Goal: Task Accomplishment & Management: Manage account settings

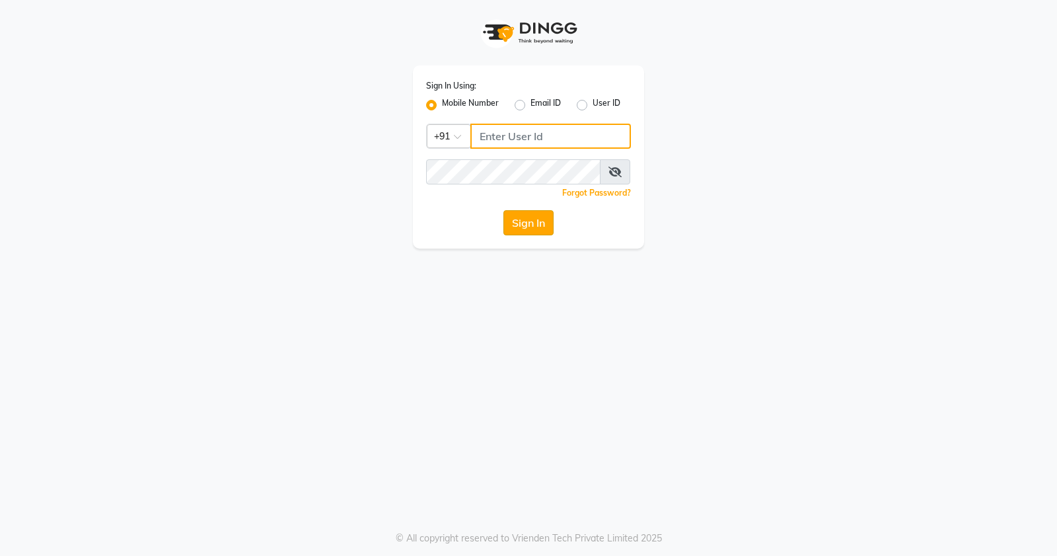
type input "9359328994"
click at [514, 230] on button "Sign In" at bounding box center [529, 222] width 50 height 25
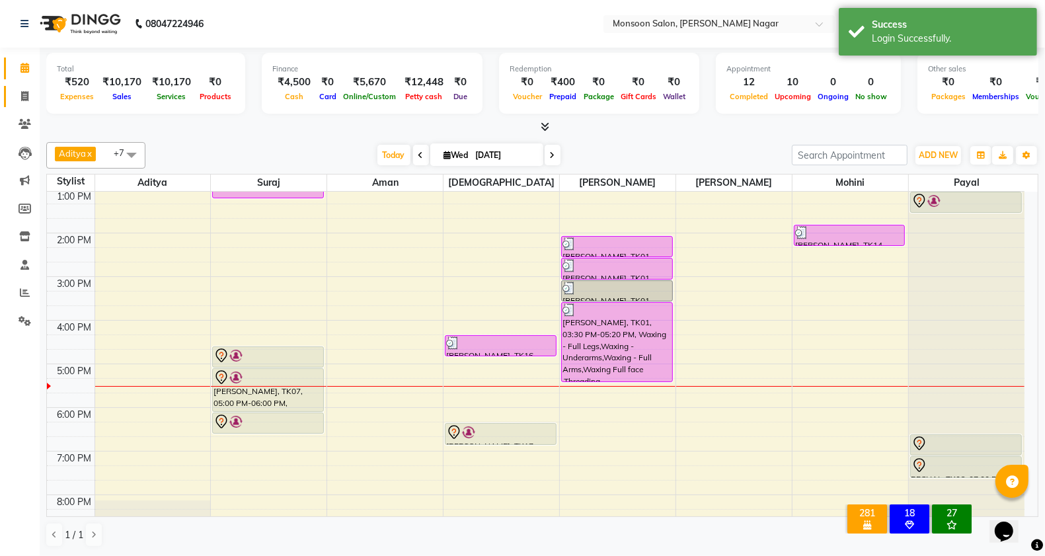
click at [9, 96] on link "Invoice" at bounding box center [20, 97] width 32 height 22
select select "4905"
select select "service"
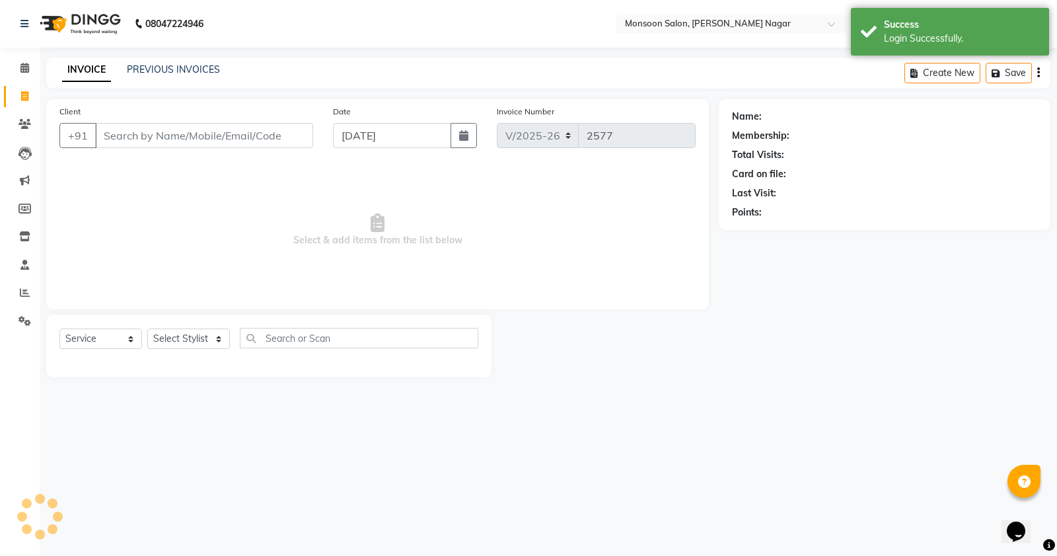
click at [146, 142] on input "Client" at bounding box center [204, 135] width 218 height 25
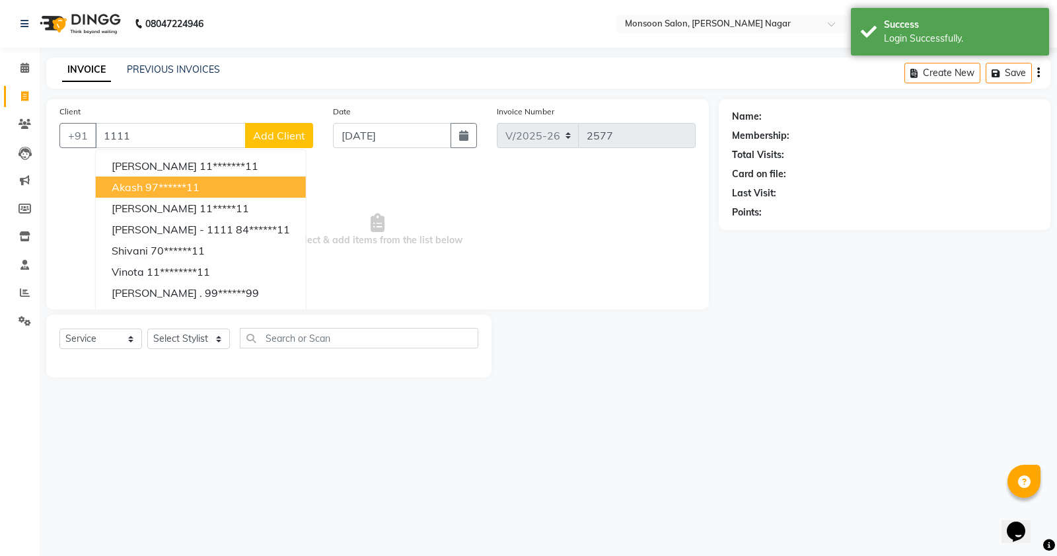
click at [166, 190] on ngb-highlight "97******11" at bounding box center [172, 186] width 54 height 13
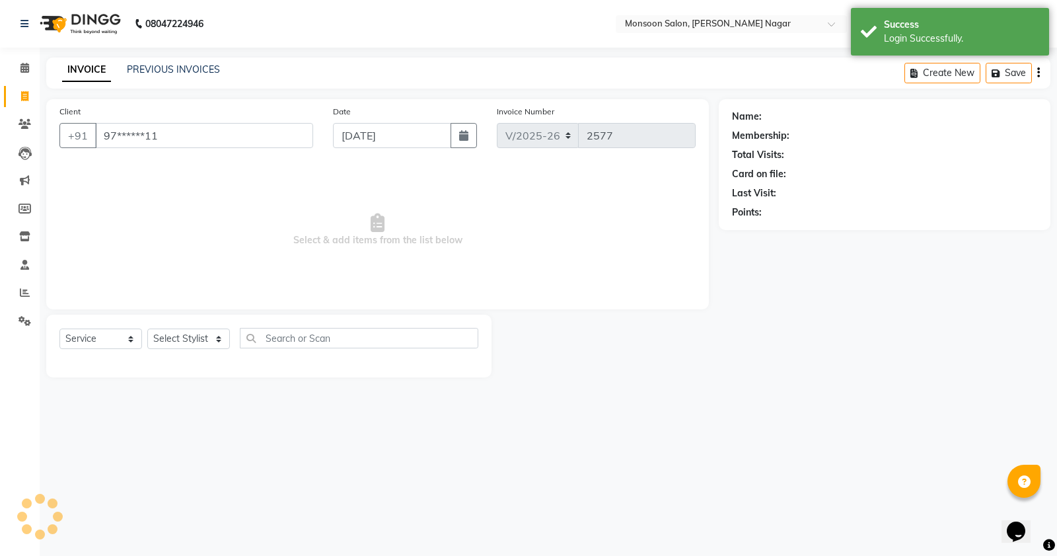
type input "97******11"
select select "1: Object"
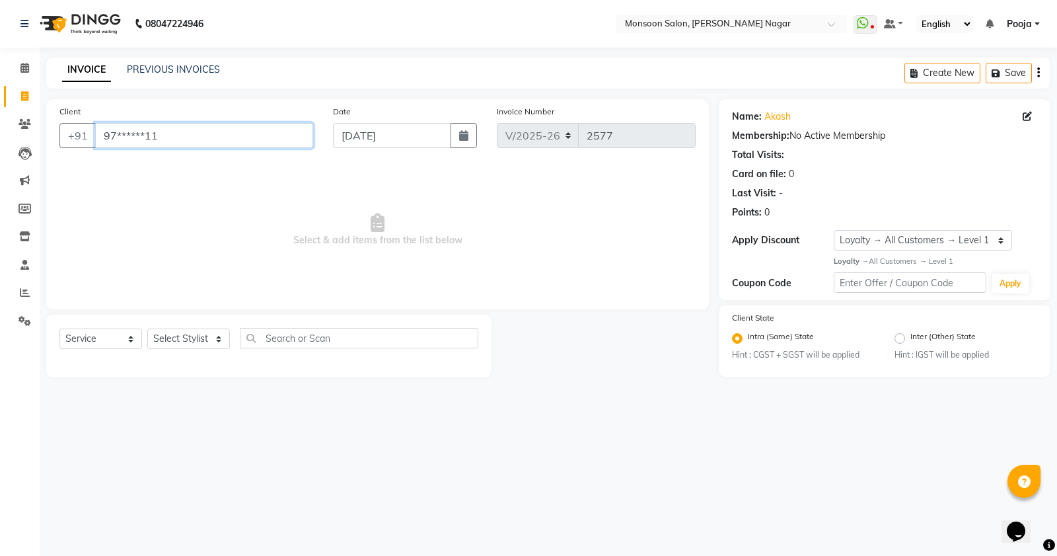
drag, startPoint x: 133, startPoint y: 147, endPoint x: 83, endPoint y: 154, distance: 50.7
click at [83, 154] on div "Client +91 97******11" at bounding box center [187, 131] width 274 height 54
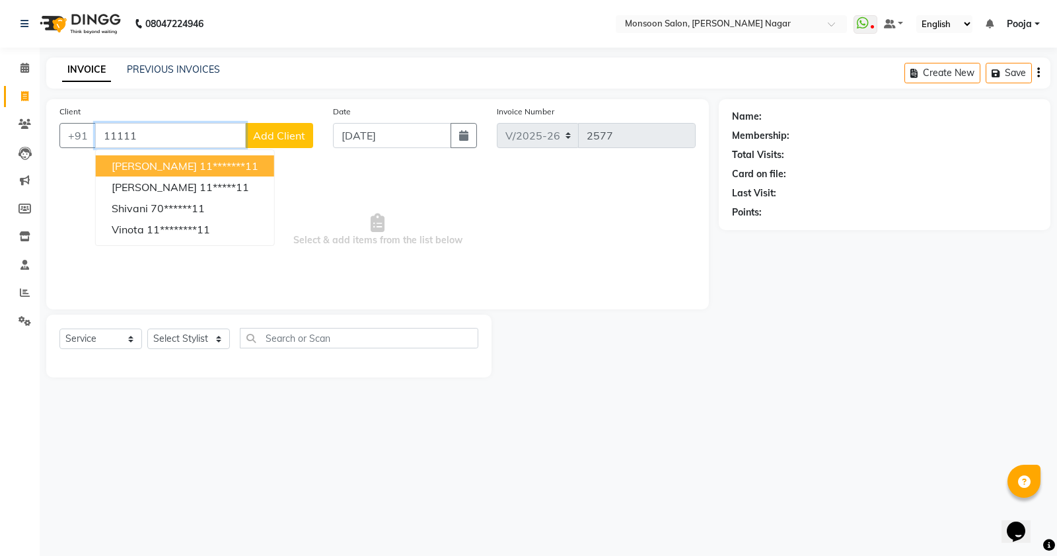
click at [140, 167] on span "[PERSON_NAME]" at bounding box center [154, 165] width 85 height 13
type input "11*******11"
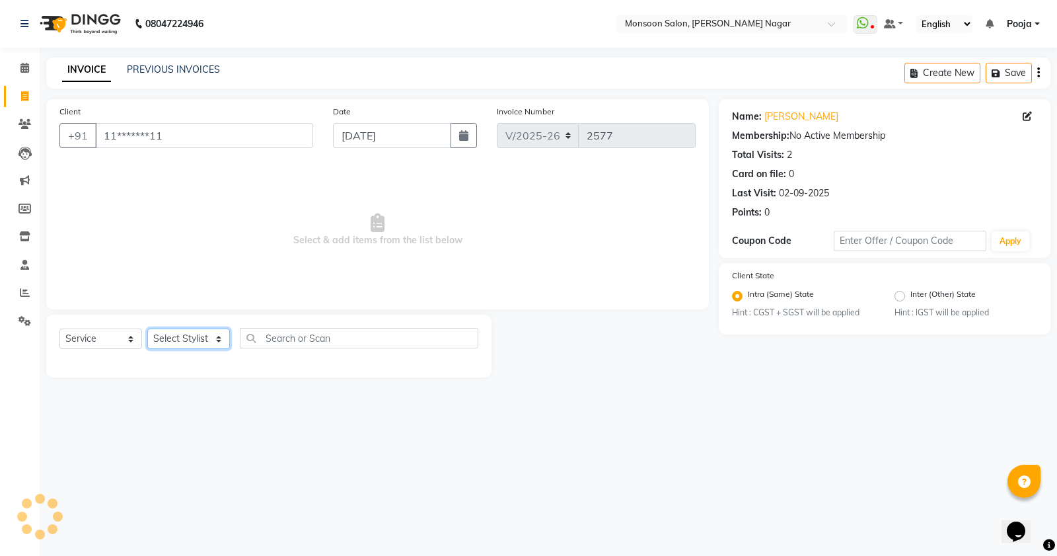
click at [161, 336] on select "Select Stylist [PERSON_NAME] [PERSON_NAME] [PERSON_NAME] [PERSON_NAME] [PERSON_…" at bounding box center [188, 338] width 83 height 20
select select "40067"
click at [147, 328] on select "Select Stylist [PERSON_NAME] [PERSON_NAME] [PERSON_NAME] [PERSON_NAME] [PERSON_…" at bounding box center [188, 338] width 83 height 20
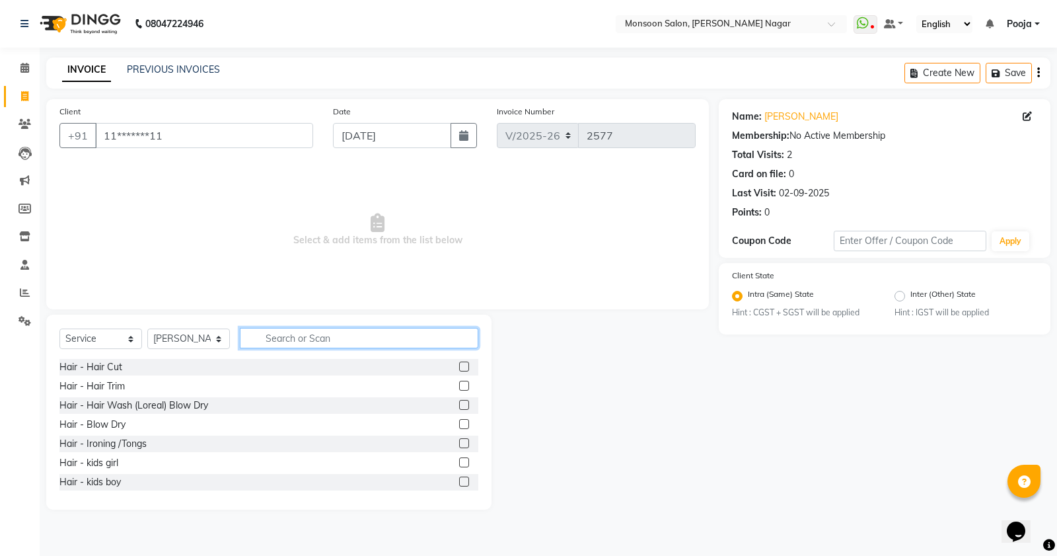
click at [309, 344] on input "text" at bounding box center [359, 338] width 239 height 20
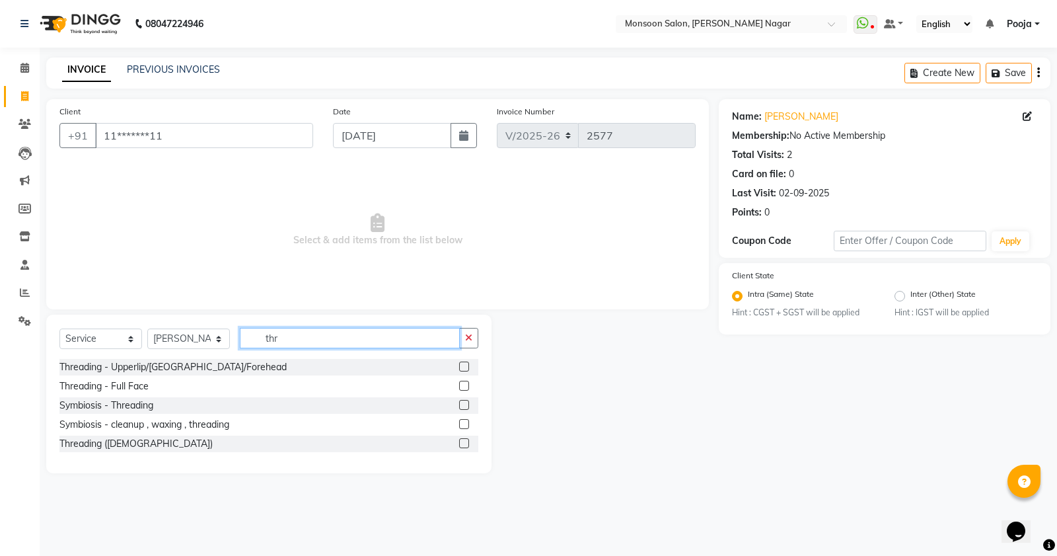
type input "thr"
click at [463, 405] on label at bounding box center [464, 405] width 10 height 10
click at [463, 405] on input "checkbox" at bounding box center [463, 405] width 9 height 9
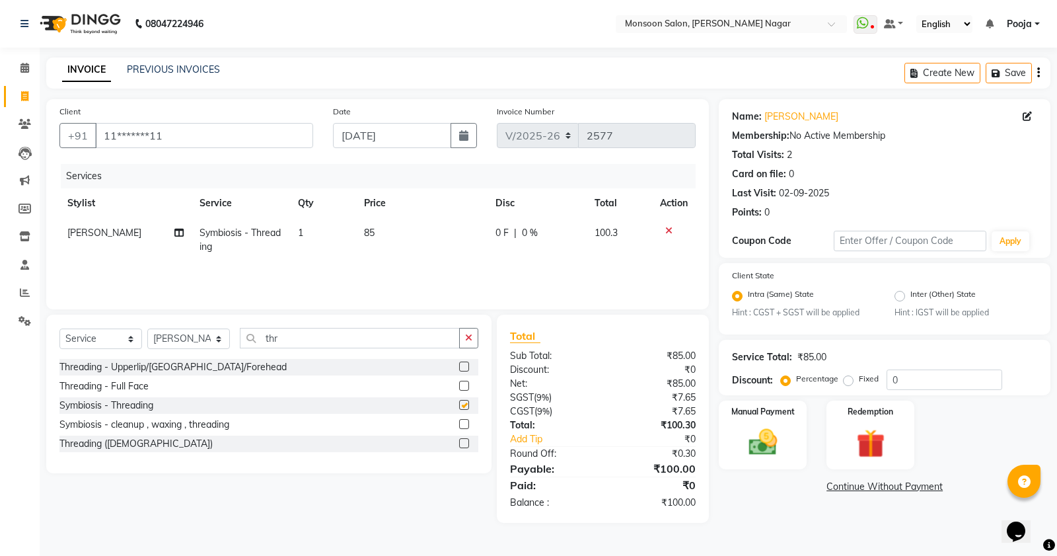
checkbox input "false"
click at [1037, 73] on icon "button" at bounding box center [1038, 73] width 3 height 1
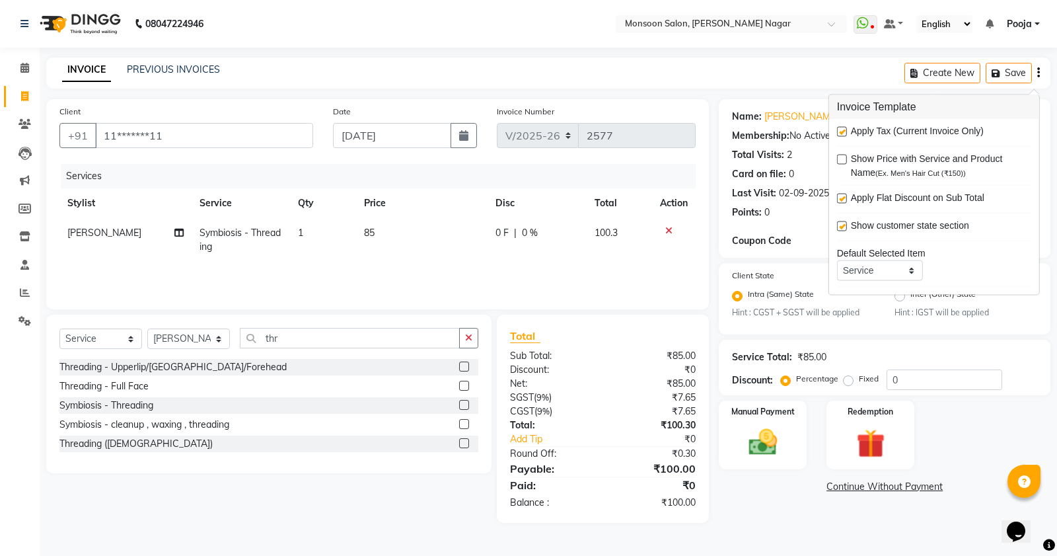
click at [843, 132] on label at bounding box center [842, 132] width 10 height 10
click at [843, 132] on input "checkbox" at bounding box center [841, 132] width 9 height 9
checkbox input "false"
click at [769, 426] on img at bounding box center [763, 443] width 48 height 34
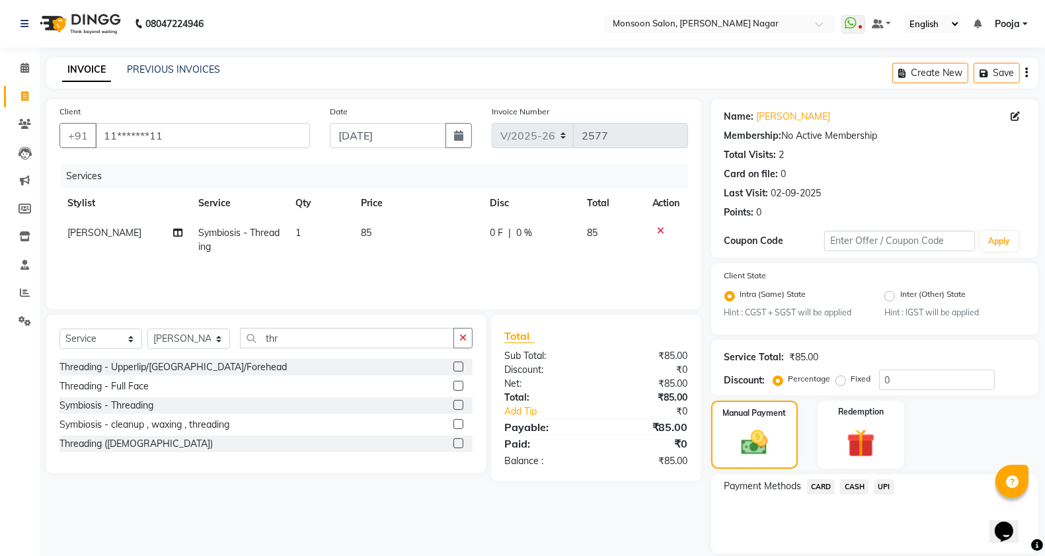
click at [889, 486] on span "UPI" at bounding box center [884, 486] width 20 height 15
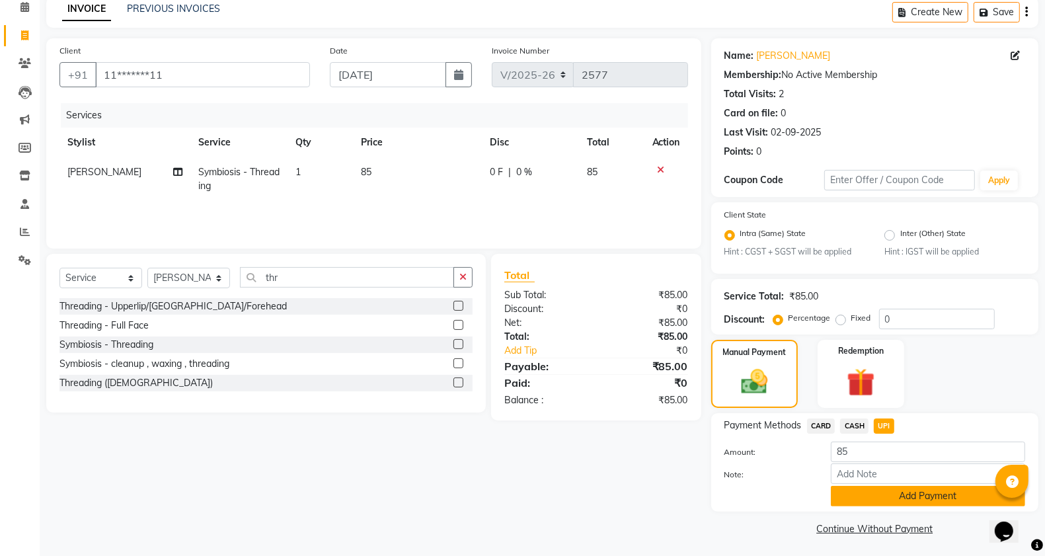
click at [891, 490] on button "Add Payment" at bounding box center [928, 496] width 194 height 20
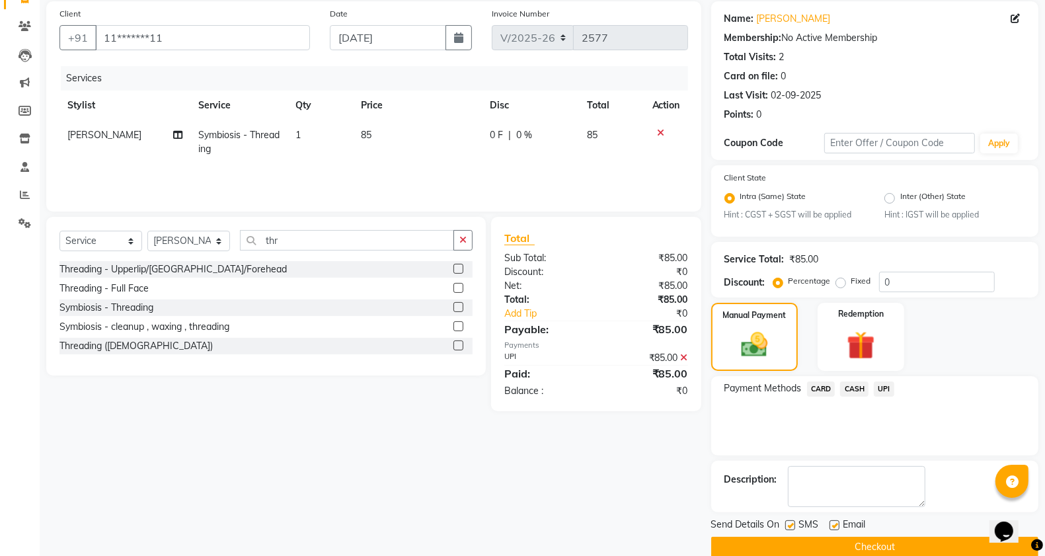
scroll to position [118, 0]
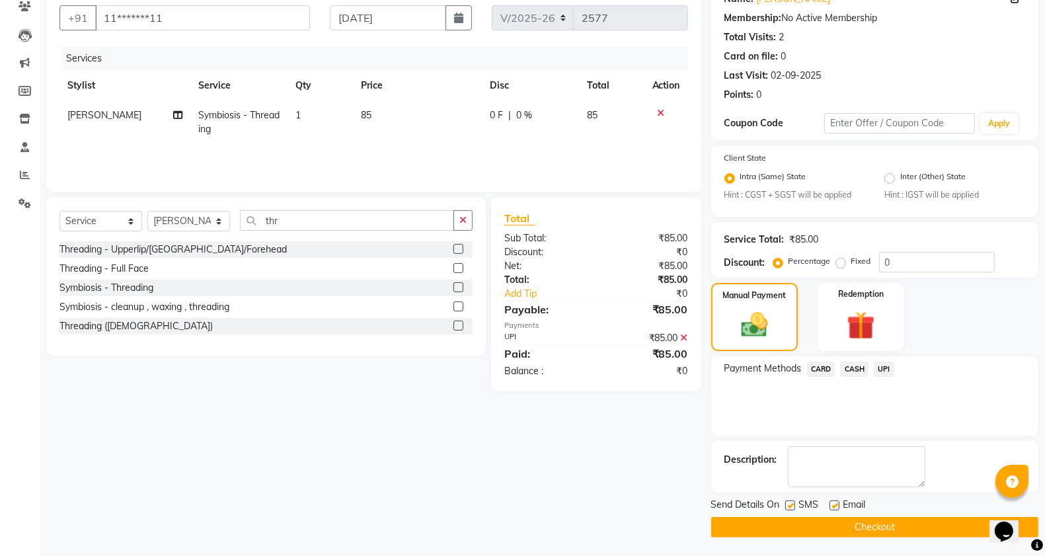
click at [889, 519] on button "Checkout" at bounding box center [874, 527] width 327 height 20
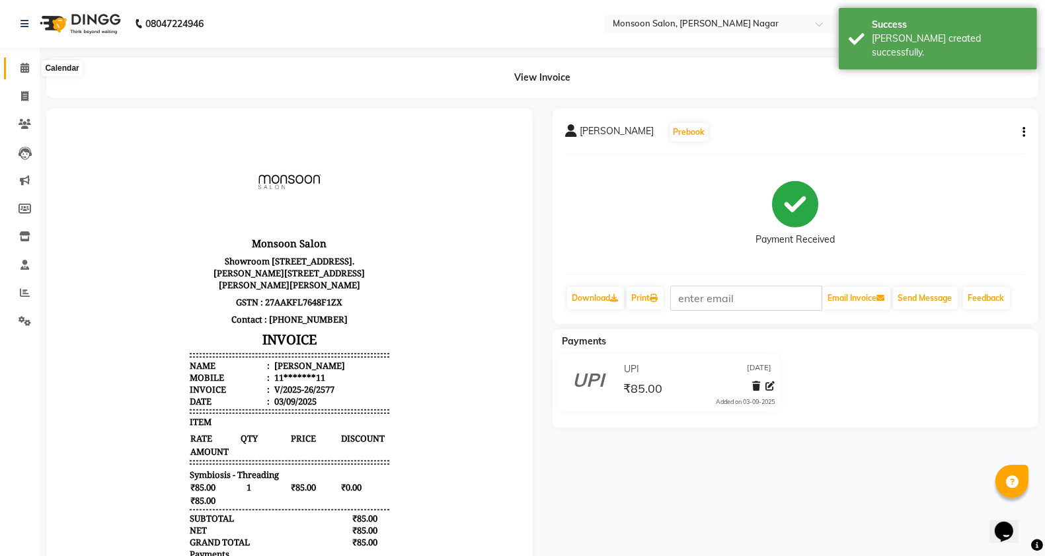
click at [17, 69] on span at bounding box center [24, 68] width 23 height 15
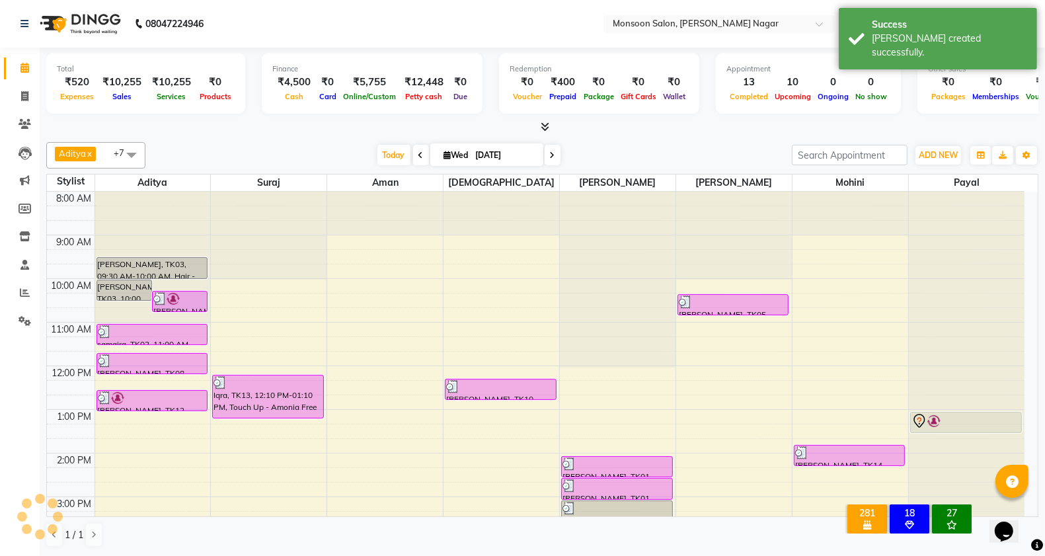
scroll to position [311, 0]
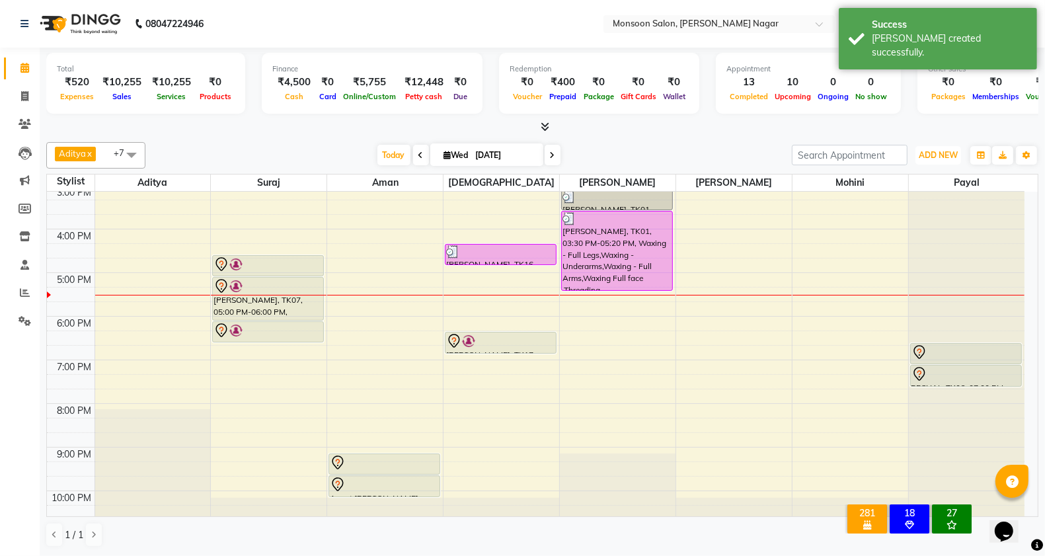
drag, startPoint x: 922, startPoint y: 156, endPoint x: 920, endPoint y: 166, distance: 10.1
click at [922, 157] on span "ADD NEW" at bounding box center [938, 155] width 39 height 10
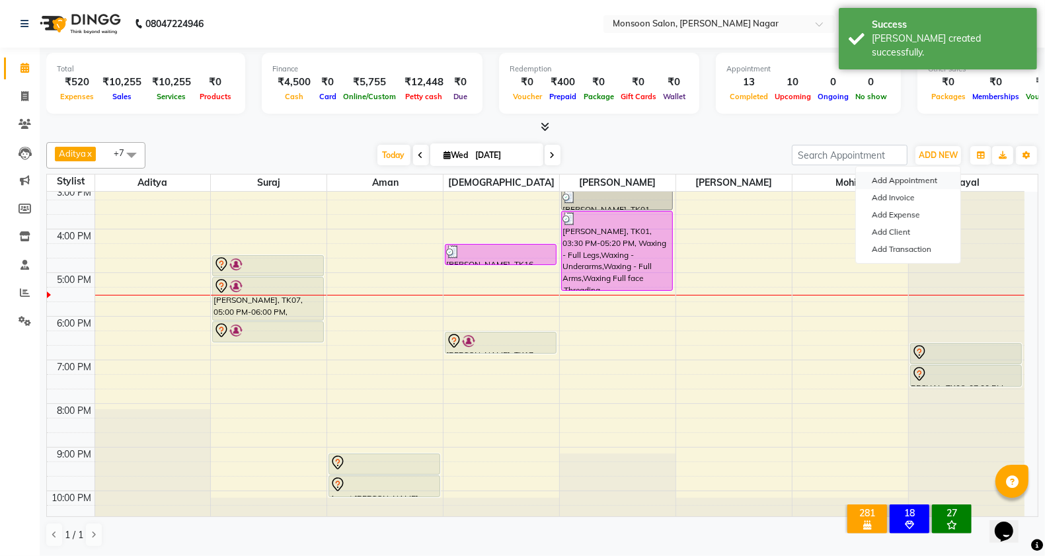
click at [912, 178] on button "Add Appointment" at bounding box center [908, 180] width 104 height 17
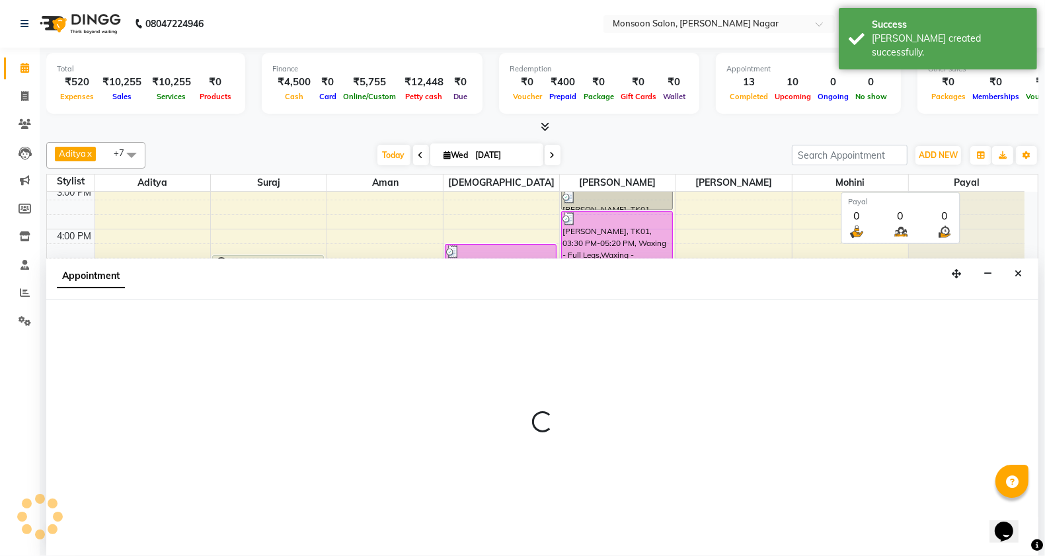
scroll to position [1, 0]
select select "tentative"
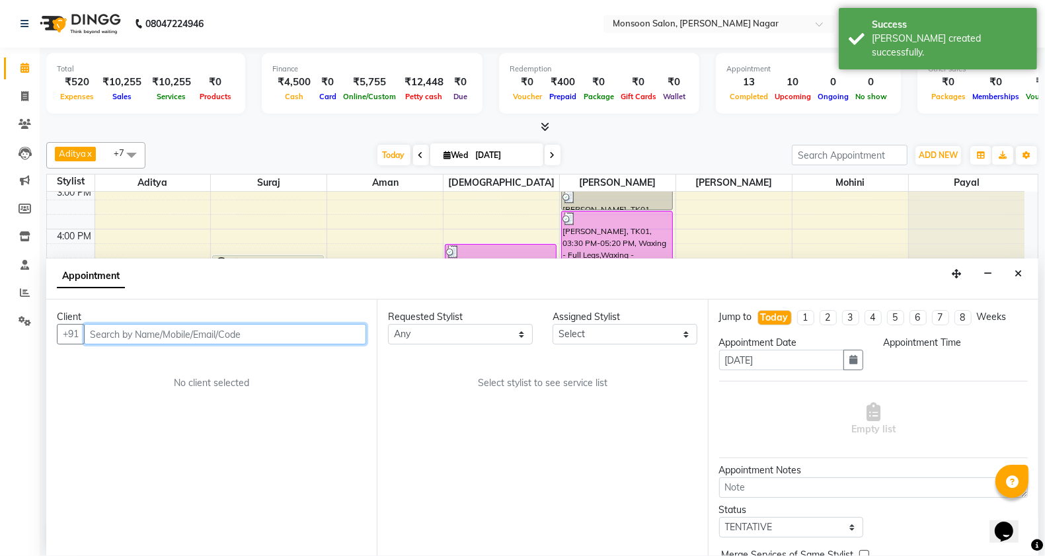
select select "540"
click at [315, 334] on input "text" at bounding box center [225, 334] width 282 height 20
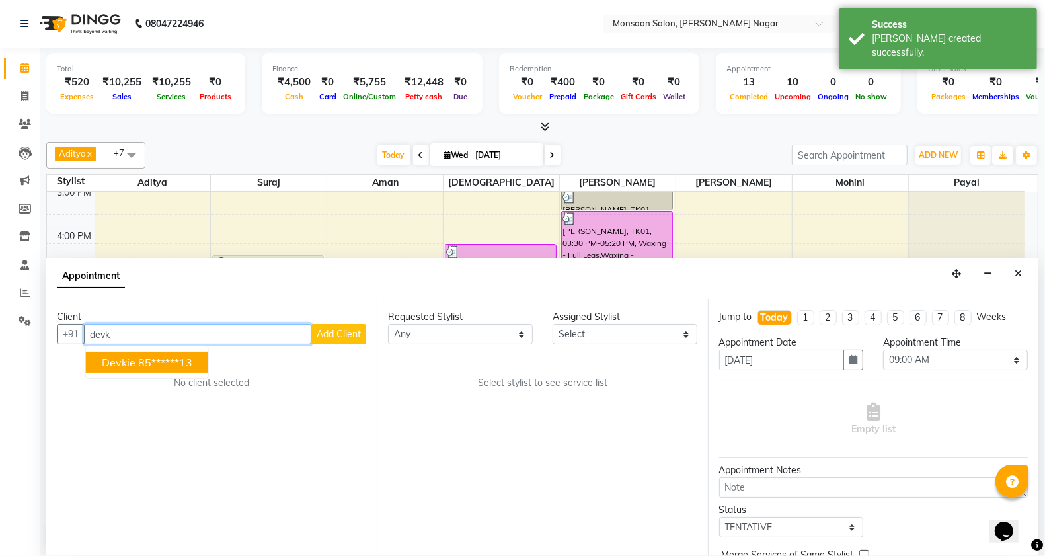
click at [167, 364] on ngb-highlight "85******13" at bounding box center [165, 362] width 54 height 13
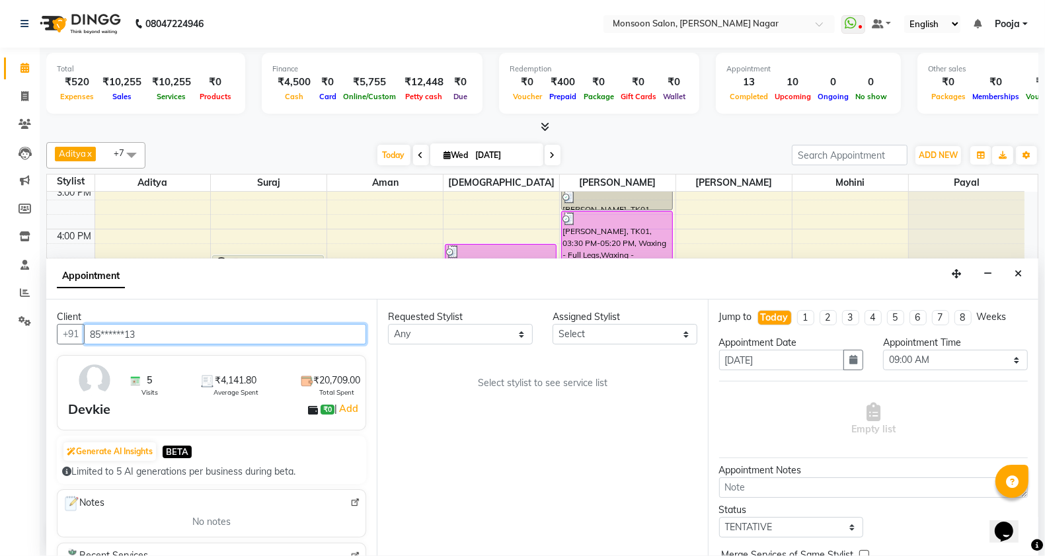
type input "85******13"
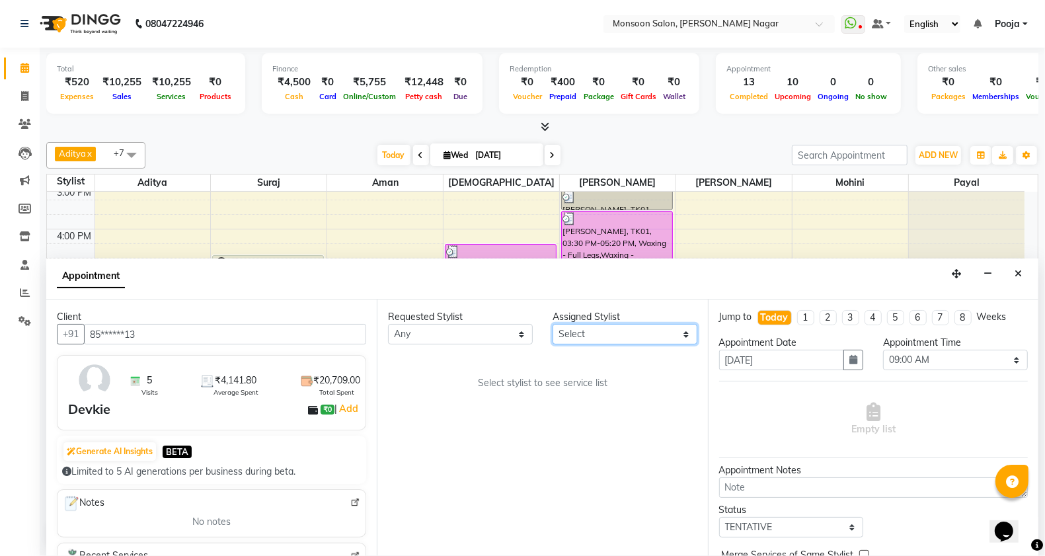
click at [572, 334] on select "Select [PERSON_NAME] [PERSON_NAME] [PERSON_NAME] [PERSON_NAME] [PERSON_NAME] Po…" at bounding box center [624, 334] width 145 height 20
select select "67953"
click at [552, 324] on select "Select [PERSON_NAME] [PERSON_NAME] [PERSON_NAME] [PERSON_NAME] [PERSON_NAME] Po…" at bounding box center [624, 334] width 145 height 20
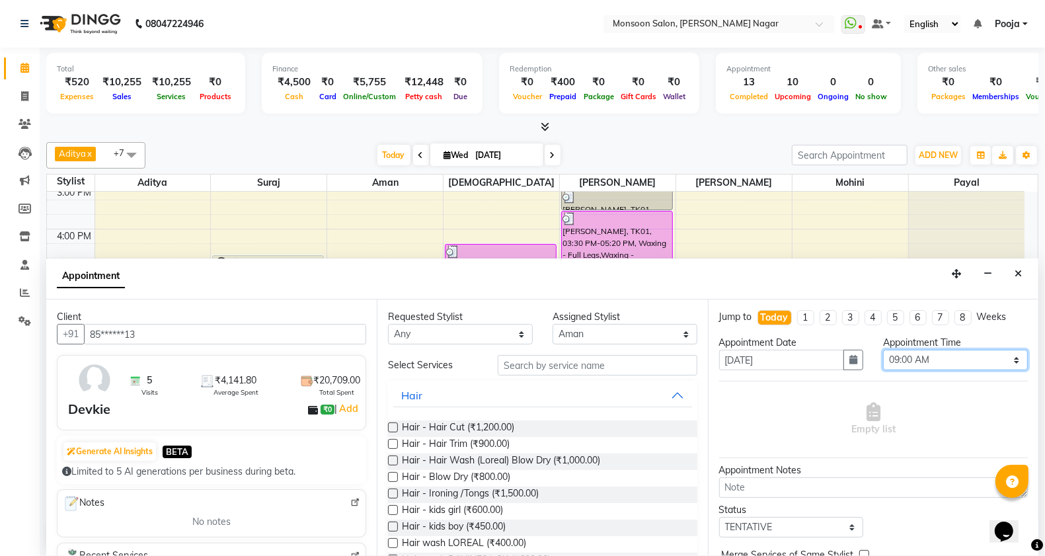
click at [894, 367] on select "Select 09:00 AM 09:15 AM 09:30 AM 09:45 AM 10:00 AM 10:15 AM 10:30 AM 10:45 AM …" at bounding box center [955, 360] width 145 height 20
select select "1095"
click at [883, 350] on select "Select 09:00 AM 09:15 AM 09:30 AM 09:45 AM 10:00 AM 10:15 AM 10:30 AM 10:45 AM …" at bounding box center [955, 360] width 145 height 20
click at [635, 358] on input "text" at bounding box center [598, 365] width 200 height 20
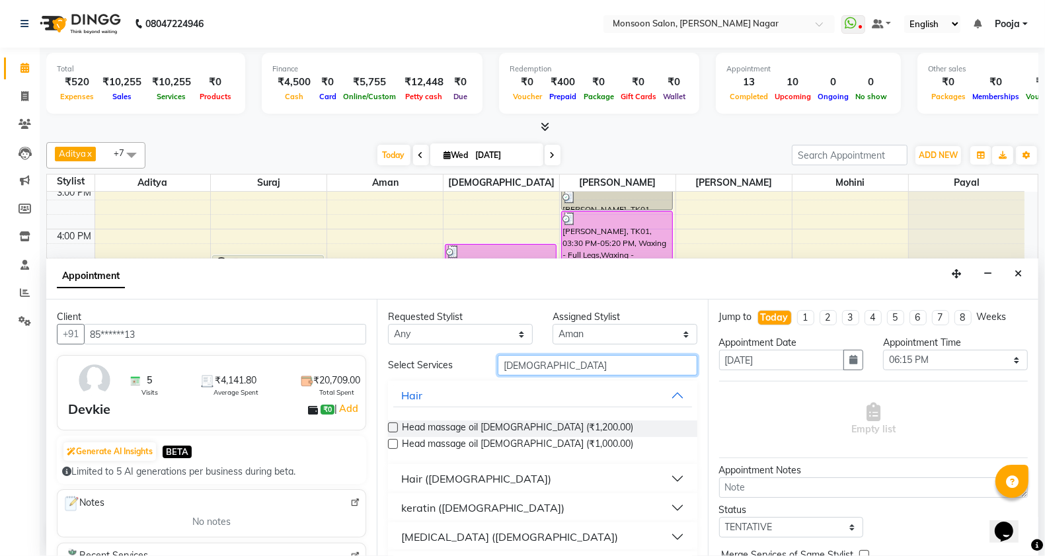
type input "male"
click at [490, 467] on button "Hair ([DEMOGRAPHIC_DATA])" at bounding box center [542, 479] width 298 height 24
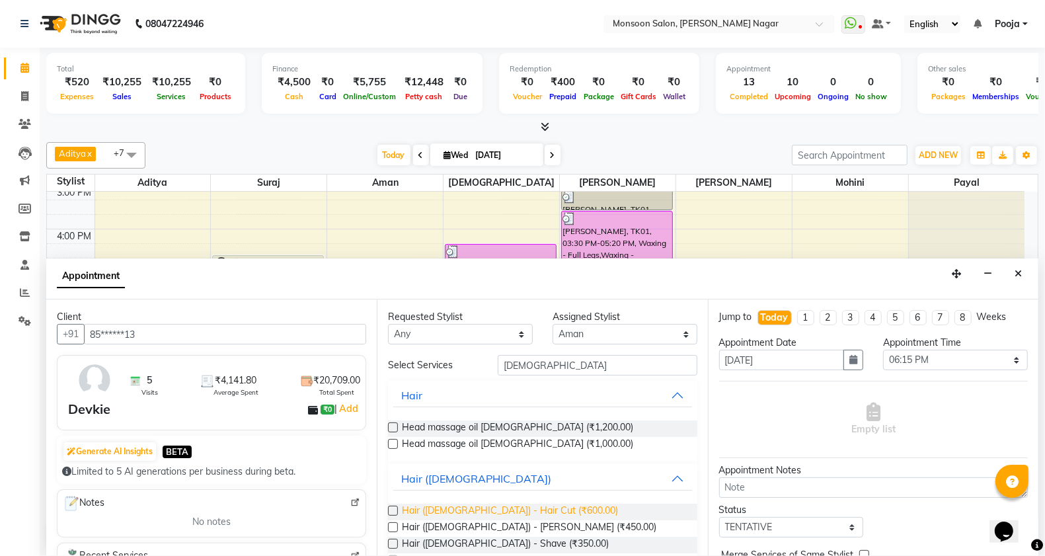
click at [496, 509] on span "Hair (Male) - Hair Cut (₹600.00)" at bounding box center [510, 512] width 216 height 17
checkbox input "false"
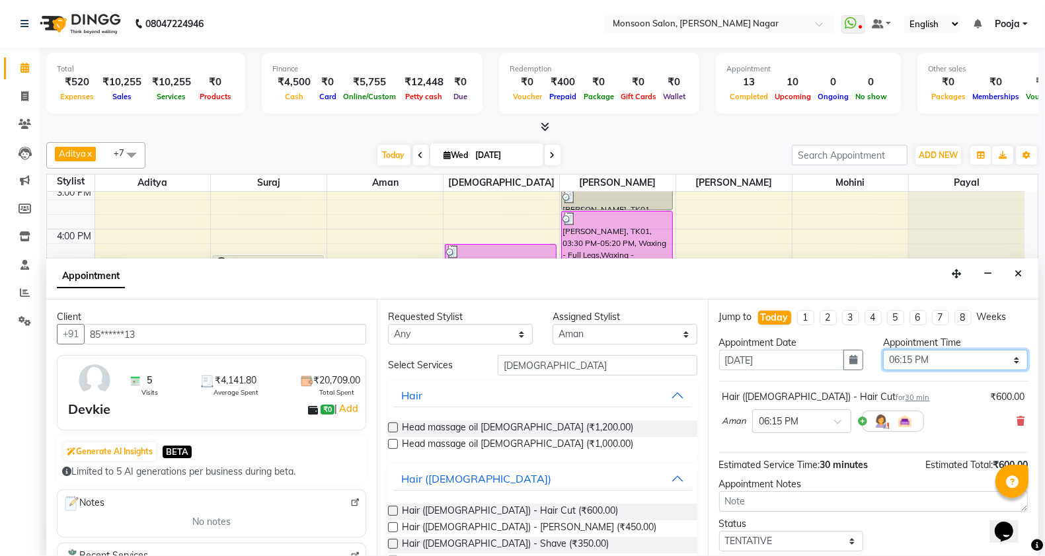
click at [923, 364] on select "Select 09:00 AM 09:15 AM 09:30 AM 09:45 AM 10:00 AM 10:15 AM 10:30 AM 10:45 AM …" at bounding box center [955, 360] width 145 height 20
select select "1110"
click at [883, 350] on select "Select 09:00 AM 09:15 AM 09:30 AM 09:45 AM 10:00 AM 10:15 AM 10:30 AM 10:45 AM …" at bounding box center [955, 360] width 145 height 20
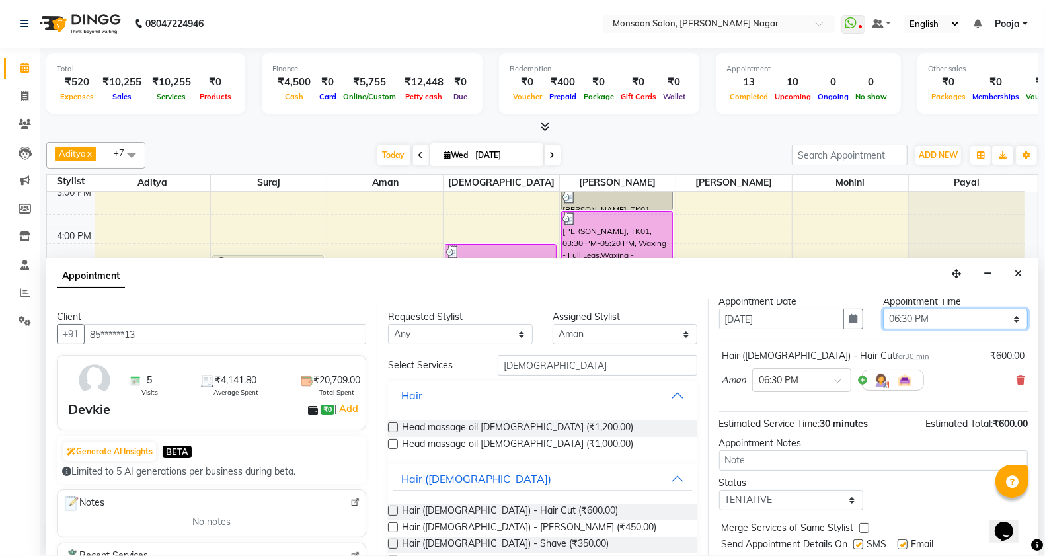
scroll to position [79, 0]
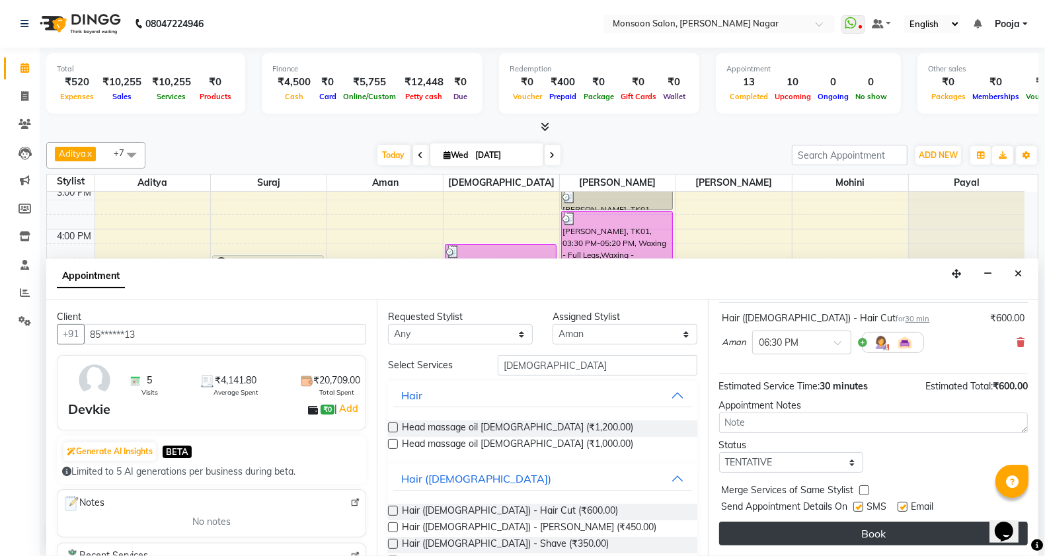
click at [887, 529] on button "Book" at bounding box center [873, 533] width 309 height 24
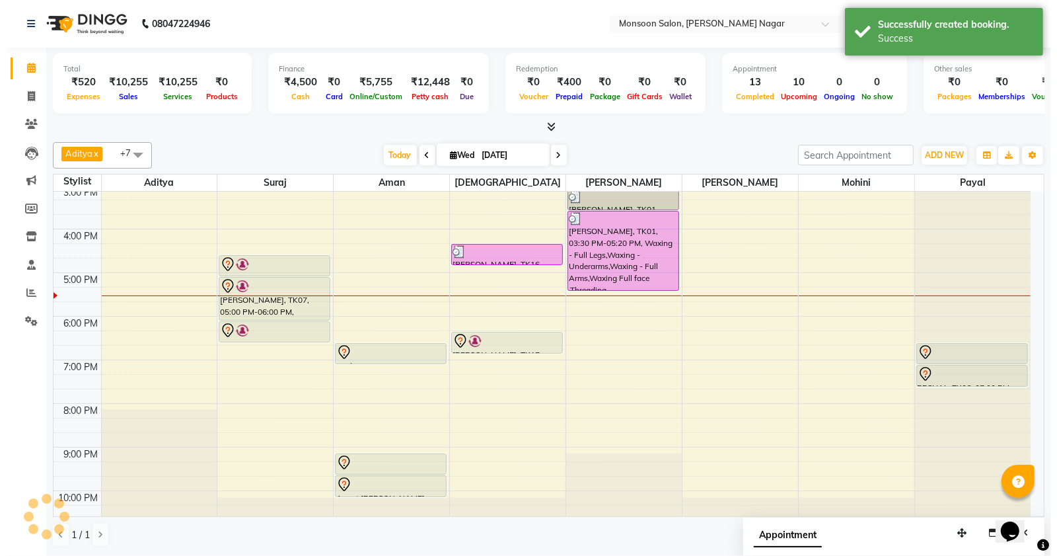
scroll to position [0, 0]
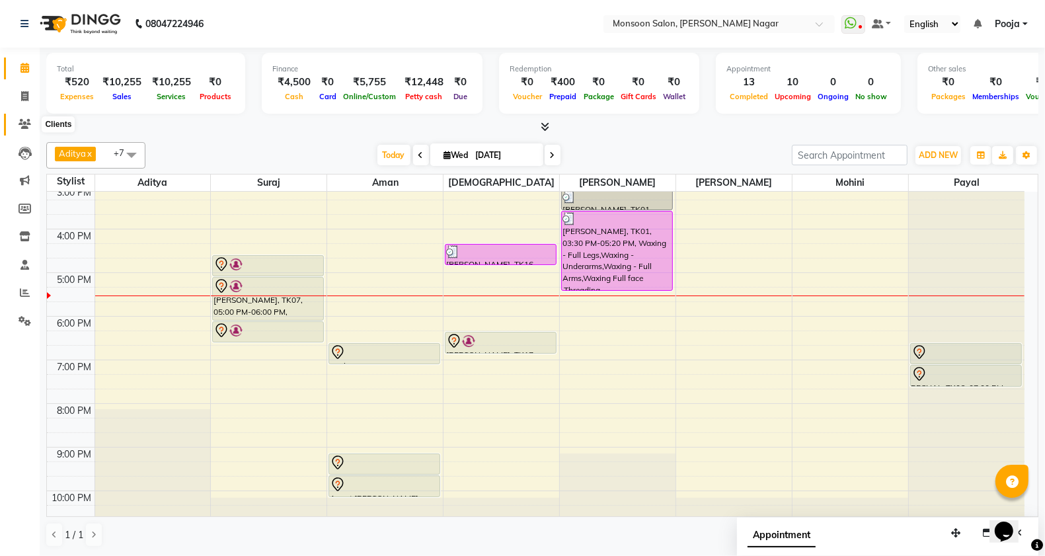
click at [20, 124] on icon at bounding box center [25, 124] width 13 height 10
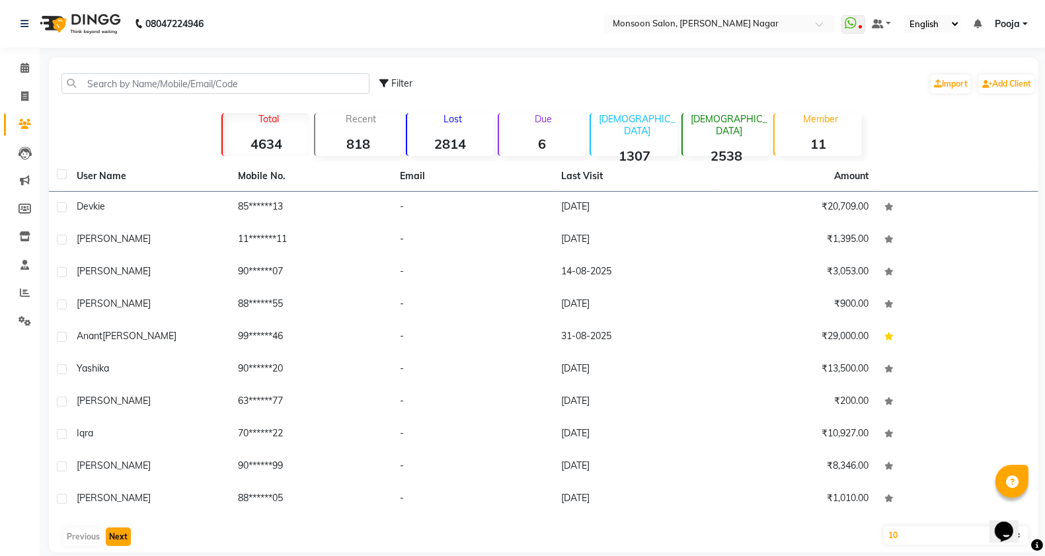
click at [113, 540] on button "Next" at bounding box center [118, 536] width 25 height 19
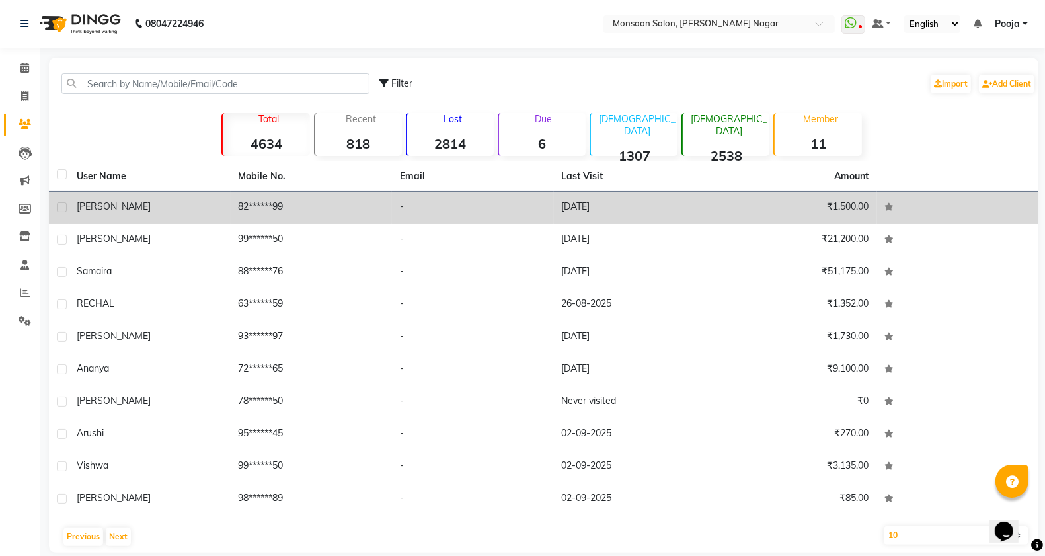
click at [259, 223] on td "82******99" at bounding box center [312, 208] width 162 height 32
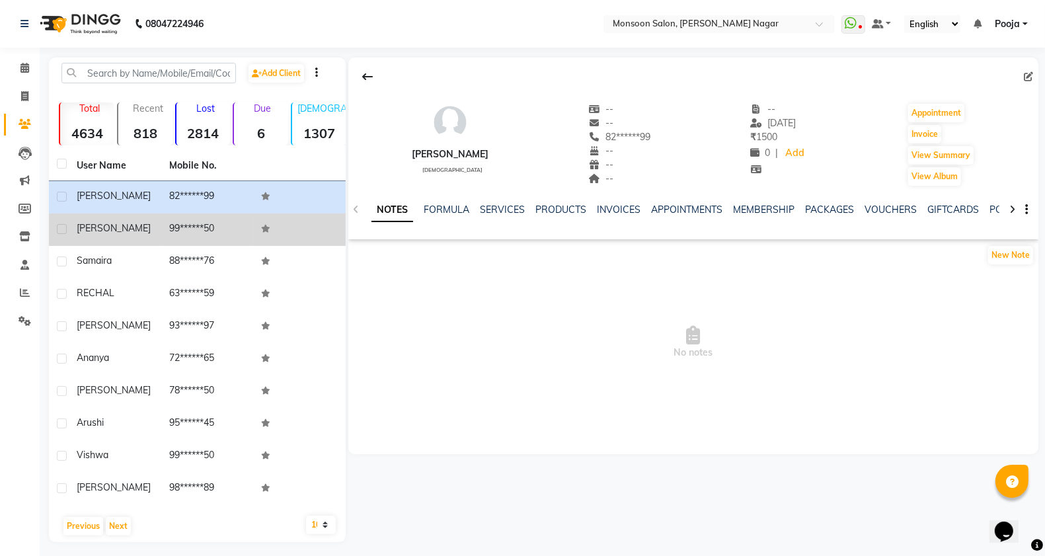
click at [255, 235] on td at bounding box center [299, 229] width 93 height 32
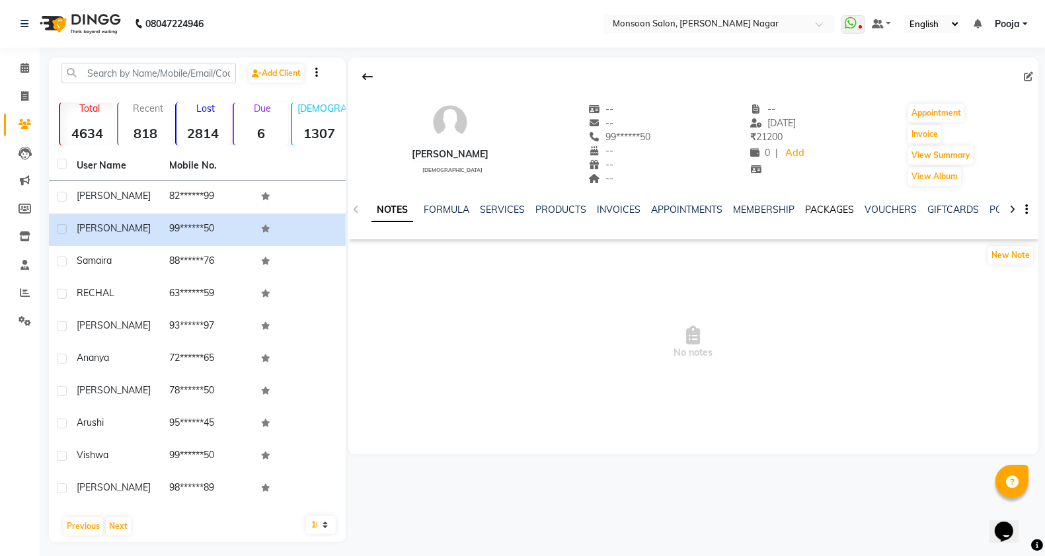
click at [833, 206] on link "PACKAGES" at bounding box center [829, 210] width 49 height 12
click at [833, 205] on link "VOUCHERS" at bounding box center [826, 210] width 52 height 12
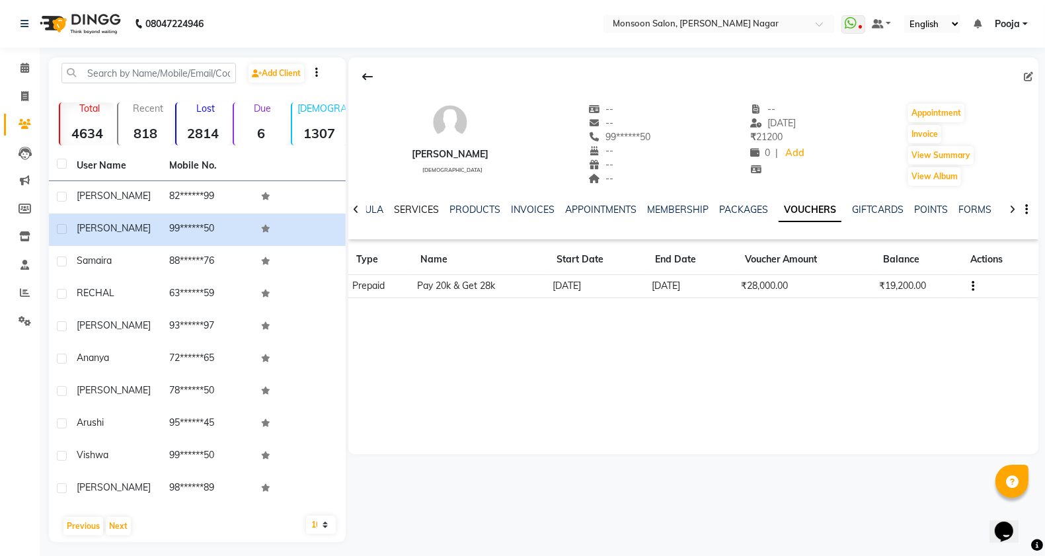
click at [404, 205] on link "SERVICES" at bounding box center [416, 210] width 45 height 12
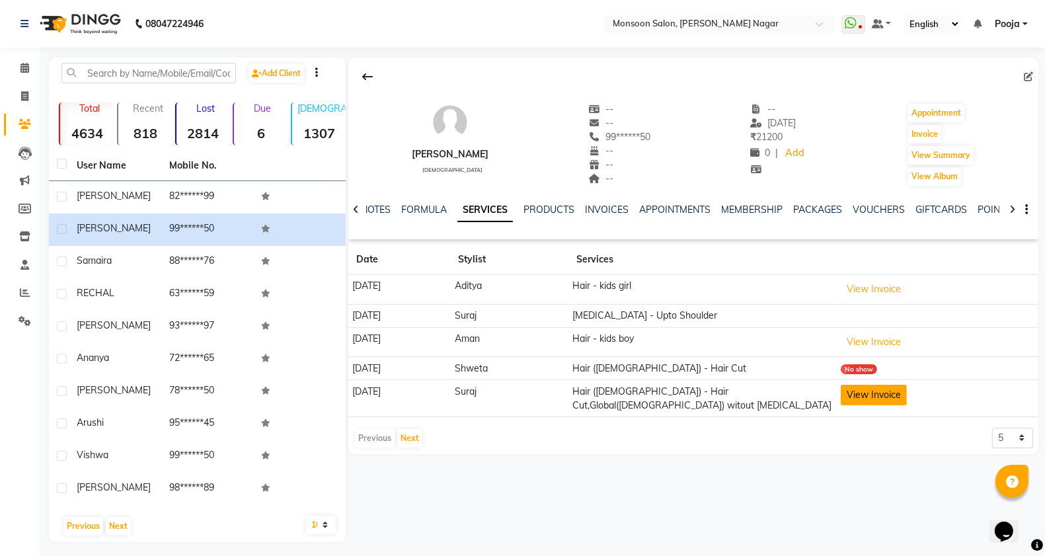
click at [867, 395] on button "View Invoice" at bounding box center [874, 395] width 66 height 20
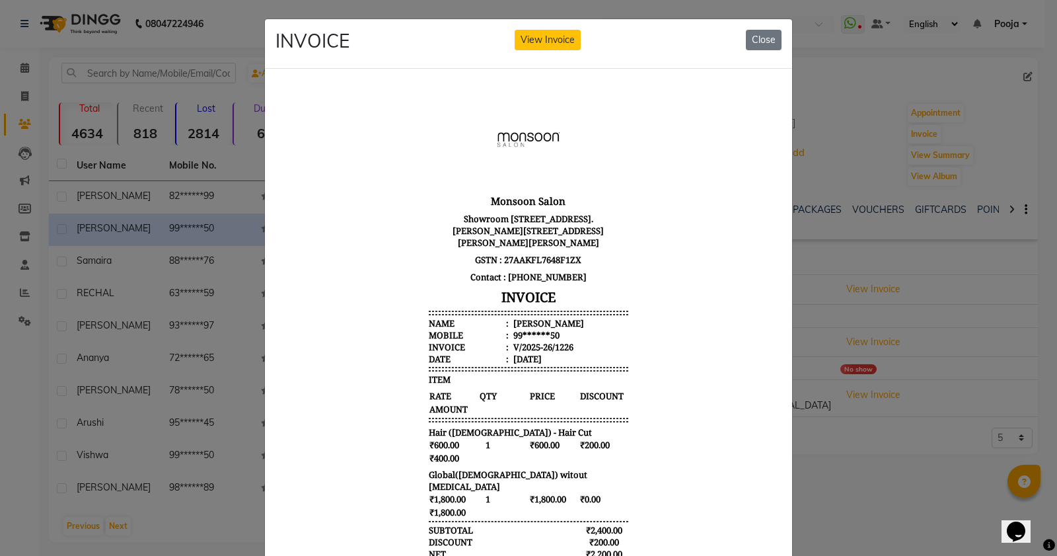
click at [751, 37] on button "Close" at bounding box center [764, 40] width 36 height 20
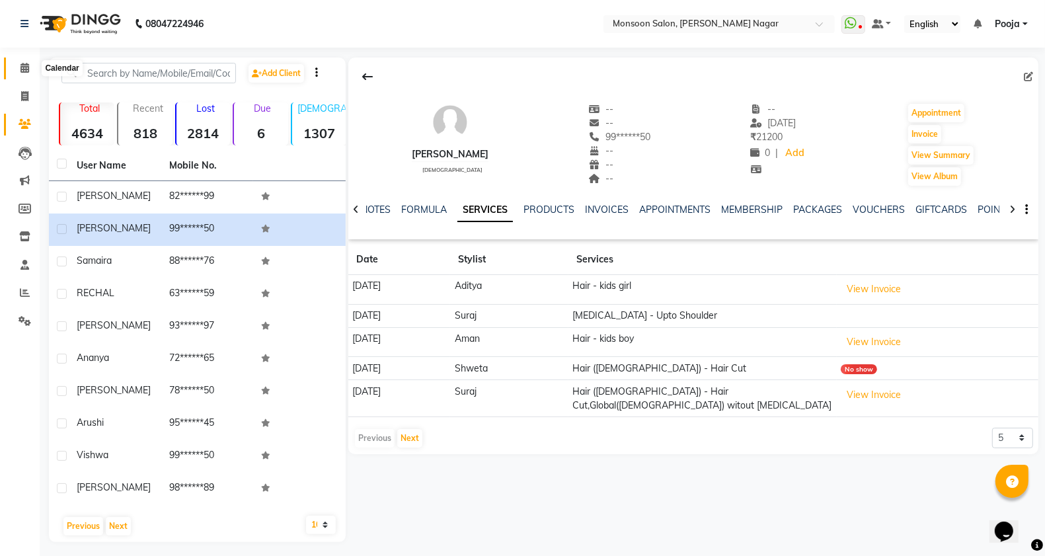
click at [31, 73] on span at bounding box center [24, 68] width 23 height 15
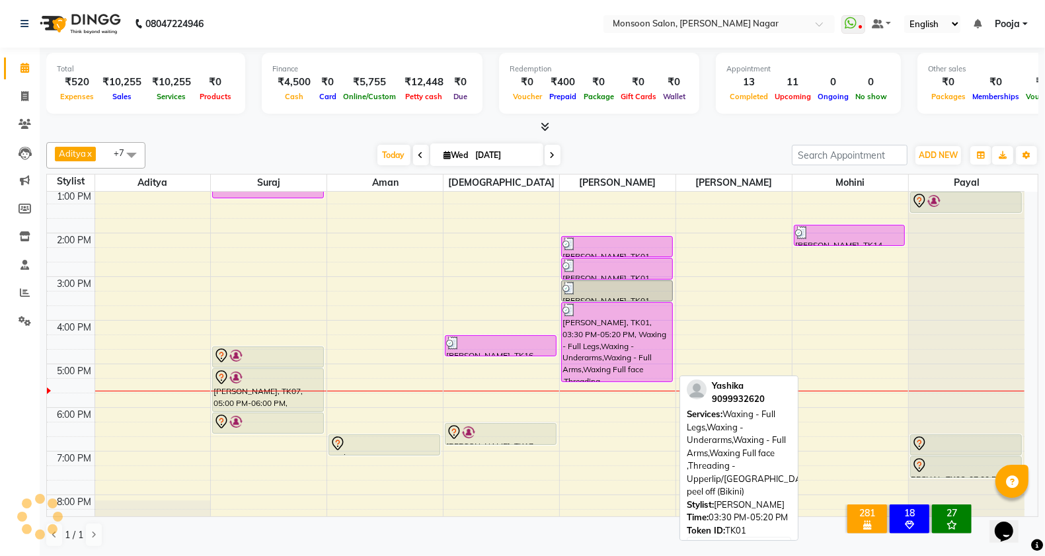
scroll to position [337, 0]
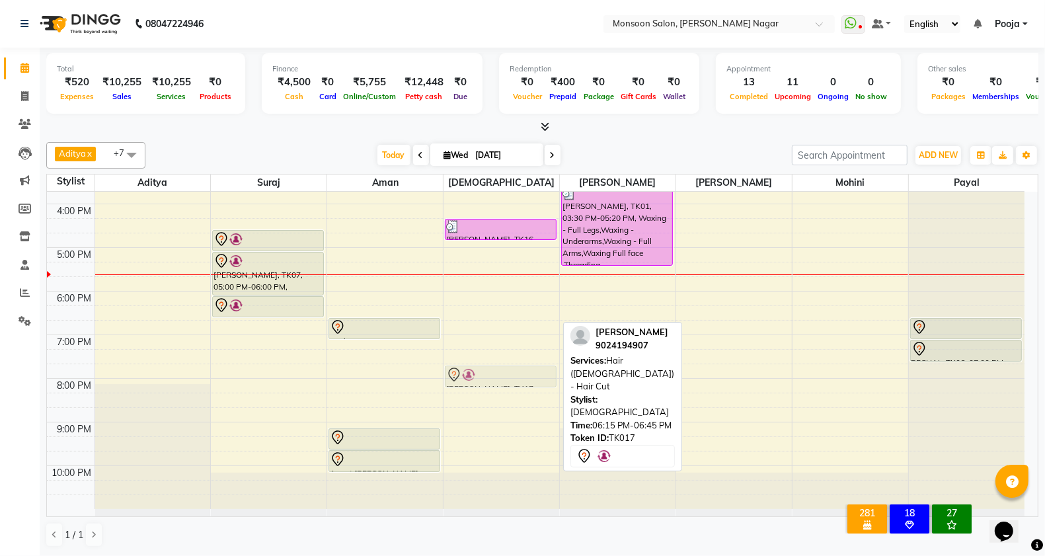
drag, startPoint x: 508, startPoint y: 315, endPoint x: 513, endPoint y: 374, distance: 59.7
click at [513, 374] on div "Aditye, TK10, 12:15 PM-12:45 PM, symbiosis (Male) - Haircut ANITA, TK16, 04:15 …" at bounding box center [501, 182] width 116 height 654
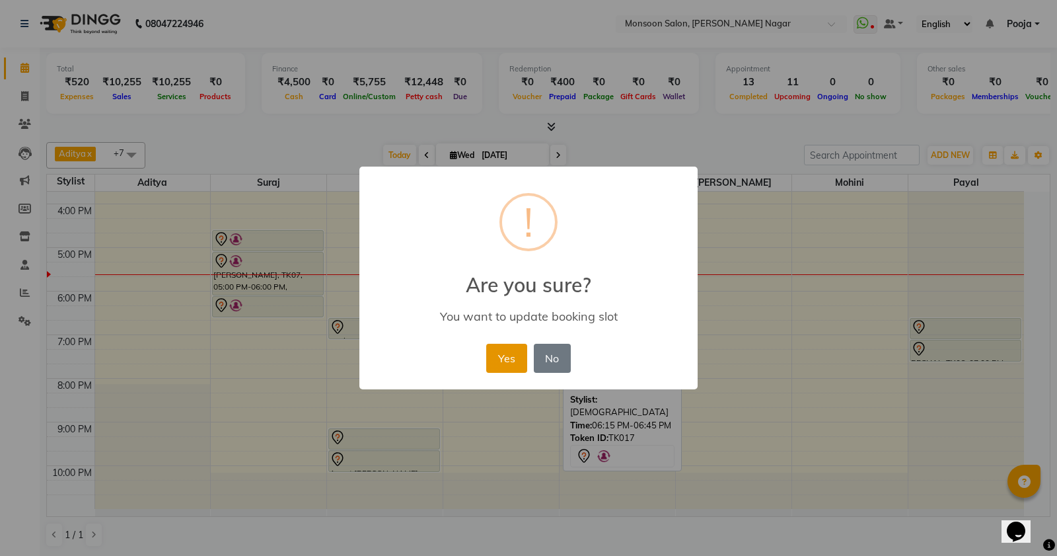
click at [507, 358] on button "Yes" at bounding box center [506, 358] width 40 height 29
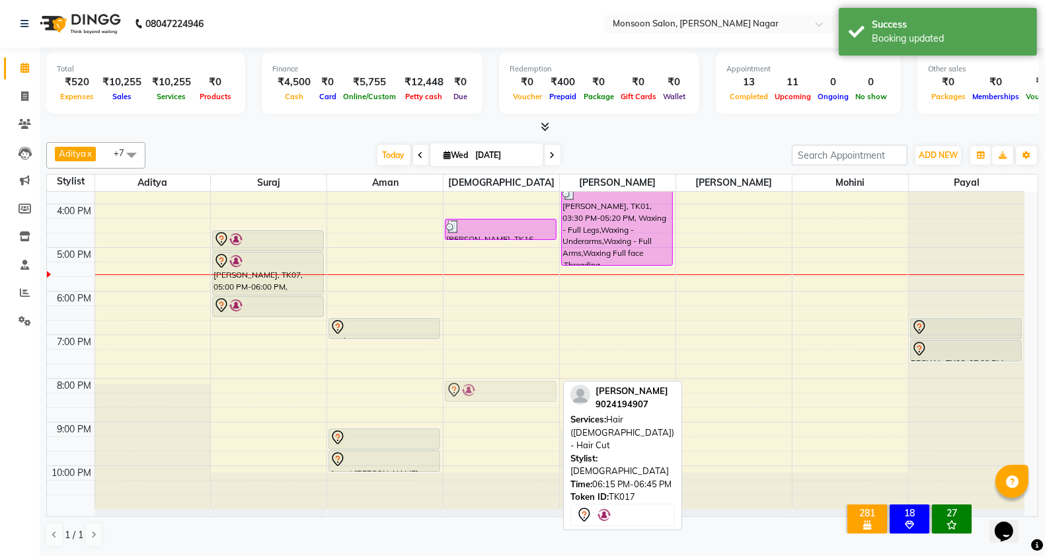
drag, startPoint x: 504, startPoint y: 377, endPoint x: 504, endPoint y: 390, distance: 12.6
click at [504, 390] on div "Aditye, TK10, 12:15 PM-12:45 PM, symbiosis (Male) - Haircut ANITA, TK16, 04:15 …" at bounding box center [501, 182] width 116 height 654
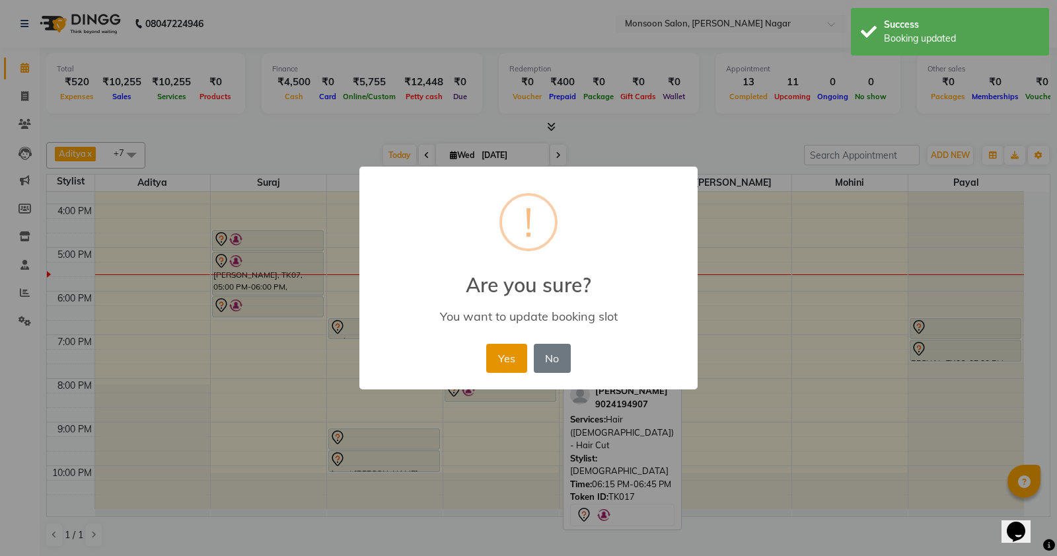
click at [509, 361] on button "Yes" at bounding box center [506, 358] width 40 height 29
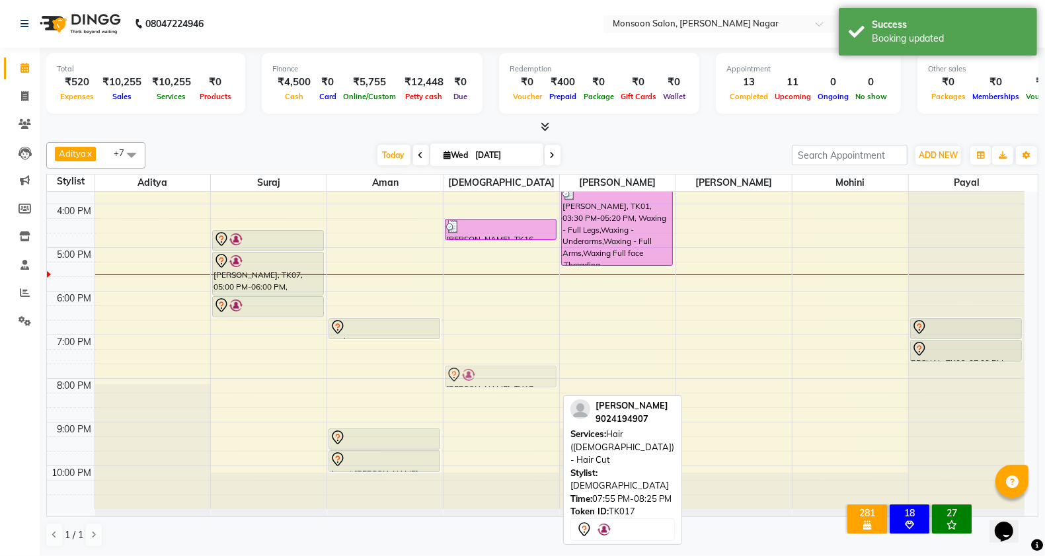
drag, startPoint x: 503, startPoint y: 387, endPoint x: 508, endPoint y: 378, distance: 10.3
click at [508, 378] on div "Aditye, TK10, 12:15 PM-12:45 PM, symbiosis (Male) - Haircut ANITA, TK16, 04:15 …" at bounding box center [501, 182] width 116 height 654
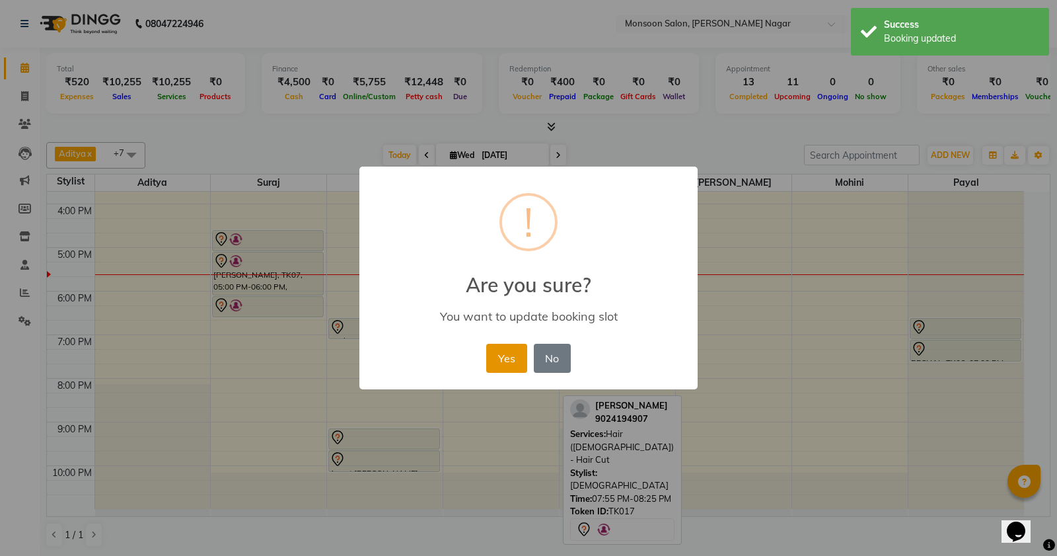
click at [502, 364] on button "Yes" at bounding box center [506, 358] width 40 height 29
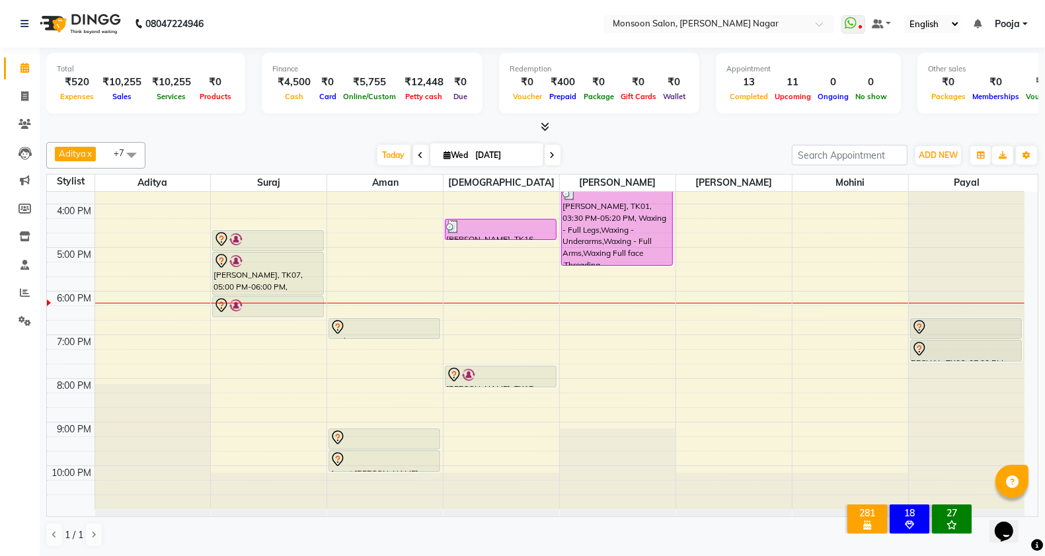
click at [971, 24] on ul "WhatsApp Status ✕ Status: Disconnected Most Recent Message: 01-09-2025 08:39 PM…" at bounding box center [937, 24] width 193 height 18
click at [978, 23] on icon at bounding box center [977, 23] width 8 height 9
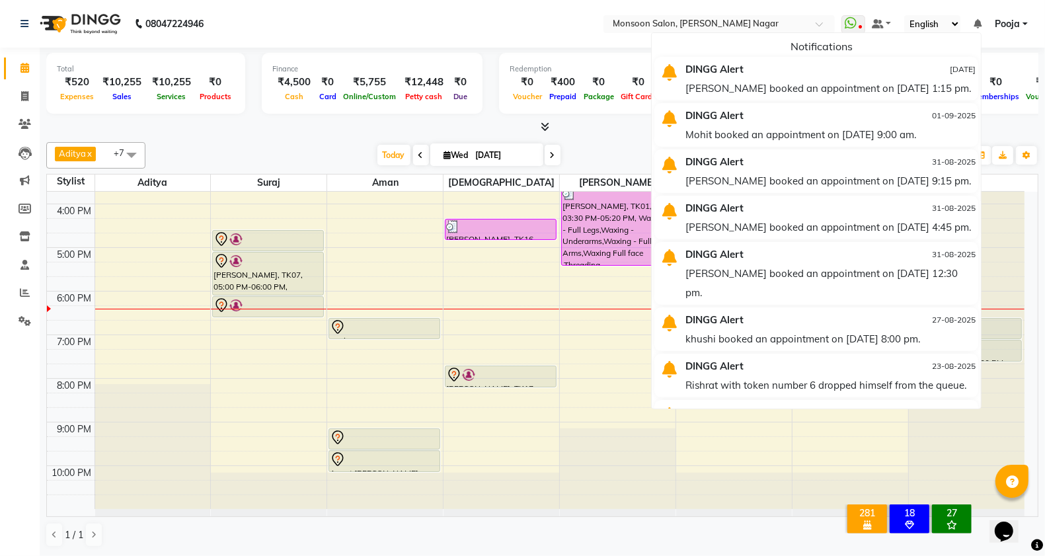
click at [737, 94] on div "Arpita booked an appointment on 03-09-2025 at 1:15 pm." at bounding box center [830, 88] width 290 height 19
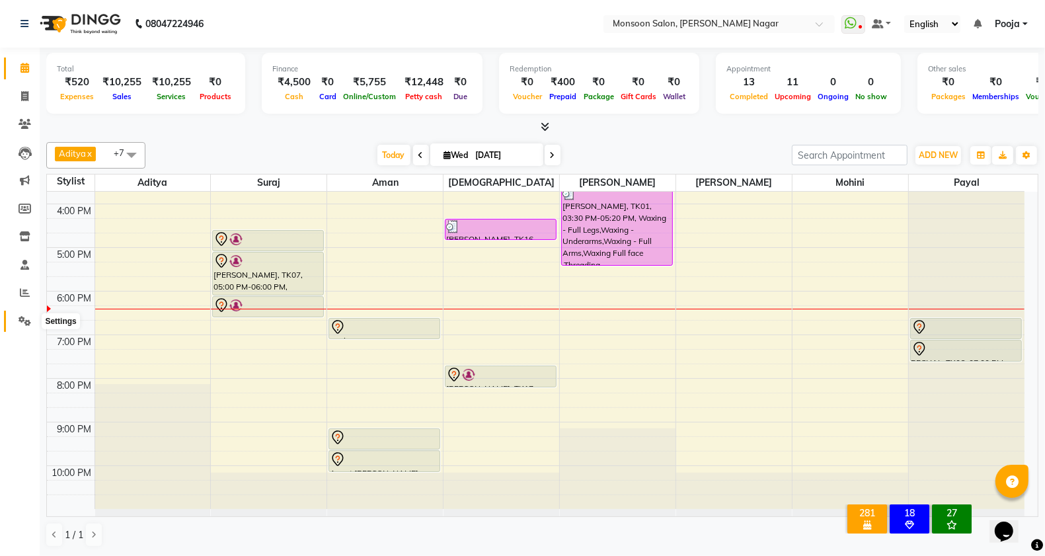
click at [21, 321] on icon at bounding box center [25, 321] width 13 height 10
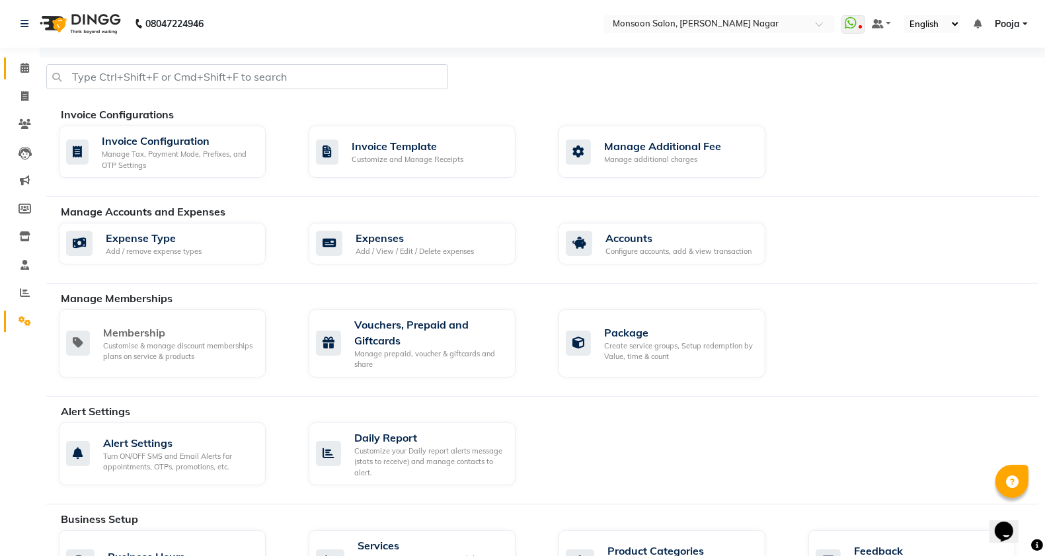
scroll to position [455, 0]
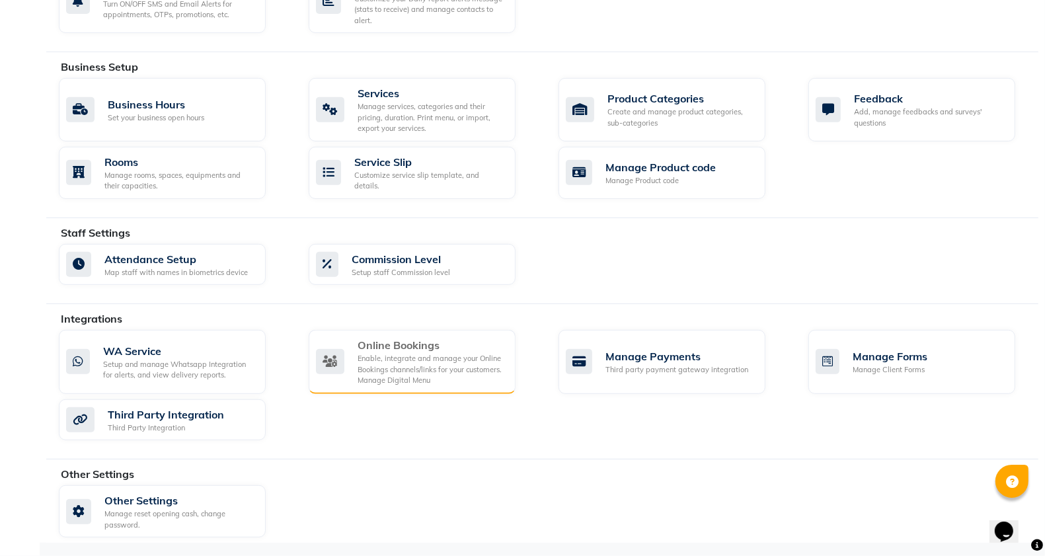
click at [461, 358] on div "Enable, integrate and manage your Online Bookings channels/links for your custo…" at bounding box center [431, 369] width 147 height 33
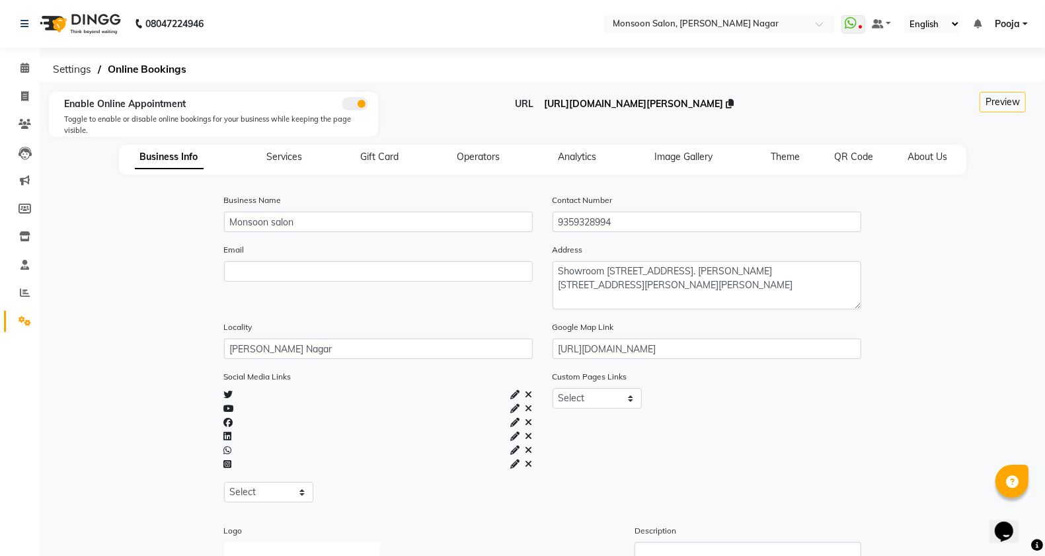
click at [628, 102] on span "https://dingg.app/booking/monsoon-salon-viman-nagar" at bounding box center [633, 104] width 179 height 12
click at [487, 157] on span "Operators" at bounding box center [478, 157] width 43 height 12
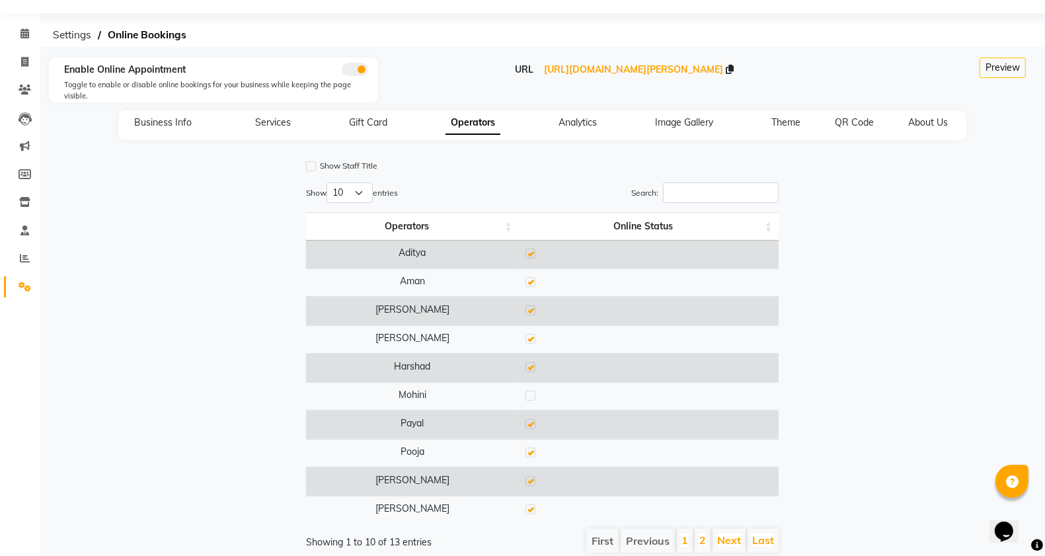
scroll to position [100, 0]
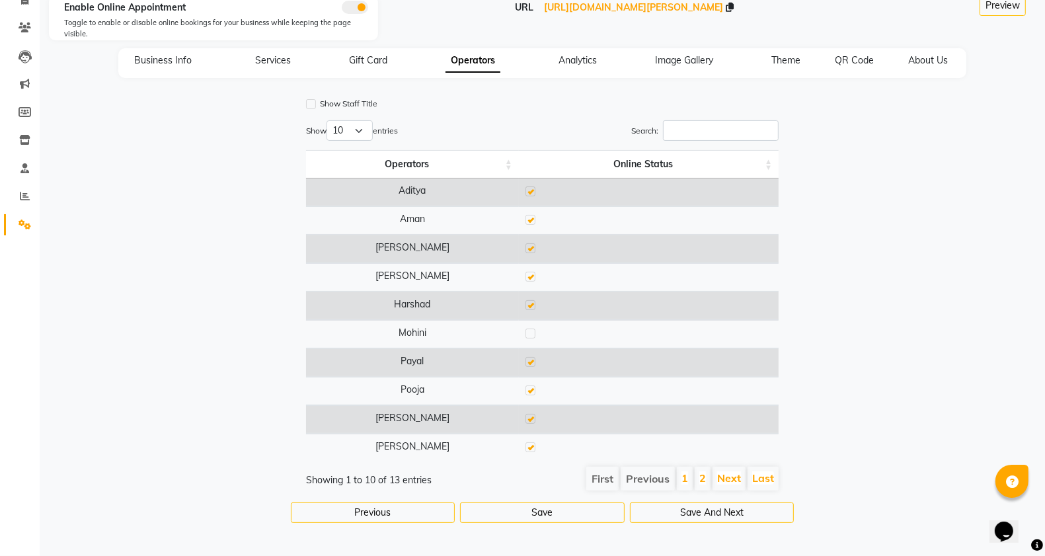
click at [532, 189] on label at bounding box center [530, 191] width 10 height 10
click at [532, 189] on input "checkbox" at bounding box center [529, 192] width 9 height 9
checkbox input "false"
click at [529, 219] on label at bounding box center [530, 220] width 10 height 10
click at [529, 219] on input "checkbox" at bounding box center [529, 220] width 9 height 9
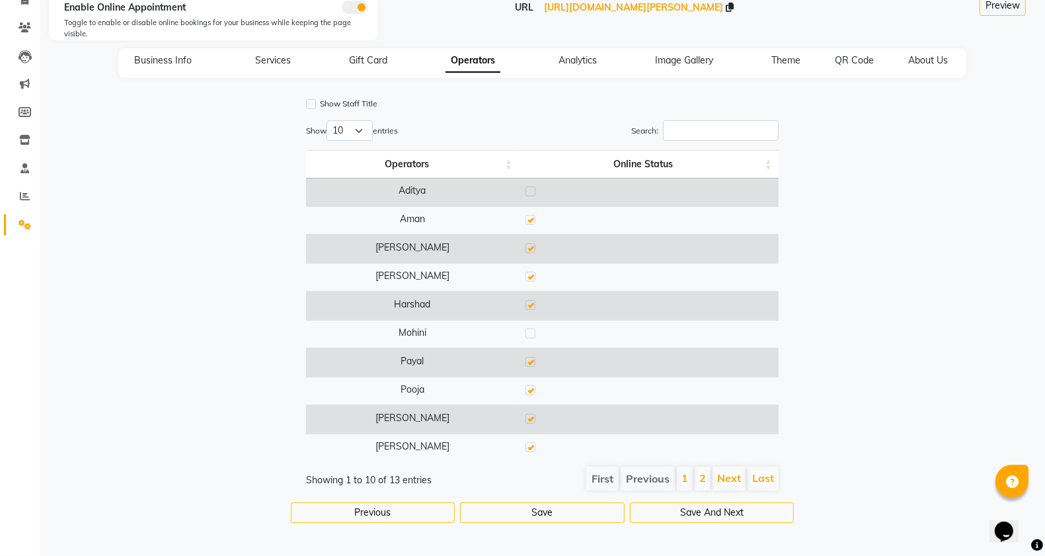
checkbox input "false"
click at [530, 246] on label at bounding box center [530, 248] width 10 height 10
click at [530, 246] on input "checkbox" at bounding box center [529, 249] width 9 height 9
checkbox input "false"
click at [530, 272] on label at bounding box center [530, 277] width 10 height 10
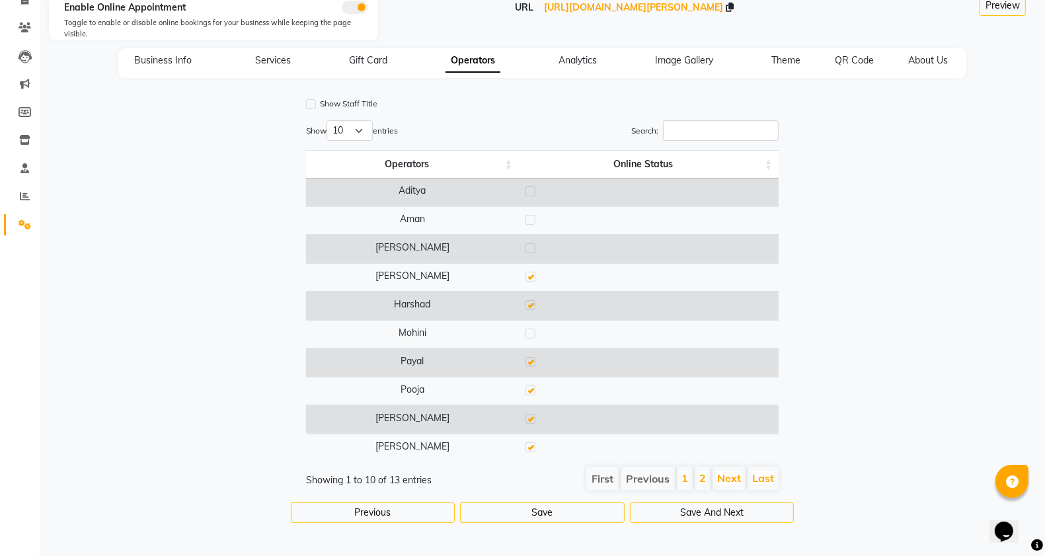
click at [530, 273] on input "checkbox" at bounding box center [529, 277] width 9 height 9
checkbox input "false"
click at [530, 312] on td at bounding box center [649, 305] width 260 height 28
click at [529, 304] on label at bounding box center [530, 305] width 10 height 10
click at [529, 304] on input "checkbox" at bounding box center [529, 305] width 9 height 9
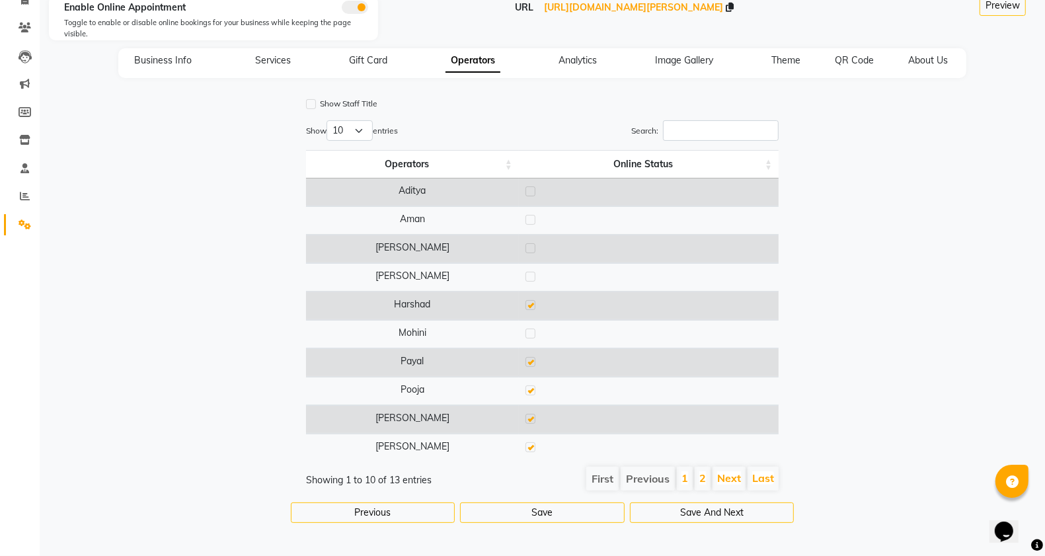
checkbox input "false"
click at [530, 390] on label at bounding box center [530, 390] width 10 height 10
click at [530, 390] on input "checkbox" at bounding box center [529, 391] width 9 height 9
checkbox input "false"
click at [529, 414] on label at bounding box center [530, 419] width 10 height 10
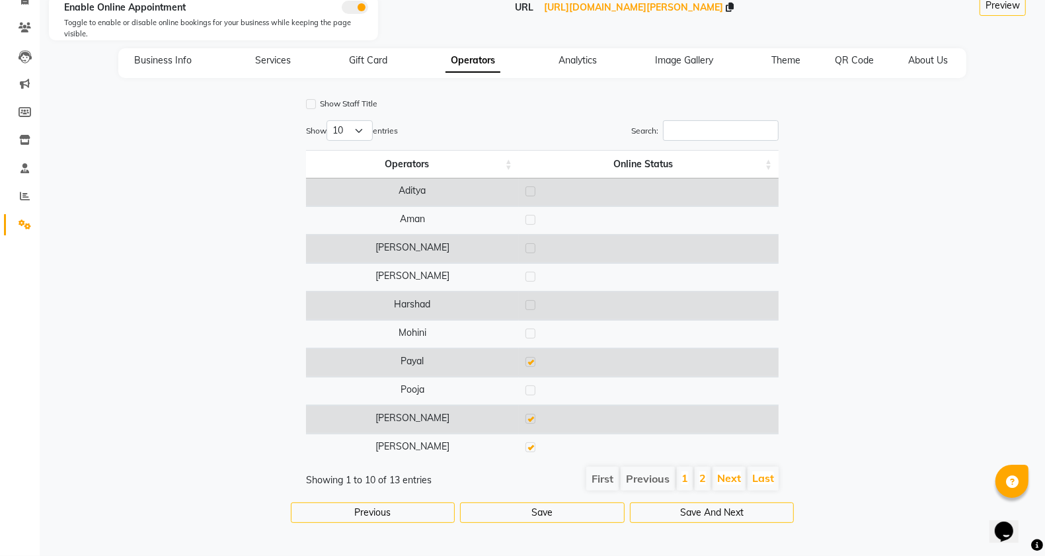
click at [529, 415] on input "checkbox" at bounding box center [529, 419] width 9 height 9
checkbox input "false"
click at [529, 443] on label at bounding box center [530, 447] width 10 height 10
click at [529, 443] on input "checkbox" at bounding box center [529, 447] width 9 height 9
checkbox input "false"
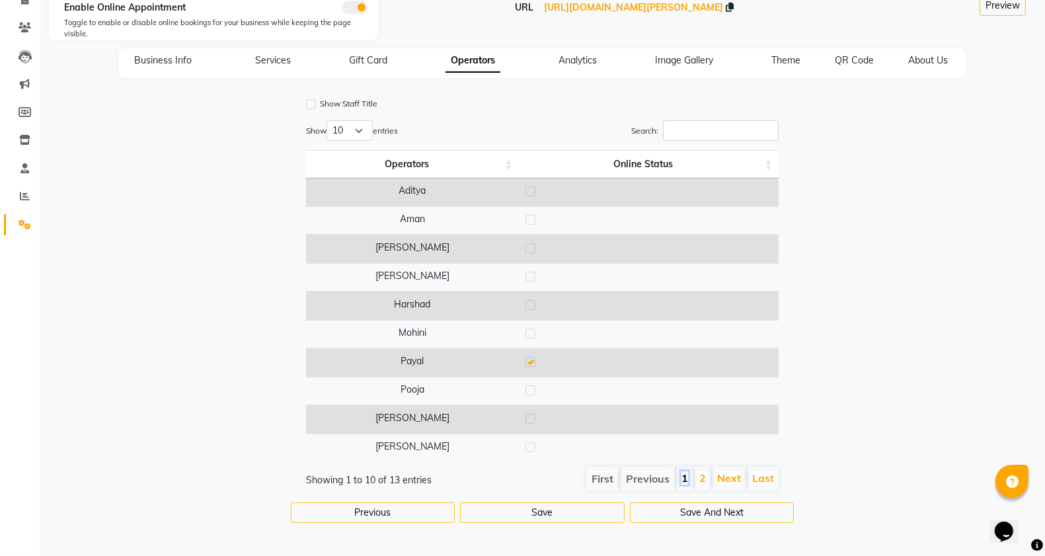
click at [686, 476] on link "1" at bounding box center [684, 477] width 7 height 13
click at [699, 476] on link "2" at bounding box center [702, 477] width 7 height 13
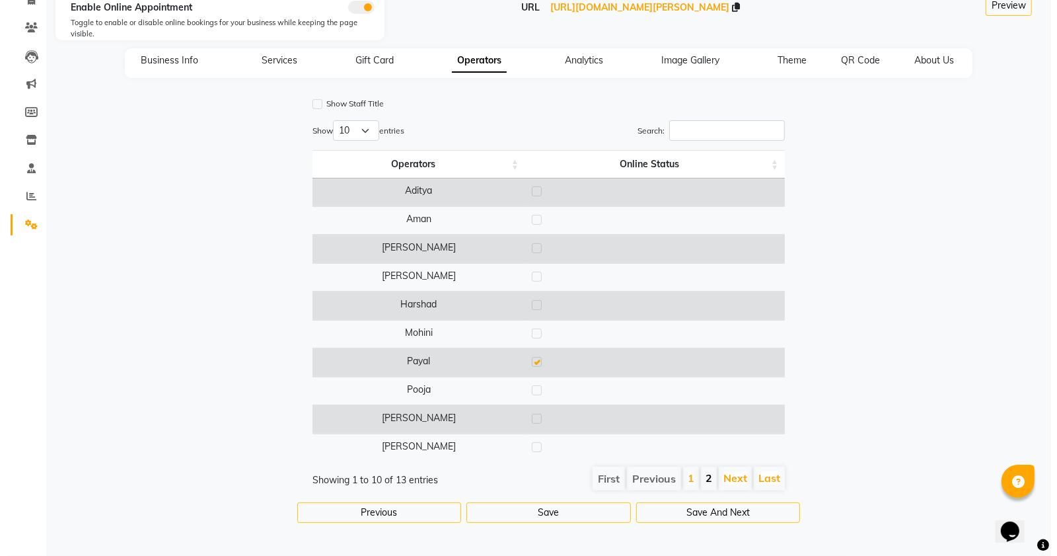
scroll to position [0, 0]
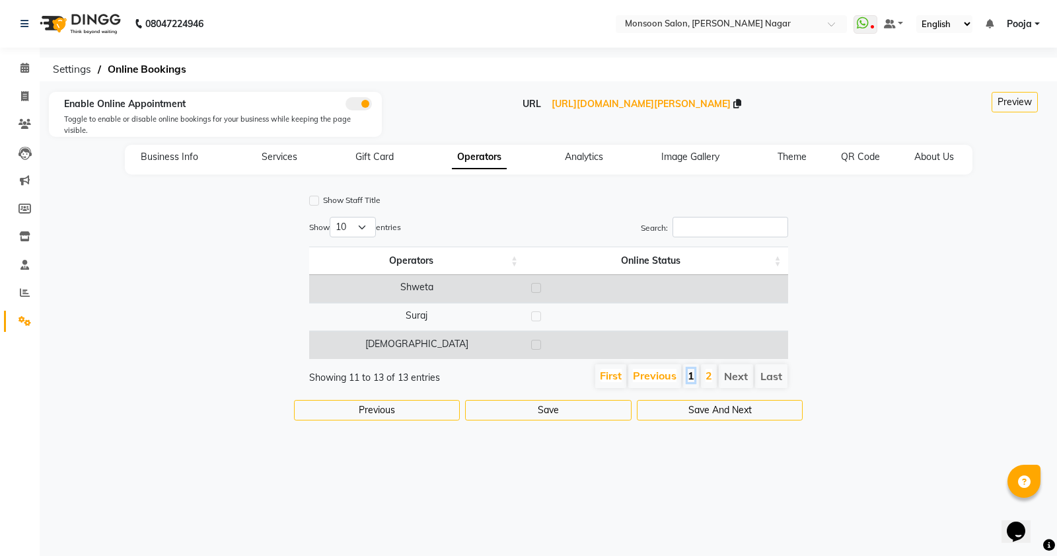
click at [692, 369] on link "1" at bounding box center [691, 375] width 7 height 13
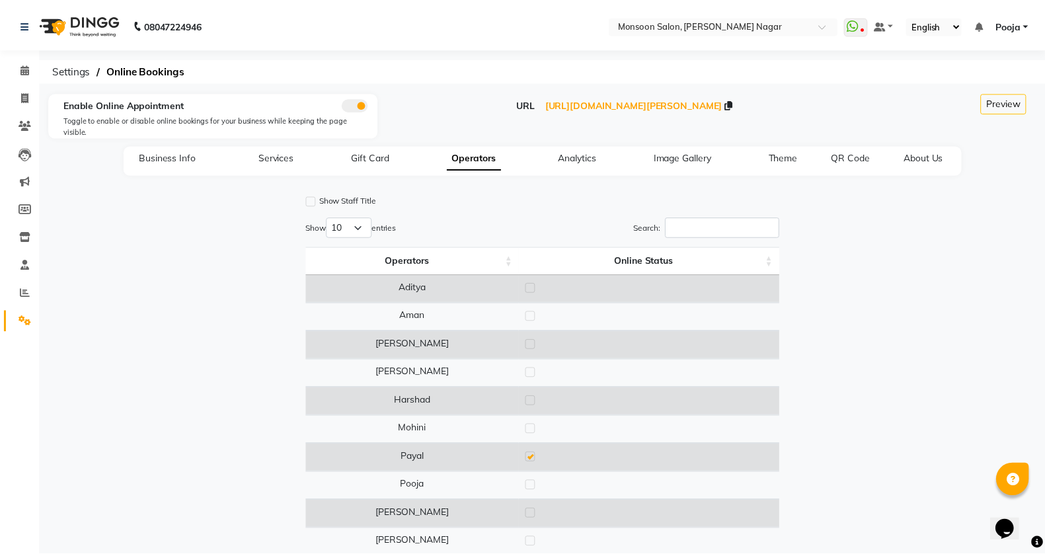
scroll to position [100, 0]
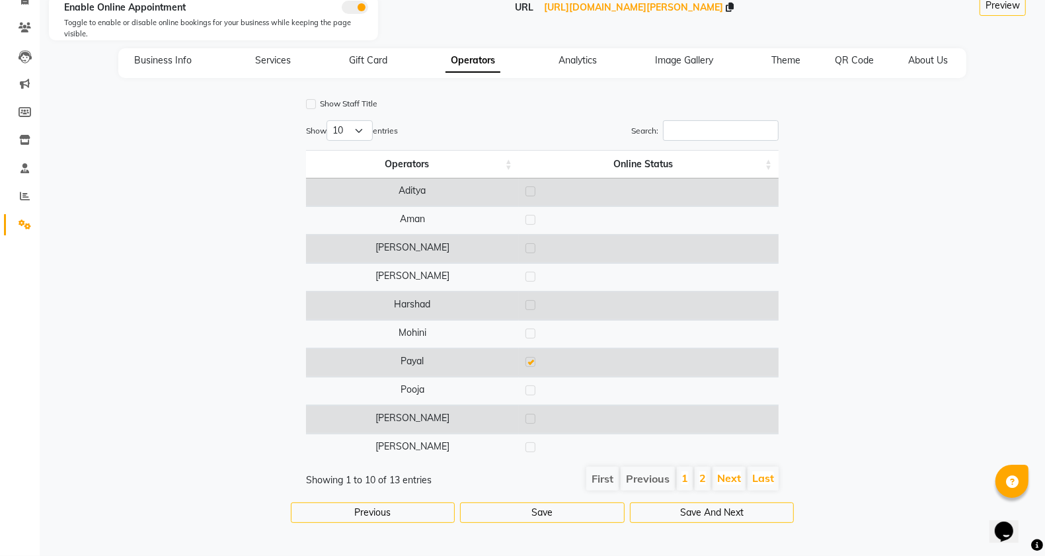
click at [527, 387] on label at bounding box center [530, 390] width 10 height 10
click at [527, 387] on input "checkbox" at bounding box center [529, 391] width 9 height 9
checkbox input "true"
click at [529, 361] on label at bounding box center [530, 362] width 10 height 10
click at [529, 361] on input "checkbox" at bounding box center [529, 362] width 9 height 9
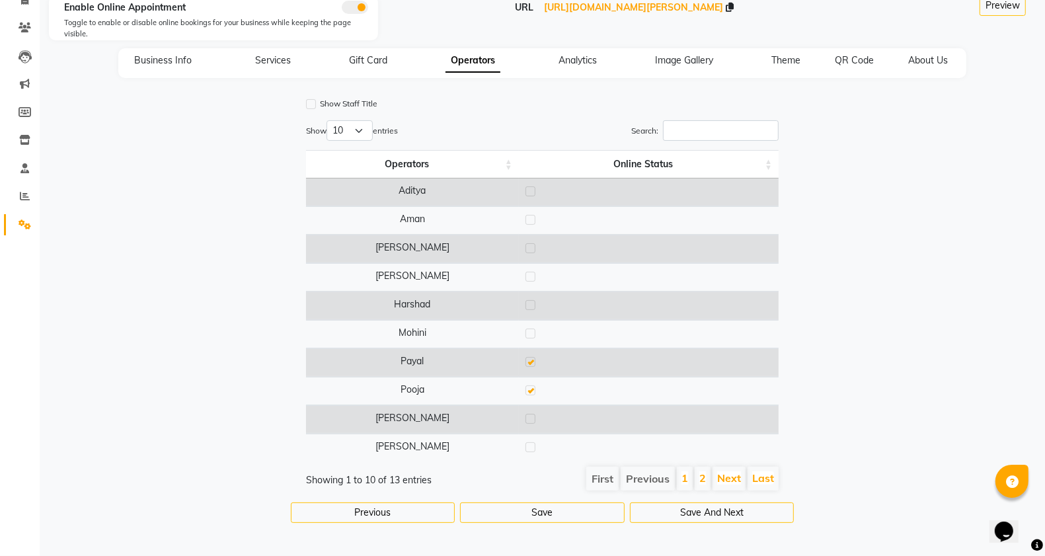
checkbox input "false"
click at [658, 512] on button "Save And Next" at bounding box center [712, 512] width 165 height 20
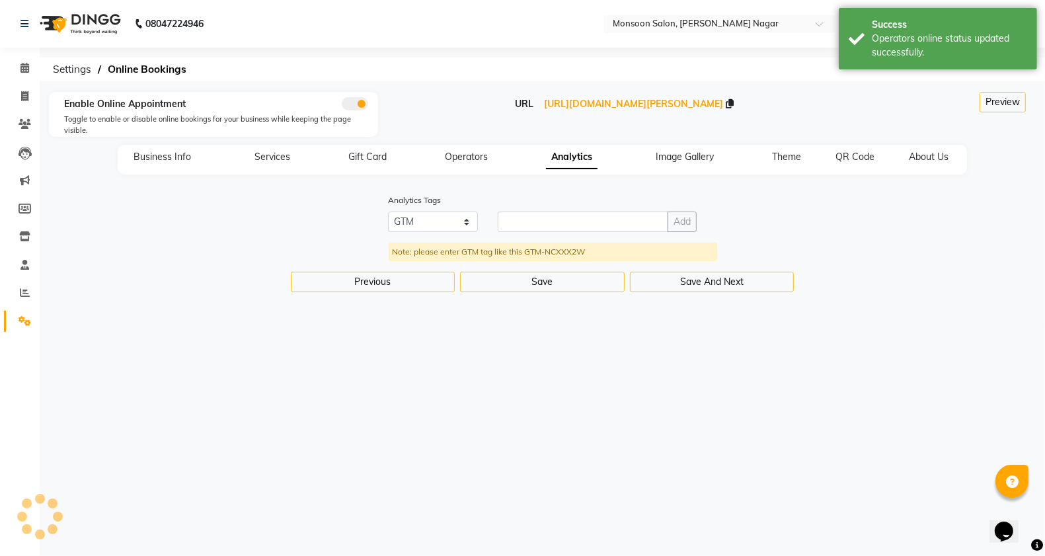
scroll to position [0, 0]
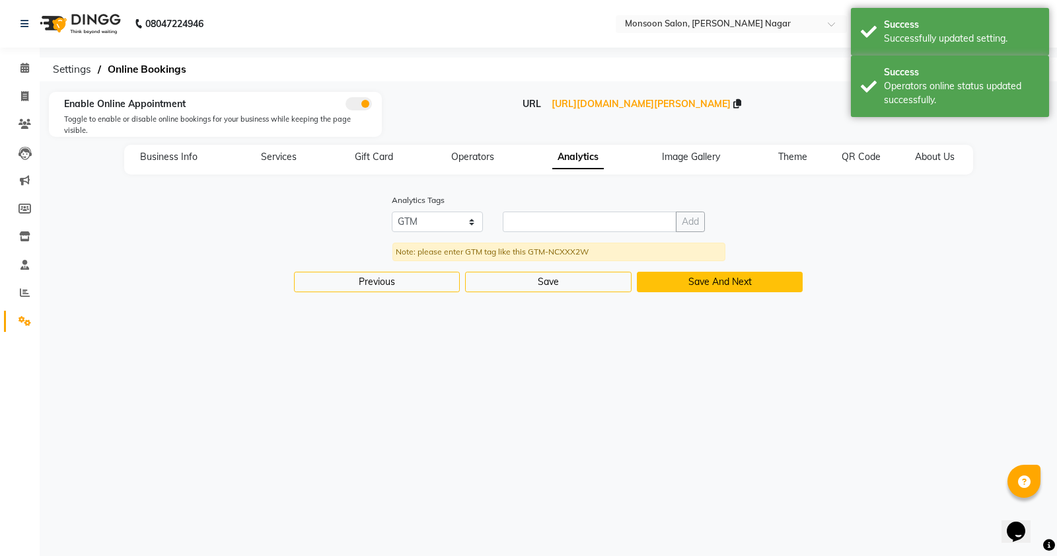
click at [729, 272] on button "Save And Next" at bounding box center [720, 282] width 167 height 20
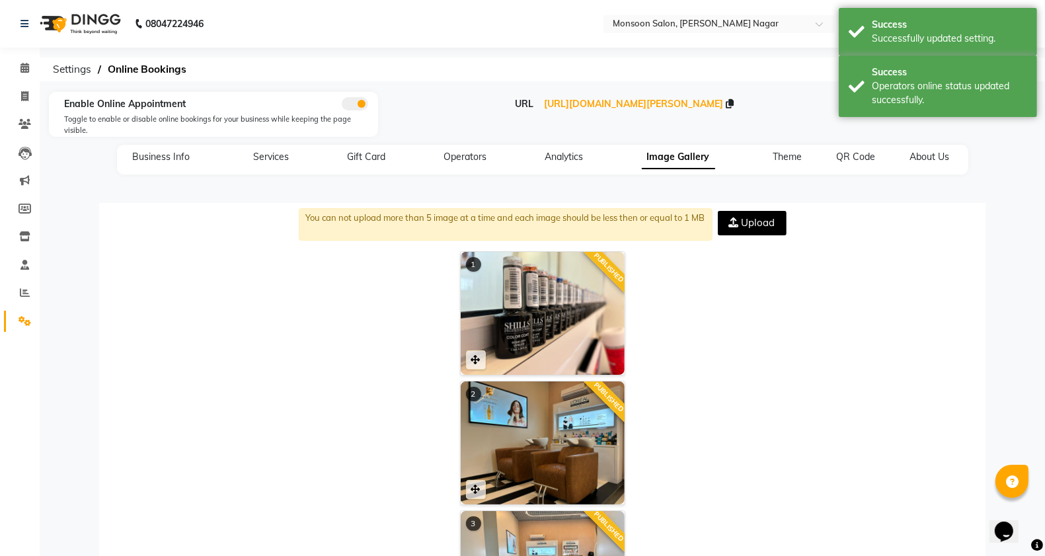
scroll to position [695, 0]
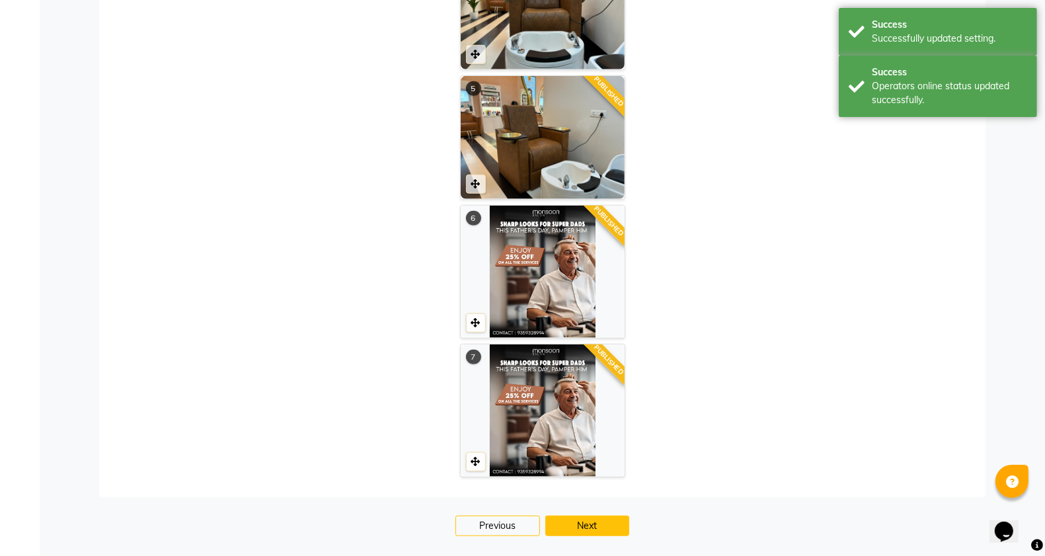
click at [612, 529] on button "Next" at bounding box center [587, 525] width 85 height 20
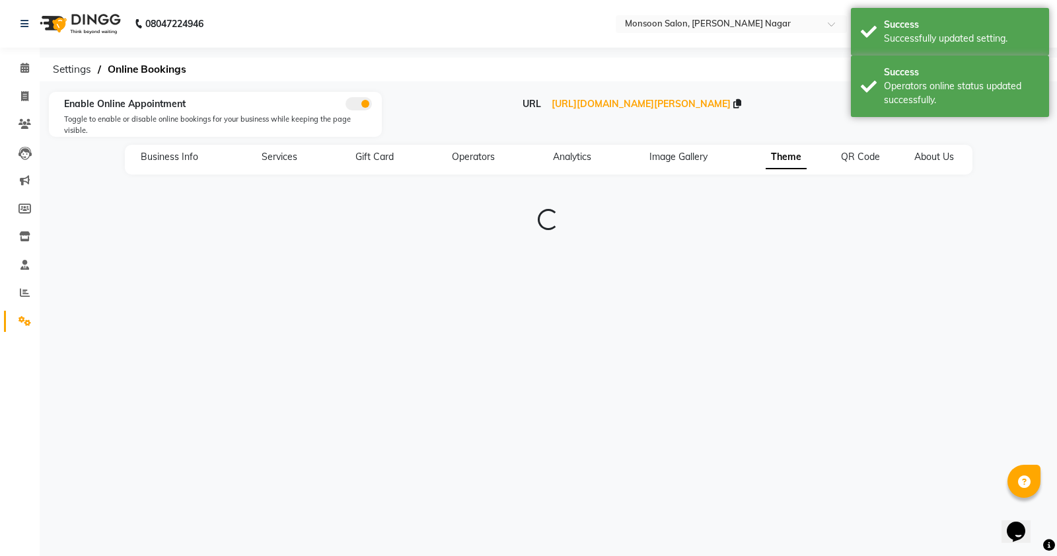
type input "#0f141a"
type input "#1e9cf1"
type input "#8dccf7"
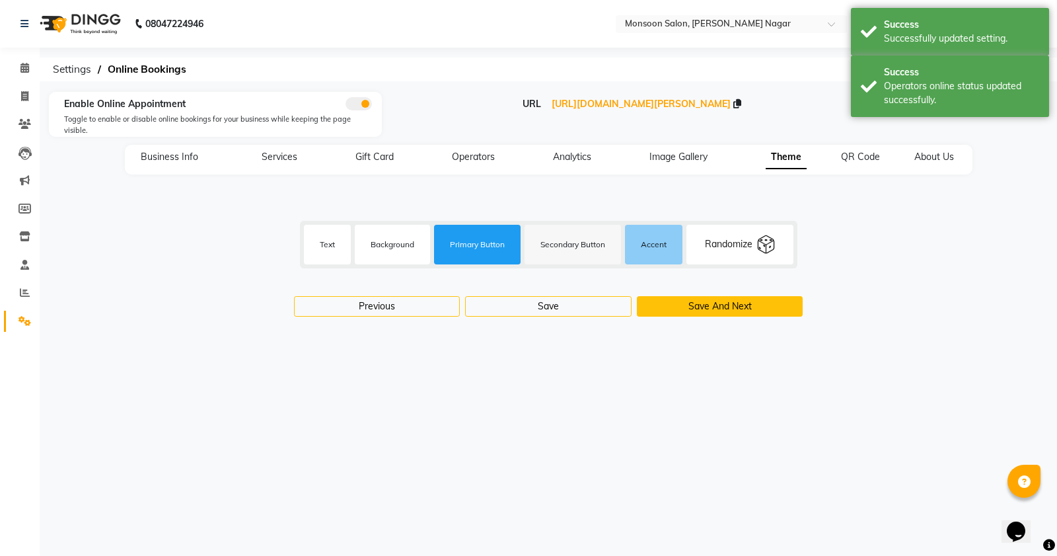
click at [731, 296] on button "Save And Next" at bounding box center [720, 306] width 167 height 20
select select "256"
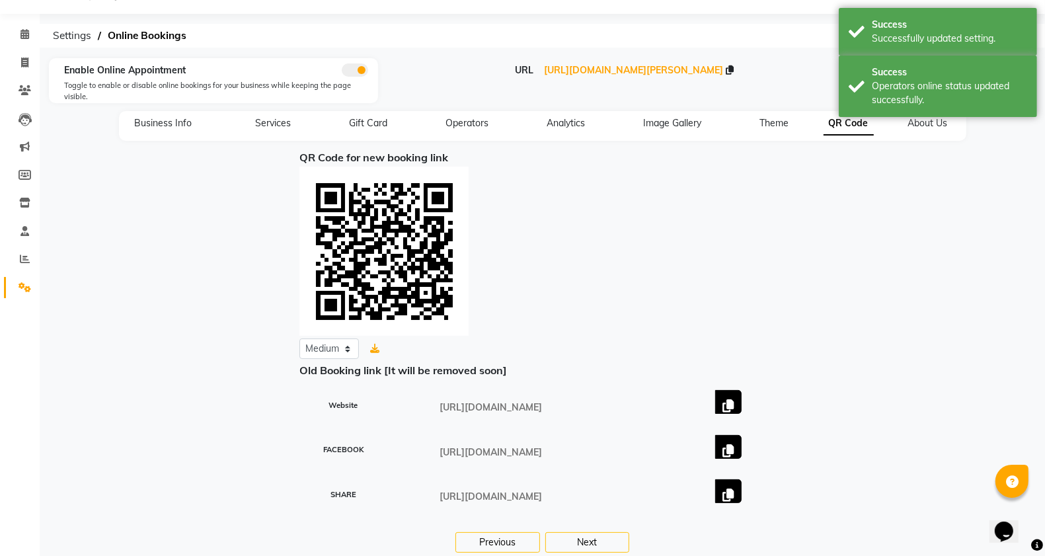
scroll to position [52, 0]
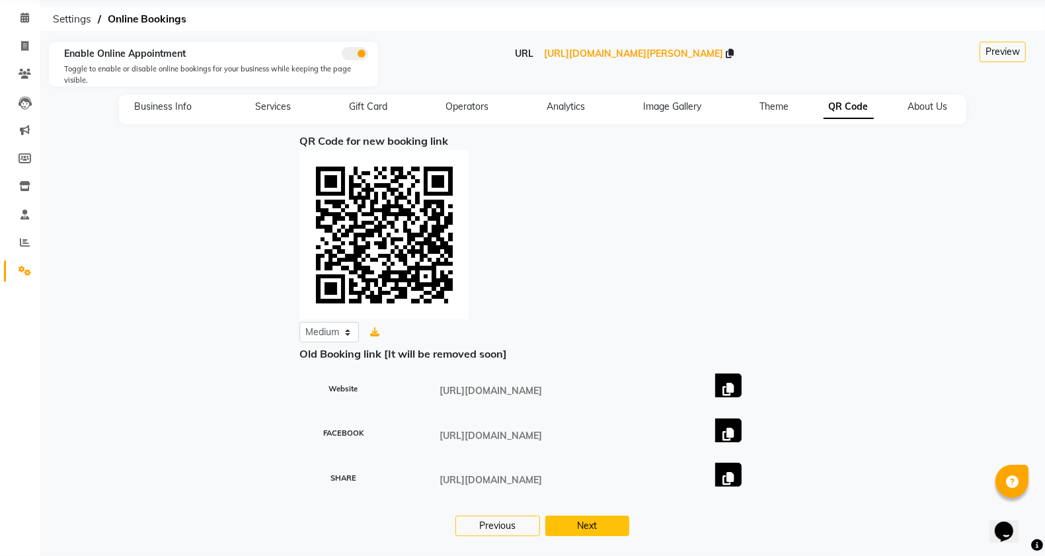
click at [618, 527] on button "Next" at bounding box center [587, 525] width 85 height 20
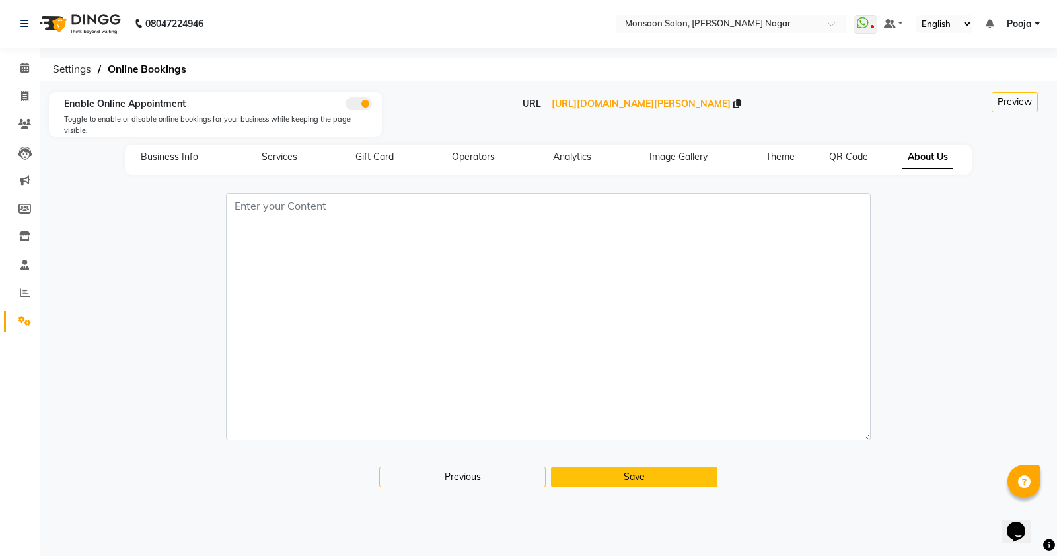
click at [619, 467] on button "Save" at bounding box center [634, 477] width 167 height 20
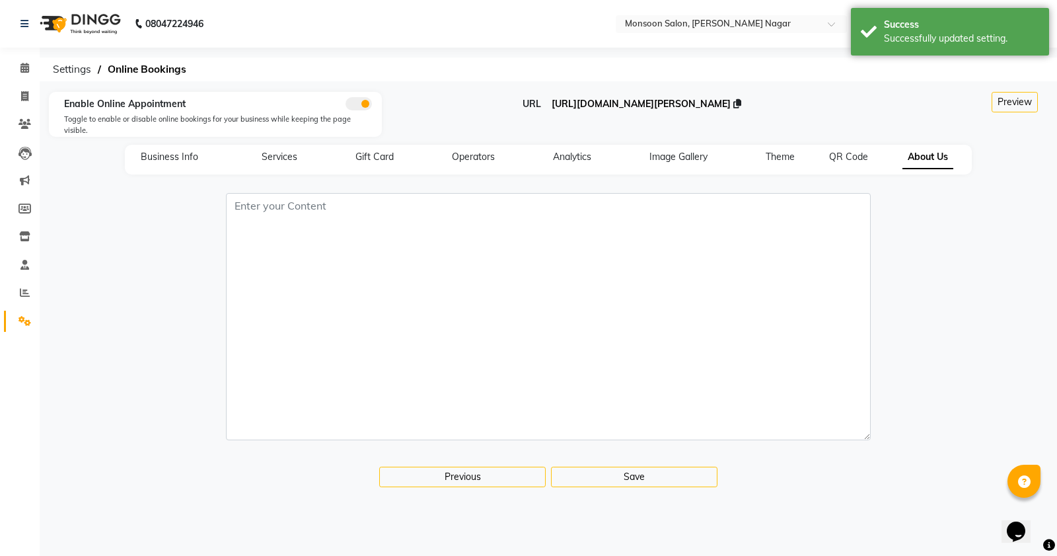
click at [564, 106] on span "https://dingg.app/booking/monsoon-salon-viman-nagar" at bounding box center [641, 104] width 179 height 12
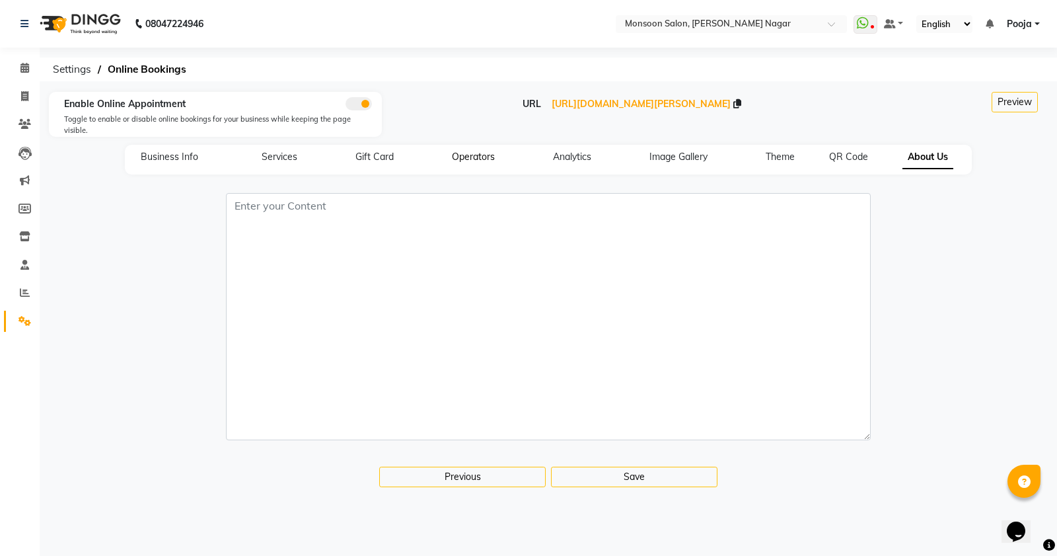
click at [464, 151] on span "Operators" at bounding box center [473, 157] width 43 height 12
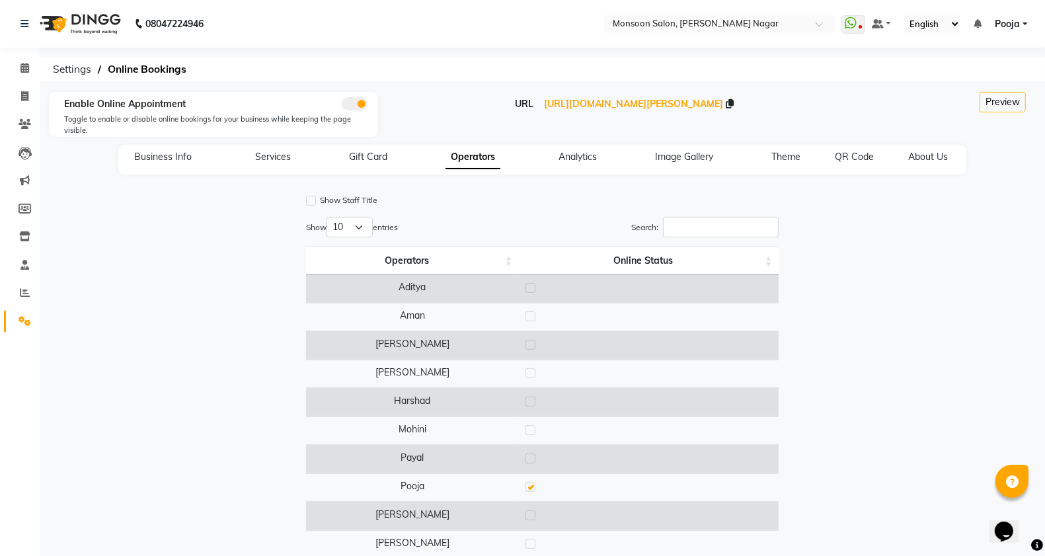
click at [311, 202] on label at bounding box center [311, 201] width 10 height 10
click at [311, 202] on input "checkbox" at bounding box center [310, 201] width 9 height 9
click at [311, 202] on label at bounding box center [311, 201] width 10 height 10
click at [311, 202] on input "checkbox" at bounding box center [310, 201] width 9 height 9
checkbox input "false"
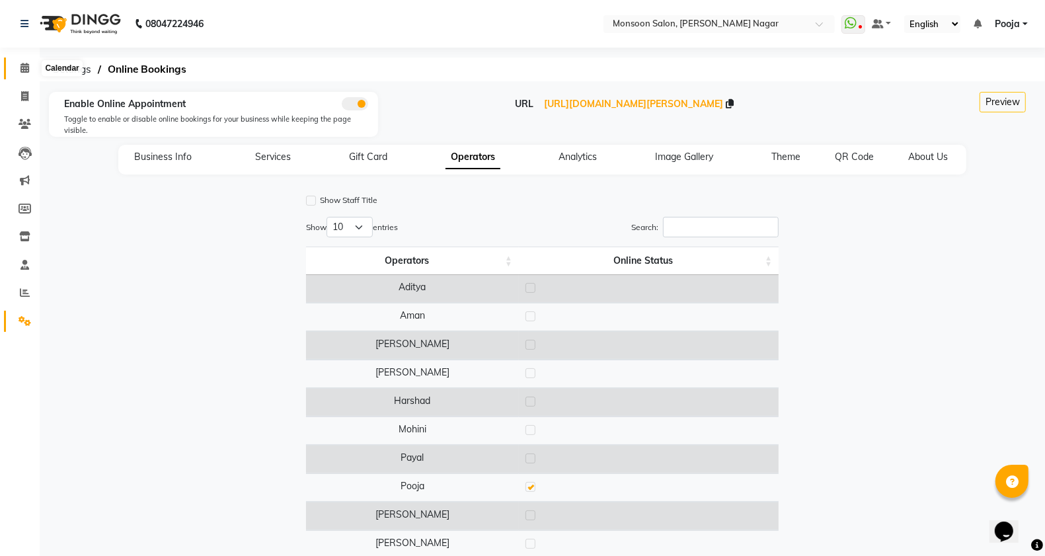
click at [26, 67] on icon at bounding box center [24, 68] width 9 height 10
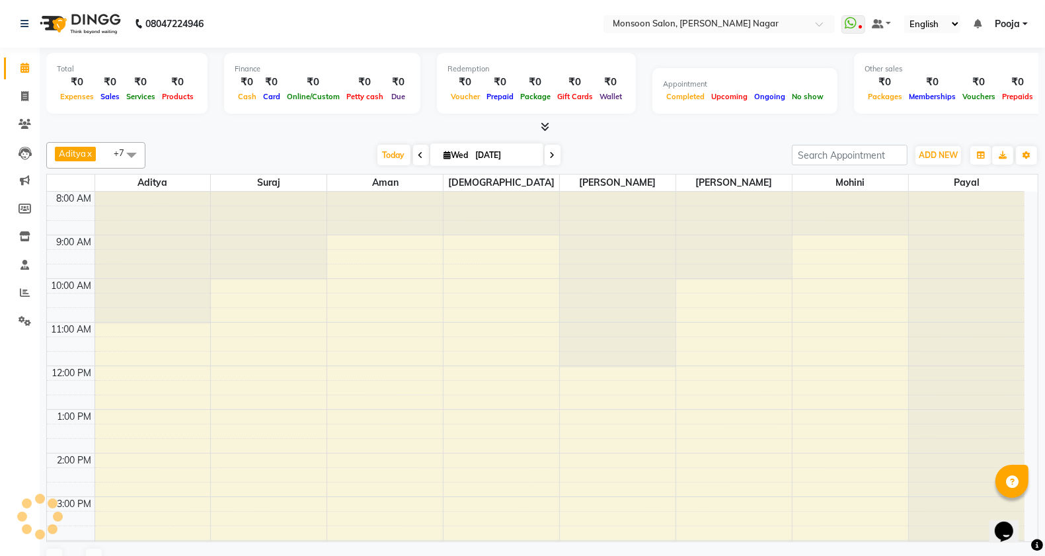
scroll to position [311, 0]
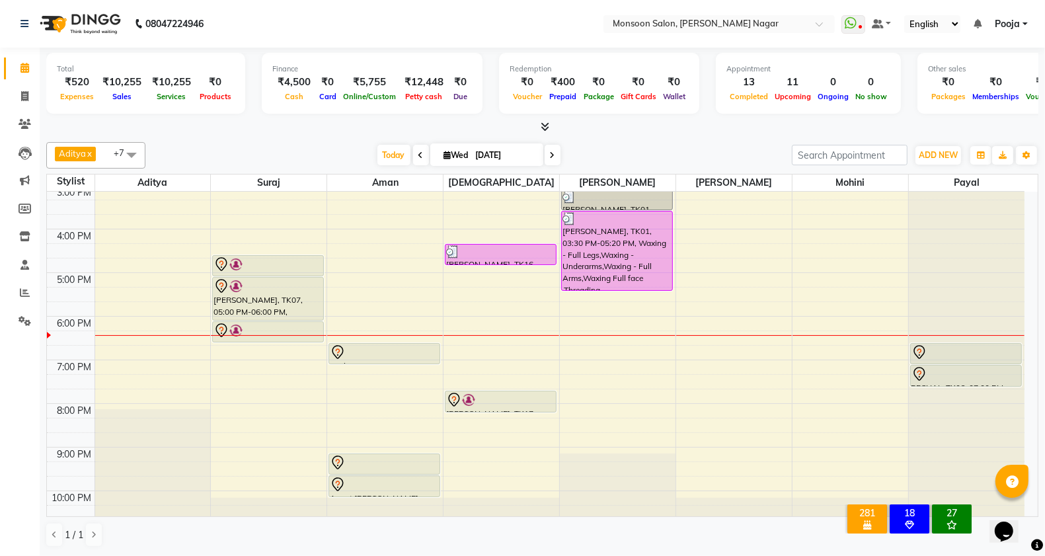
click at [109, 159] on span "Aditya x Aman x Vishnu x Amruta x Mohini x Payal x Rajeshree x Suraj x +7" at bounding box center [95, 155] width 99 height 26
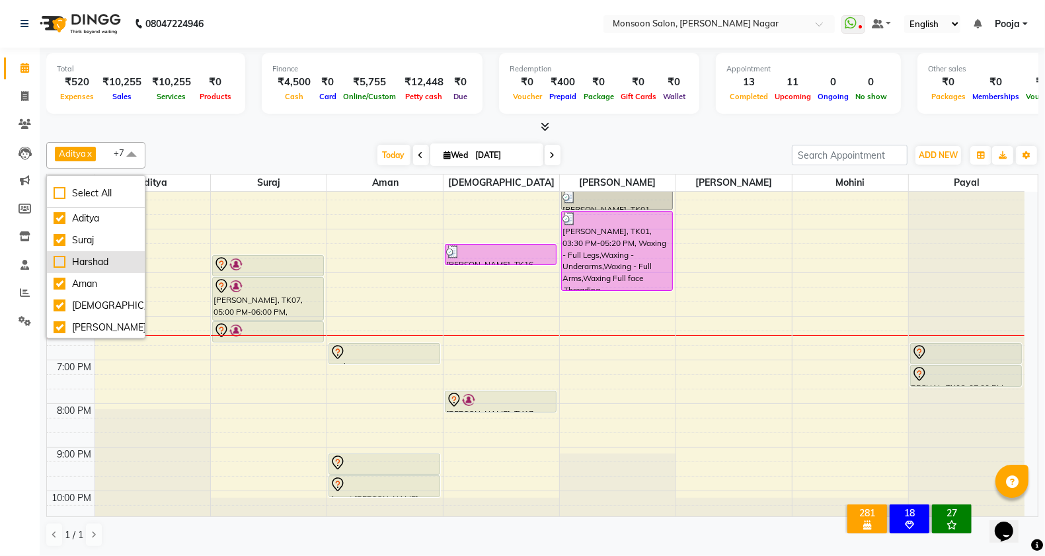
scroll to position [153, 0]
click at [60, 281] on div "Pooja" at bounding box center [96, 284] width 85 height 14
checkbox input "true"
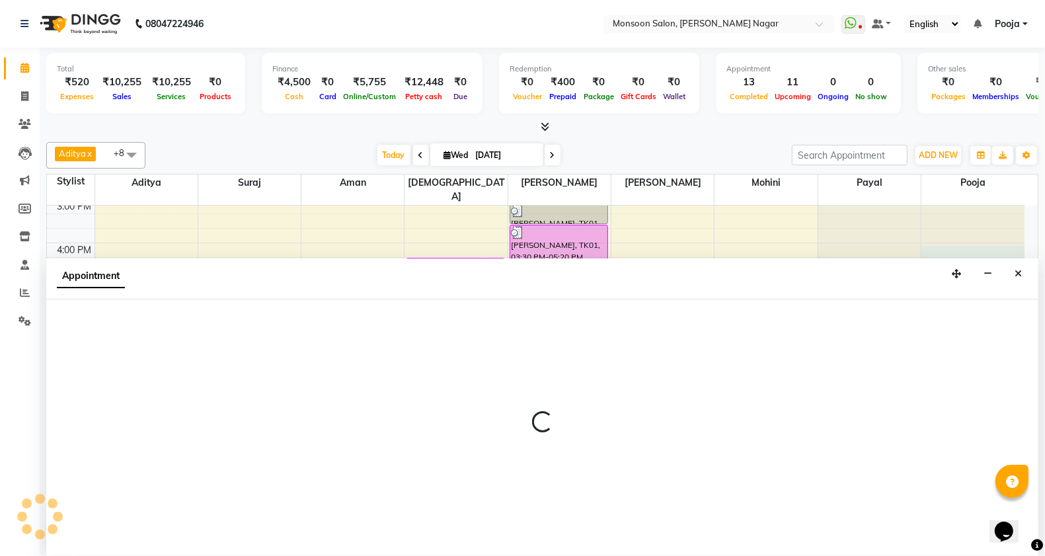
scroll to position [1, 0]
select select "30038"
select select "960"
select select "tentative"
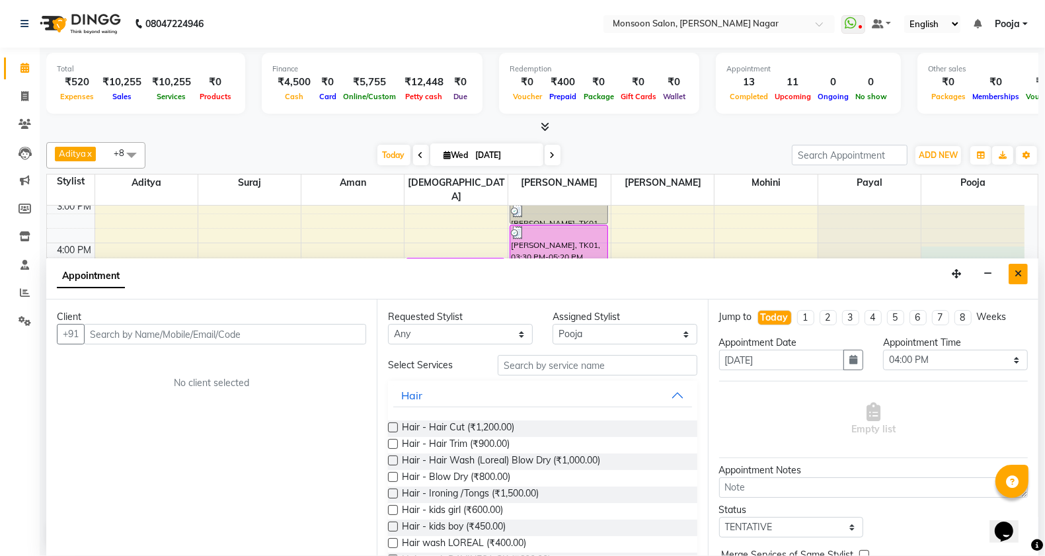
click at [1016, 274] on icon "Close" at bounding box center [1017, 273] width 7 height 9
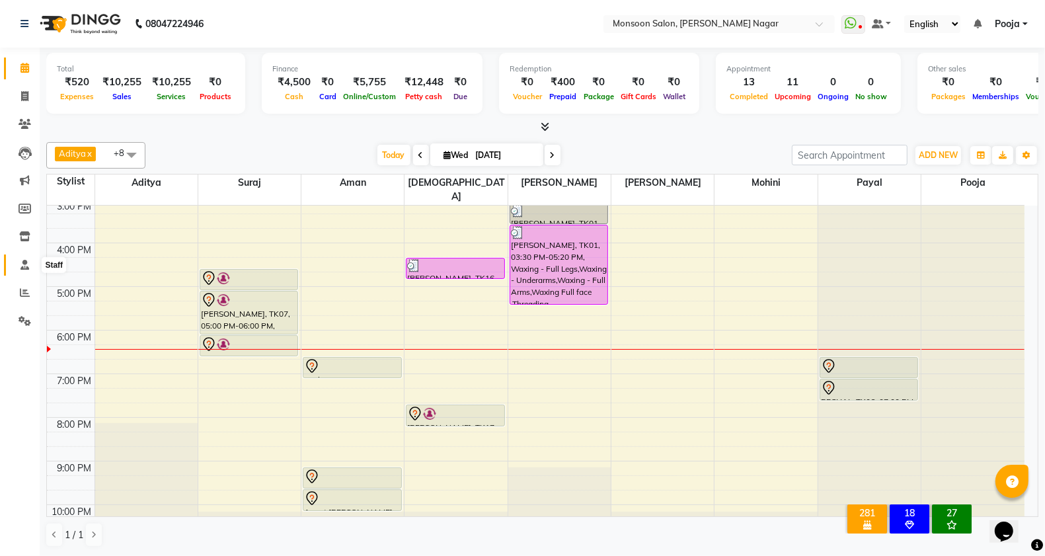
click at [26, 266] on icon at bounding box center [24, 265] width 9 height 10
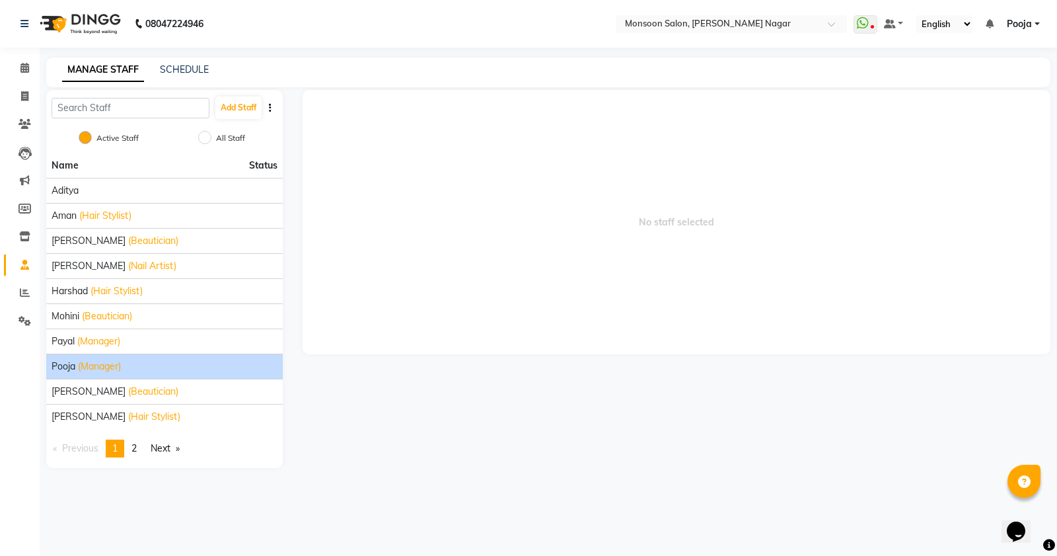
click at [100, 363] on span "(Manager)" at bounding box center [99, 366] width 43 height 14
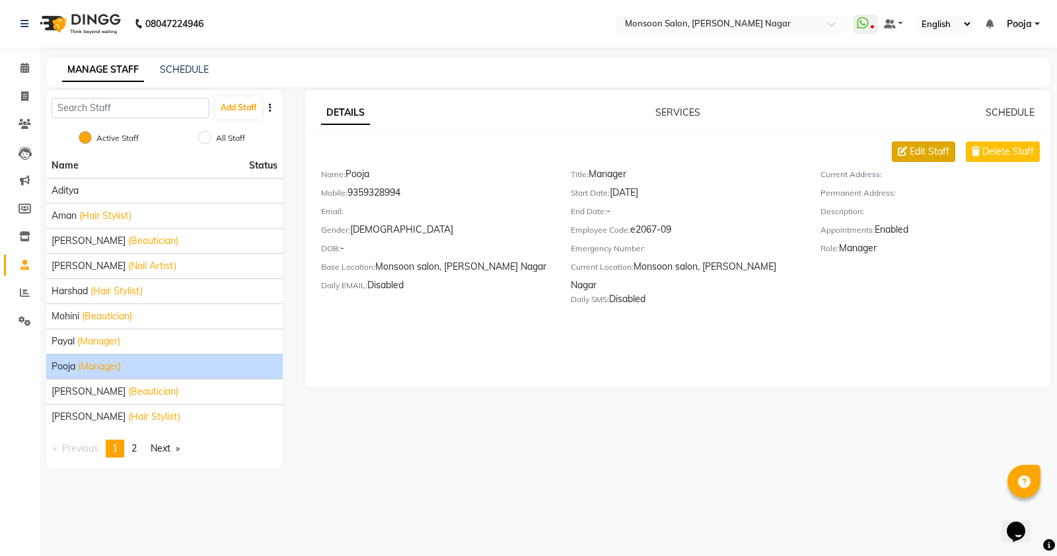
click at [916, 142] on button "Edit Staff" at bounding box center [923, 151] width 63 height 20
select select "[DEMOGRAPHIC_DATA]"
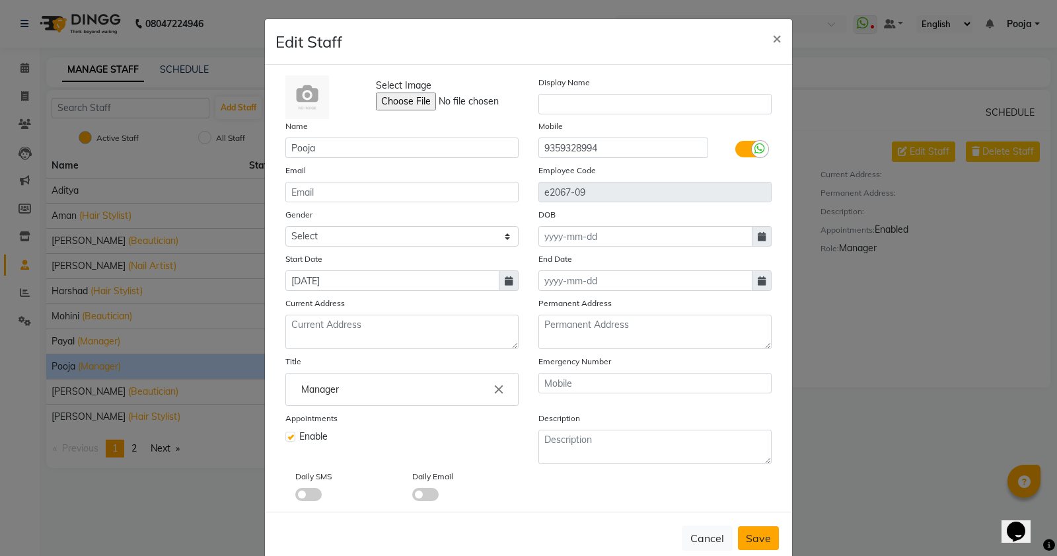
click at [762, 539] on span "Save" at bounding box center [758, 537] width 25 height 13
select select
checkbox input "false"
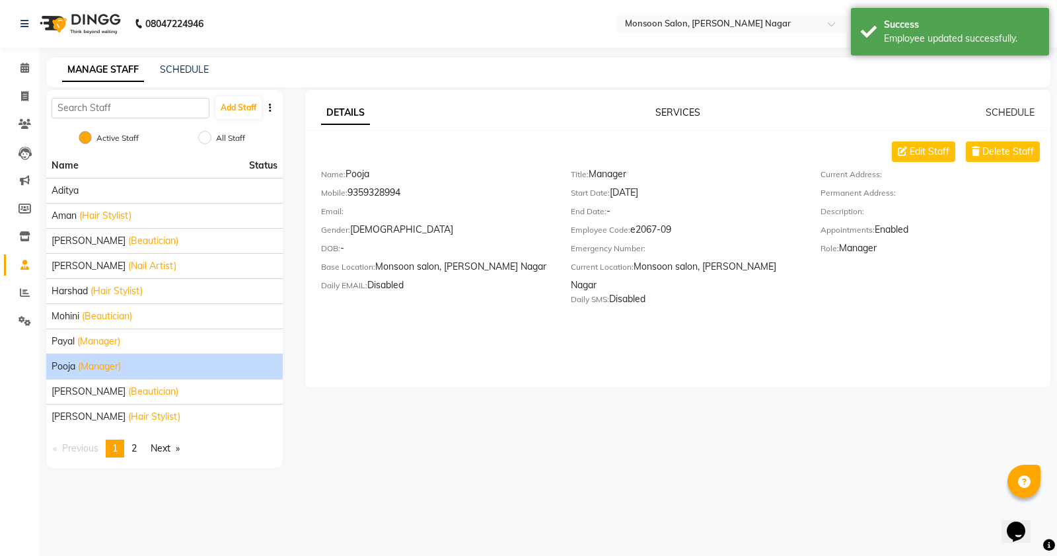
click at [693, 113] on link "SERVICES" at bounding box center [678, 112] width 45 height 12
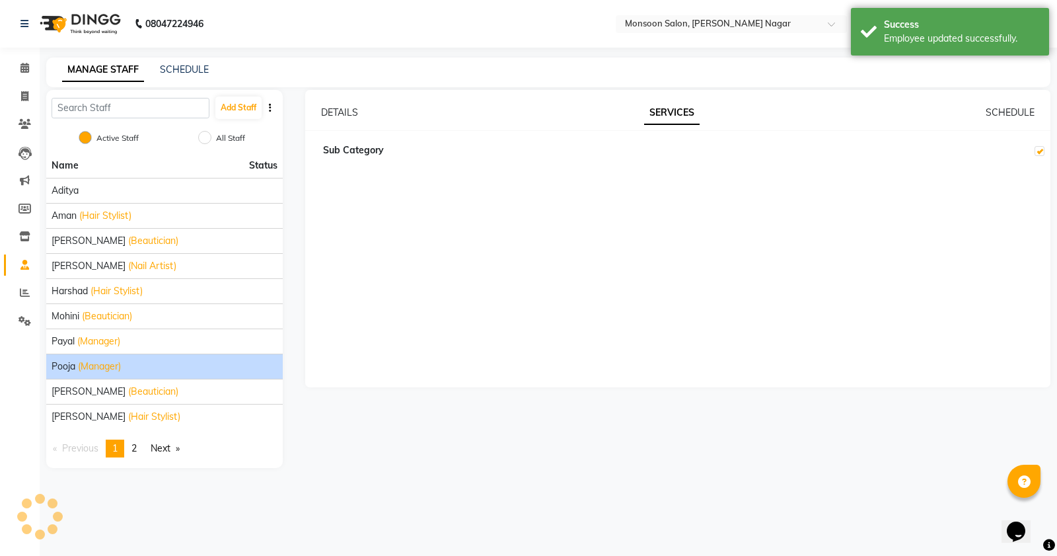
checkbox input "true"
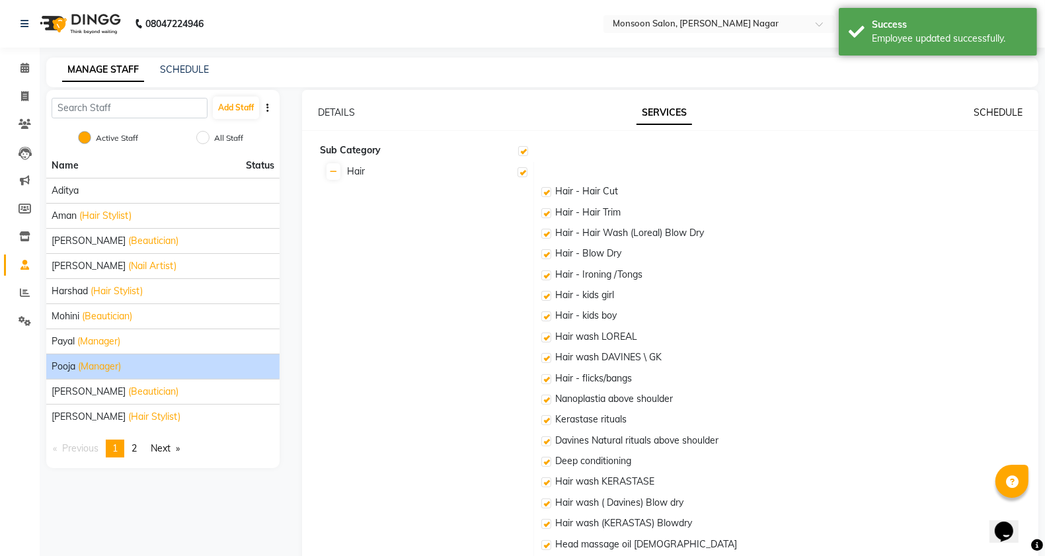
click at [1004, 112] on link "SCHEDULE" at bounding box center [997, 112] width 49 height 12
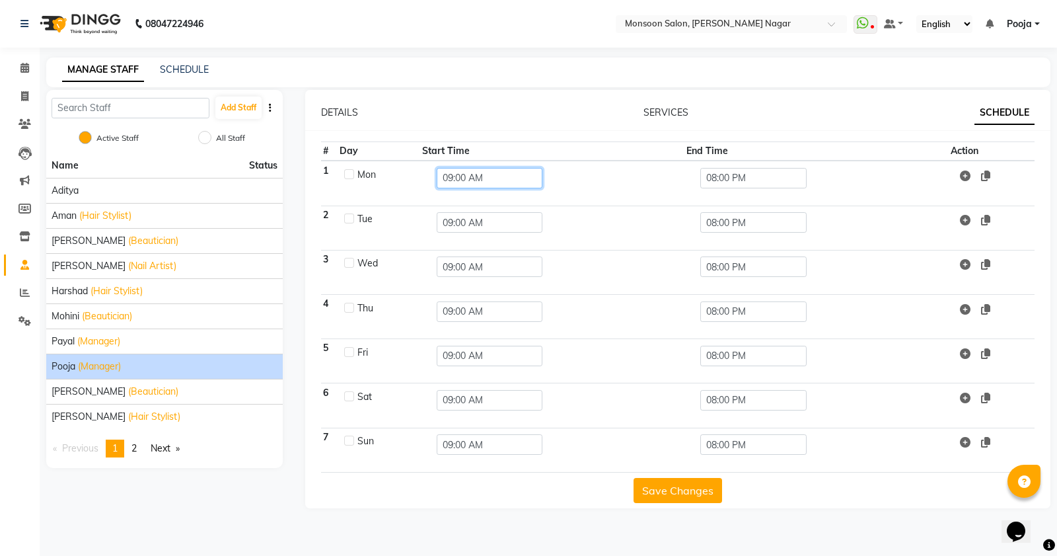
click at [504, 186] on input "09:00 AM" at bounding box center [490, 178] width 106 height 20
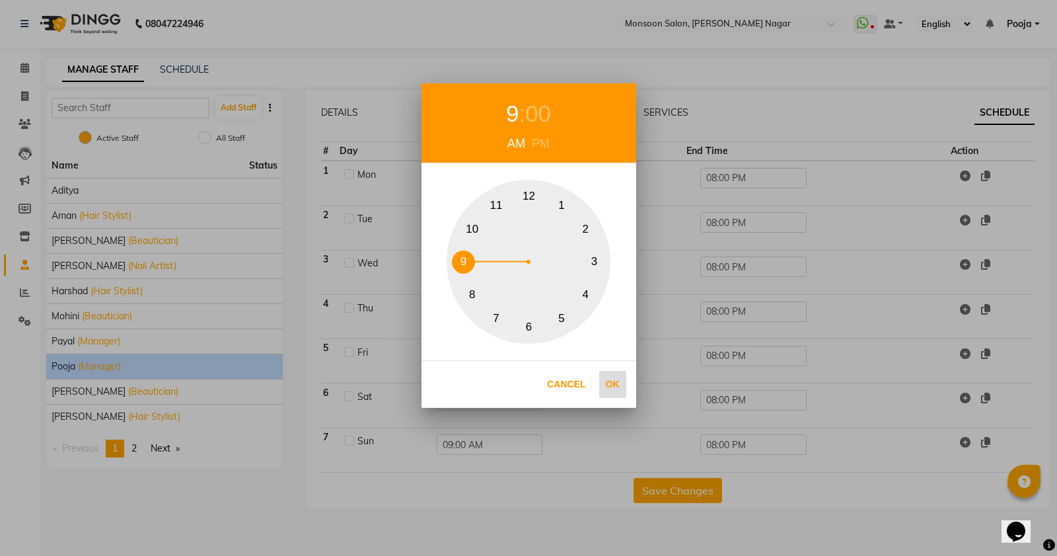
click at [615, 385] on button "Ok" at bounding box center [612, 384] width 27 height 27
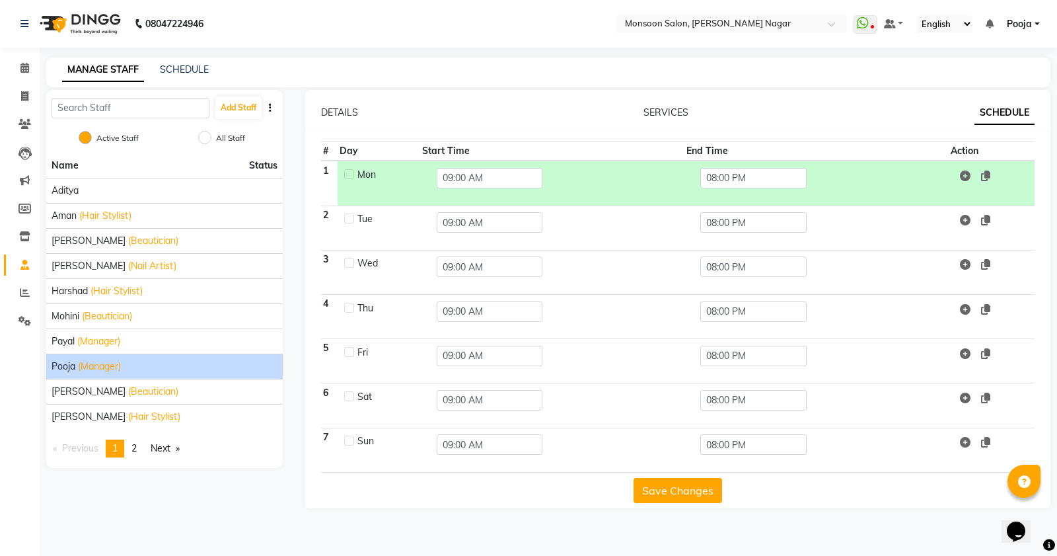
click at [662, 496] on button "Save Changes" at bounding box center [678, 490] width 89 height 25
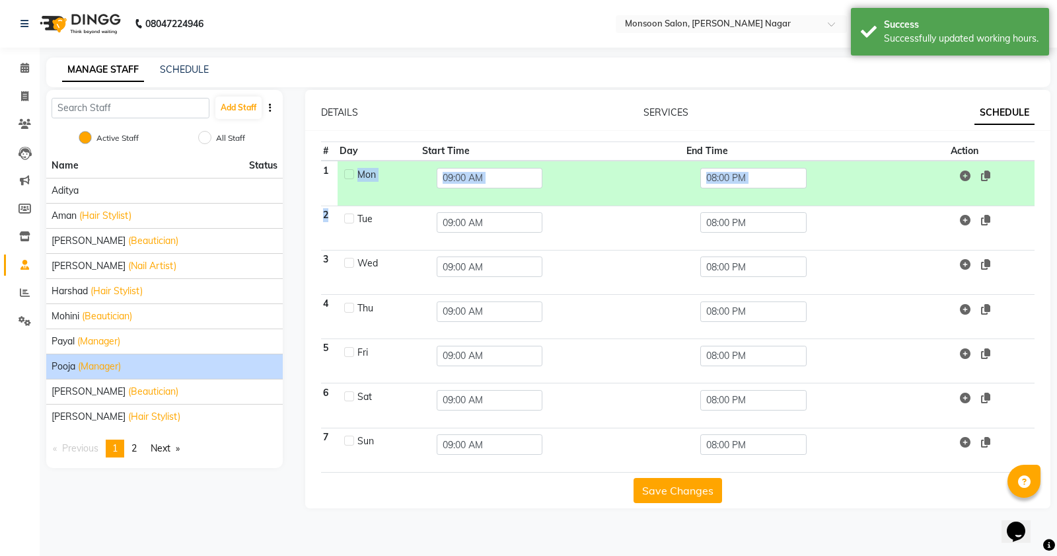
drag, startPoint x: 350, startPoint y: 175, endPoint x: 349, endPoint y: 219, distance: 44.3
click at [349, 219] on tbody "1 Mon 09:00 AM 08:00 PM 2 Tue 09:00 AM 08:00 PM 3 Wed 09:00 AM 08:00 PM 4 Thu 0…" at bounding box center [678, 316] width 714 height 311
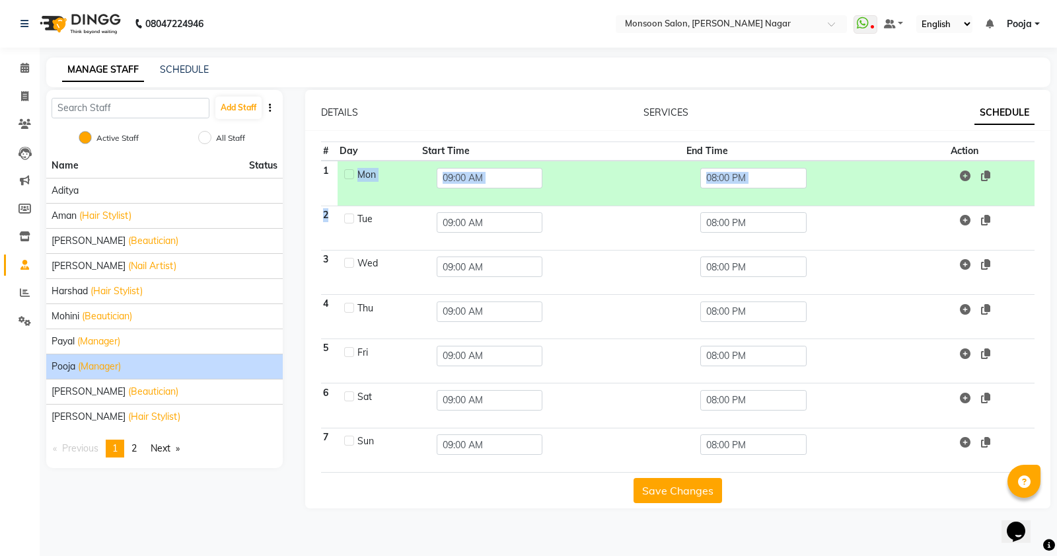
click at [349, 219] on label at bounding box center [349, 218] width 10 height 10
click at [349, 219] on input "checkbox" at bounding box center [348, 217] width 9 height 9
checkbox input "true"
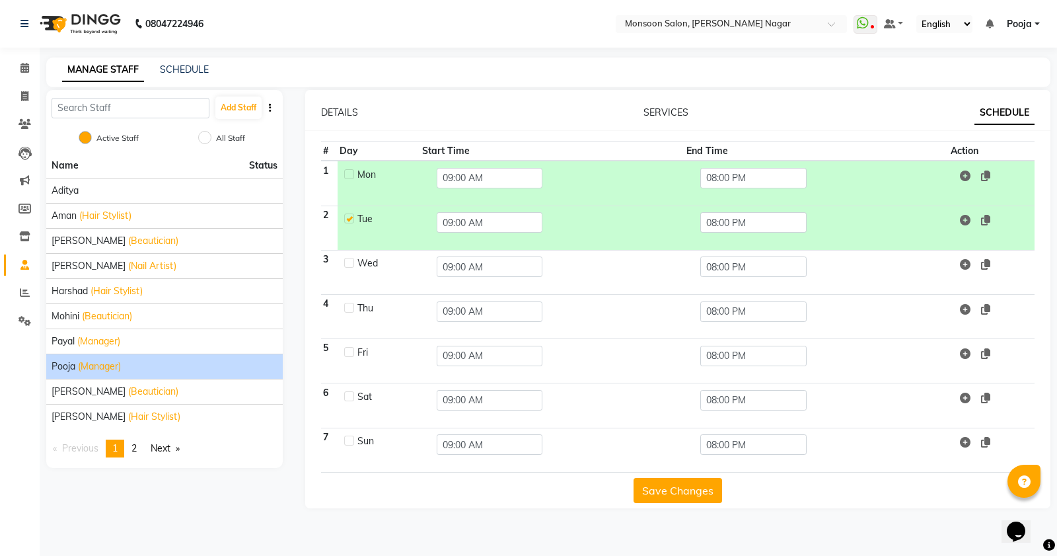
click at [349, 265] on label at bounding box center [349, 263] width 10 height 10
click at [349, 265] on input "checkbox" at bounding box center [348, 262] width 9 height 9
checkbox input "true"
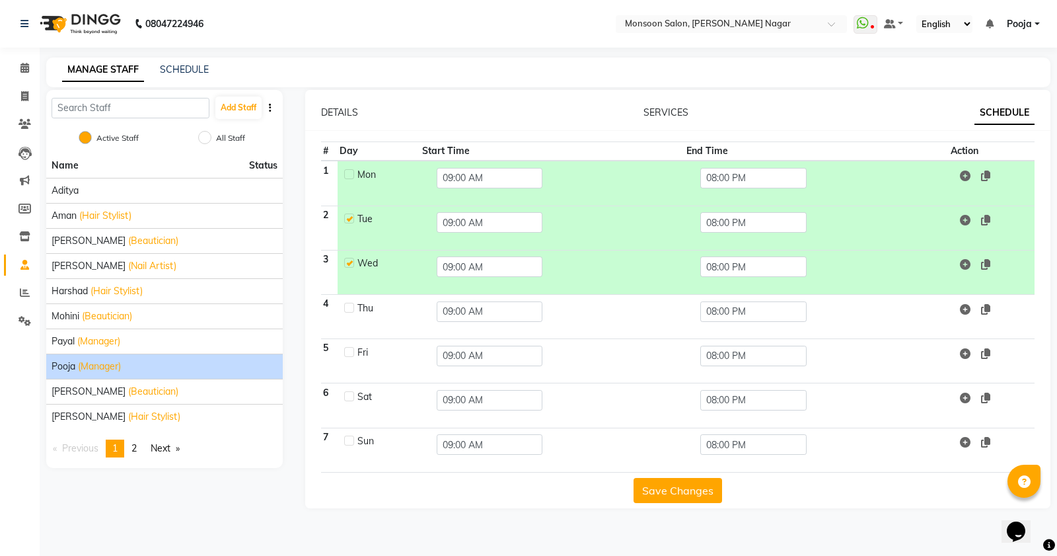
click at [348, 305] on label at bounding box center [349, 308] width 10 height 10
click at [348, 305] on input "checkbox" at bounding box center [348, 307] width 9 height 9
checkbox input "true"
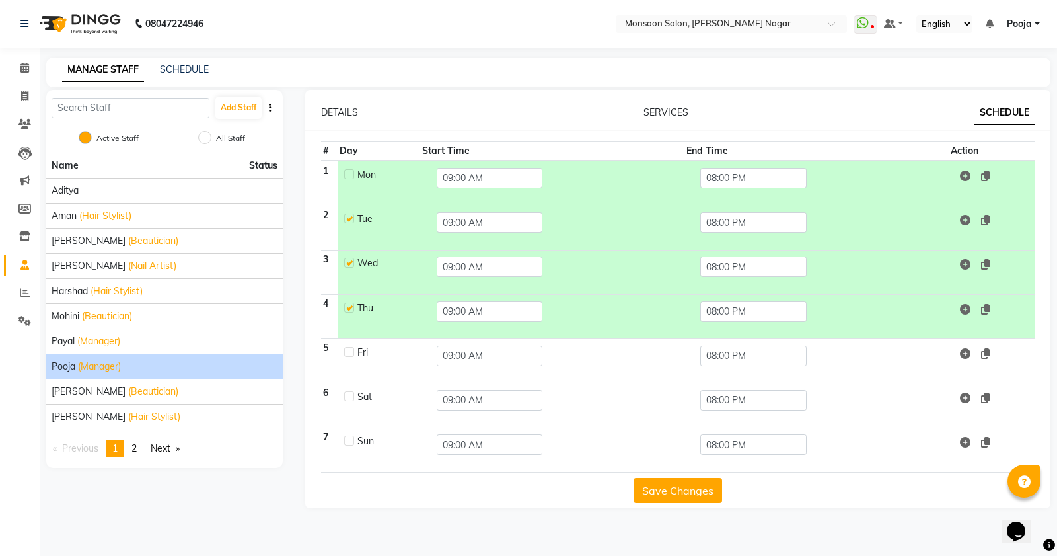
click at [349, 355] on label at bounding box center [349, 352] width 10 height 10
click at [349, 355] on input "checkbox" at bounding box center [348, 351] width 9 height 9
checkbox input "true"
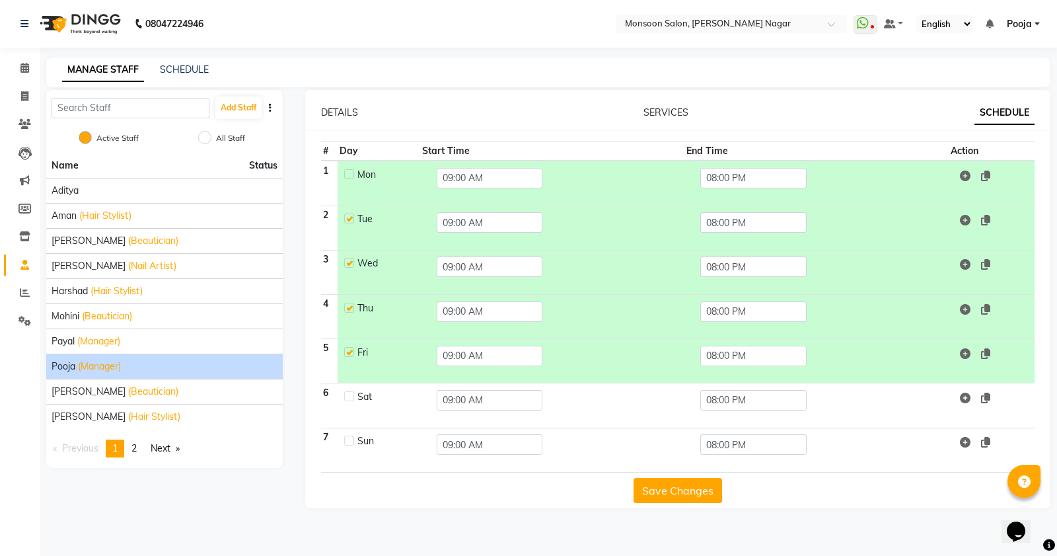
click at [350, 398] on label at bounding box center [349, 396] width 10 height 10
click at [350, 398] on input "checkbox" at bounding box center [348, 395] width 9 height 9
checkbox input "true"
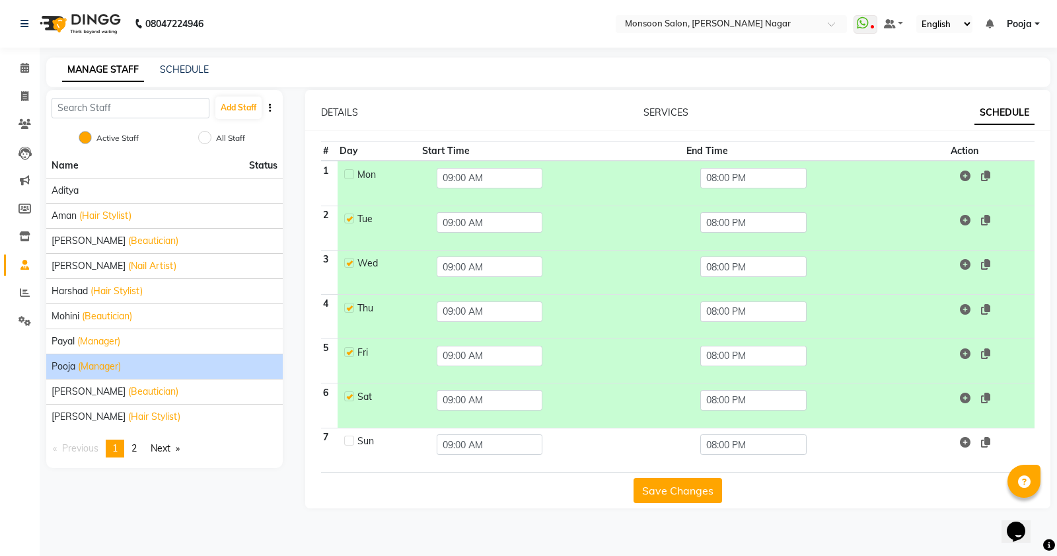
click at [348, 444] on label at bounding box center [349, 440] width 10 height 10
click at [348, 444] on input "checkbox" at bounding box center [348, 439] width 9 height 9
checkbox input "true"
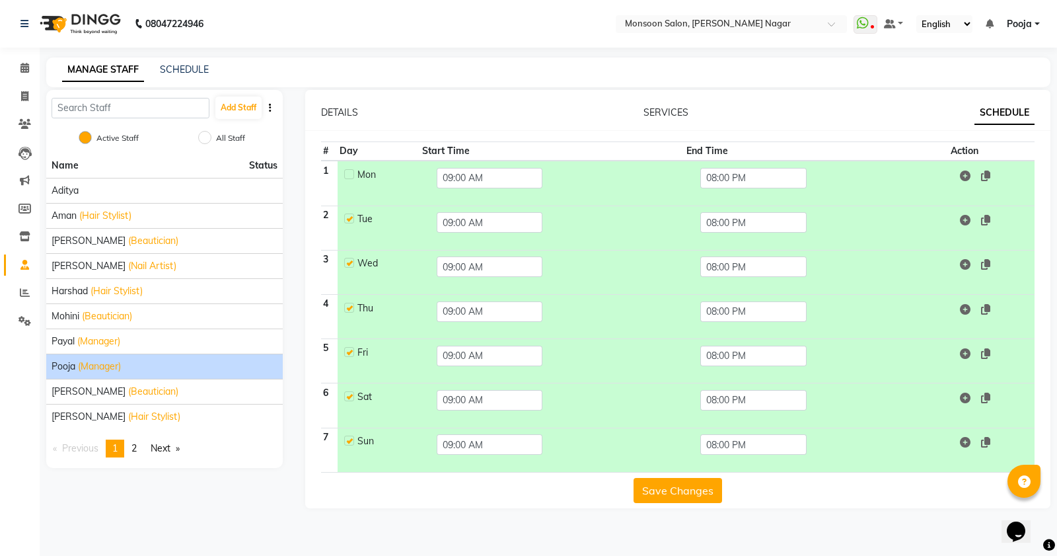
click at [661, 482] on button "Save Changes" at bounding box center [678, 490] width 89 height 25
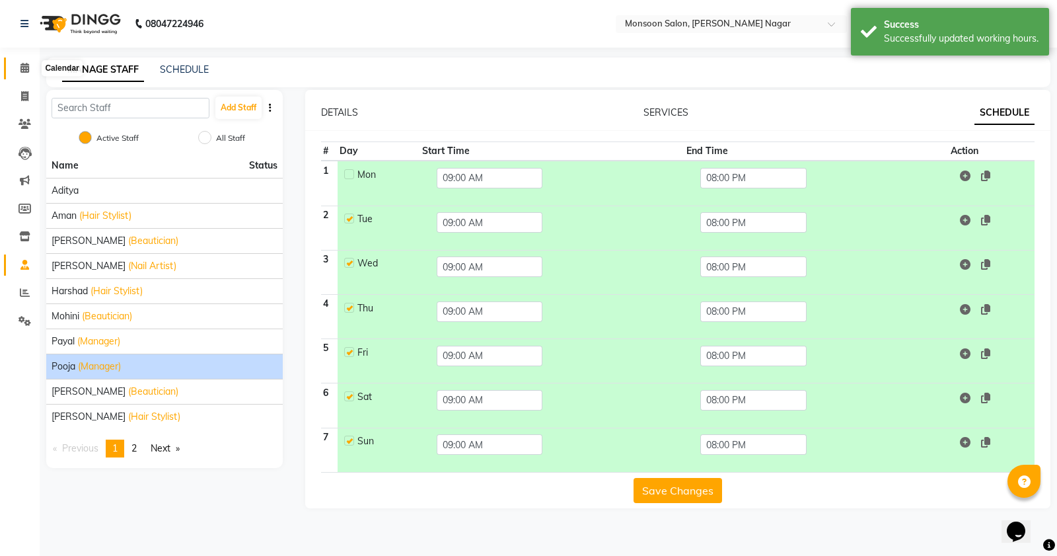
click at [27, 75] on span at bounding box center [24, 68] width 23 height 15
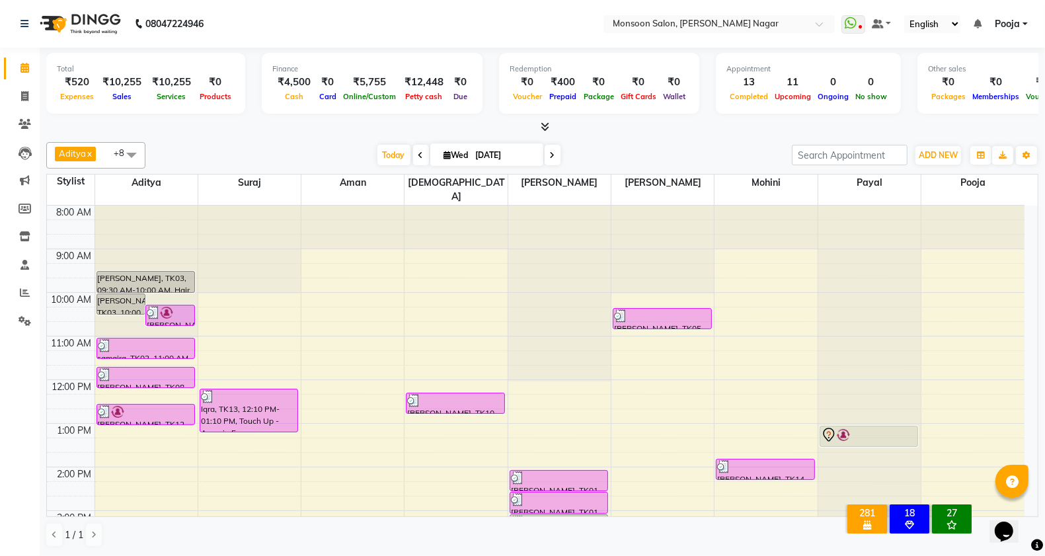
scroll to position [337, 0]
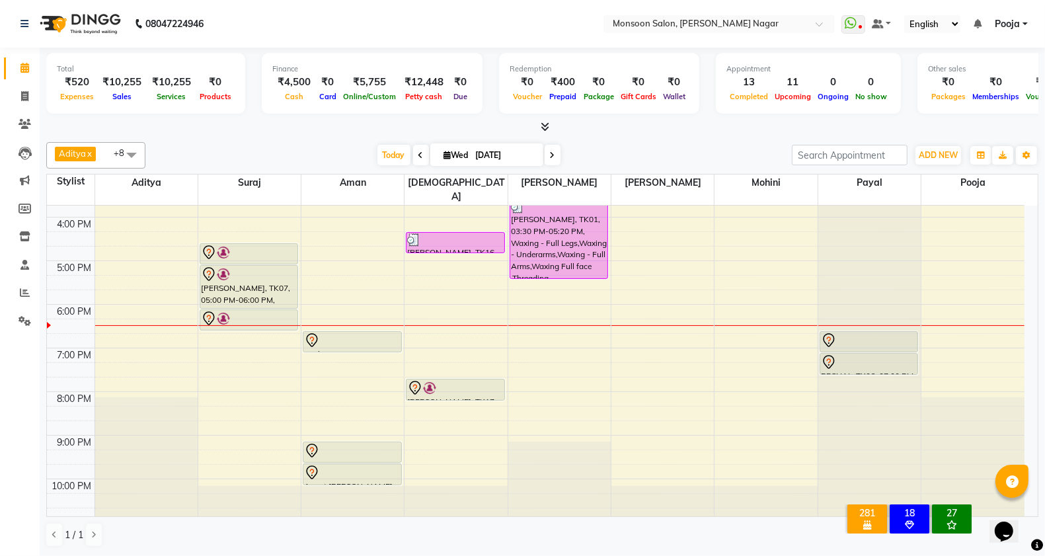
click at [983, 24] on ul "WhatsApp Status ✕ Status: Disconnected Most Recent Message: 01-09-2025 08:39 PM…" at bounding box center [937, 24] width 193 height 18
click at [979, 24] on icon at bounding box center [977, 23] width 8 height 9
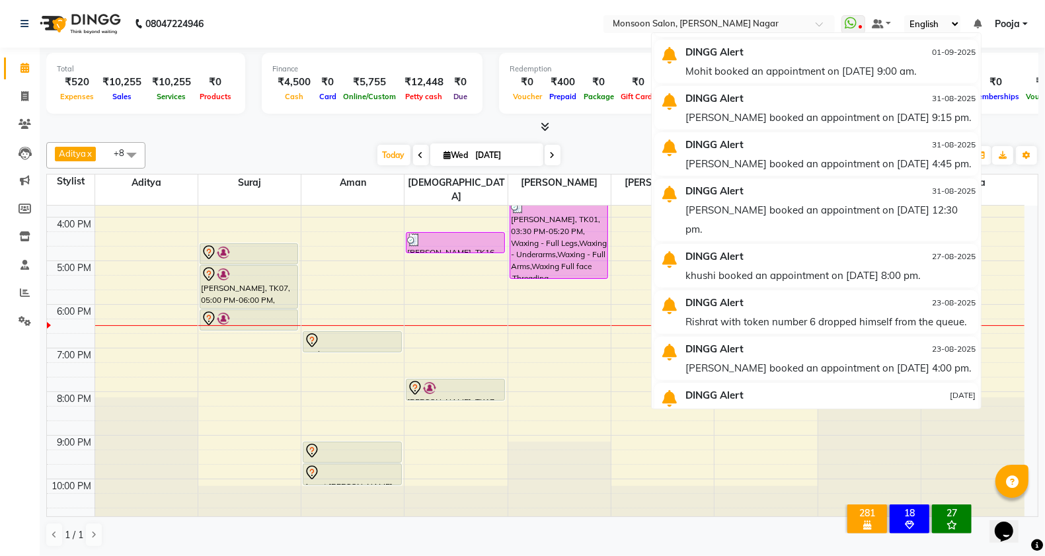
scroll to position [0, 0]
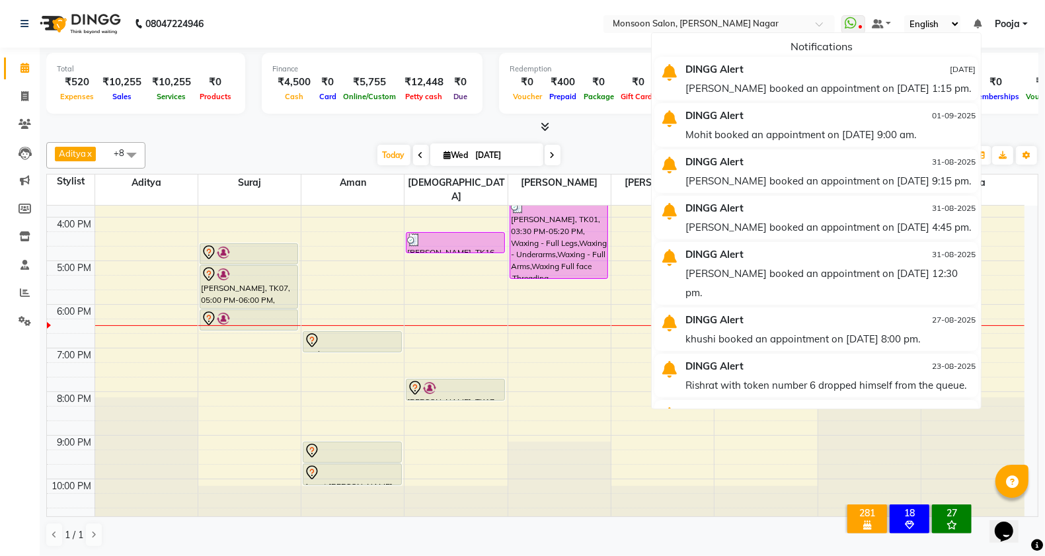
click at [513, 18] on nav "08047224946 Select Location × Monsoon Salon, Viman Nagar WhatsApp Status ✕ Stat…" at bounding box center [522, 24] width 1045 height 48
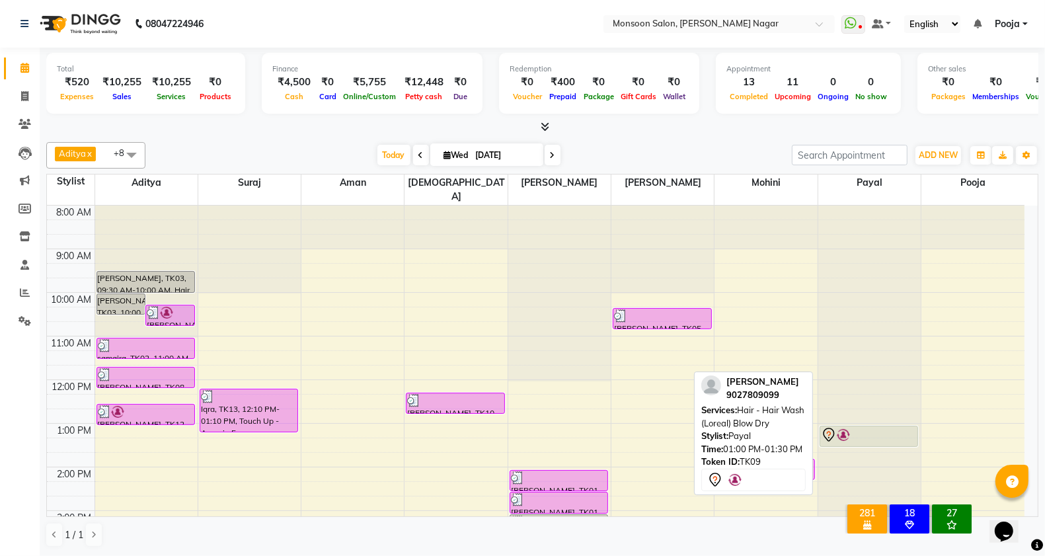
click at [854, 427] on div at bounding box center [869, 435] width 96 height 16
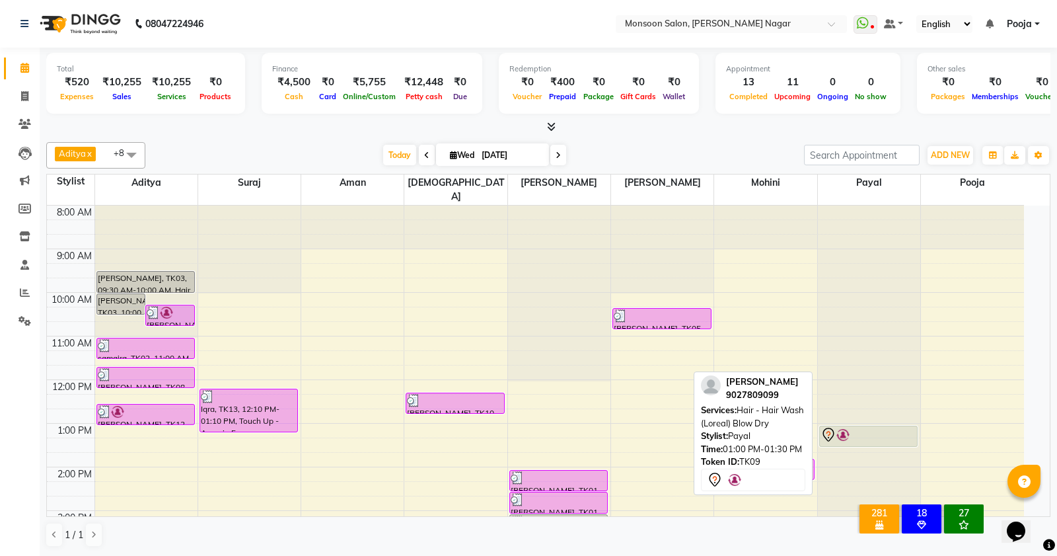
select select "7"
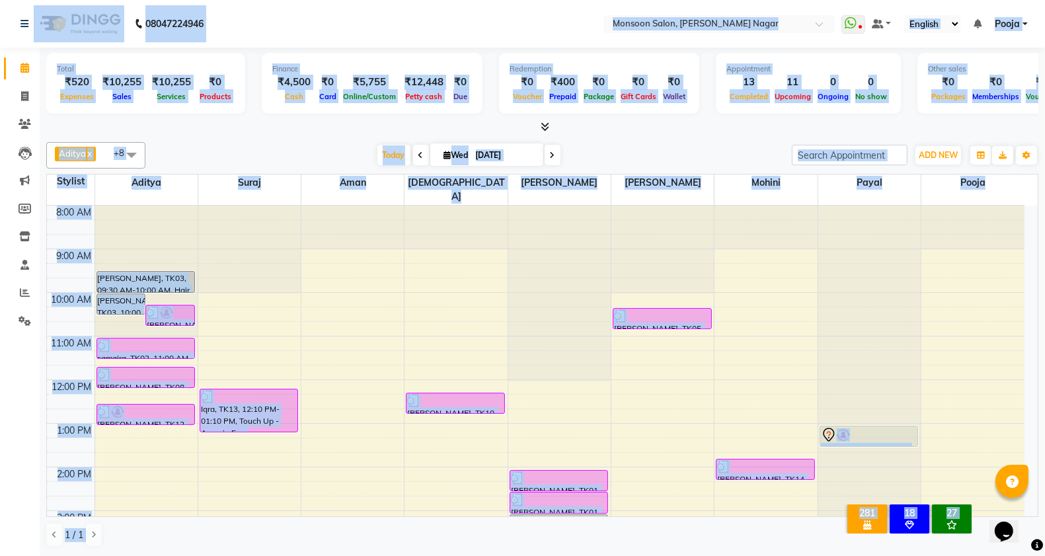
click at [979, 24] on icon at bounding box center [977, 23] width 8 height 9
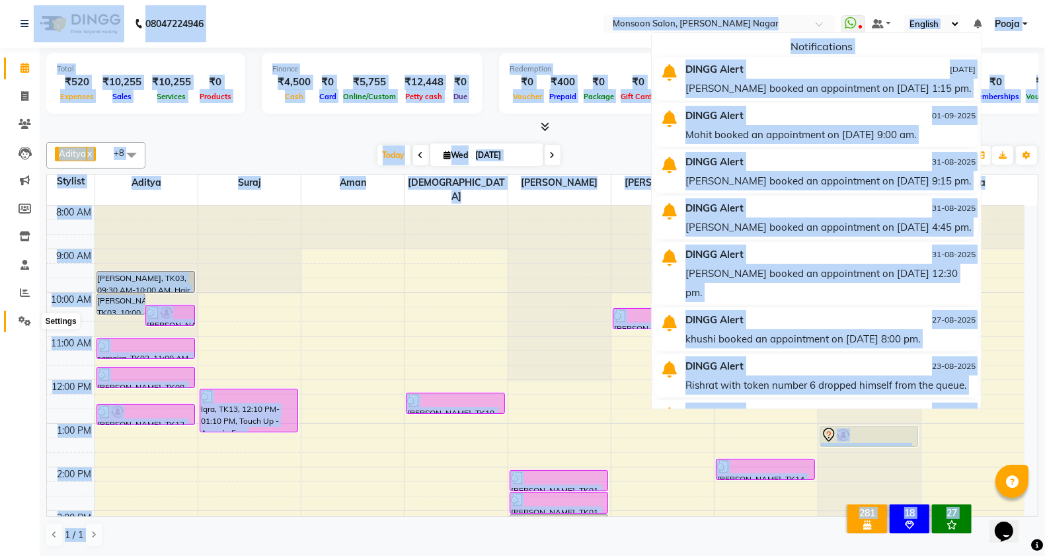
click at [24, 314] on span at bounding box center [24, 321] width 23 height 15
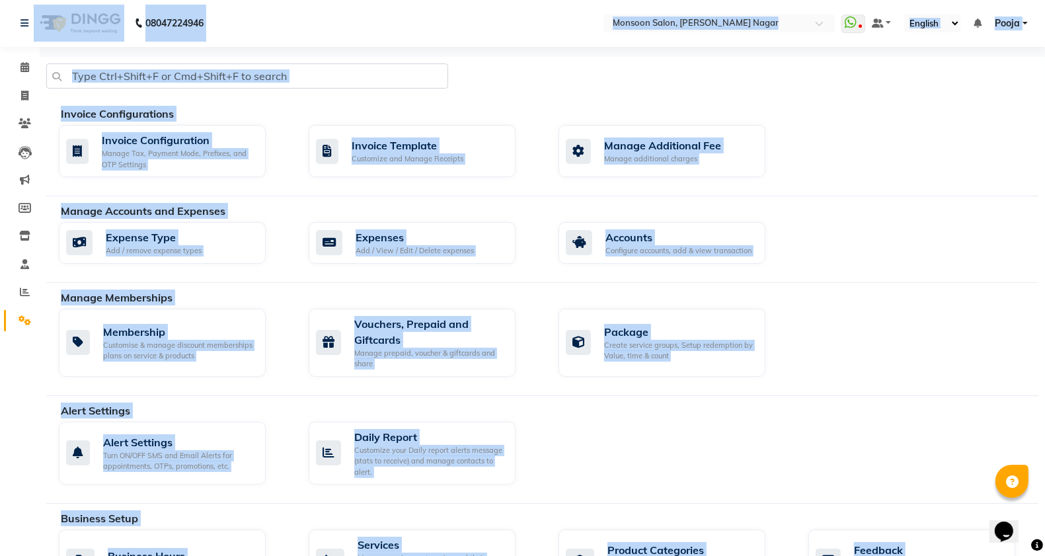
scroll to position [455, 0]
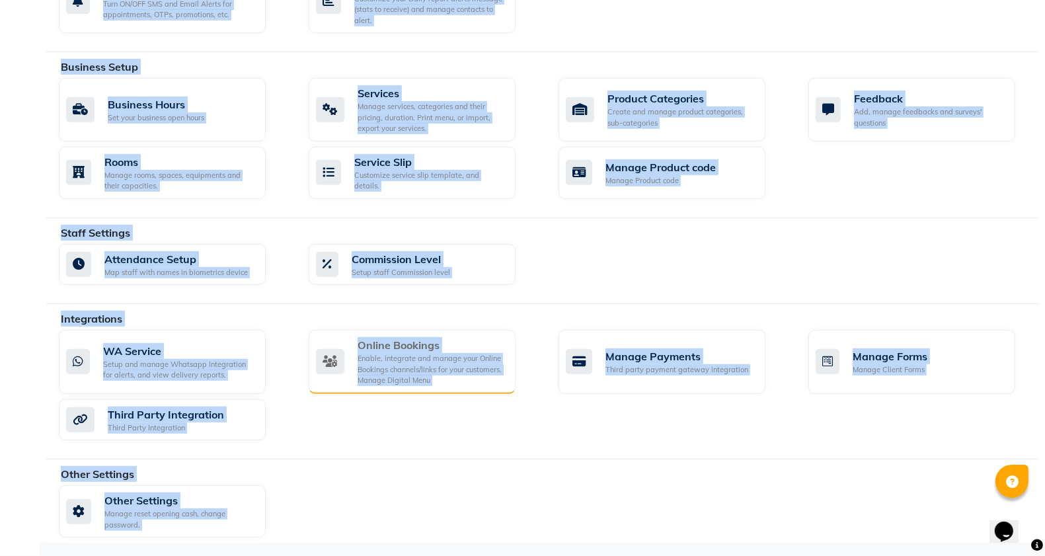
click at [464, 345] on div "Online Bookings" at bounding box center [431, 345] width 147 height 16
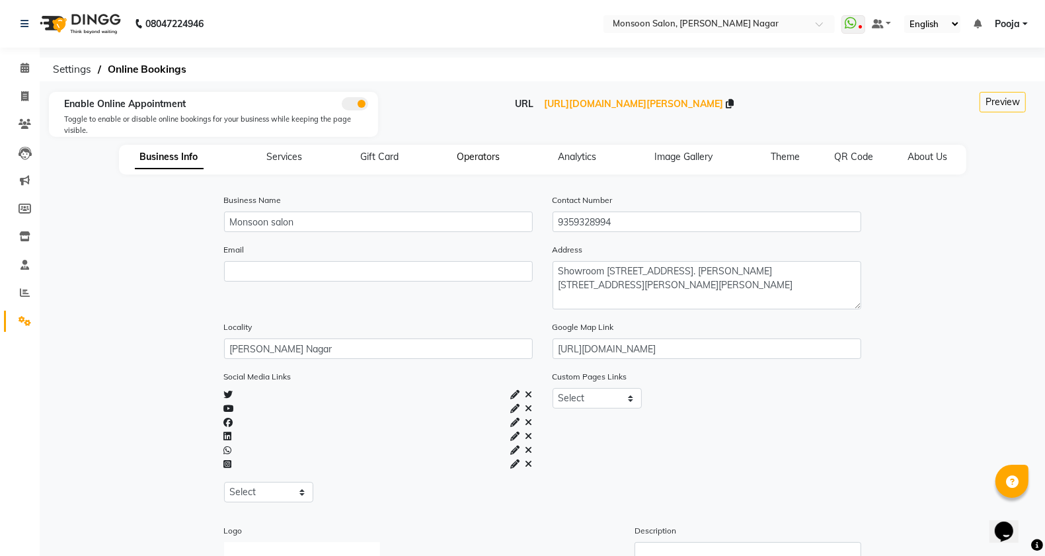
click at [487, 156] on span "Operators" at bounding box center [478, 157] width 43 height 12
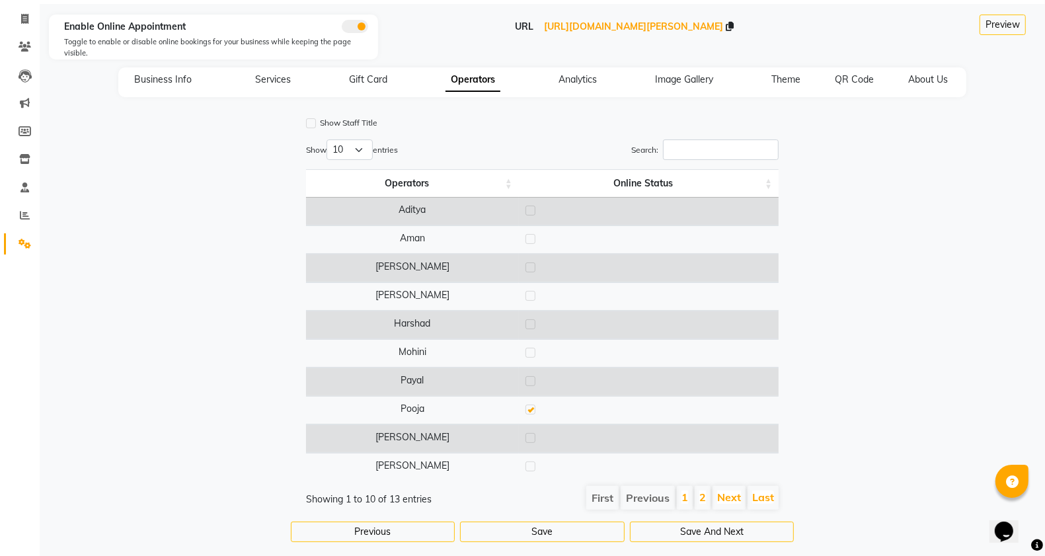
scroll to position [100, 0]
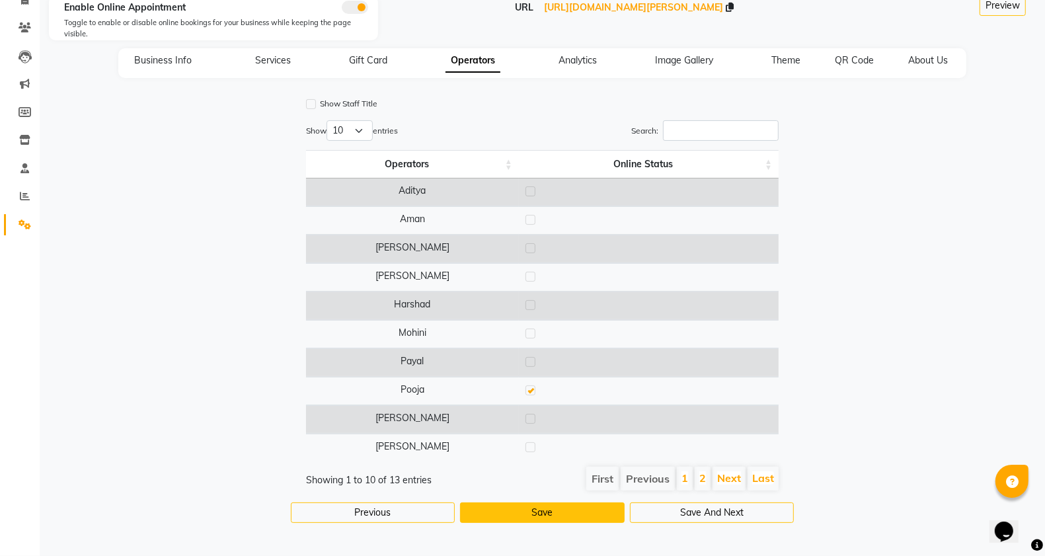
click at [568, 507] on button "Save" at bounding box center [542, 512] width 165 height 20
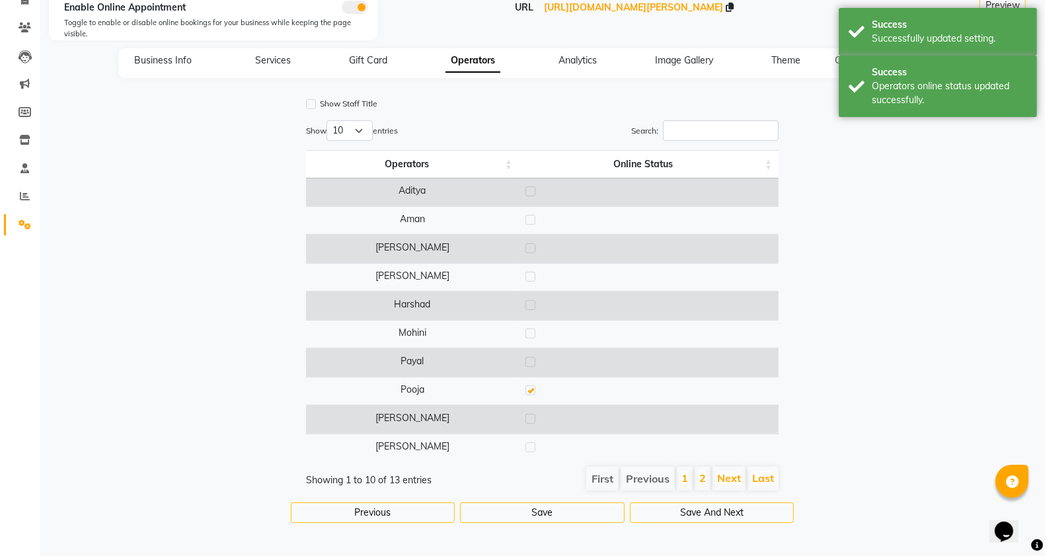
scroll to position [0, 0]
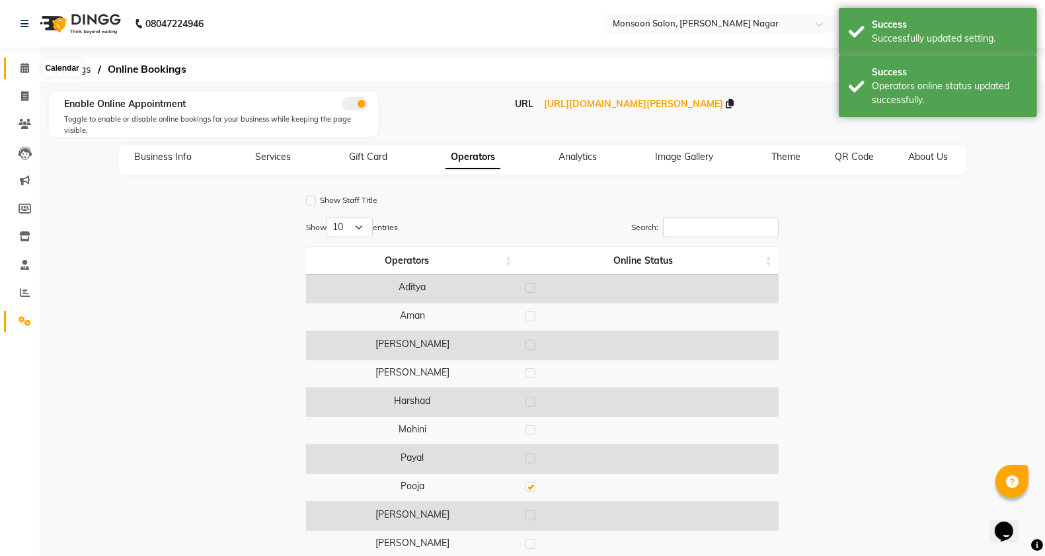
click at [22, 64] on icon at bounding box center [24, 68] width 9 height 10
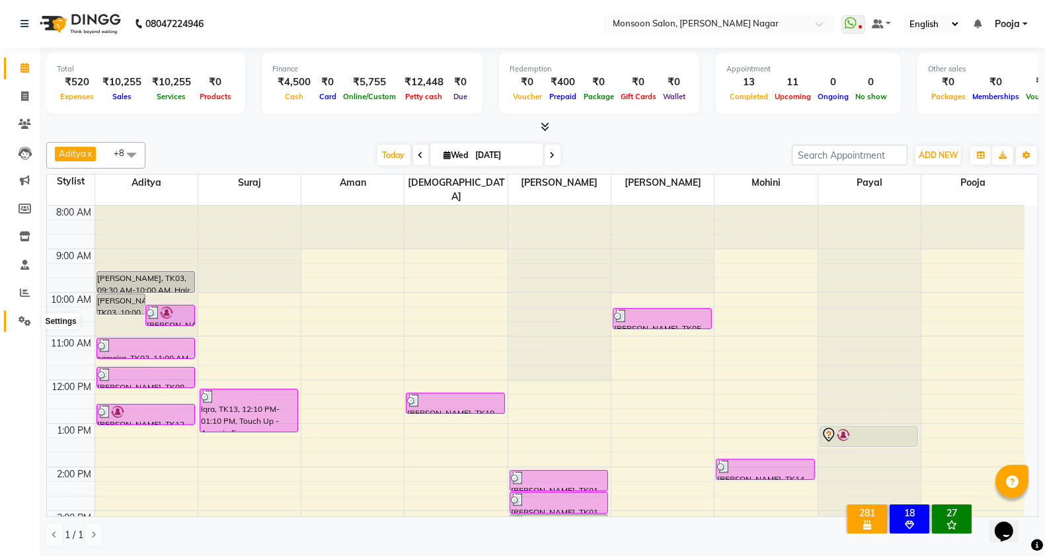
click at [27, 318] on icon at bounding box center [25, 321] width 13 height 10
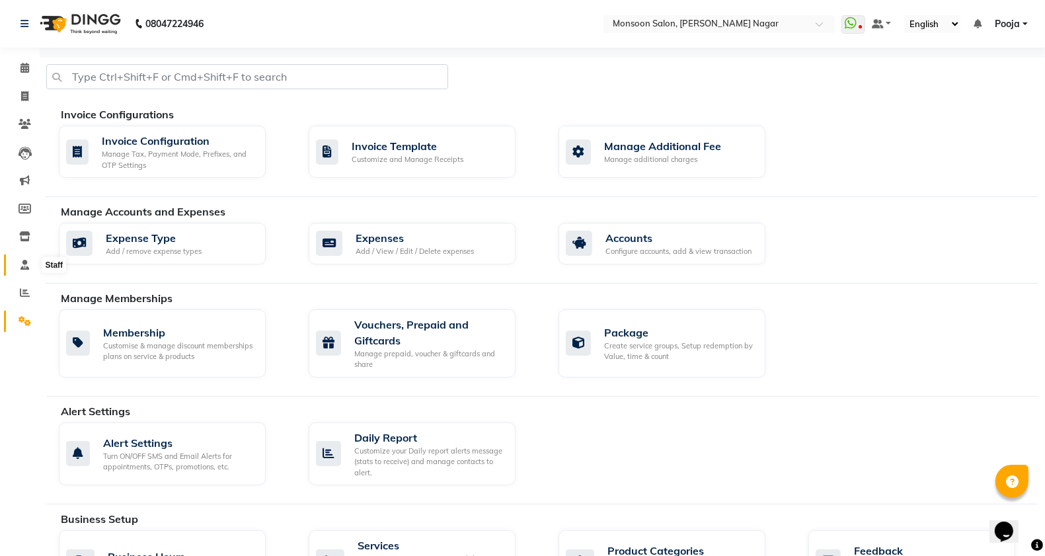
click at [20, 261] on icon at bounding box center [24, 265] width 9 height 10
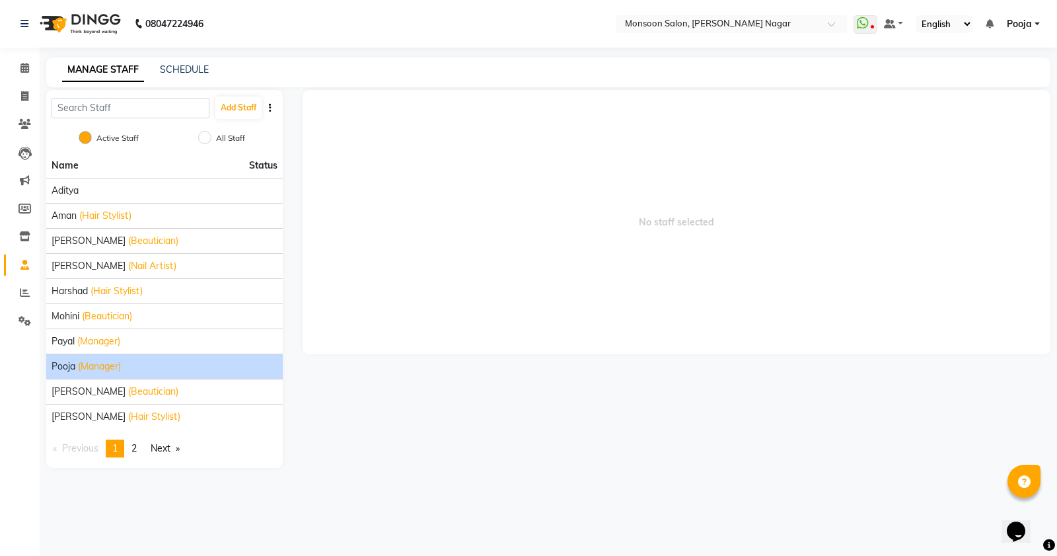
click at [120, 367] on span "(Manager)" at bounding box center [99, 366] width 43 height 14
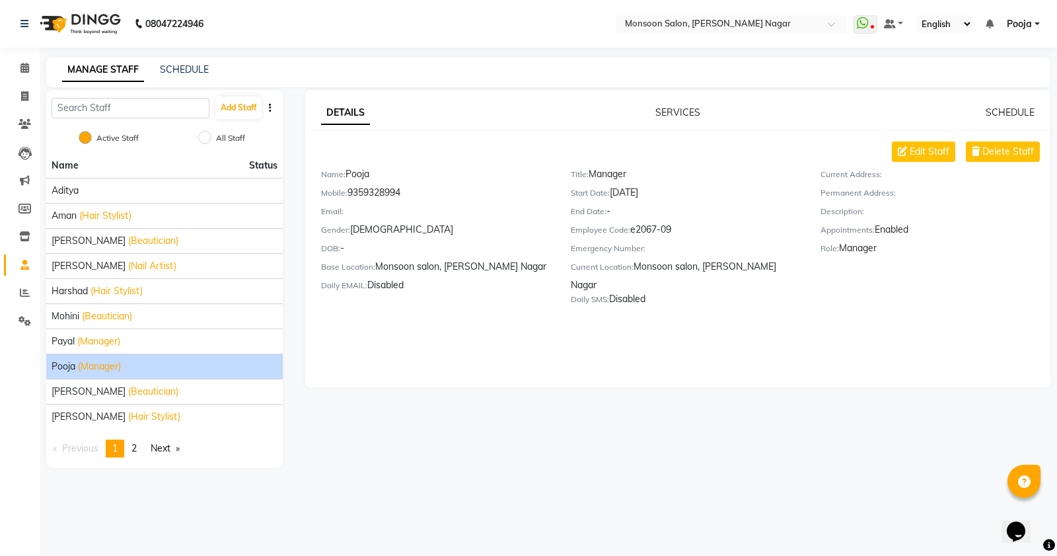
click at [663, 104] on div "DETAILS SERVICES SCHEDULE Edit Staff Delete Staff Name: Pooja Mobile: 935932899…" at bounding box center [678, 238] width 746 height 297
click at [667, 114] on link "SERVICES" at bounding box center [678, 112] width 45 height 12
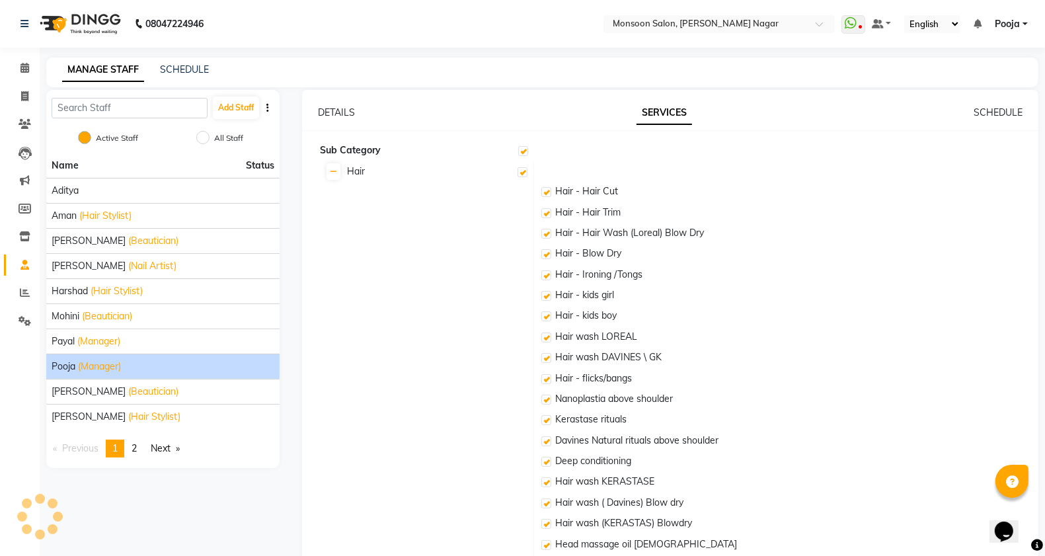
checkbox input "true"
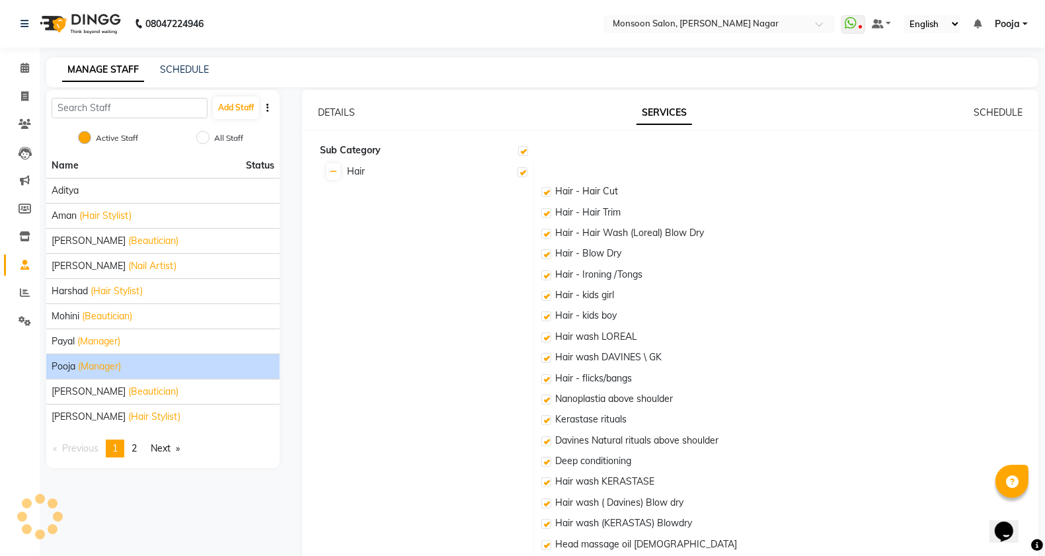
checkbox input "true"
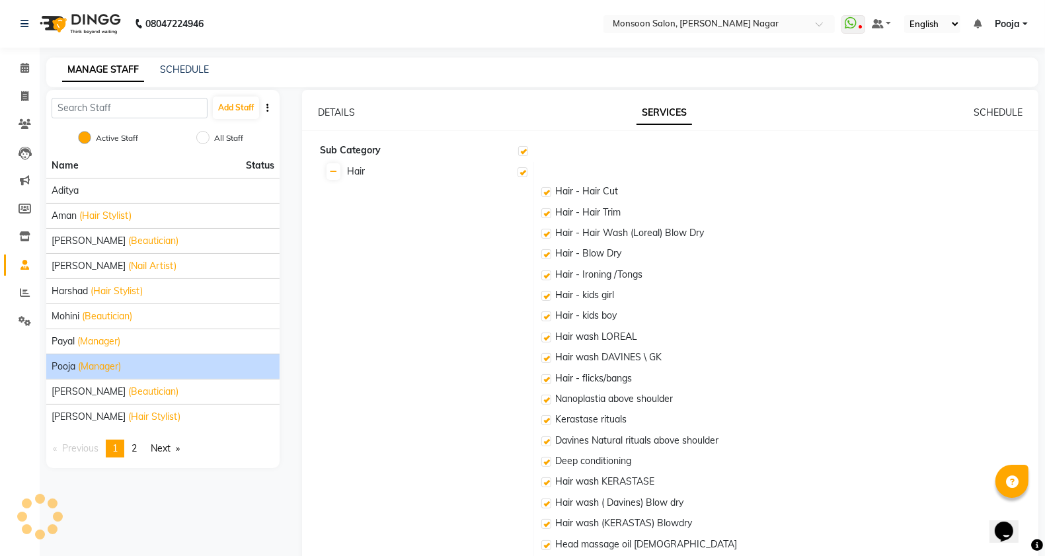
checkbox input "true"
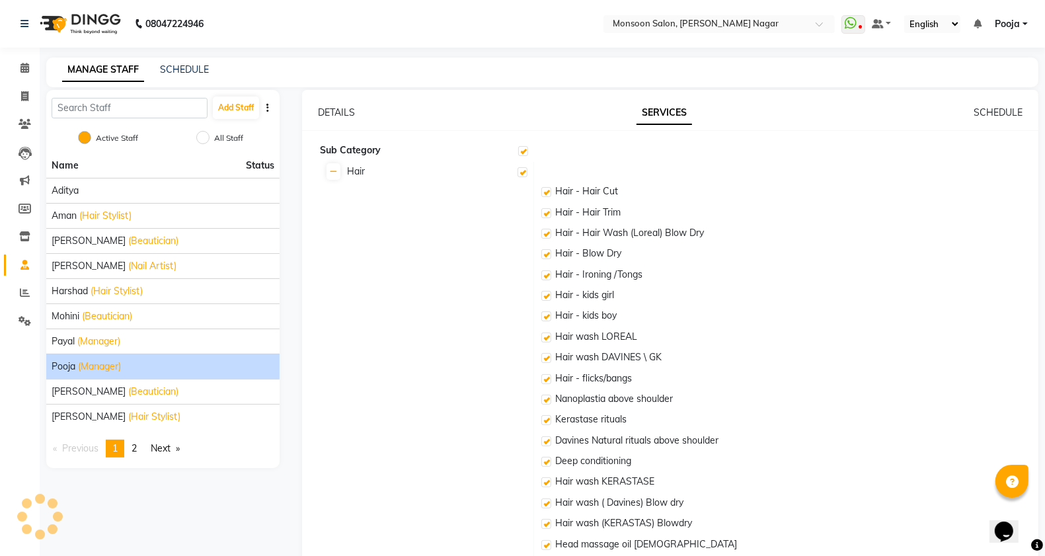
checkbox input "true"
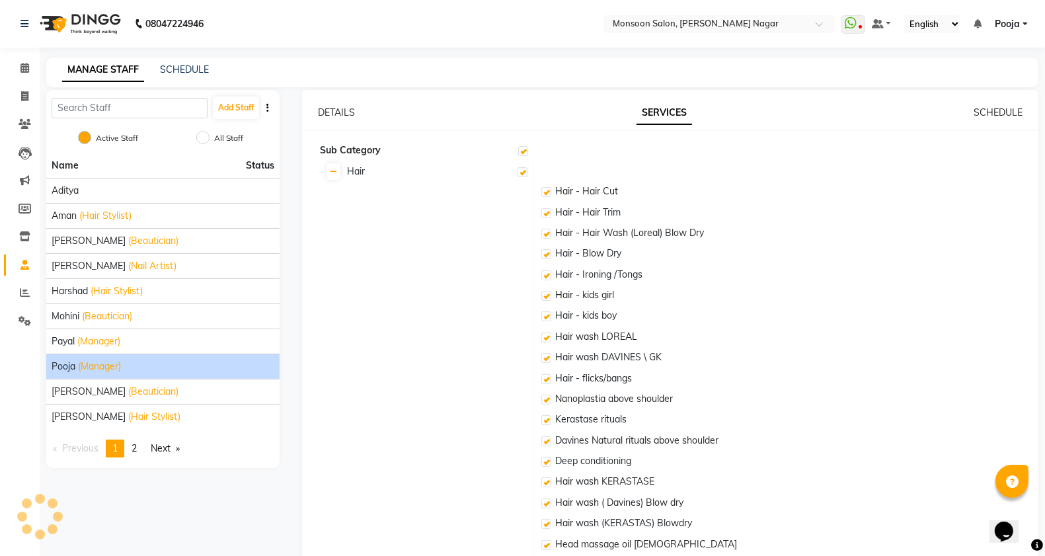
checkbox input "true"
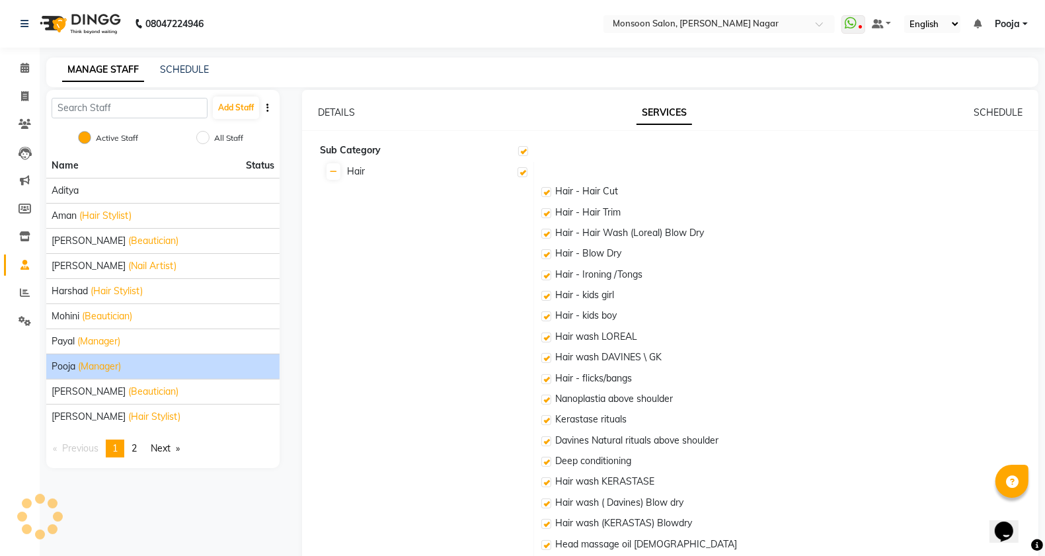
checkbox input "true"
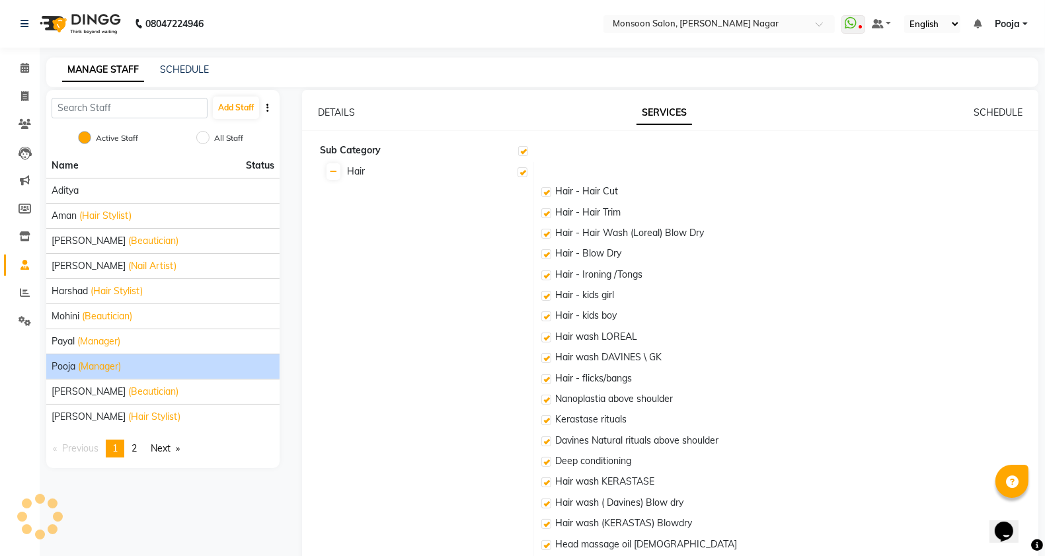
checkbox input "true"
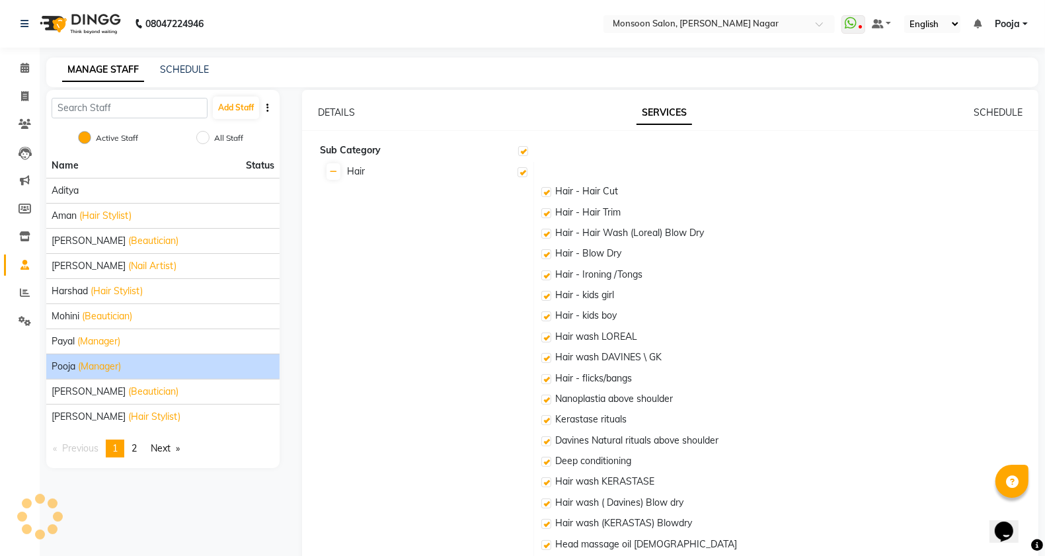
checkbox input "true"
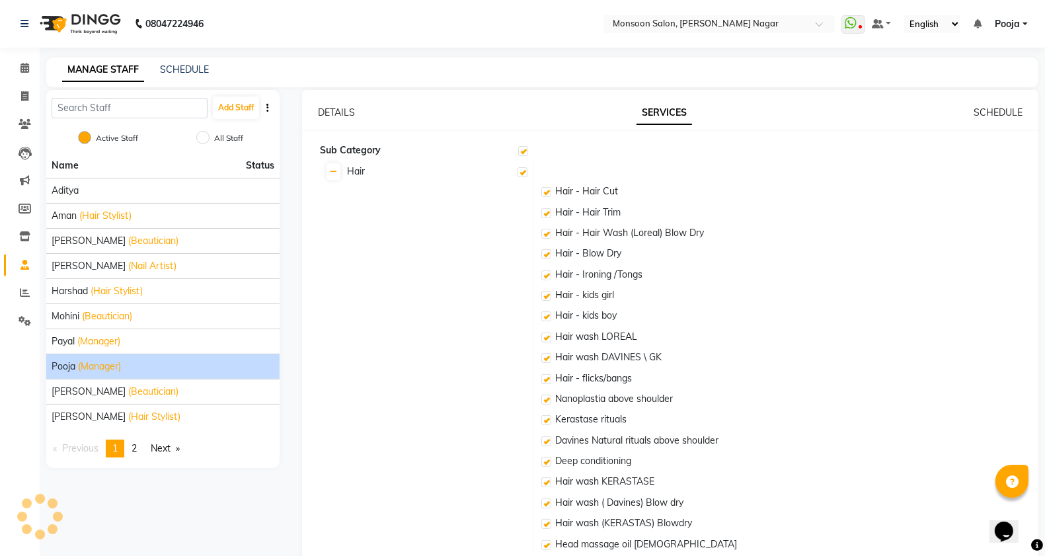
checkbox input "true"
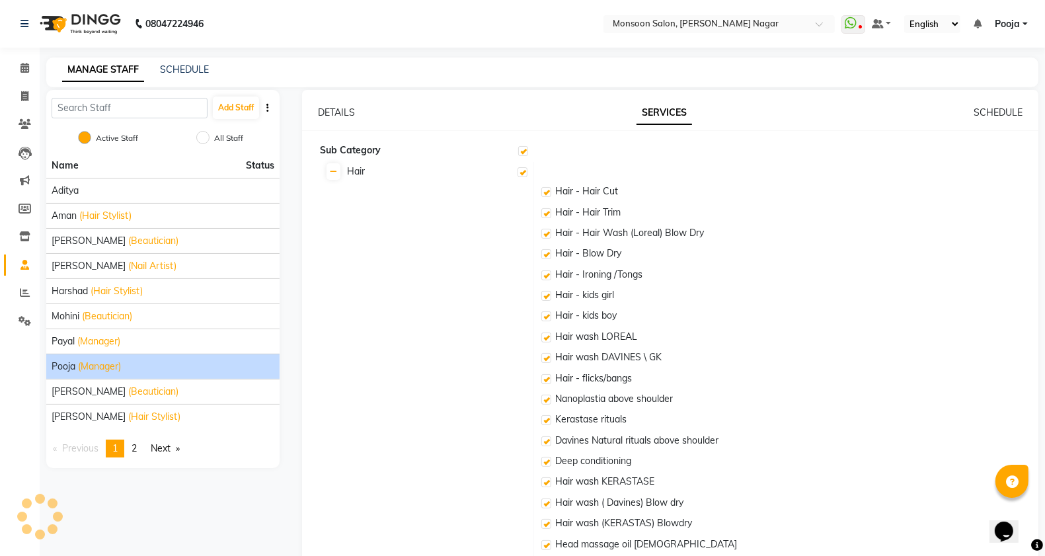
checkbox input "true"
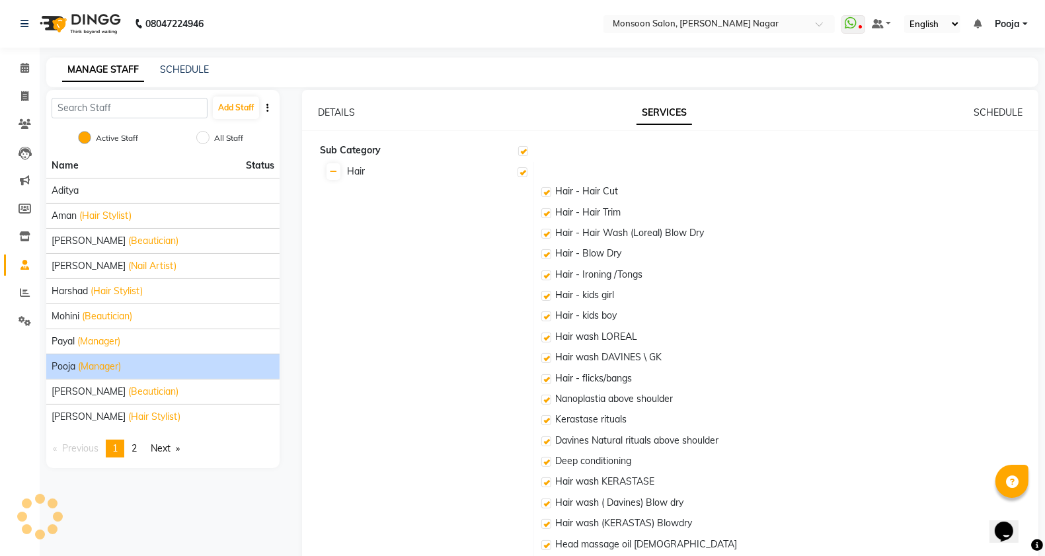
checkbox input "true"
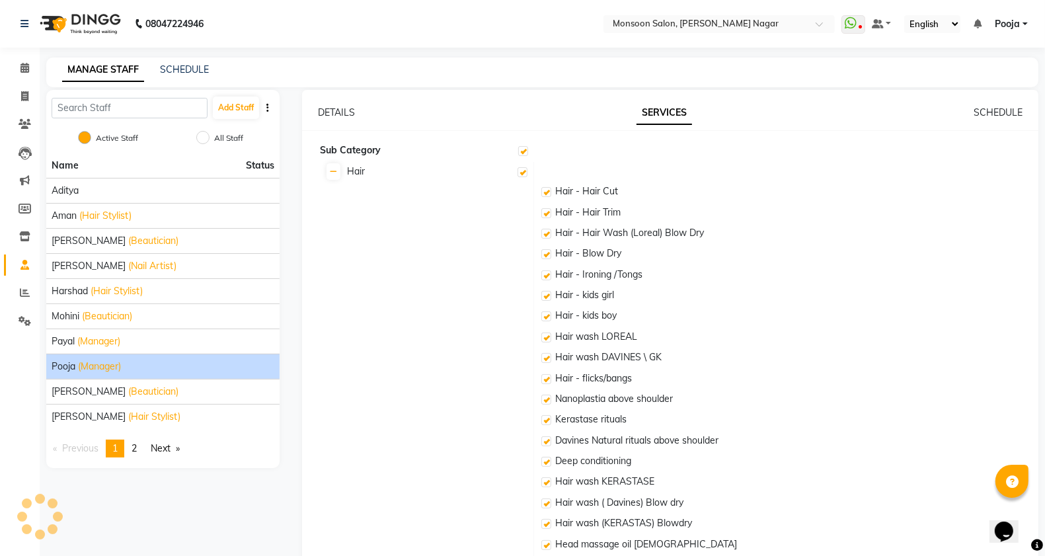
checkbox input "true"
click at [522, 153] on label at bounding box center [523, 151] width 10 height 10
click at [522, 153] on input "checkbox" at bounding box center [522, 151] width 9 height 9
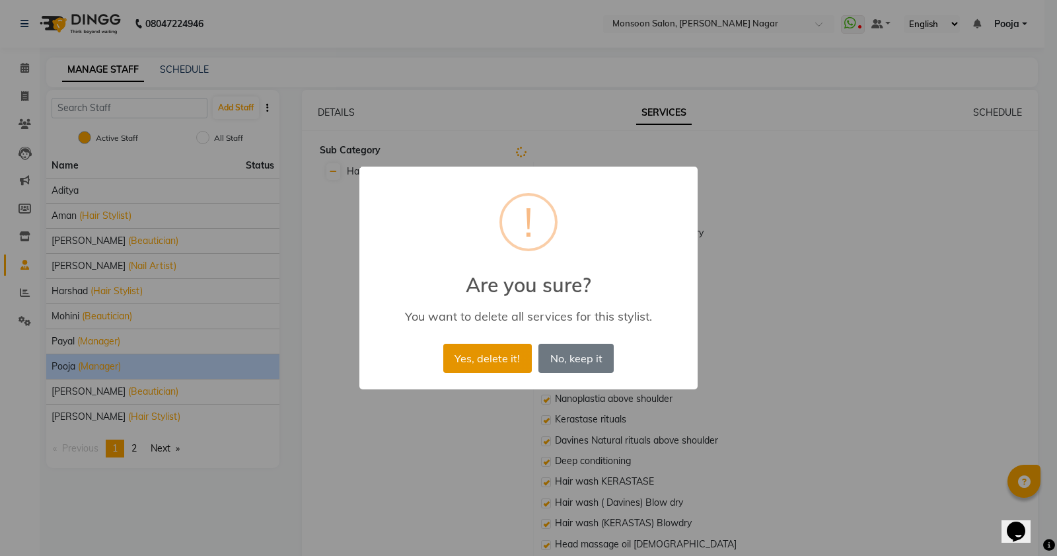
click at [493, 352] on button "Yes, delete it!" at bounding box center [487, 358] width 89 height 29
checkbox input "false"
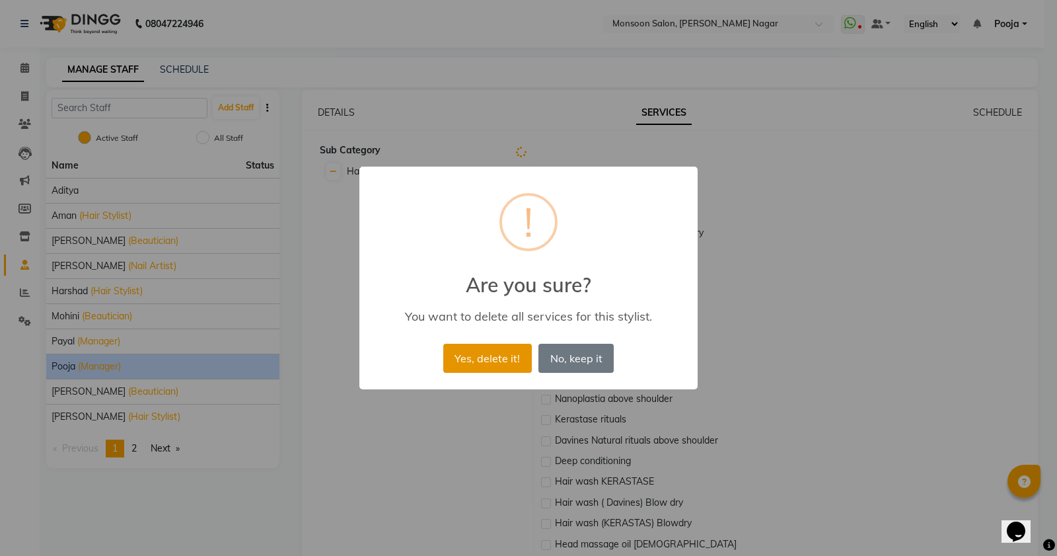
checkbox input "false"
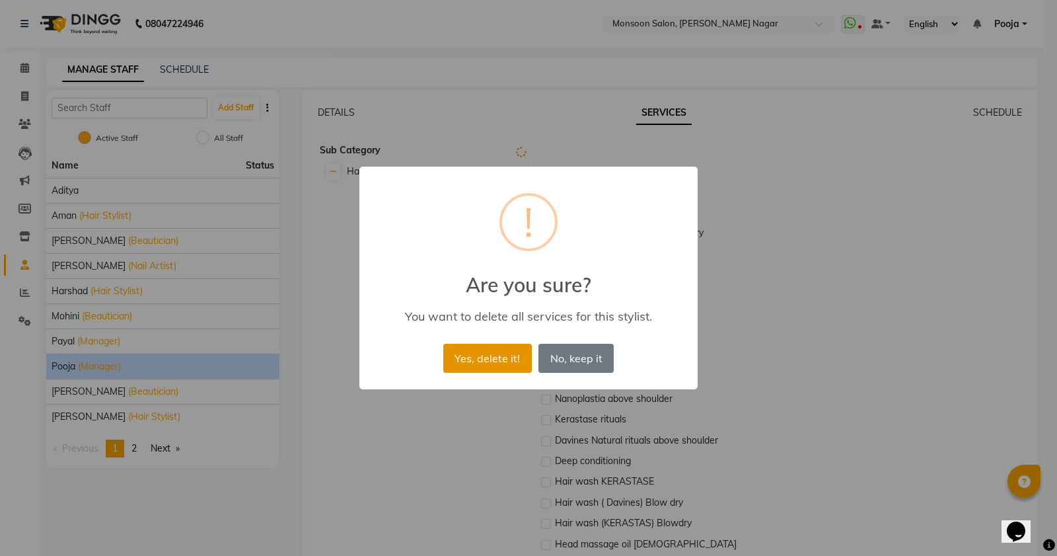
checkbox input "false"
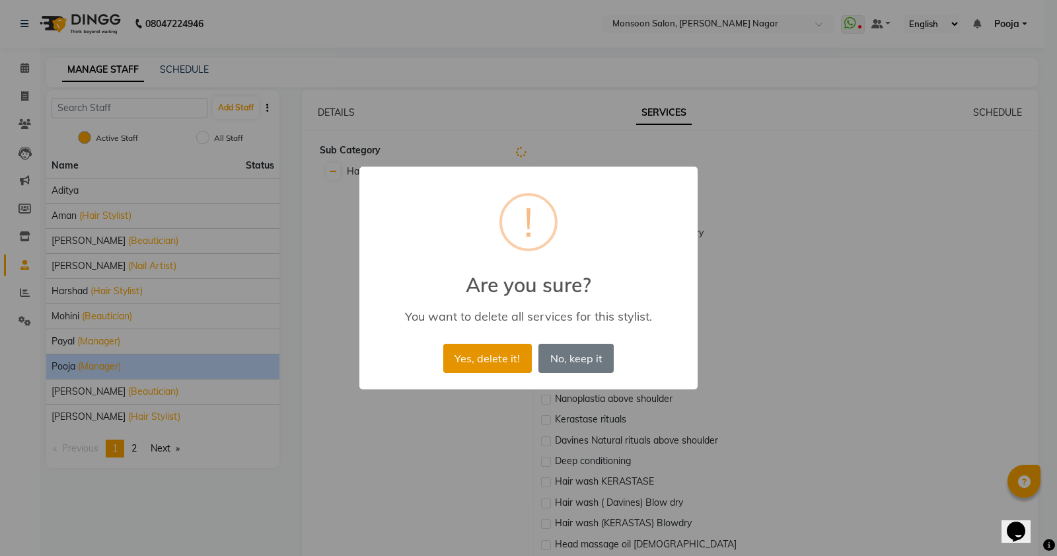
checkbox input "false"
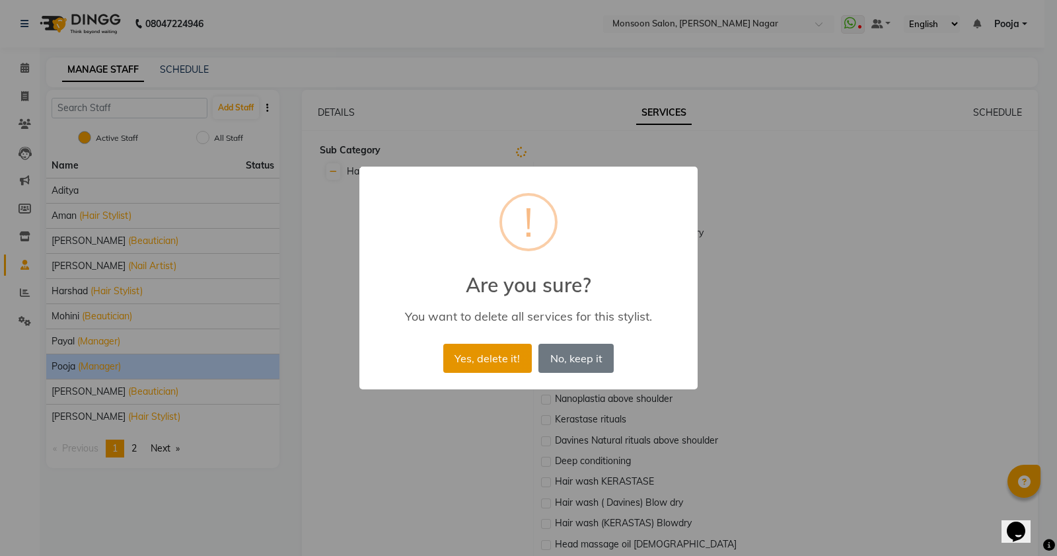
checkbox input "false"
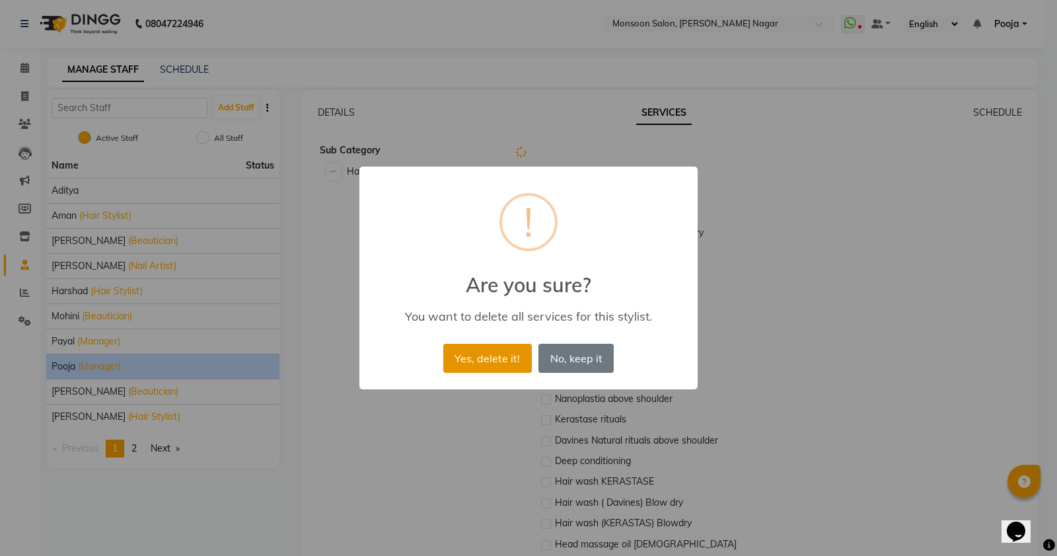
checkbox input "false"
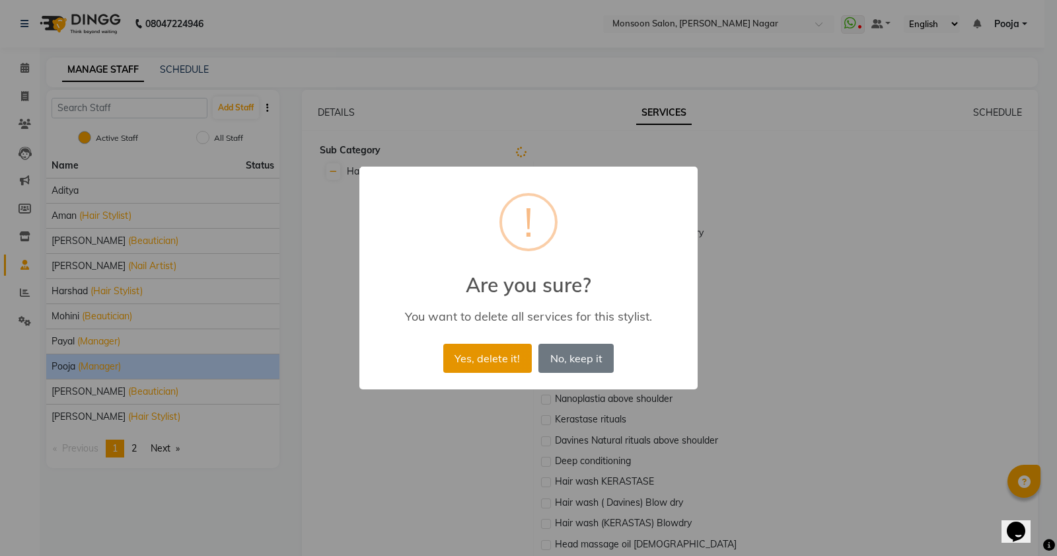
checkbox input "false"
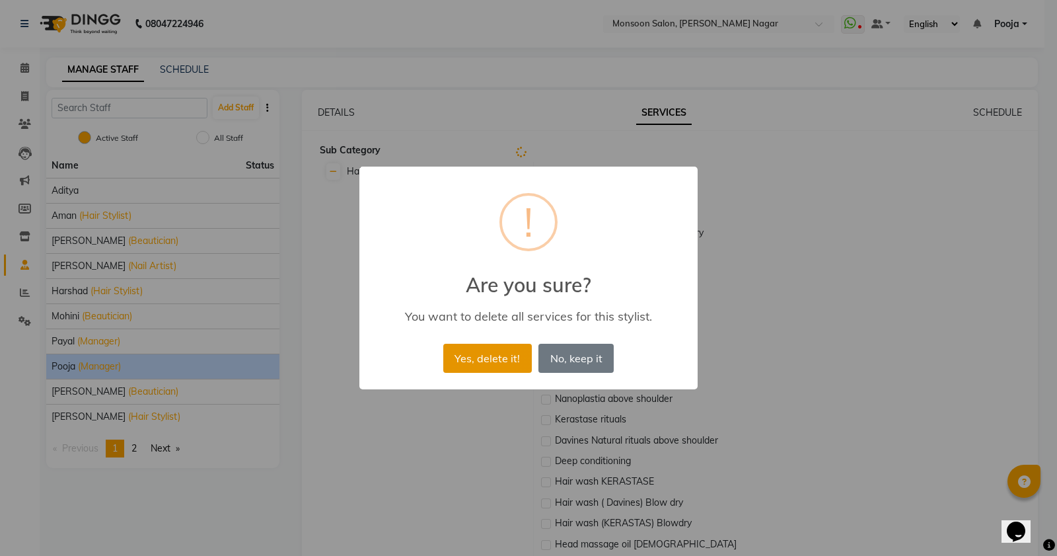
checkbox input "false"
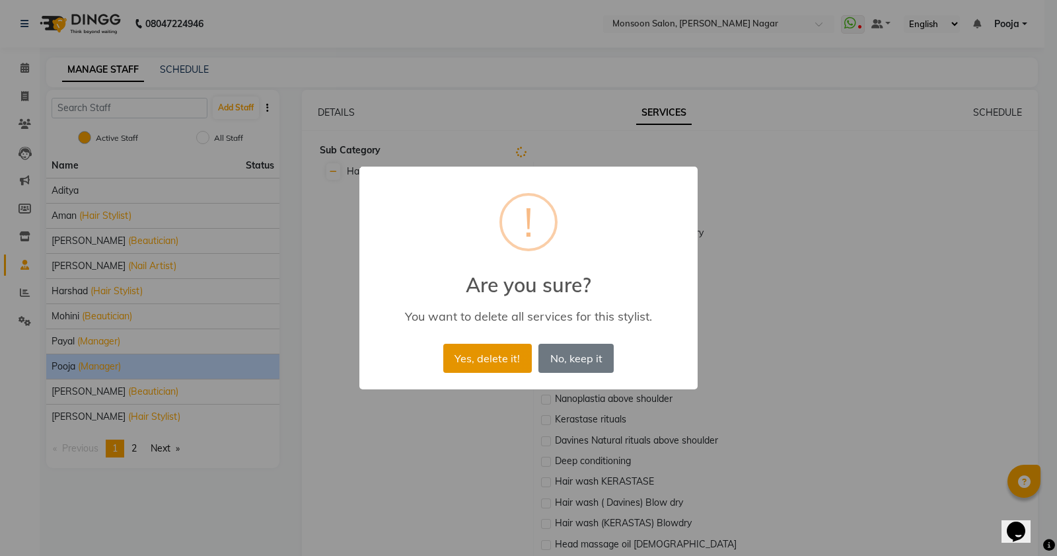
checkbox input "false"
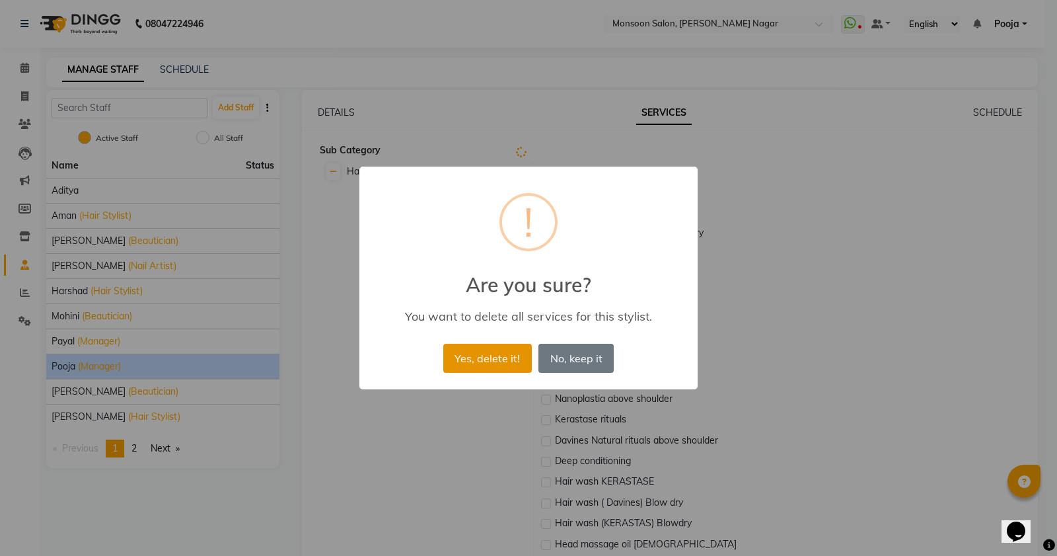
checkbox input "false"
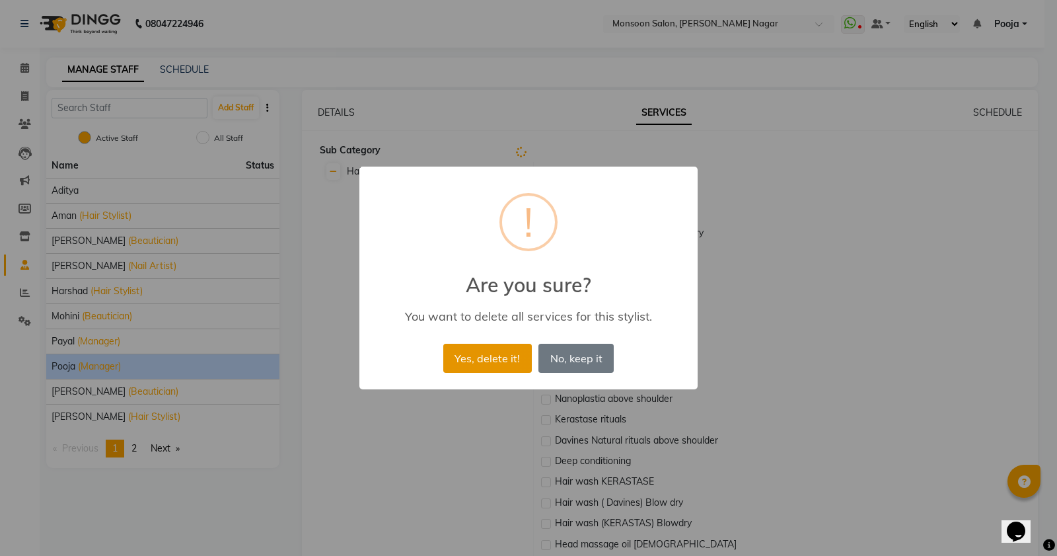
checkbox input "false"
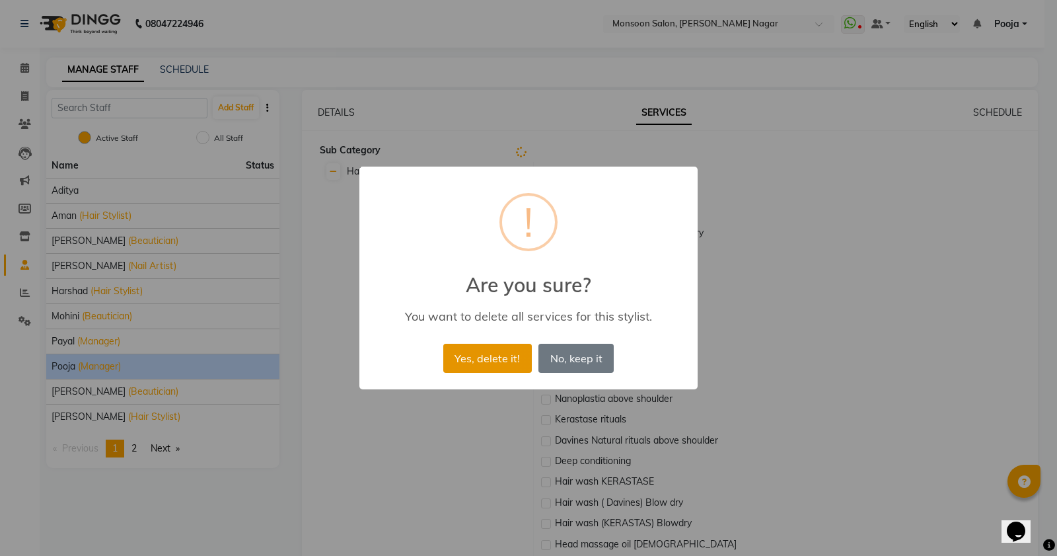
checkbox input "false"
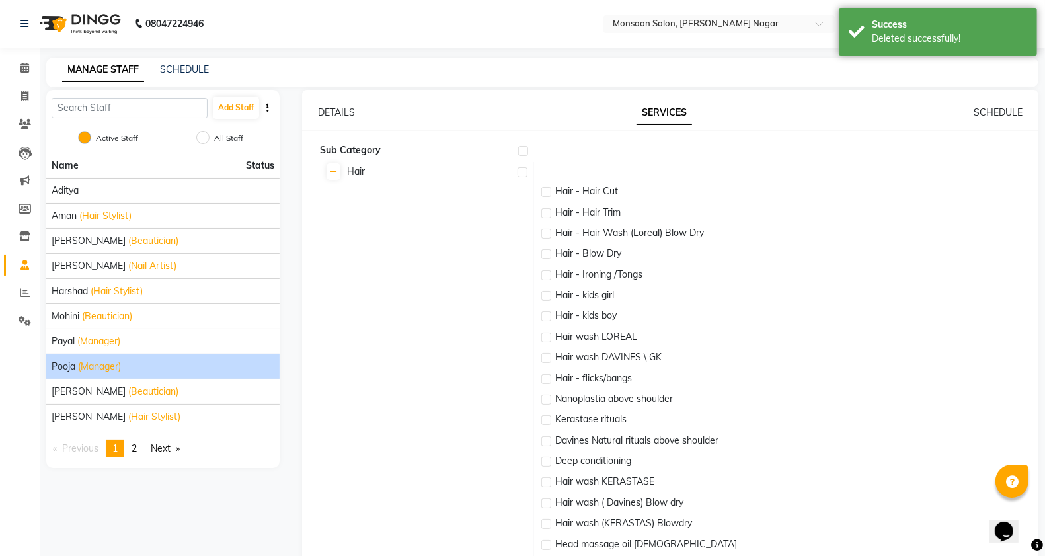
click at [521, 154] on label at bounding box center [523, 151] width 10 height 10
click at [521, 154] on input "checkbox" at bounding box center [522, 151] width 9 height 9
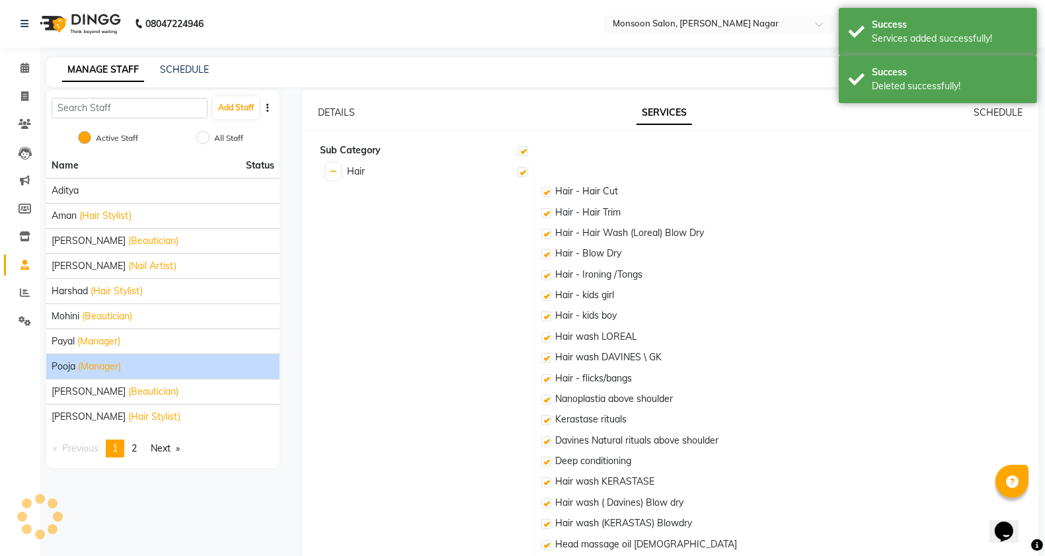
checkbox input "true"
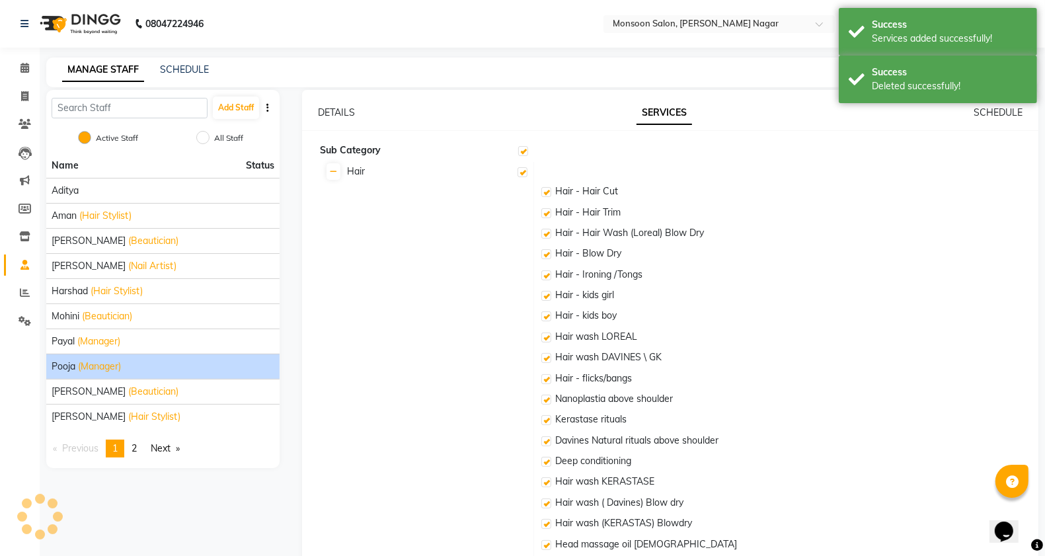
checkbox input "true"
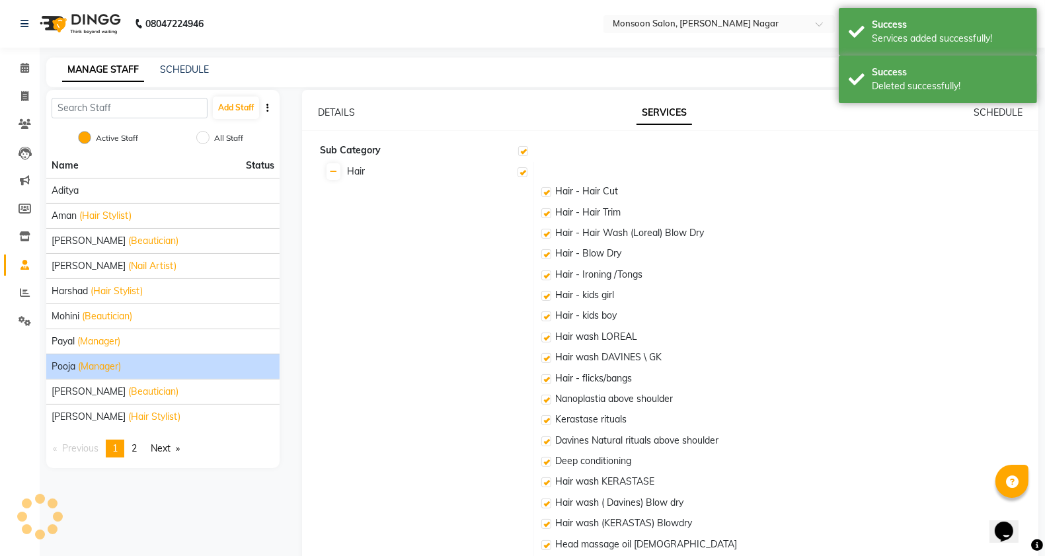
checkbox input "true"
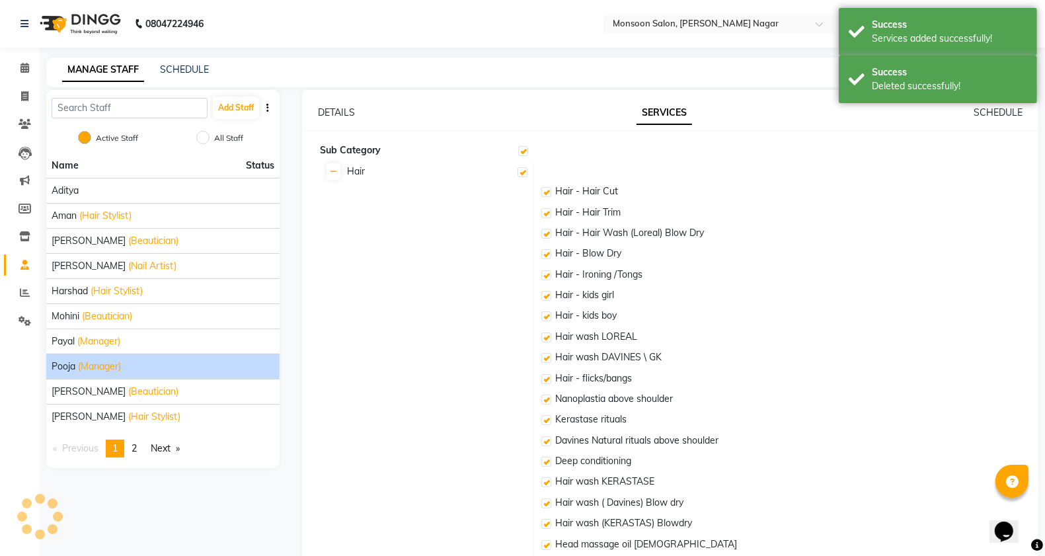
checkbox input "true"
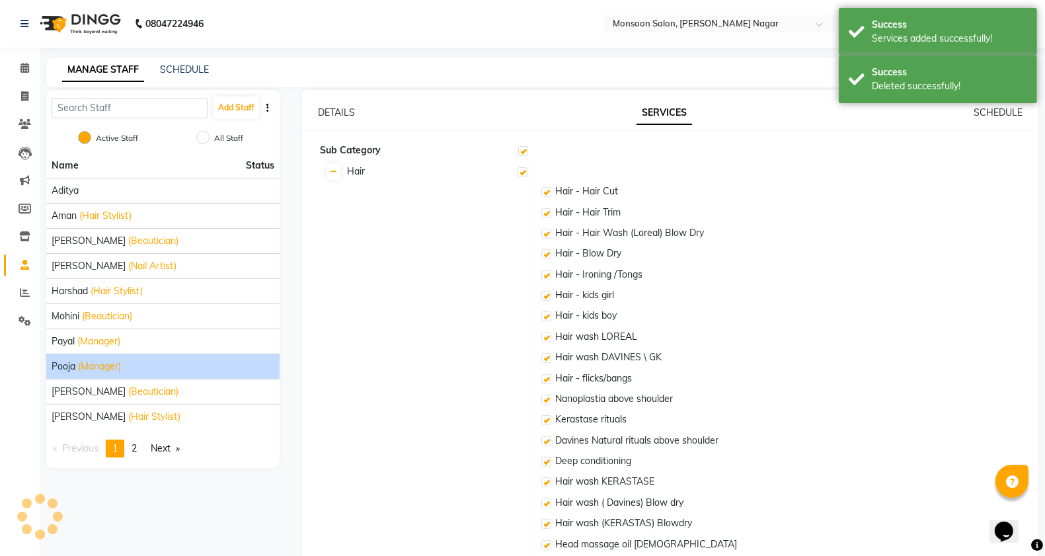
checkbox input "true"
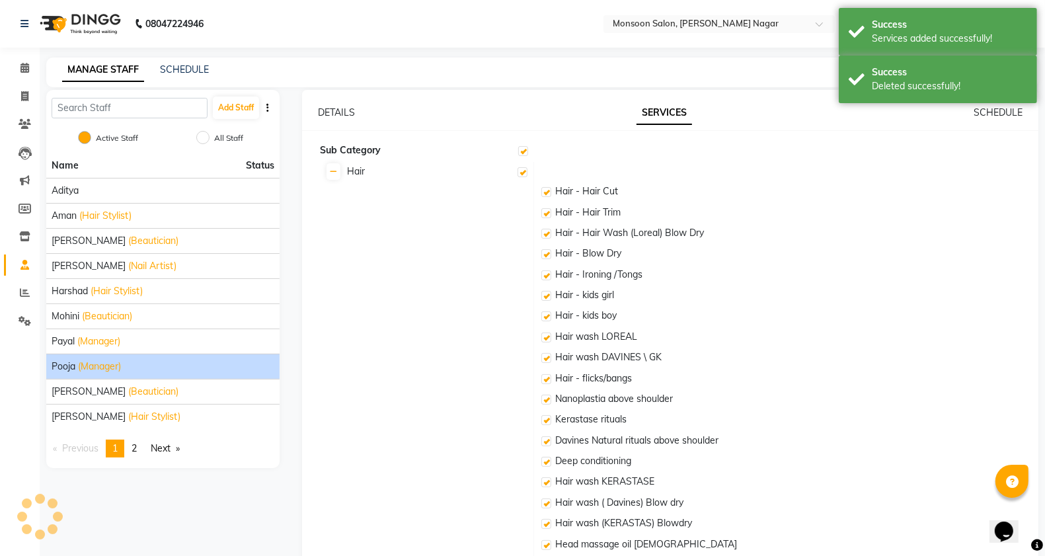
checkbox input "true"
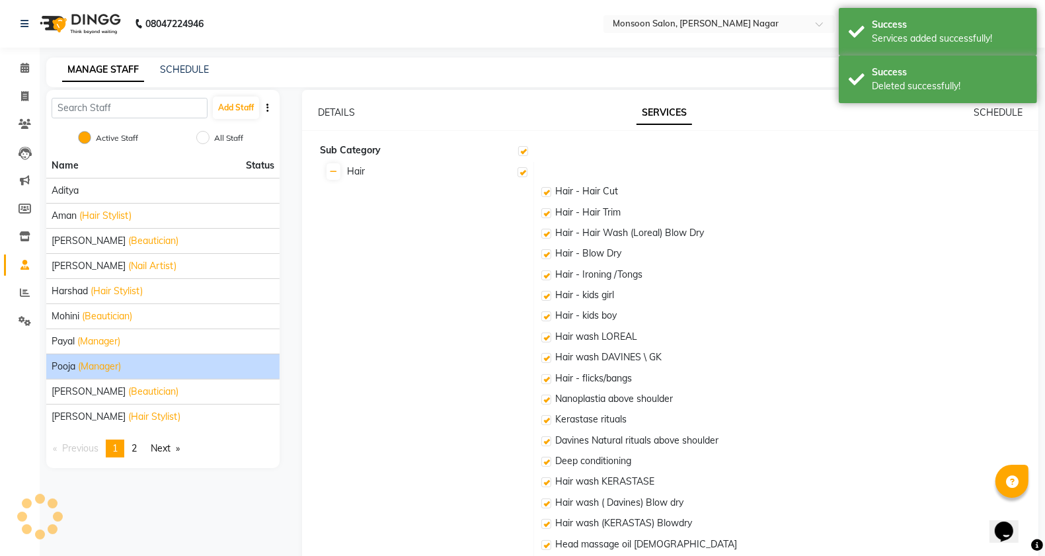
checkbox input "true"
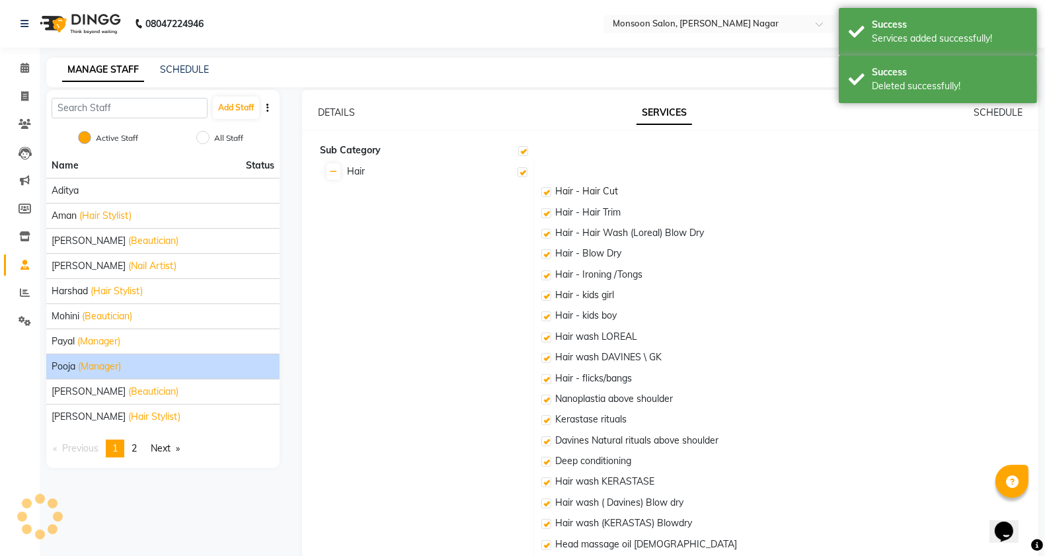
checkbox input "true"
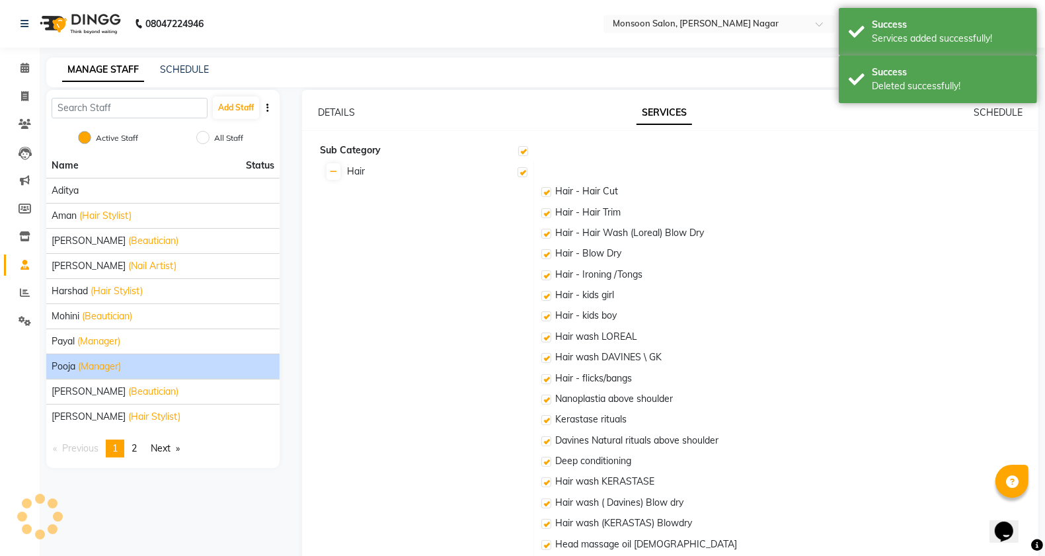
checkbox input "true"
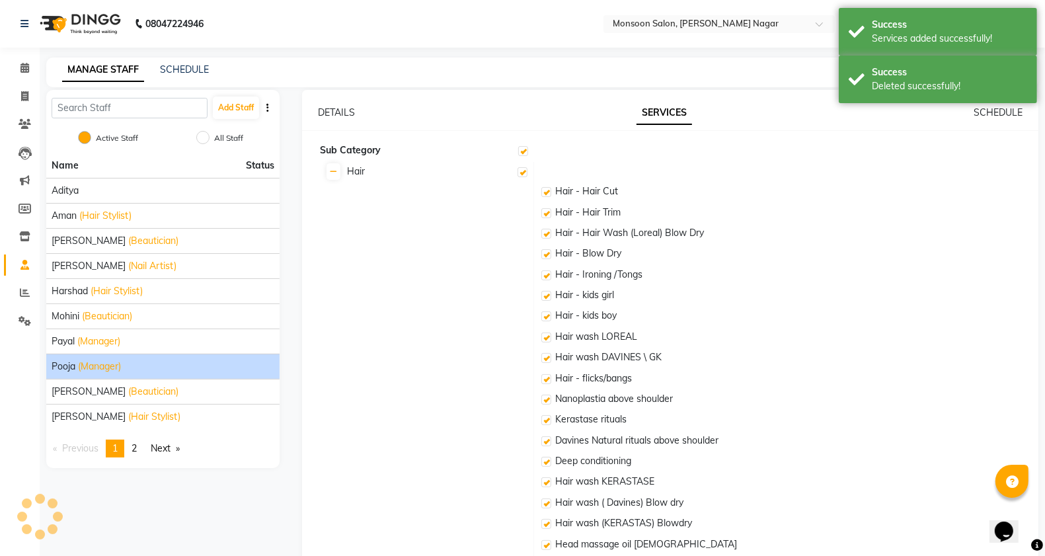
checkbox input "true"
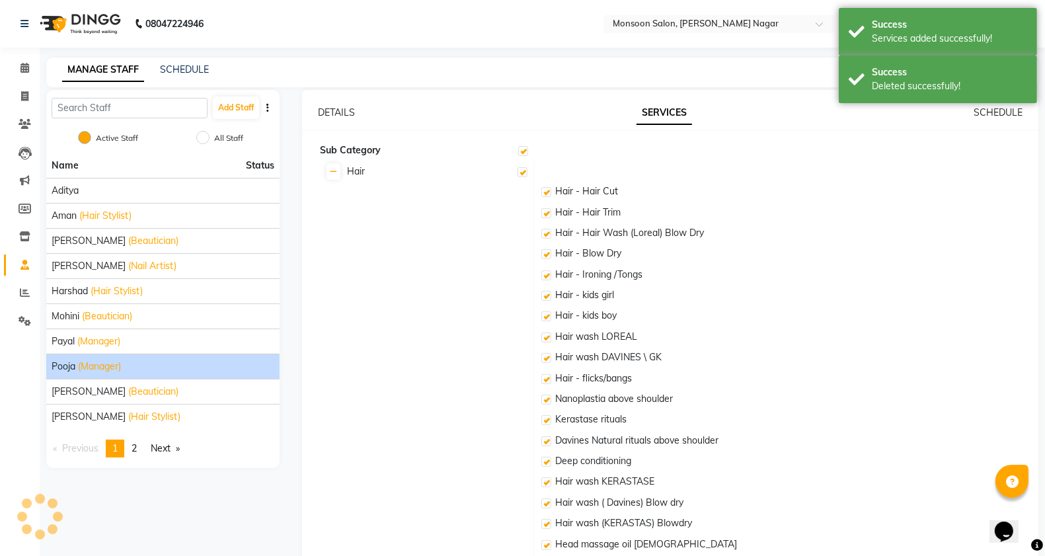
checkbox input "true"
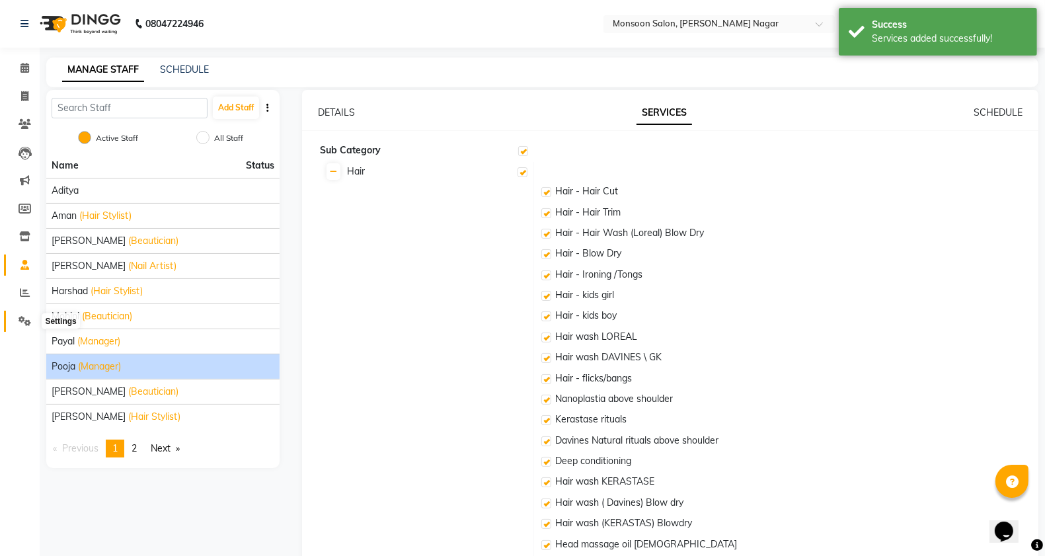
click at [30, 322] on icon at bounding box center [25, 321] width 13 height 10
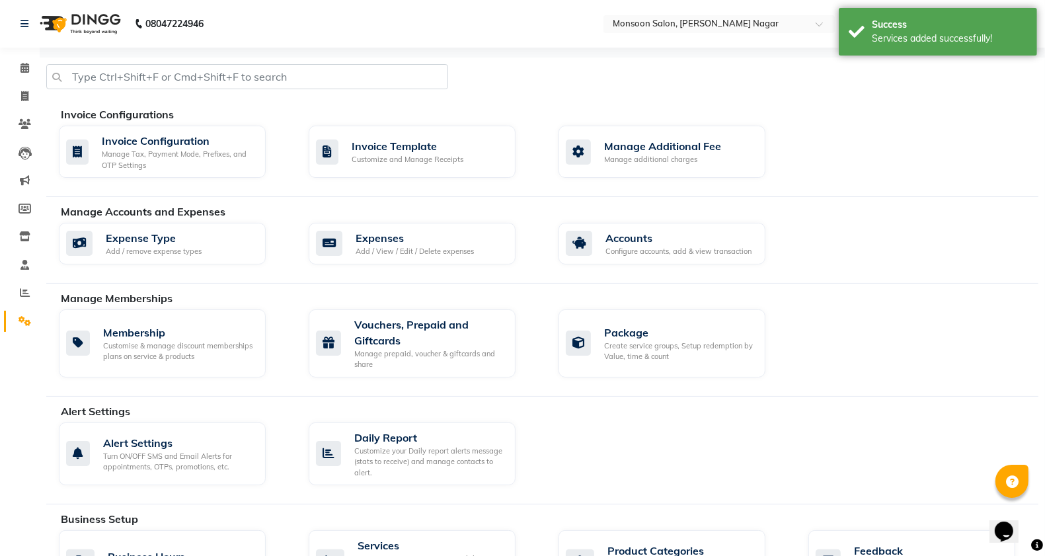
scroll to position [455, 0]
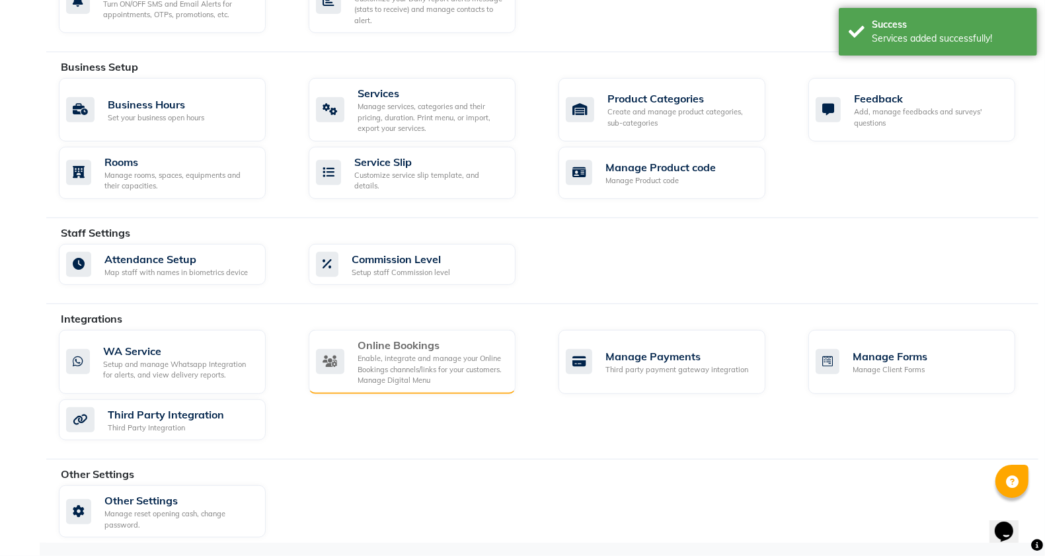
click at [425, 365] on div "Enable, integrate and manage your Online Bookings channels/links for your custo…" at bounding box center [431, 369] width 147 height 33
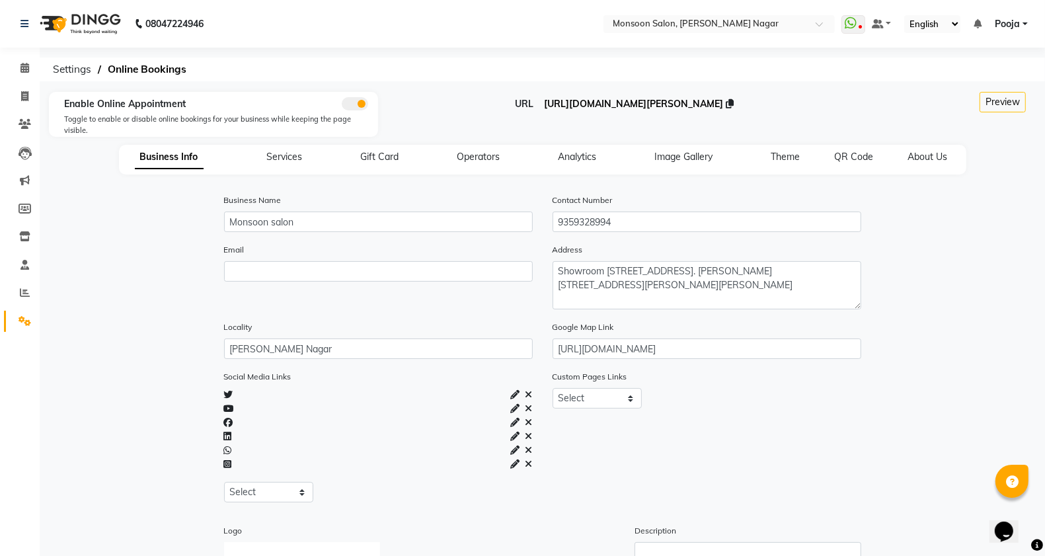
click at [628, 104] on span "https://dingg.app/booking/monsoon-salon-viman-nagar" at bounding box center [633, 104] width 179 height 12
click at [989, 94] on button "Preview" at bounding box center [1002, 102] width 46 height 20
click at [465, 153] on span "Operators" at bounding box center [478, 157] width 43 height 12
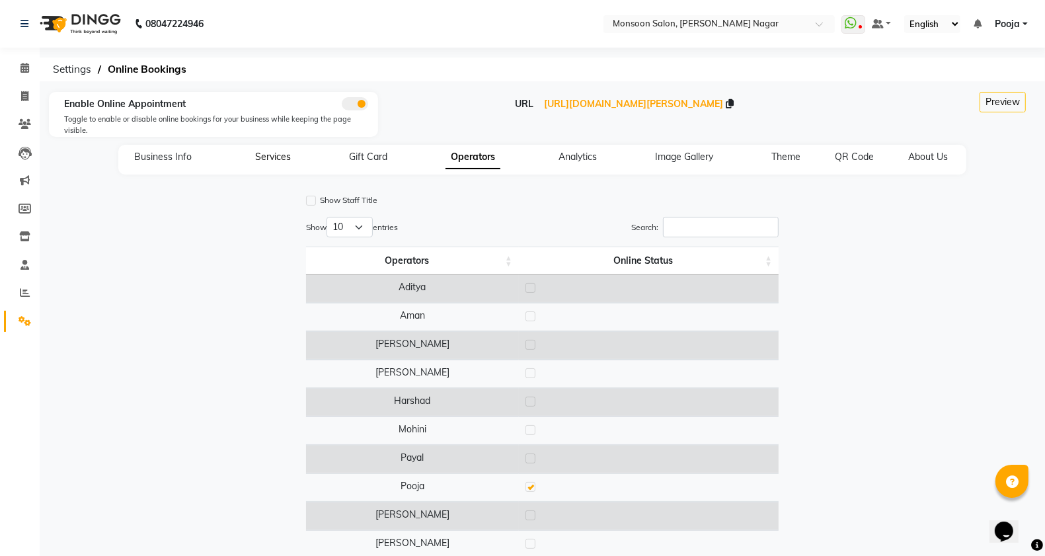
click at [272, 157] on span "Services" at bounding box center [273, 157] width 36 height 12
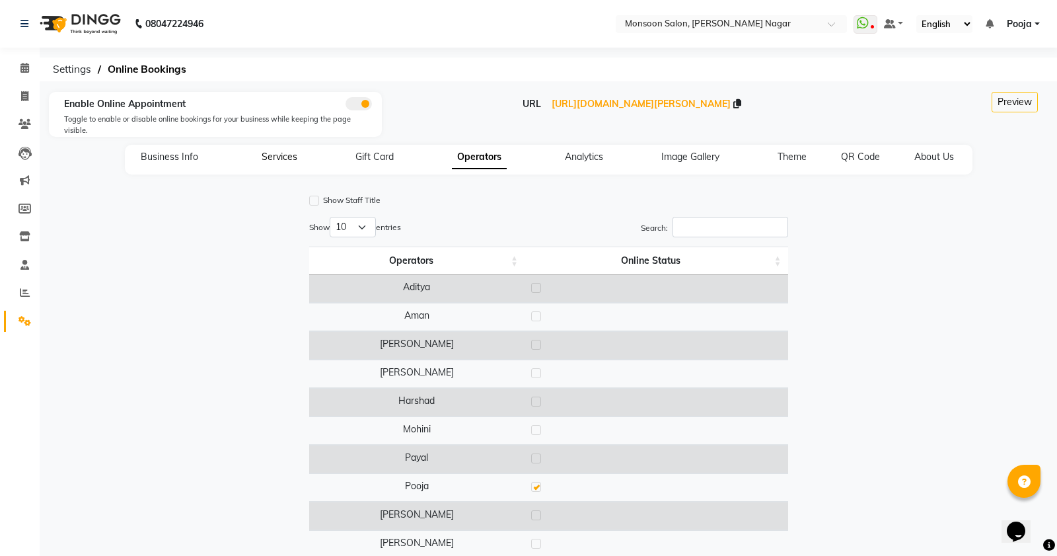
select select "15: 15"
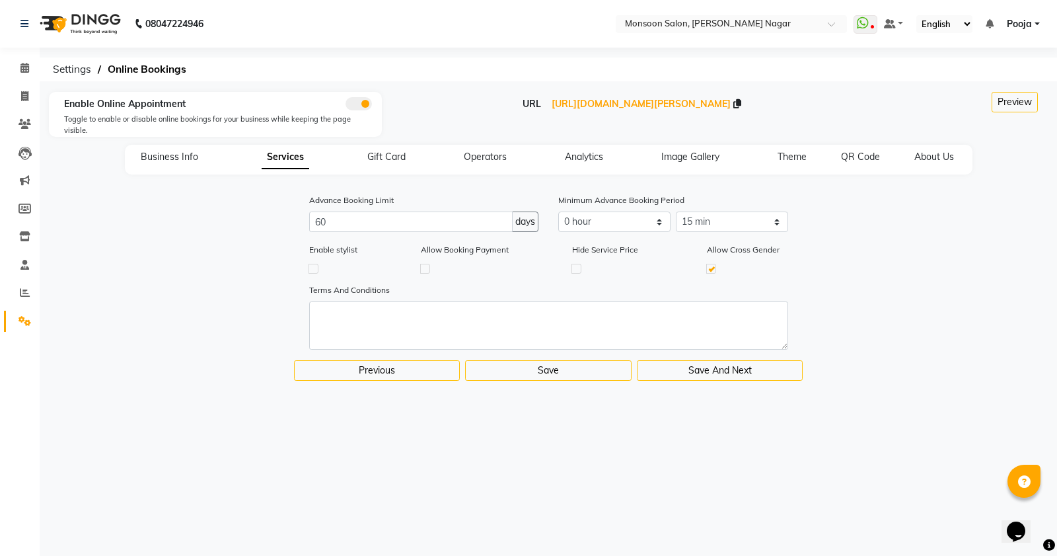
click at [313, 264] on label at bounding box center [314, 269] width 10 height 10
click at [313, 264] on input "checkbox" at bounding box center [313, 268] width 9 height 9
checkbox input "true"
click at [694, 360] on button "Save And Next" at bounding box center [720, 370] width 167 height 20
select select
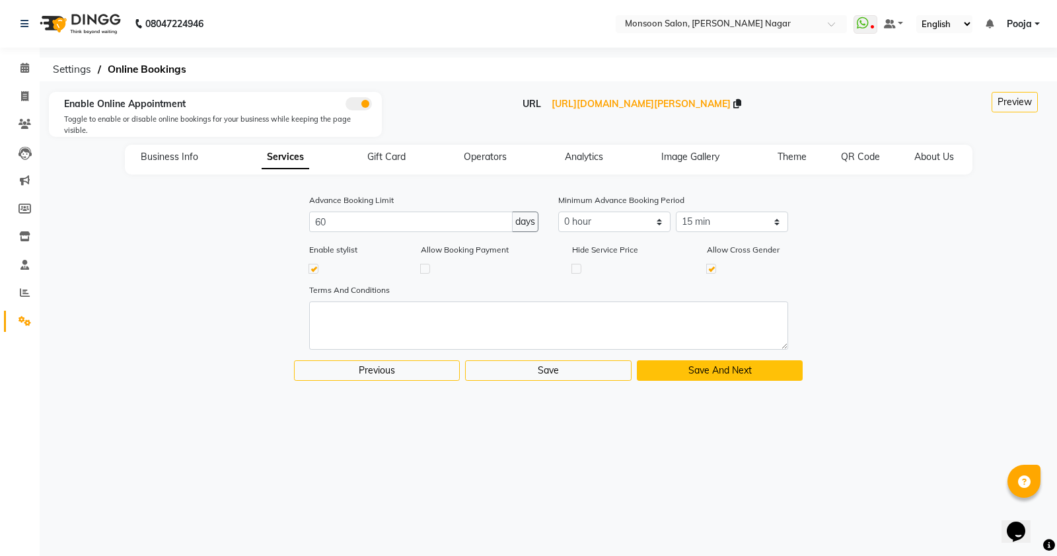
select select
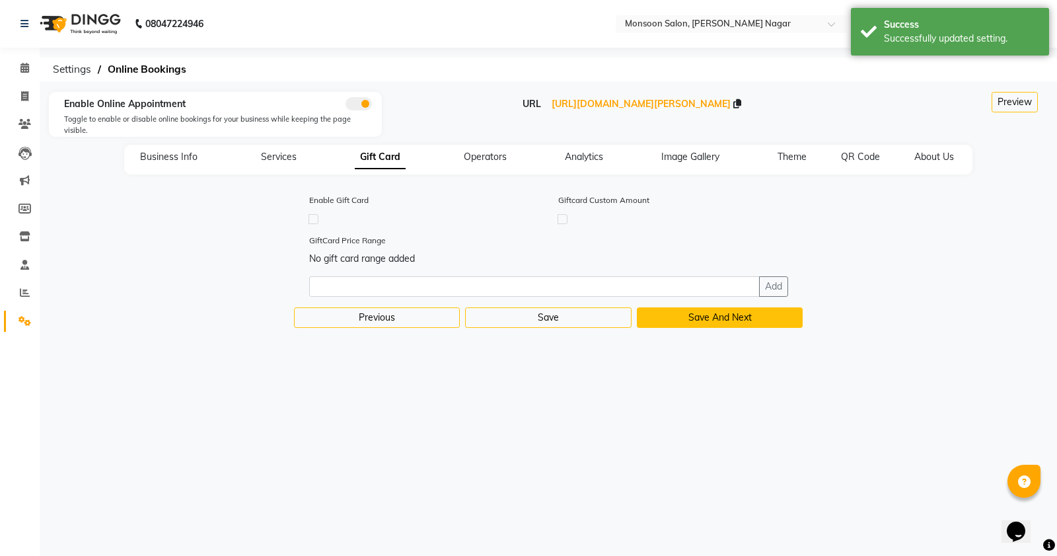
click at [735, 307] on button "Save And Next" at bounding box center [720, 317] width 167 height 20
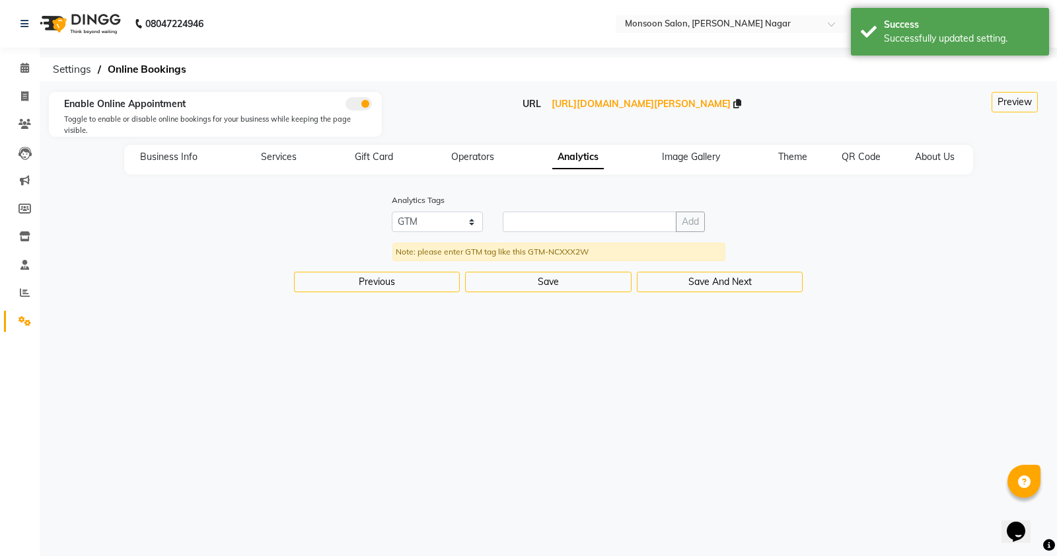
click at [652, 110] on div "URL https://dingg.app/booking/monsoon-salon-viman-nagar" at bounding box center [632, 104] width 480 height 14
click at [654, 106] on span "https://dingg.app/booking/monsoon-salon-viman-nagar" at bounding box center [641, 104] width 179 height 12
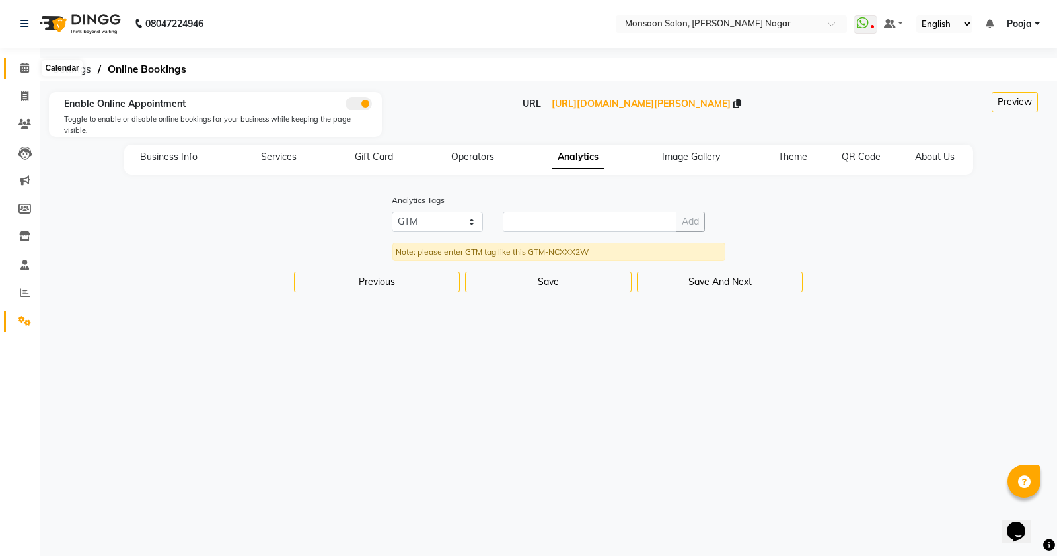
click at [26, 71] on icon at bounding box center [24, 68] width 9 height 10
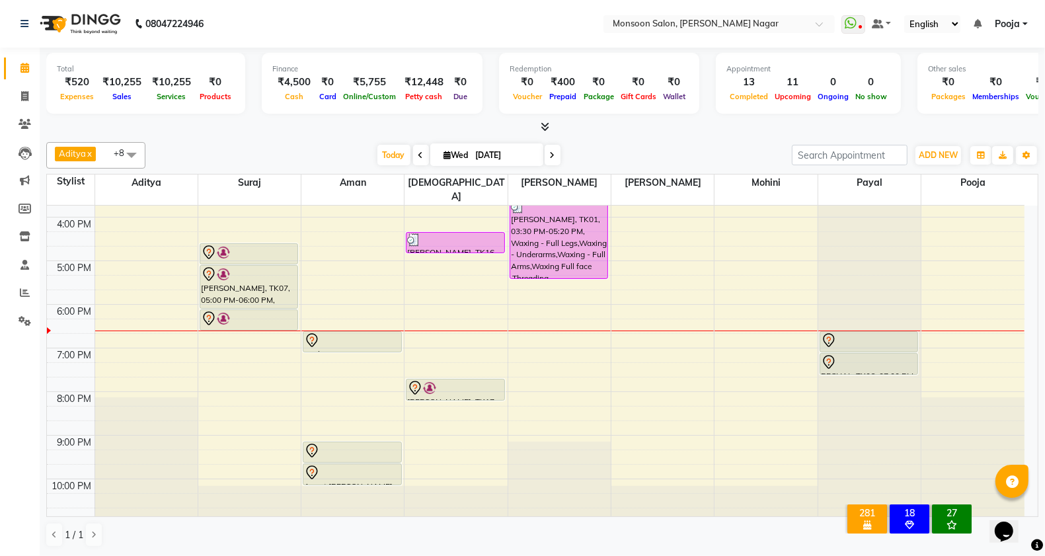
scroll to position [1, 0]
click at [545, 153] on span at bounding box center [553, 155] width 16 height 20
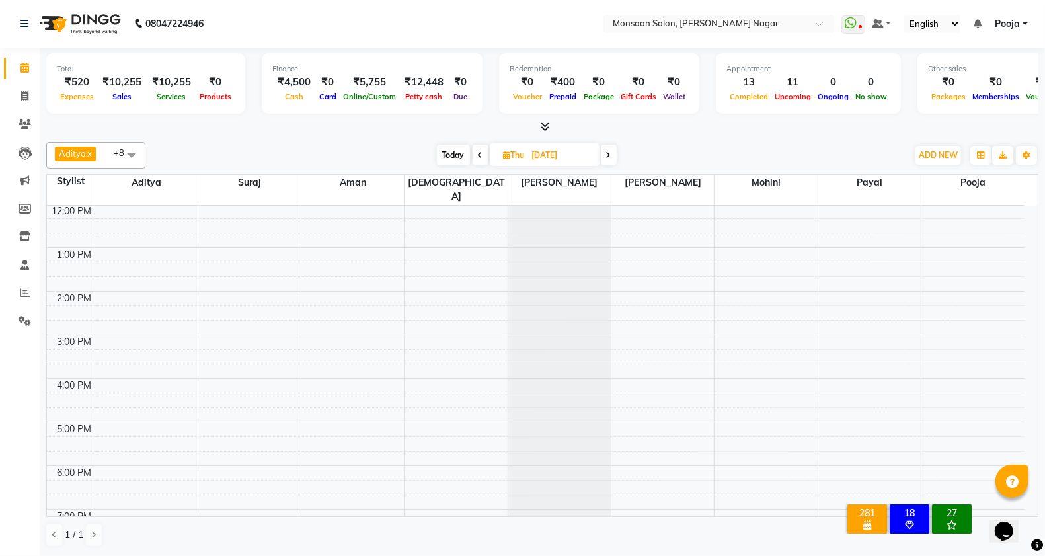
scroll to position [337, 0]
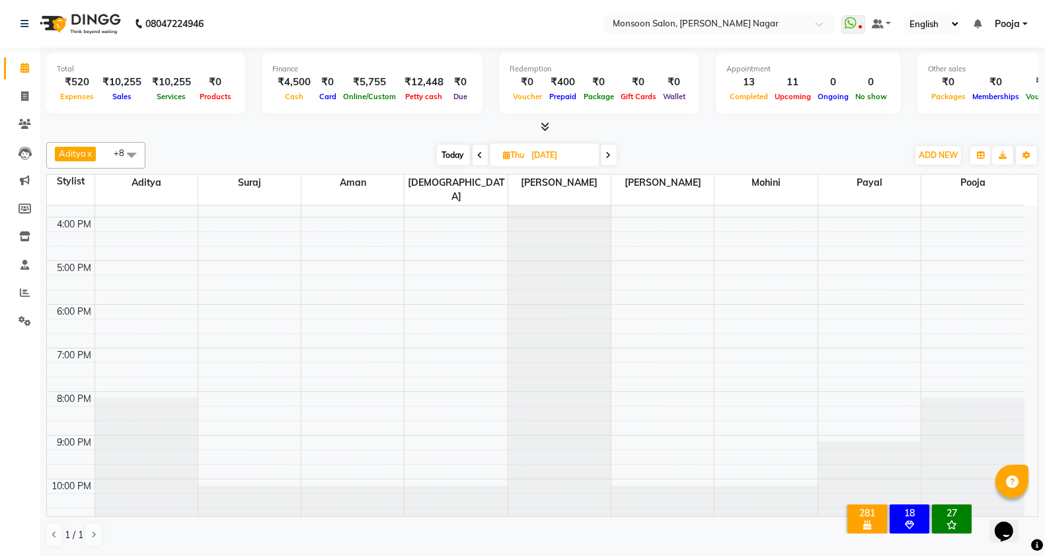
click at [453, 149] on span "Today" at bounding box center [453, 155] width 33 height 20
type input "03-09-2025"
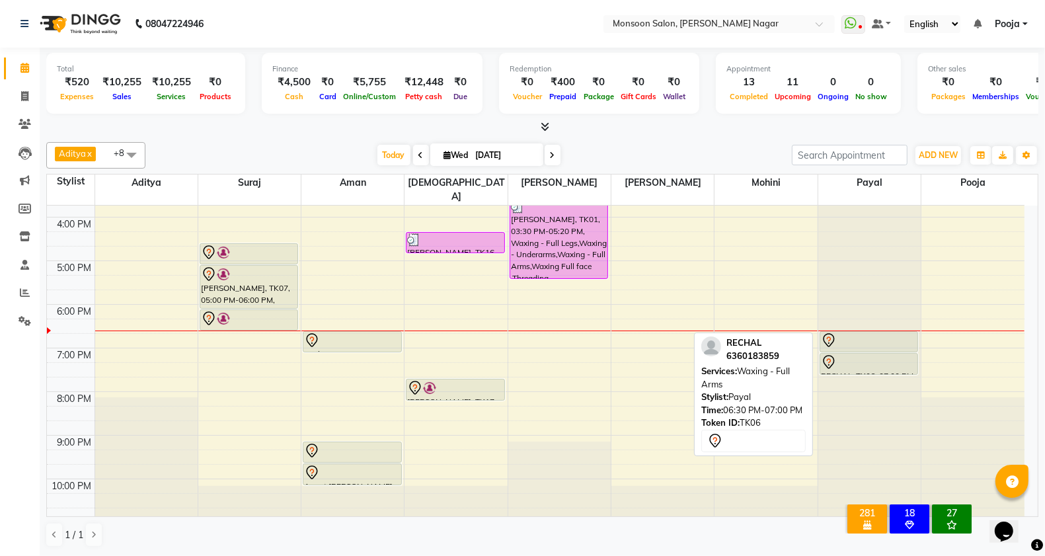
scroll to position [1, 0]
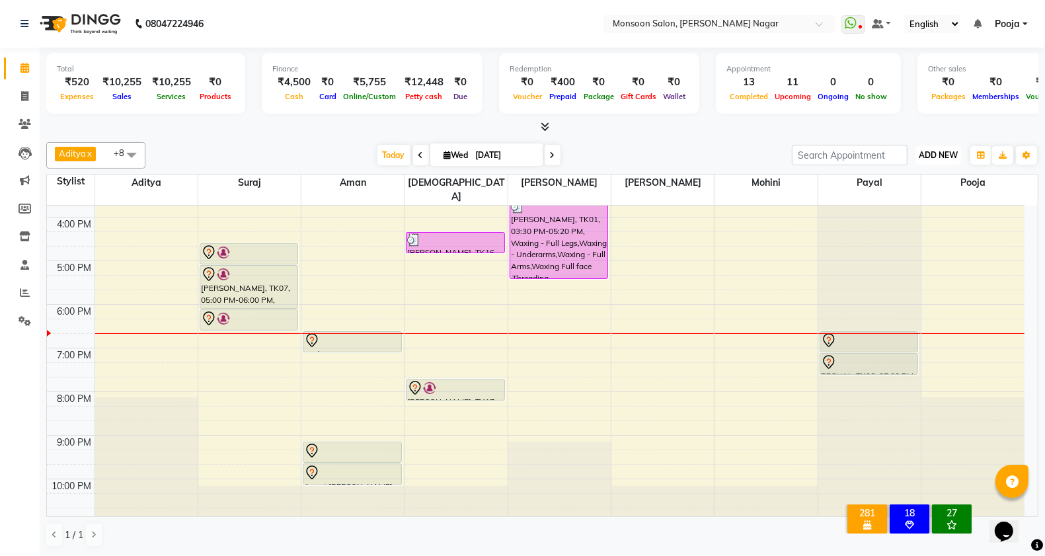
click at [929, 156] on span "ADD NEW" at bounding box center [938, 155] width 39 height 10
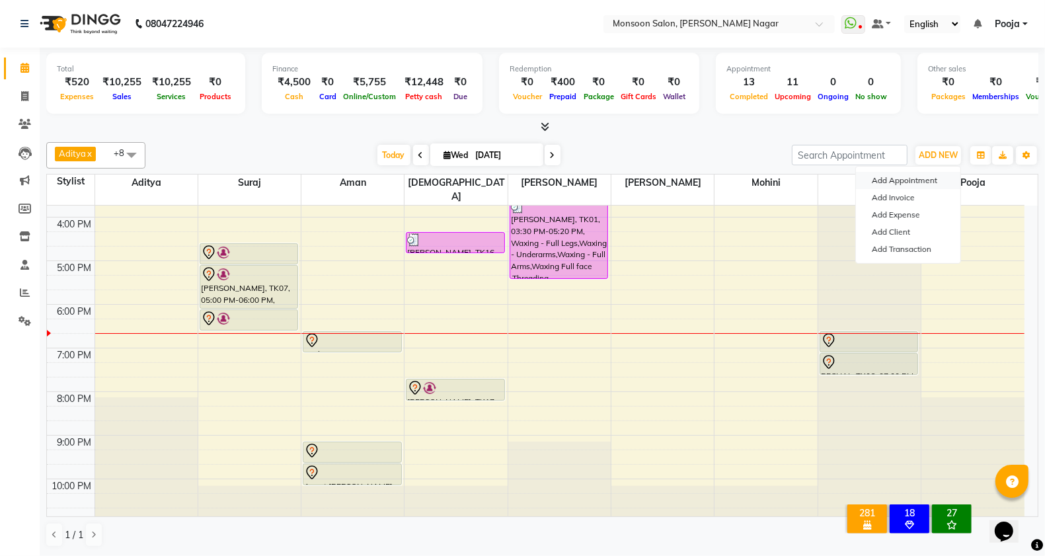
click at [927, 176] on button "Add Appointment" at bounding box center [908, 180] width 104 height 17
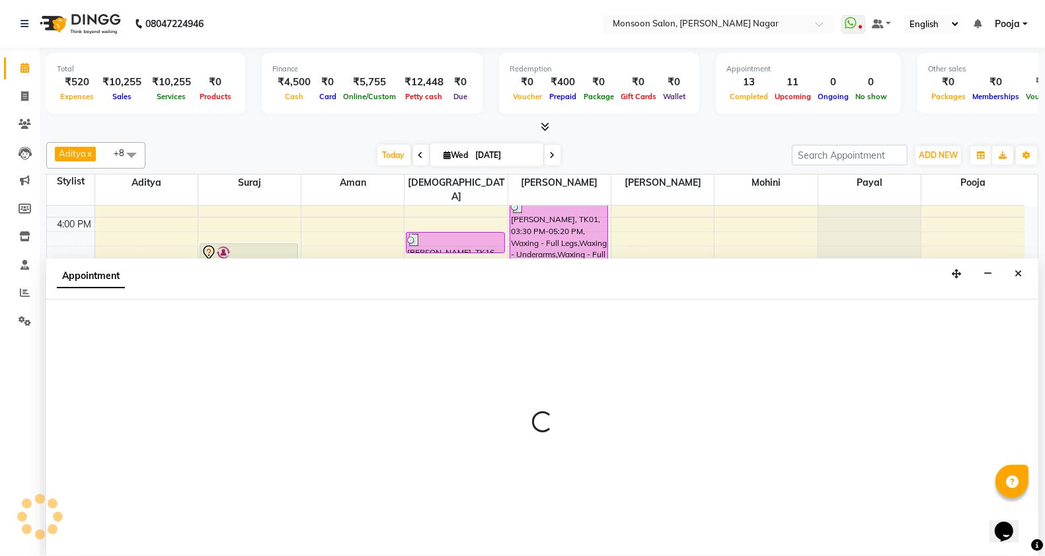
select select "tentative"
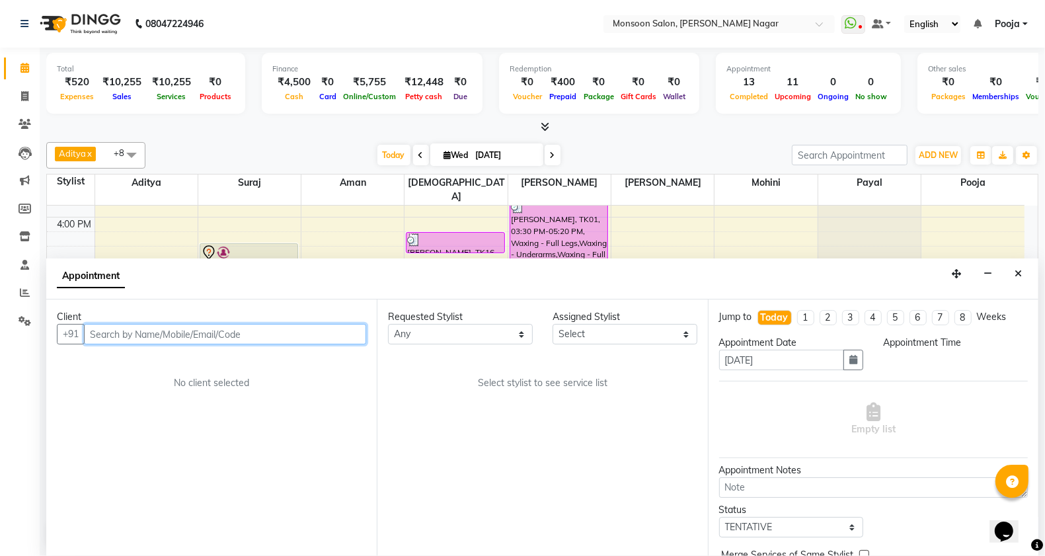
select select "540"
click at [252, 337] on input "text" at bounding box center [225, 334] width 282 height 20
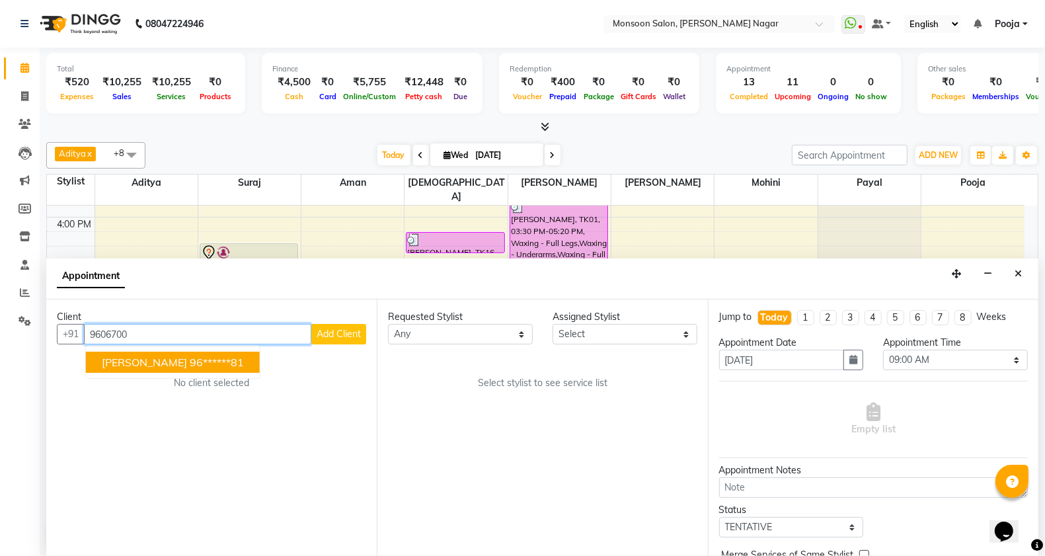
click at [190, 361] on ngb-highlight "96******81" at bounding box center [217, 362] width 54 height 13
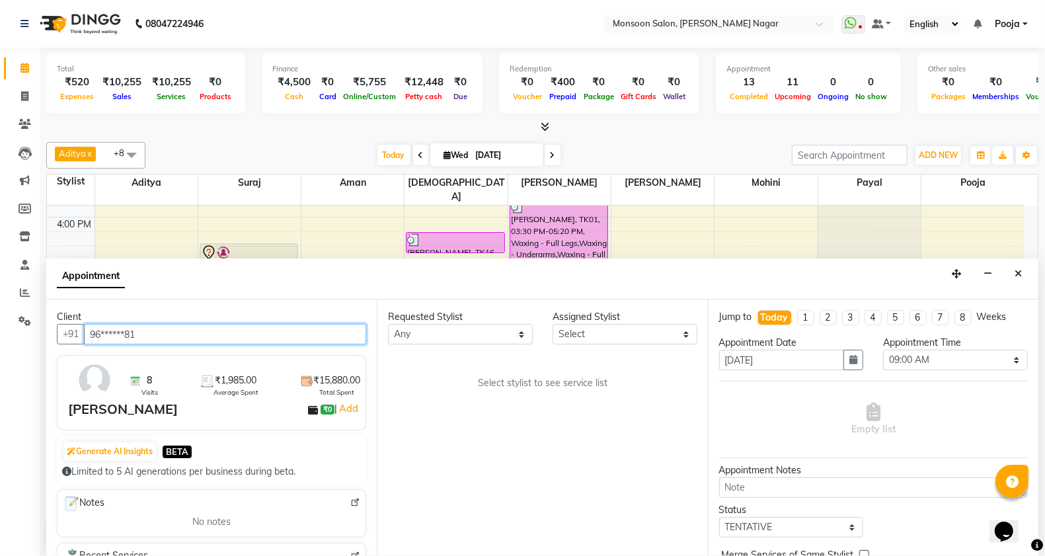
type input "96******81"
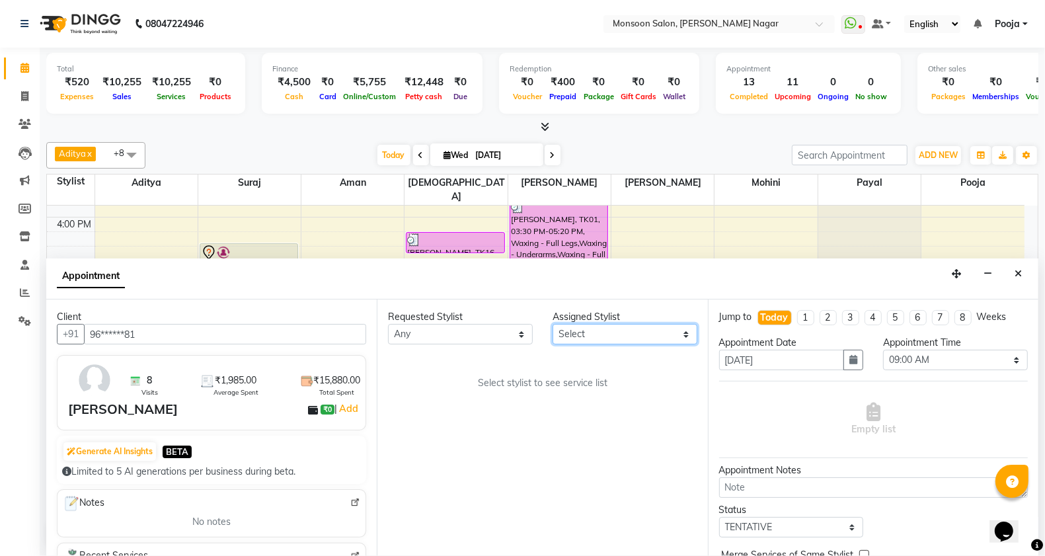
click at [565, 332] on select "Select [PERSON_NAME] [PERSON_NAME] [PERSON_NAME] [PERSON_NAME] [PERSON_NAME] Po…" at bounding box center [624, 334] width 145 height 20
select select "41156"
click at [552, 324] on select "Select [PERSON_NAME] [PERSON_NAME] [PERSON_NAME] [PERSON_NAME] [PERSON_NAME] Po…" at bounding box center [624, 334] width 145 height 20
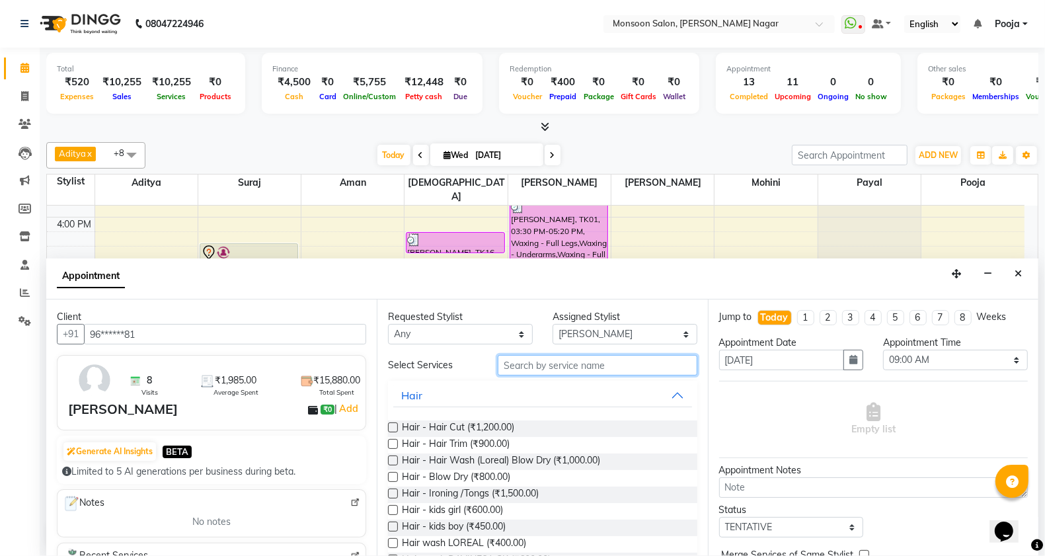
click at [552, 358] on input "text" at bounding box center [598, 365] width 200 height 20
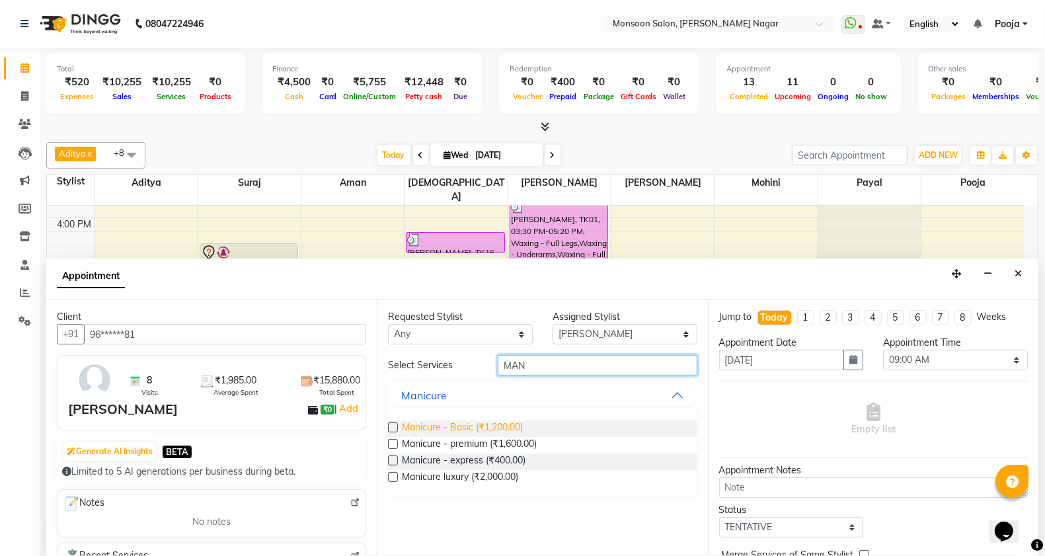
type input "MAN"
click at [493, 424] on span "Manicure - Basic (₹1,200.00)" at bounding box center [462, 428] width 121 height 17
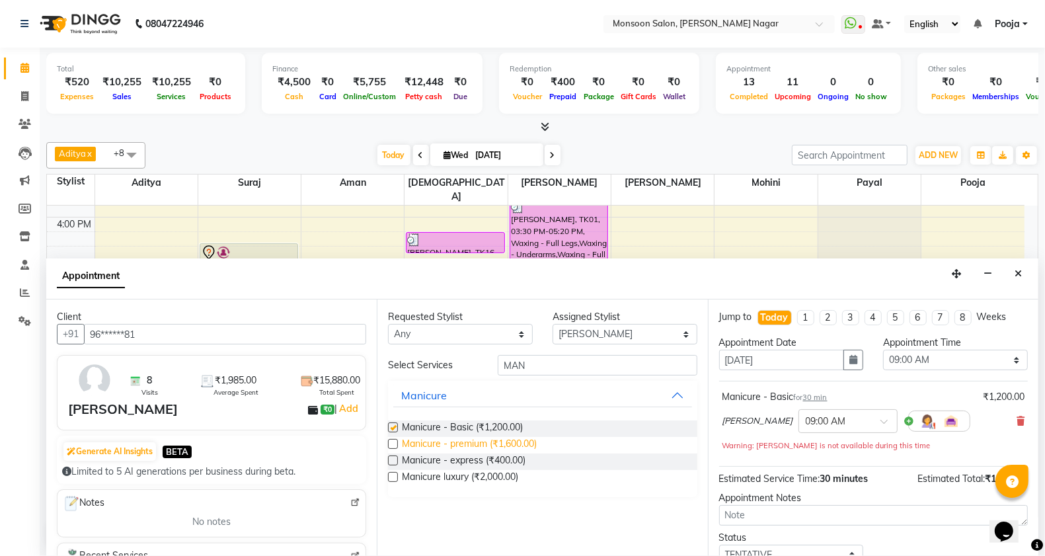
checkbox input "false"
drag, startPoint x: 549, startPoint y: 368, endPoint x: 432, endPoint y: 375, distance: 117.8
click at [435, 373] on div "Select Services MAN" at bounding box center [542, 365] width 328 height 20
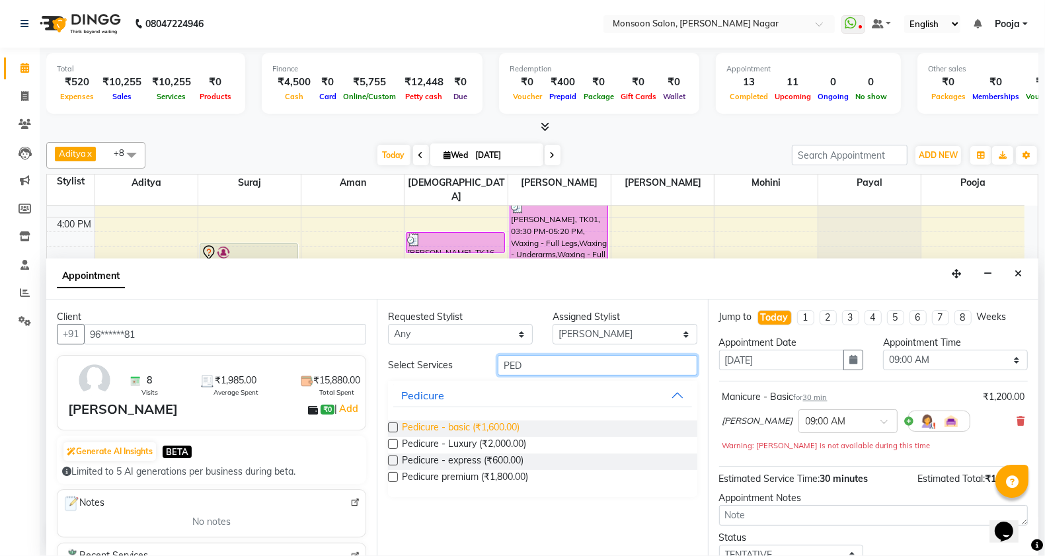
type input "PED"
click at [457, 428] on span "Pedicure - basic (₹1,600.00)" at bounding box center [461, 428] width 118 height 17
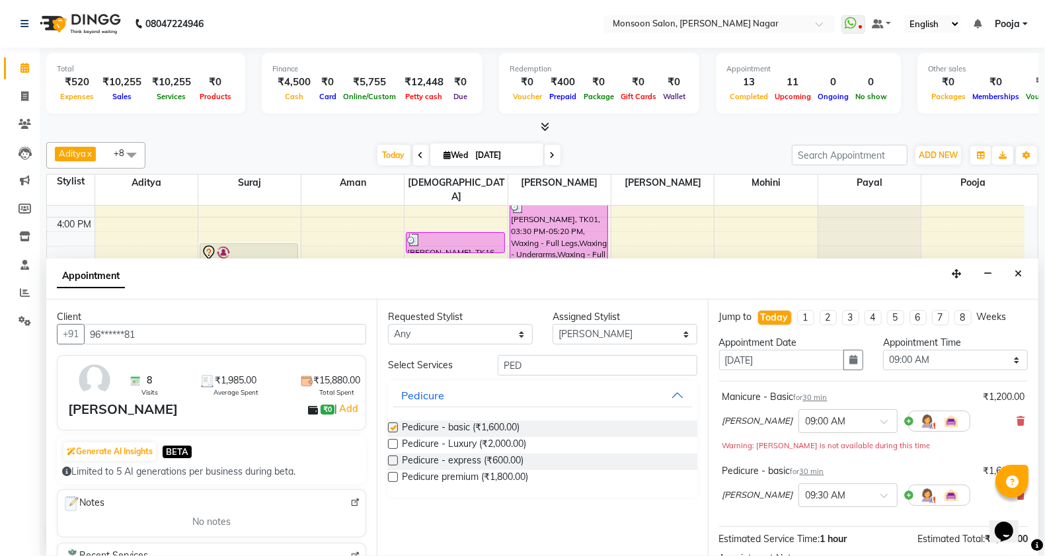
checkbox input "false"
click at [573, 334] on select "Select [PERSON_NAME] [PERSON_NAME] [PERSON_NAME] [PERSON_NAME] [PERSON_NAME] Po…" at bounding box center [624, 334] width 145 height 20
select select "85326"
click at [552, 324] on select "Select [PERSON_NAME] [PERSON_NAME] [PERSON_NAME] [PERSON_NAME] [PERSON_NAME] Po…" at bounding box center [624, 334] width 145 height 20
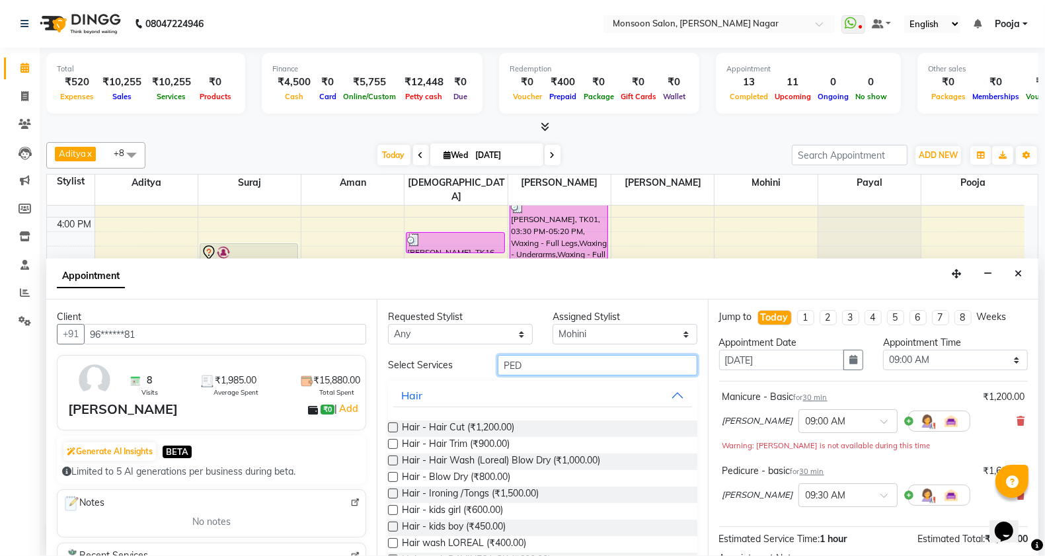
drag, startPoint x: 557, startPoint y: 355, endPoint x: 411, endPoint y: 373, distance: 147.2
click at [411, 373] on div "Select Services PED" at bounding box center [542, 365] width 328 height 20
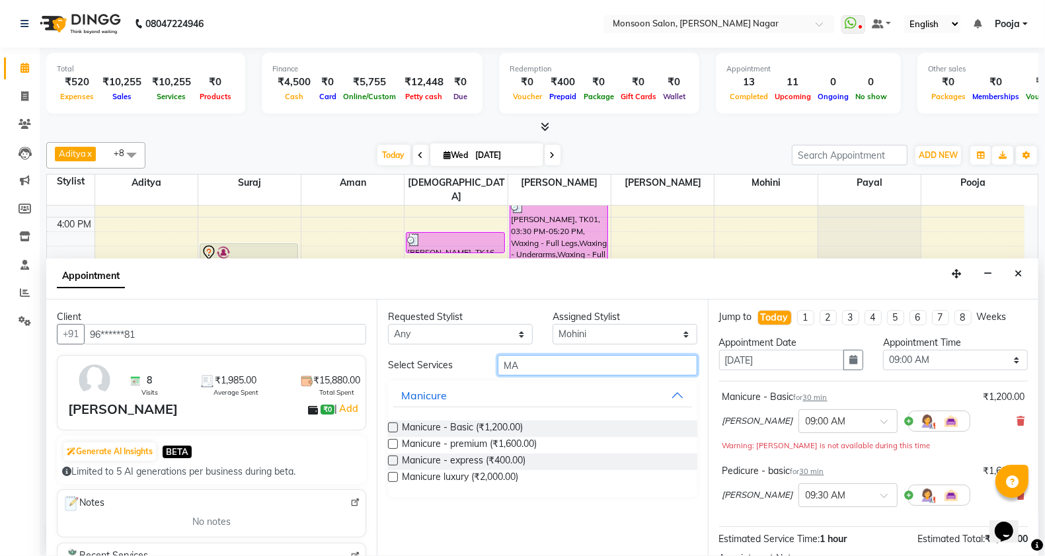
type input "M"
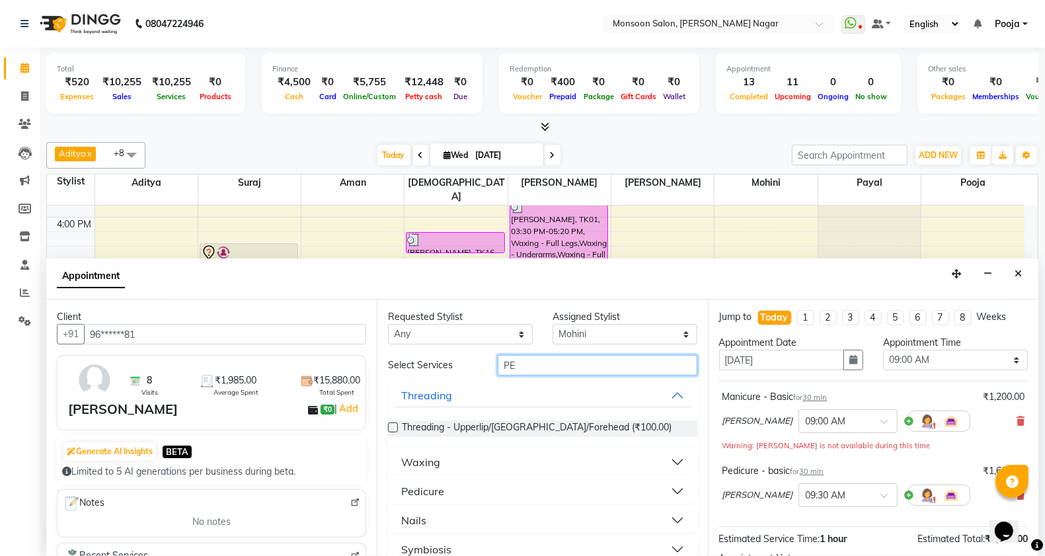
type input "PED"
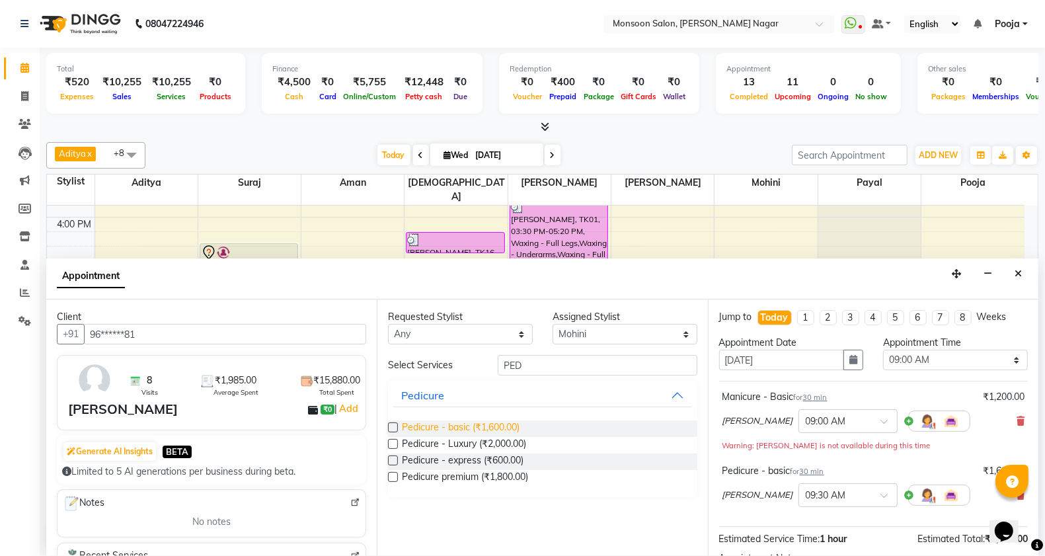
click at [420, 426] on span "Pedicure - basic (₹1,600.00)" at bounding box center [461, 428] width 118 height 17
checkbox input "false"
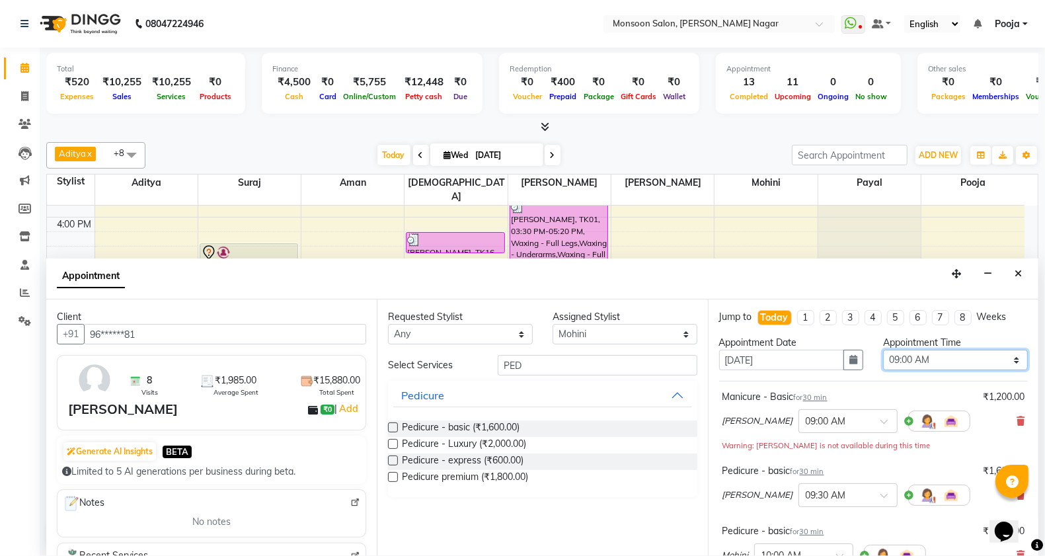
click at [893, 360] on select "Select 09:00 AM 09:15 AM 09:30 AM 09:45 AM 10:00 AM 10:15 AM 10:30 AM 10:45 AM …" at bounding box center [955, 360] width 145 height 20
select select "1140"
click at [883, 350] on select "Select 09:00 AM 09:15 AM 09:30 AM 09:45 AM 10:00 AM 10:15 AM 10:30 AM 10:45 AM …" at bounding box center [955, 360] width 145 height 20
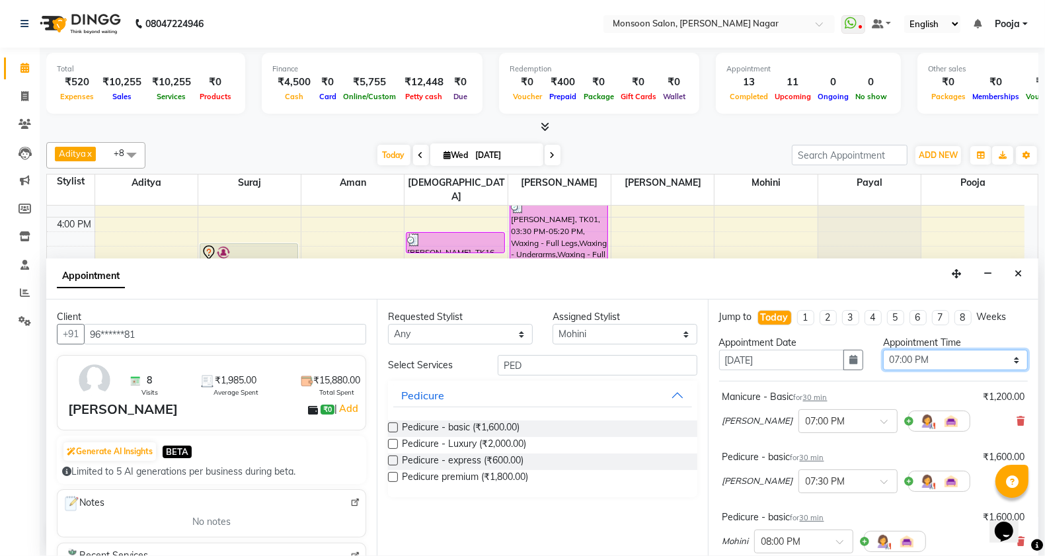
scroll to position [213, 0]
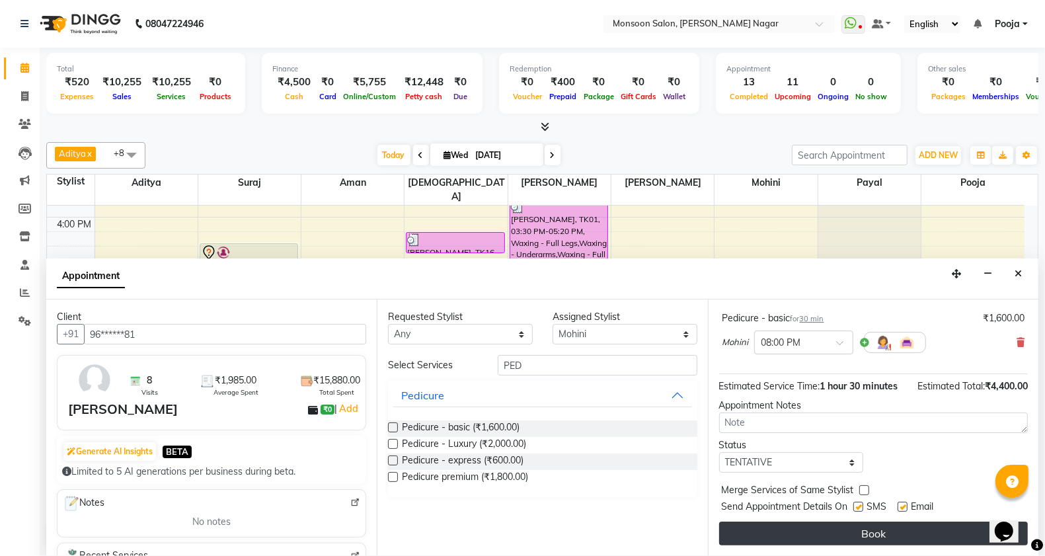
click at [876, 527] on button "Book" at bounding box center [873, 533] width 309 height 24
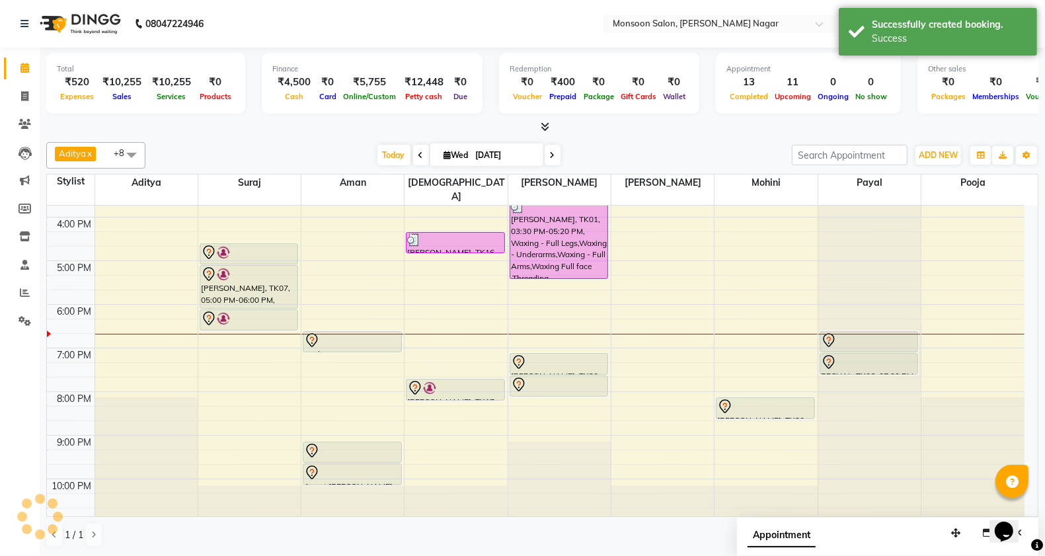
scroll to position [0, 0]
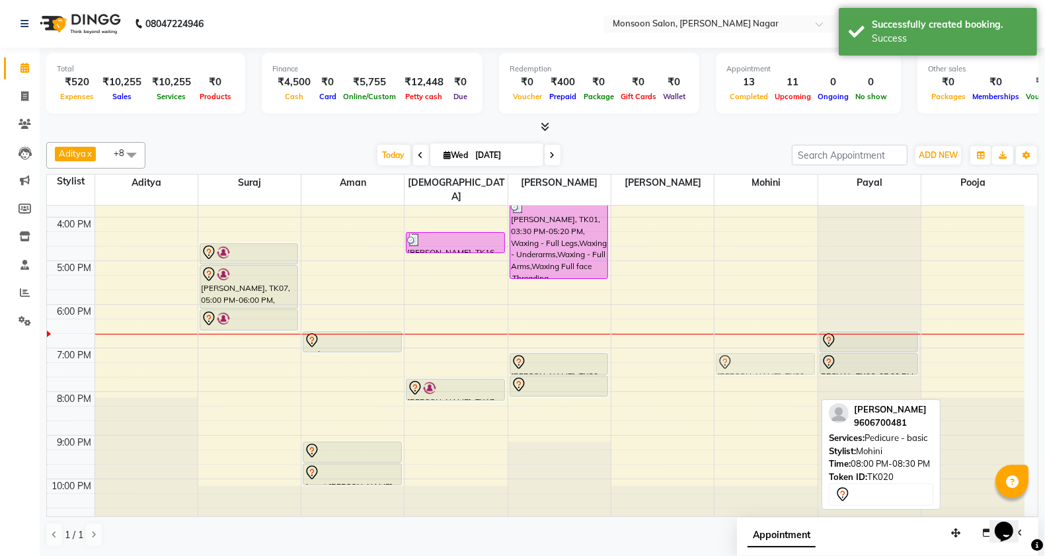
drag, startPoint x: 764, startPoint y: 391, endPoint x: 764, endPoint y: 349, distance: 41.6
click at [764, 349] on div "Arpita, TK14, 01:45 PM-02:15 PM, Threading - Upperlip/Chin/Forehead Tanvi H, TK…" at bounding box center [765, 195] width 102 height 654
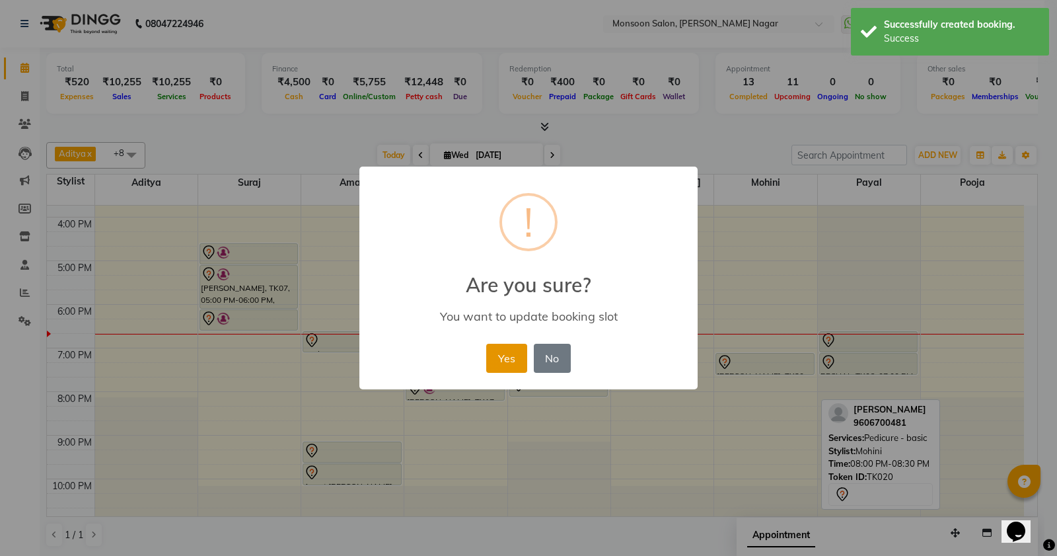
click at [504, 358] on button "Yes" at bounding box center [506, 358] width 40 height 29
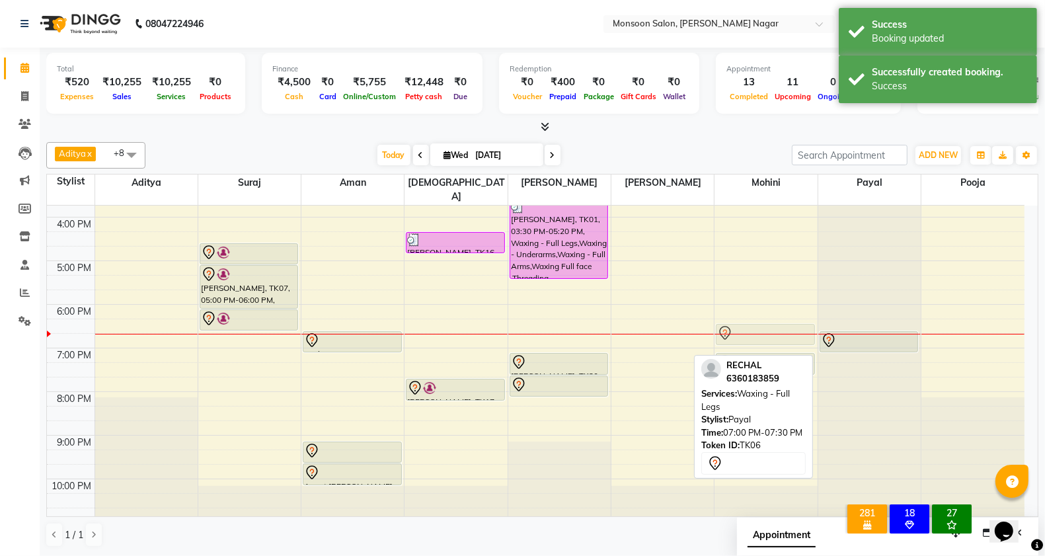
drag, startPoint x: 878, startPoint y: 348, endPoint x: 776, endPoint y: 314, distance: 106.8
click at [776, 314] on tr "mihika, TK03, 10:00 AM-10:30 AM, Hair - Ironing /Tongs Ananya, TK04, 10:15 AM-1…" at bounding box center [535, 195] width 977 height 654
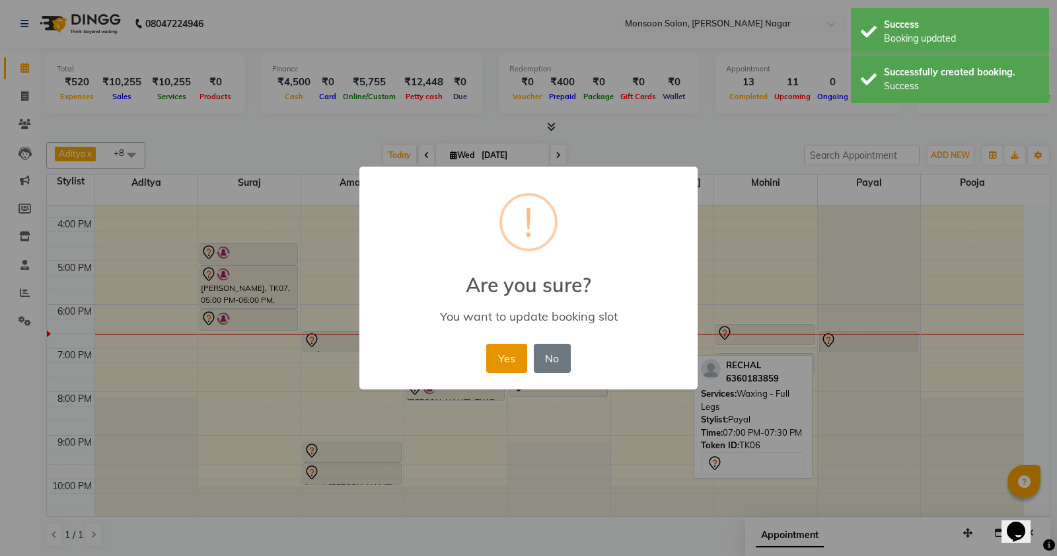
click at [504, 355] on button "Yes" at bounding box center [506, 358] width 40 height 29
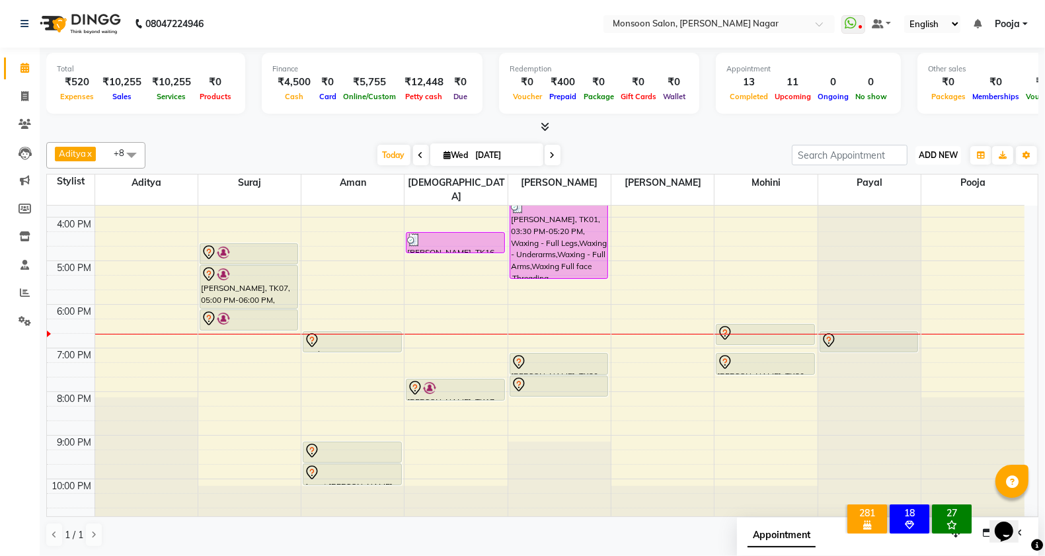
click at [921, 163] on button "ADD NEW Toggle Dropdown" at bounding box center [938, 155] width 46 height 19
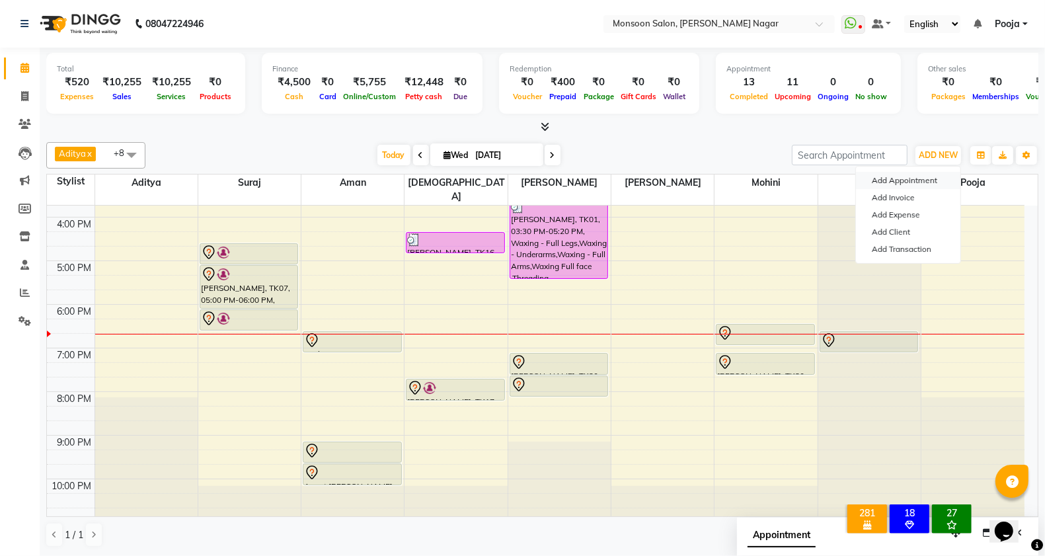
click at [919, 180] on button "Add Appointment" at bounding box center [908, 180] width 104 height 17
select select "tentative"
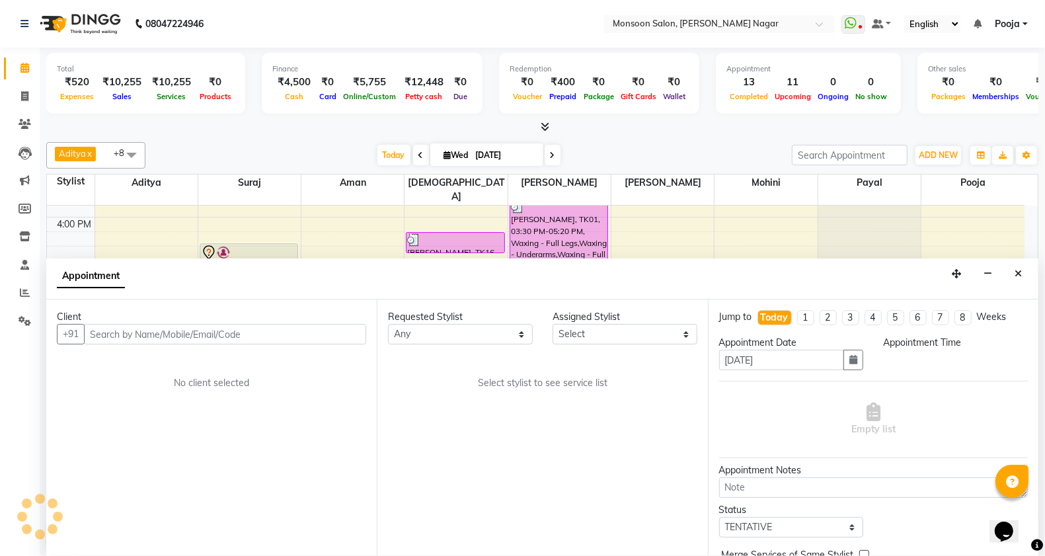
scroll to position [1, 0]
select select "540"
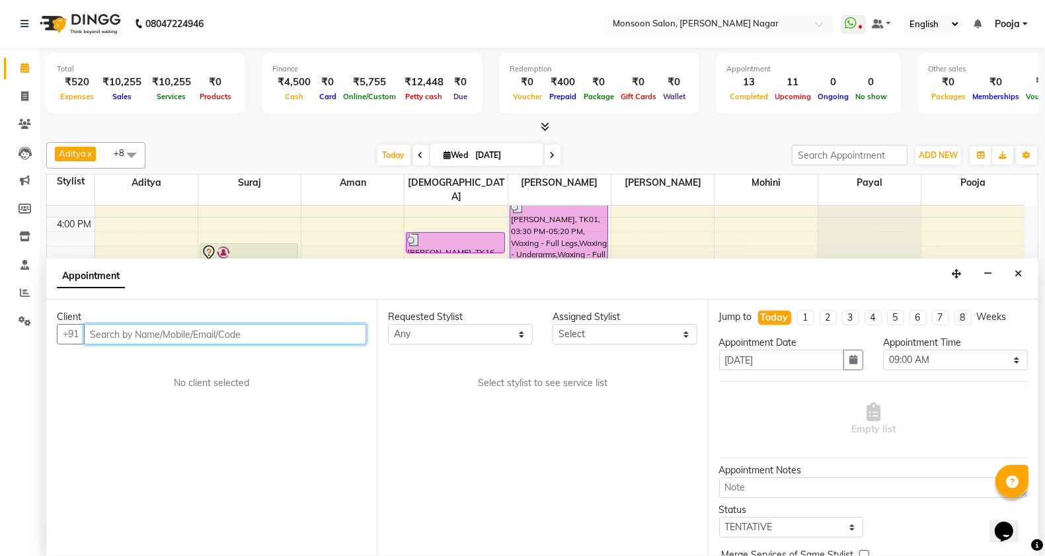
click at [180, 339] on input "text" at bounding box center [225, 334] width 282 height 20
click at [263, 328] on input "text" at bounding box center [225, 334] width 282 height 20
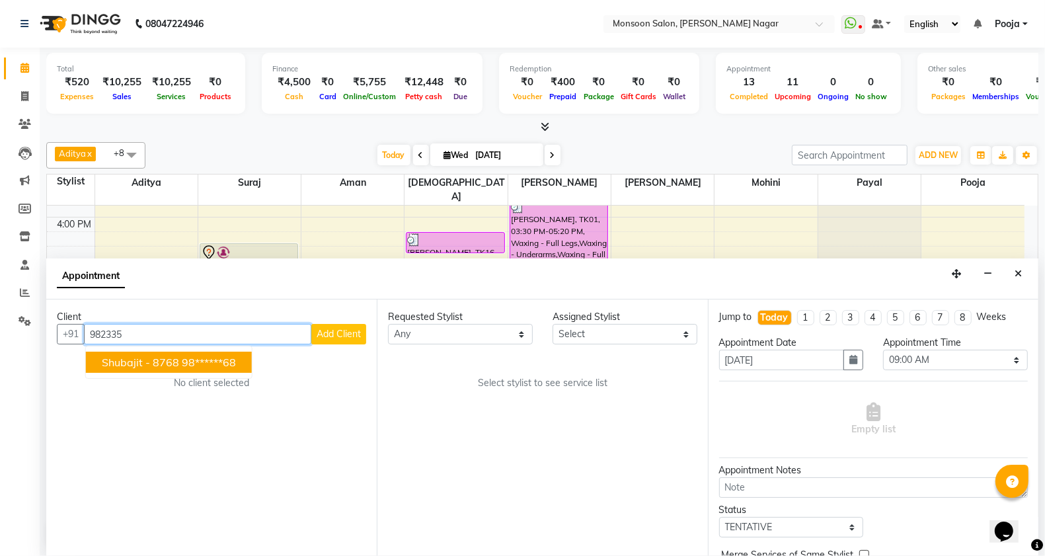
click at [236, 367] on ngb-highlight "98******68" at bounding box center [209, 362] width 54 height 13
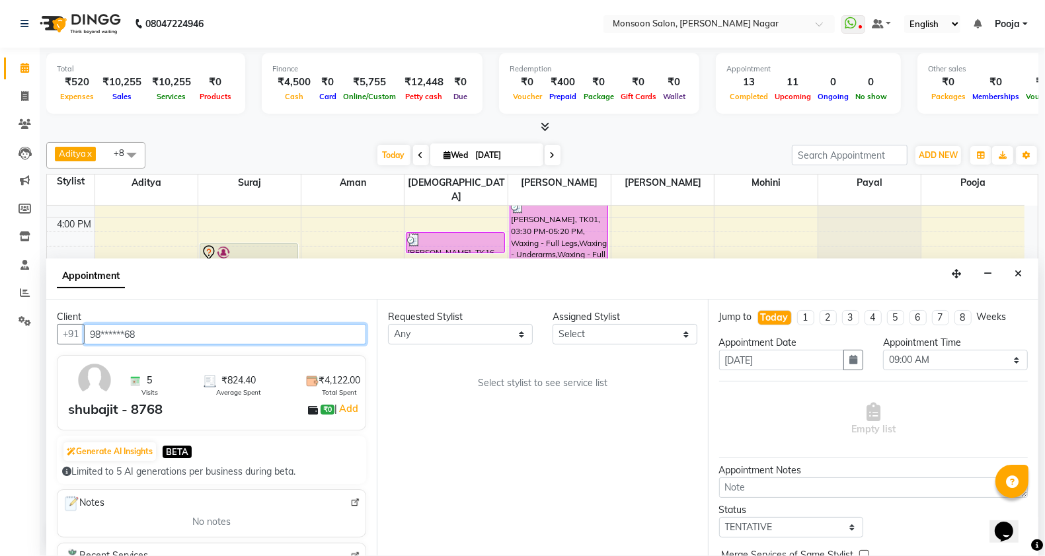
type input "98******68"
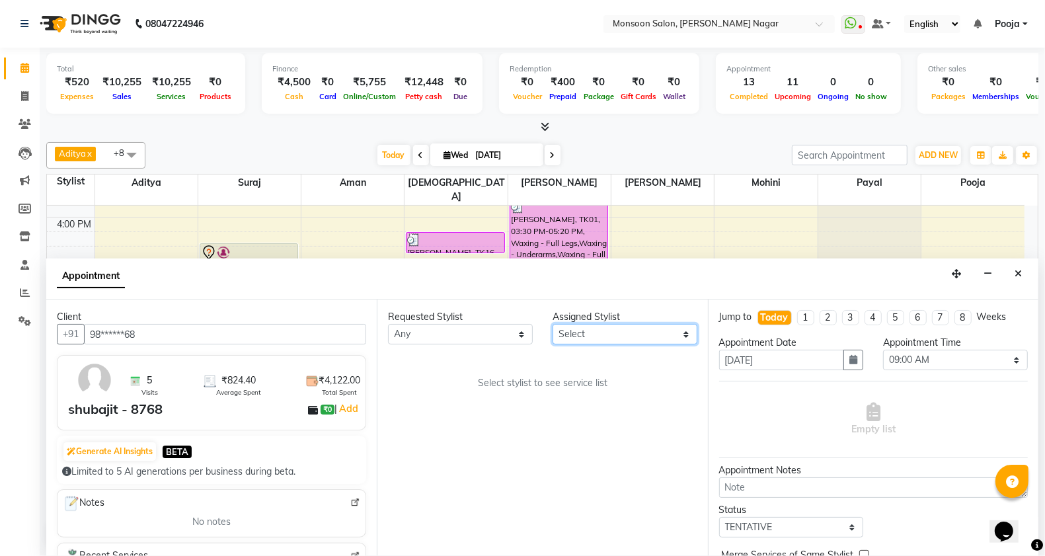
click at [562, 331] on select "Select [PERSON_NAME] [PERSON_NAME] [PERSON_NAME] [PERSON_NAME] [PERSON_NAME] Po…" at bounding box center [624, 334] width 145 height 20
select select "37925"
click at [552, 324] on select "Select [PERSON_NAME] [PERSON_NAME] [PERSON_NAME] [PERSON_NAME] [PERSON_NAME] Po…" at bounding box center [624, 334] width 145 height 20
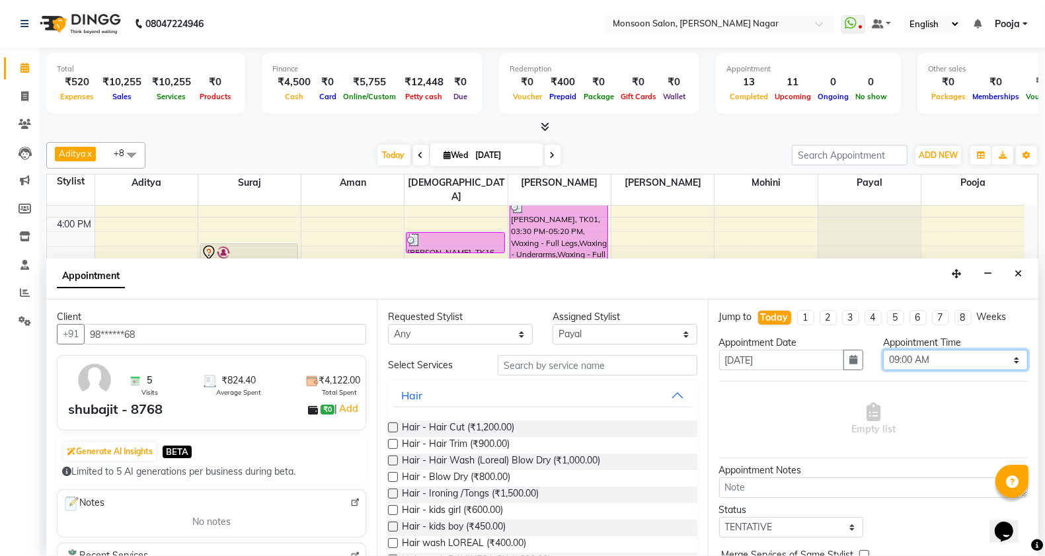
click at [896, 358] on select "Select 09:00 AM 09:15 AM 09:30 AM 09:45 AM 10:00 AM 10:15 AM 10:30 AM 10:45 AM …" at bounding box center [955, 360] width 145 height 20
select select "1140"
click at [883, 350] on select "Select 09:00 AM 09:15 AM 09:30 AM 09:45 AM 10:00 AM 10:15 AM 10:30 AM 10:45 AM …" at bounding box center [955, 360] width 145 height 20
click at [593, 360] on input "text" at bounding box center [598, 365] width 200 height 20
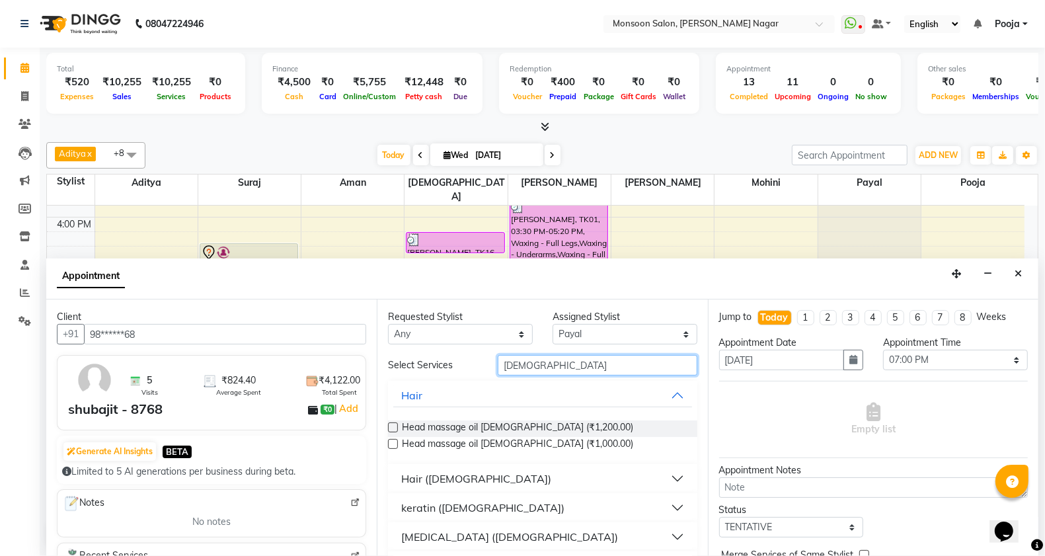
type input "MALE"
click at [487, 477] on button "Hair ([DEMOGRAPHIC_DATA])" at bounding box center [542, 479] width 298 height 24
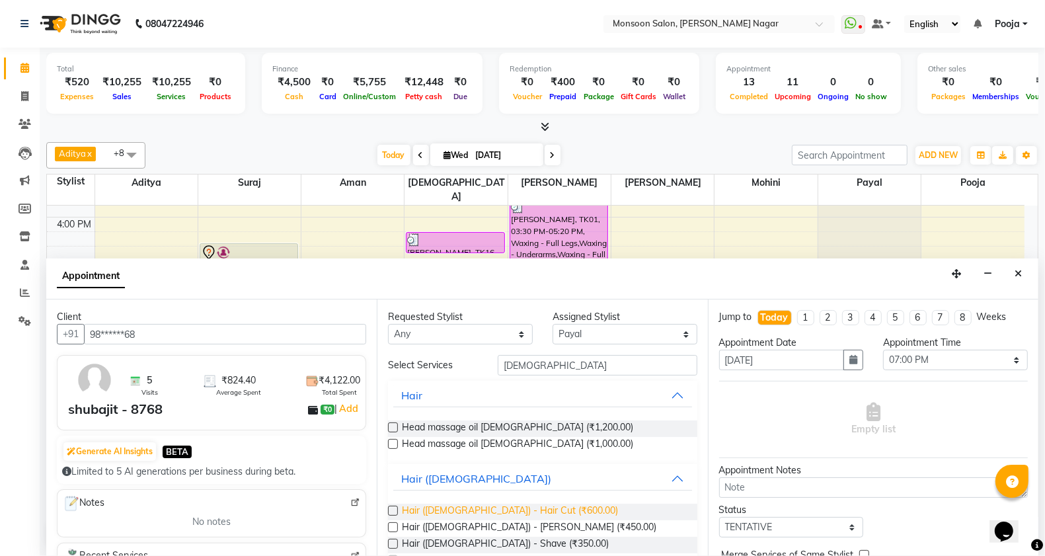
click at [490, 512] on span "Hair (Male) - Hair Cut (₹600.00)" at bounding box center [510, 512] width 216 height 17
checkbox input "false"
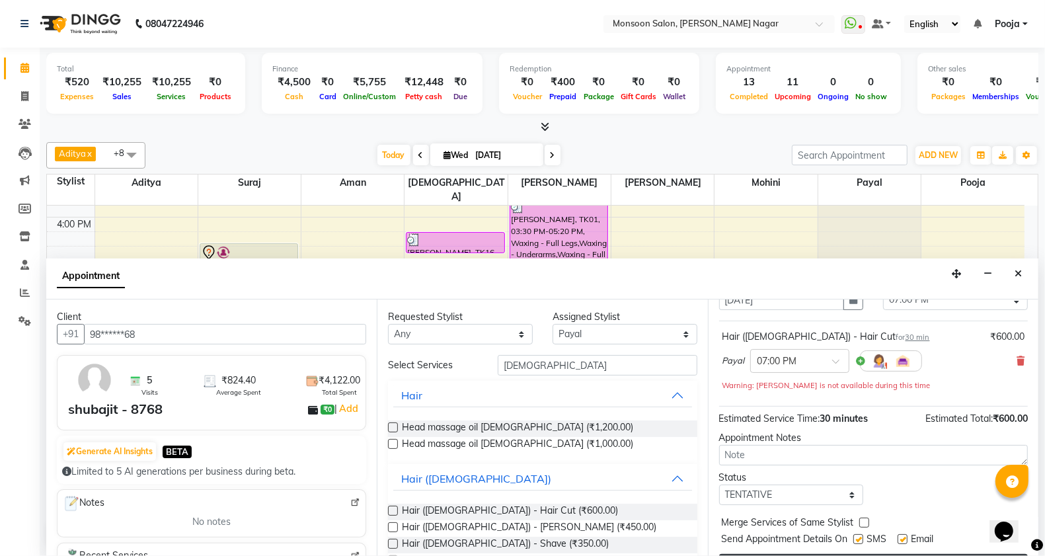
scroll to position [93, 0]
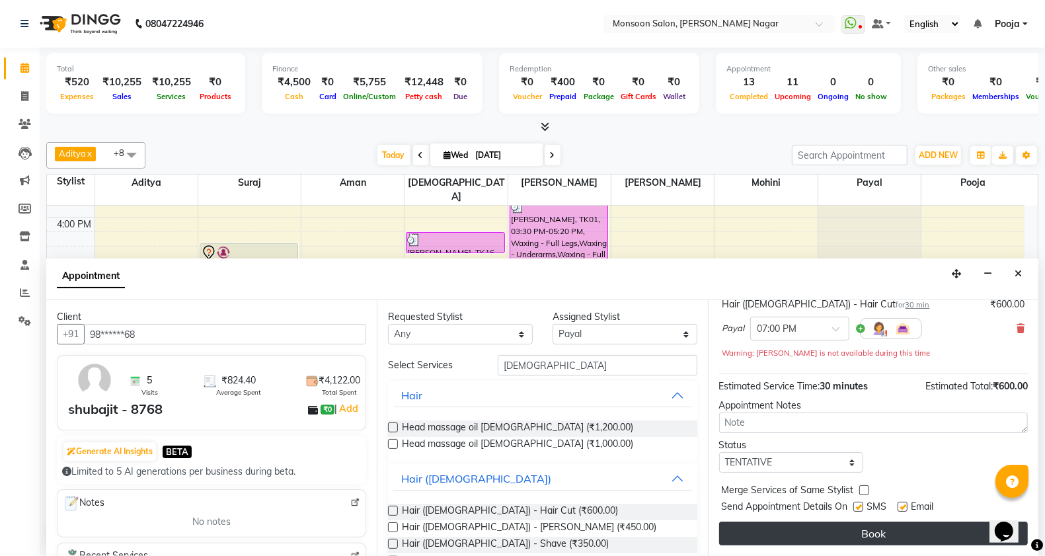
click at [790, 533] on button "Book" at bounding box center [873, 533] width 309 height 24
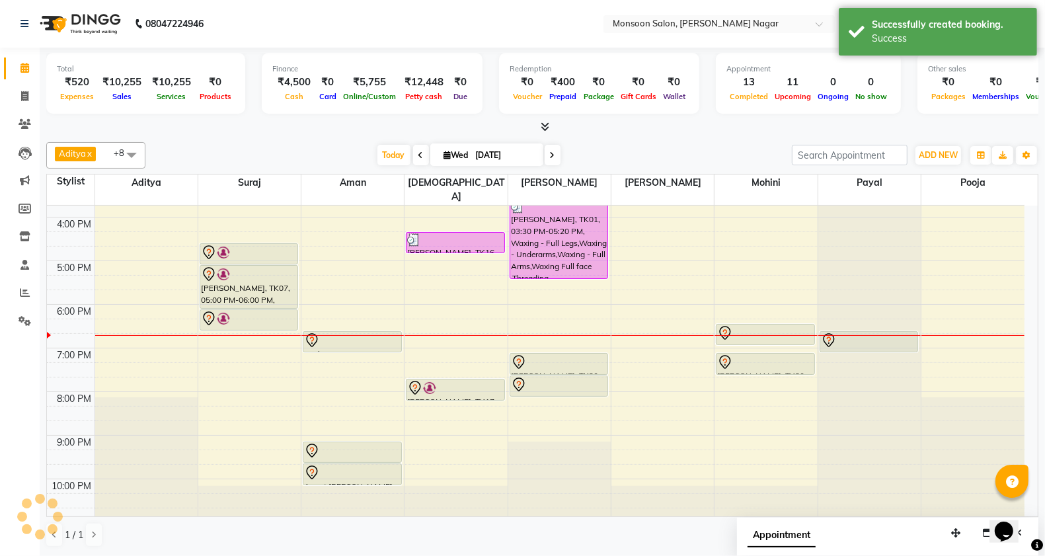
scroll to position [0, 0]
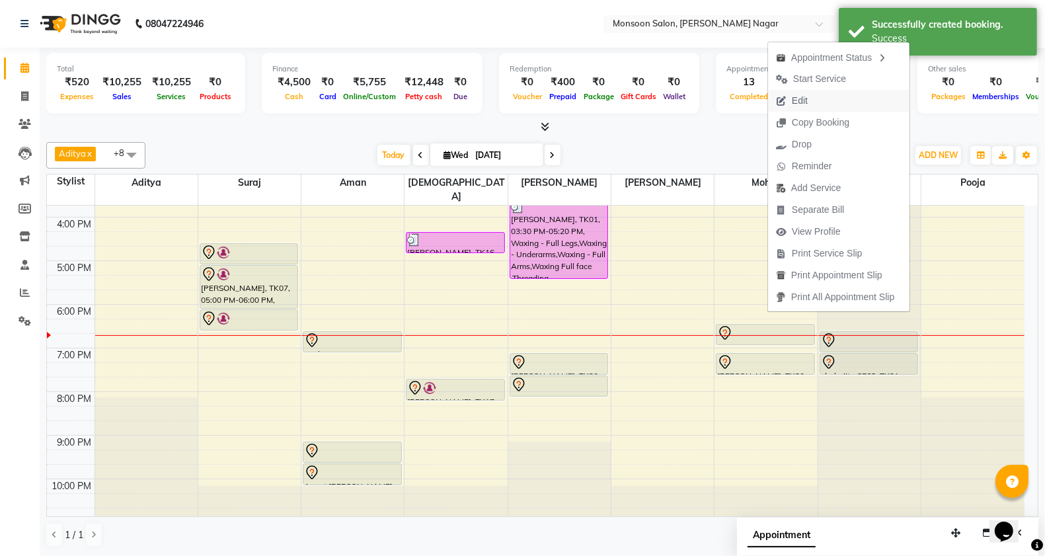
click at [804, 100] on span "Edit" at bounding box center [800, 101] width 16 height 14
select select "tentative"
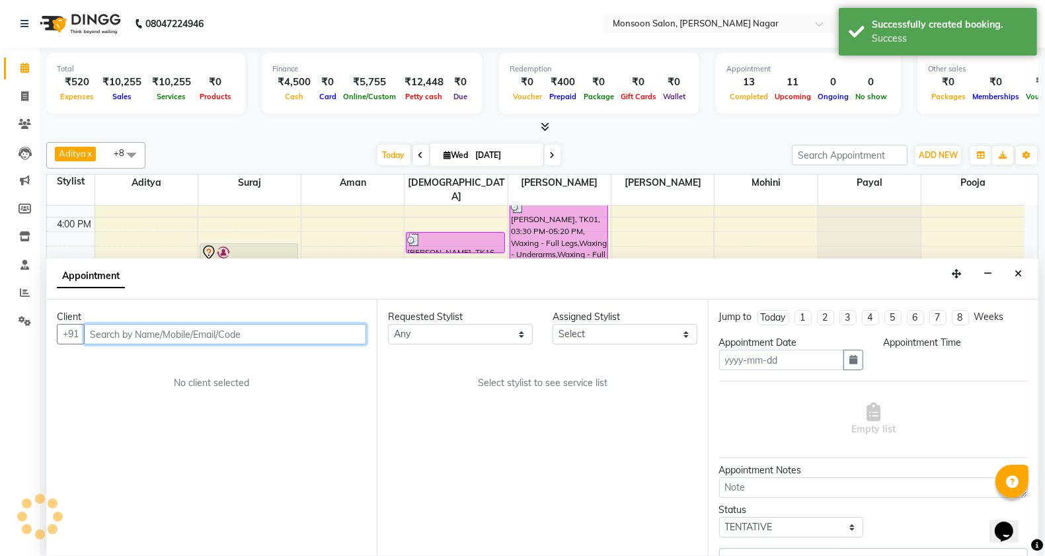
type input "03-09-2025"
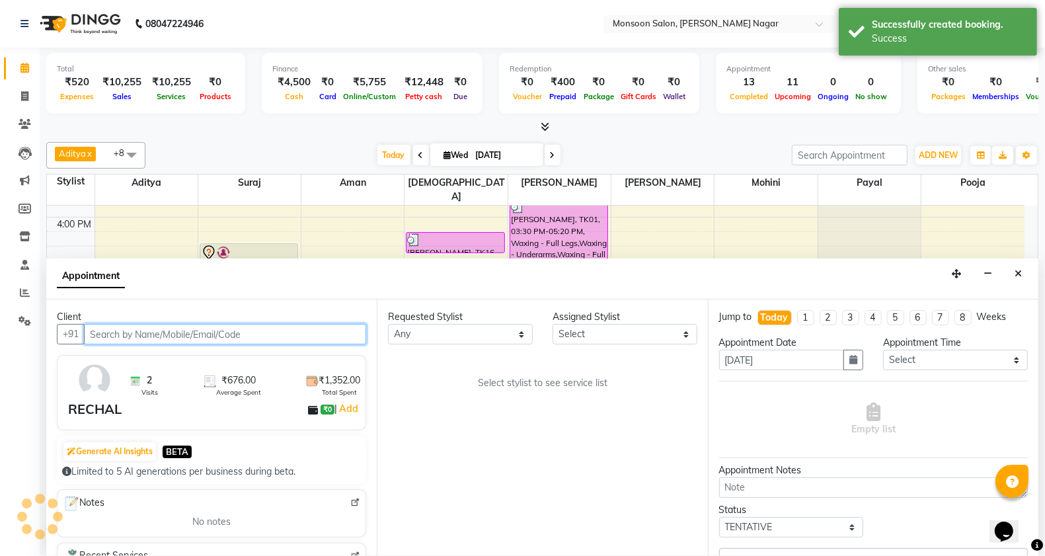
scroll to position [1, 0]
select select "37925"
select select "2167"
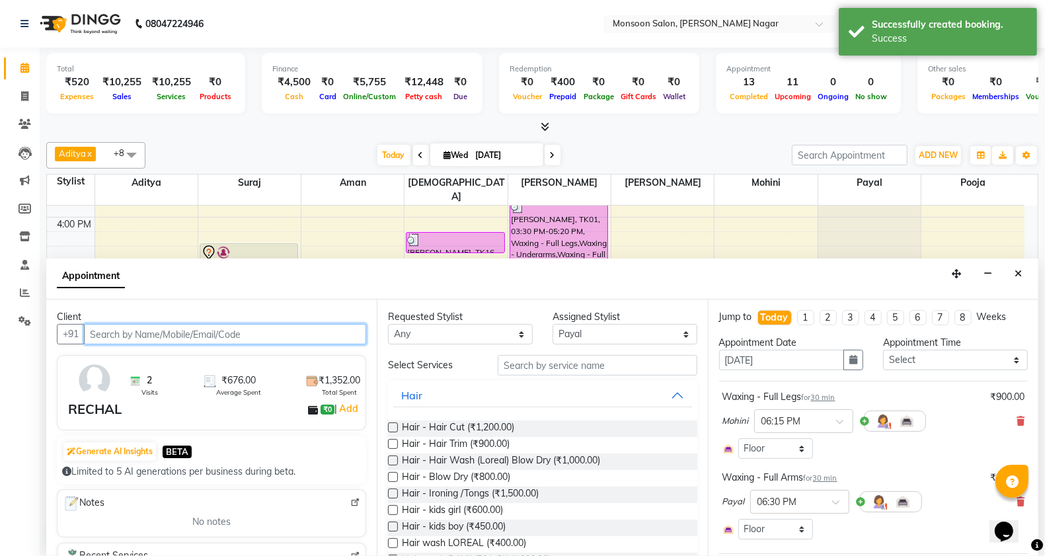
scroll to position [142, 0]
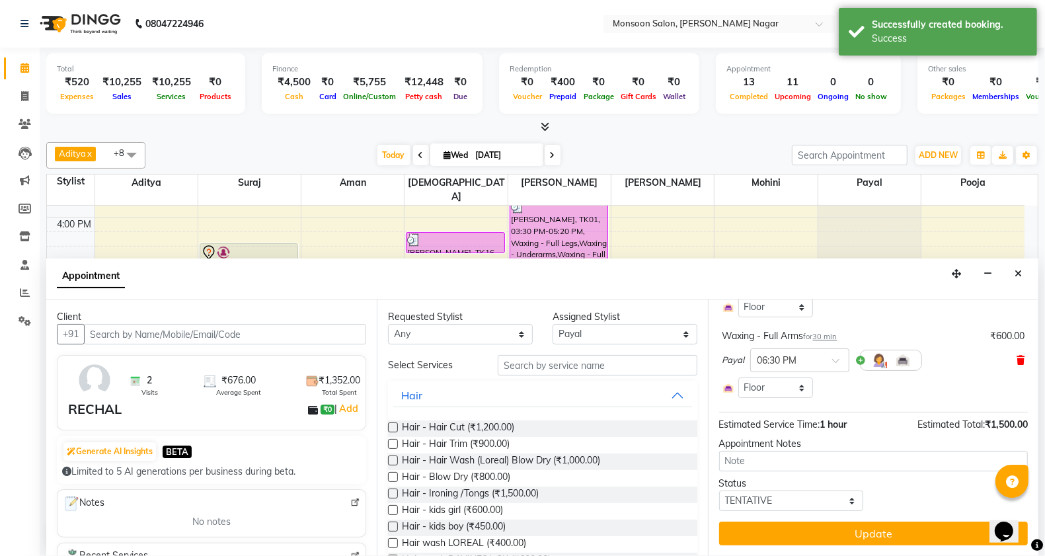
click at [1016, 358] on icon at bounding box center [1020, 360] width 8 height 9
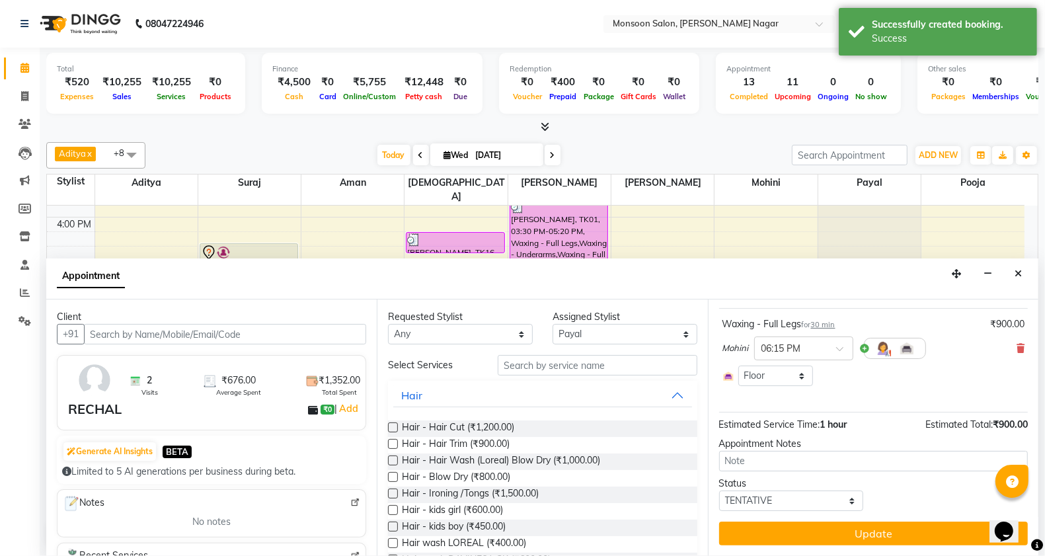
click at [950, 526] on button "Update" at bounding box center [873, 533] width 309 height 24
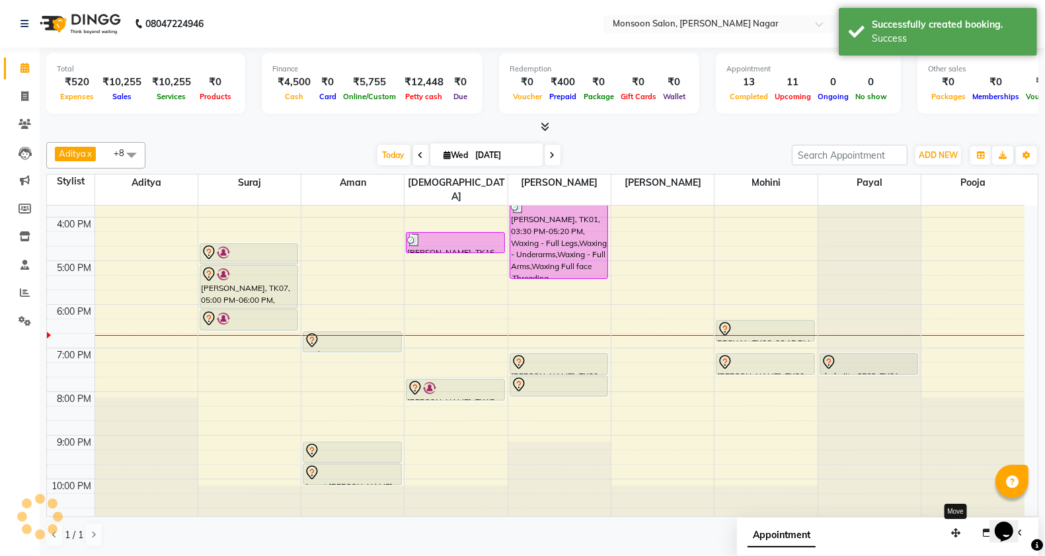
scroll to position [0, 0]
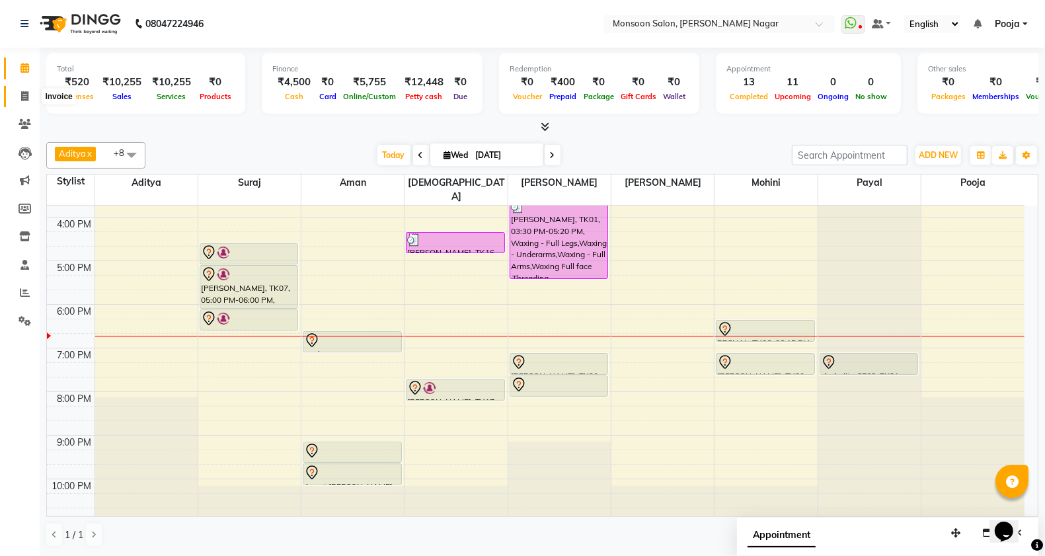
click at [30, 98] on span at bounding box center [24, 96] width 23 height 15
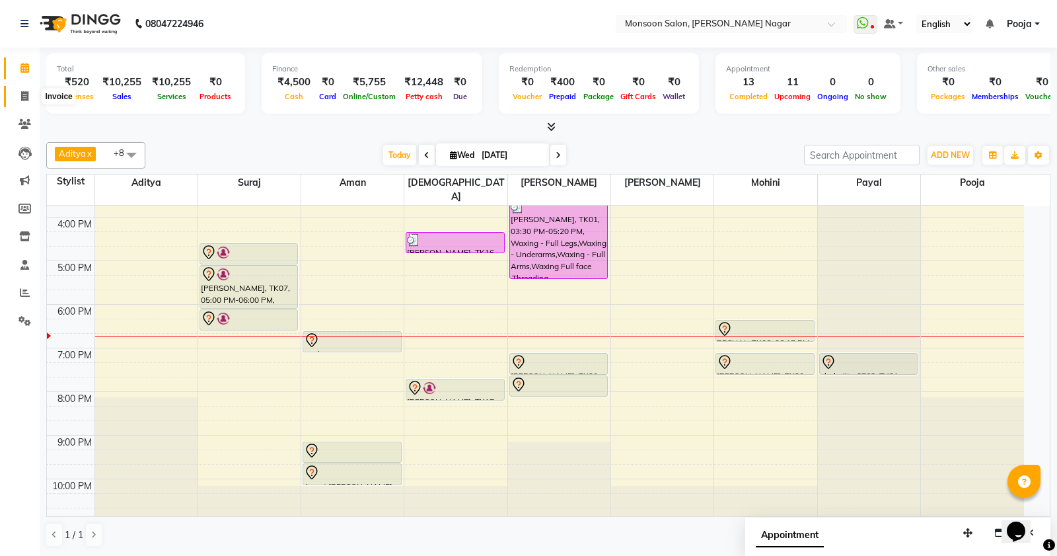
select select "4905"
select select "service"
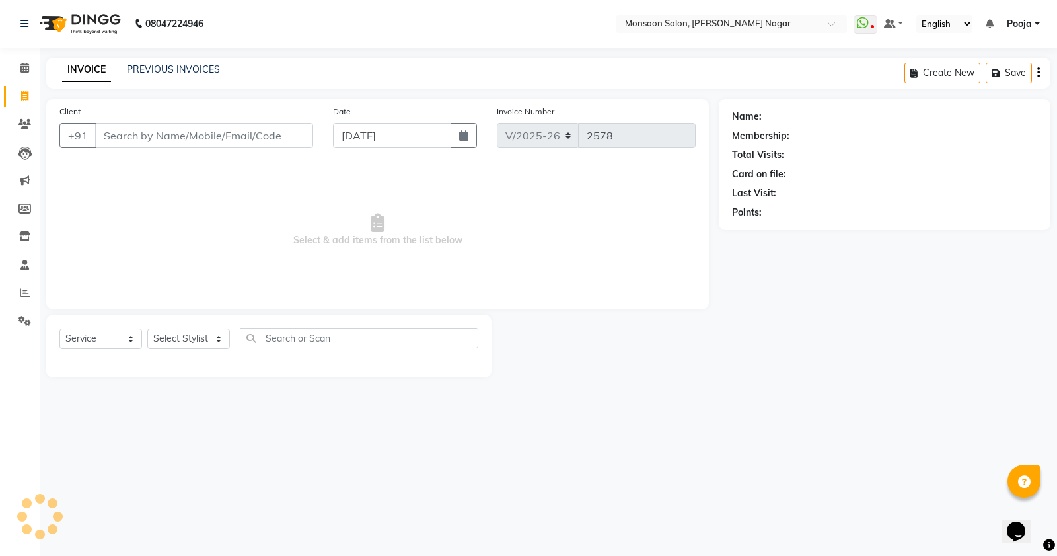
click at [124, 137] on input "Client" at bounding box center [204, 135] width 218 height 25
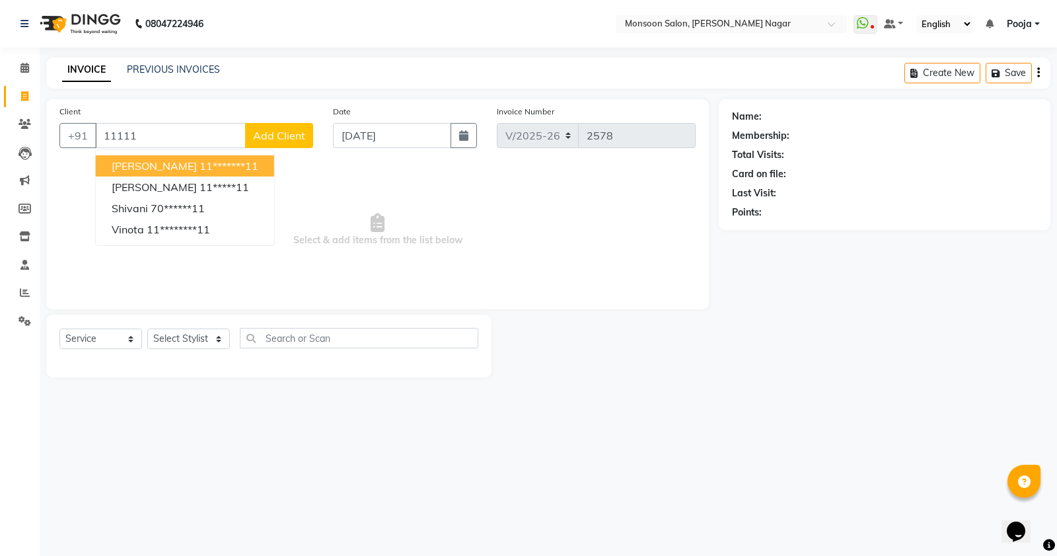
click at [145, 172] on span "[PERSON_NAME]" at bounding box center [154, 165] width 85 height 13
type input "11*******11"
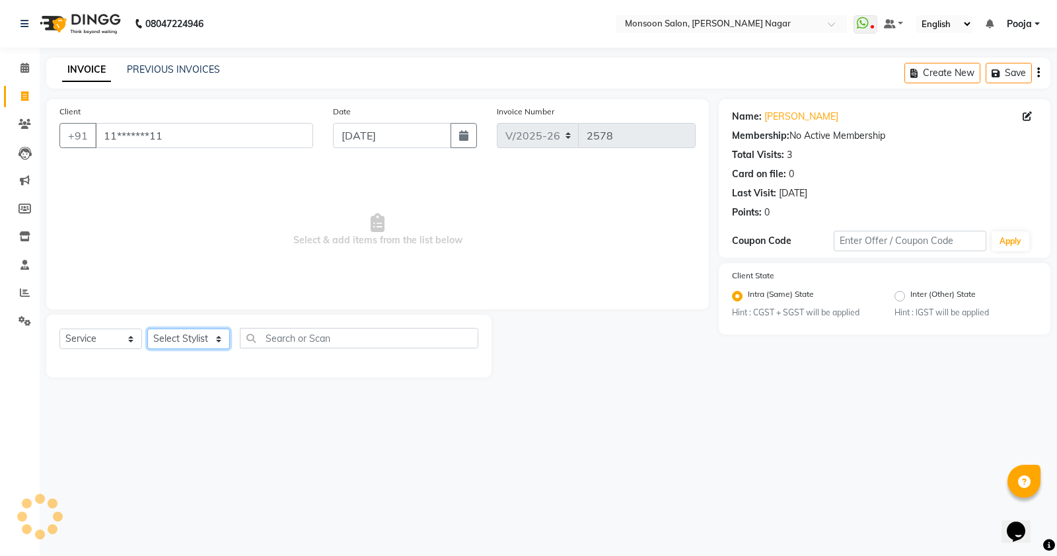
click at [180, 334] on select "Select Stylist Aditya Aman Amruta Harriet Harshad Mohini Payal Pooja Rajeshree …" at bounding box center [188, 338] width 83 height 20
click at [147, 328] on select "Select Stylist Aditya Aman Amruta Harriet Harshad Mohini Payal Pooja Rajeshree …" at bounding box center [188, 338] width 83 height 20
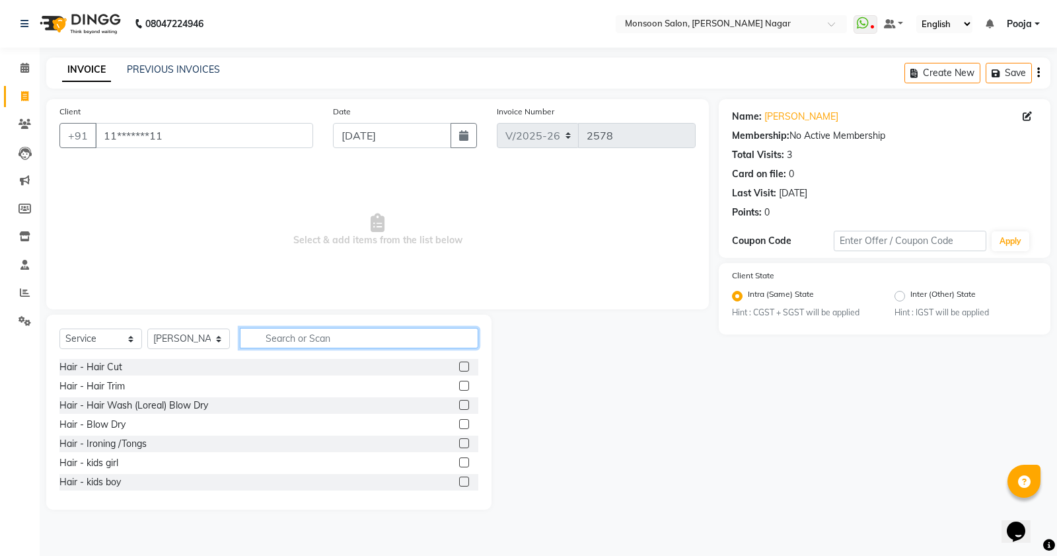
click at [295, 334] on input "text" at bounding box center [359, 338] width 239 height 20
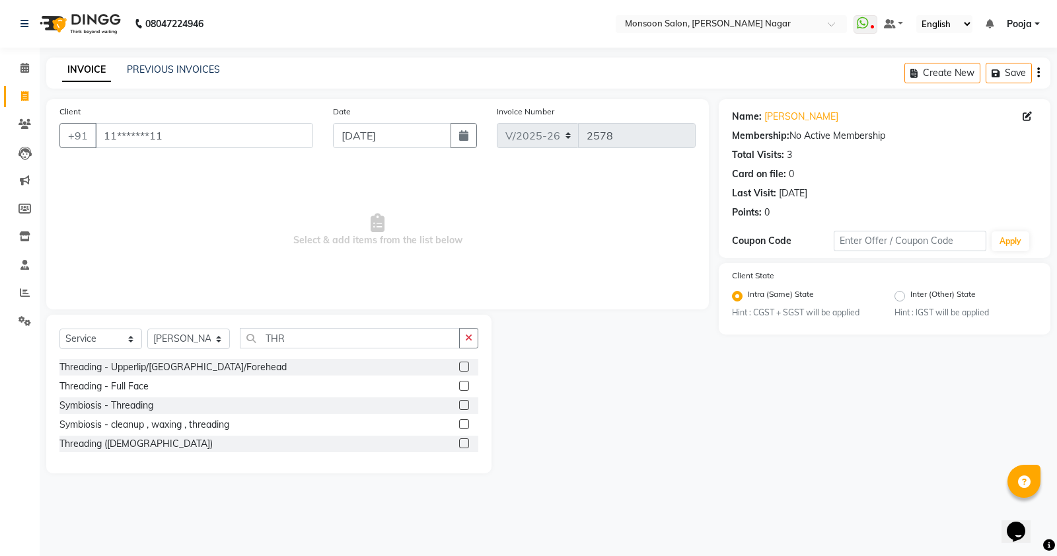
click at [461, 362] on label at bounding box center [464, 366] width 10 height 10
click at [461, 363] on input "checkbox" at bounding box center [463, 367] width 9 height 9
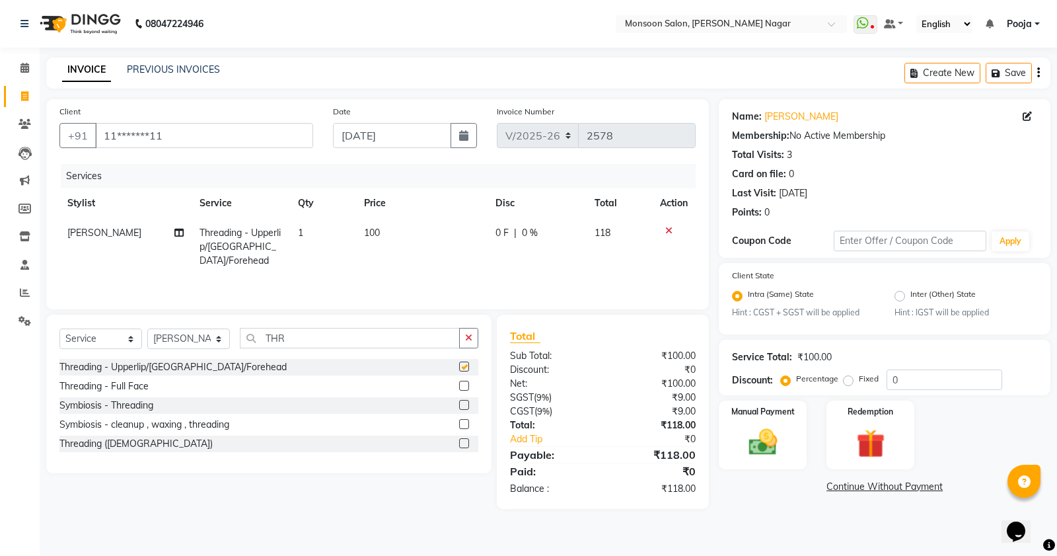
click at [461, 365] on label at bounding box center [464, 366] width 10 height 10
click at [461, 365] on input "checkbox" at bounding box center [463, 367] width 9 height 9
click at [1039, 73] on icon "button" at bounding box center [1038, 73] width 3 height 1
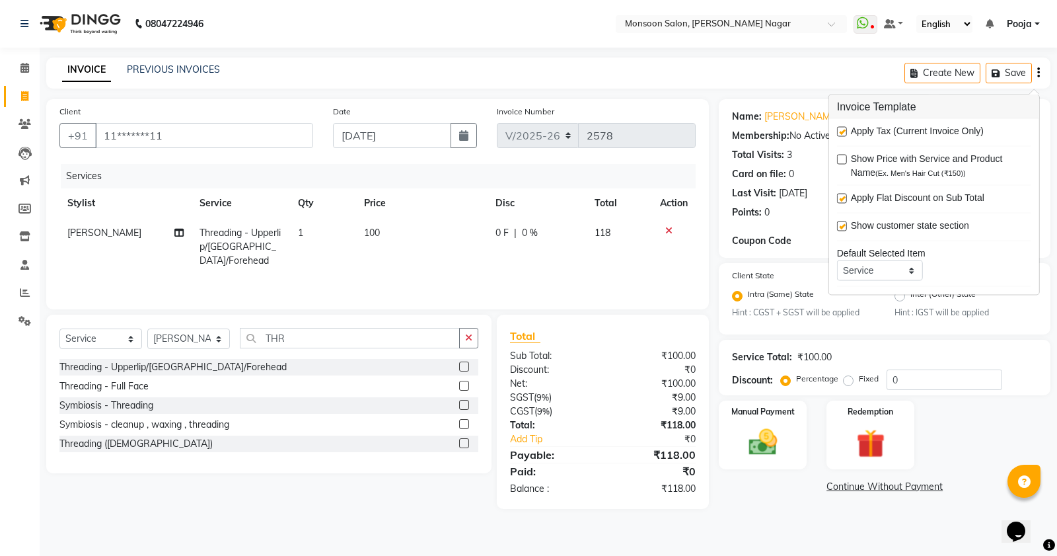
click at [845, 133] on label at bounding box center [842, 132] width 10 height 10
click at [845, 133] on input "checkbox" at bounding box center [841, 132] width 9 height 9
click at [774, 434] on img at bounding box center [763, 443] width 48 height 34
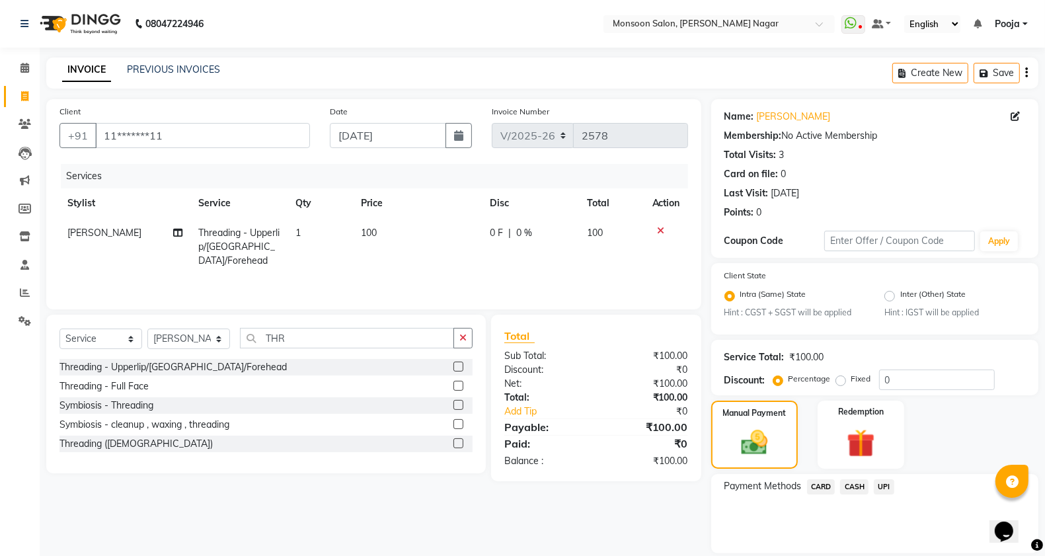
click at [891, 490] on span "UPI" at bounding box center [884, 486] width 20 height 15
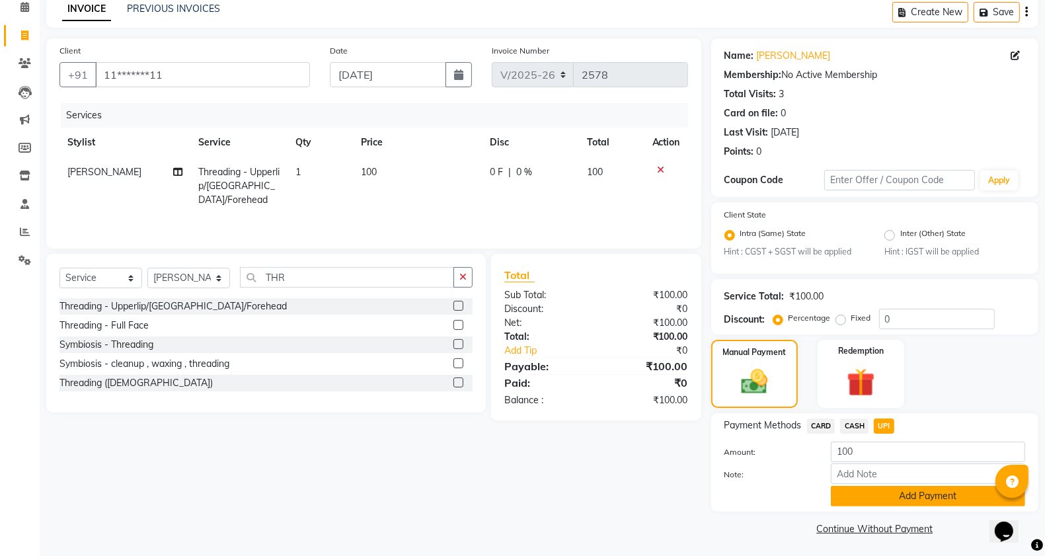
click at [889, 494] on button "Add Payment" at bounding box center [928, 496] width 194 height 20
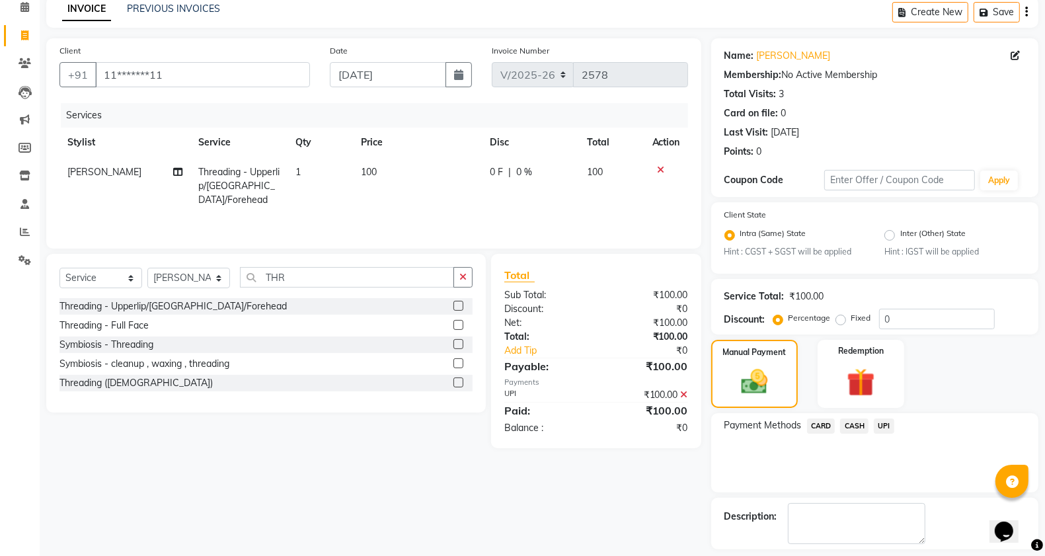
scroll to position [118, 0]
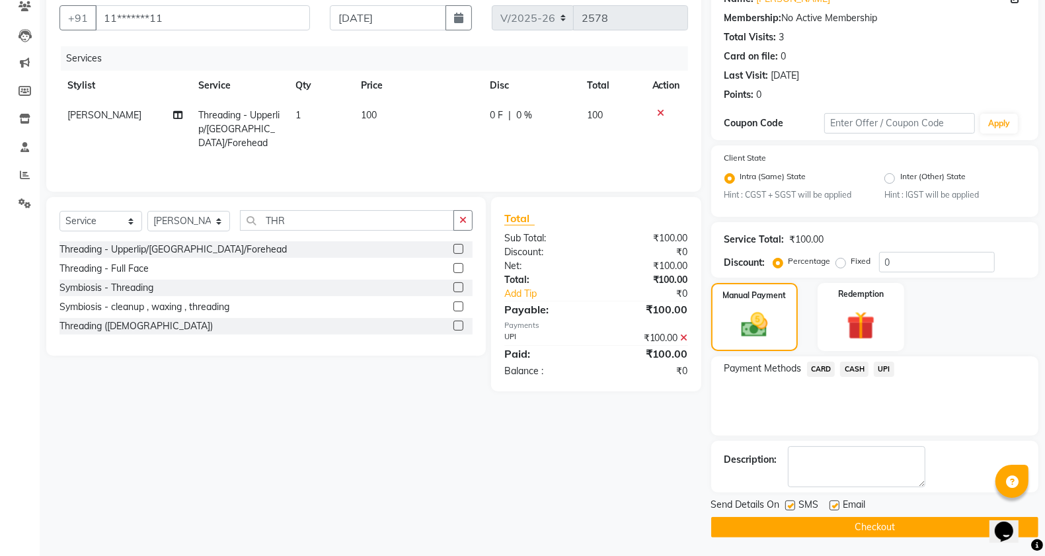
click at [876, 517] on button "Checkout" at bounding box center [874, 527] width 327 height 20
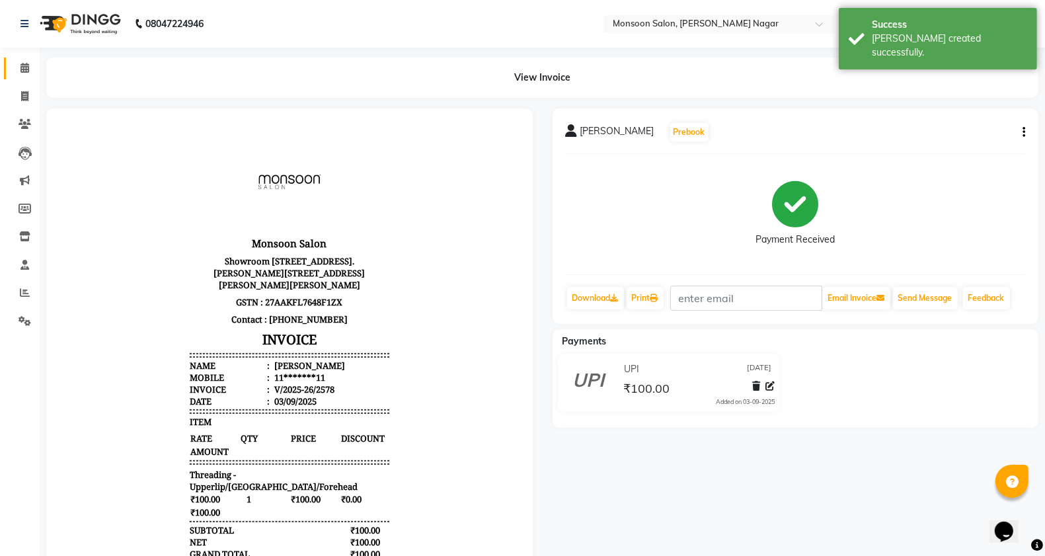
click at [24, 77] on link "Calendar" at bounding box center [20, 68] width 32 height 22
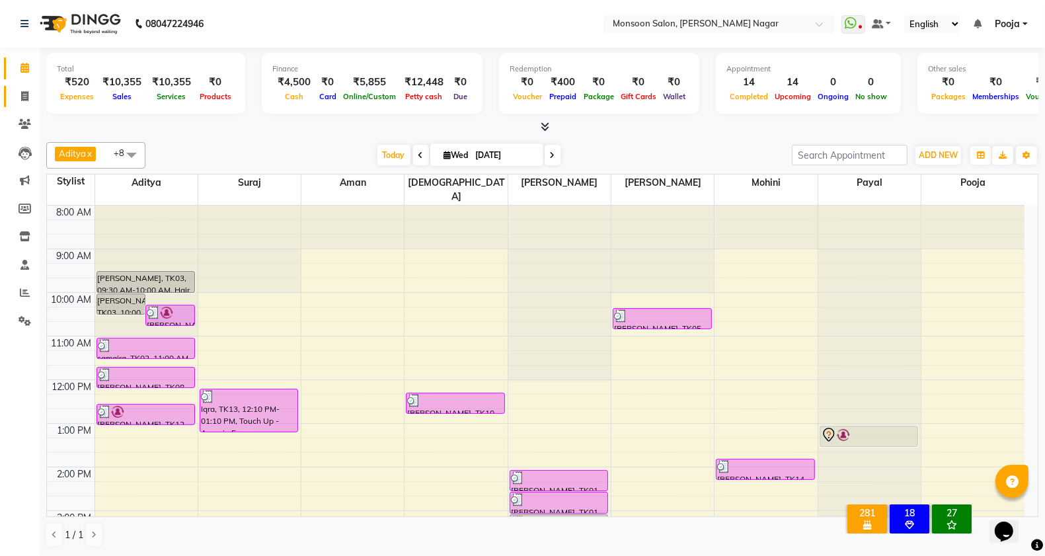
click at [25, 106] on link "Invoice" at bounding box center [20, 97] width 32 height 22
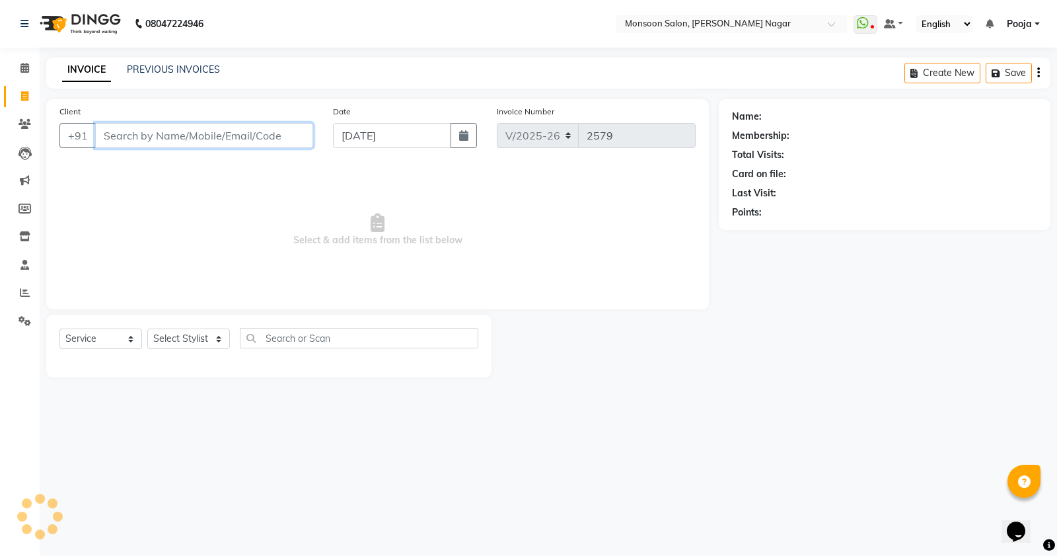
click at [98, 130] on input "Client" at bounding box center [204, 135] width 218 height 25
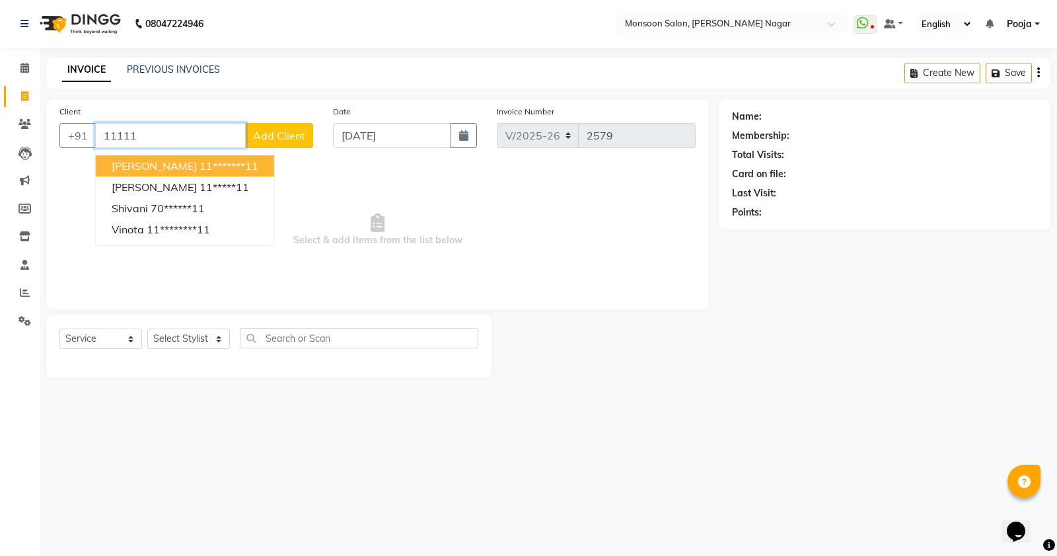
click at [149, 167] on span "[PERSON_NAME]" at bounding box center [154, 165] width 85 height 13
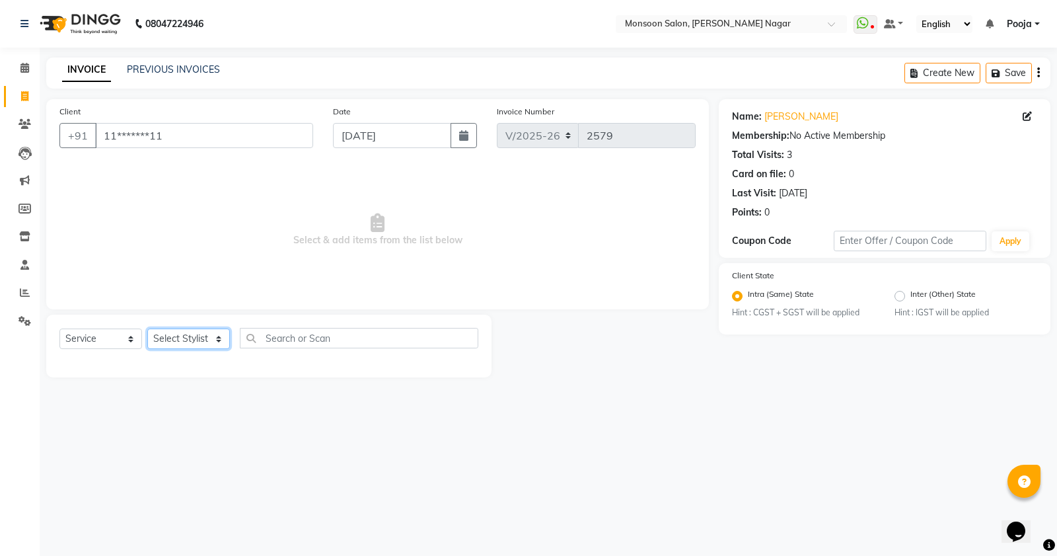
click at [179, 338] on select "Select Stylist Aditya Aman Amruta Harriet Harshad Mohini Payal Pooja Rajeshree …" at bounding box center [188, 338] width 83 height 20
click at [147, 328] on select "Select Stylist Aditya Aman Amruta Harriet Harshad Mohini Payal Pooja Rajeshree …" at bounding box center [188, 338] width 83 height 20
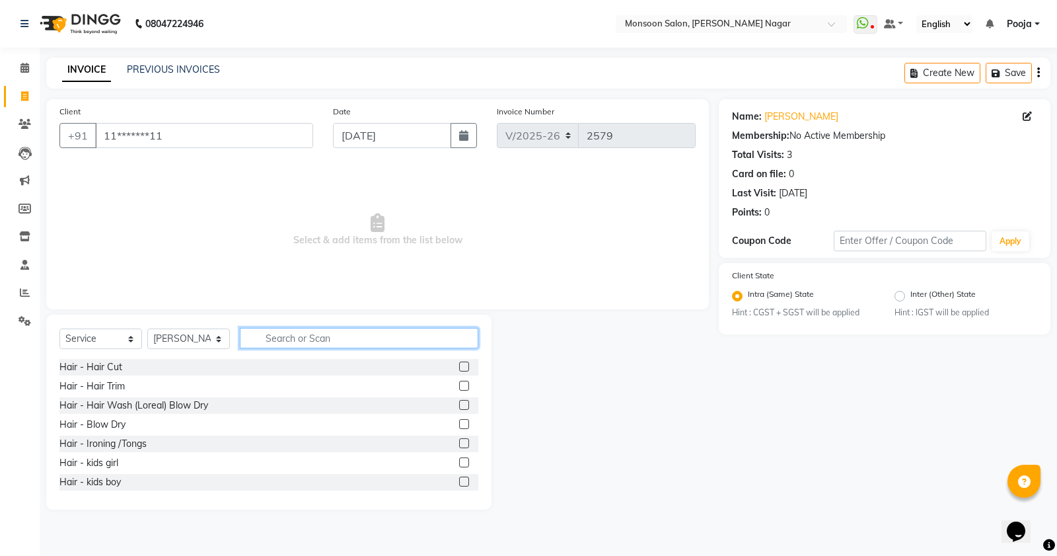
click at [285, 334] on input "text" at bounding box center [359, 338] width 239 height 20
click at [204, 339] on select "Select Stylist Aditya Aman Amruta Harriet Harshad Mohini Payal Pooja Rajeshree …" at bounding box center [188, 338] width 83 height 20
click at [147, 328] on select "Select Stylist Aditya Aman Amruta Harriet Harshad Mohini Payal Pooja Rajeshree …" at bounding box center [188, 338] width 83 height 20
click at [262, 337] on input "text" at bounding box center [359, 338] width 239 height 20
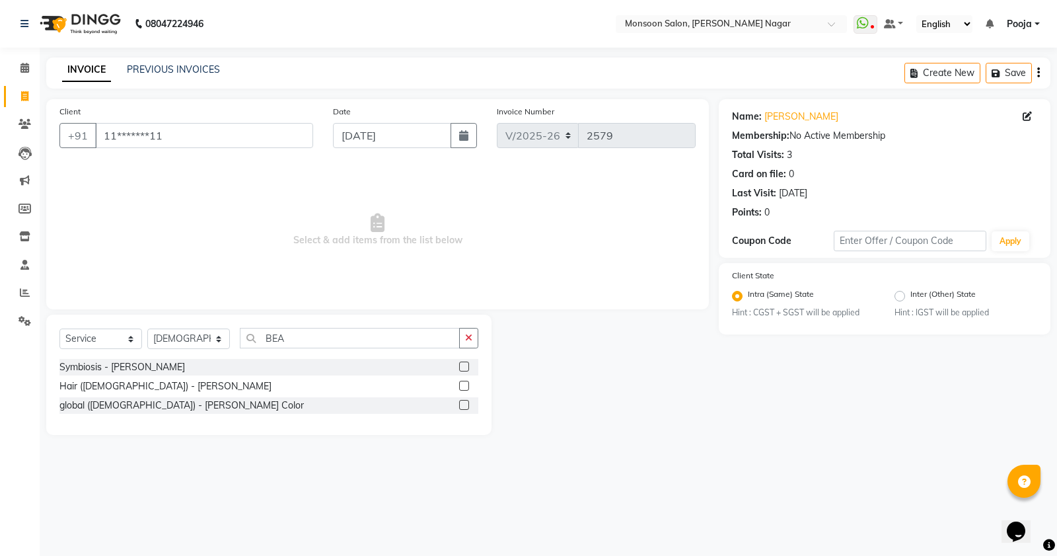
click at [463, 385] on label at bounding box center [464, 386] width 10 height 10
click at [463, 385] on input "checkbox" at bounding box center [463, 386] width 9 height 9
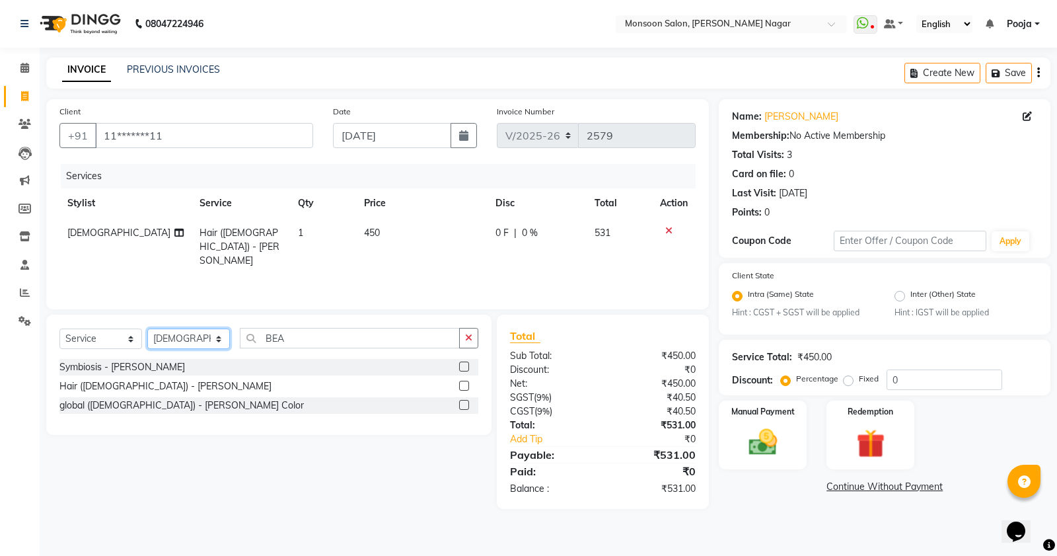
click at [209, 336] on select "Select Stylist Aditya Aman Amruta Harriet Harshad Mohini Payal Pooja Rajeshree …" at bounding box center [188, 338] width 83 height 20
click at [147, 328] on select "Select Stylist Aditya Aman Amruta Harriet Harshad Mohini Payal Pooja Rajeshree …" at bounding box center [188, 338] width 83 height 20
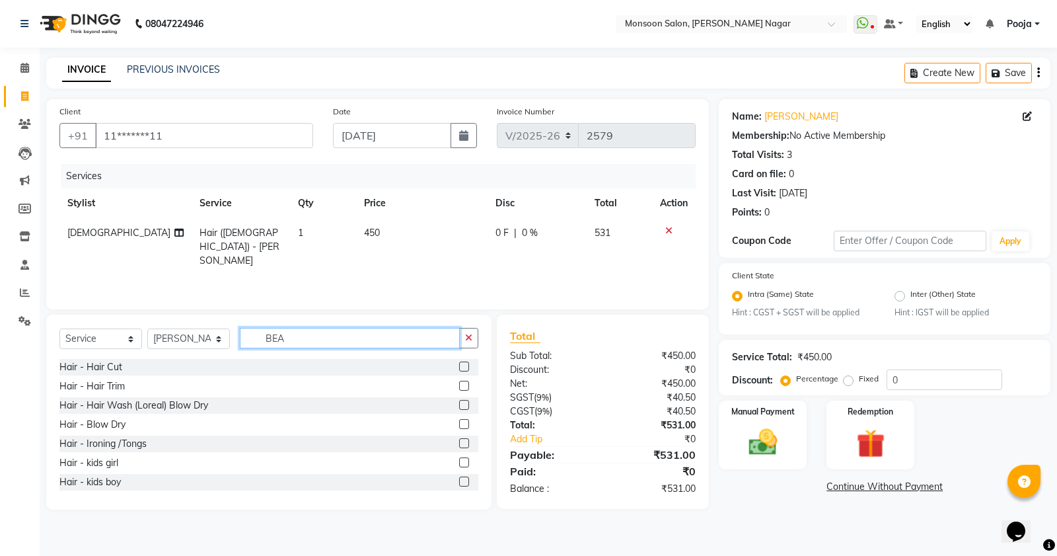
drag, startPoint x: 296, startPoint y: 337, endPoint x: 225, endPoint y: 348, distance: 72.1
click at [225, 348] on div "Select Service Product Membership Package Voucher Prepaid Gift Card Select Styl…" at bounding box center [268, 343] width 419 height 31
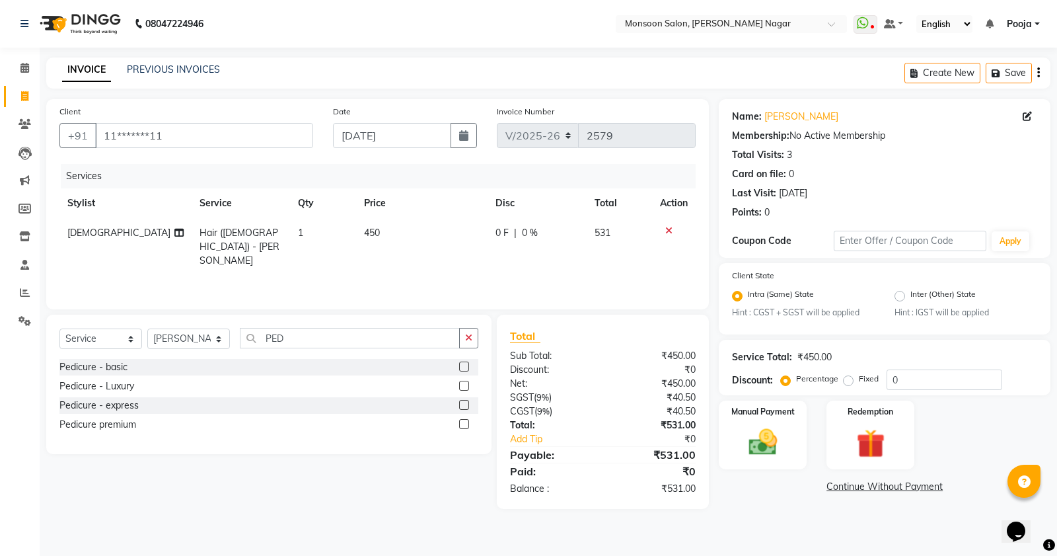
click at [459, 365] on label at bounding box center [464, 366] width 10 height 10
click at [459, 365] on input "checkbox" at bounding box center [463, 367] width 9 height 9
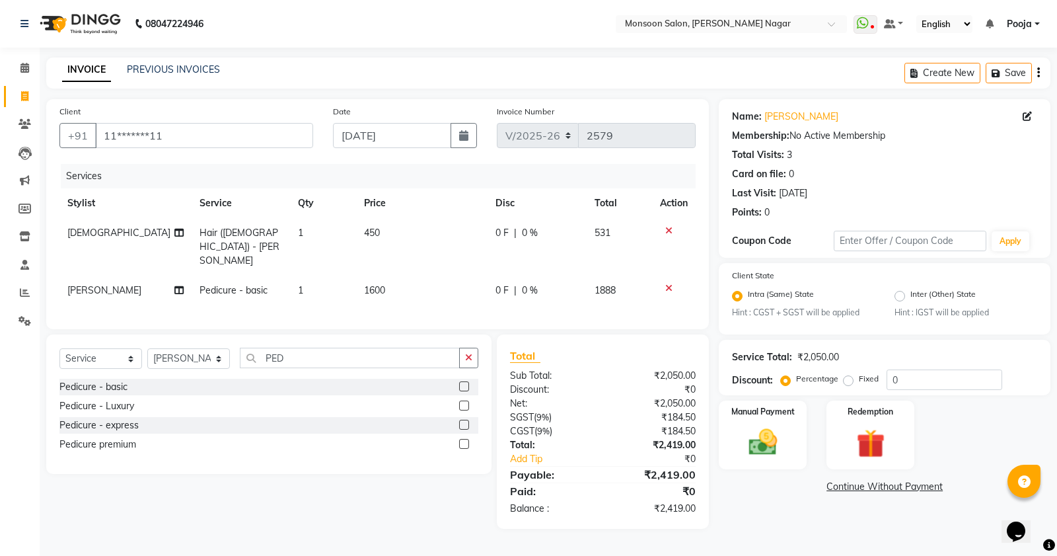
click at [1039, 73] on icon "button" at bounding box center [1038, 73] width 3 height 1
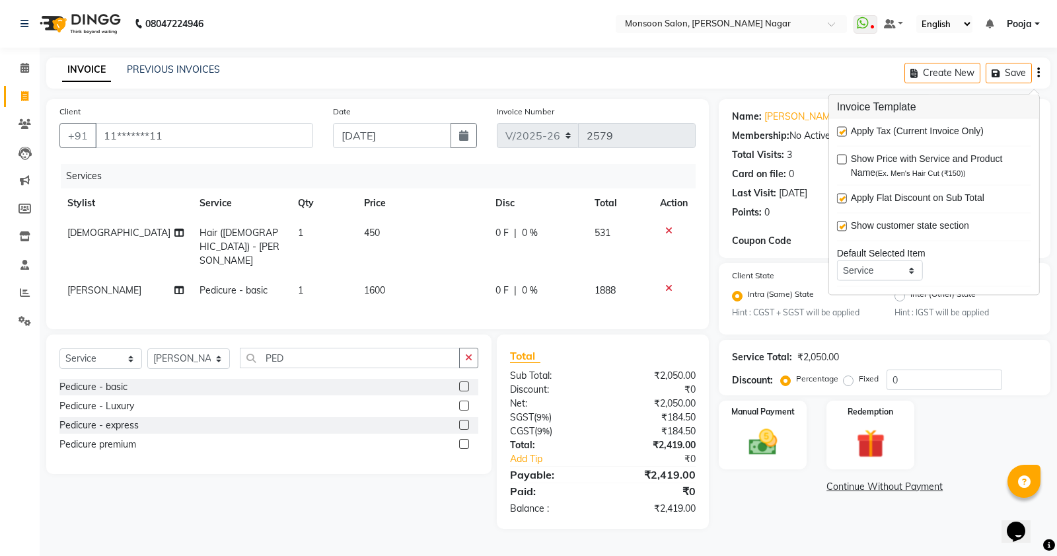
click at [843, 133] on label at bounding box center [842, 132] width 10 height 10
click at [843, 133] on input "checkbox" at bounding box center [841, 132] width 9 height 9
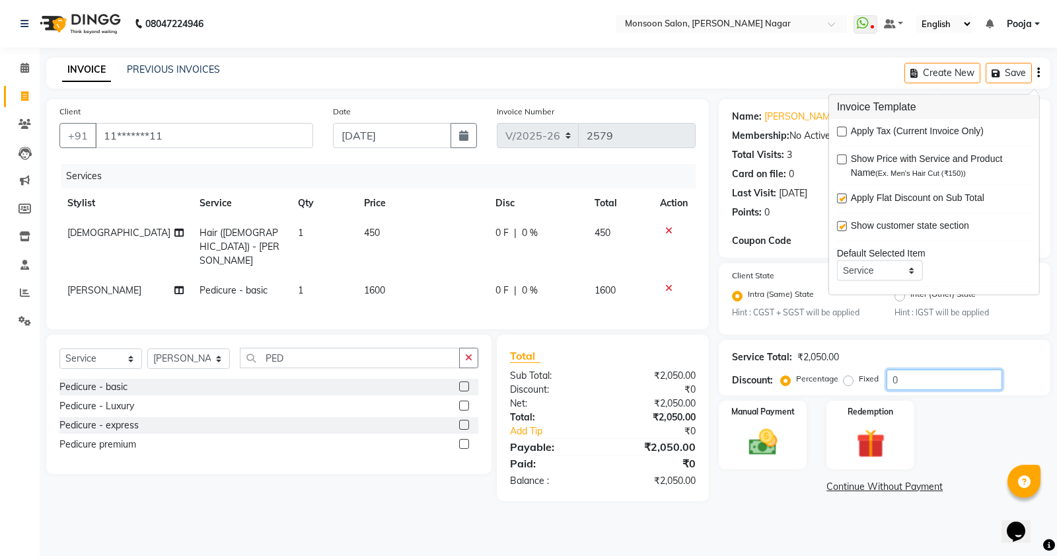
drag, startPoint x: 884, startPoint y: 385, endPoint x: 862, endPoint y: 391, distance: 22.6
click at [872, 389] on div "Percentage Fixed 0" at bounding box center [893, 379] width 219 height 20
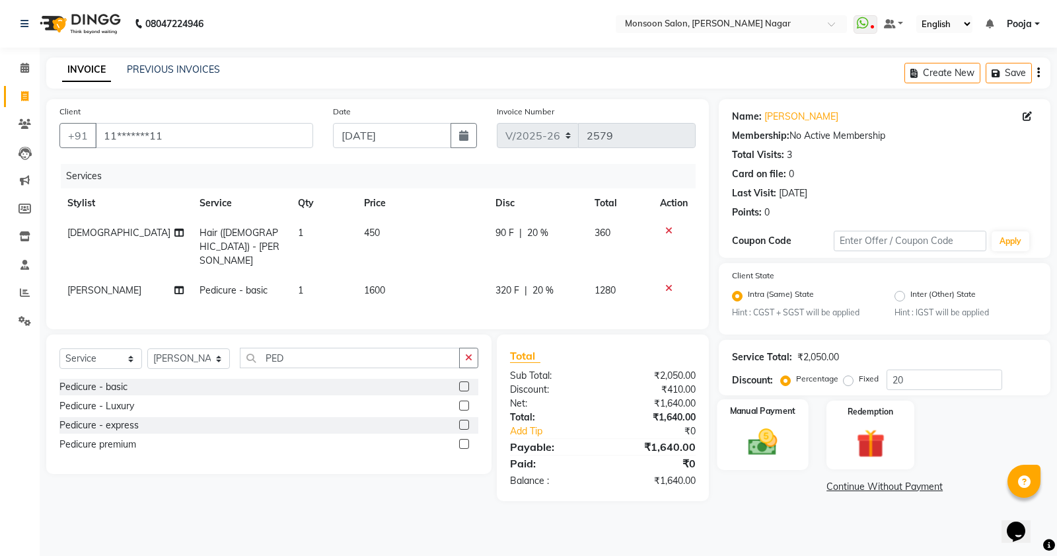
click at [744, 451] on img at bounding box center [763, 443] width 48 height 34
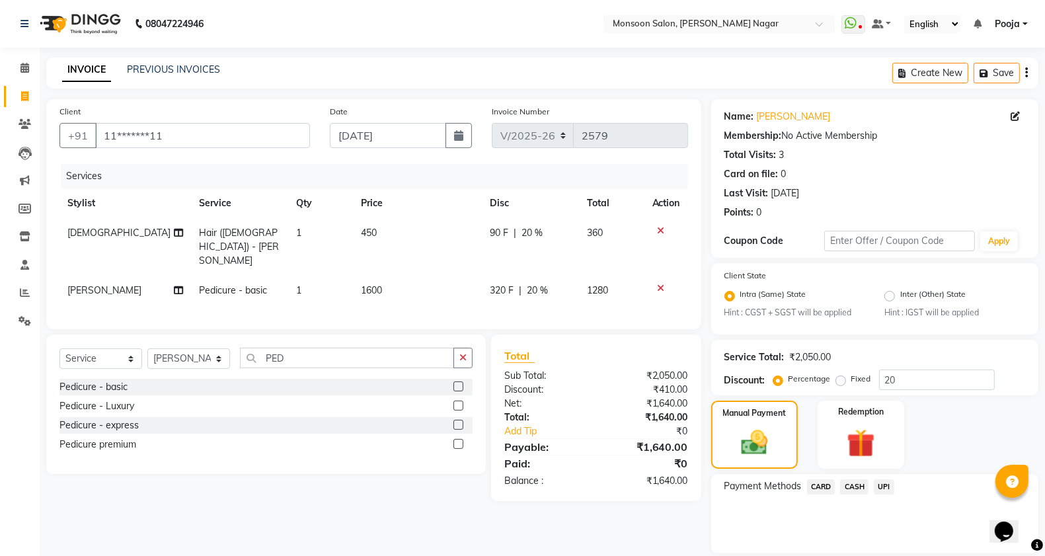
click at [883, 500] on div "Payment Methods CARD CASH UPI" at bounding box center [874, 513] width 327 height 79
click at [884, 483] on span "UPI" at bounding box center [884, 486] width 20 height 15
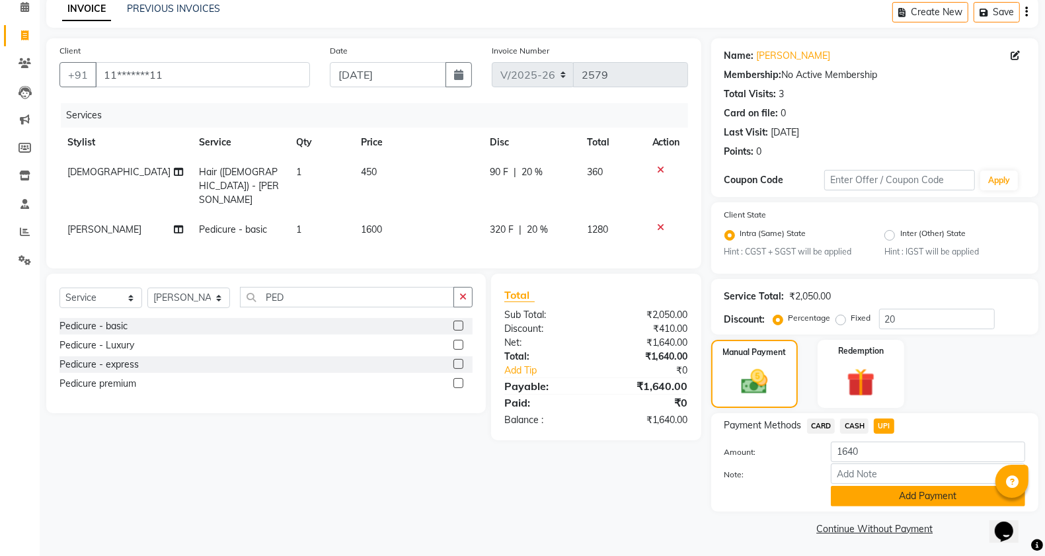
click at [884, 489] on button "Add Payment" at bounding box center [928, 496] width 194 height 20
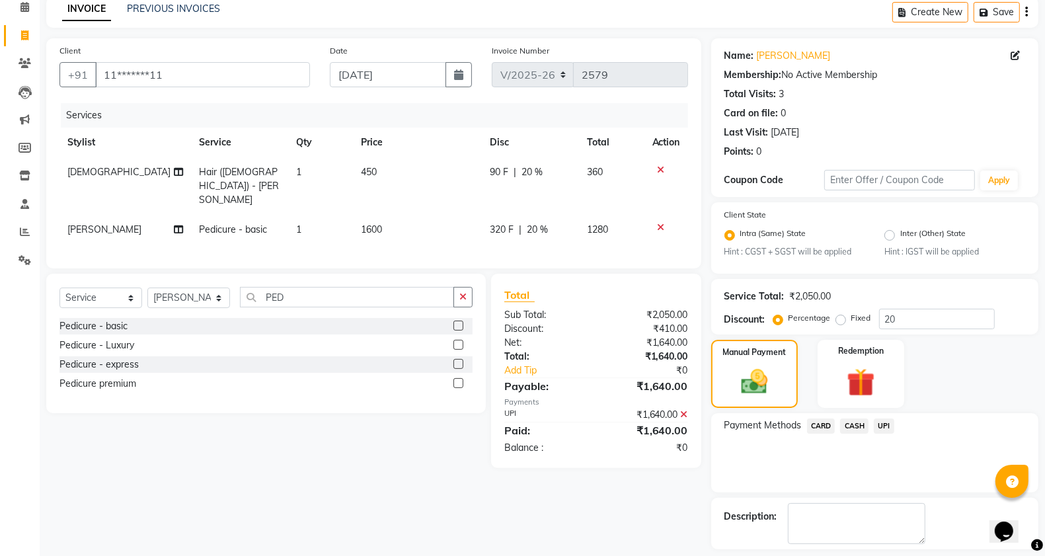
scroll to position [118, 0]
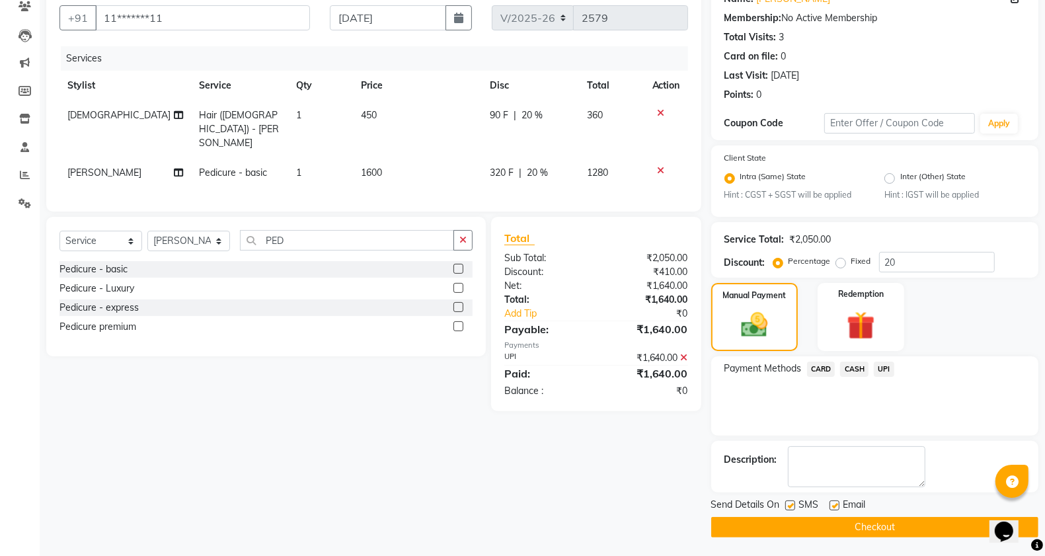
click at [882, 517] on button "Checkout" at bounding box center [874, 527] width 327 height 20
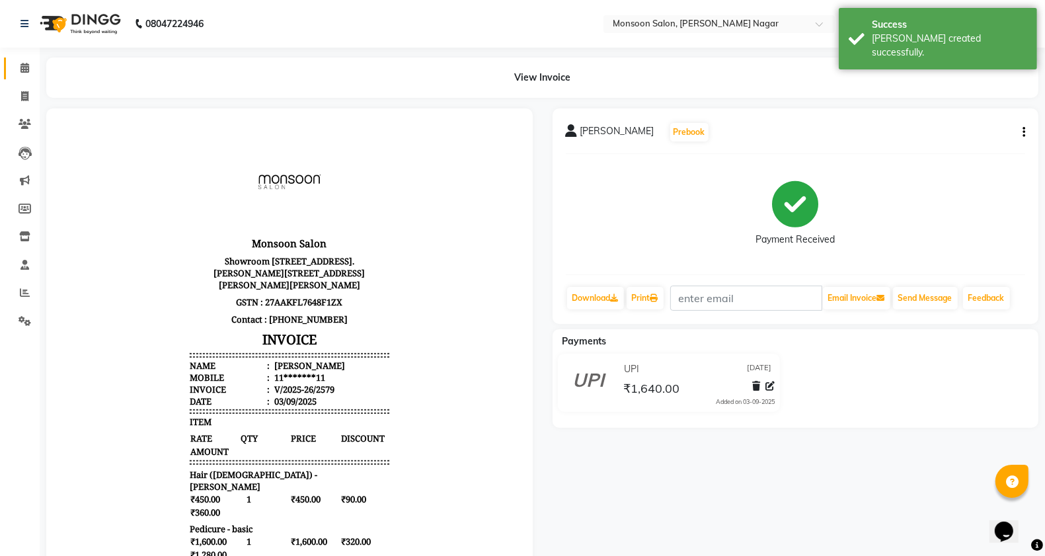
click at [27, 59] on link "Calendar" at bounding box center [20, 68] width 32 height 22
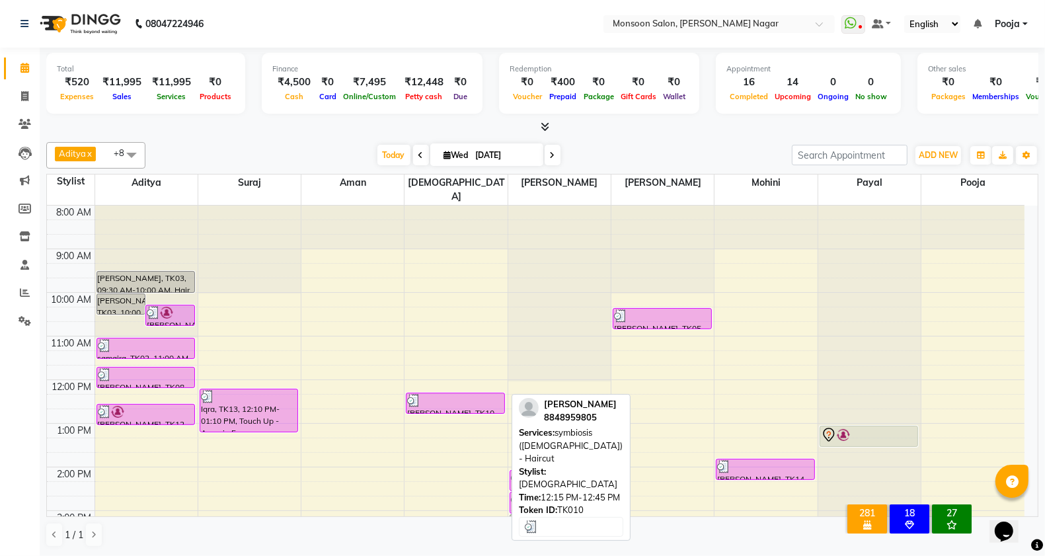
click at [470, 398] on div "[PERSON_NAME], TK10, 12:15 PM-12:45 PM, symbiosis ([DEMOGRAPHIC_DATA]) - Haircut" at bounding box center [454, 403] width 97 height 20
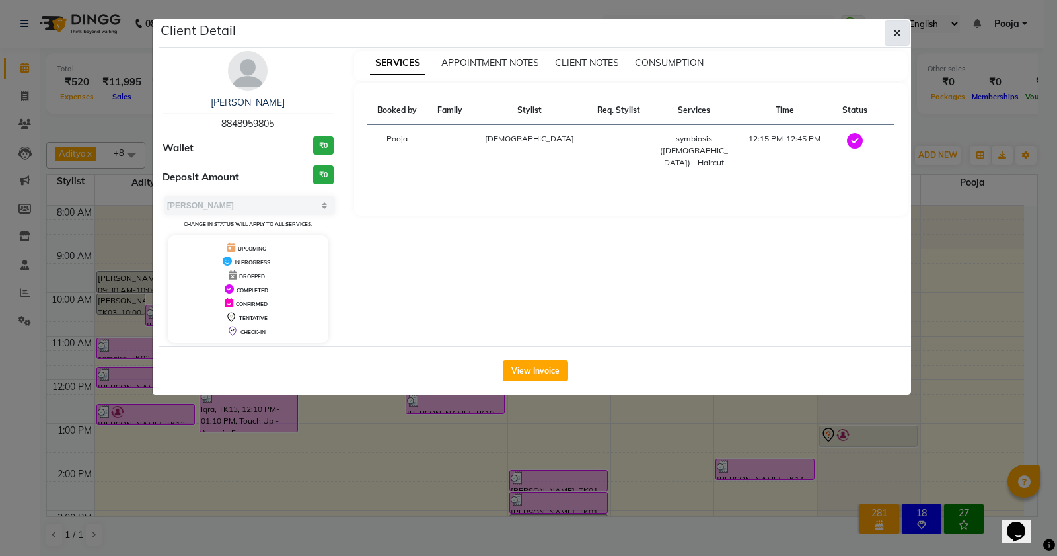
click at [891, 37] on button "button" at bounding box center [897, 32] width 25 height 25
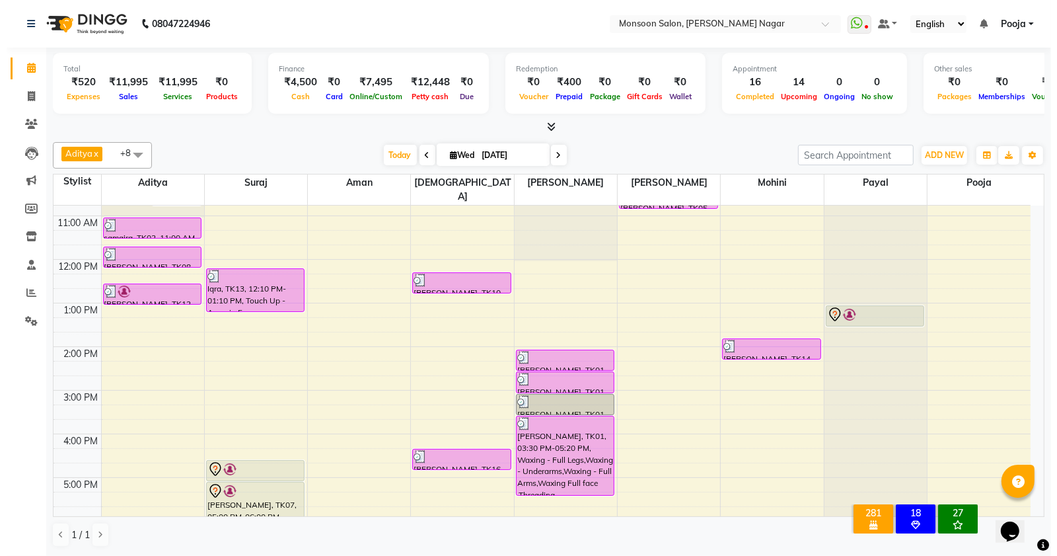
scroll to position [220, 0]
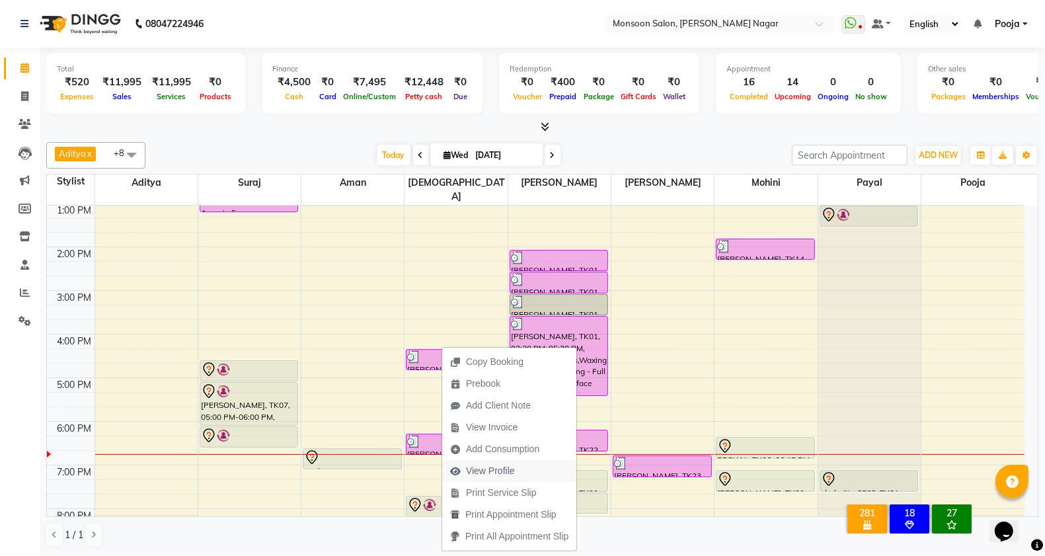
click at [474, 474] on span "View Profile" at bounding box center [490, 471] width 49 height 14
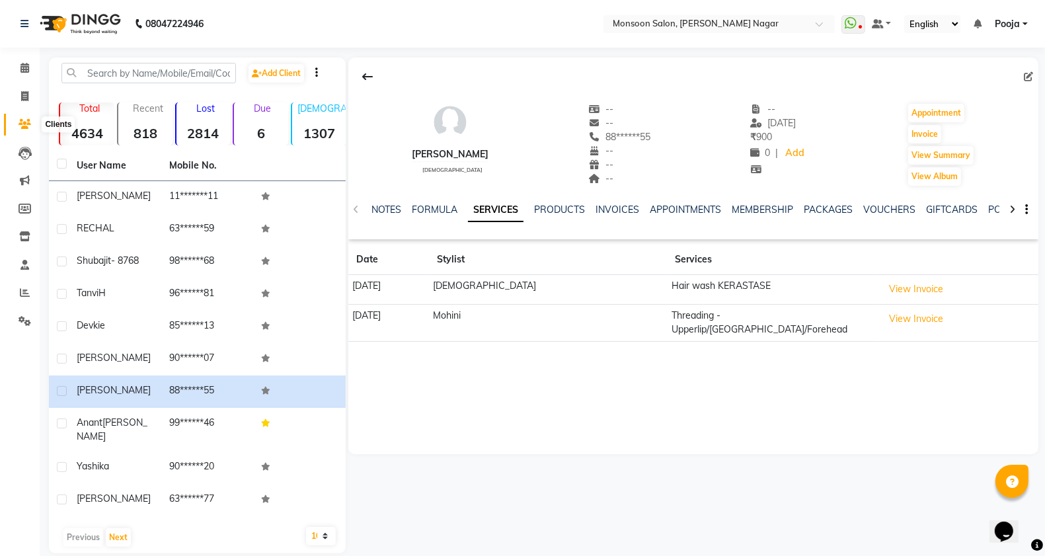
click at [31, 119] on span at bounding box center [24, 124] width 23 height 15
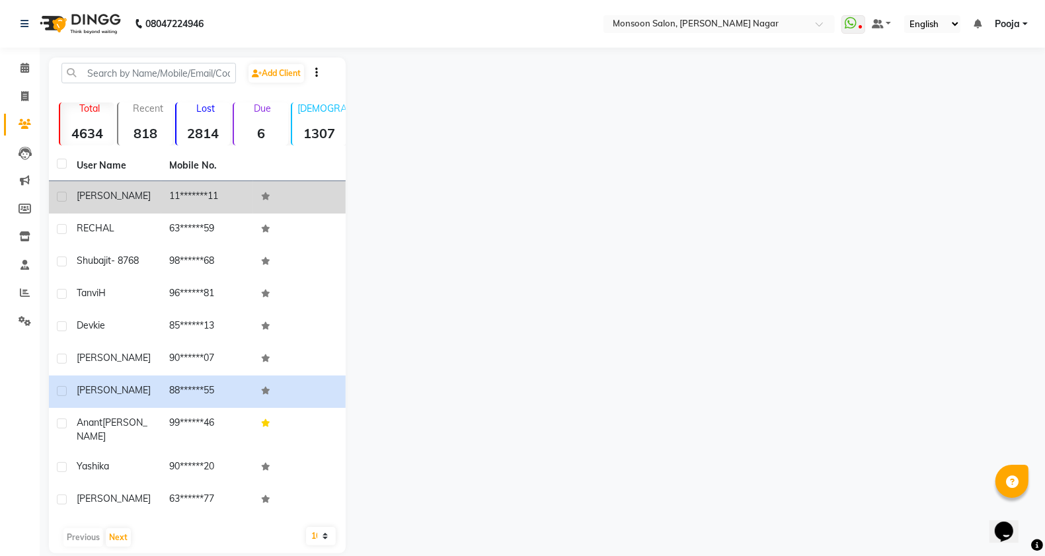
click at [170, 190] on td "11*******11" at bounding box center [207, 197] width 93 height 32
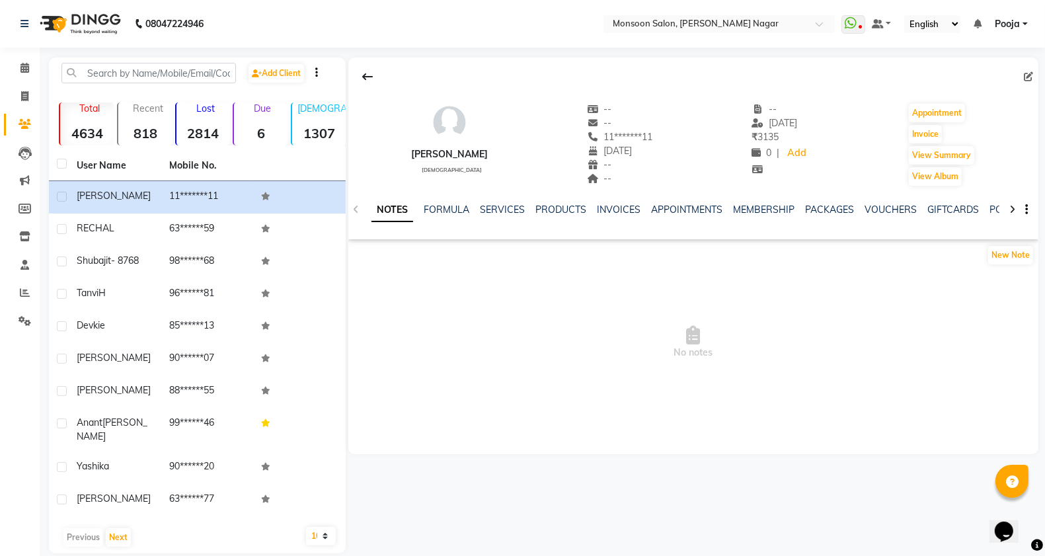
click at [610, 216] on div "INVOICES" at bounding box center [619, 210] width 44 height 14
click at [610, 213] on link "INVOICES" at bounding box center [619, 210] width 44 height 12
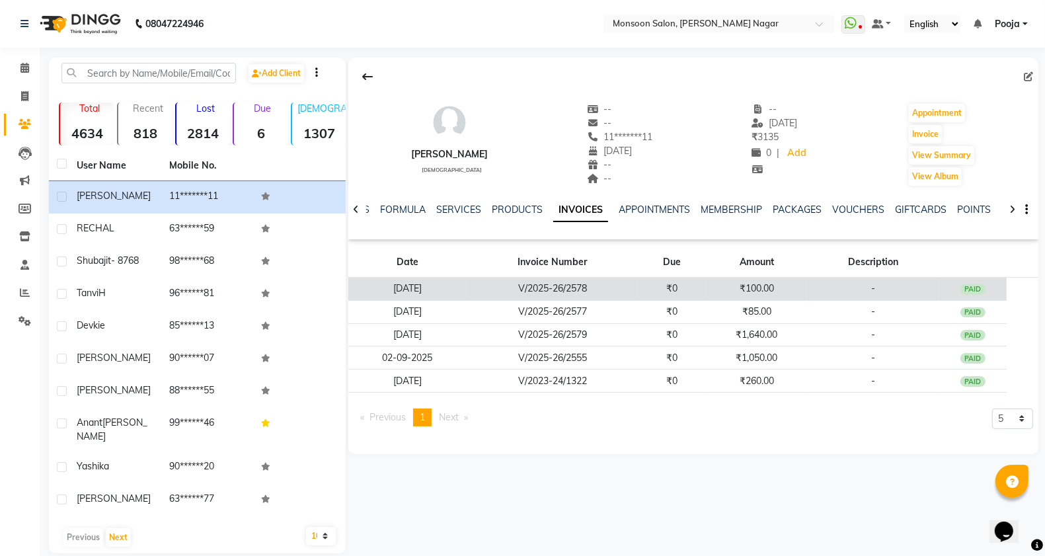
click at [913, 291] on td "-" at bounding box center [873, 289] width 132 height 23
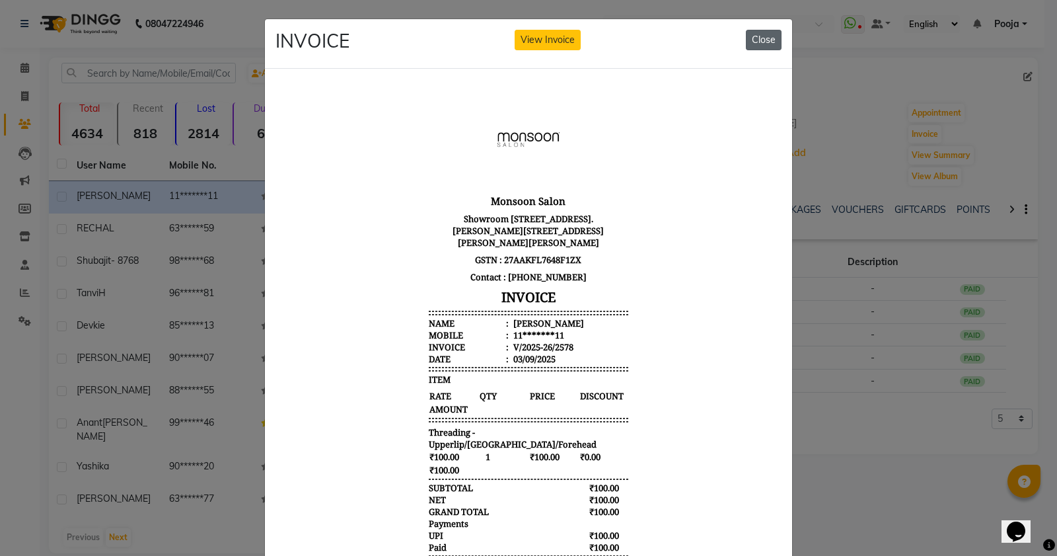
click at [762, 45] on button "Close" at bounding box center [764, 40] width 36 height 20
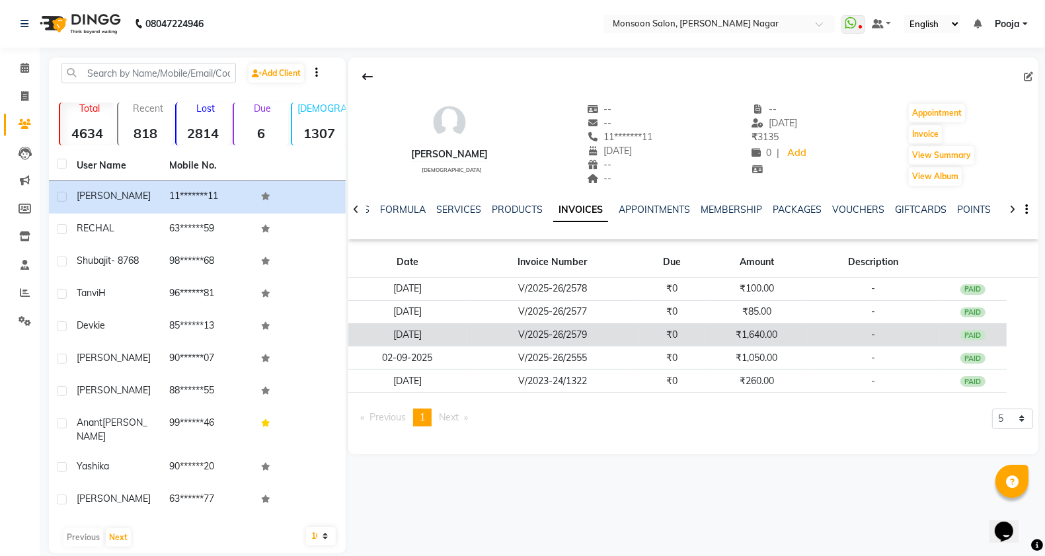
click at [803, 337] on td "₹1,640.00" at bounding box center [756, 334] width 101 height 23
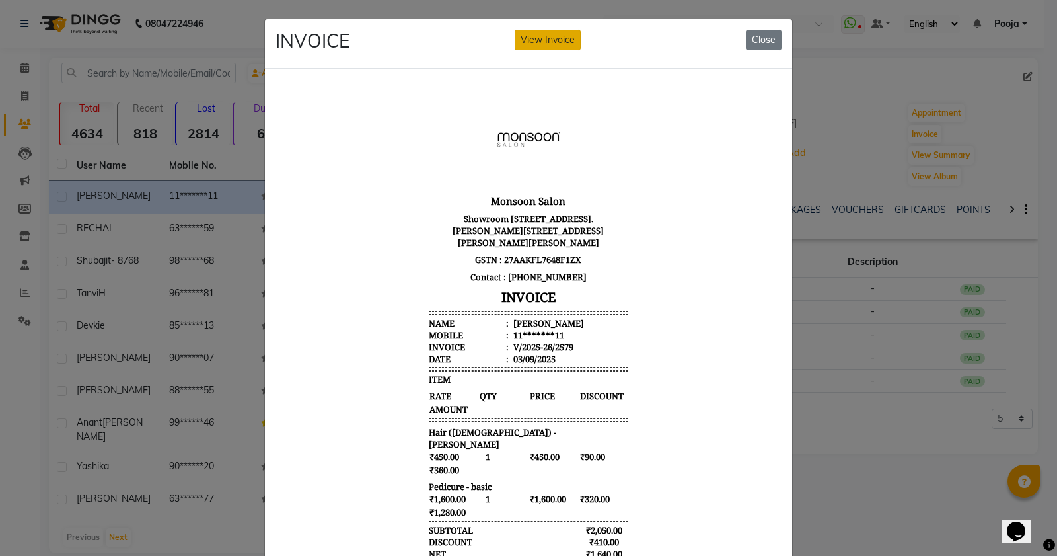
click at [554, 46] on button "View Invoice" at bounding box center [548, 40] width 66 height 20
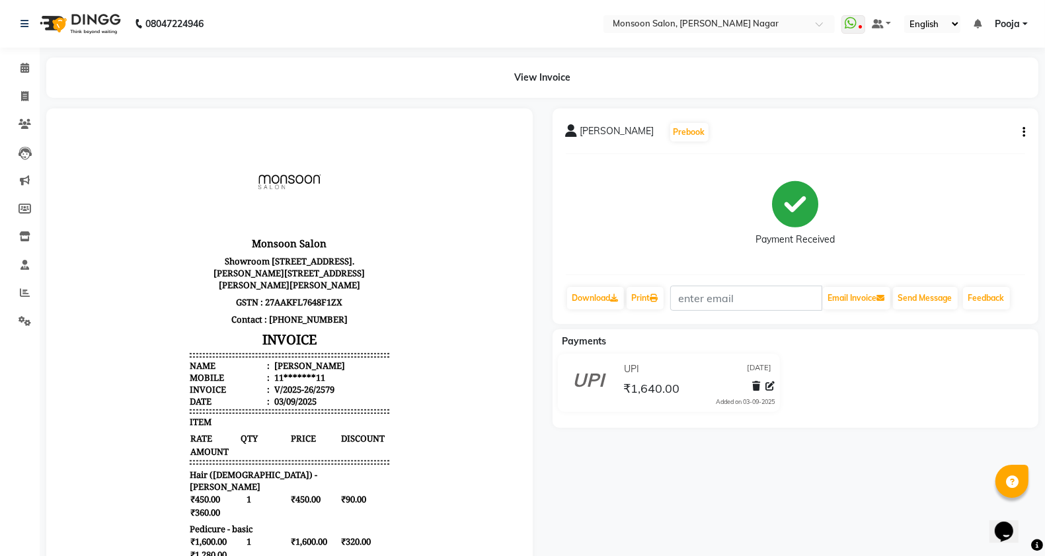
click at [1022, 134] on button "button" at bounding box center [1021, 133] width 8 height 14
click at [977, 134] on div "Edit Item Staff" at bounding box center [958, 132] width 91 height 17
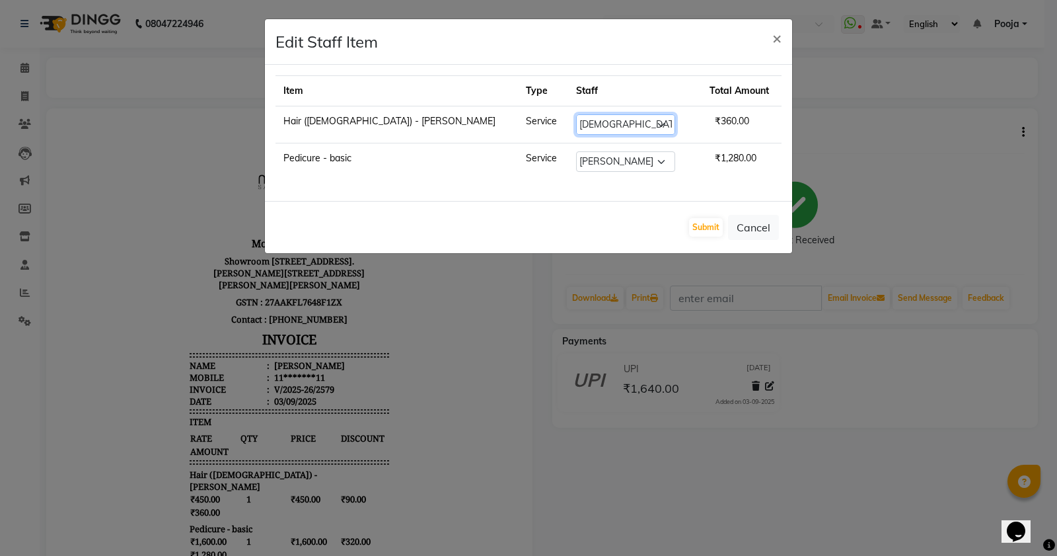
click at [576, 128] on select "Select Aditya Aman Amruta Harriet Harshad Mohini Payal Pooja Rajeshree Ronny Sh…" at bounding box center [625, 124] width 99 height 20
click at [576, 114] on select "Select Aditya Aman Amruta Harriet Harshad Mohini Payal Pooja Rajeshree Ronny Sh…" at bounding box center [625, 124] width 99 height 20
click at [698, 225] on button "Submit" at bounding box center [706, 227] width 34 height 19
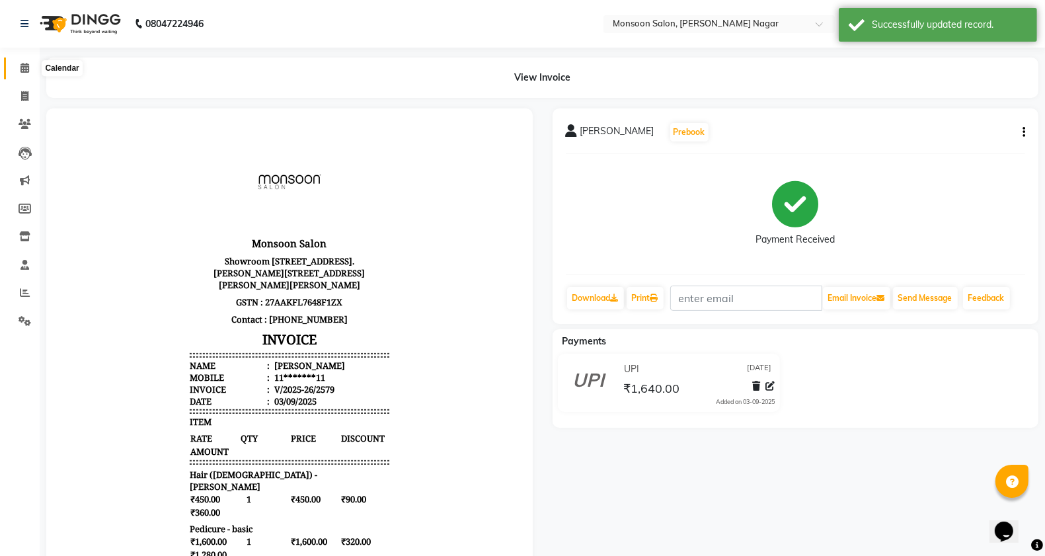
click at [19, 74] on span at bounding box center [24, 68] width 23 height 15
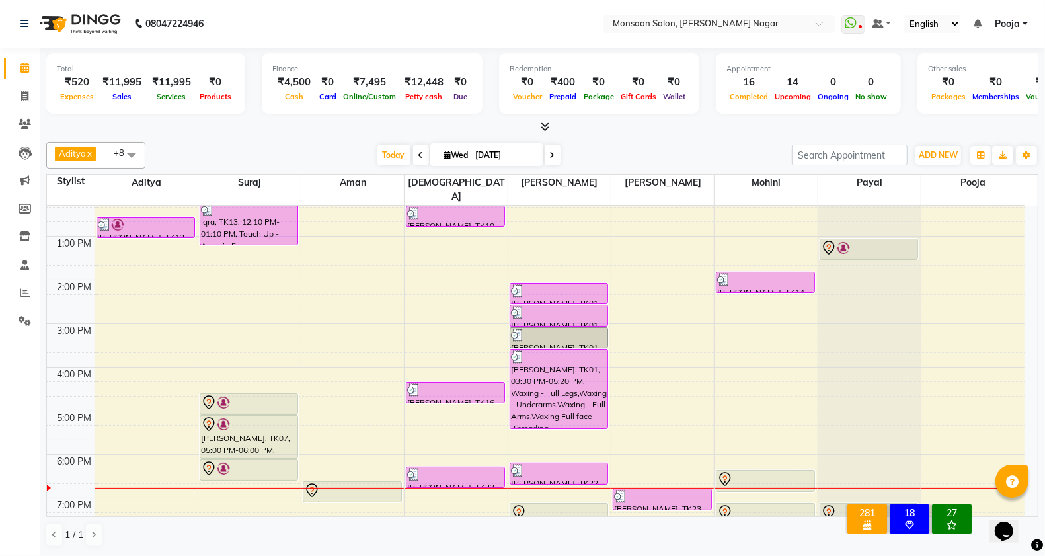
scroll to position [337, 0]
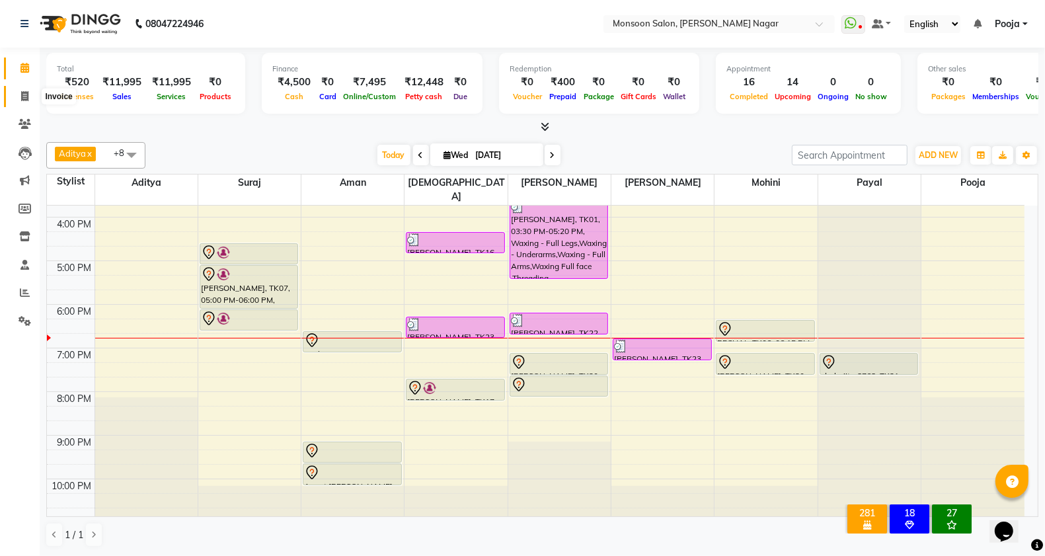
click at [13, 103] on span at bounding box center [24, 96] width 23 height 15
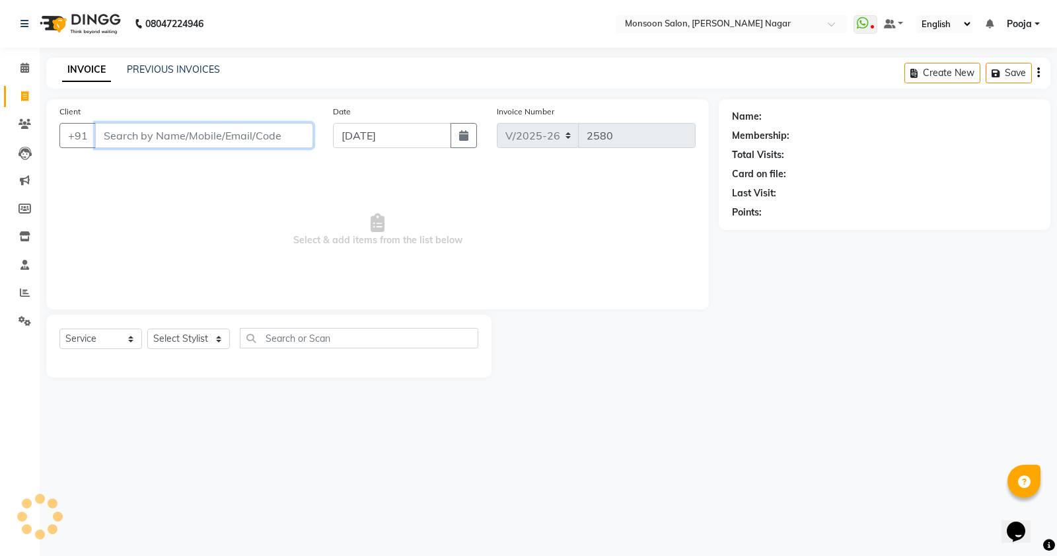
click at [116, 136] on input "Client" at bounding box center [204, 135] width 218 height 25
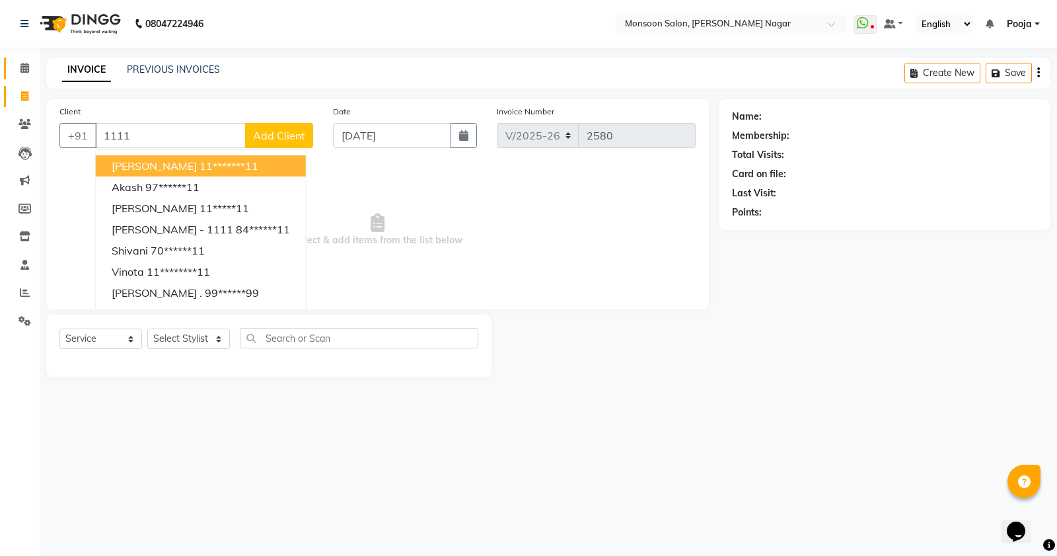
click at [15, 77] on link "Calendar" at bounding box center [20, 68] width 32 height 22
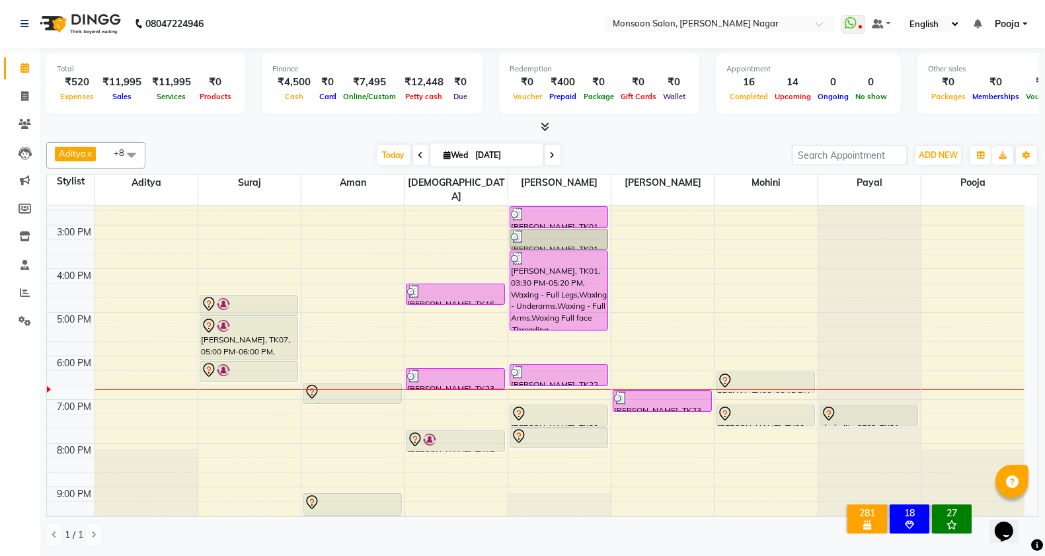
scroll to position [337, 0]
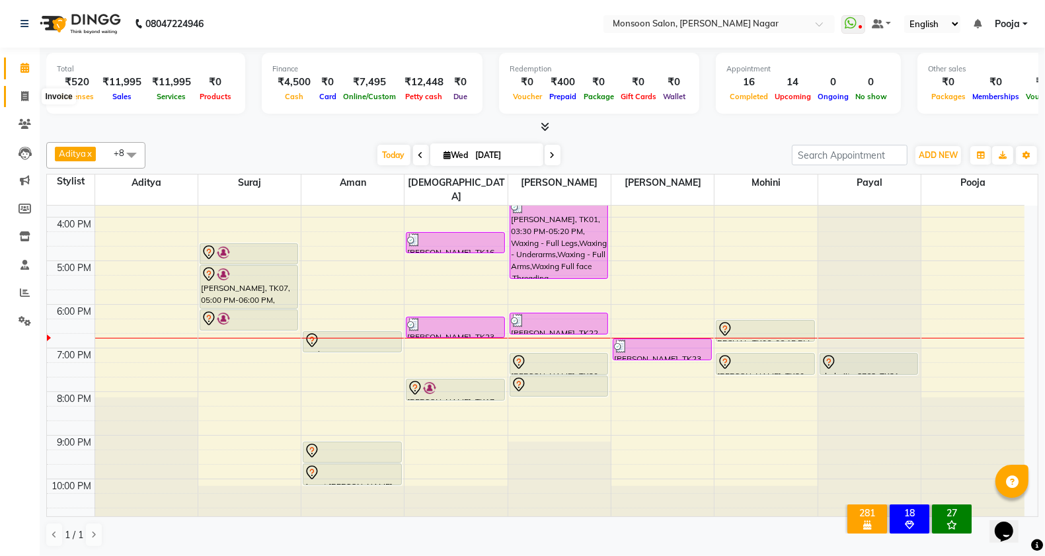
click at [30, 103] on span at bounding box center [24, 96] width 23 height 15
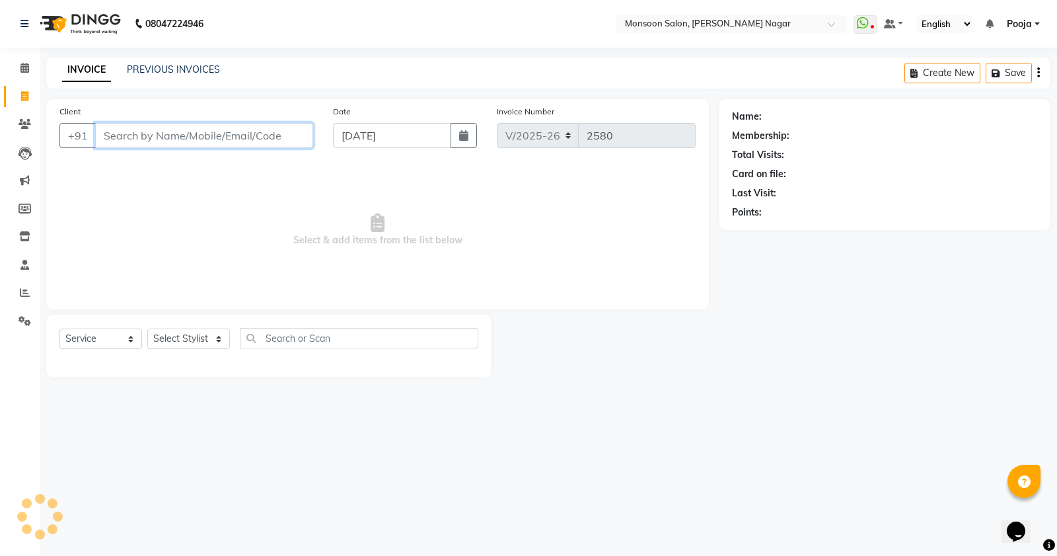
click at [213, 140] on input "Client" at bounding box center [204, 135] width 218 height 25
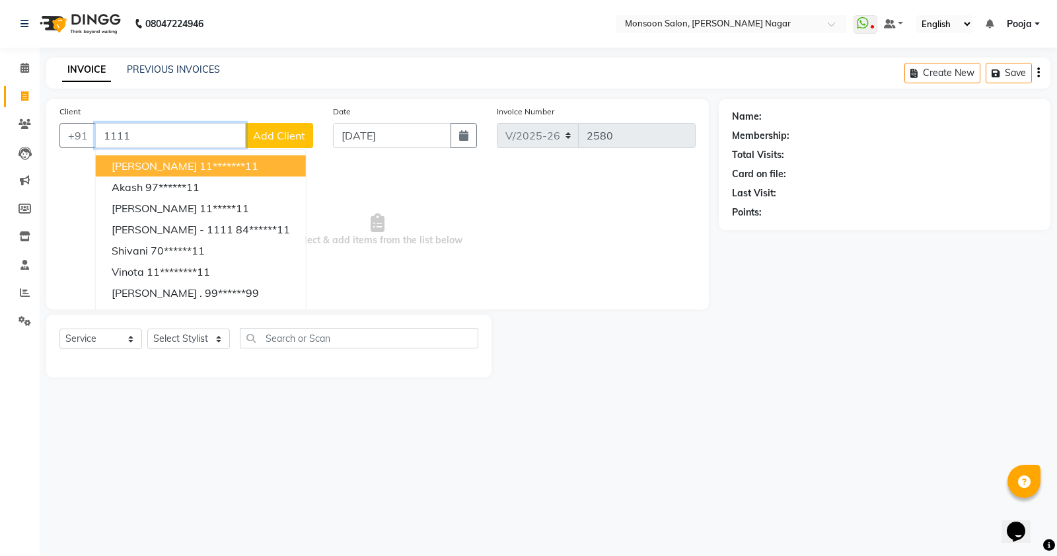
click at [221, 169] on button "anagha 11*******11" at bounding box center [201, 165] width 210 height 21
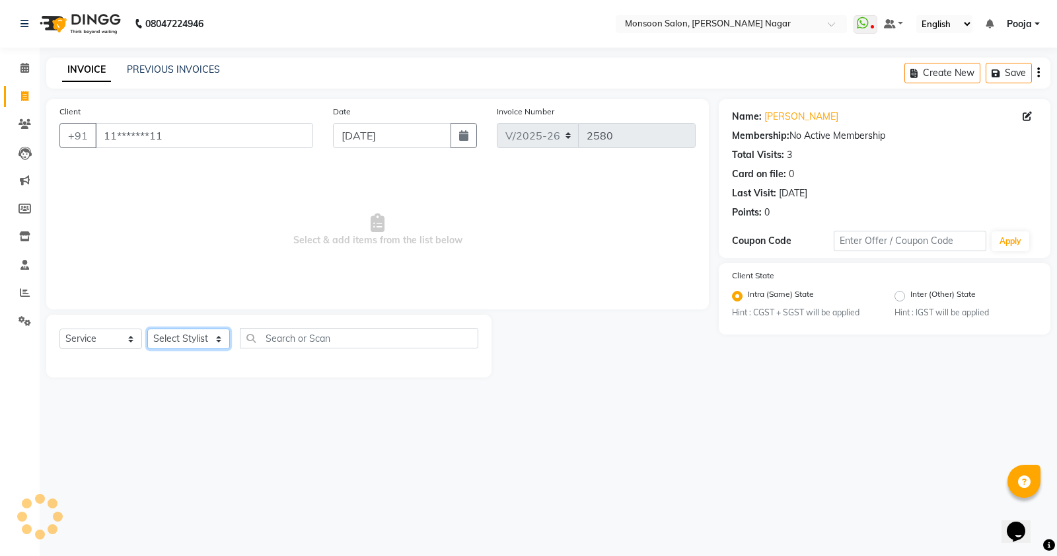
click at [202, 337] on select "Select Stylist Aditya Aman Amruta Harriet Harshad Mohini Payal Pooja Rajeshree …" at bounding box center [188, 338] width 83 height 20
click at [147, 328] on select "Select Stylist Aditya Aman Amruta Harriet Harshad Mohini Payal Pooja Rajeshree …" at bounding box center [188, 338] width 83 height 20
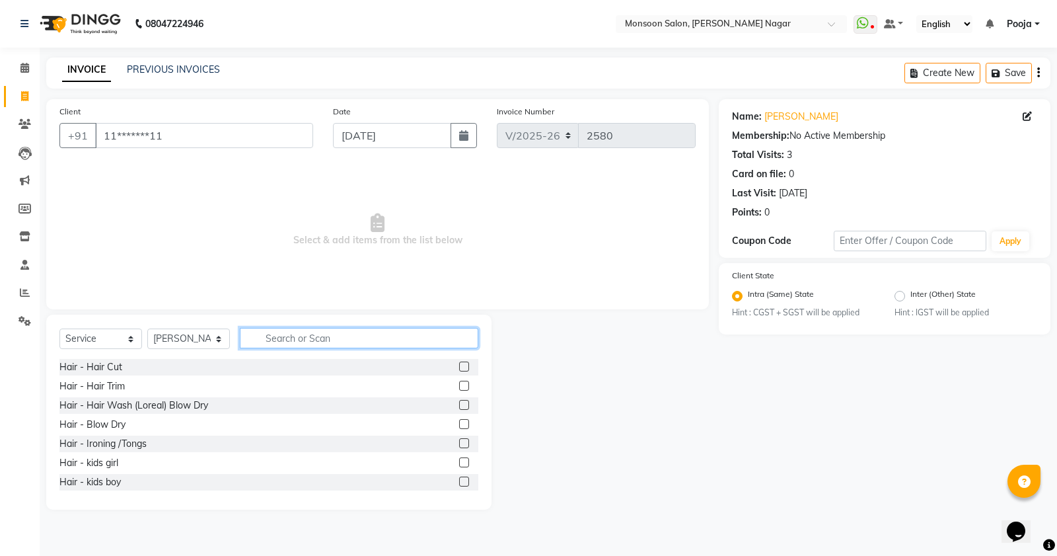
click at [276, 331] on input "text" at bounding box center [359, 338] width 239 height 20
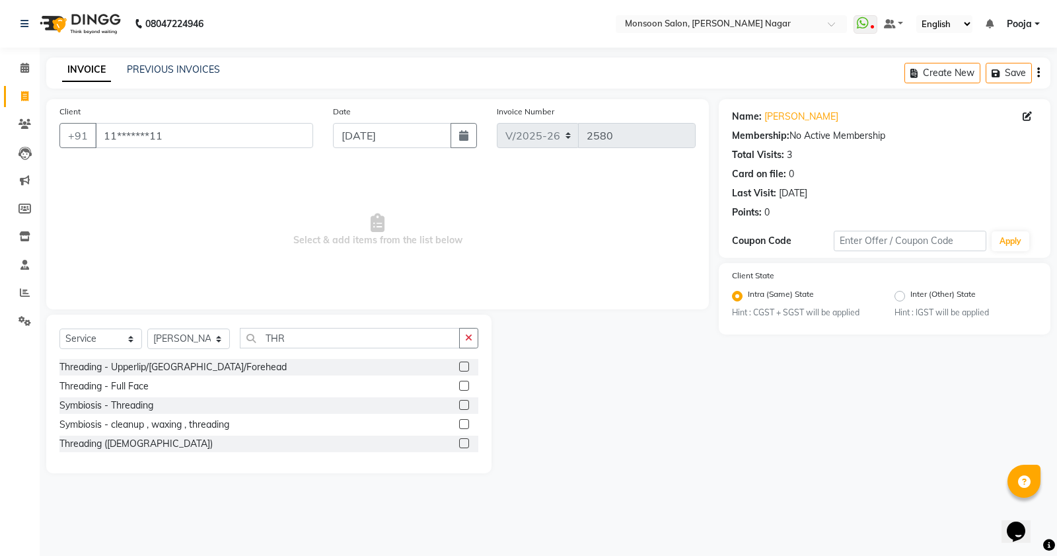
click at [466, 406] on label at bounding box center [464, 405] width 10 height 10
click at [466, 406] on input "checkbox" at bounding box center [463, 405] width 9 height 9
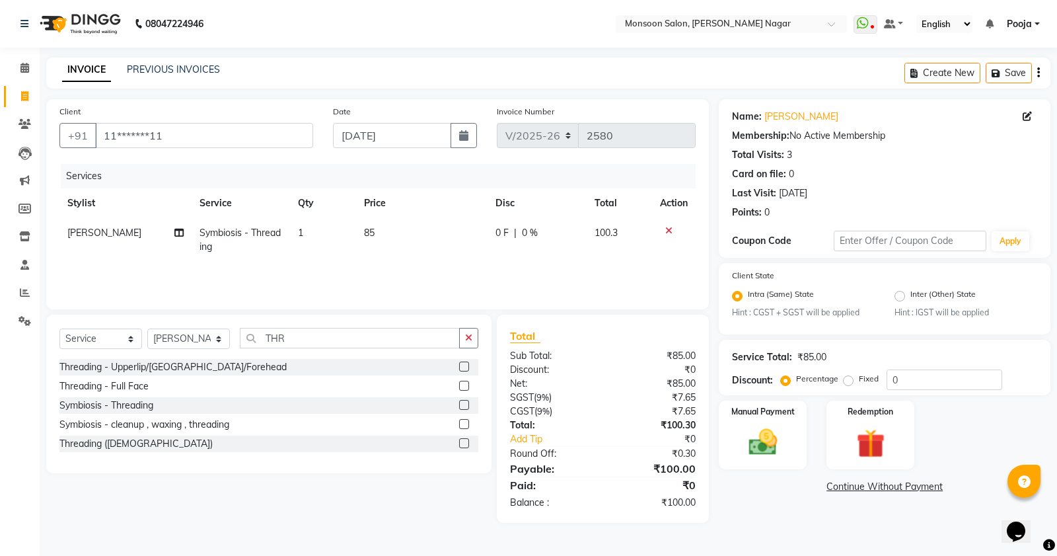
click at [1037, 73] on icon "button" at bounding box center [1038, 73] width 3 height 1
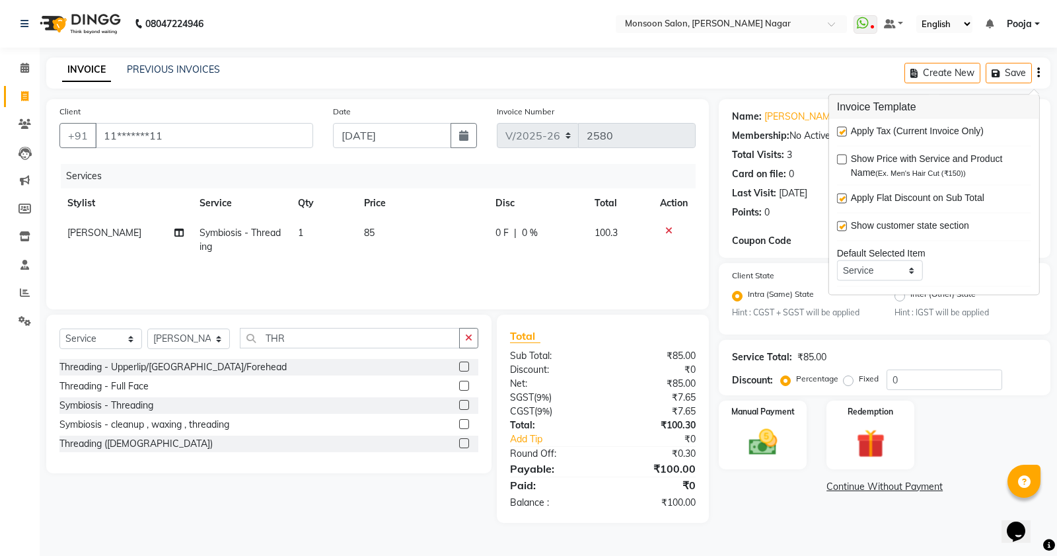
click at [845, 130] on label at bounding box center [842, 132] width 10 height 10
click at [845, 130] on input "checkbox" at bounding box center [841, 132] width 9 height 9
click at [771, 427] on img at bounding box center [763, 443] width 48 height 34
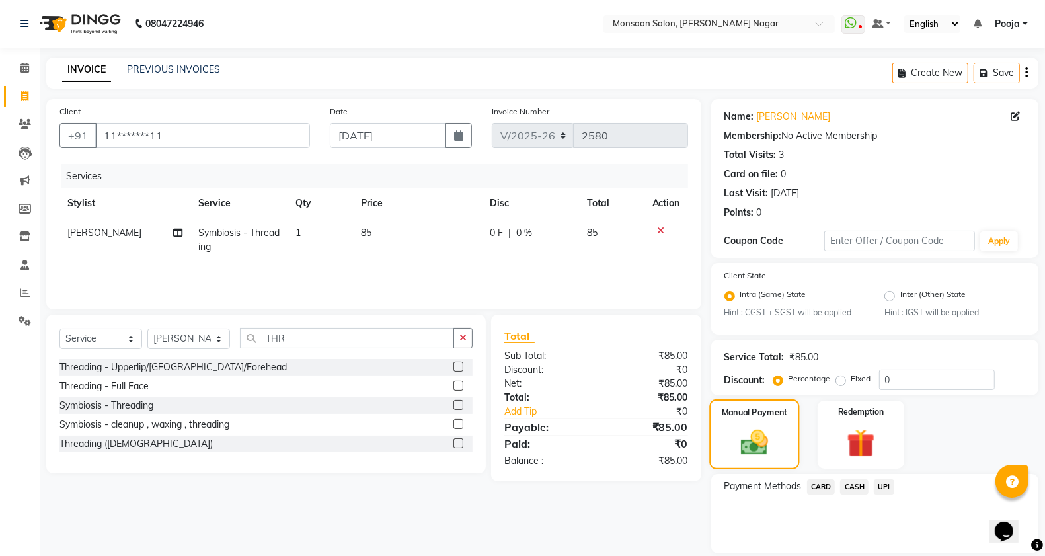
scroll to position [43, 0]
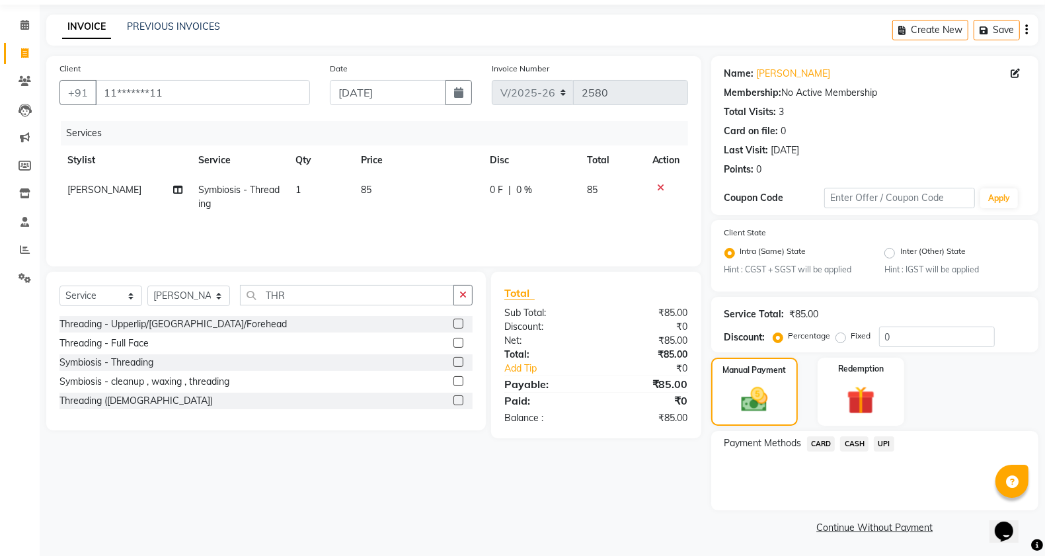
click at [882, 440] on span "UPI" at bounding box center [884, 443] width 20 height 15
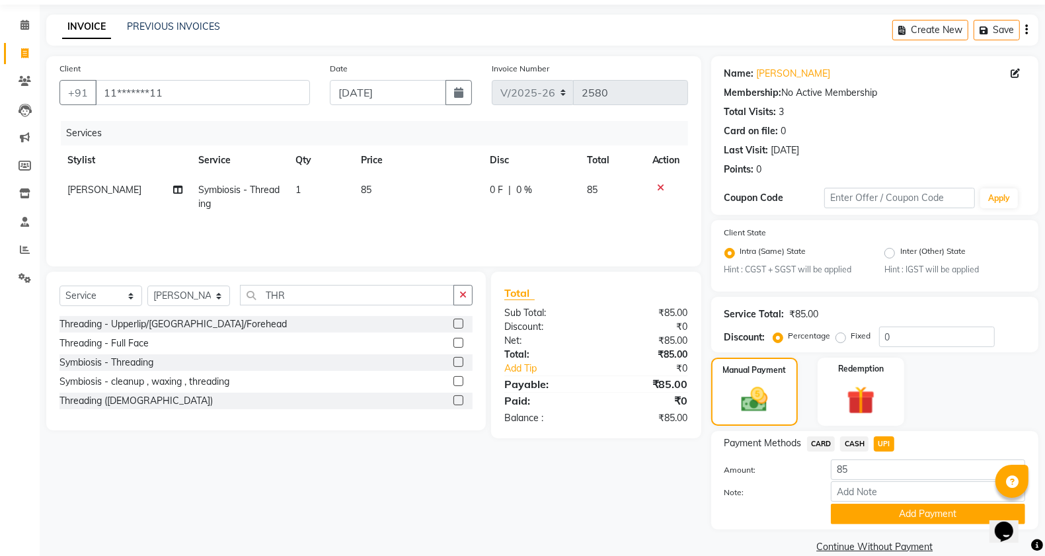
scroll to position [61, 0]
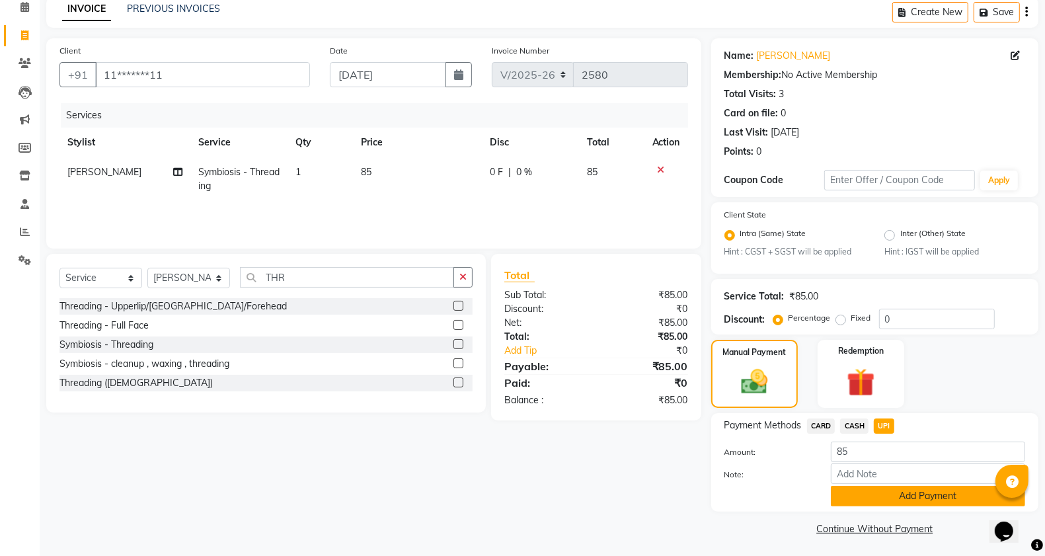
click at [887, 500] on button "Add Payment" at bounding box center [928, 496] width 194 height 20
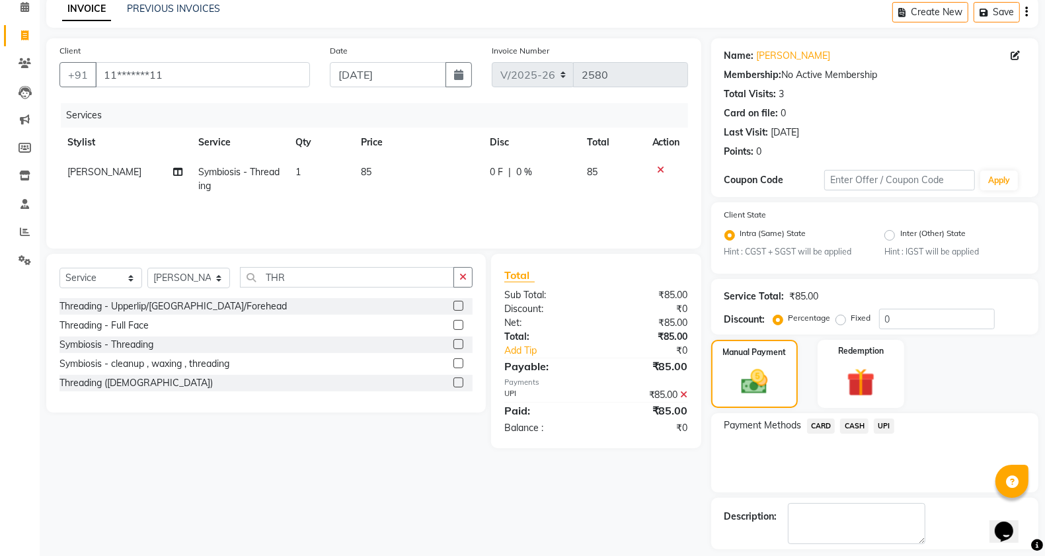
scroll to position [118, 0]
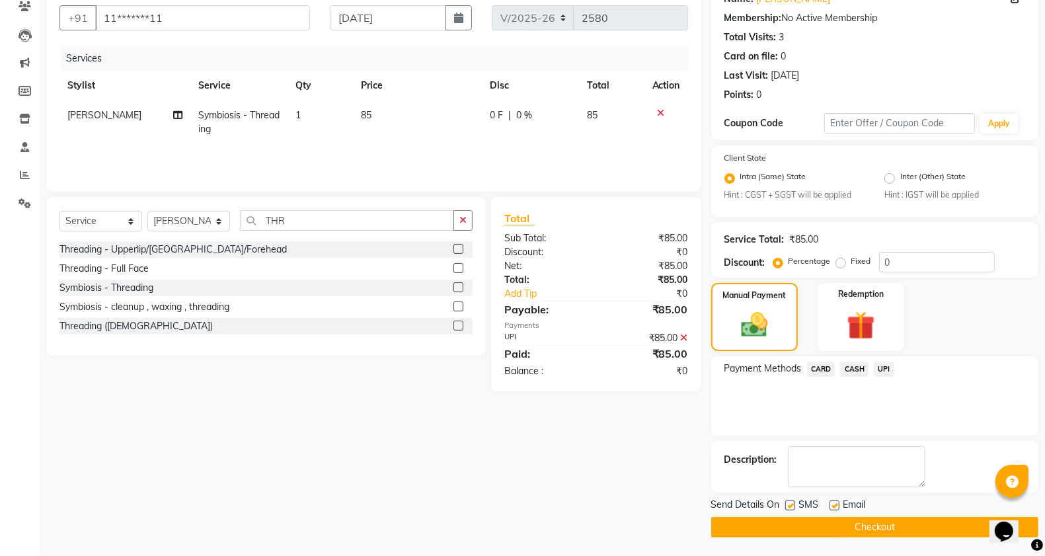
click at [877, 527] on button "Checkout" at bounding box center [874, 527] width 327 height 20
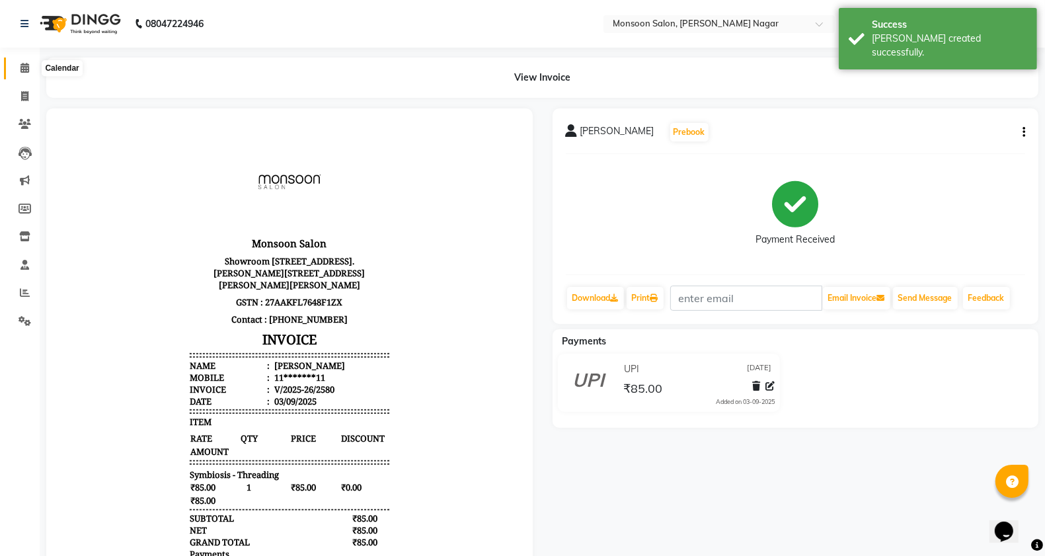
click at [25, 71] on icon at bounding box center [24, 68] width 9 height 10
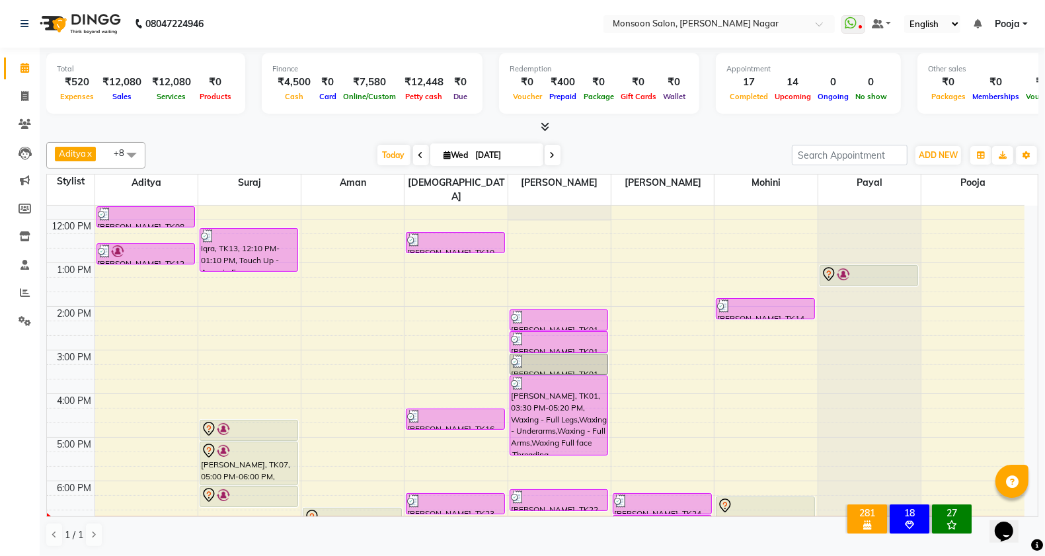
scroll to position [220, 0]
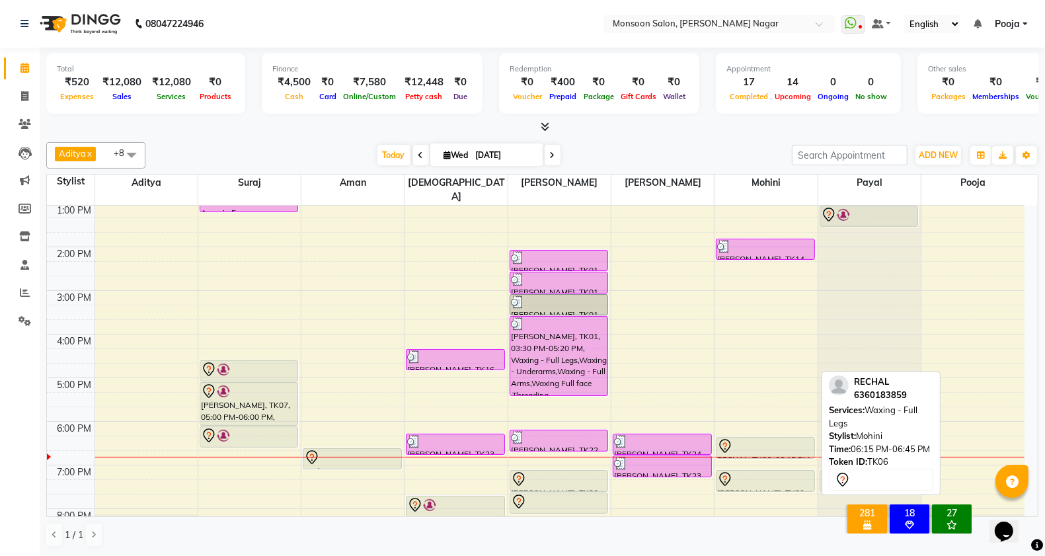
click at [741, 438] on div at bounding box center [765, 446] width 96 height 16
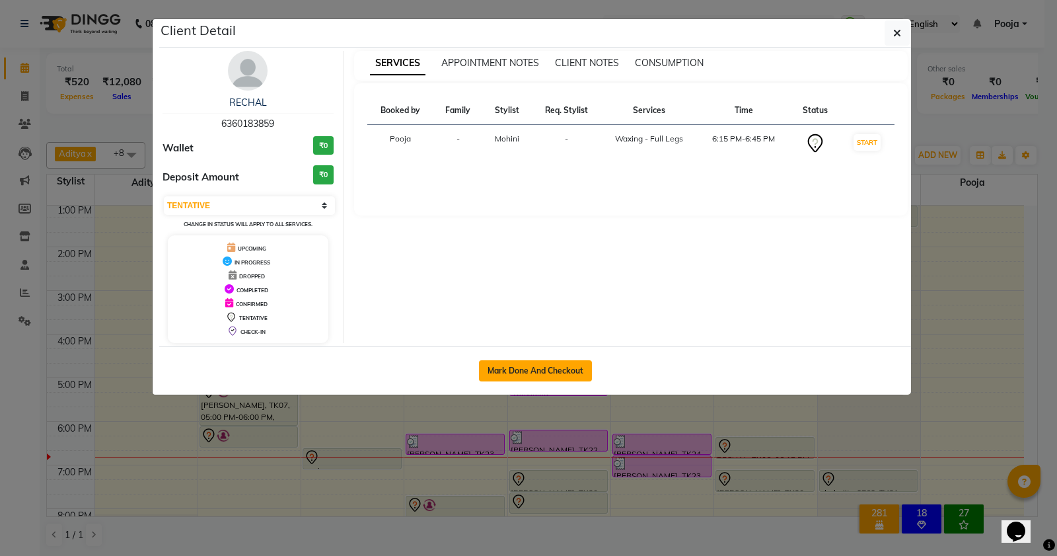
click at [588, 375] on button "Mark Done And Checkout" at bounding box center [535, 370] width 113 height 21
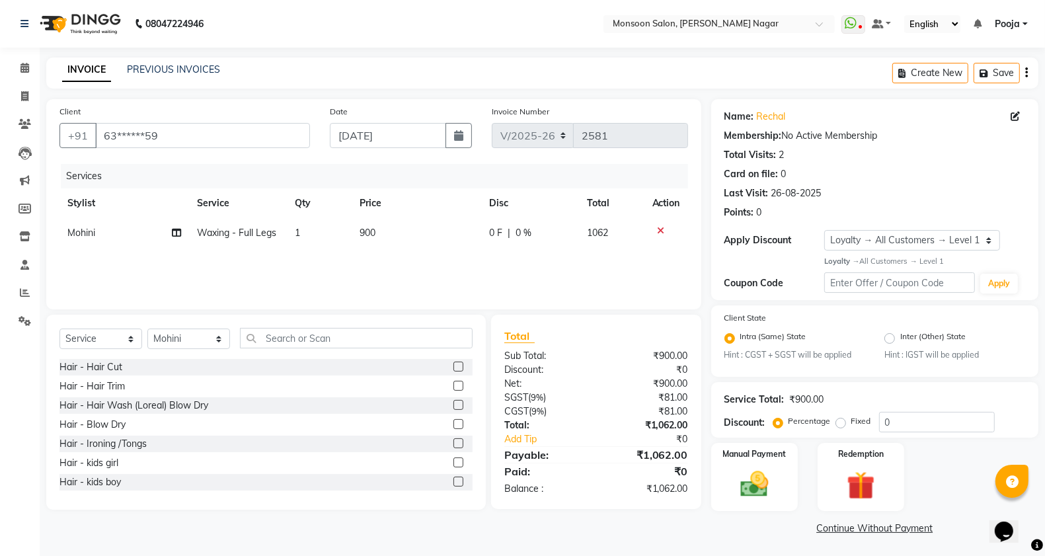
click at [1023, 78] on div "Create New Save" at bounding box center [965, 72] width 146 height 31
click at [1025, 71] on button "button" at bounding box center [1026, 72] width 3 height 31
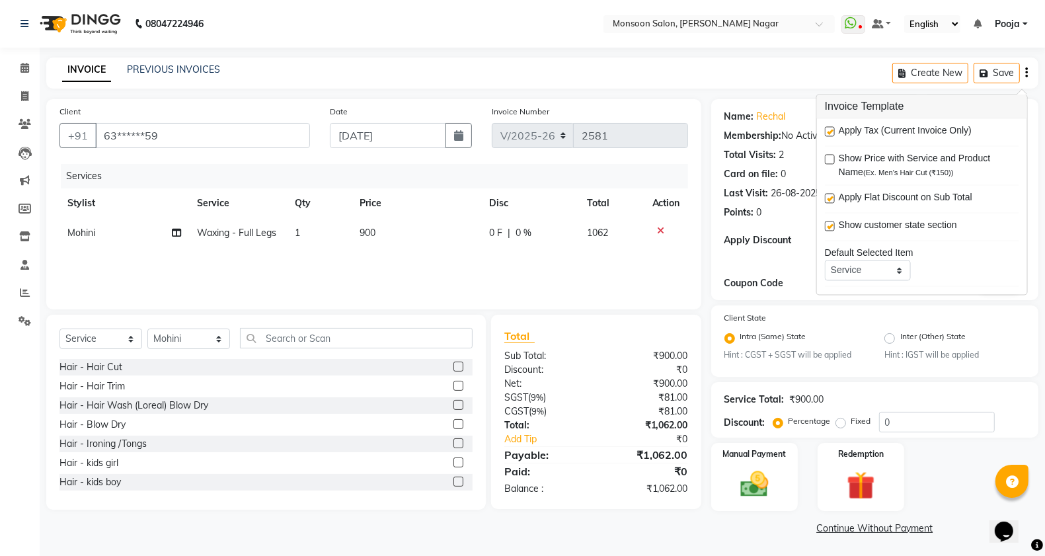
click at [831, 130] on label at bounding box center [830, 132] width 10 height 10
click at [831, 130] on input "checkbox" at bounding box center [829, 132] width 9 height 9
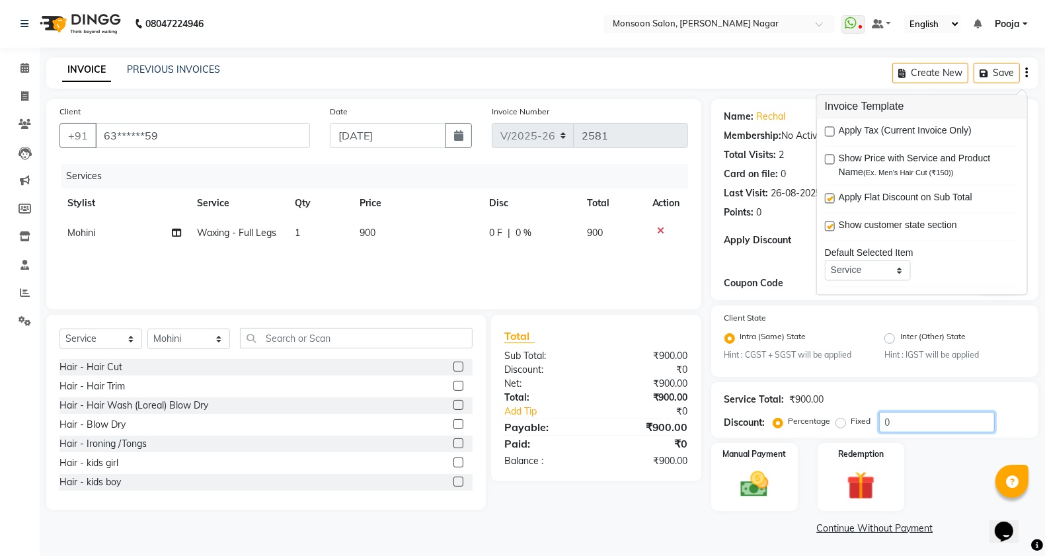
drag, startPoint x: 913, startPoint y: 428, endPoint x: 811, endPoint y: 440, distance: 102.5
click at [811, 446] on div "Name: Rechal Membership: No Active Membership Total Visits: 2 Card on file: 0 L…" at bounding box center [879, 318] width 337 height 439
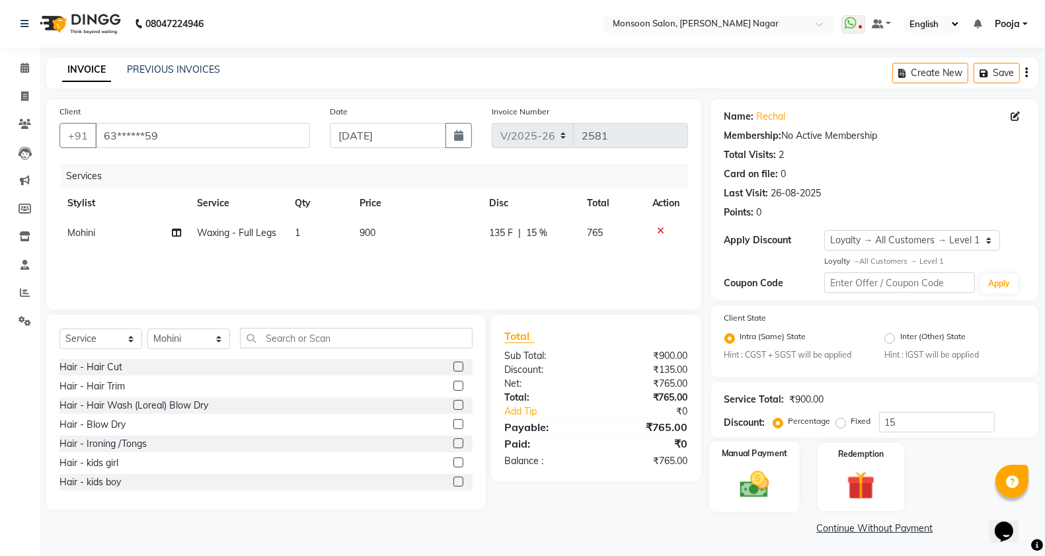
click at [784, 494] on div "Manual Payment" at bounding box center [754, 476] width 91 height 70
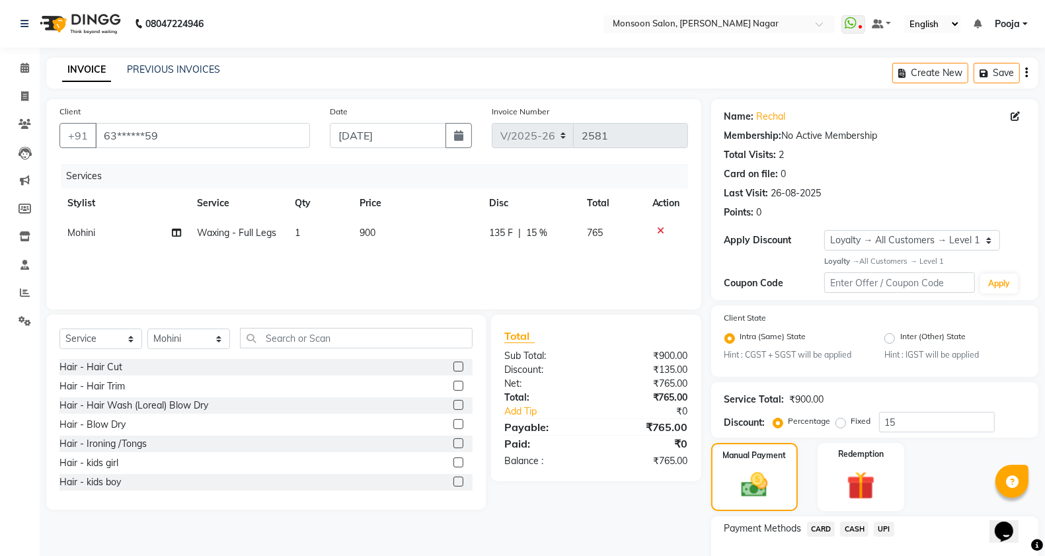
click at [878, 527] on span "UPI" at bounding box center [884, 528] width 20 height 15
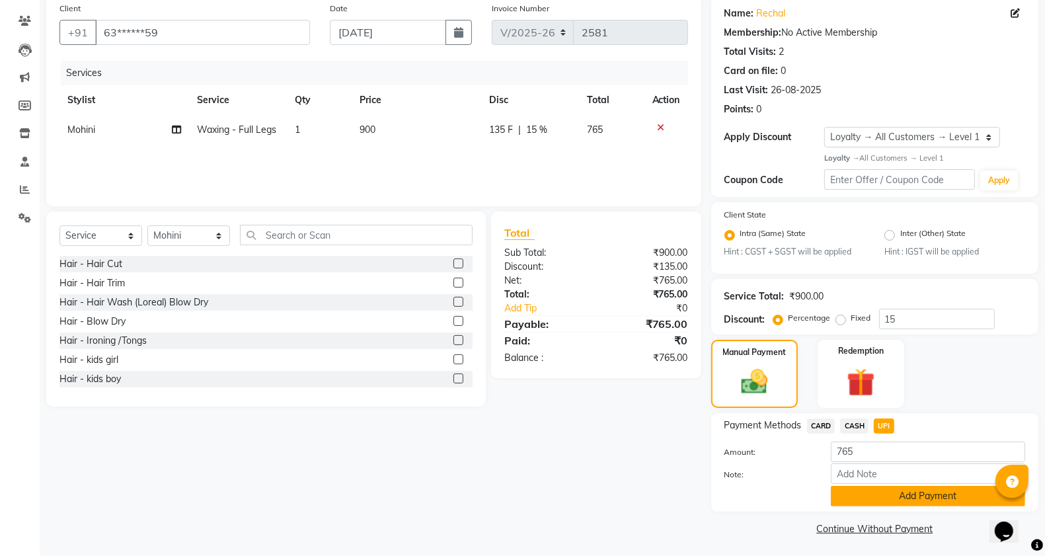
click at [880, 498] on button "Add Payment" at bounding box center [928, 496] width 194 height 20
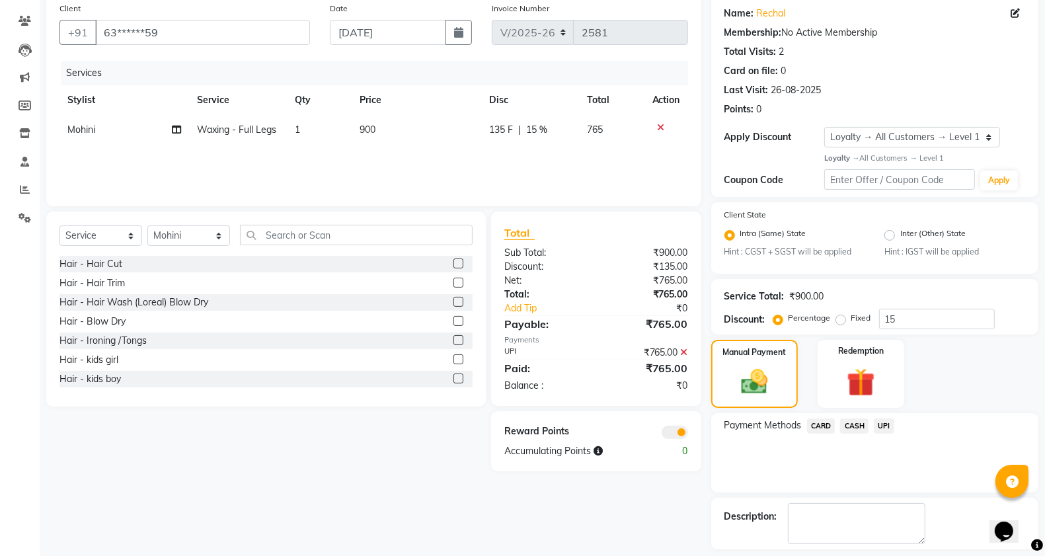
scroll to position [160, 0]
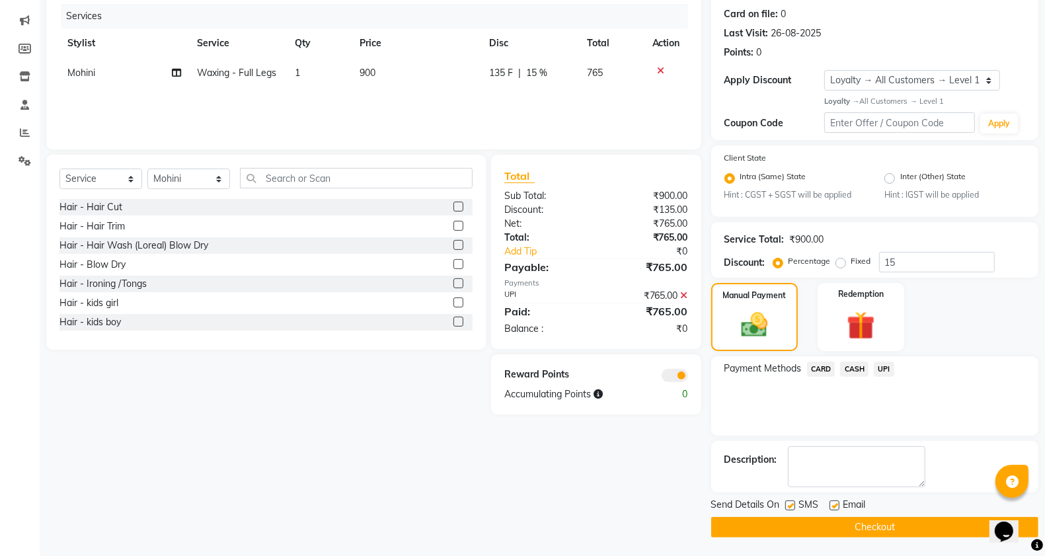
click at [880, 525] on button "Checkout" at bounding box center [874, 527] width 327 height 20
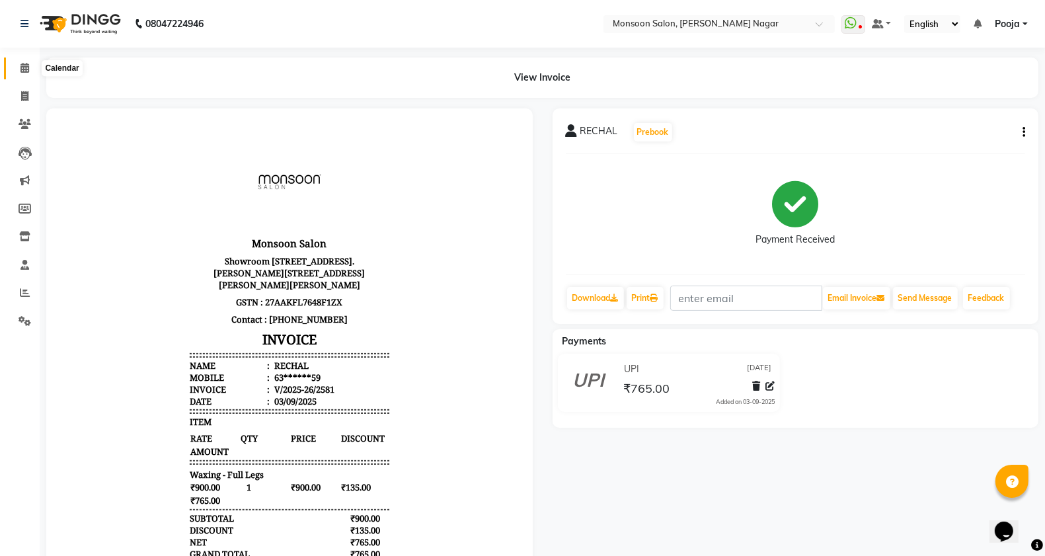
click at [30, 63] on span at bounding box center [24, 68] width 23 height 15
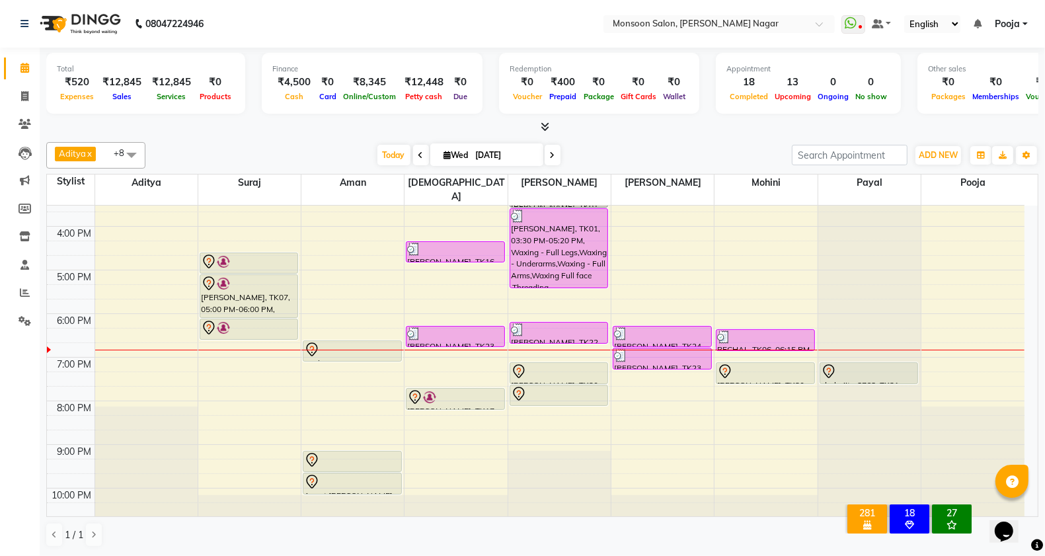
scroll to position [337, 0]
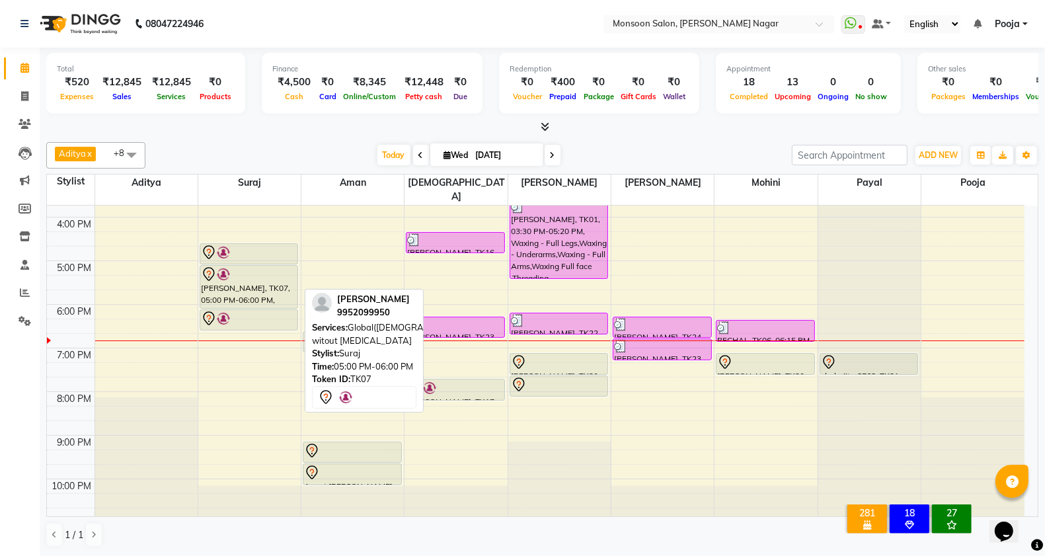
click at [281, 271] on div "[PERSON_NAME], TK07, 05:00 PM-06:00 PM, Global([DEMOGRAPHIC_DATA]) witout [MEDI…" at bounding box center [248, 287] width 97 height 42
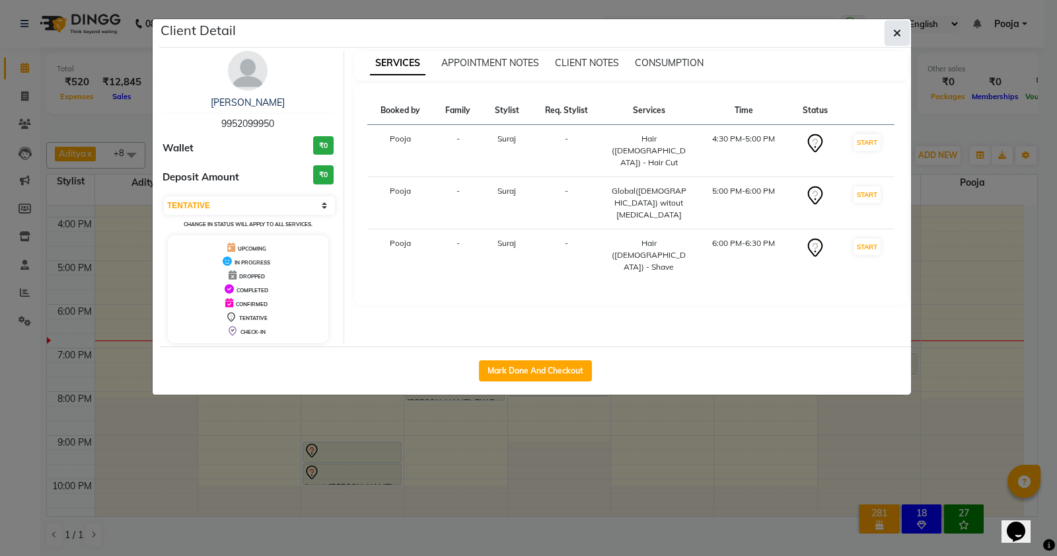
click at [891, 36] on button "button" at bounding box center [897, 32] width 25 height 25
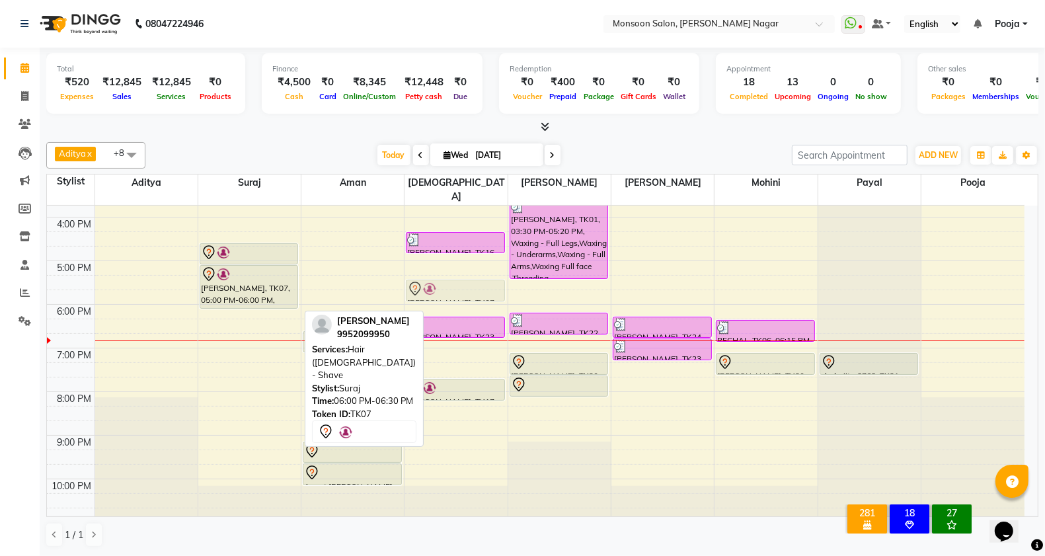
drag, startPoint x: 248, startPoint y: 303, endPoint x: 454, endPoint y: 276, distance: 207.9
click at [454, 276] on tr "mihika, TK03, 10:00 AM-10:30 AM, Hair - Ironing /Tongs Ananya, TK04, 10:15 AM-1…" at bounding box center [535, 195] width 977 height 654
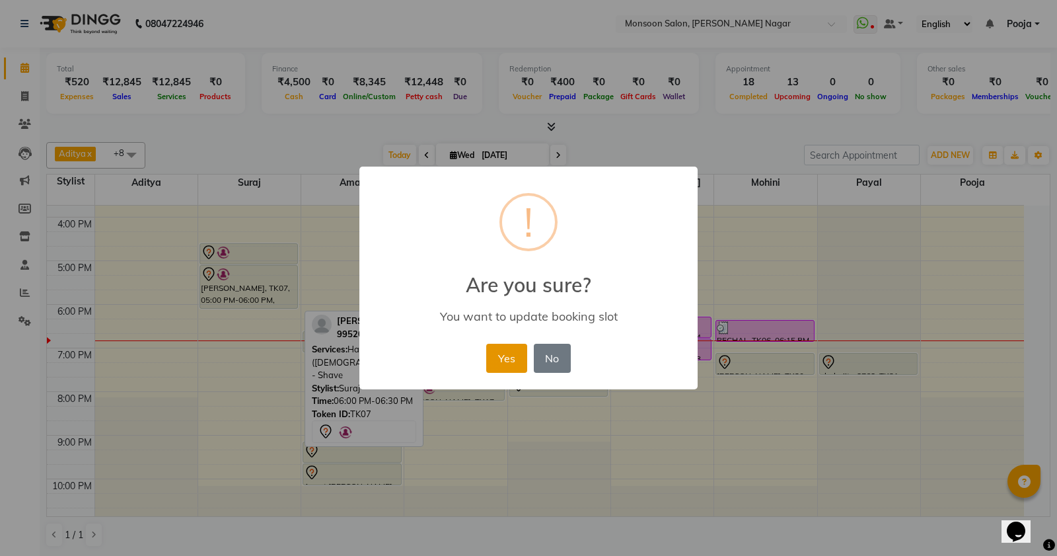
click at [494, 354] on button "Yes" at bounding box center [506, 358] width 40 height 29
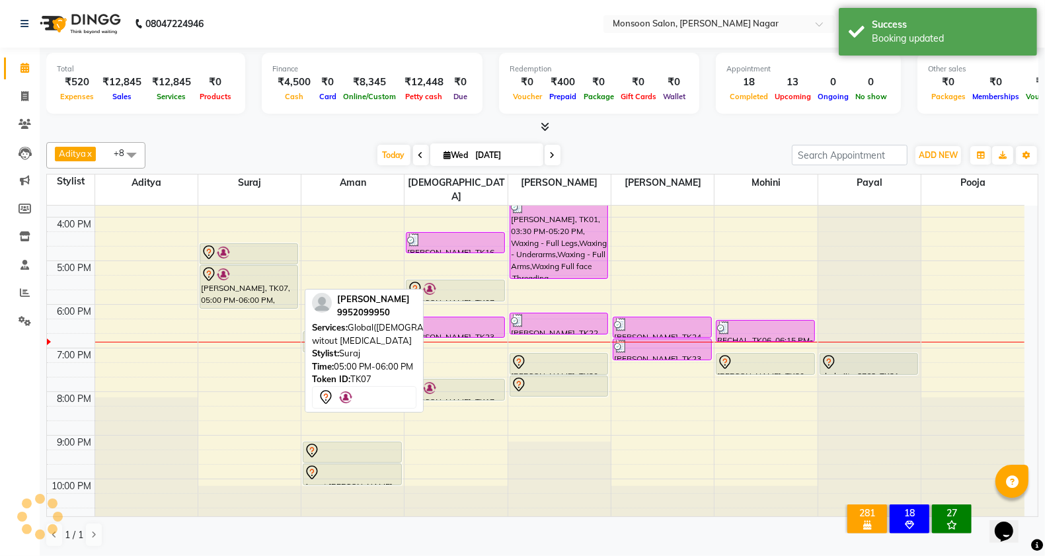
click at [262, 288] on div "[PERSON_NAME], TK07, 05:00 PM-06:00 PM, Global([DEMOGRAPHIC_DATA]) witout [MEDI…" at bounding box center [248, 287] width 97 height 42
click at [261, 273] on div "[PERSON_NAME], TK07, 05:00 PM-06:00 PM, Global([DEMOGRAPHIC_DATA]) witout [MEDI…" at bounding box center [248, 287] width 97 height 42
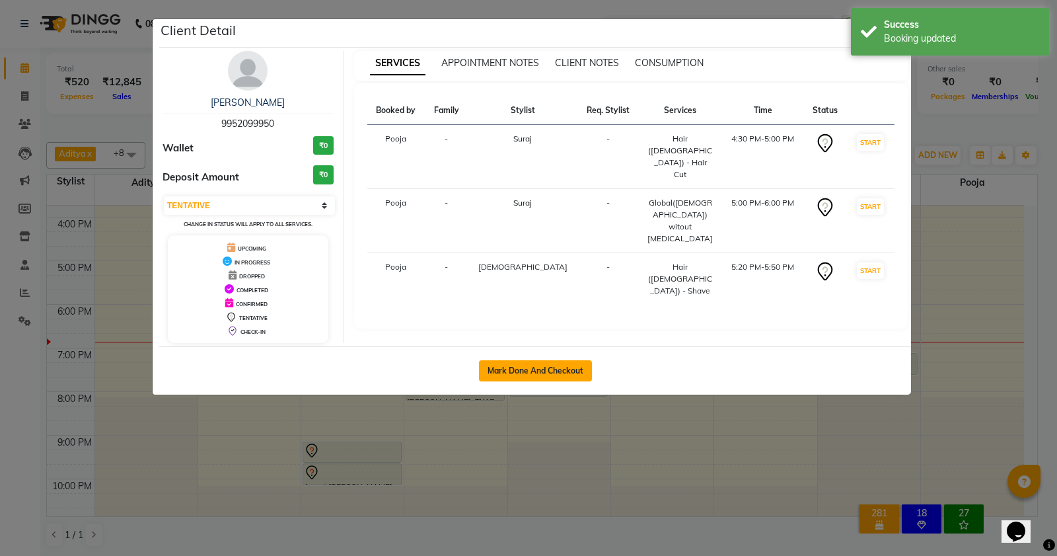
click at [511, 375] on button "Mark Done And Checkout" at bounding box center [535, 370] width 113 height 21
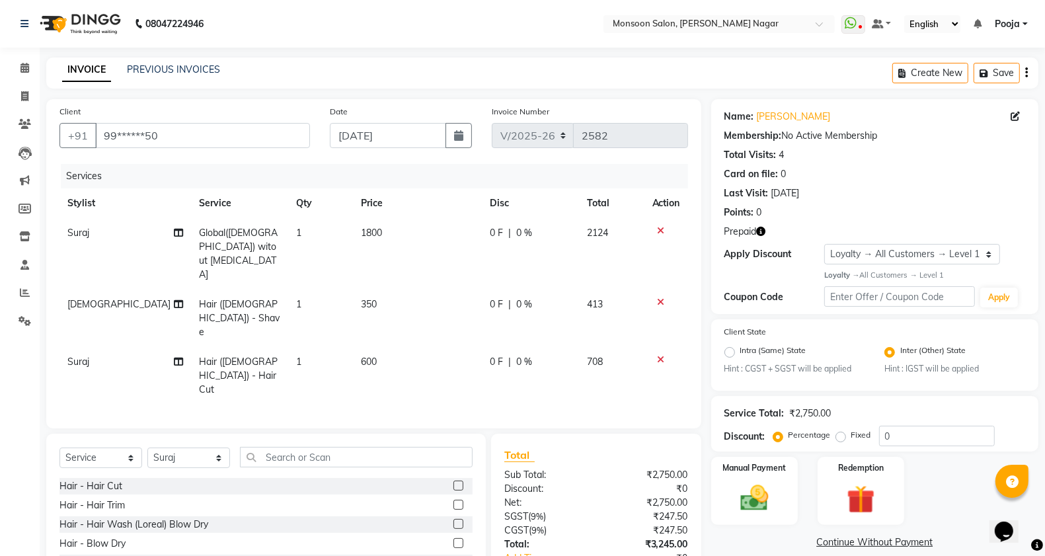
click at [1025, 73] on icon "button" at bounding box center [1026, 73] width 3 height 1
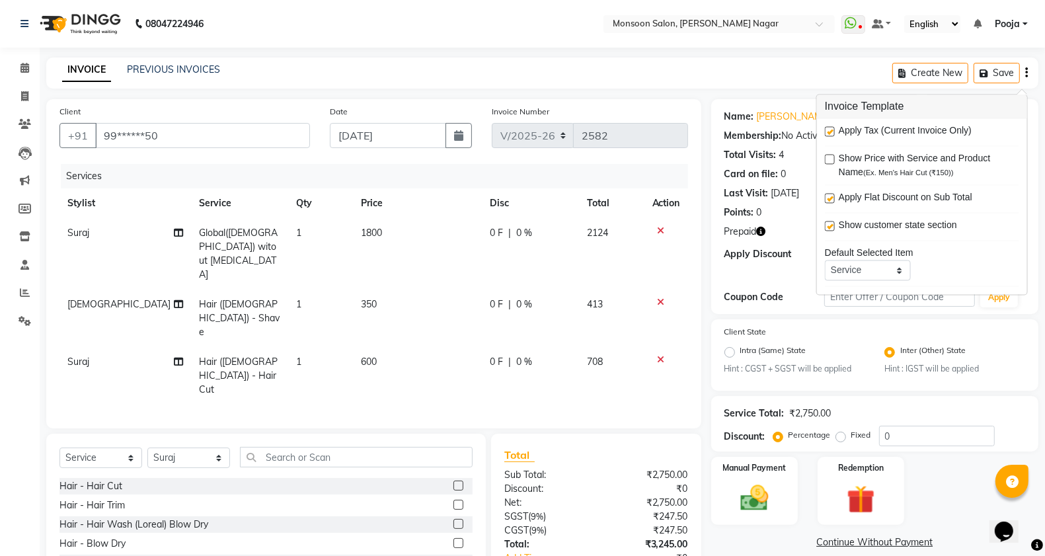
click at [833, 130] on label at bounding box center [830, 132] width 10 height 10
click at [833, 130] on input "checkbox" at bounding box center [829, 132] width 9 height 9
click at [876, 486] on img at bounding box center [860, 500] width 47 height 36
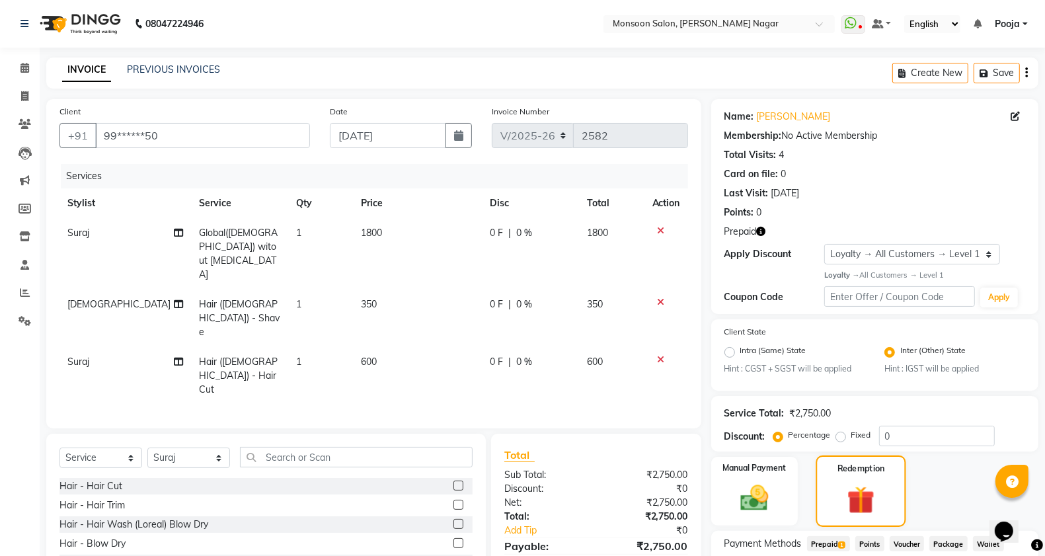
scroll to position [100, 0]
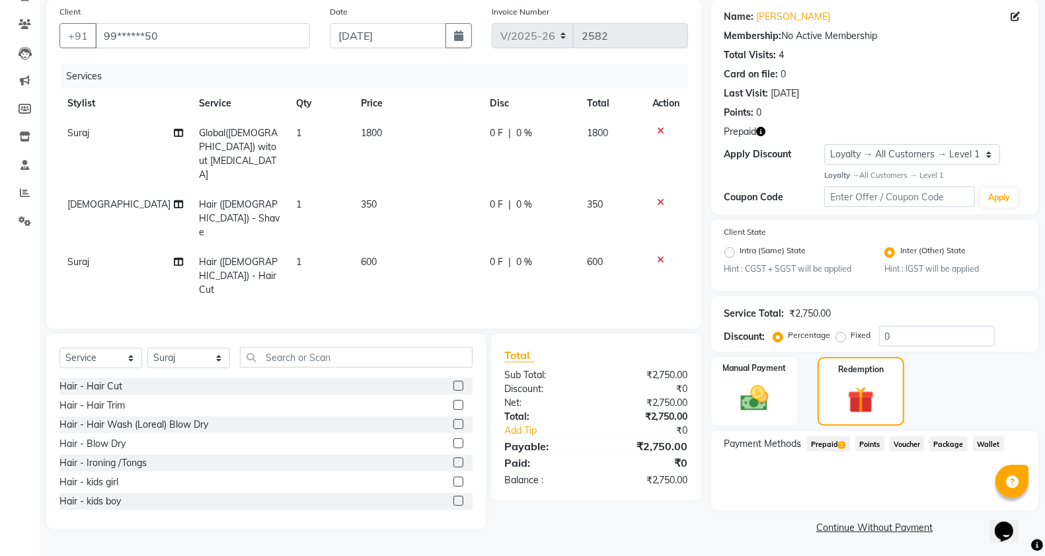
click at [810, 444] on span "Prepaid 1" at bounding box center [828, 443] width 43 height 15
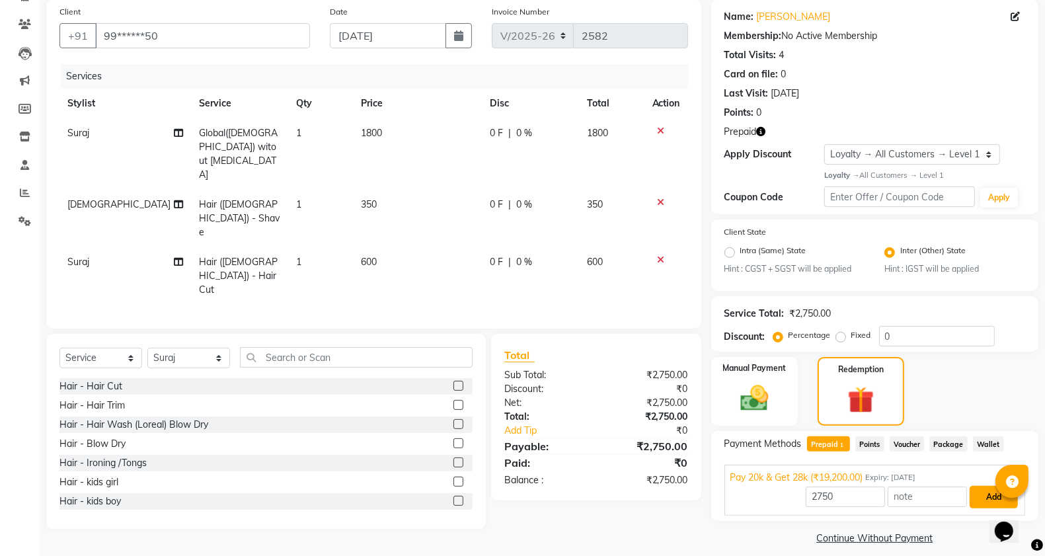
click at [985, 504] on button "Add" at bounding box center [993, 497] width 48 height 22
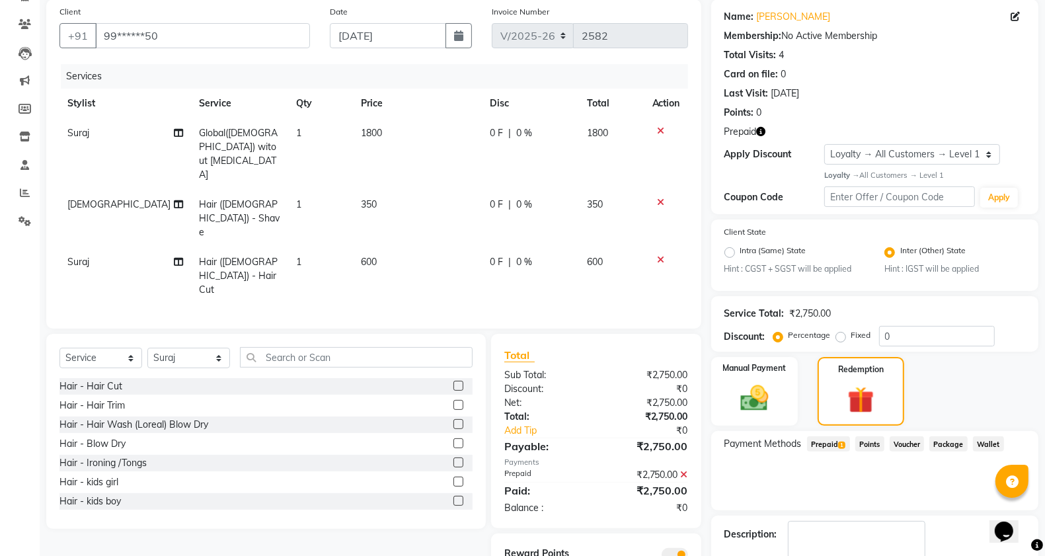
scroll to position [175, 0]
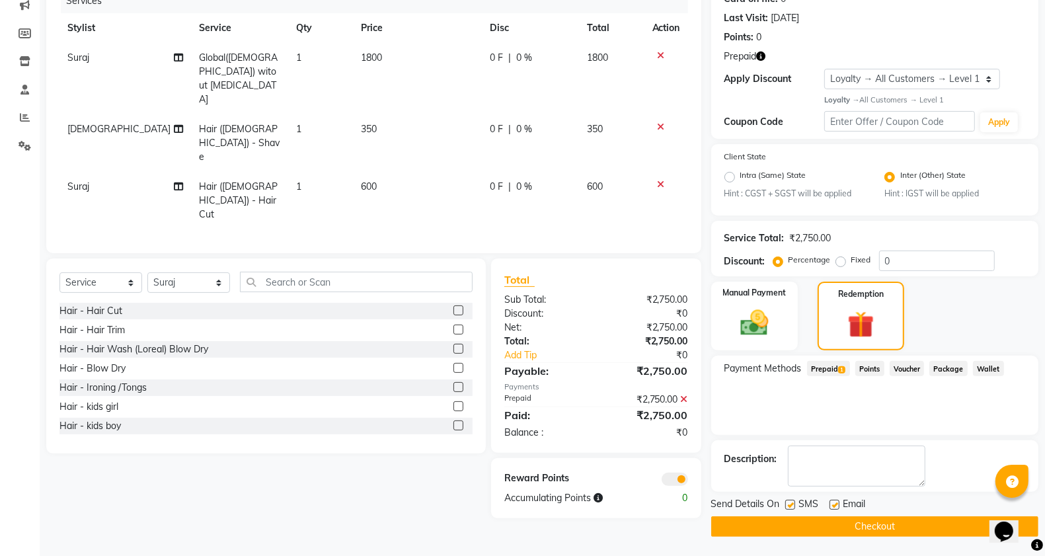
click at [950, 523] on button "Checkout" at bounding box center [874, 526] width 327 height 20
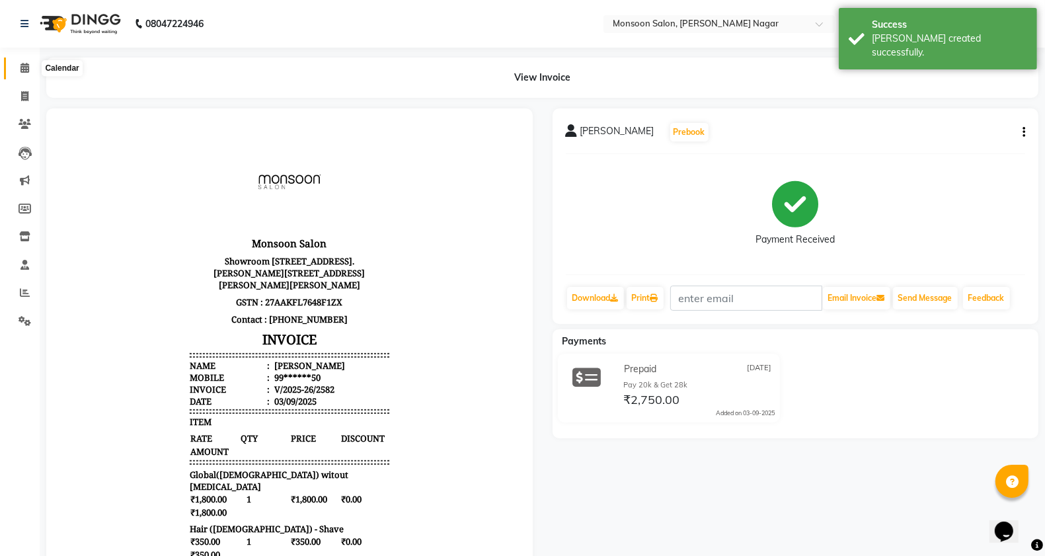
click at [18, 63] on span at bounding box center [24, 68] width 23 height 15
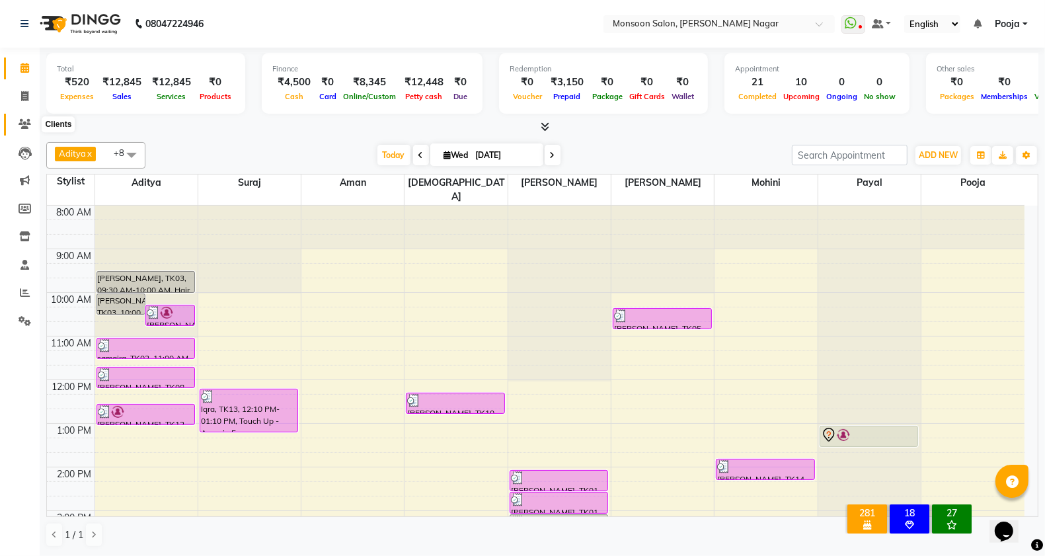
click at [23, 126] on icon at bounding box center [25, 124] width 13 height 10
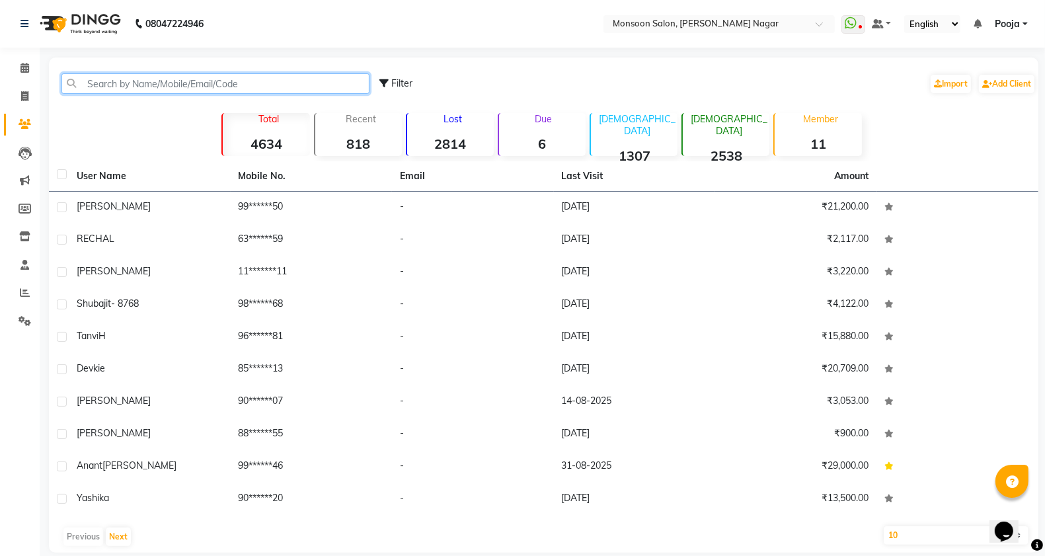
click at [184, 78] on input "text" at bounding box center [215, 83] width 308 height 20
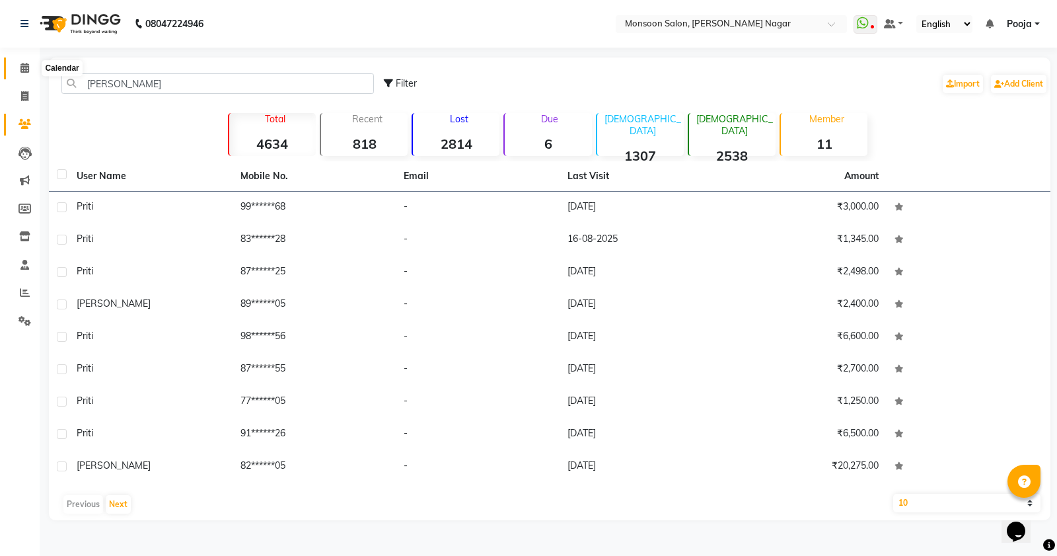
click at [22, 68] on icon at bounding box center [24, 68] width 9 height 10
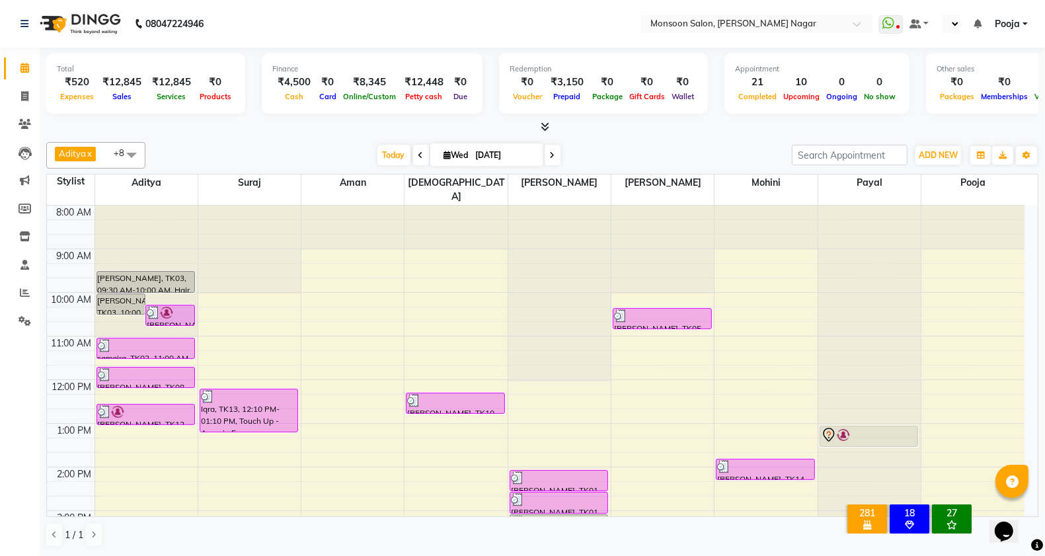
select select "en"
click at [979, 23] on icon at bounding box center [977, 23] width 8 height 9
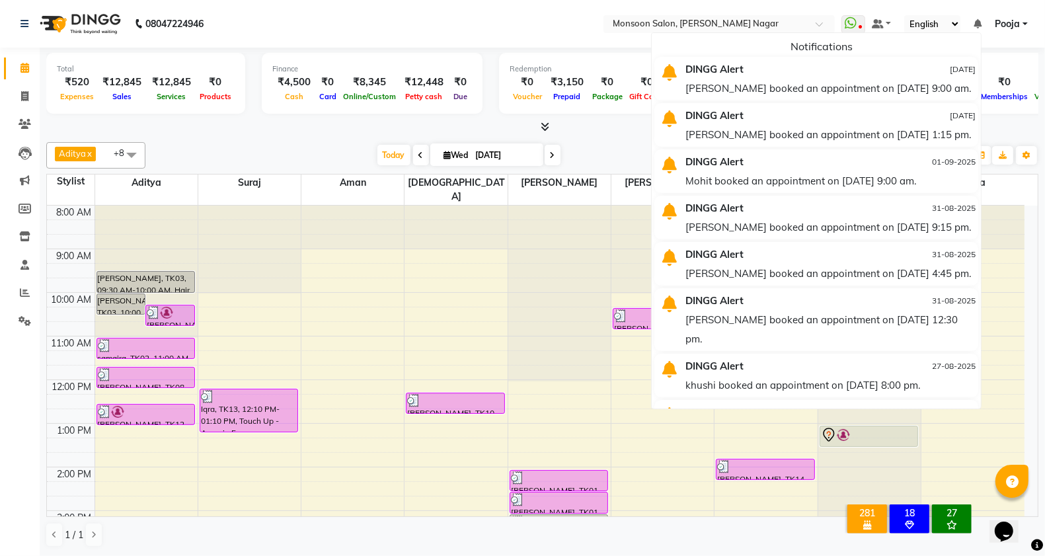
click at [979, 24] on icon at bounding box center [977, 23] width 8 height 9
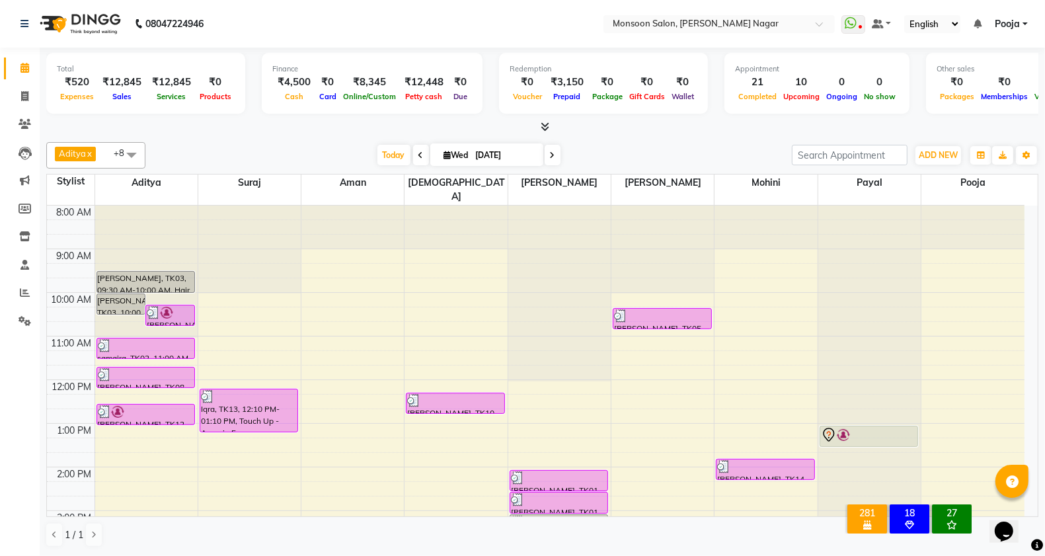
click at [549, 149] on span at bounding box center [553, 155] width 16 height 20
type input "[DATE]"
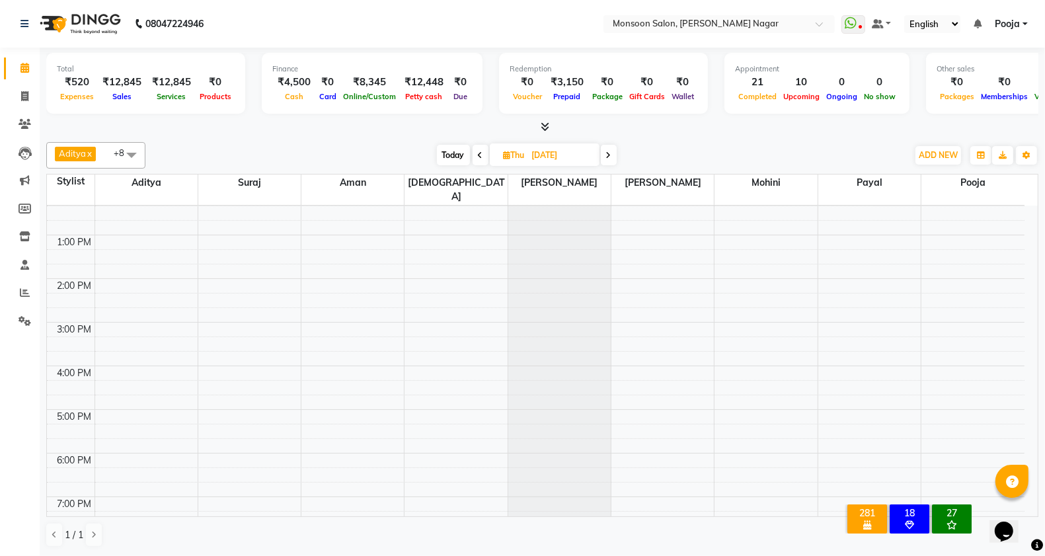
scroll to position [220, 0]
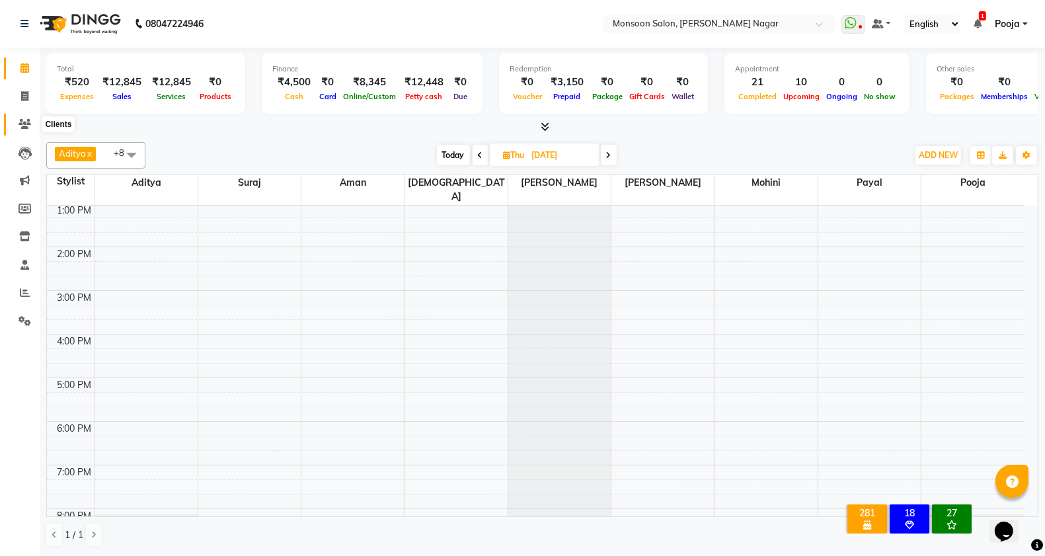
click at [17, 122] on span at bounding box center [24, 124] width 23 height 15
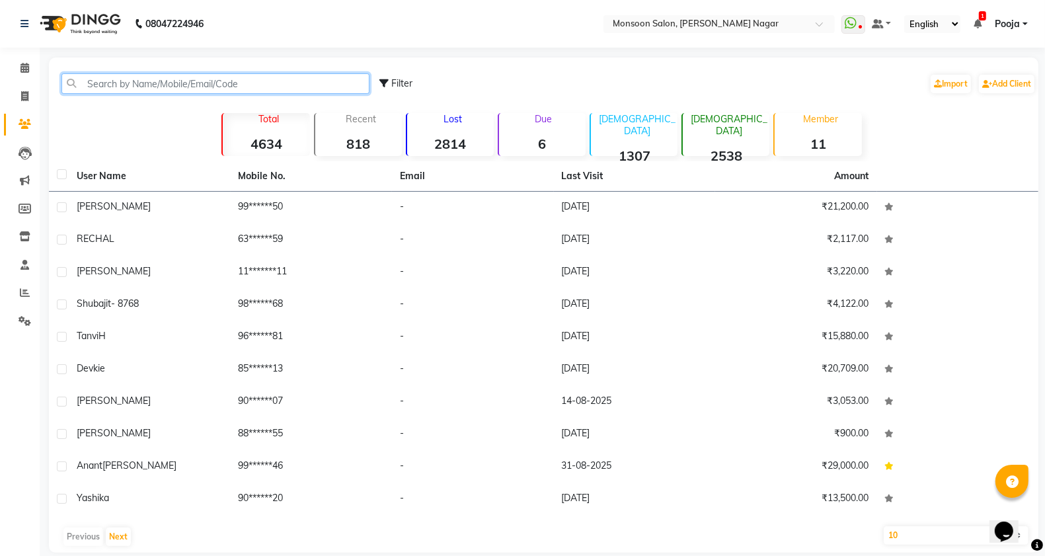
click at [157, 87] on input "text" at bounding box center [215, 83] width 308 height 20
click at [973, 18] on ul "WhatsApp Status ✕ Status: Disconnected Most Recent Message: 01-09-2025 08:39 PM…" at bounding box center [937, 24] width 193 height 18
click at [973, 18] on span at bounding box center [977, 24] width 8 height 12
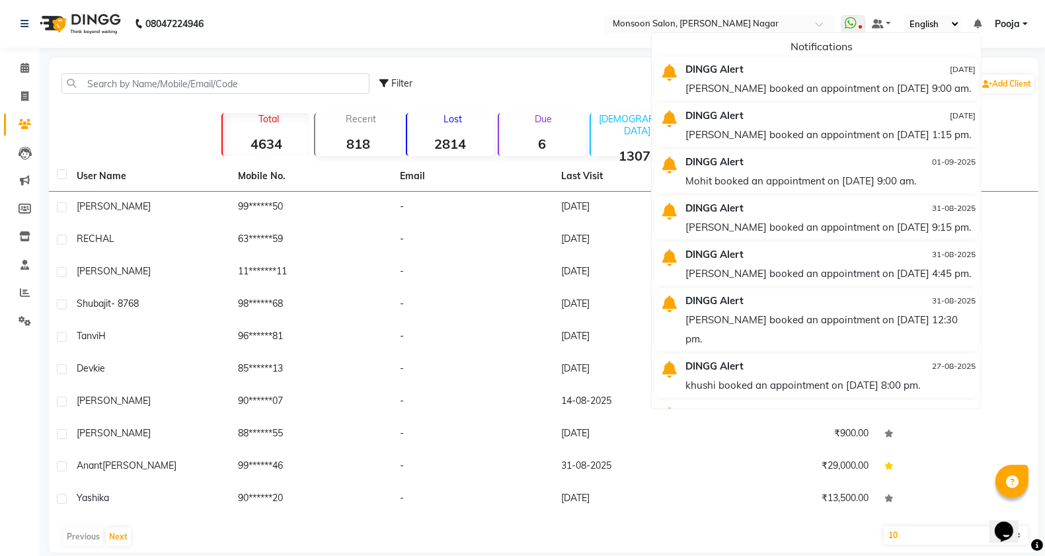
click at [973, 18] on span at bounding box center [977, 24] width 8 height 12
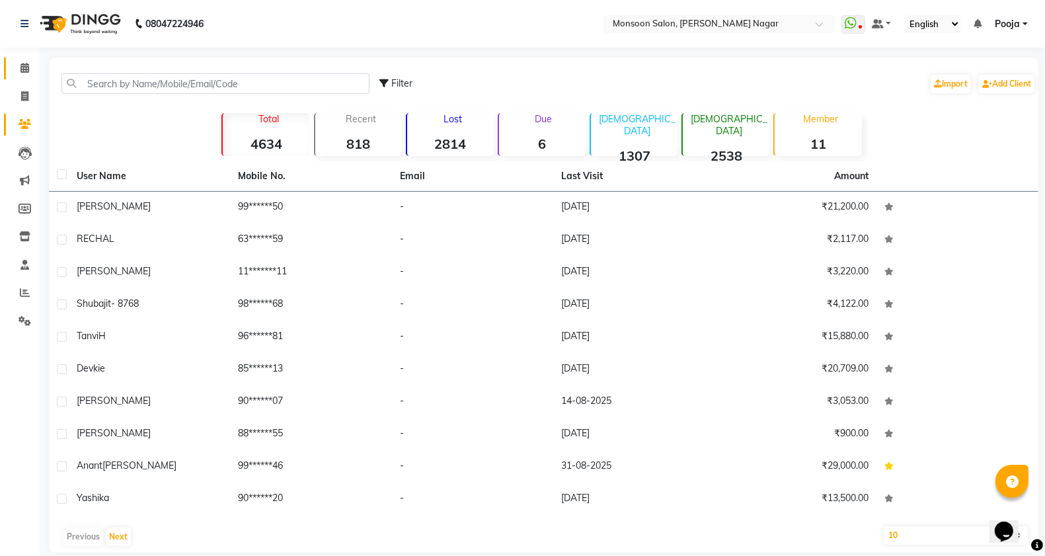
click at [28, 75] on span at bounding box center [24, 68] width 23 height 15
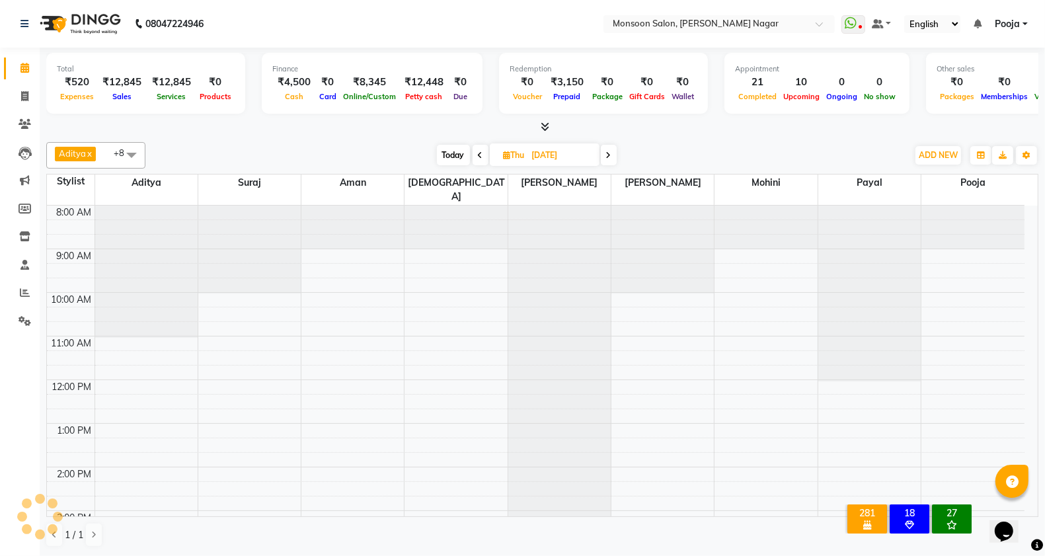
scroll to position [311, 0]
click at [978, 24] on icon at bounding box center [977, 23] width 8 height 9
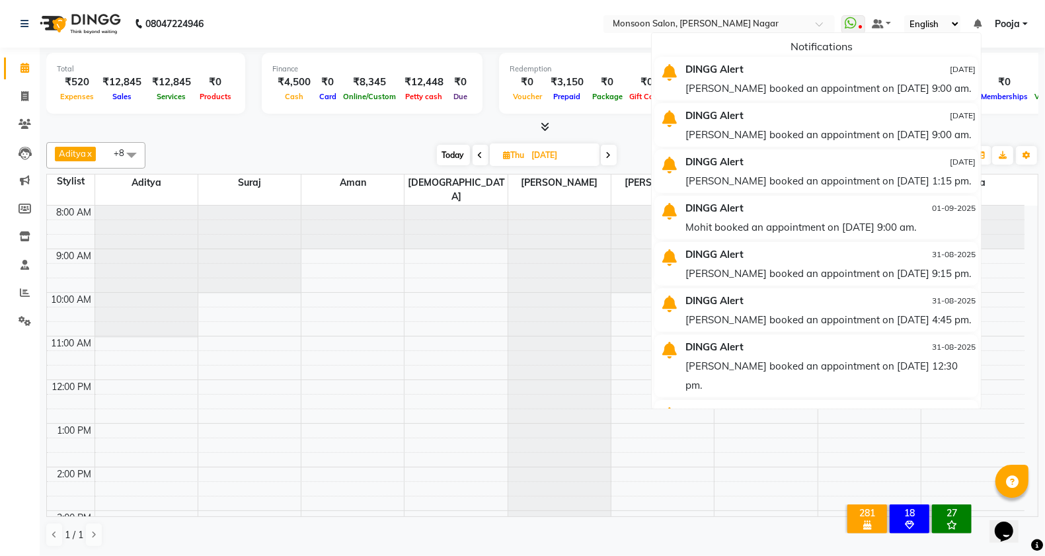
click at [784, 81] on div "[PERSON_NAME] booked an appointment on [DATE] 9:00 am." at bounding box center [830, 88] width 290 height 19
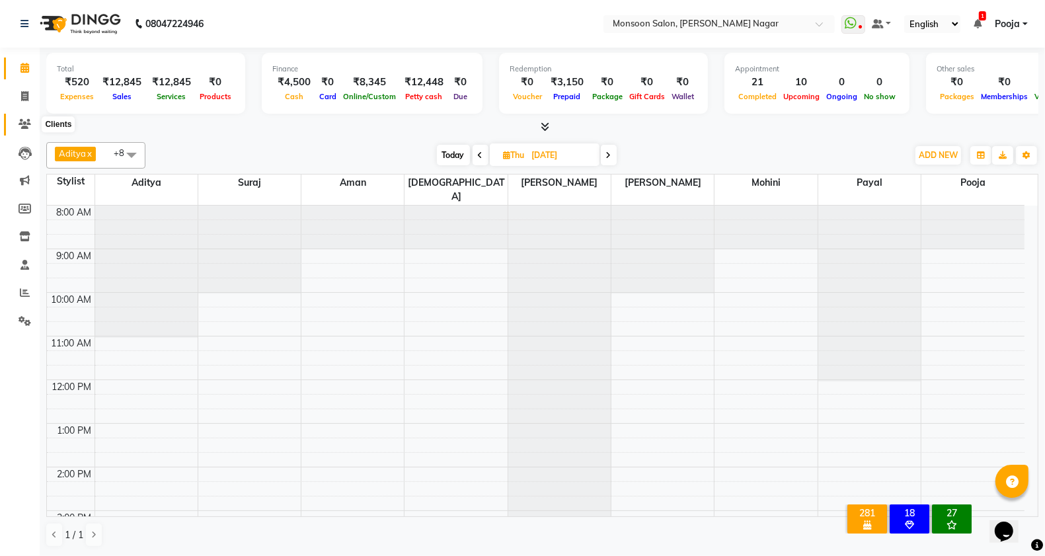
click at [27, 123] on icon at bounding box center [25, 124] width 13 height 10
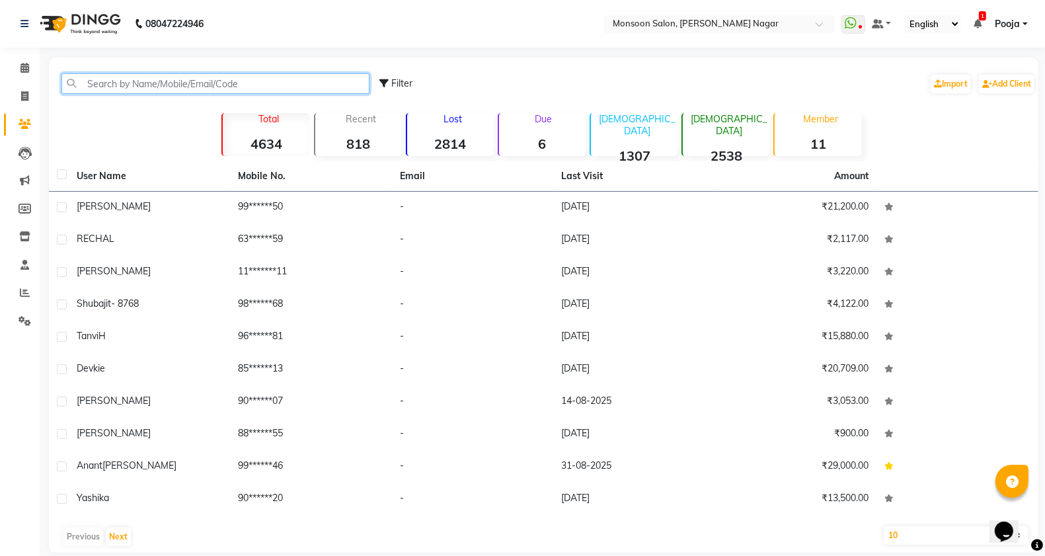
click at [106, 87] on input "text" at bounding box center [215, 83] width 308 height 20
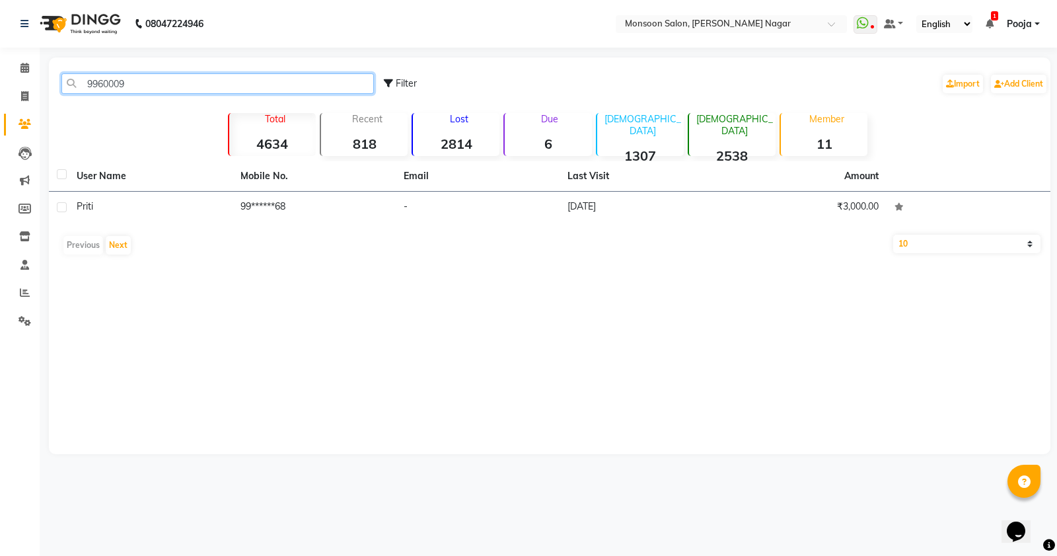
type input "9960009"
click at [527, 225] on div "User Name Mobile No. Email Last Visit Amount Priti 99******68 - 17-08-2025 ₹3,0…" at bounding box center [550, 211] width 1002 height 100
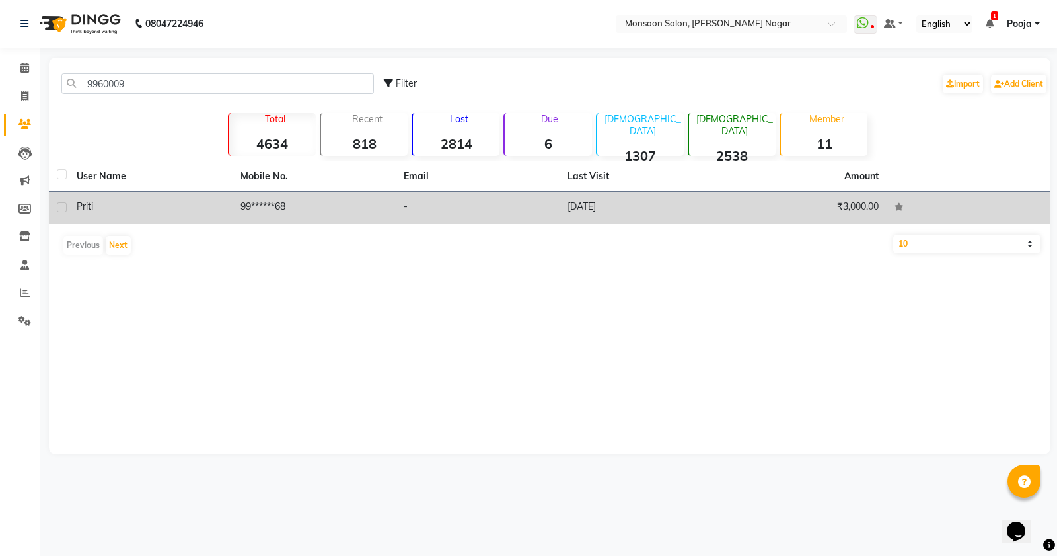
click at [536, 212] on td "-" at bounding box center [478, 208] width 164 height 32
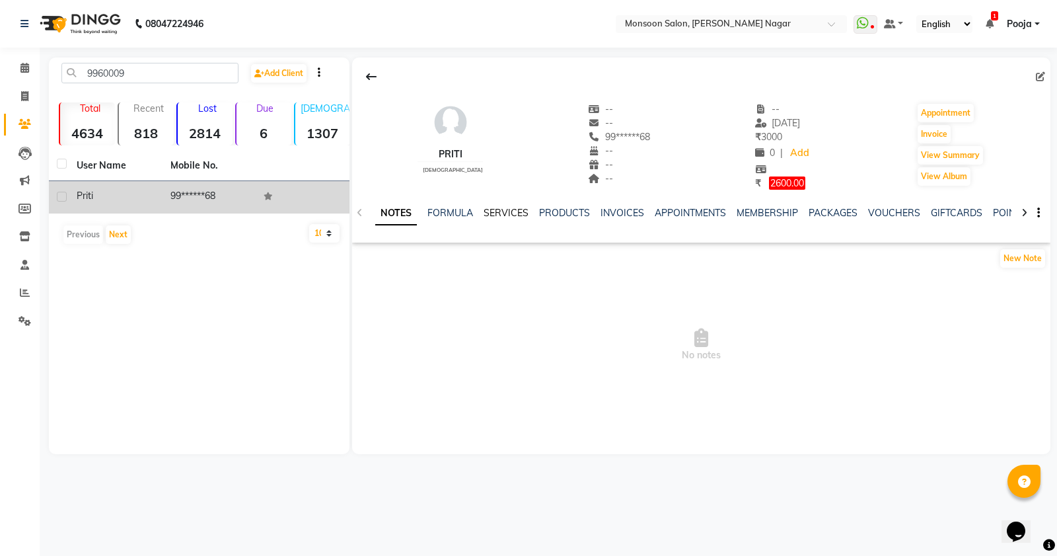
click at [507, 215] on link "SERVICES" at bounding box center [506, 213] width 45 height 12
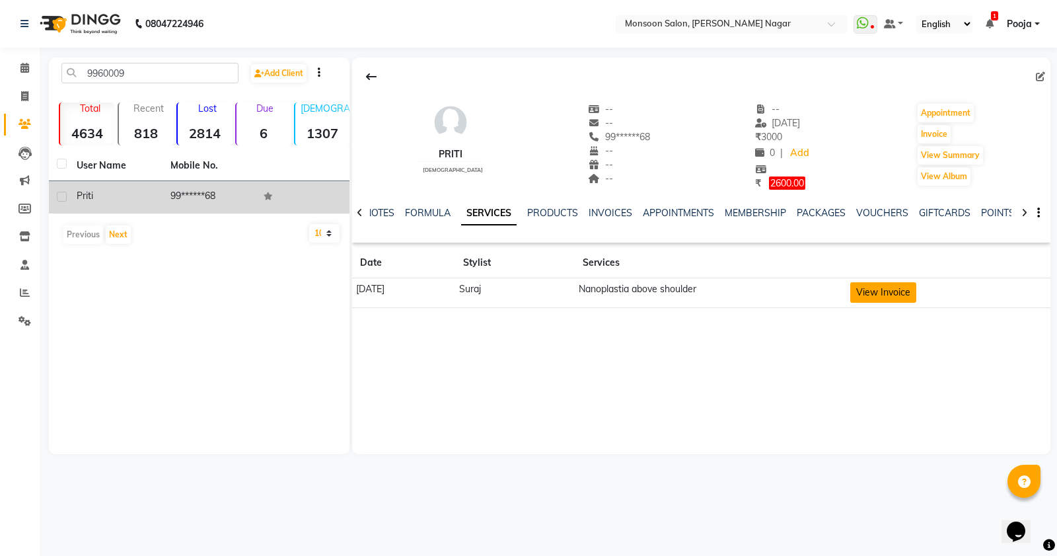
click at [884, 294] on button "View Invoice" at bounding box center [883, 292] width 66 height 20
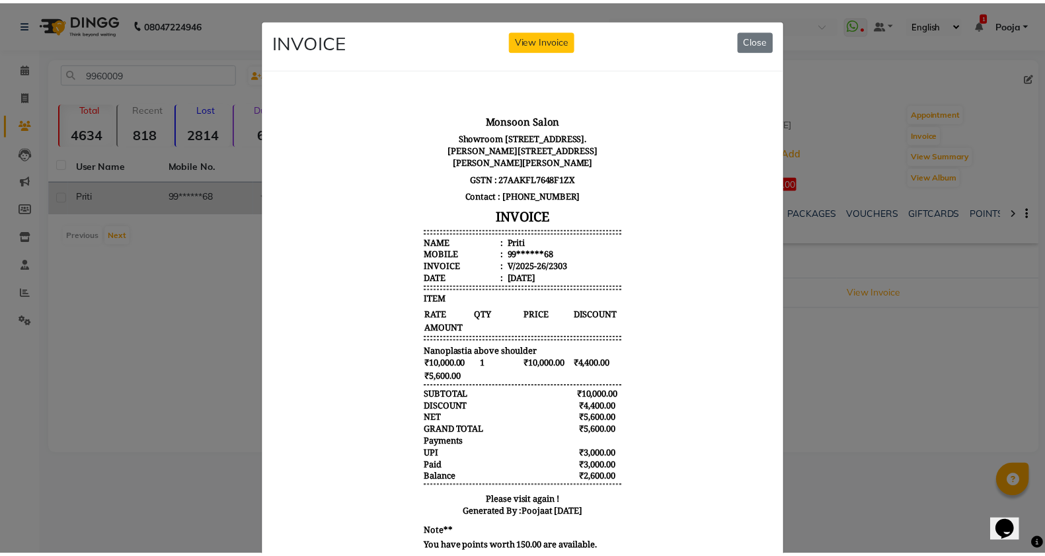
scroll to position [83, 0]
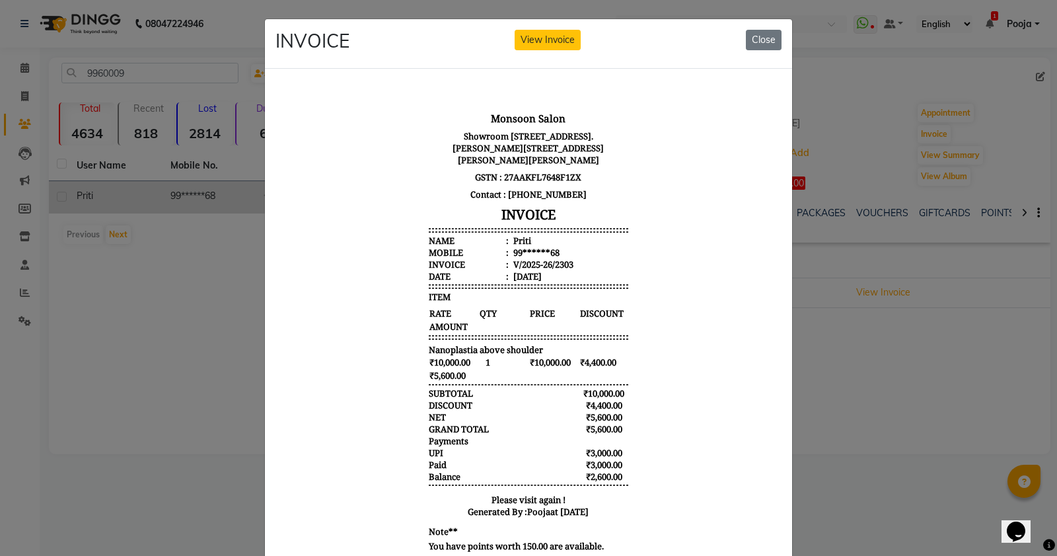
drag, startPoint x: 566, startPoint y: 471, endPoint x: 597, endPoint y: 471, distance: 31.1
click at [597, 471] on div "₹2,600.00" at bounding box center [604, 476] width 49 height 12
click at [717, 426] on body "Monsoon Salon Showroom No-6 Anand Square, New Airport Rd, opp. Viman Nagar Road…" at bounding box center [529, 280] width 496 height 558
click at [759, 33] on button "Close" at bounding box center [764, 40] width 36 height 20
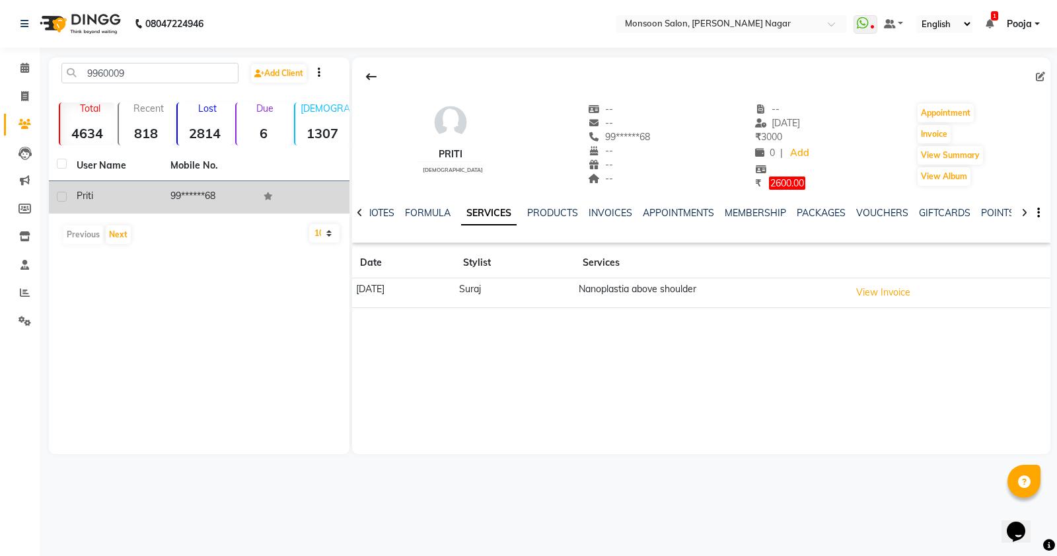
click at [769, 182] on span "2600.00" at bounding box center [787, 182] width 36 height 13
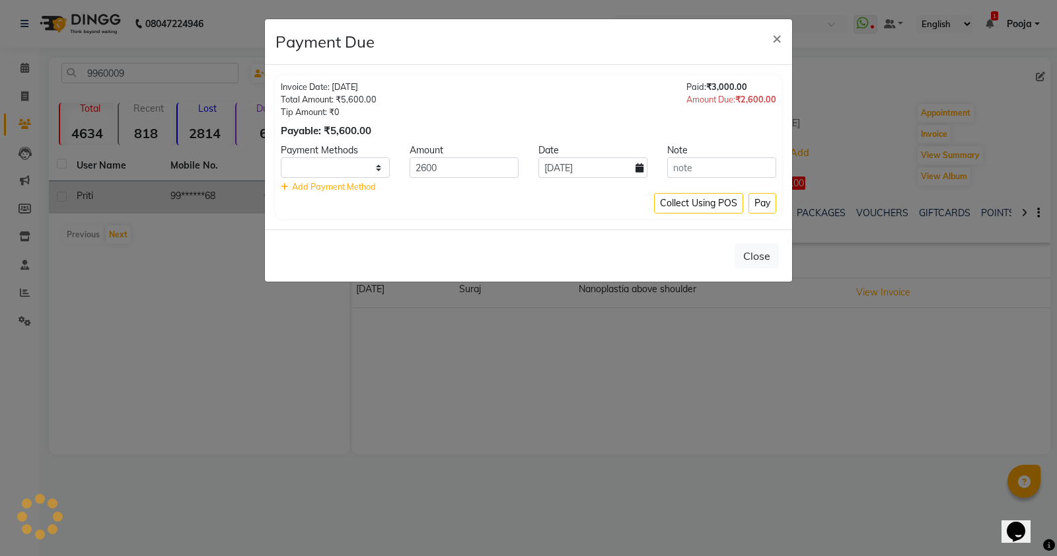
select select "1"
click at [781, 43] on span "×" at bounding box center [776, 38] width 9 height 20
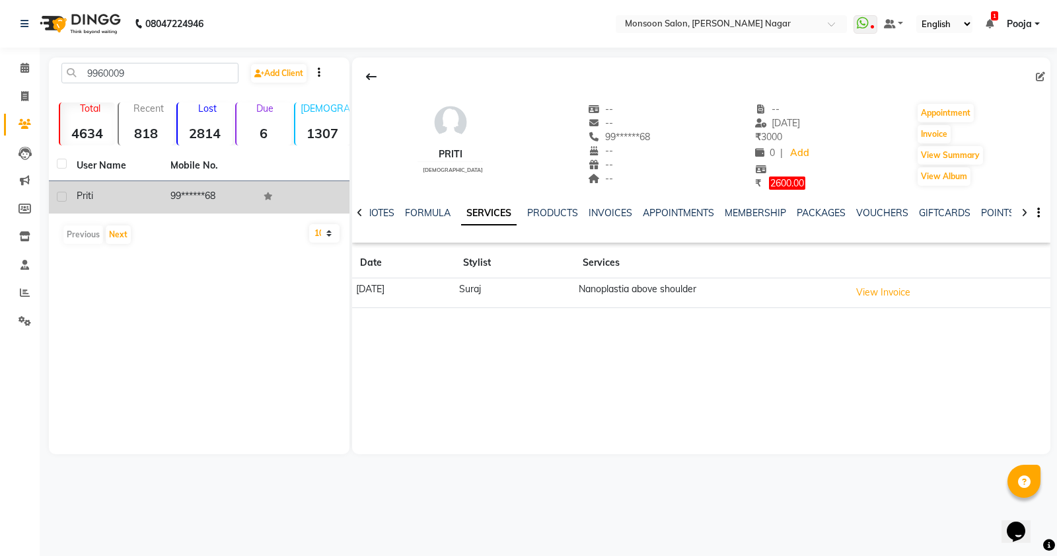
click at [992, 21] on icon at bounding box center [990, 23] width 8 height 9
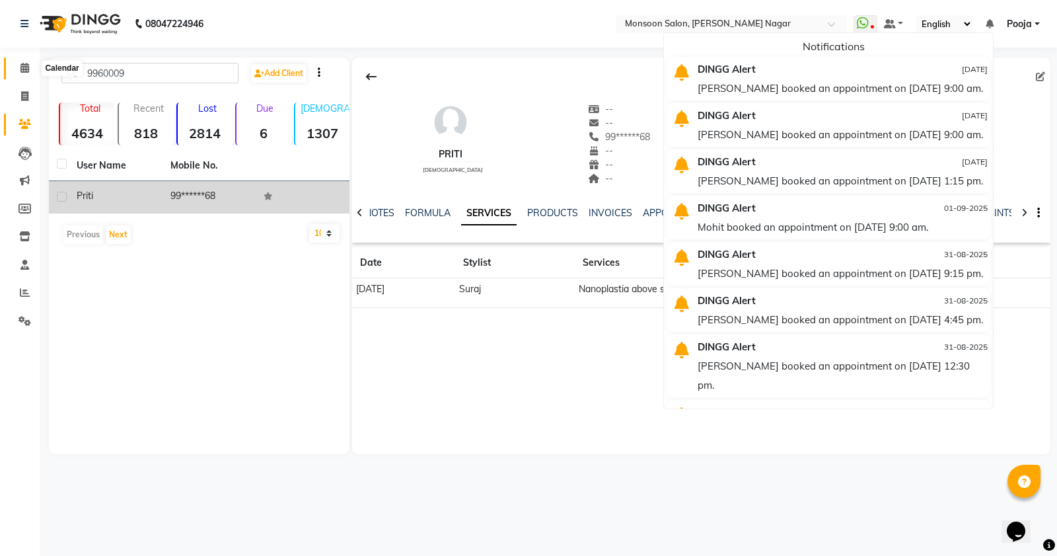
click at [23, 69] on icon at bounding box center [24, 68] width 9 height 10
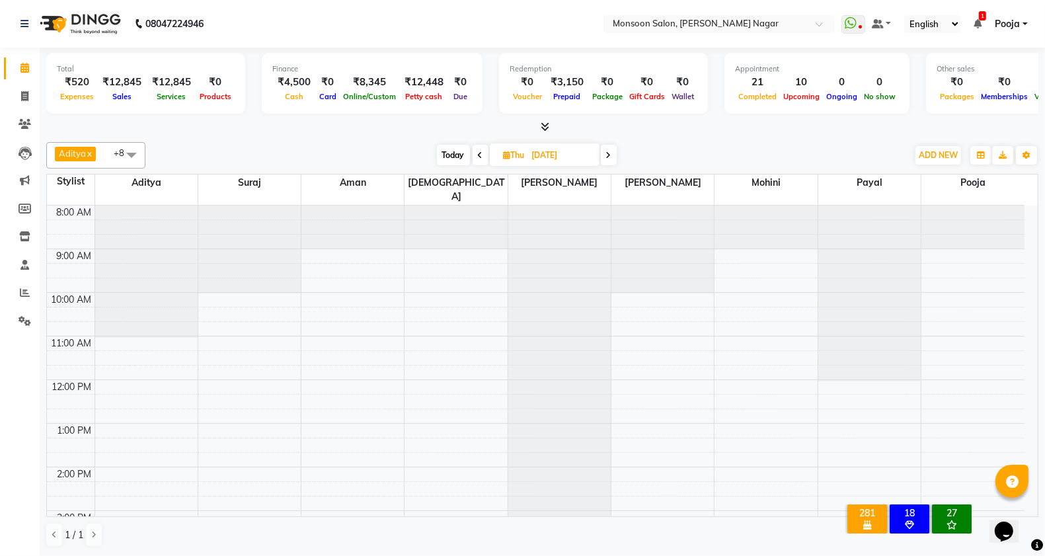
click at [451, 159] on span "Today" at bounding box center [453, 155] width 33 height 20
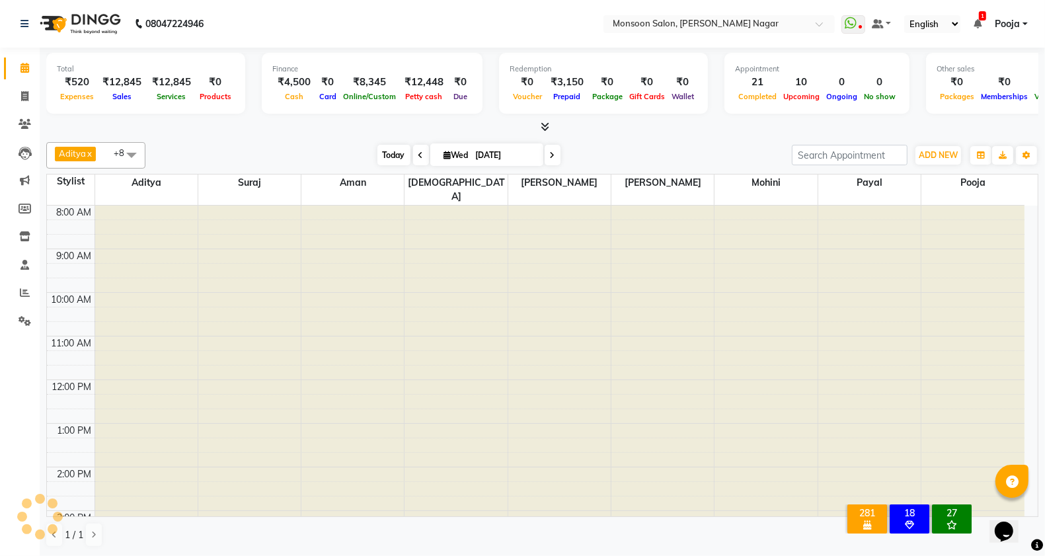
scroll to position [337, 0]
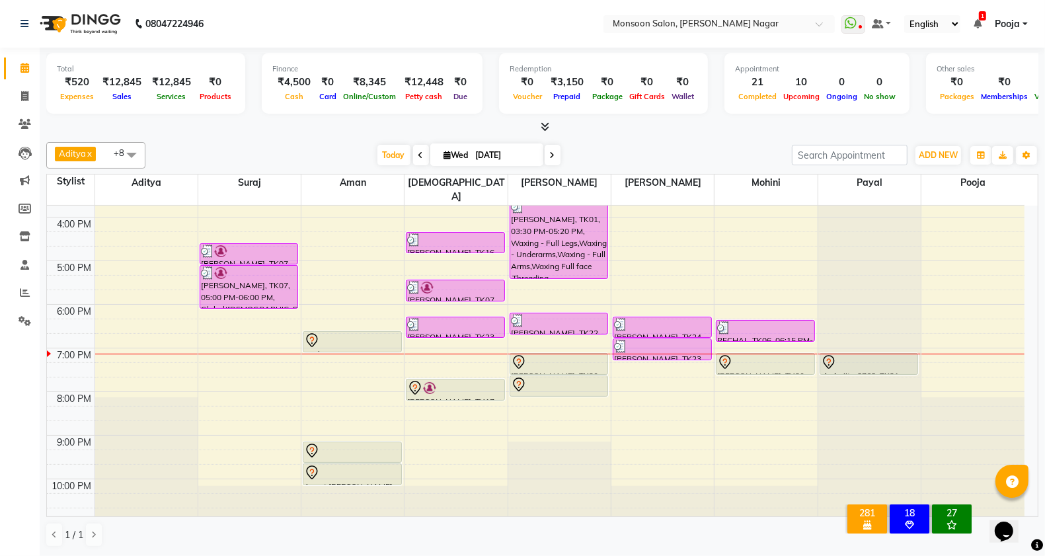
click at [978, 13] on nav "08047224946 Select Location × Monsoon Salon, [PERSON_NAME][GEOGRAPHIC_DATA] Wha…" at bounding box center [522, 24] width 1045 height 48
click at [979, 18] on span "1" at bounding box center [982, 15] width 7 height 9
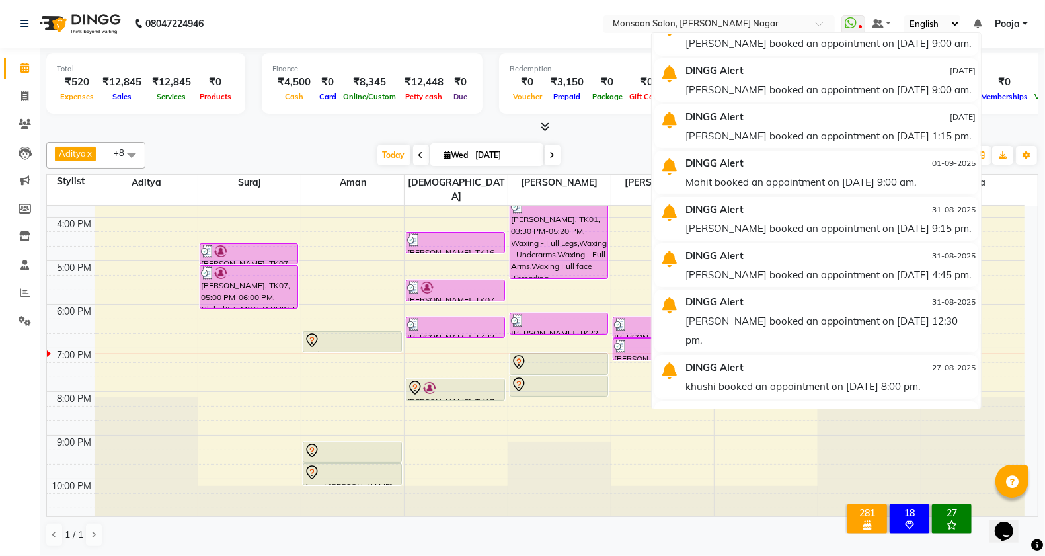
scroll to position [0, 0]
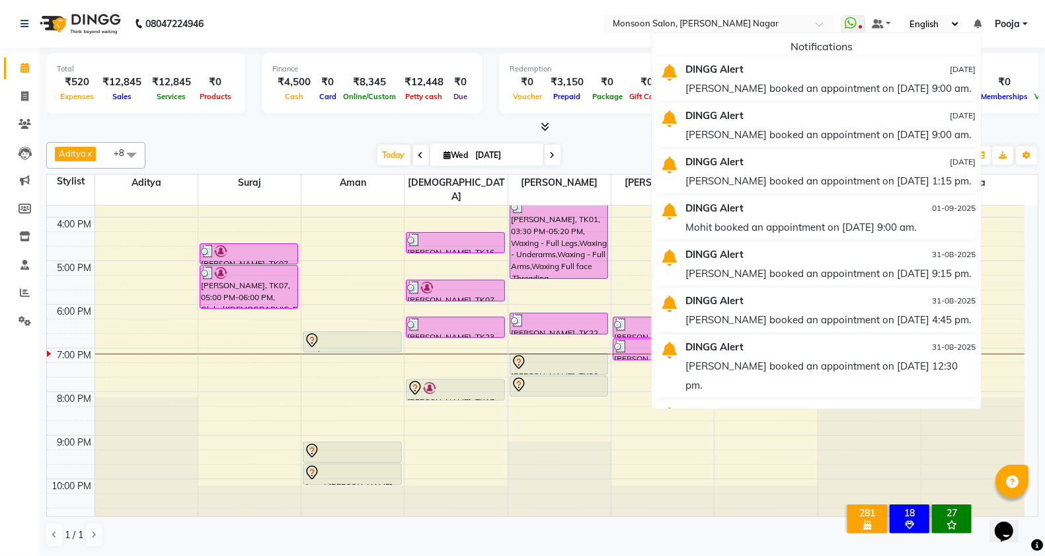
click at [982, 27] on ul "WhatsApp Status ✕ Status: Disconnected Most Recent Message: [DATE] 08:39 PM Rec…" at bounding box center [937, 24] width 193 height 18
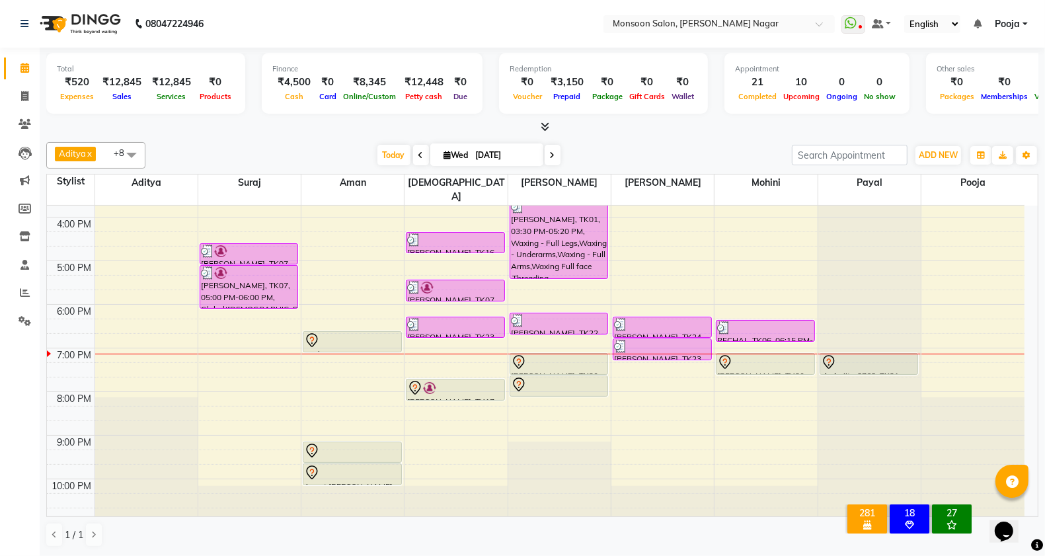
click at [11, 71] on link "Calendar" at bounding box center [20, 68] width 32 height 22
click at [554, 155] on span at bounding box center [553, 155] width 16 height 20
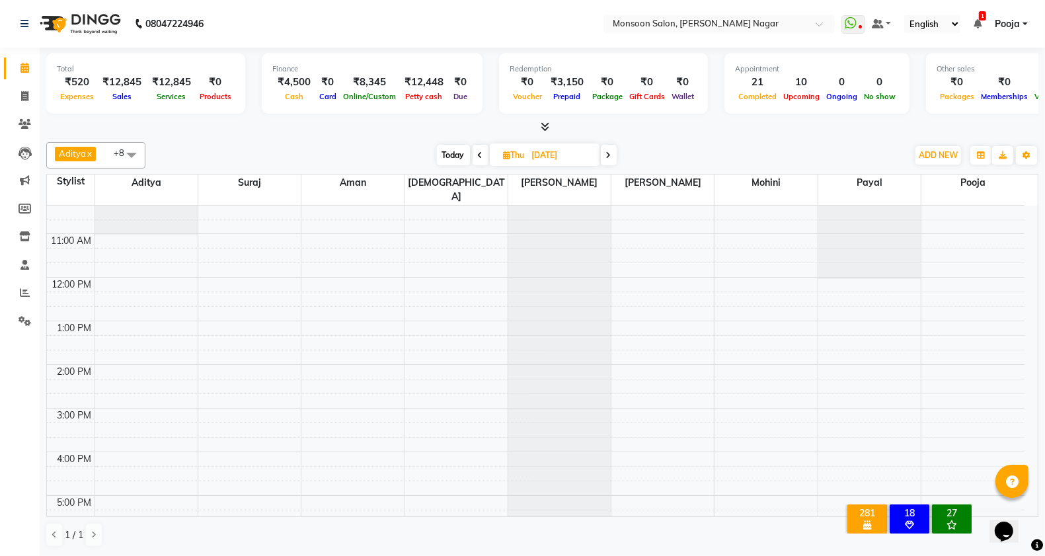
scroll to position [337, 0]
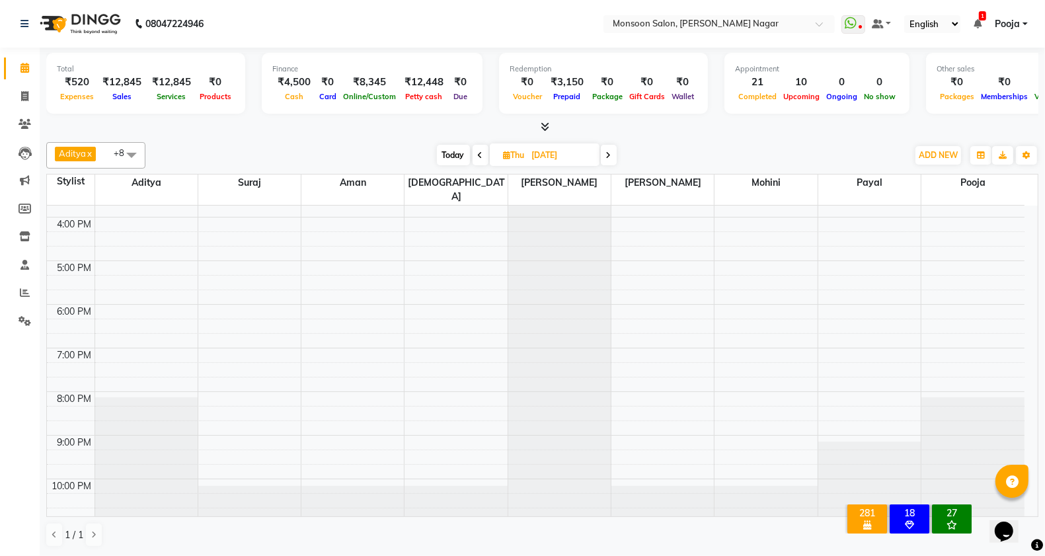
click at [979, 24] on icon at bounding box center [977, 23] width 8 height 9
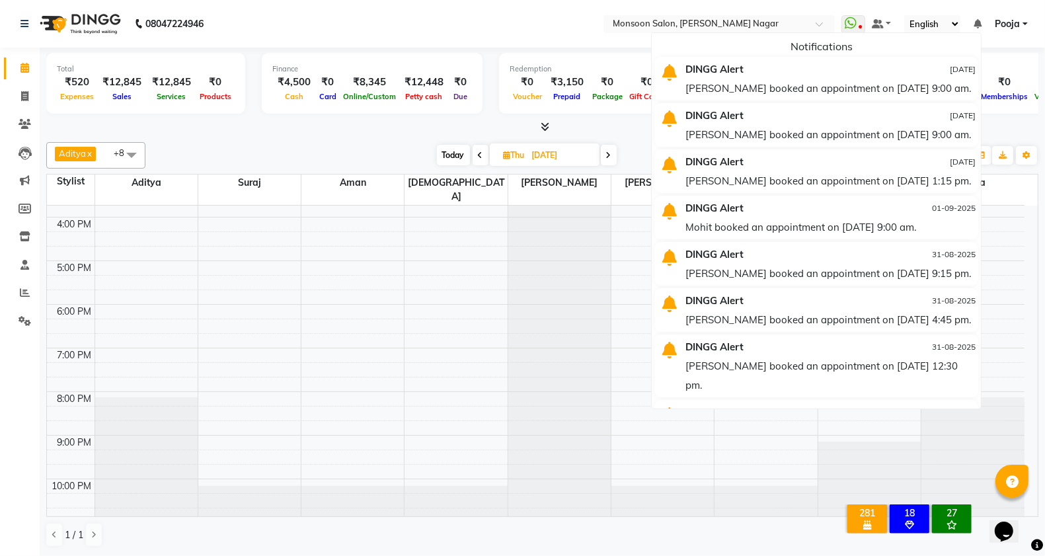
click at [979, 24] on icon at bounding box center [977, 23] width 8 height 9
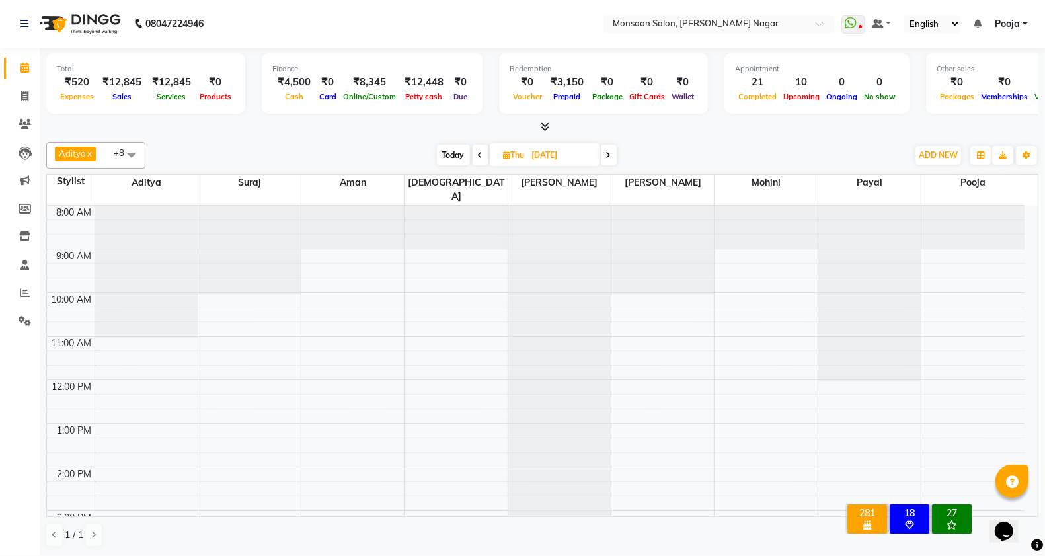
scroll to position [220, 0]
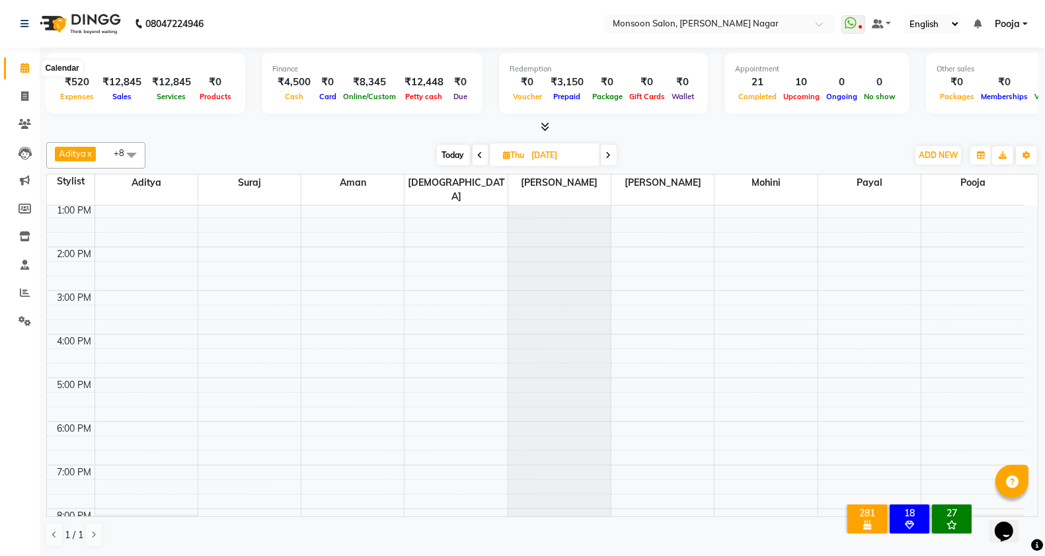
click at [20, 71] on icon at bounding box center [24, 68] width 9 height 10
click at [456, 149] on span "Today" at bounding box center [453, 155] width 33 height 20
type input "[DATE]"
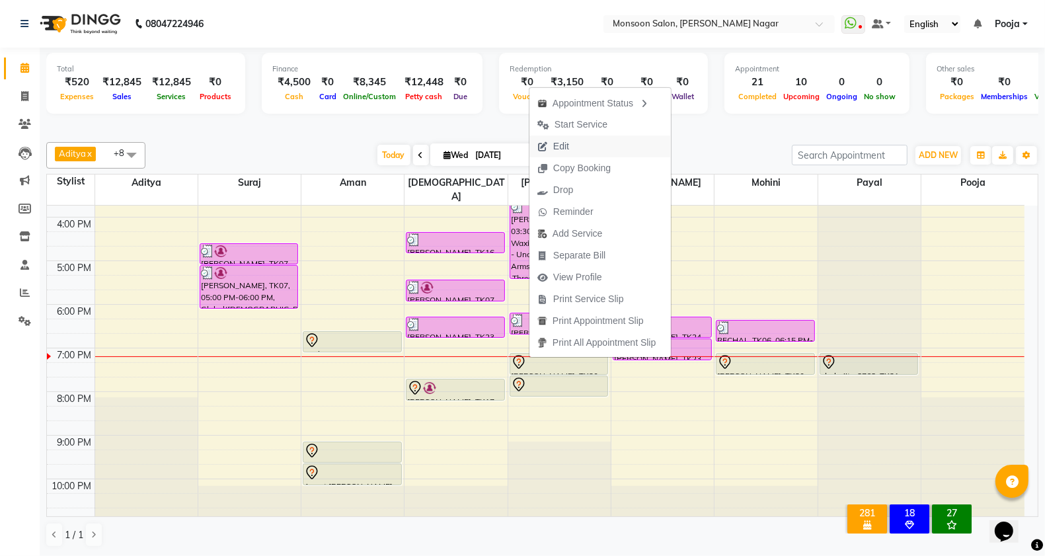
click at [559, 137] on span "Edit" at bounding box center [553, 146] width 48 height 22
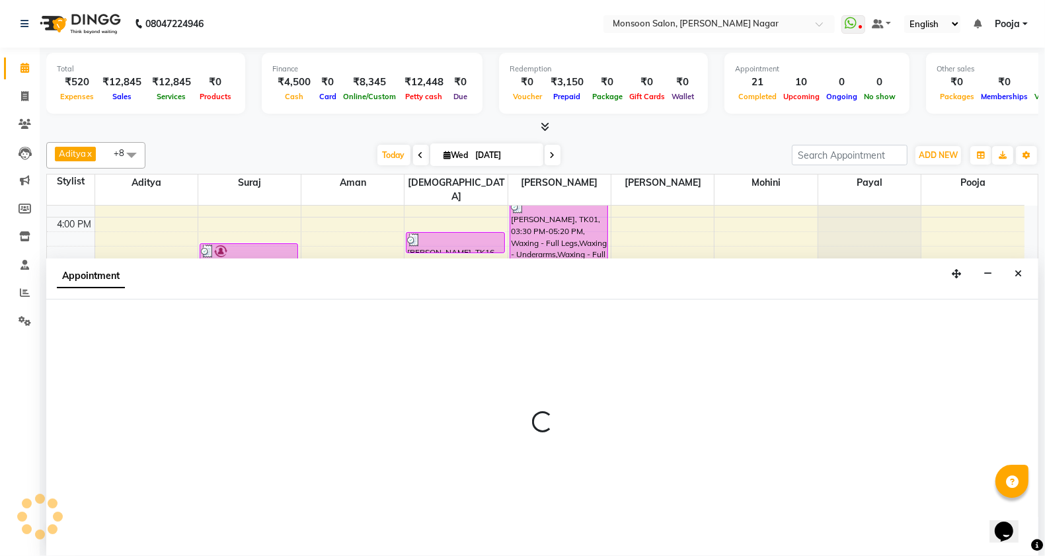
scroll to position [1, 0]
select select "tentative"
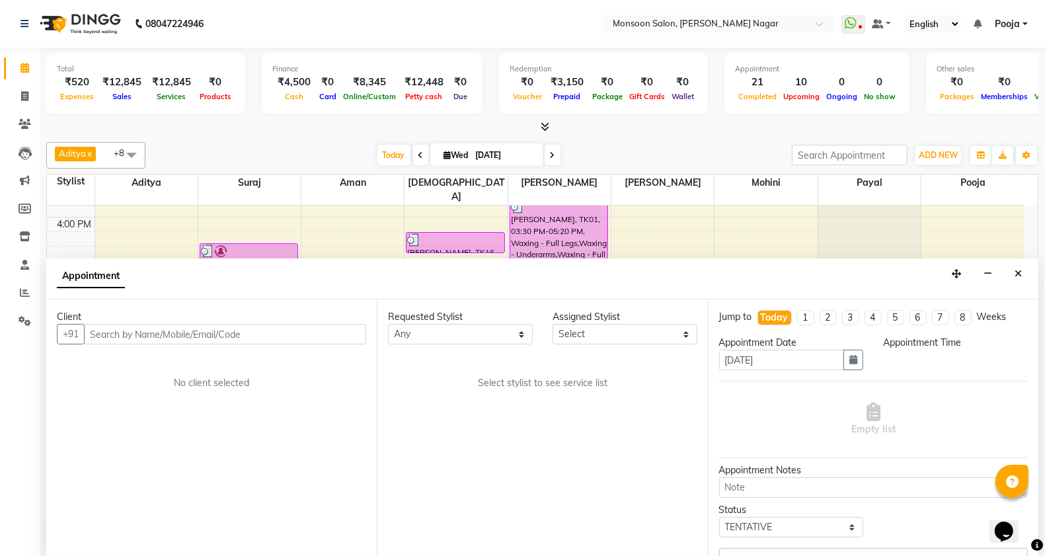
select select "41156"
select select "1140"
select select "2167"
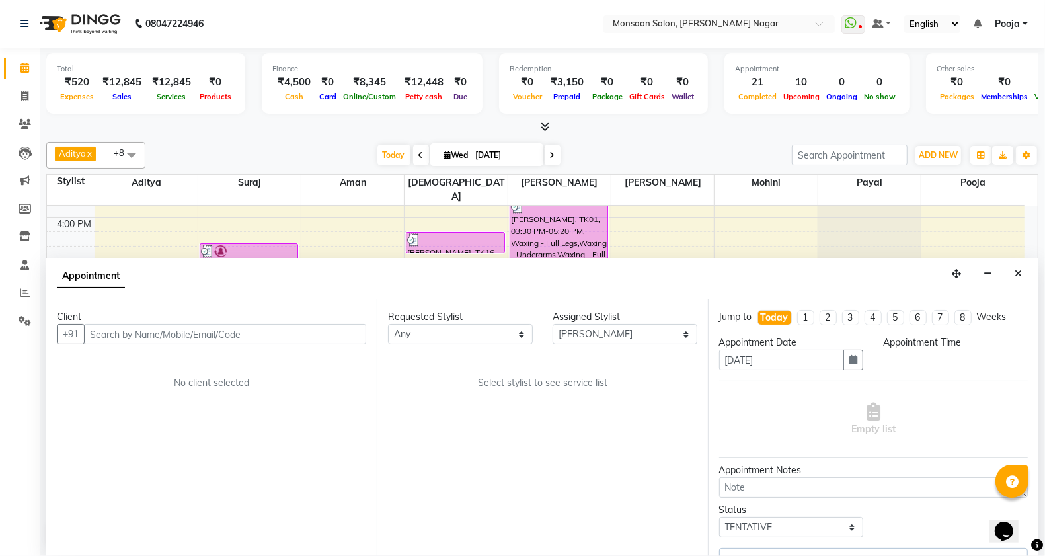
select select "2167"
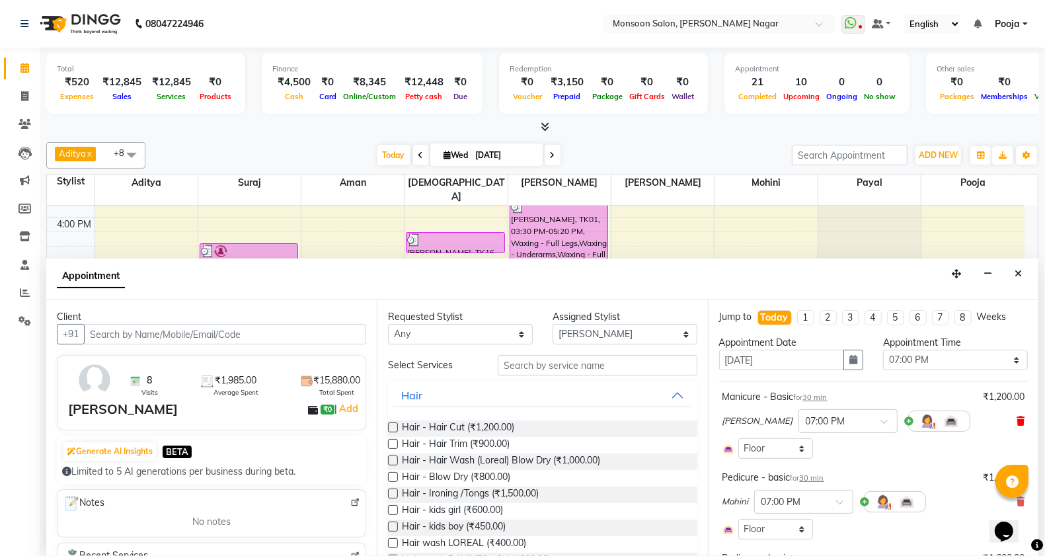
click at [1016, 424] on icon at bounding box center [1020, 420] width 8 height 9
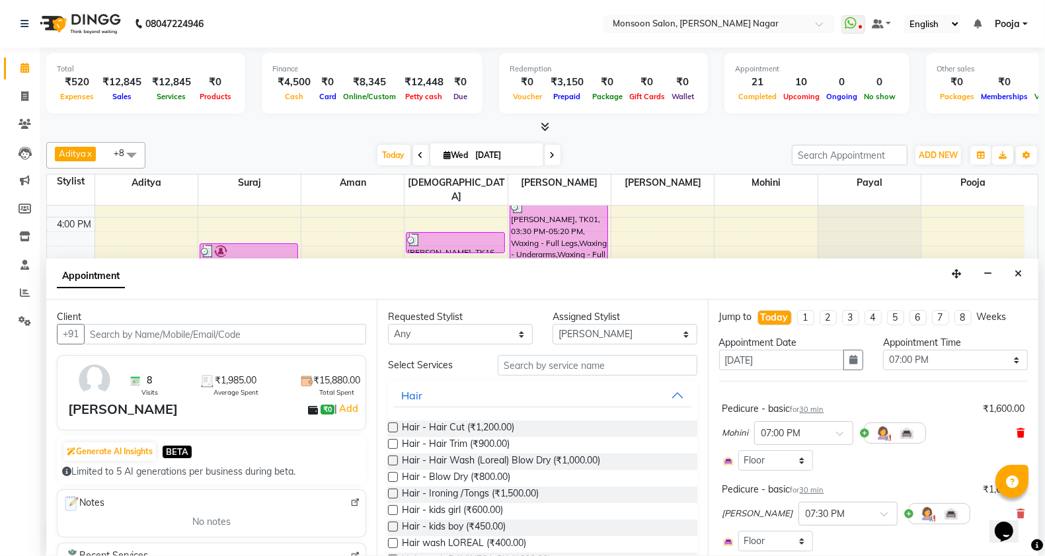
click at [1016, 435] on icon at bounding box center [1020, 432] width 8 height 9
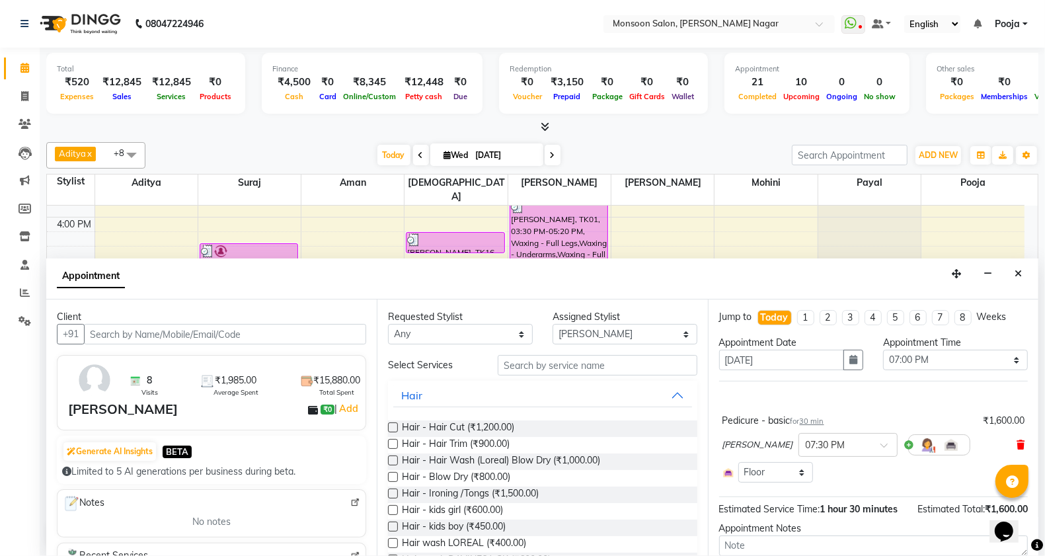
click at [1016, 443] on icon at bounding box center [1020, 444] width 8 height 9
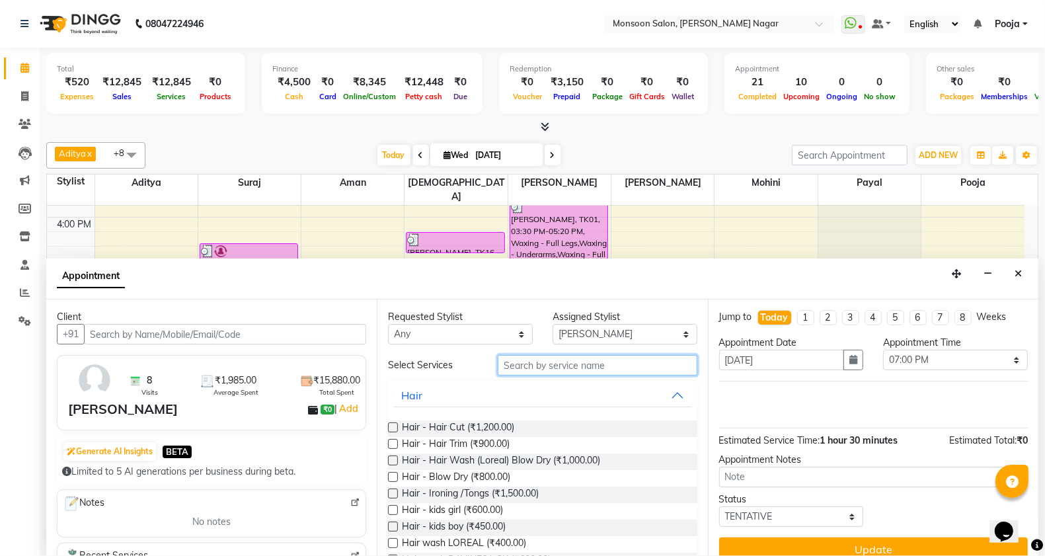
click at [554, 362] on input "text" at bounding box center [598, 365] width 200 height 20
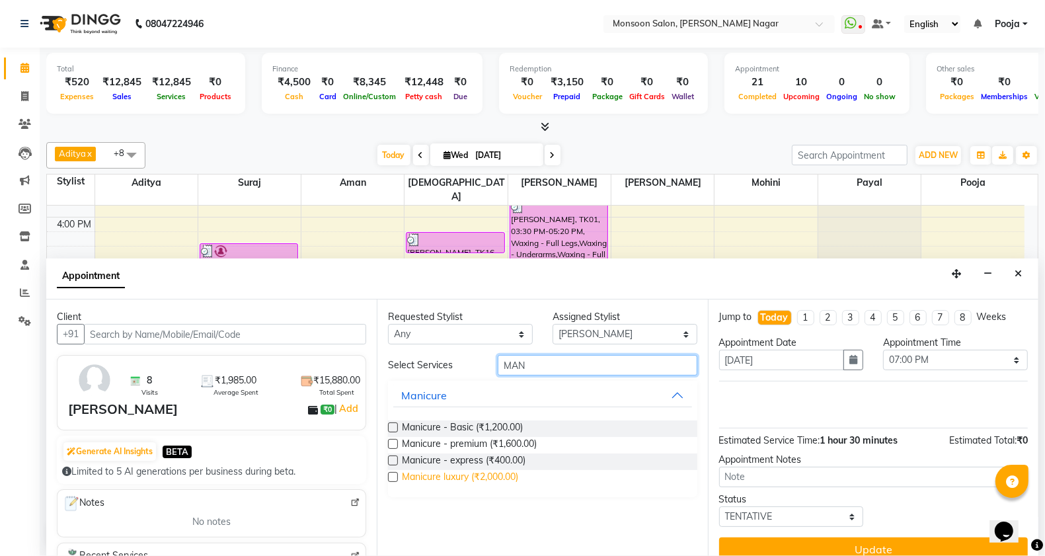
type input "MAN"
click at [509, 479] on span "Manicure luxury (₹2,000.00)" at bounding box center [460, 478] width 116 height 17
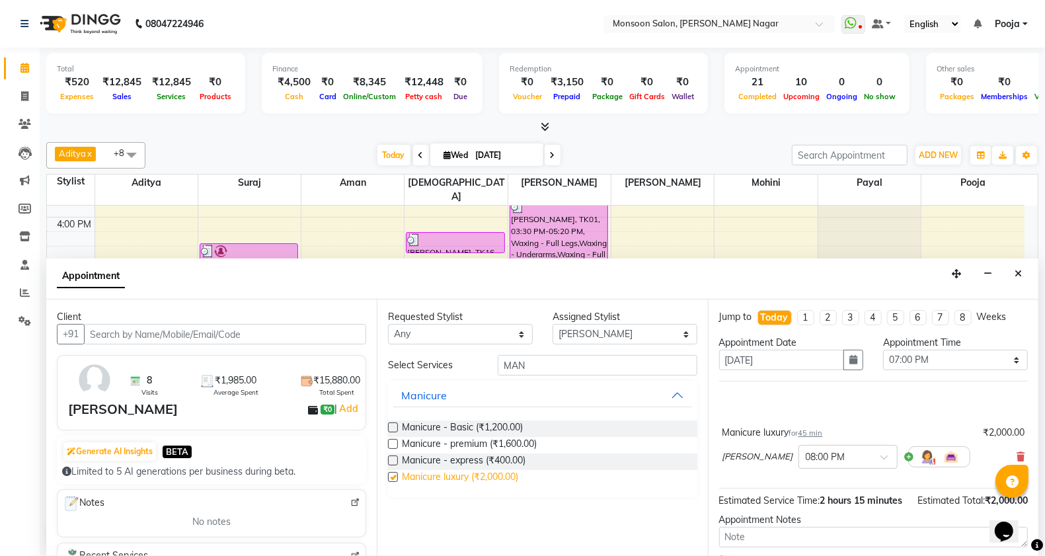
checkbox input "false"
drag, startPoint x: 546, startPoint y: 361, endPoint x: 449, endPoint y: 371, distance: 97.6
click at [449, 371] on div "Select Services MAN" at bounding box center [542, 365] width 328 height 20
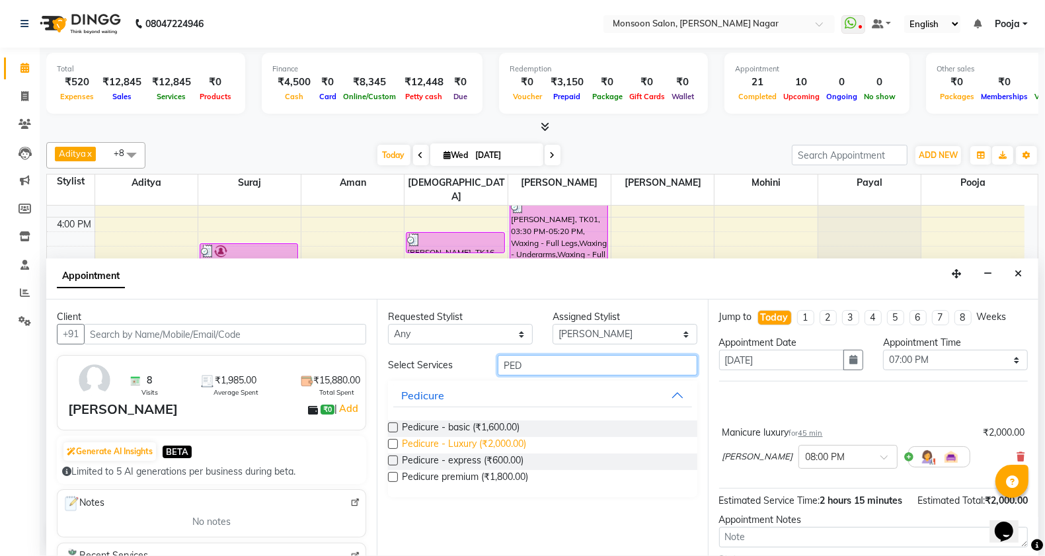
type input "PED"
click at [477, 443] on span "Pedicure - Luxury (₹2,000.00)" at bounding box center [464, 445] width 124 height 17
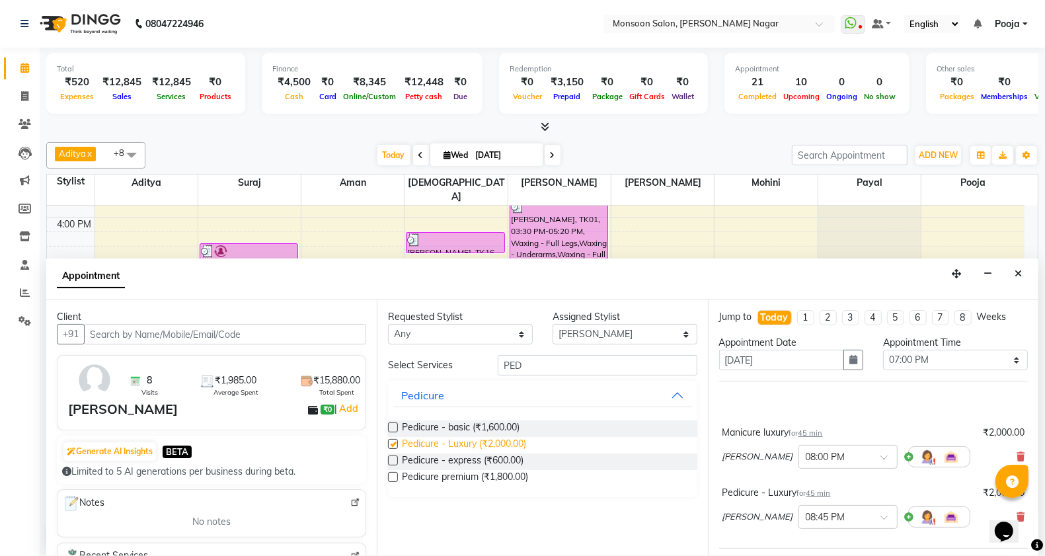
checkbox input "false"
click at [580, 336] on select "Select [PERSON_NAME] [PERSON_NAME] [PERSON_NAME] [PERSON_NAME] [PERSON_NAME] Po…" at bounding box center [624, 334] width 145 height 20
select select "85326"
click at [552, 324] on select "Select [PERSON_NAME] [PERSON_NAME] [PERSON_NAME] [PERSON_NAME] [PERSON_NAME] Po…" at bounding box center [624, 334] width 145 height 20
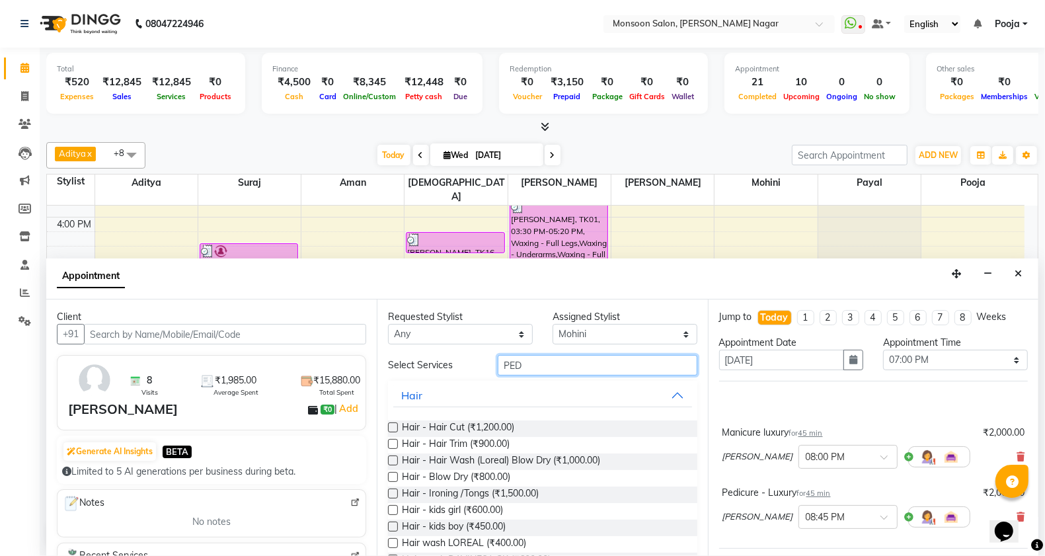
drag, startPoint x: 531, startPoint y: 358, endPoint x: 461, endPoint y: 365, distance: 70.5
click at [463, 365] on div "Select Services PED" at bounding box center [542, 365] width 328 height 20
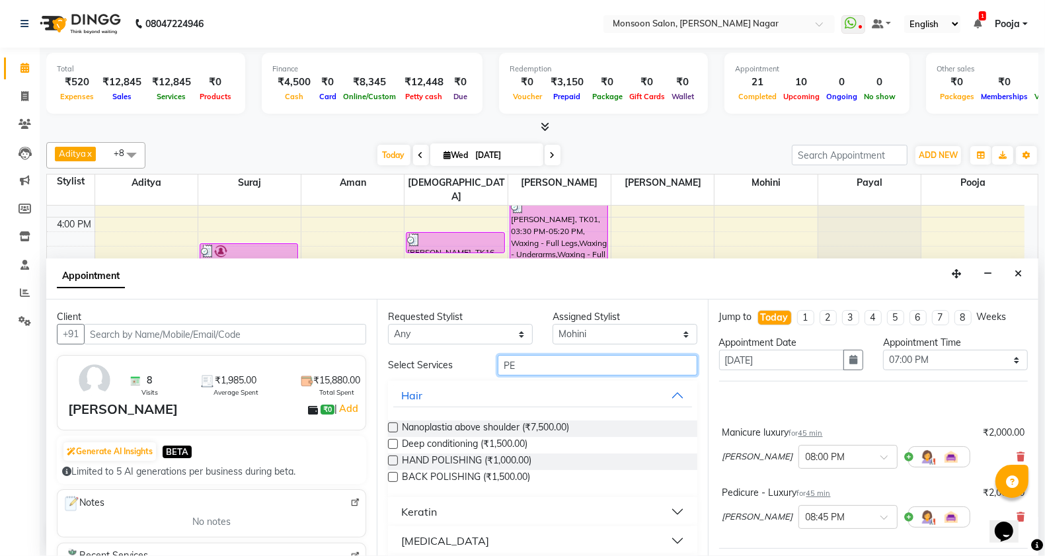
type input "PED"
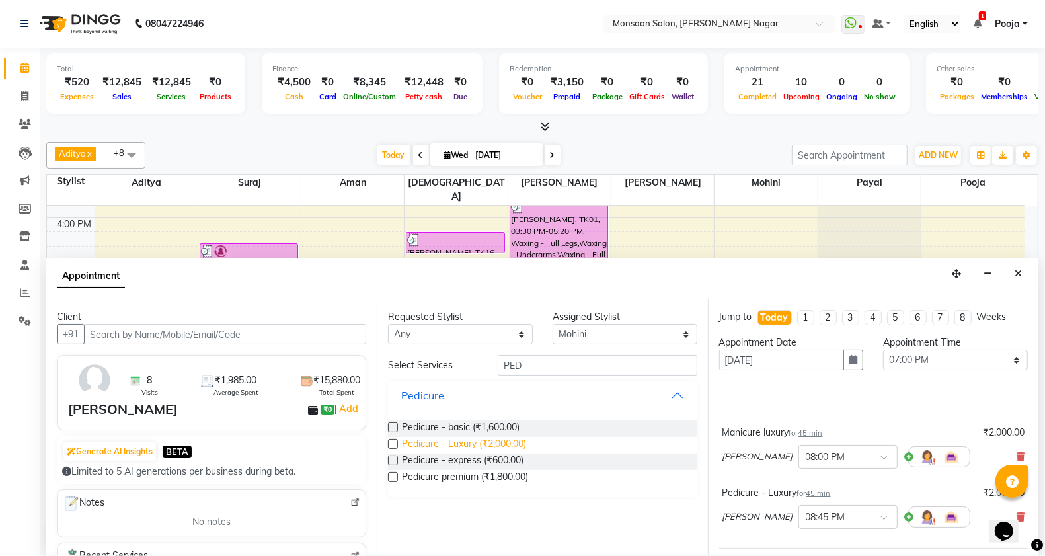
click at [473, 446] on span "Pedicure - Luxury (₹2,000.00)" at bounding box center [464, 445] width 124 height 17
checkbox input "false"
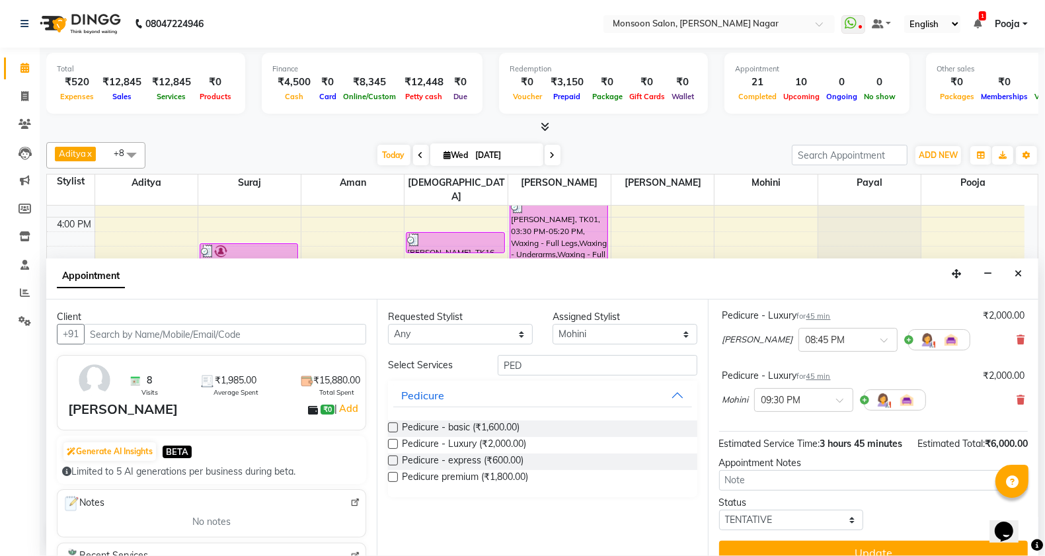
scroll to position [210, 0]
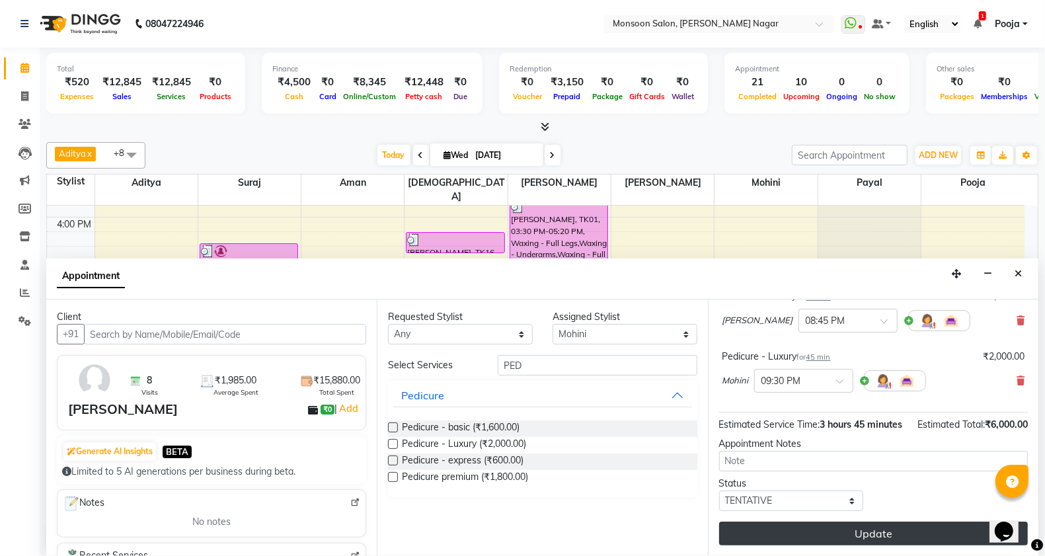
click at [874, 529] on button "Update" at bounding box center [873, 533] width 309 height 24
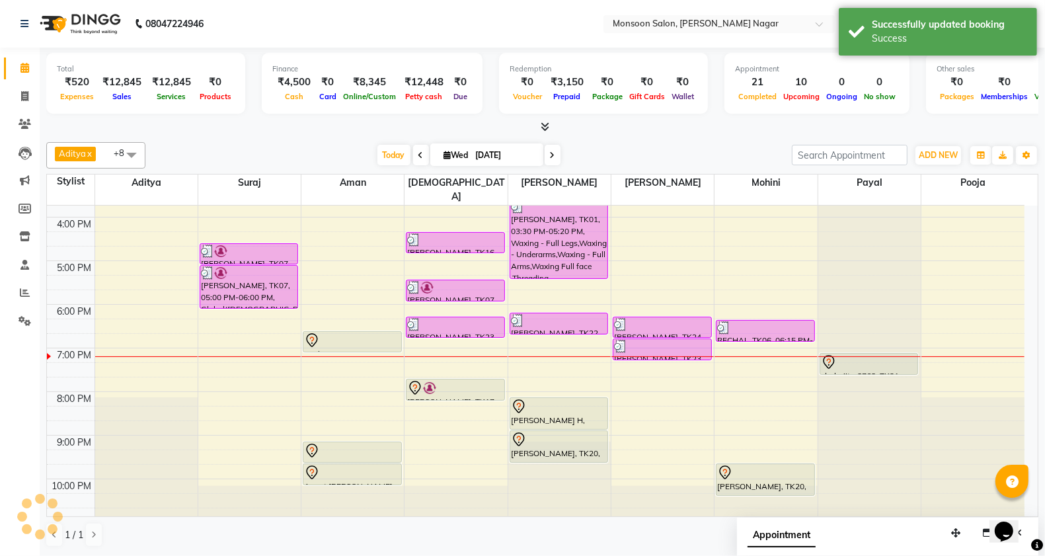
scroll to position [0, 0]
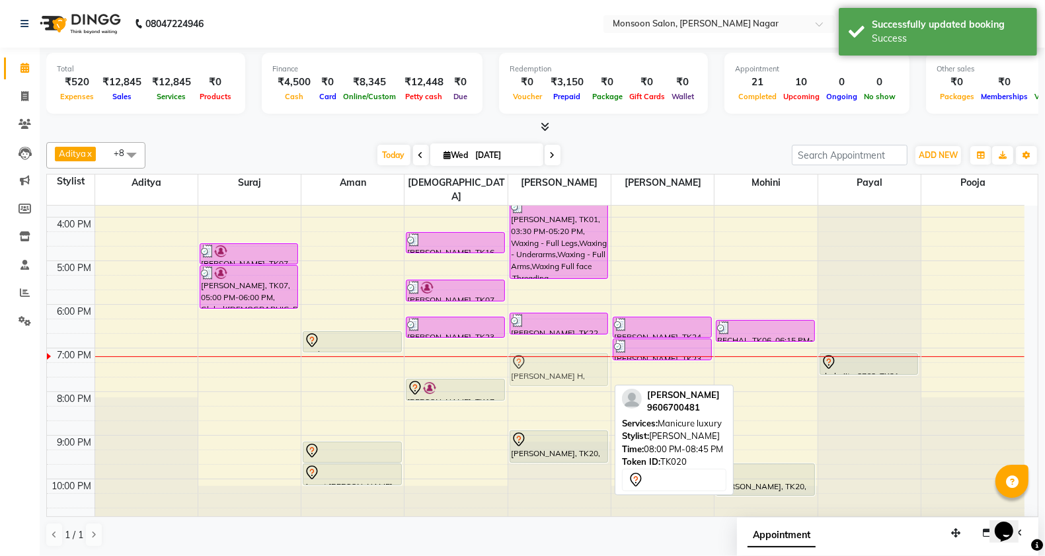
drag, startPoint x: 552, startPoint y: 392, endPoint x: 554, endPoint y: 354, distance: 38.4
click at [554, 354] on div "Yashika, TK01, 02:00 PM-02:30 PM, Waxing - Full Arms Yashika, TK01, 02:30 PM-03…" at bounding box center [559, 195] width 102 height 654
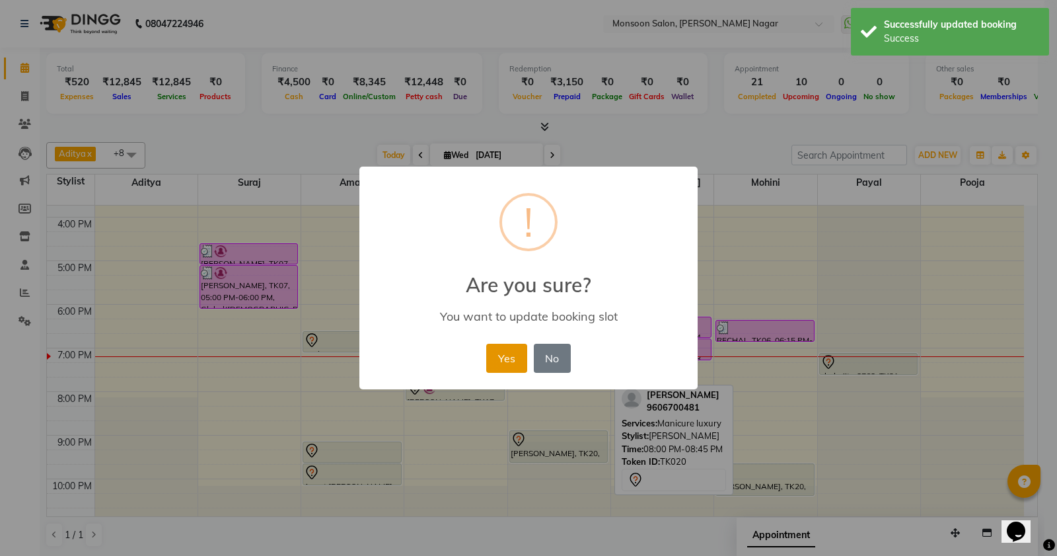
click at [519, 359] on button "Yes" at bounding box center [506, 358] width 40 height 29
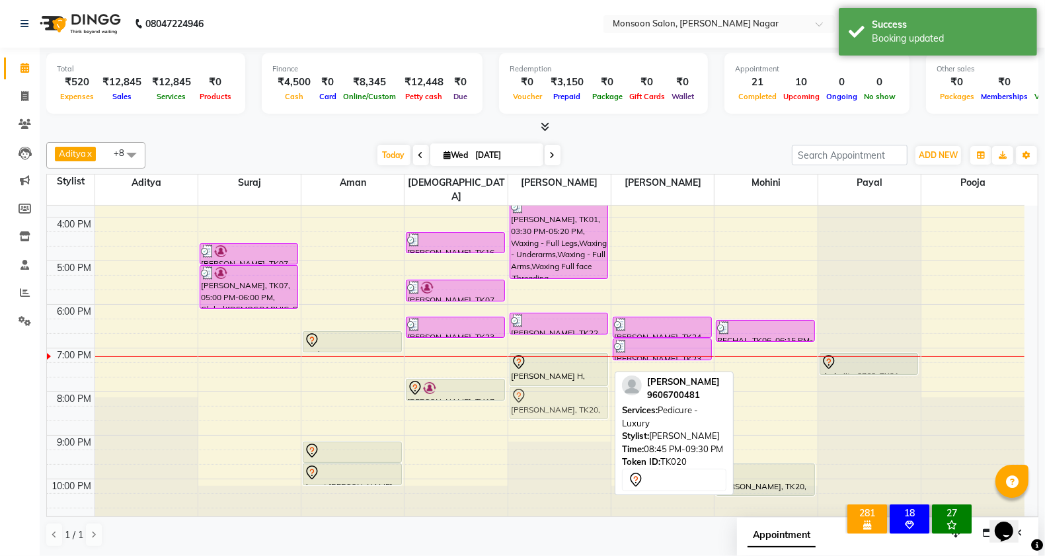
drag, startPoint x: 554, startPoint y: 428, endPoint x: 562, endPoint y: 385, distance: 43.8
click at [562, 385] on div "Yashika, TK01, 02:00 PM-02:30 PM, Waxing - Full Arms Yashika, TK01, 02:30 PM-03…" at bounding box center [559, 195] width 102 height 654
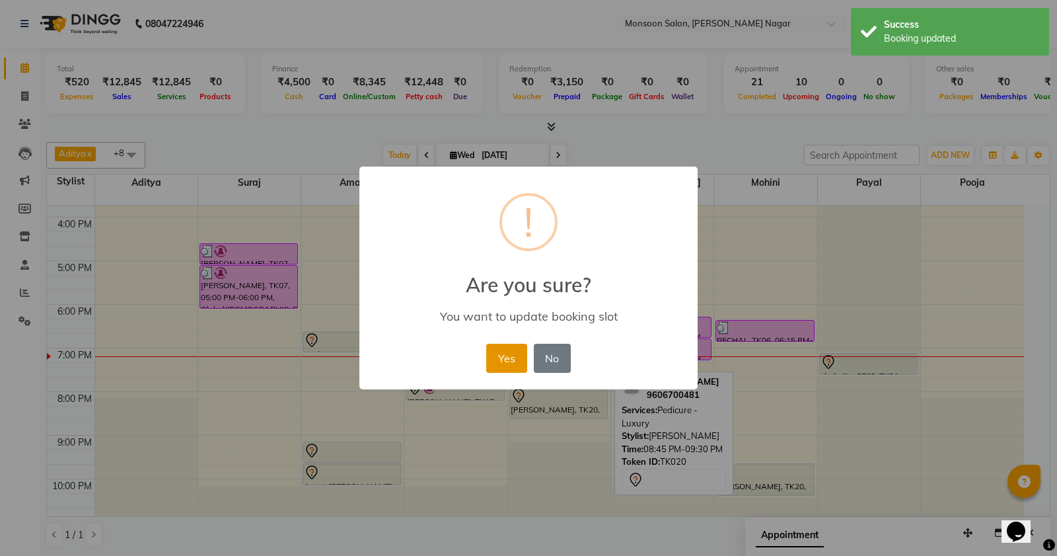
click at [499, 362] on button "Yes" at bounding box center [506, 358] width 40 height 29
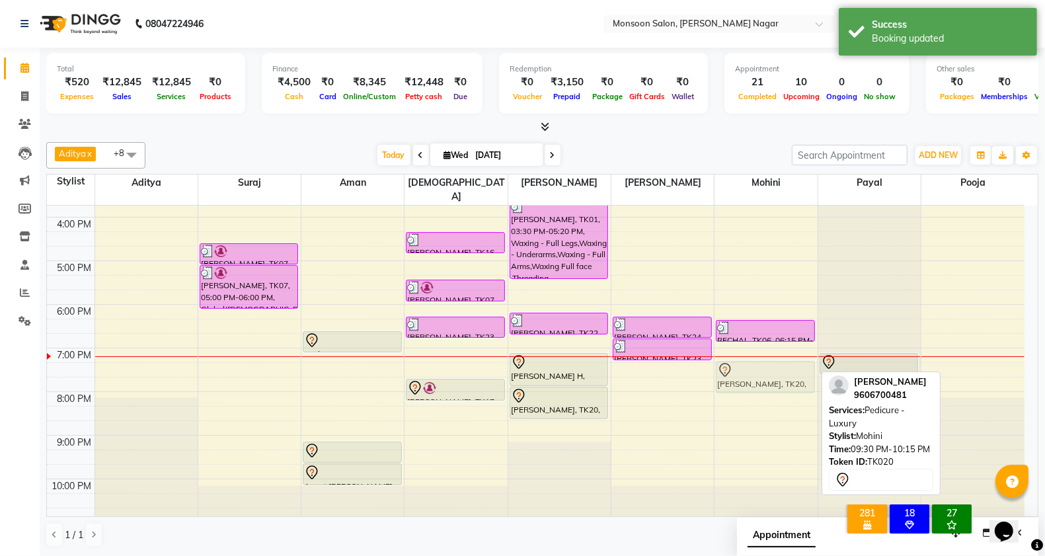
drag, startPoint x: 755, startPoint y: 467, endPoint x: 765, endPoint y: 358, distance: 109.5
click at [765, 358] on div "Arpita, TK14, 01:45 PM-02:15 PM, Threading - Upperlip/Chin/Forehead RECHAL, TK0…" at bounding box center [765, 195] width 102 height 654
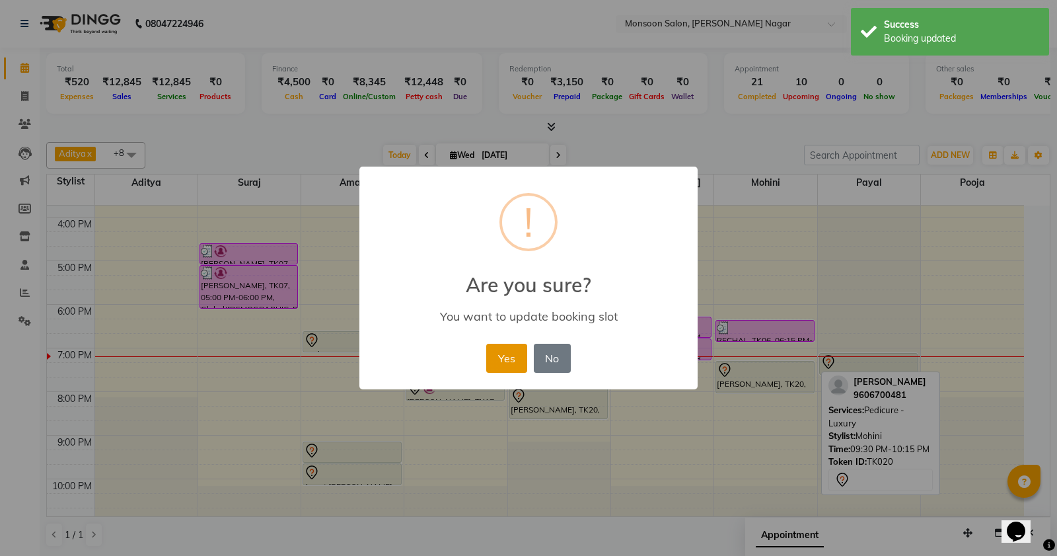
click at [508, 362] on button "Yes" at bounding box center [506, 358] width 40 height 29
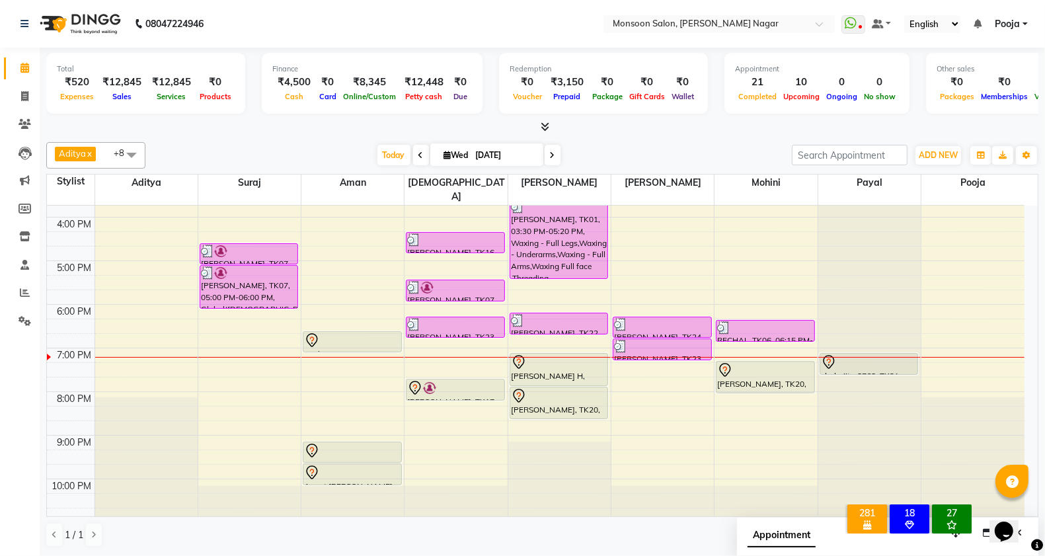
click at [552, 149] on span at bounding box center [553, 155] width 16 height 20
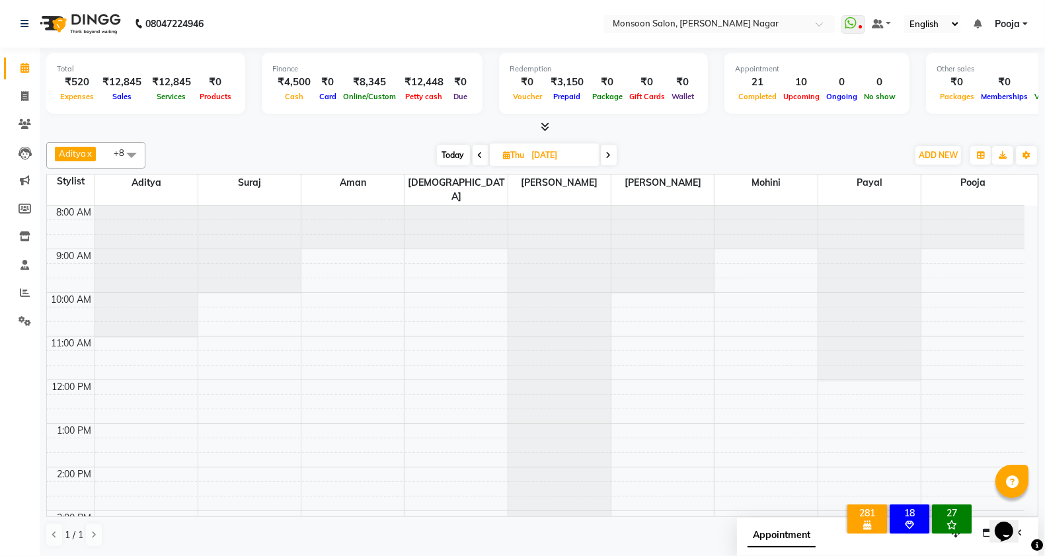
click at [457, 153] on span "Today" at bounding box center [453, 155] width 33 height 20
type input "03-09-2025"
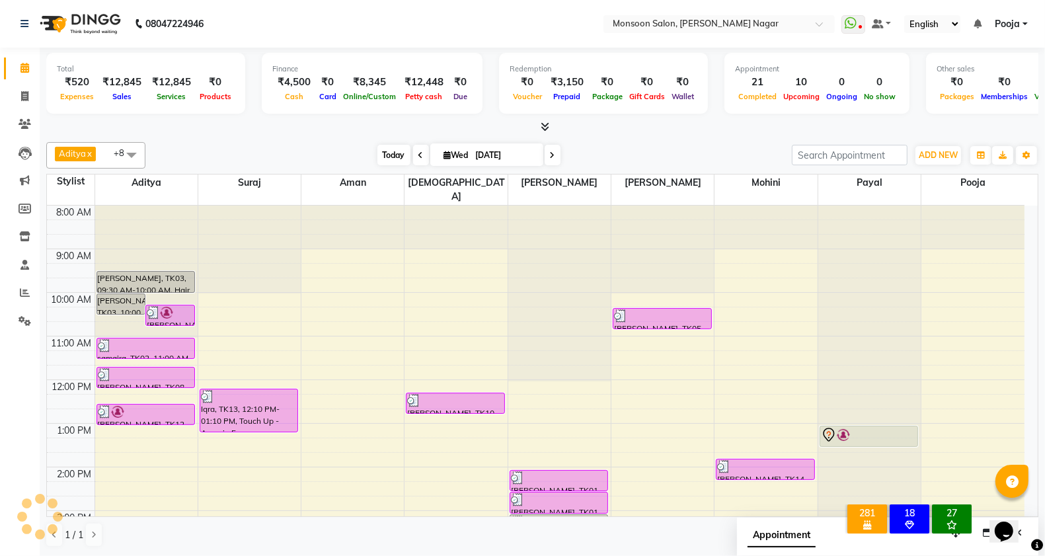
scroll to position [337, 0]
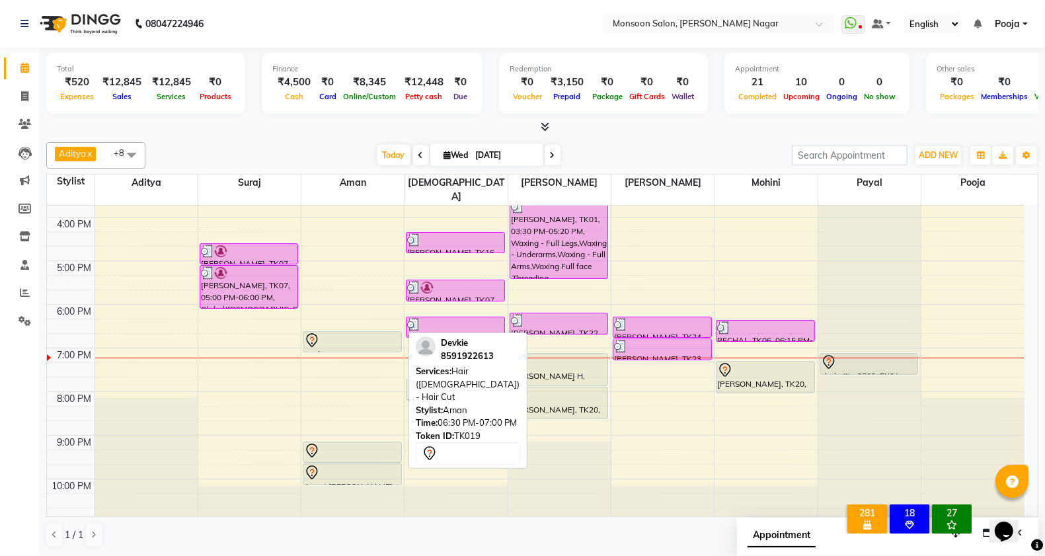
click at [379, 332] on div at bounding box center [352, 340] width 96 height 16
click at [368, 332] on div at bounding box center [352, 340] width 96 height 16
select select "7"
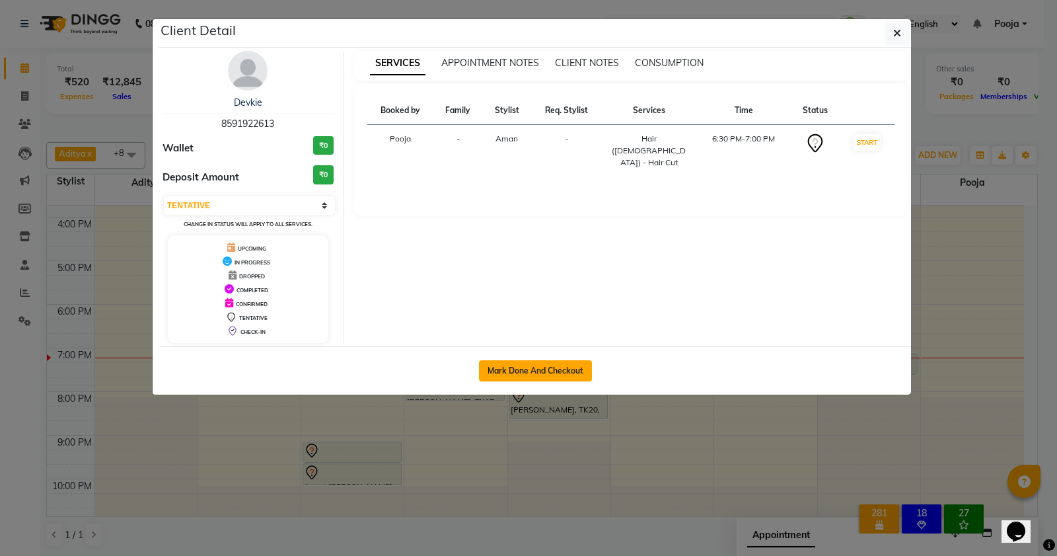
click at [501, 360] on button "Mark Done And Checkout" at bounding box center [535, 370] width 113 height 21
select select "4905"
select select "service"
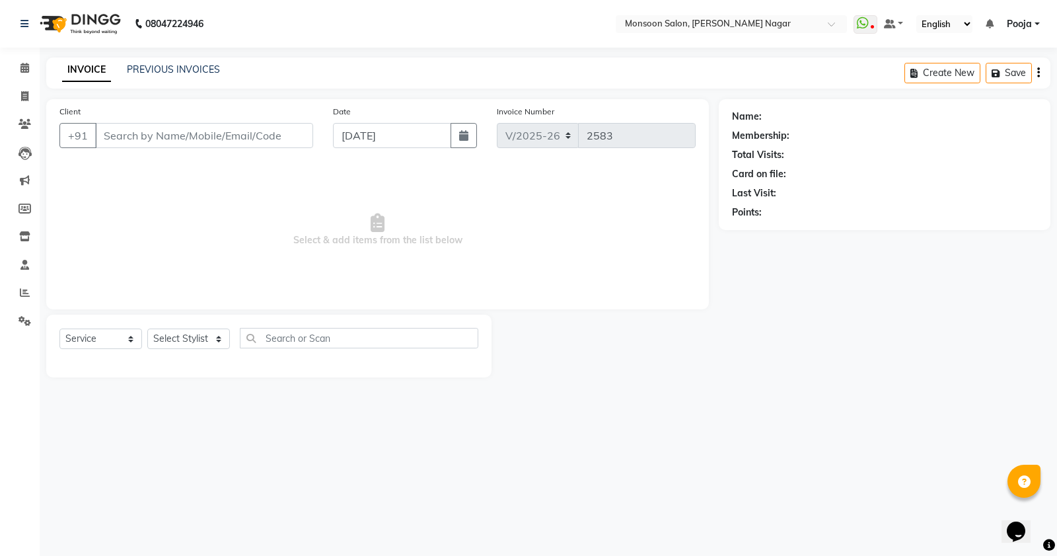
type input "85******13"
select select "67953"
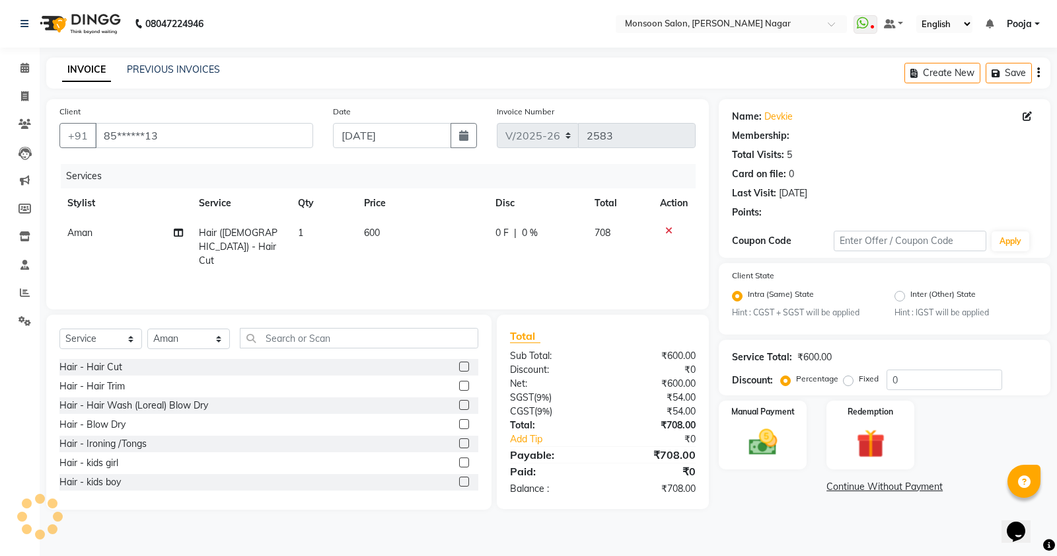
radio input "false"
radio input "true"
select select "1: Object"
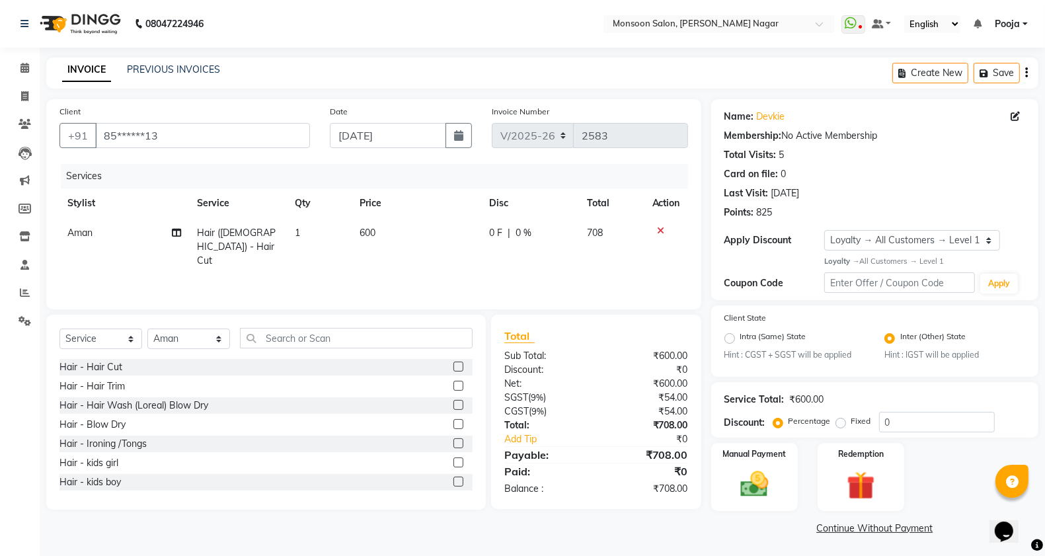
click at [478, 243] on td "600" at bounding box center [417, 246] width 130 height 57
select select "67953"
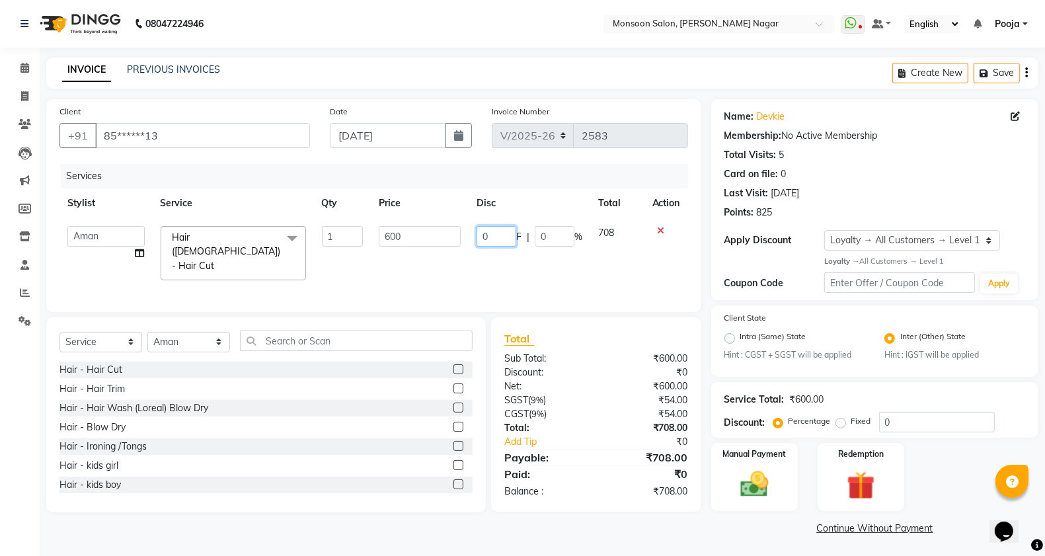
drag, startPoint x: 470, startPoint y: 236, endPoint x: 459, endPoint y: 237, distance: 10.6
click at [463, 237] on tr "Aditya Aman Amruta Harriet Harshad Mohini Payal Pooja Rajeshree Ronny Shweta Su…" at bounding box center [373, 253] width 628 height 70
type input "200"
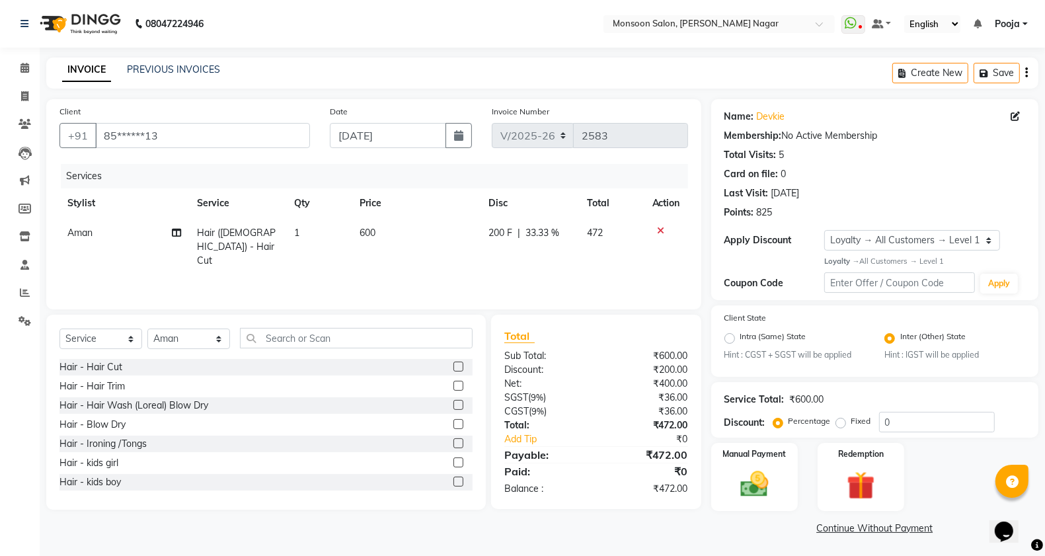
click at [463, 253] on td "600" at bounding box center [417, 246] width 130 height 57
select select "67953"
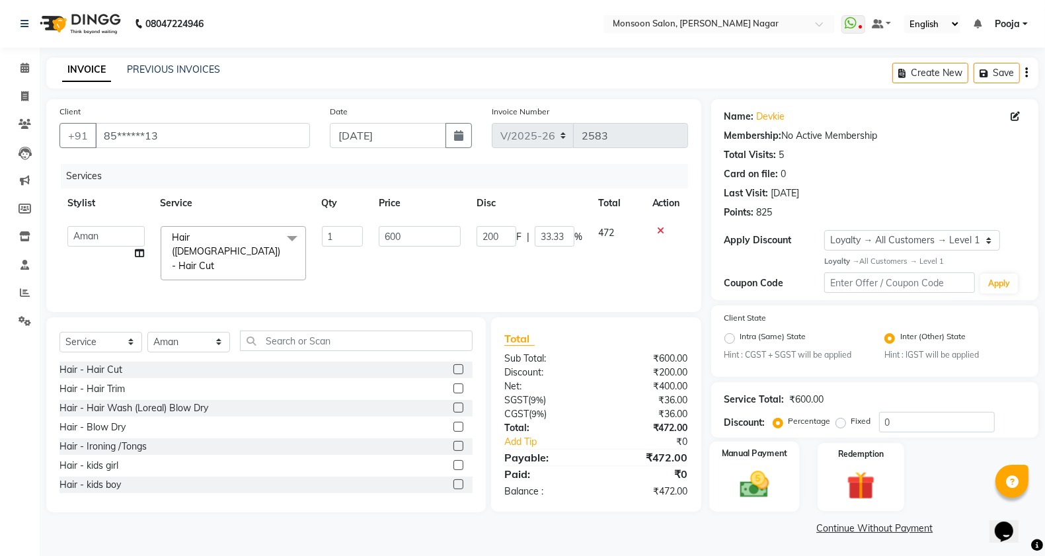
click at [734, 477] on img at bounding box center [754, 484] width 47 height 33
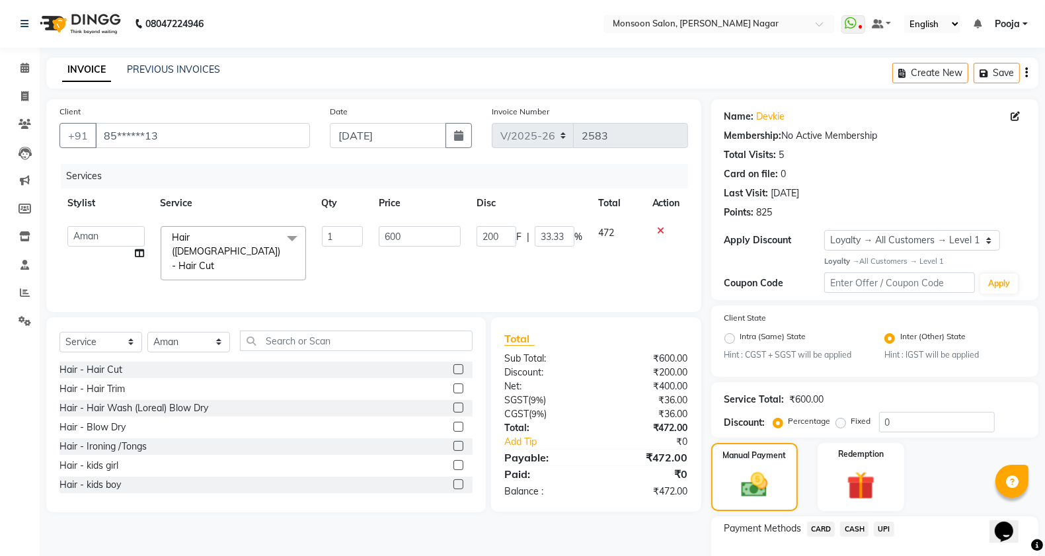
click at [887, 523] on span "UPI" at bounding box center [884, 528] width 20 height 15
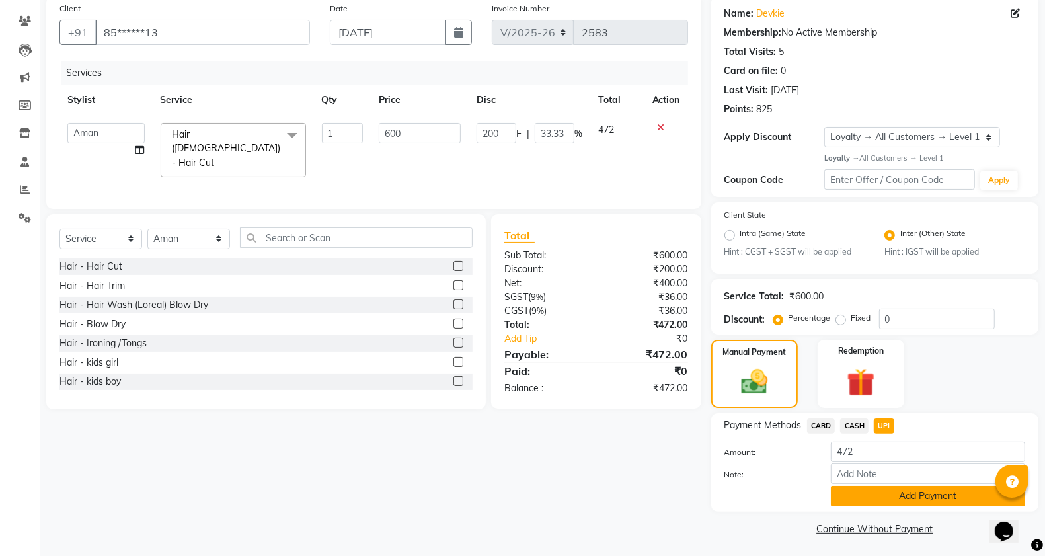
click at [881, 498] on button "Add Payment" at bounding box center [928, 496] width 194 height 20
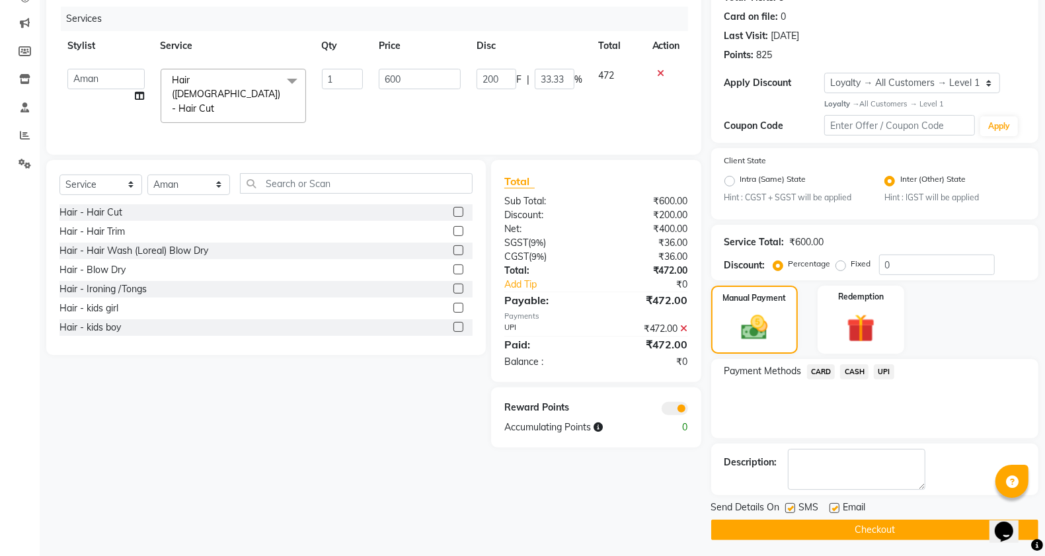
scroll to position [160, 0]
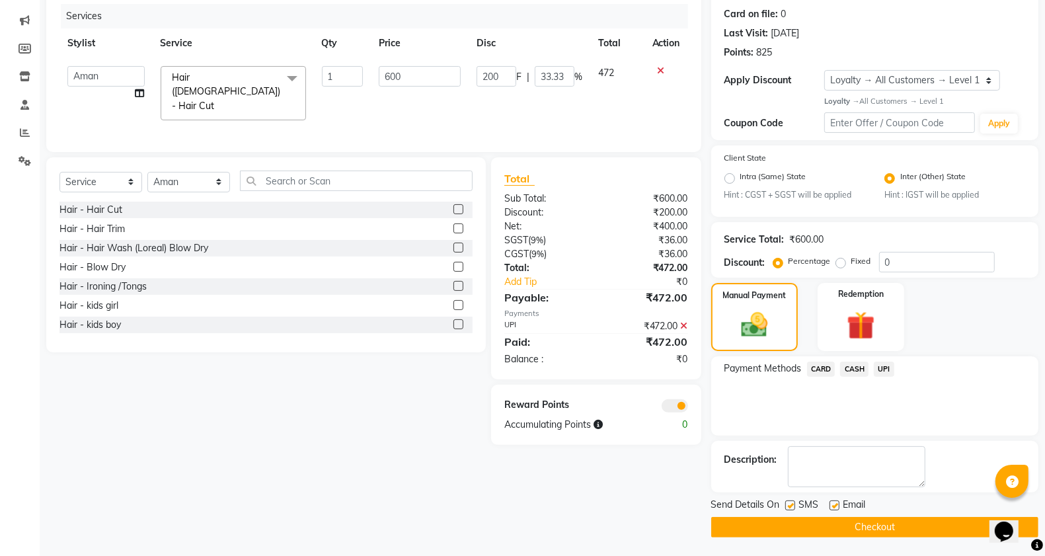
click at [879, 523] on button "Checkout" at bounding box center [874, 527] width 327 height 20
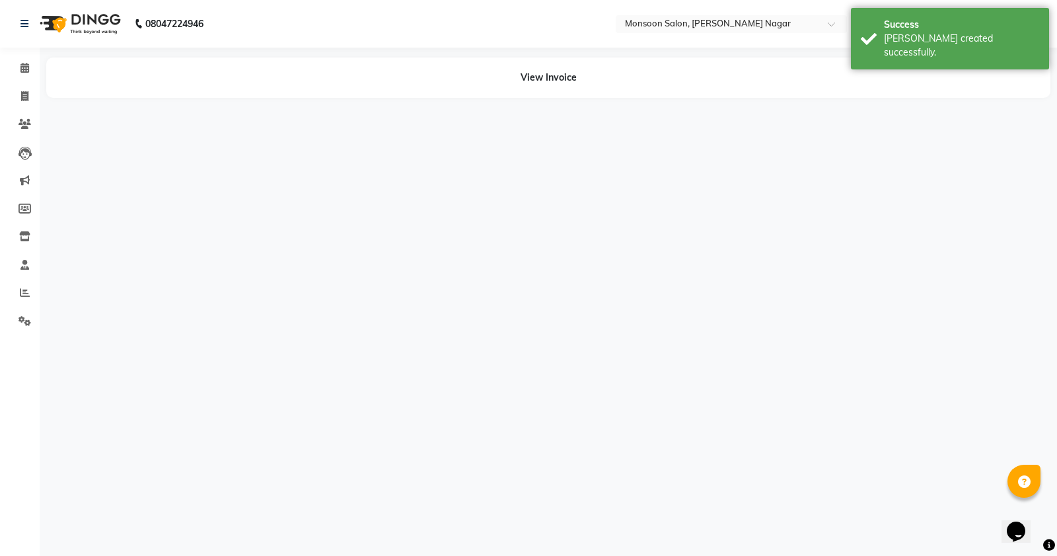
click at [18, 56] on li "Calendar" at bounding box center [20, 68] width 40 height 28
click at [19, 68] on span at bounding box center [24, 68] width 23 height 15
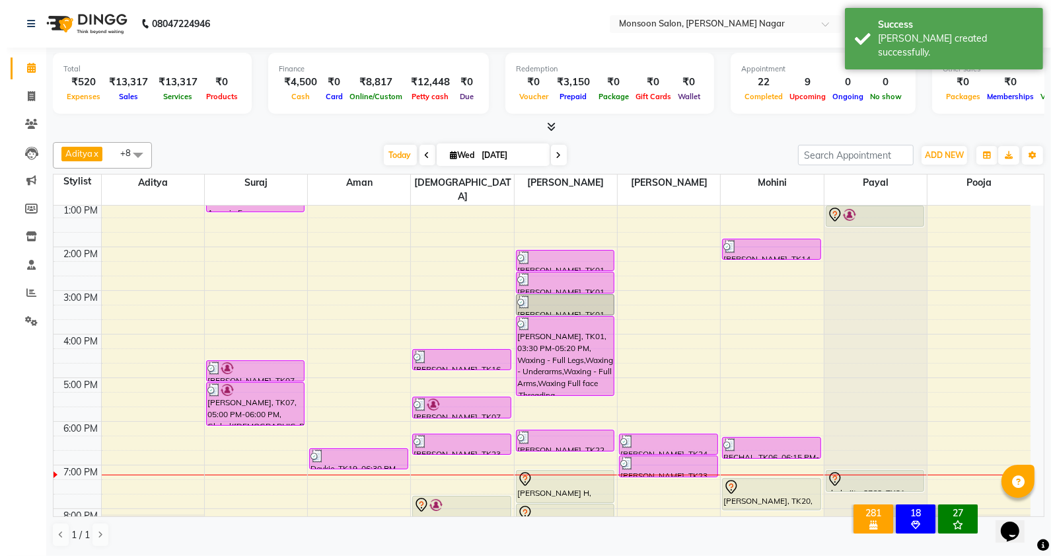
scroll to position [337, 0]
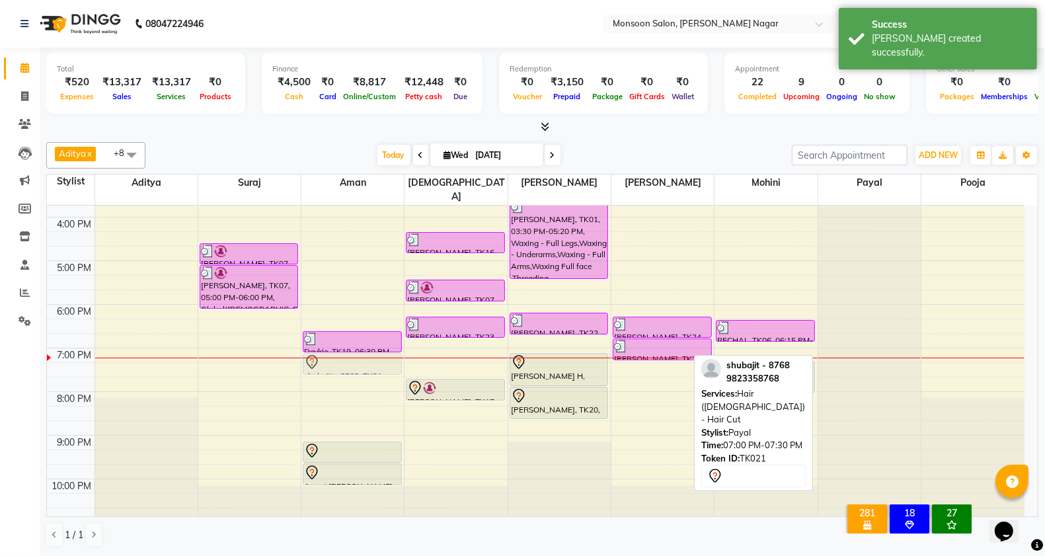
drag, startPoint x: 852, startPoint y: 346, endPoint x: 350, endPoint y: 352, distance: 502.3
click at [350, 352] on tr "mihika, TK03, 10:00 AM-10:30 AM, Hair - Ironing /Tongs Ananya, TK04, 10:15 AM-1…" at bounding box center [535, 195] width 977 height 654
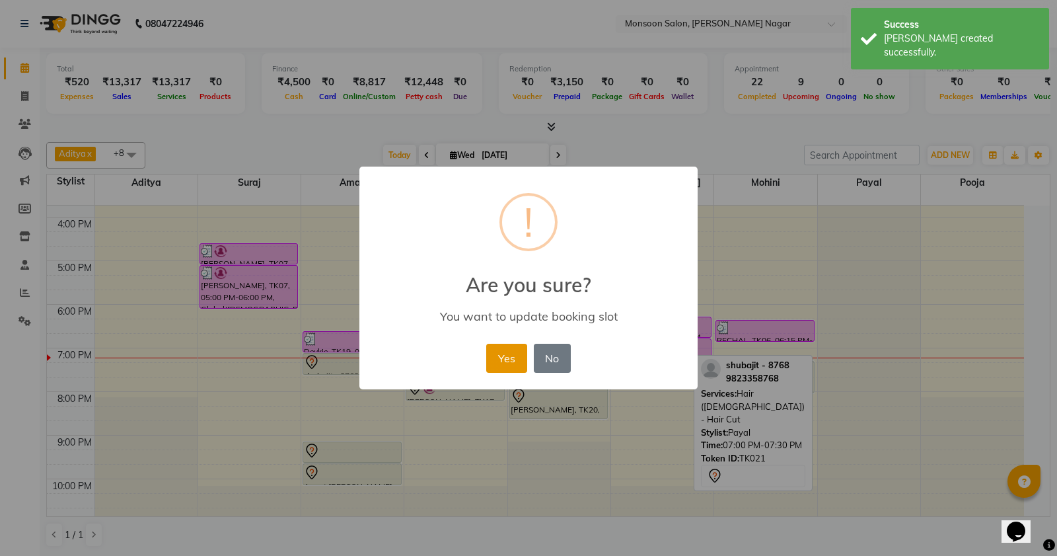
click at [494, 358] on button "Yes" at bounding box center [506, 358] width 40 height 29
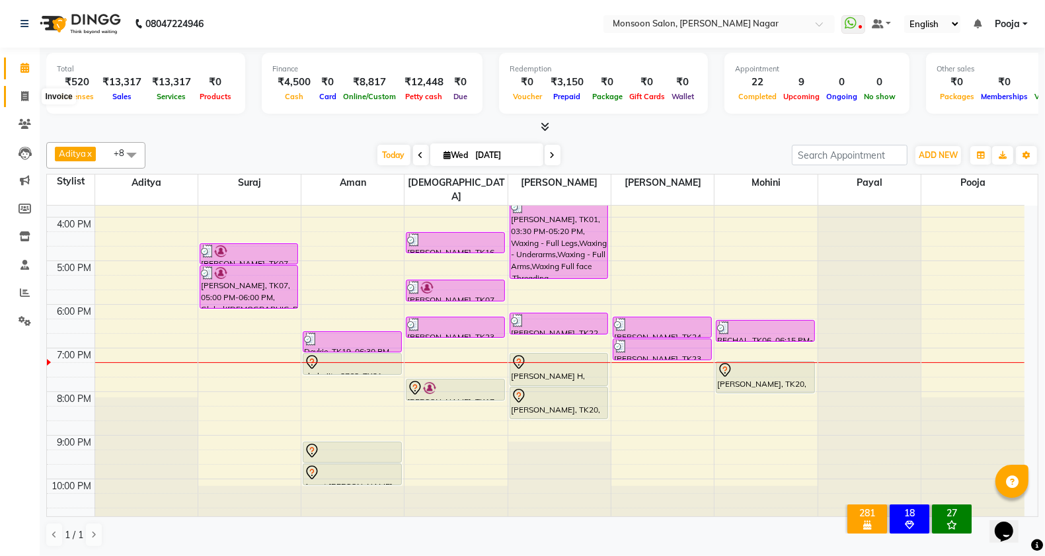
click at [15, 103] on span at bounding box center [24, 96] width 23 height 15
select select "service"
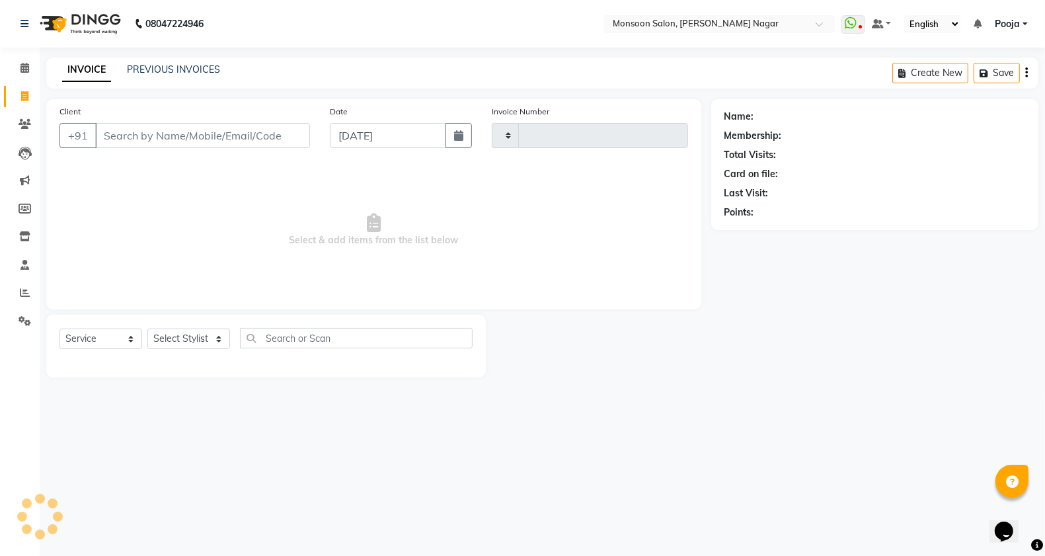
type input "2584"
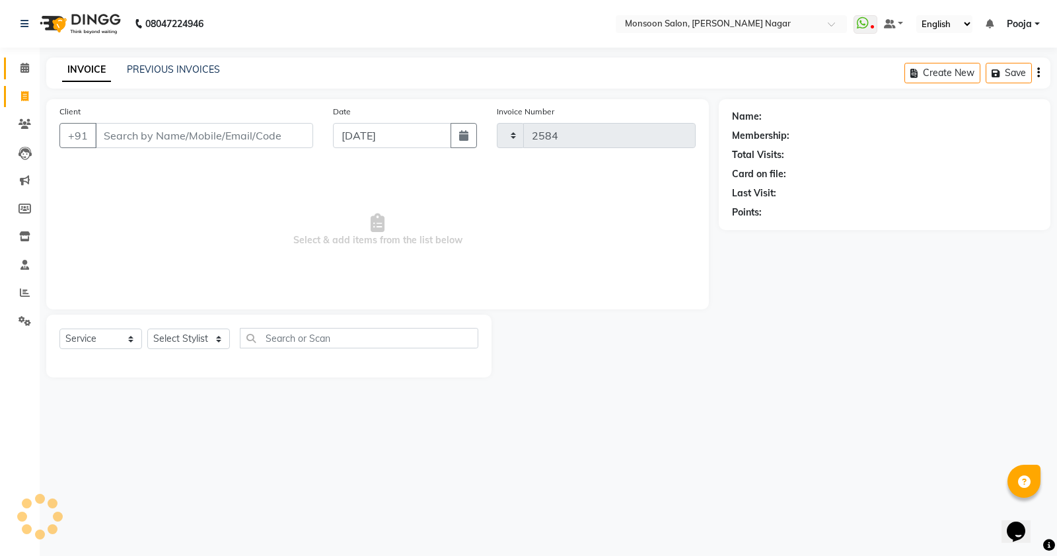
select select "4905"
click at [120, 141] on input "Client" at bounding box center [204, 135] width 218 height 25
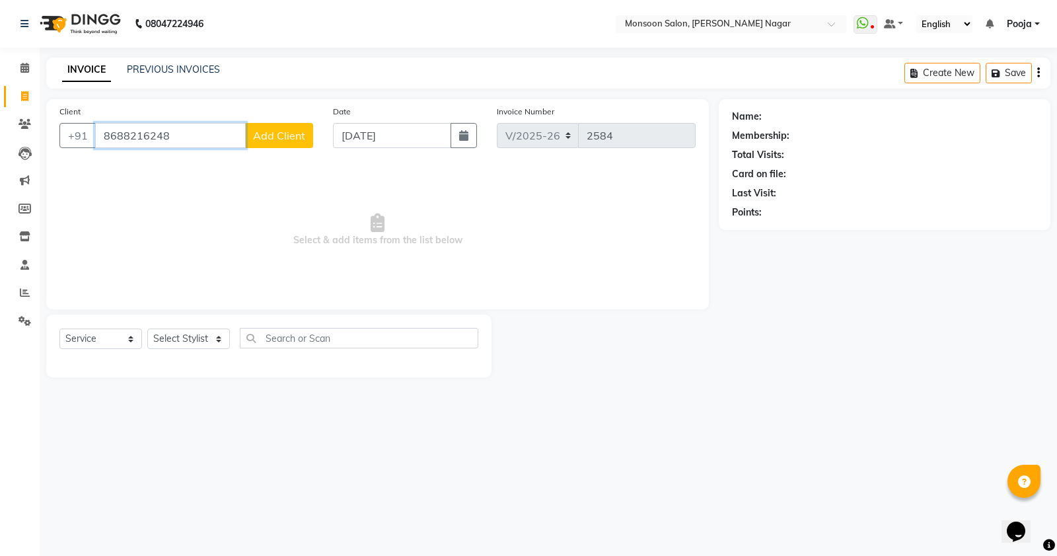
type input "8688216248"
click at [275, 139] on span "Add Client" at bounding box center [279, 135] width 52 height 13
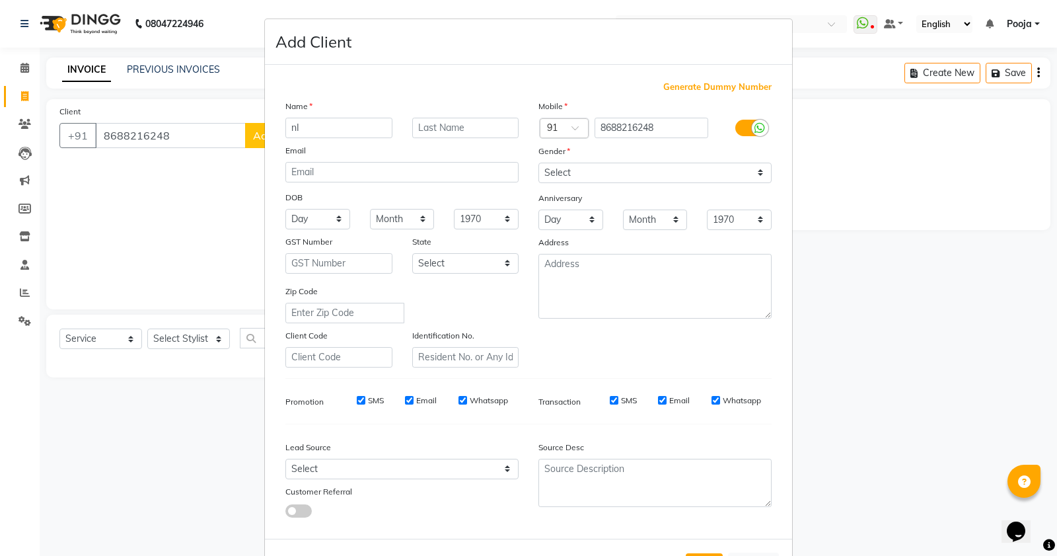
type input "n"
type input "[MEDICAL_DATA]"
click at [542, 169] on select "Select Male Female Other Prefer Not To Say" at bounding box center [655, 173] width 233 height 20
select select "[DEMOGRAPHIC_DATA]"
click at [539, 163] on select "Select Male Female Other Prefer Not To Say" at bounding box center [655, 173] width 233 height 20
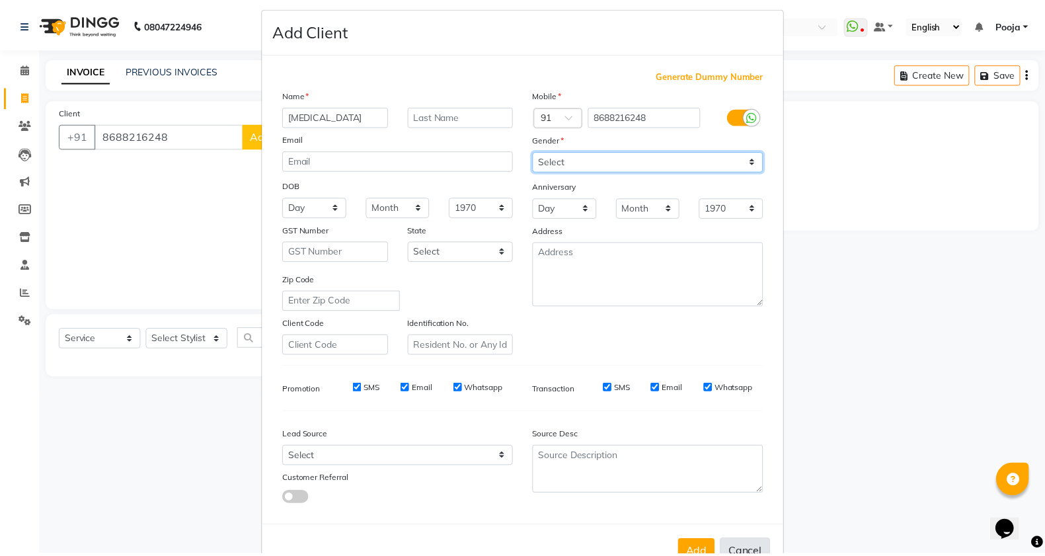
scroll to position [50, 0]
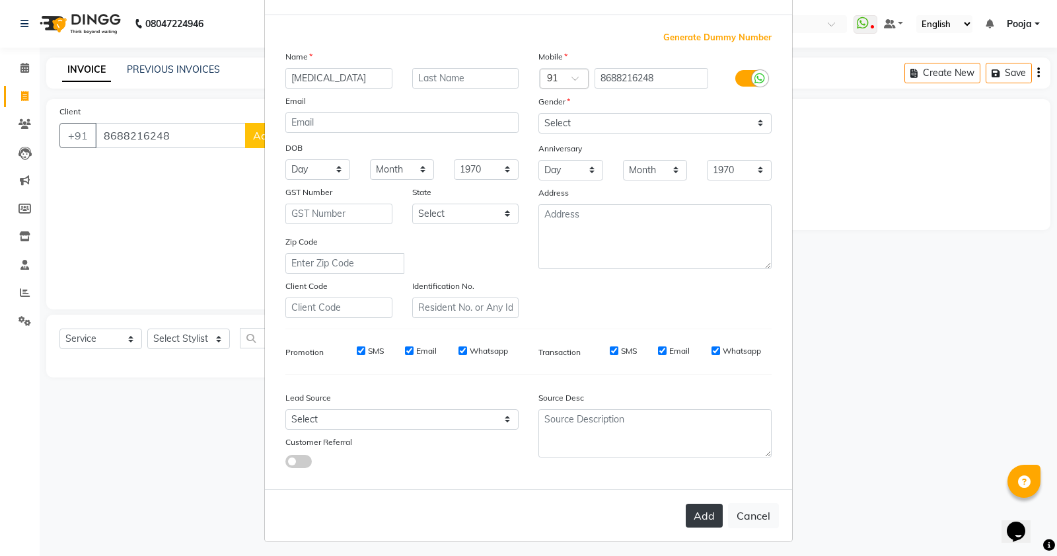
click at [712, 515] on button "Add" at bounding box center [704, 516] width 37 height 24
type input "86******48"
select select
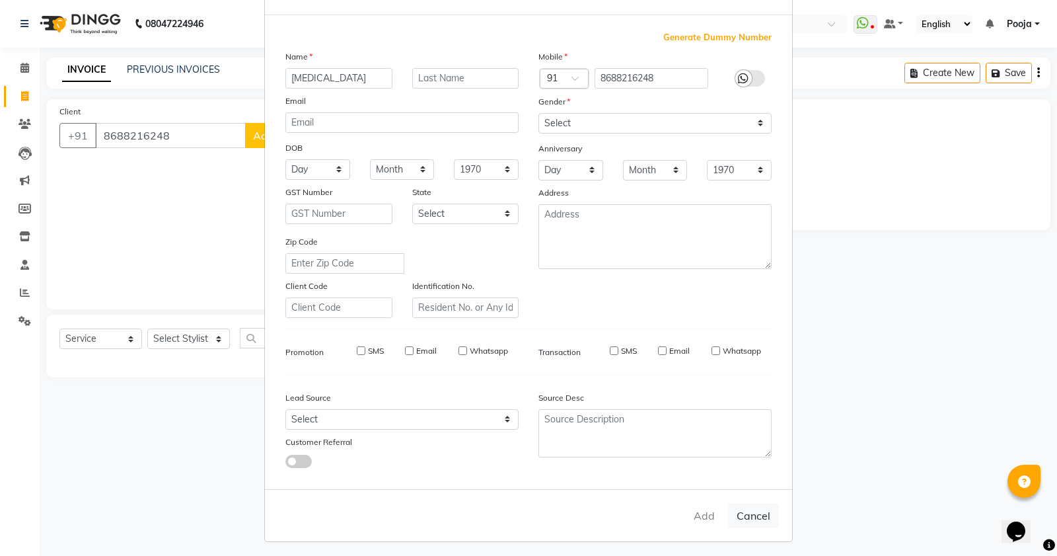
select select
checkbox input "false"
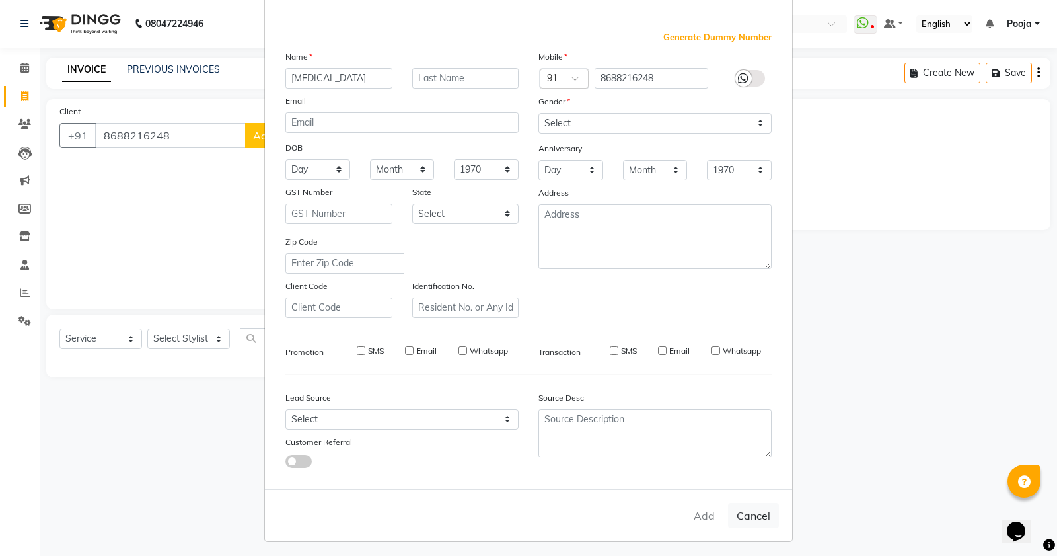
checkbox input "false"
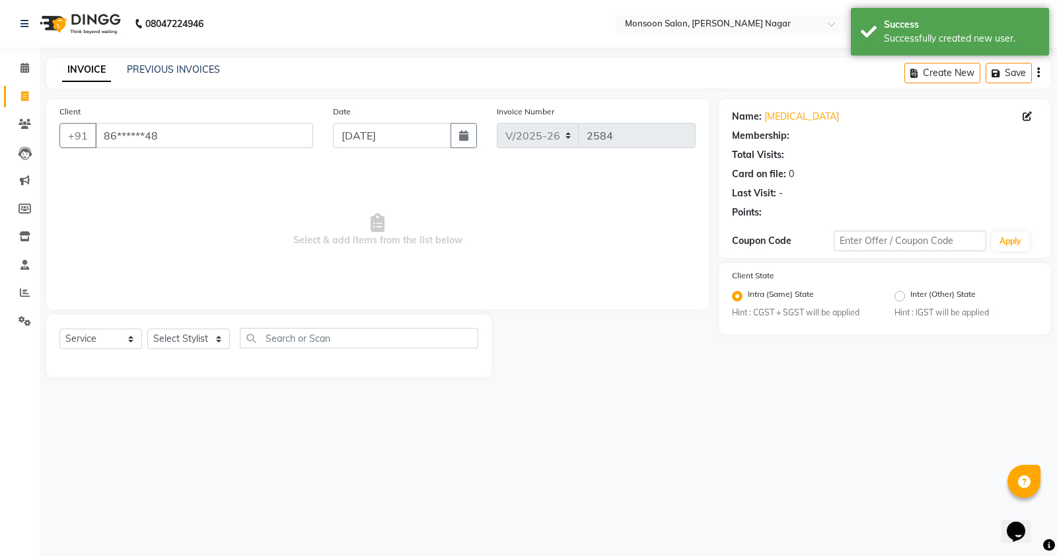
select select "1: Object"
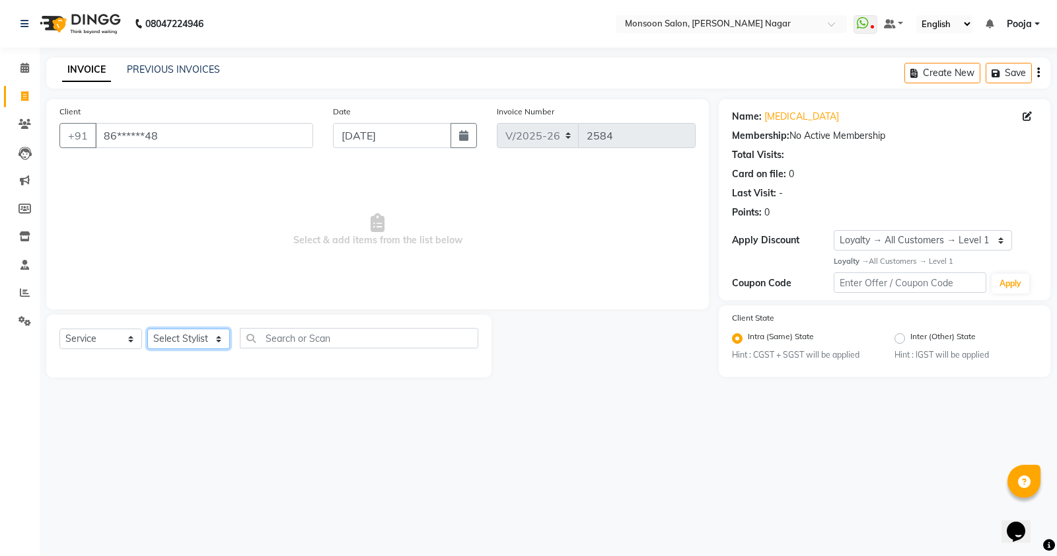
click at [186, 336] on select "Select Stylist Aditya Aman Amruta Harriet Harshad Mohini Payal Pooja Rajeshree …" at bounding box center [188, 338] width 83 height 20
select select "85326"
click at [147, 328] on select "Select Stylist Aditya Aman Amruta Harriet Harshad Mohini Payal Pooja Rajeshree …" at bounding box center [188, 338] width 83 height 20
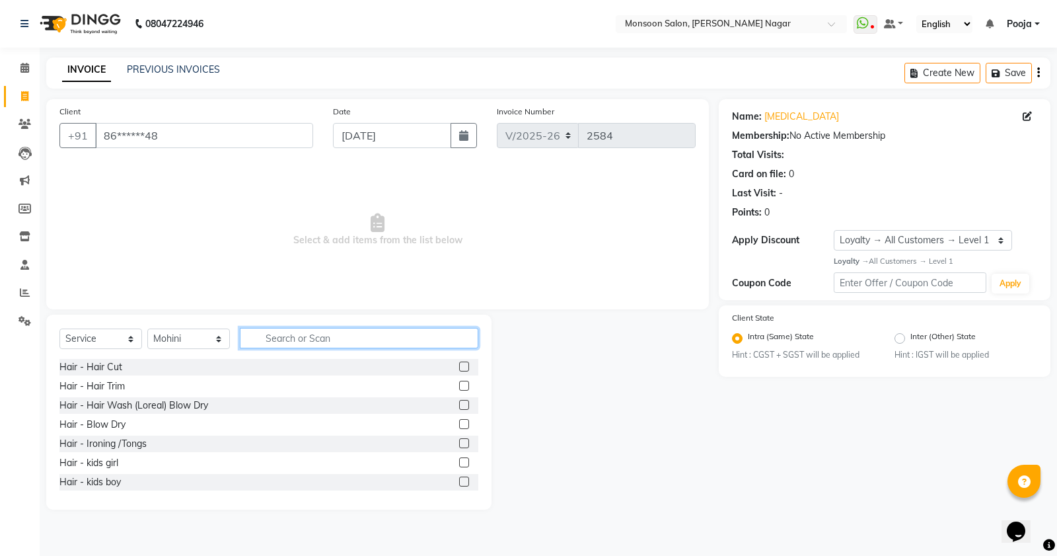
click at [293, 335] on input "text" at bounding box center [359, 338] width 239 height 20
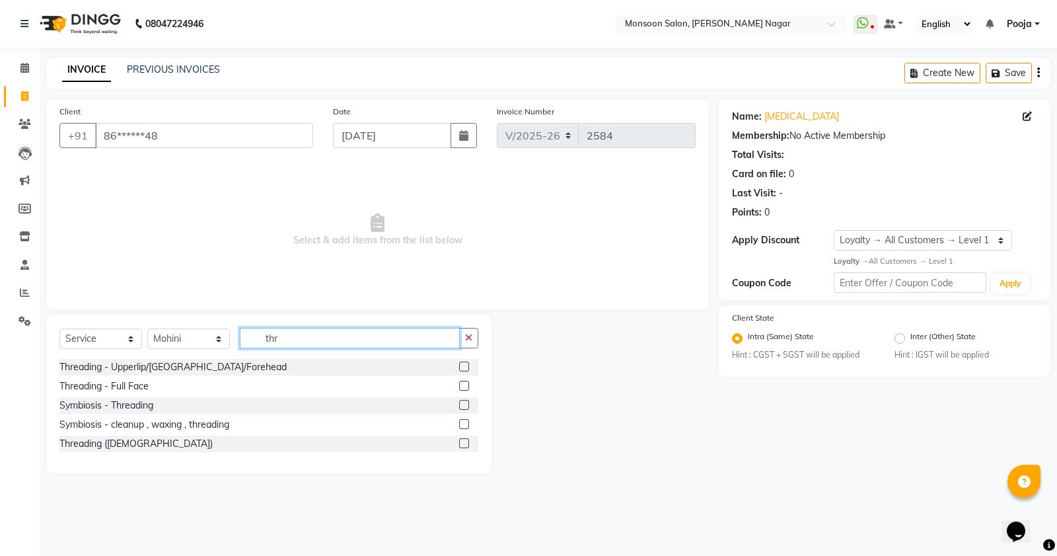
type input "thr"
click at [463, 364] on label at bounding box center [464, 366] width 10 height 10
click at [463, 364] on input "checkbox" at bounding box center [463, 367] width 9 height 9
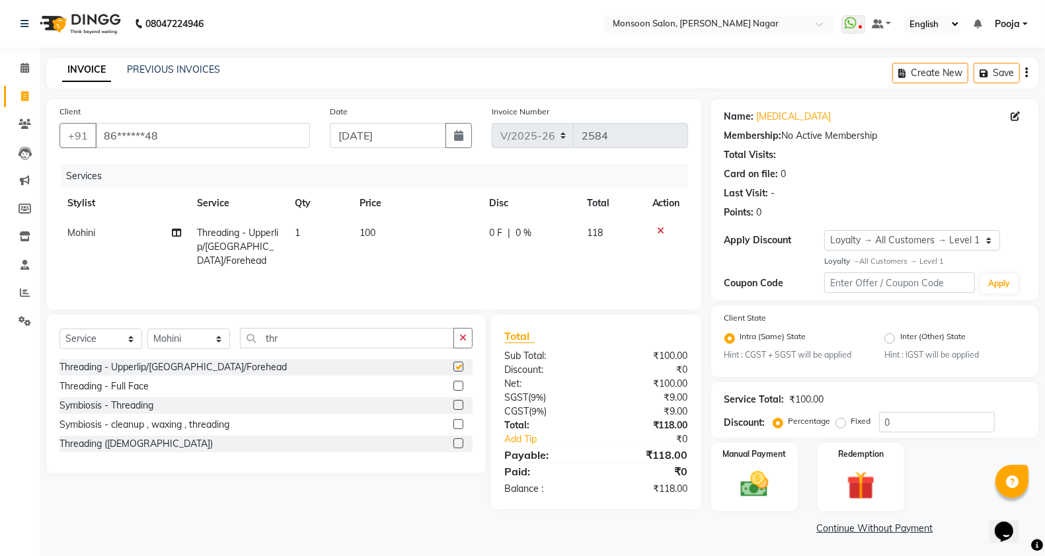
checkbox input "false"
click at [185, 338] on select "Select Stylist Aditya Aman Amruta Harriet Harshad Mohini Payal Pooja Rajeshree …" at bounding box center [188, 338] width 83 height 20
select select "62989"
click at [147, 328] on select "Select Stylist Aditya Aman Amruta Harriet Harshad Mohini Payal Pooja Rajeshree …" at bounding box center [188, 338] width 83 height 20
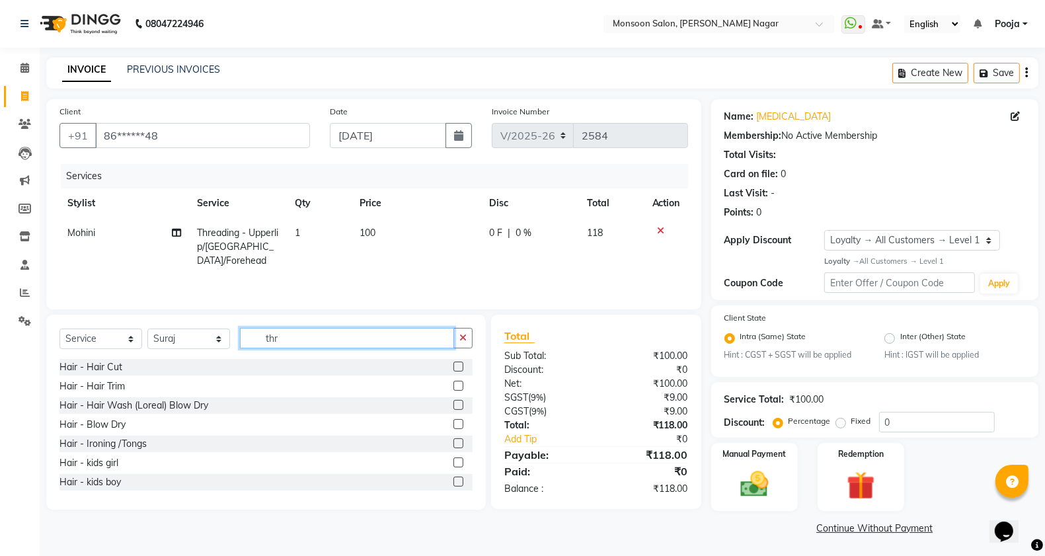
drag, startPoint x: 302, startPoint y: 337, endPoint x: 241, endPoint y: 351, distance: 62.4
click at [241, 351] on div "Select Service Product Membership Package Voucher Prepaid Gift Card Select Styl…" at bounding box center [265, 343] width 413 height 31
type input "was"
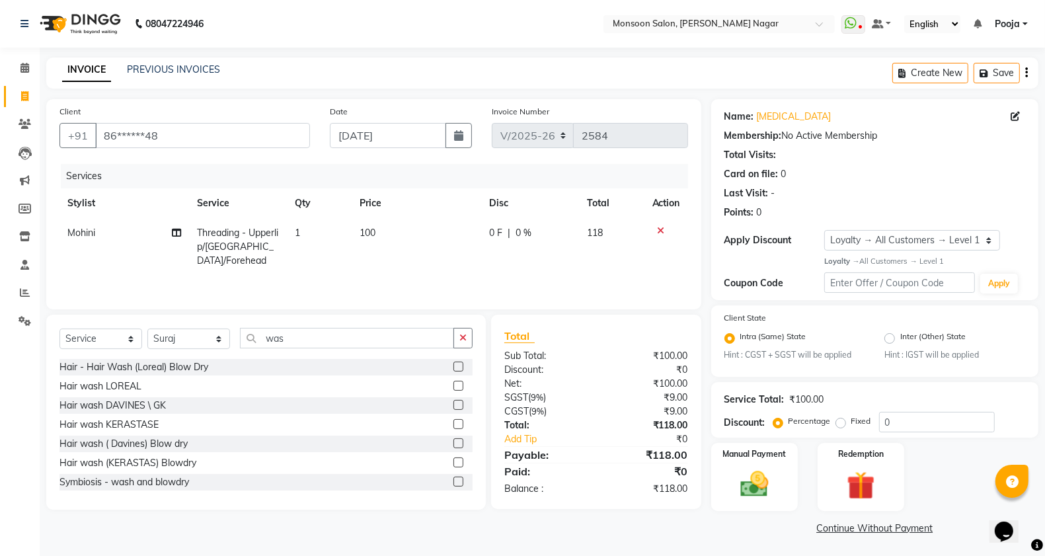
click at [453, 387] on label at bounding box center [458, 386] width 10 height 10
click at [453, 387] on input "checkbox" at bounding box center [457, 386] width 9 height 9
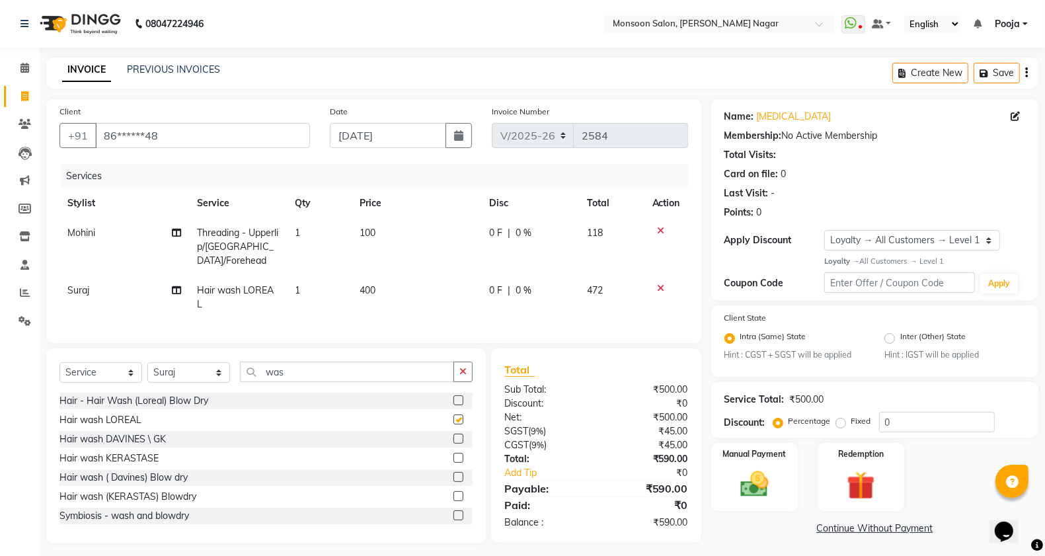
checkbox input "false"
click at [1025, 73] on icon "button" at bounding box center [1026, 73] width 3 height 1
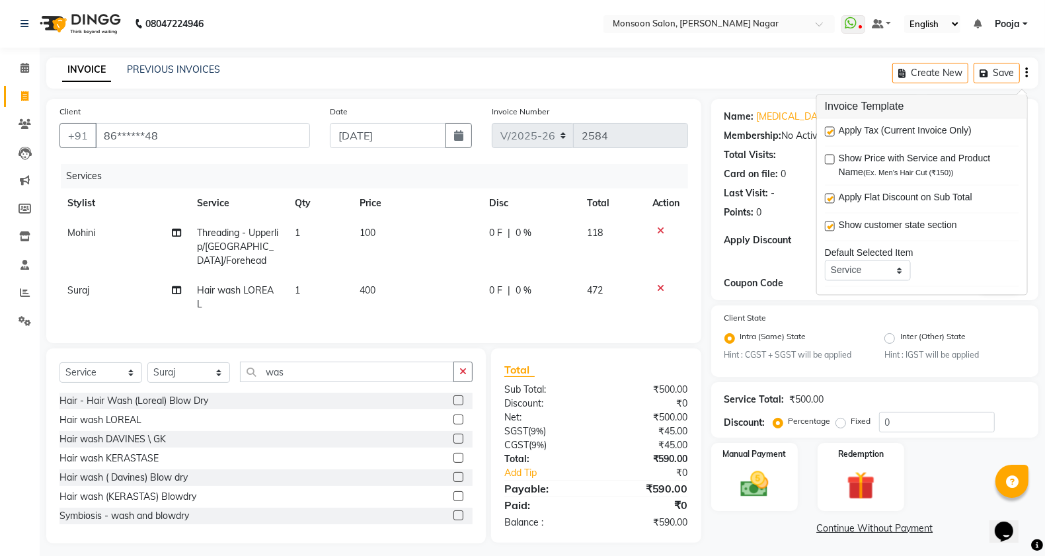
click at [830, 129] on label at bounding box center [830, 132] width 10 height 10
click at [830, 129] on input "checkbox" at bounding box center [829, 132] width 9 height 9
checkbox input "false"
click at [780, 464] on div "Manual Payment" at bounding box center [754, 476] width 91 height 70
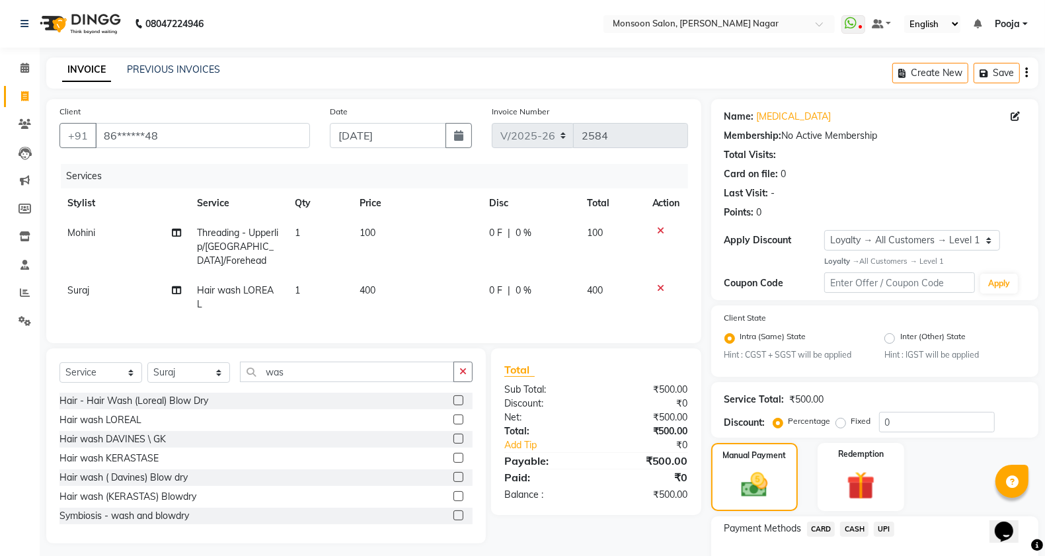
click at [860, 521] on span "CASH" at bounding box center [854, 528] width 28 height 15
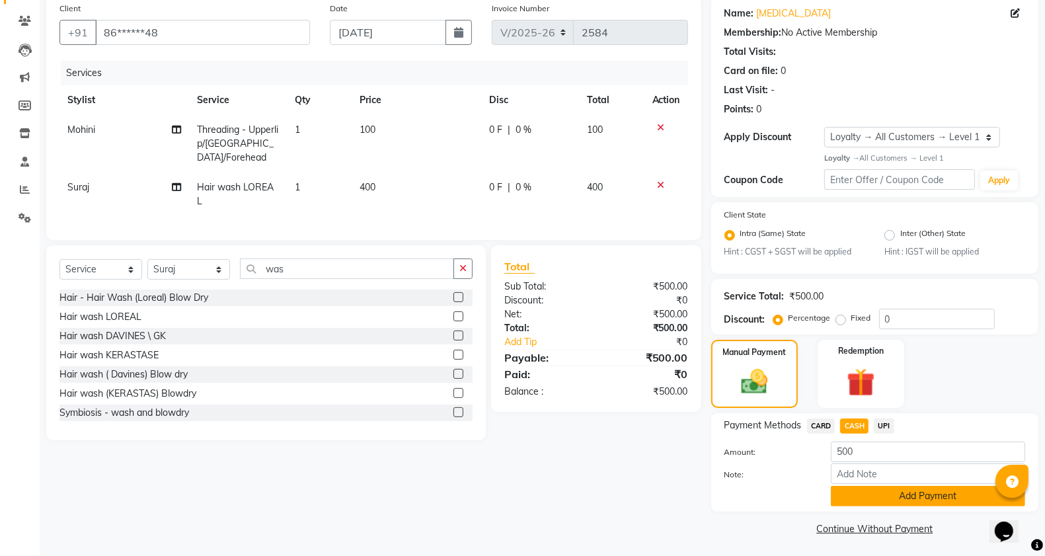
click at [863, 504] on button "Add Payment" at bounding box center [928, 496] width 194 height 20
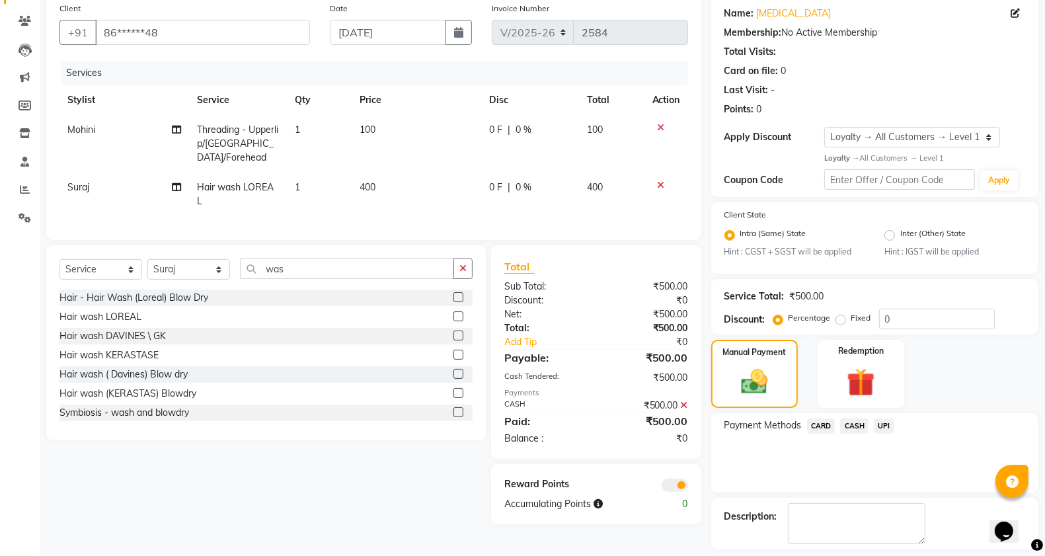
scroll to position [160, 0]
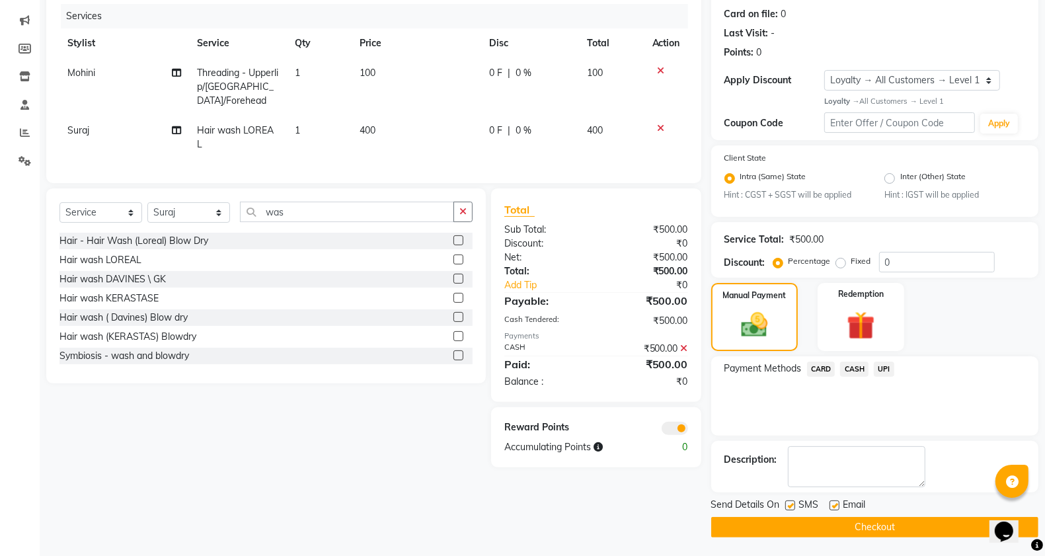
click at [863, 525] on button "Checkout" at bounding box center [874, 527] width 327 height 20
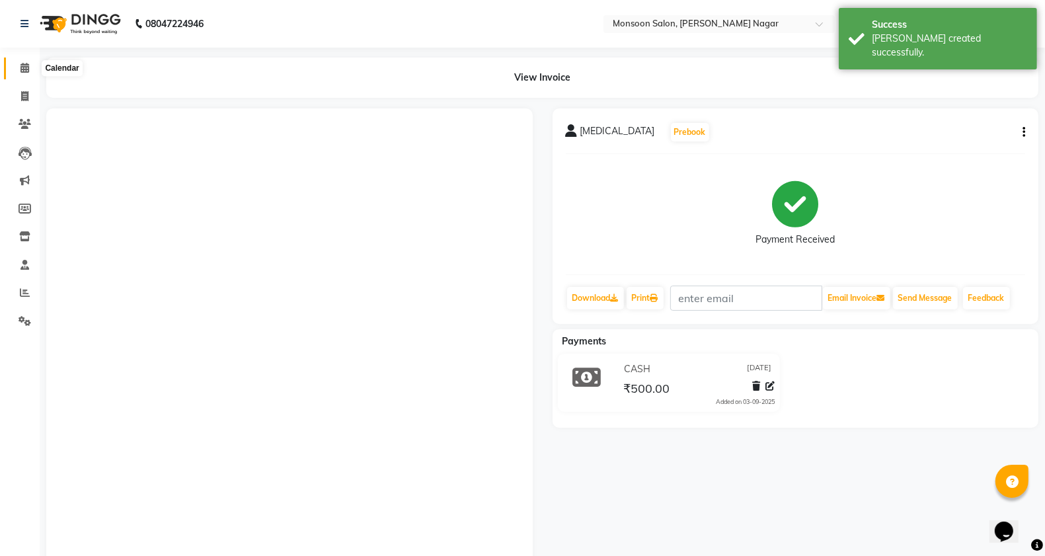
click at [19, 66] on span at bounding box center [24, 68] width 23 height 15
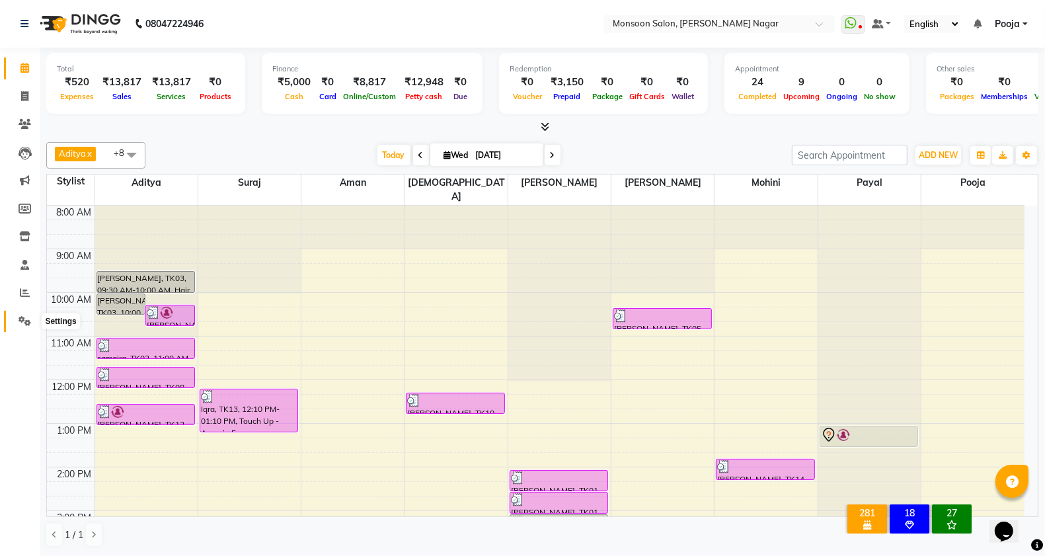
click at [13, 317] on span at bounding box center [24, 321] width 23 height 15
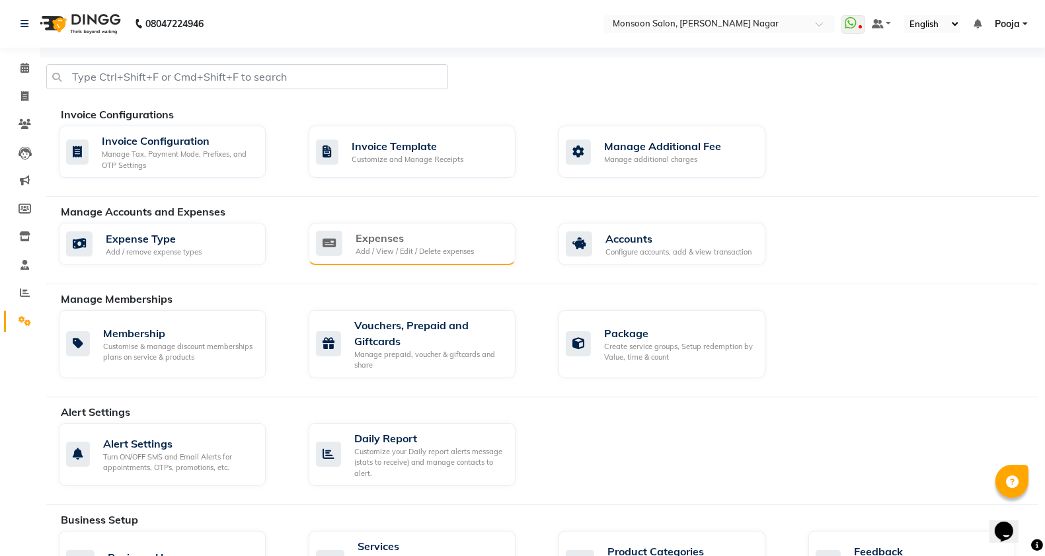
click at [387, 253] on div "Add / View / Edit / Delete expenses" at bounding box center [415, 251] width 118 height 11
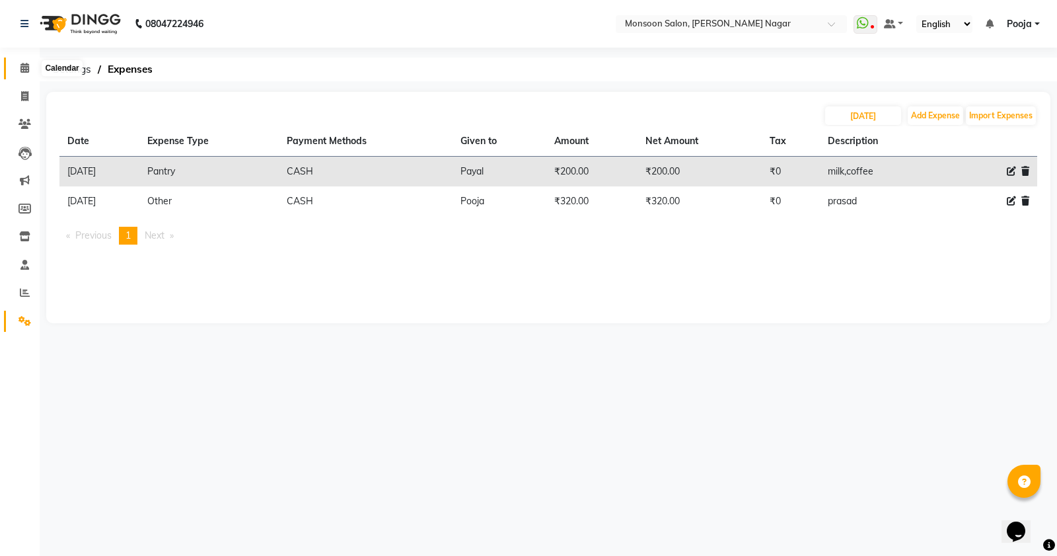
click at [19, 63] on span at bounding box center [24, 68] width 23 height 15
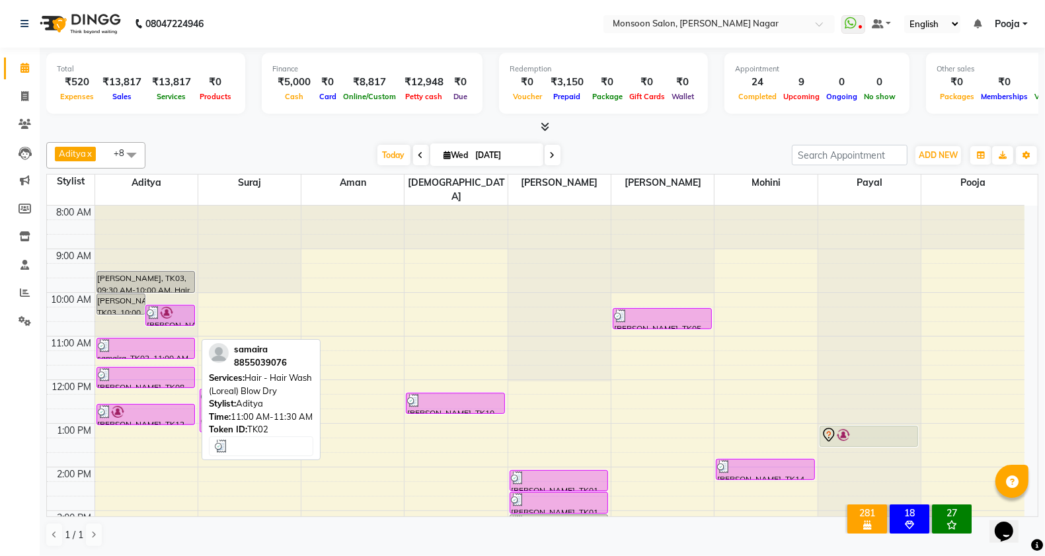
click at [170, 339] on div at bounding box center [146, 345] width 96 height 13
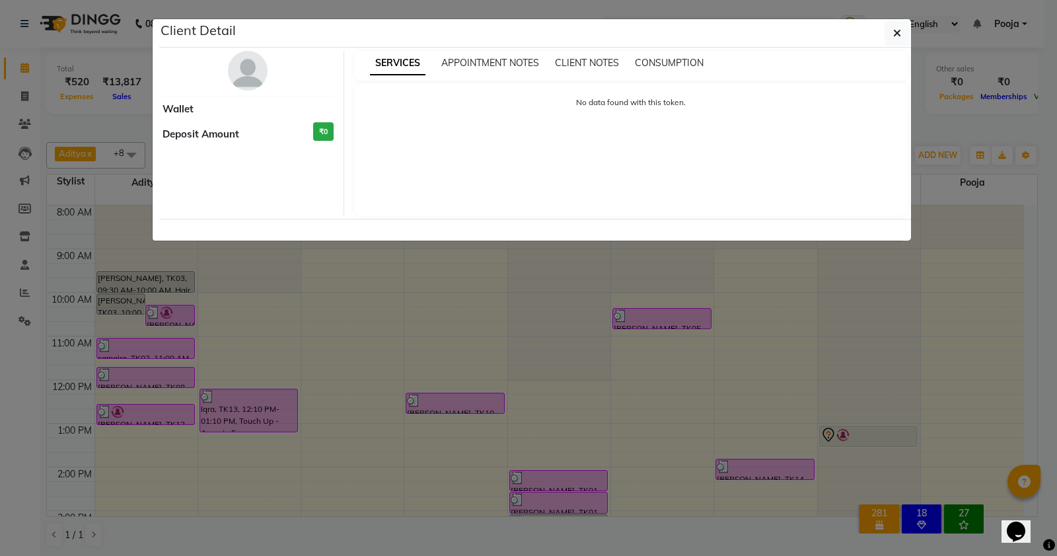
select select "3"
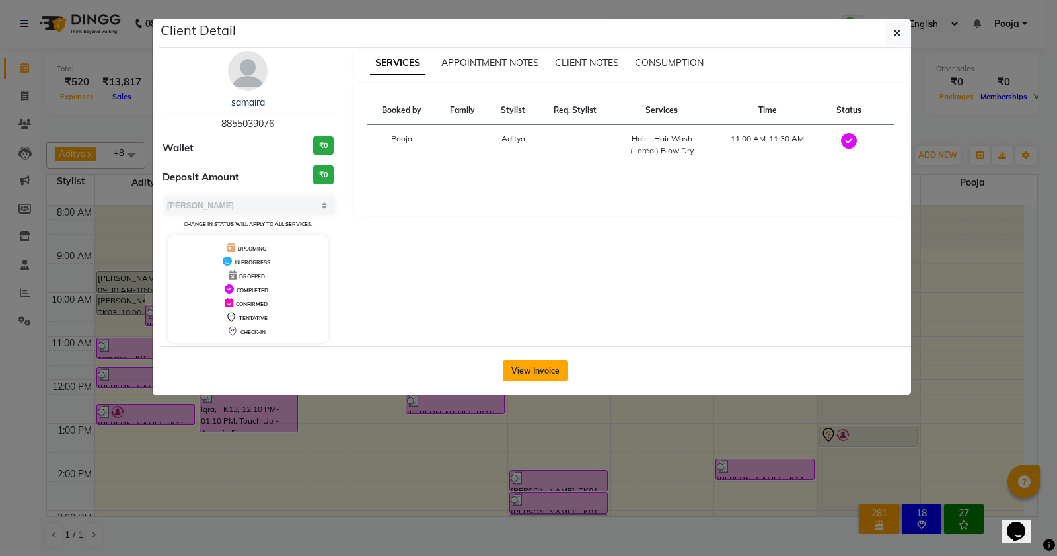
click at [530, 381] on button "View Invoice" at bounding box center [535, 370] width 65 height 21
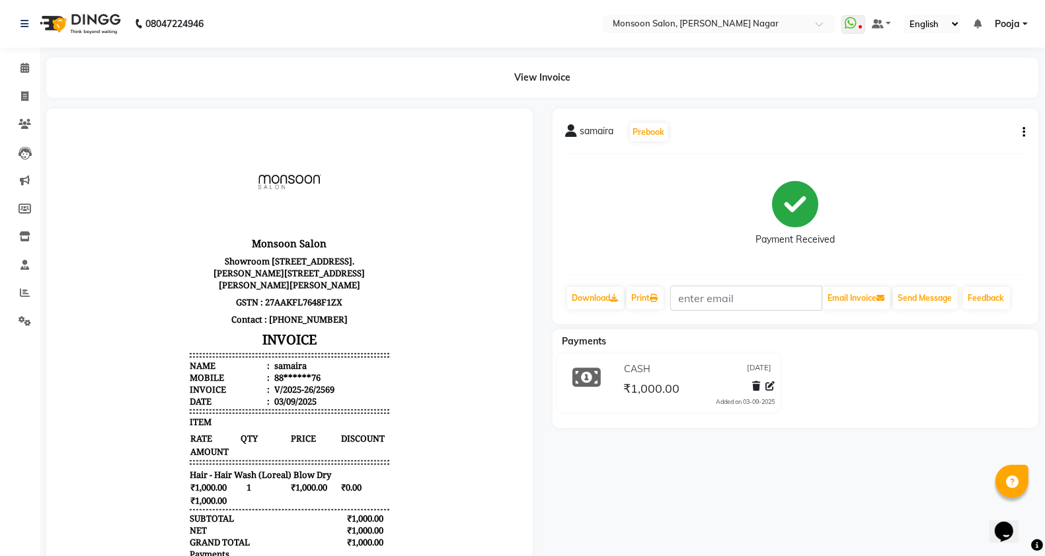
click at [1025, 129] on div "samaira Prebook Payment Received Download Print Email Invoice Send Message Feed…" at bounding box center [795, 215] width 486 height 215
click at [1020, 134] on button "button" at bounding box center [1021, 133] width 8 height 14
click at [980, 145] on div "Edit Invoice" at bounding box center [958, 149] width 91 height 17
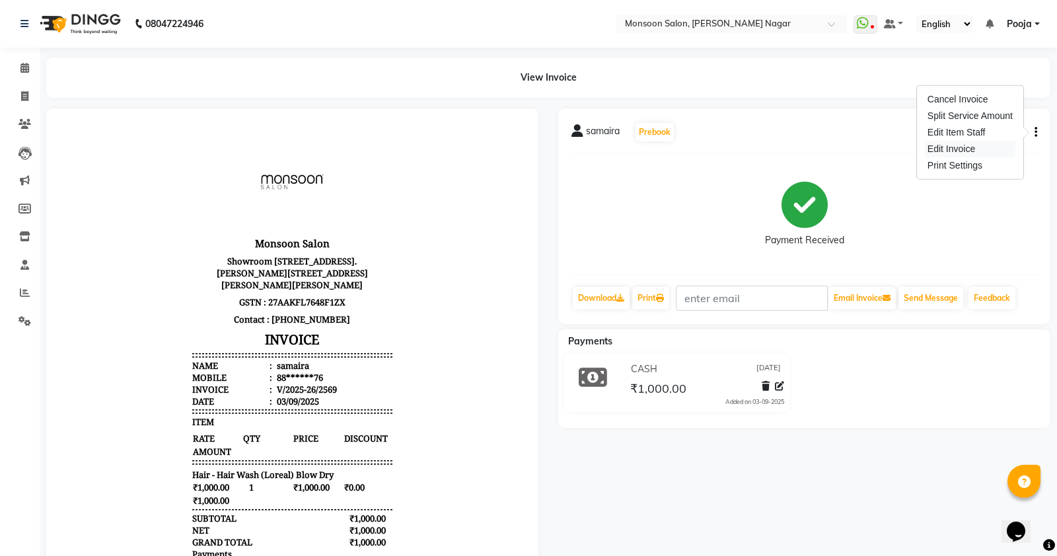
select select "service"
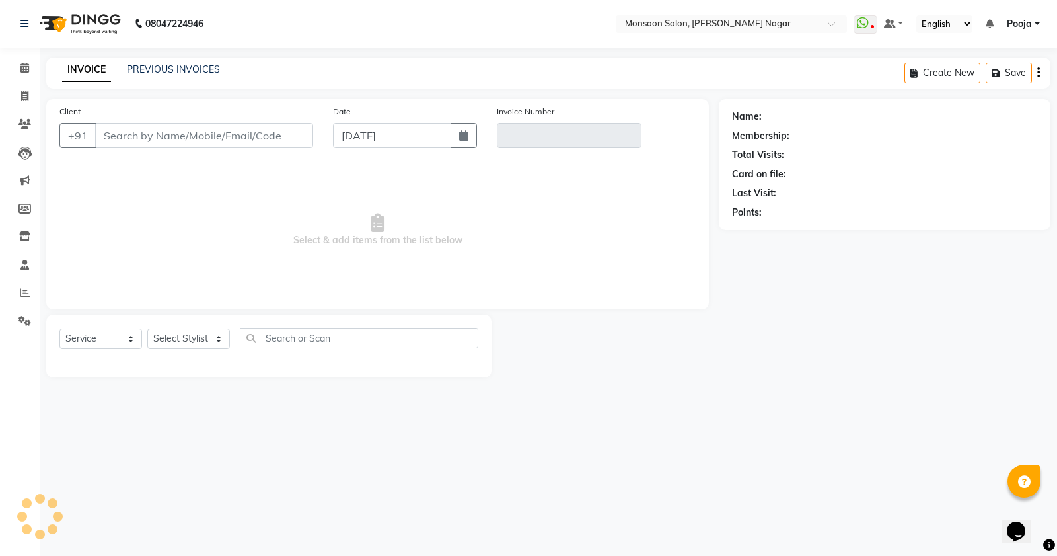
type input "88******76"
type input "V/2025-26/2569"
select select "1: Object"
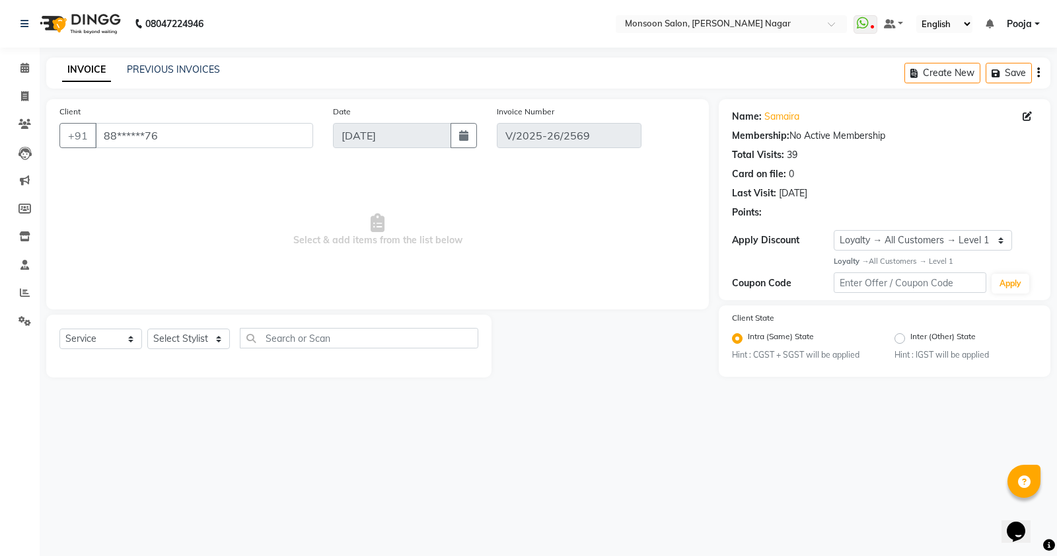
select select "select"
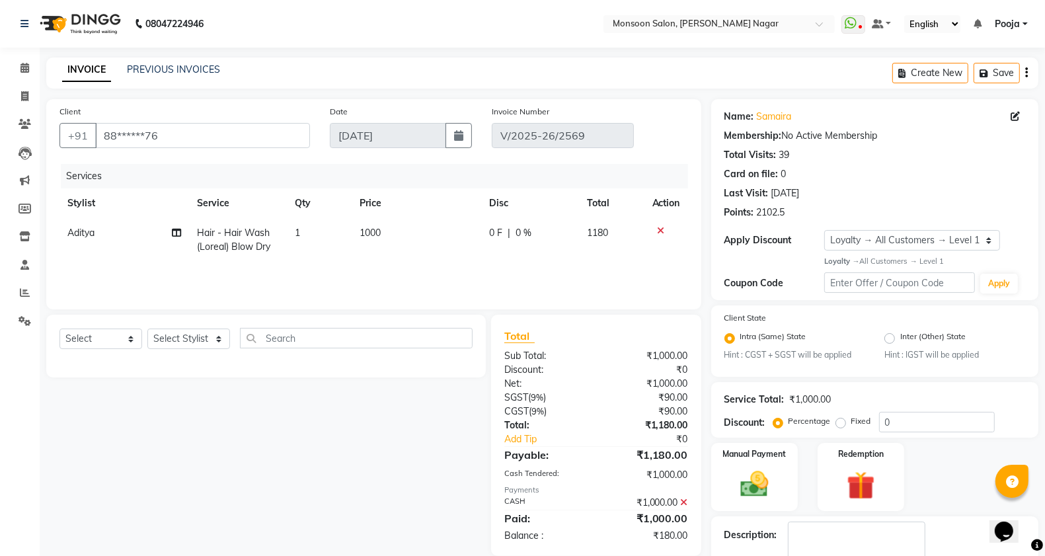
click at [687, 504] on icon at bounding box center [684, 502] width 7 height 9
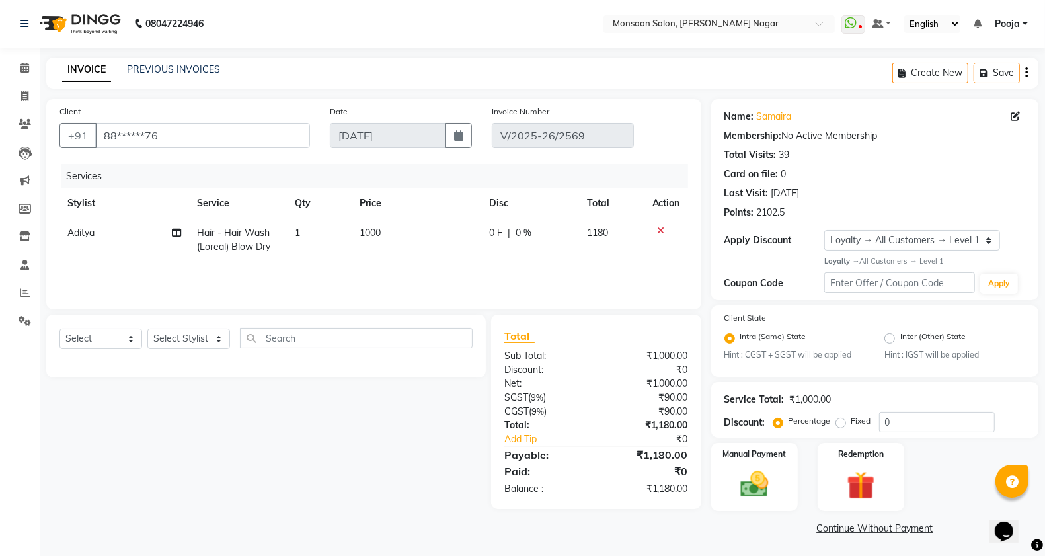
click at [1025, 73] on icon "button" at bounding box center [1026, 73] width 3 height 1
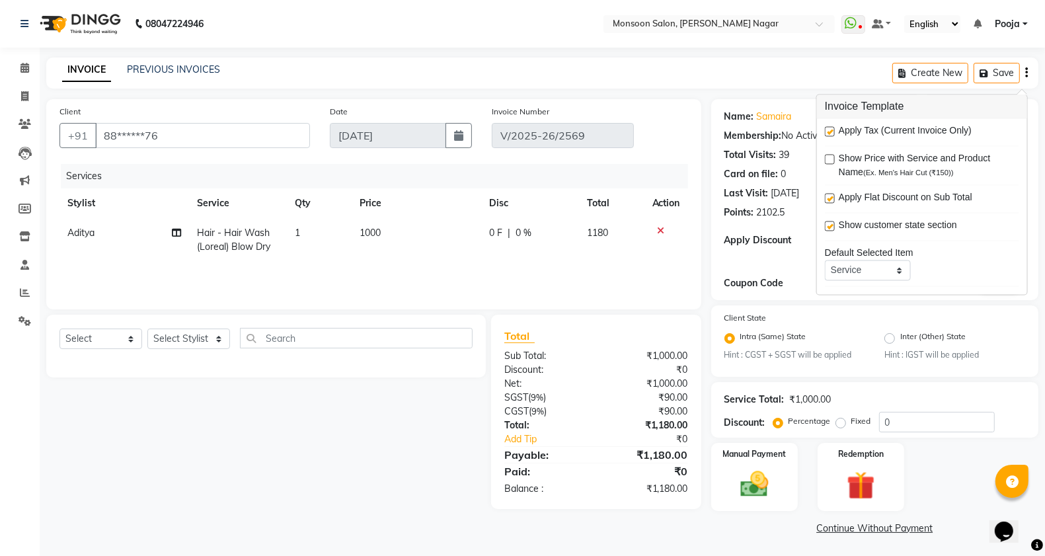
click at [834, 131] on label at bounding box center [830, 132] width 10 height 10
click at [833, 131] on input "checkbox" at bounding box center [829, 132] width 9 height 9
checkbox input "false"
click at [790, 463] on div "Manual Payment" at bounding box center [754, 476] width 91 height 70
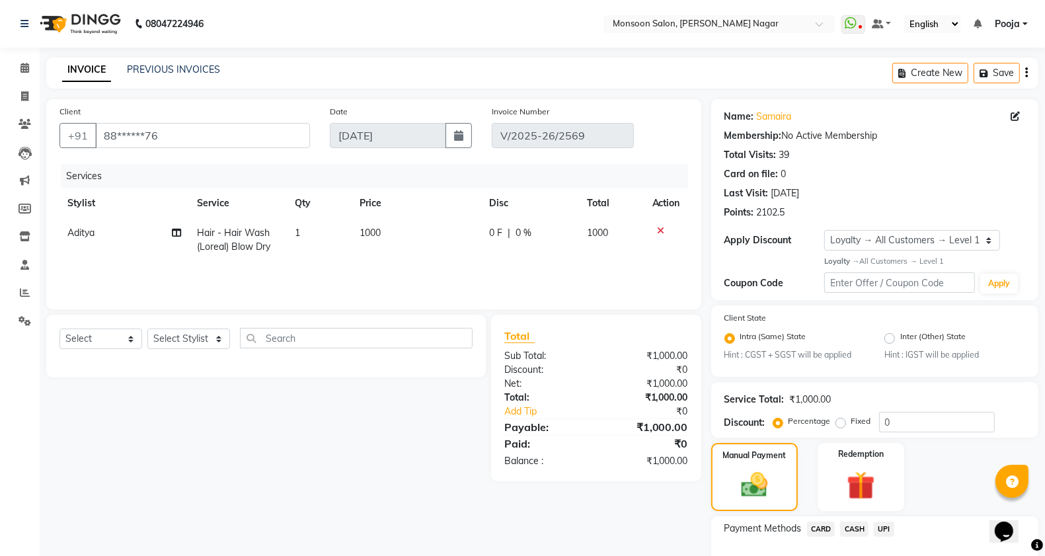
click at [885, 517] on div "Payment Methods CARD CASH UPI" at bounding box center [874, 555] width 327 height 79
click at [883, 527] on span "UPI" at bounding box center [884, 528] width 20 height 15
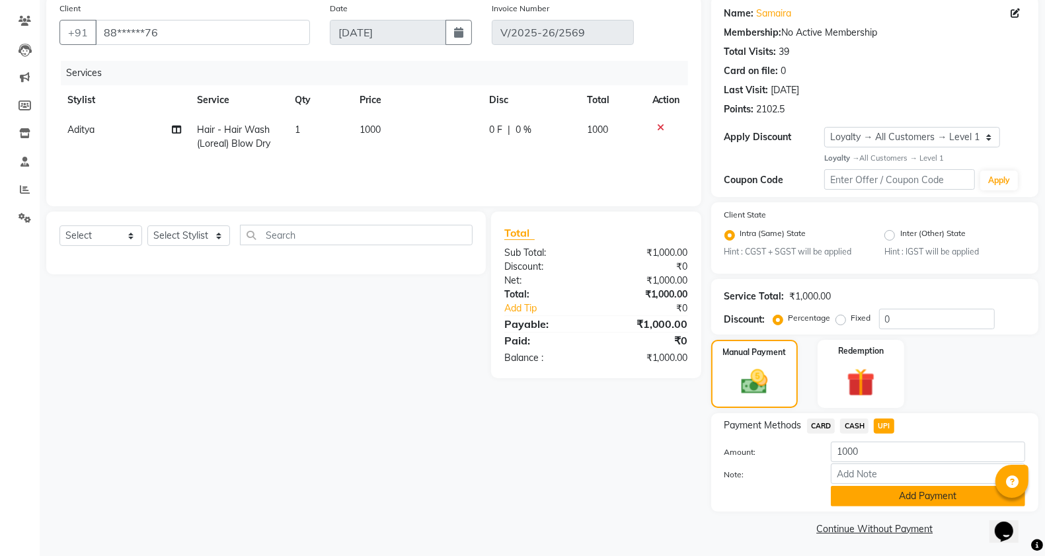
click at [884, 496] on button "Add Payment" at bounding box center [928, 496] width 194 height 20
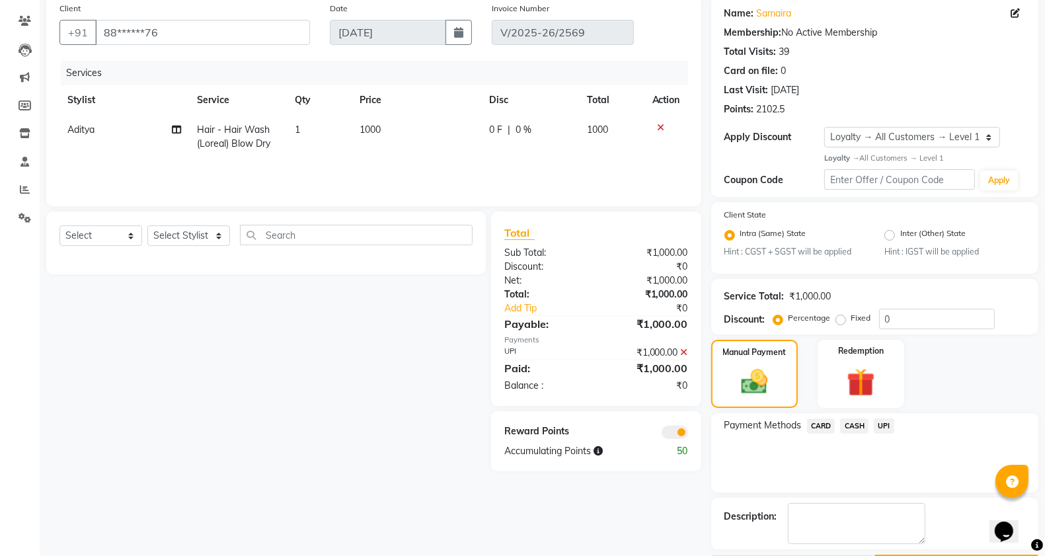
scroll to position [141, 0]
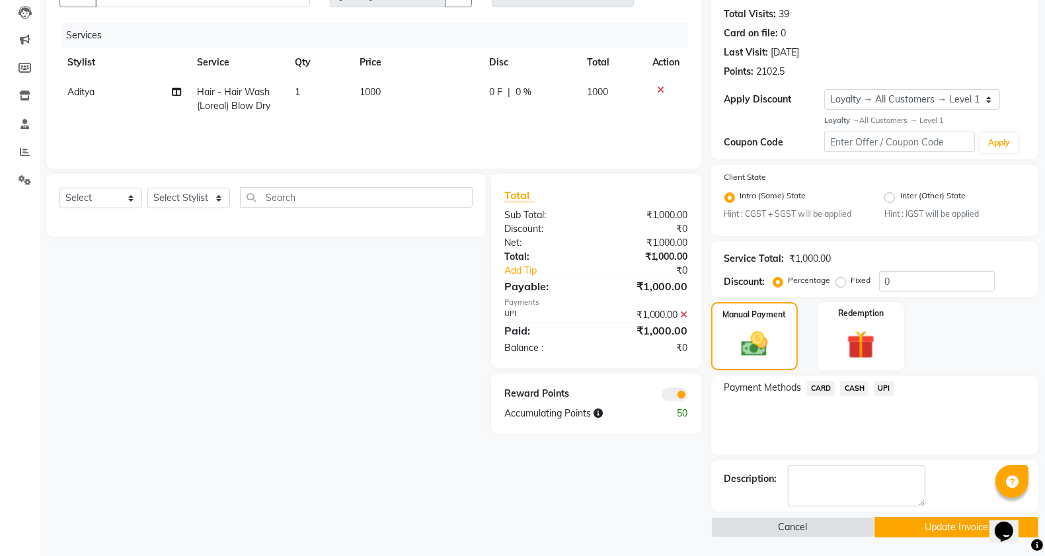
click at [885, 522] on button "Update Invoice" at bounding box center [956, 527] width 164 height 20
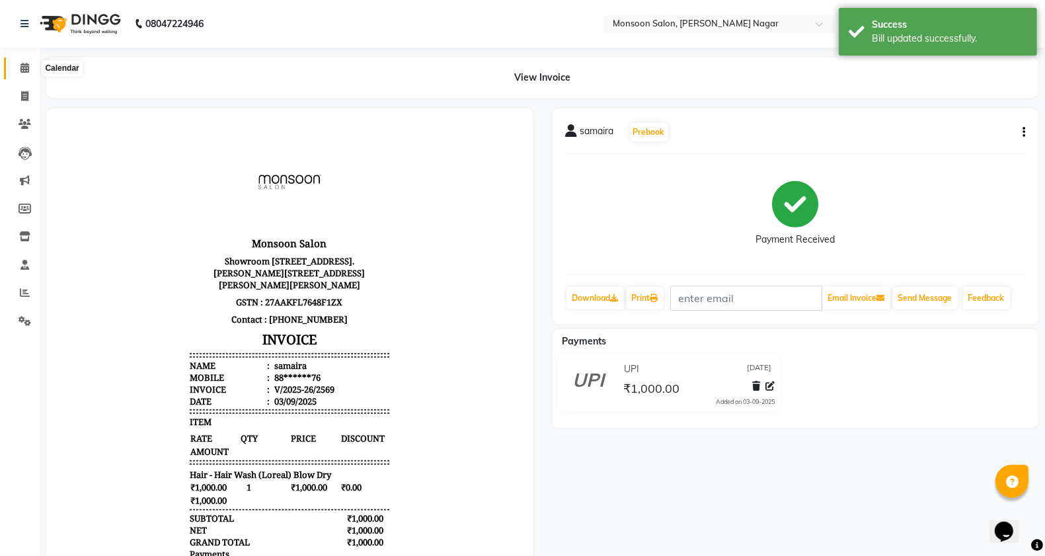
click at [13, 61] on span at bounding box center [24, 68] width 23 height 15
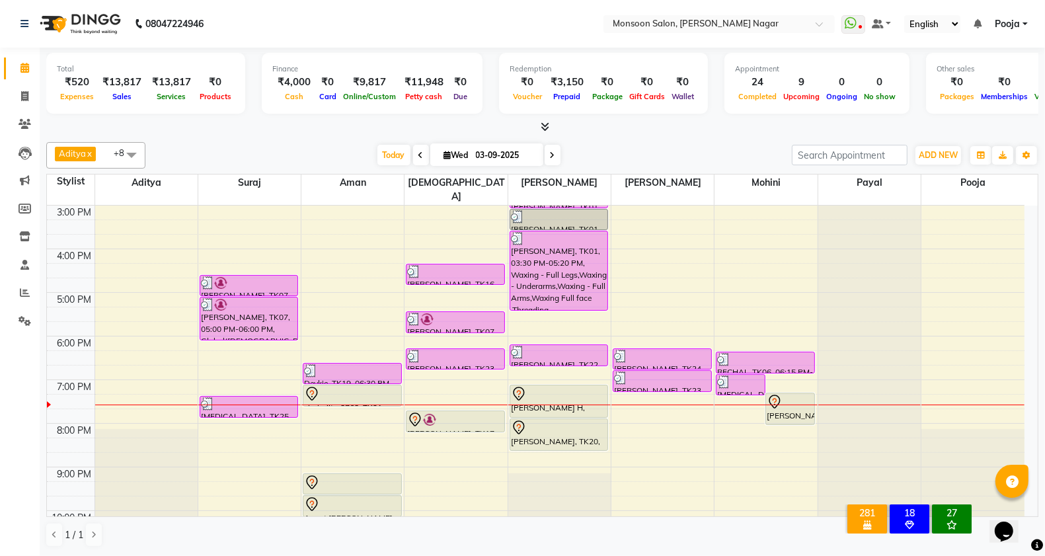
scroll to position [337, 0]
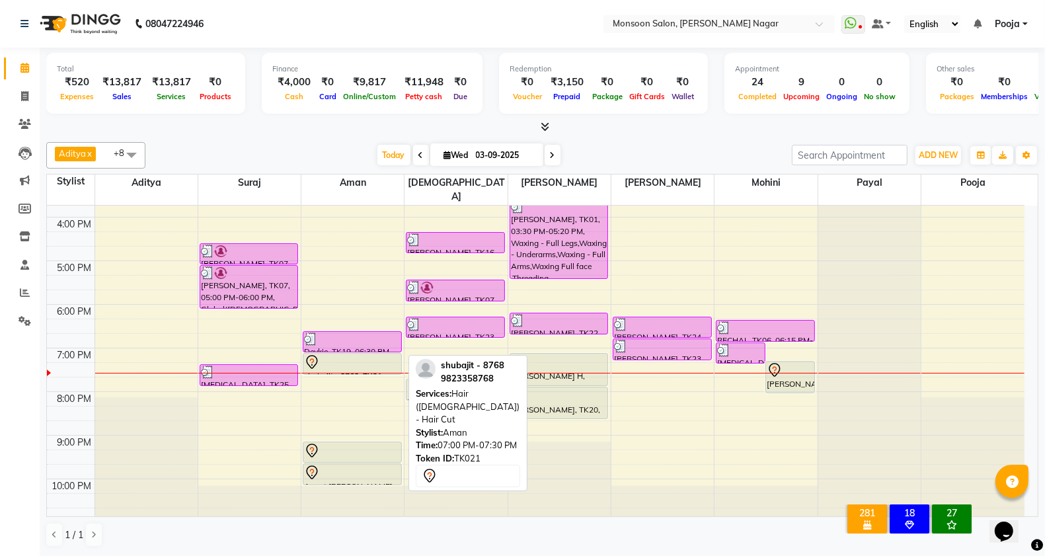
click at [356, 354] on div at bounding box center [352, 362] width 96 height 16
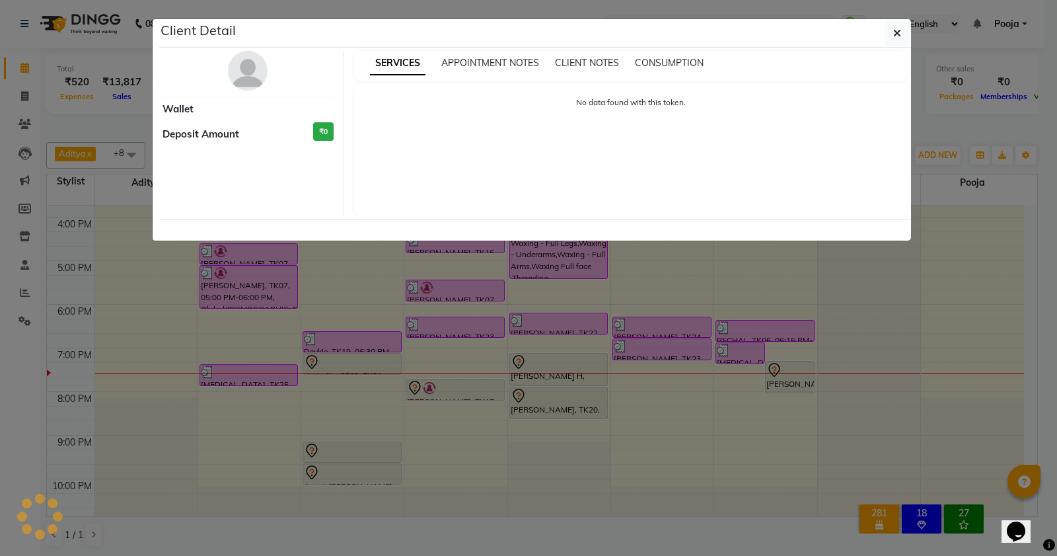
select select "7"
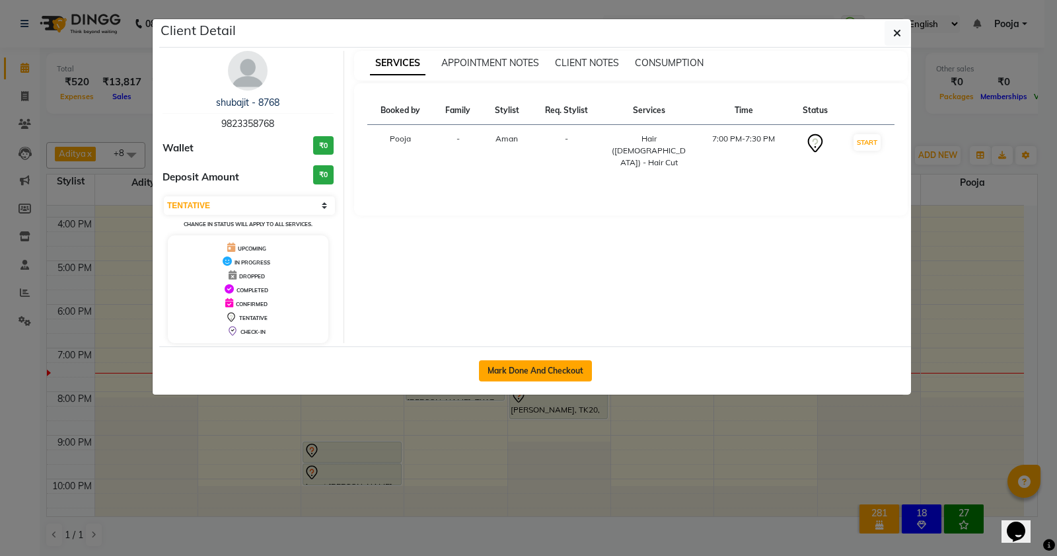
click at [503, 377] on button "Mark Done And Checkout" at bounding box center [535, 370] width 113 height 21
select select "service"
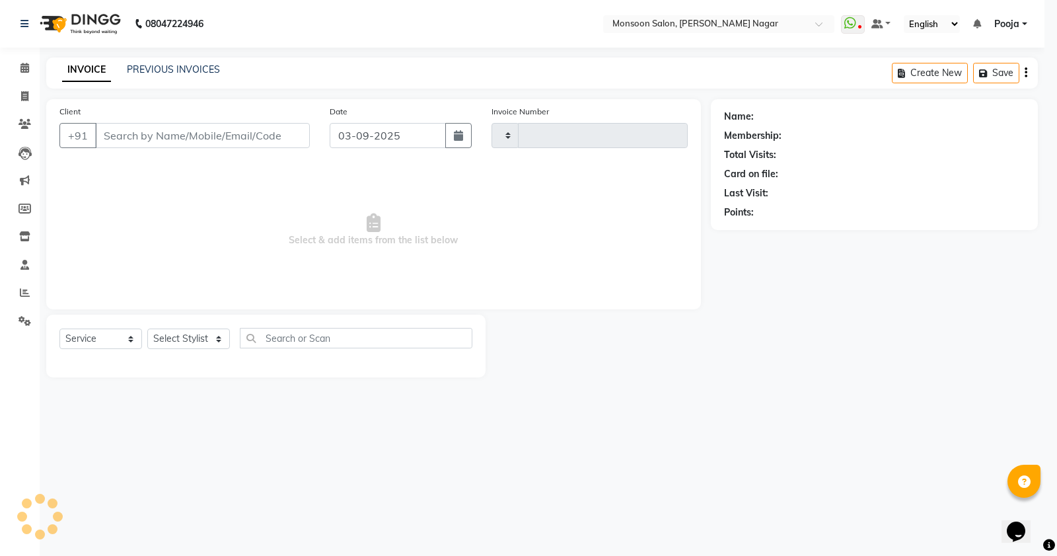
type input "2585"
select select "4905"
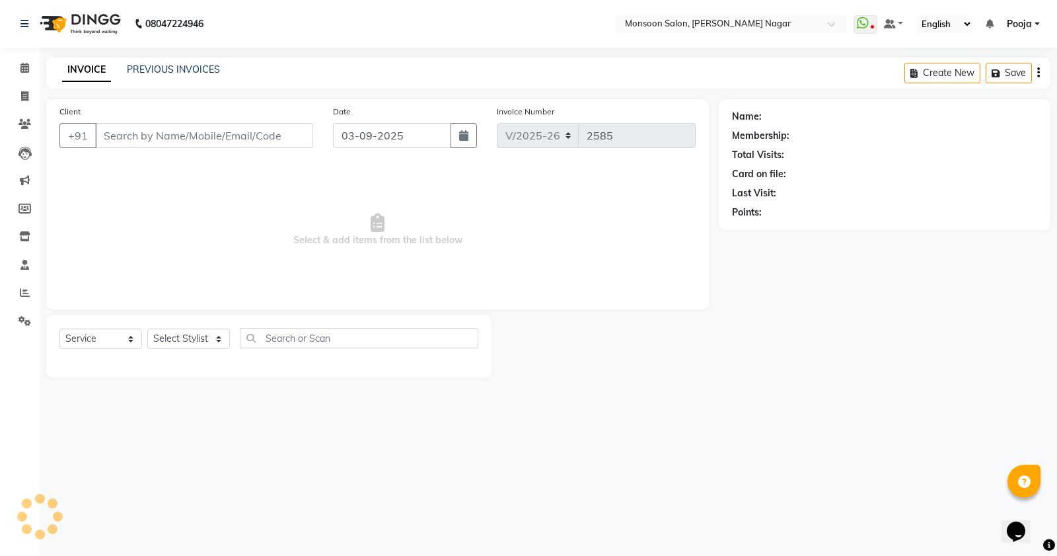
type input "98******68"
select select "67953"
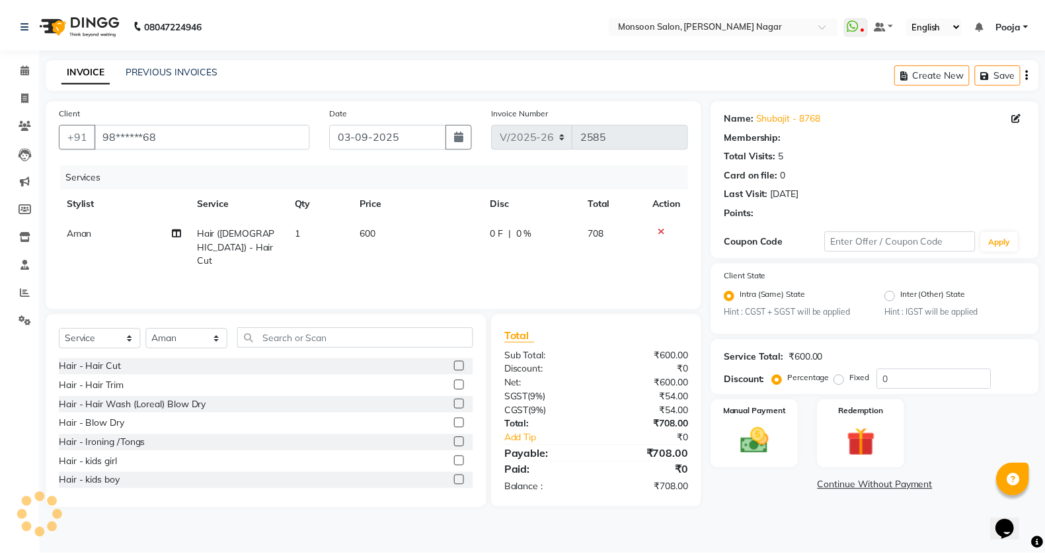
select select "1: Object"
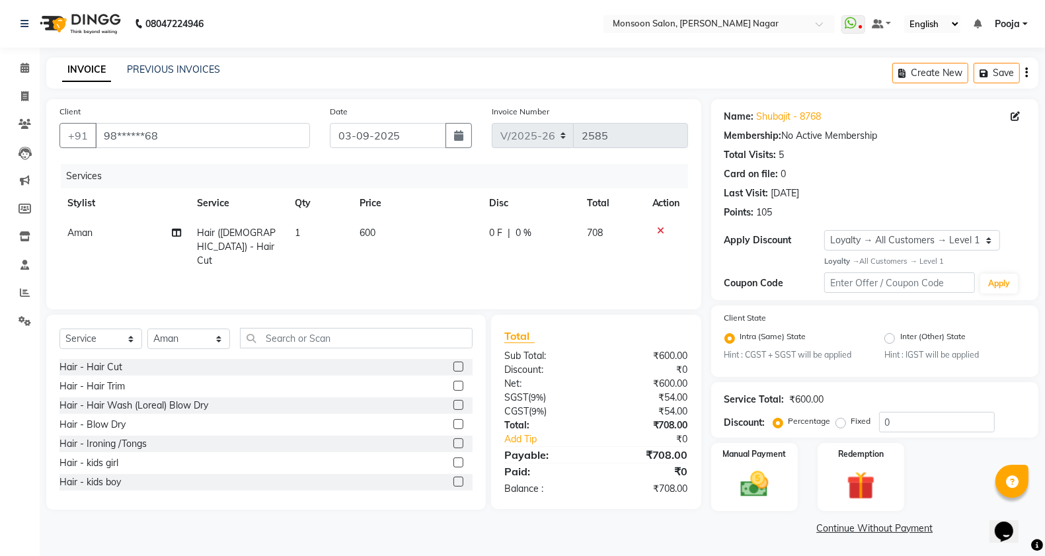
click at [500, 256] on td "0 F | 0 %" at bounding box center [530, 246] width 98 height 57
select select "67953"
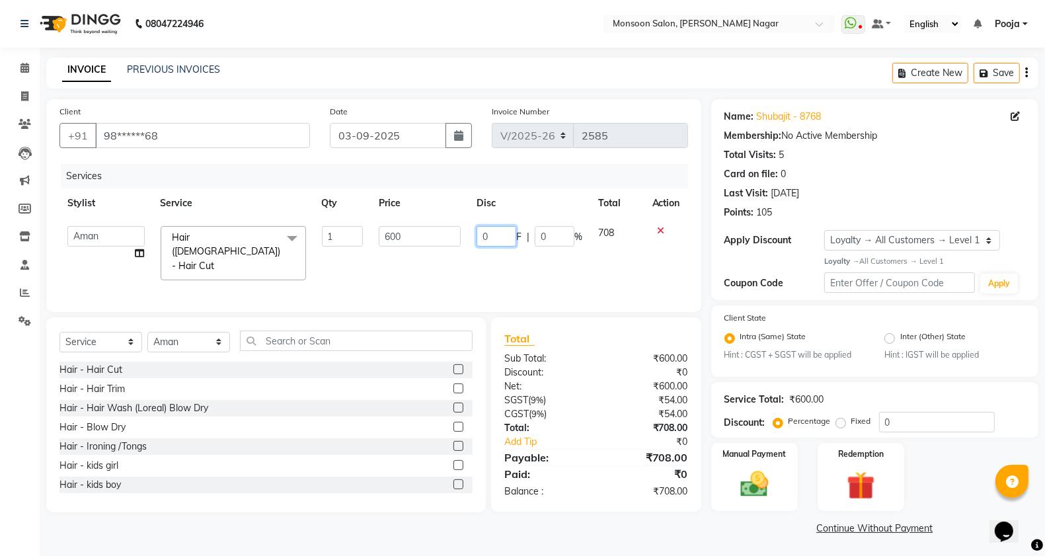
drag, startPoint x: 503, startPoint y: 239, endPoint x: 483, endPoint y: 245, distance: 20.7
click at [483, 245] on input "0" at bounding box center [496, 236] width 40 height 20
type input "200"
click at [481, 248] on td "200 F | 0 %" at bounding box center [530, 253] width 122 height 70
select select "67953"
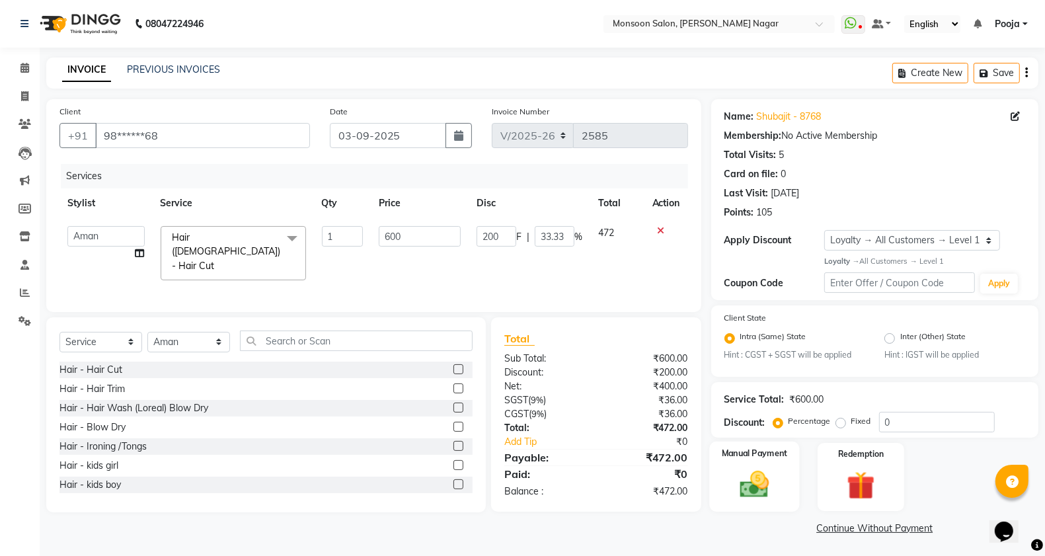
click at [765, 468] on img at bounding box center [754, 484] width 47 height 33
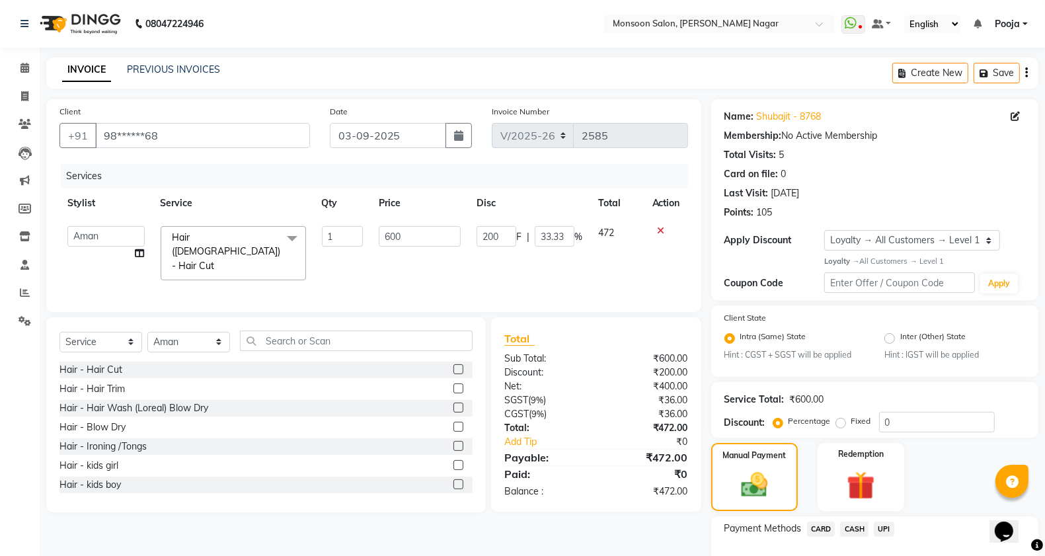
click at [884, 531] on span "UPI" at bounding box center [884, 528] width 20 height 15
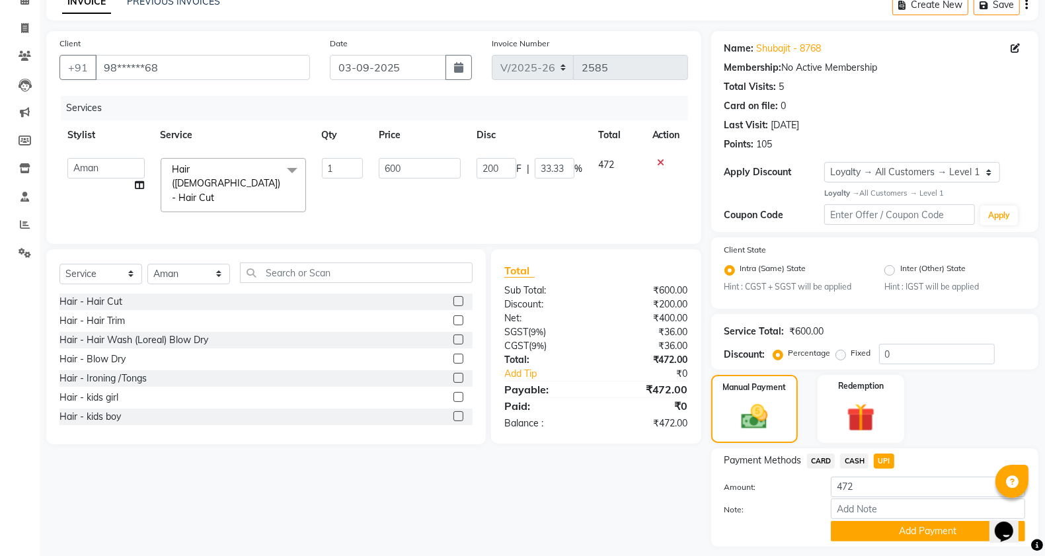
scroll to position [103, 0]
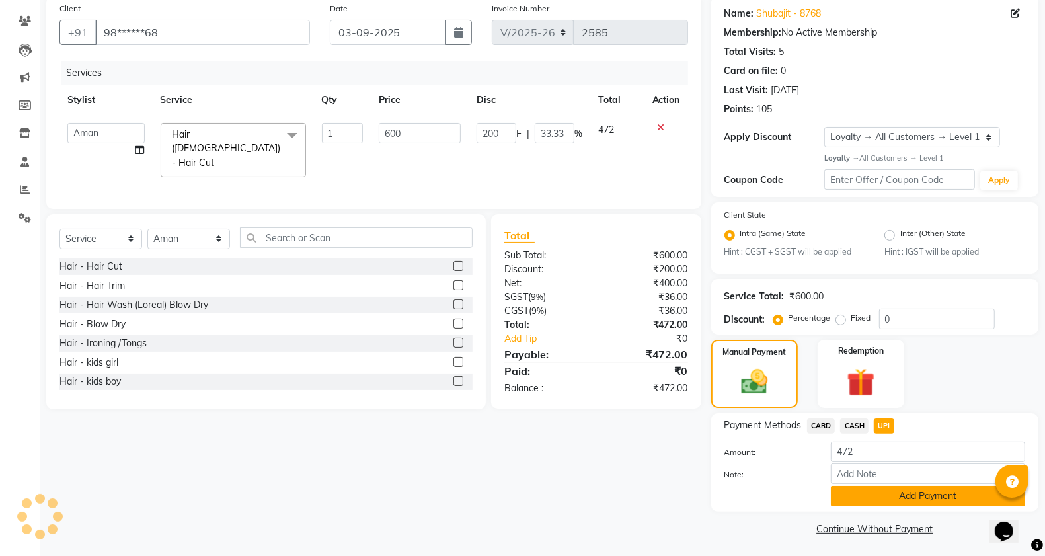
click at [885, 498] on button "Add Payment" at bounding box center [928, 496] width 194 height 20
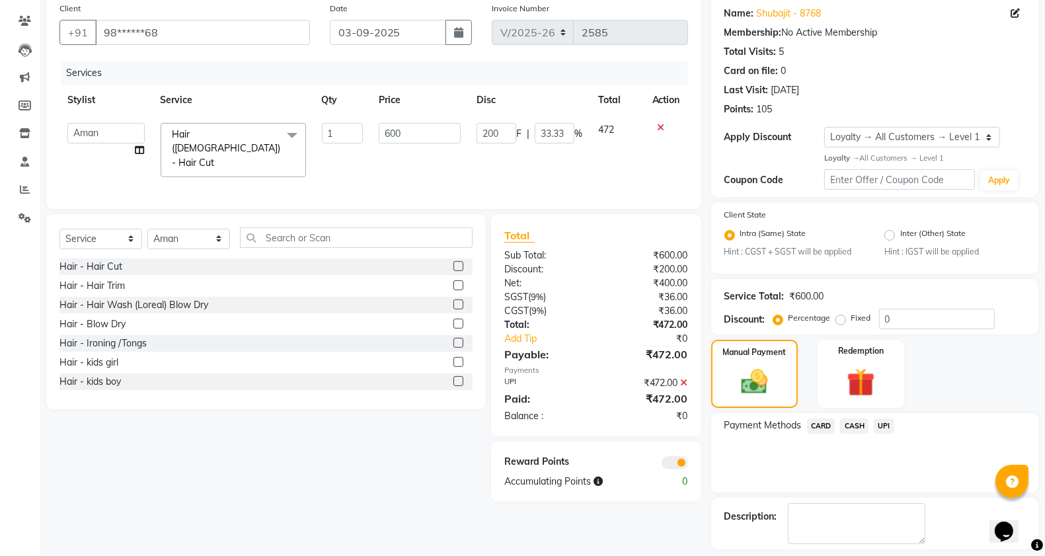
scroll to position [160, 0]
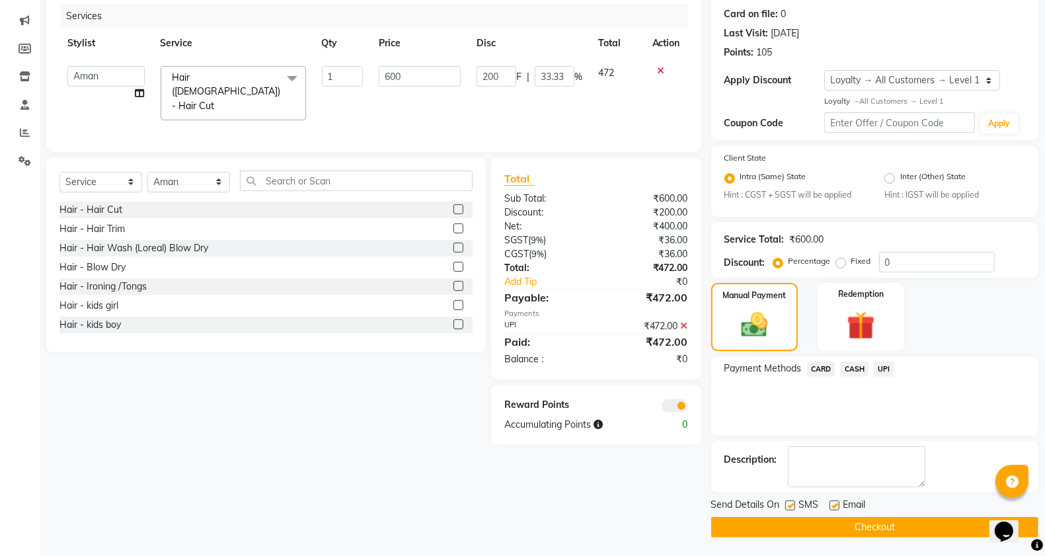
click at [876, 519] on button "Checkout" at bounding box center [874, 527] width 327 height 20
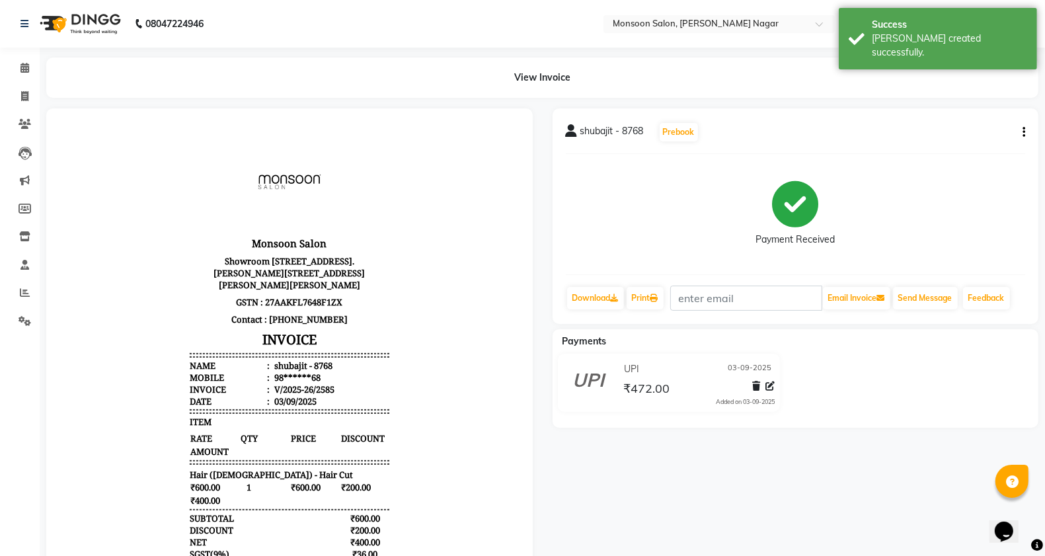
click at [37, 63] on div "View Invoice" at bounding box center [542, 77] width 1012 height 40
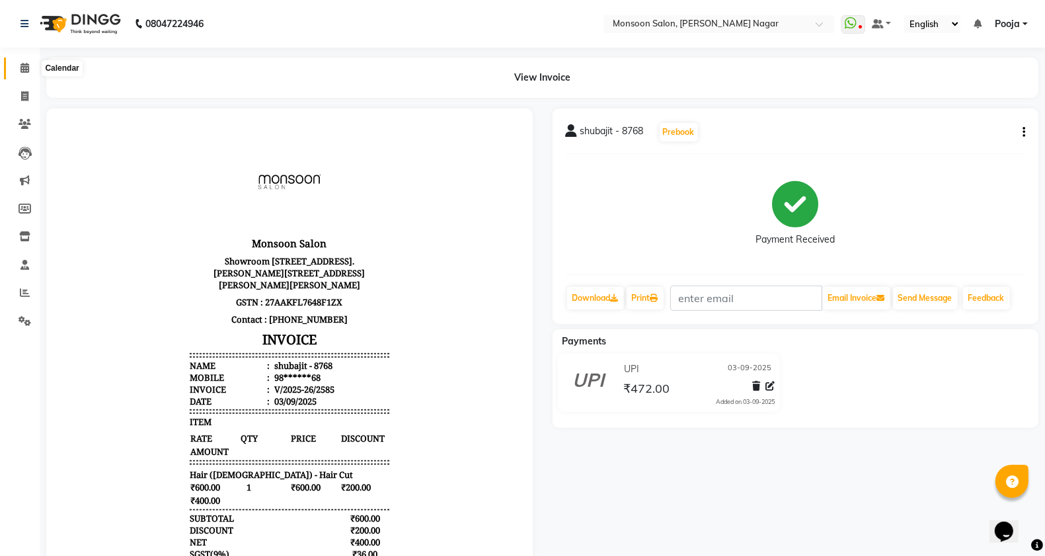
click at [17, 75] on span at bounding box center [24, 68] width 23 height 15
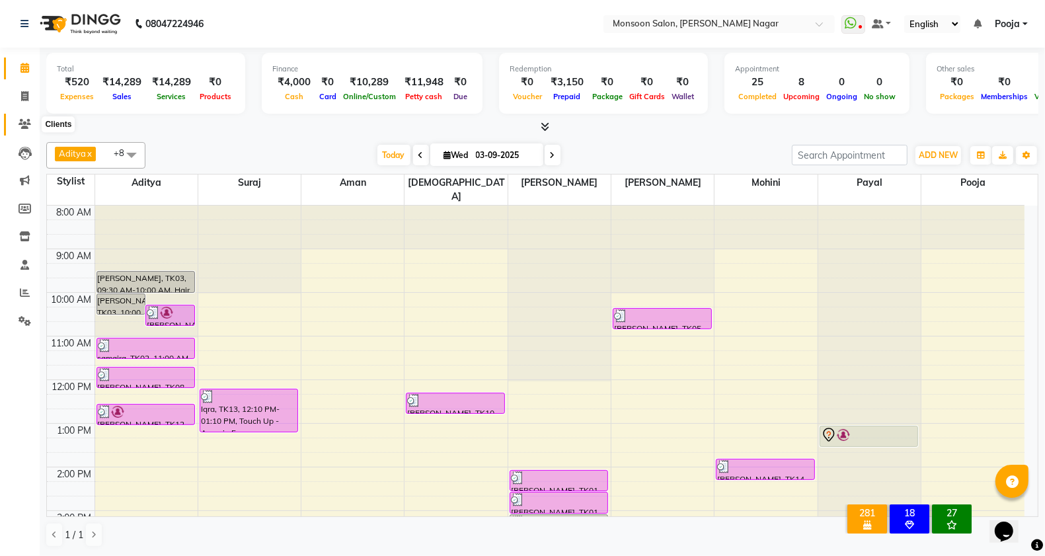
click at [24, 126] on icon at bounding box center [25, 124] width 13 height 10
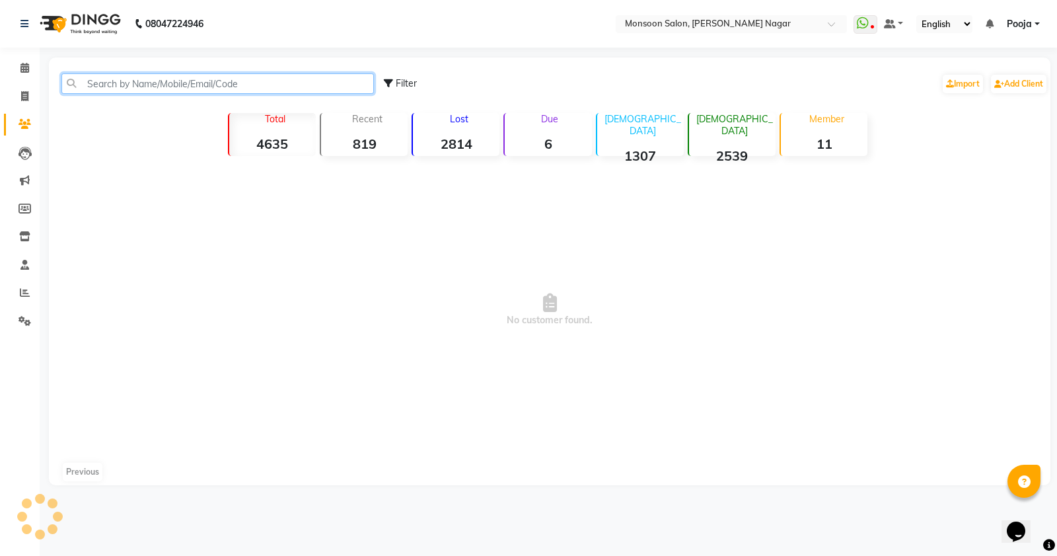
click at [150, 85] on input "text" at bounding box center [217, 83] width 313 height 20
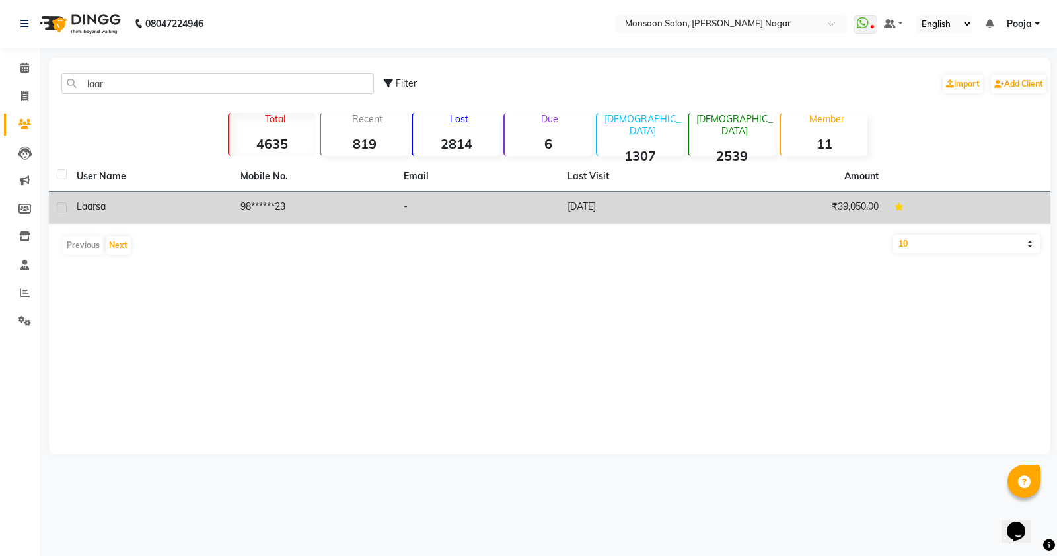
click at [363, 223] on td "98******23" at bounding box center [315, 208] width 164 height 32
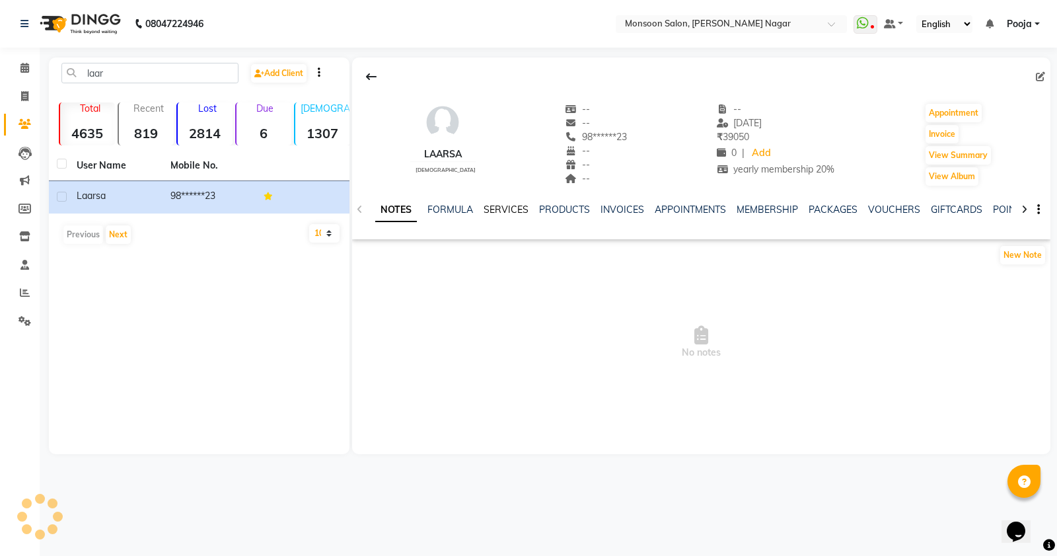
click at [484, 210] on link "SERVICES" at bounding box center [506, 210] width 45 height 12
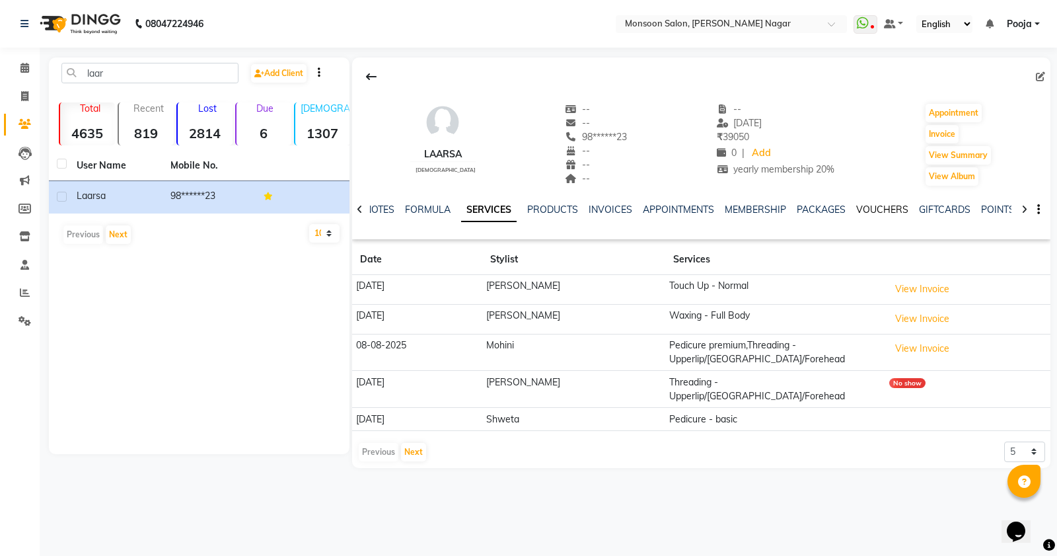
click at [882, 213] on link "VOUCHERS" at bounding box center [882, 210] width 52 height 12
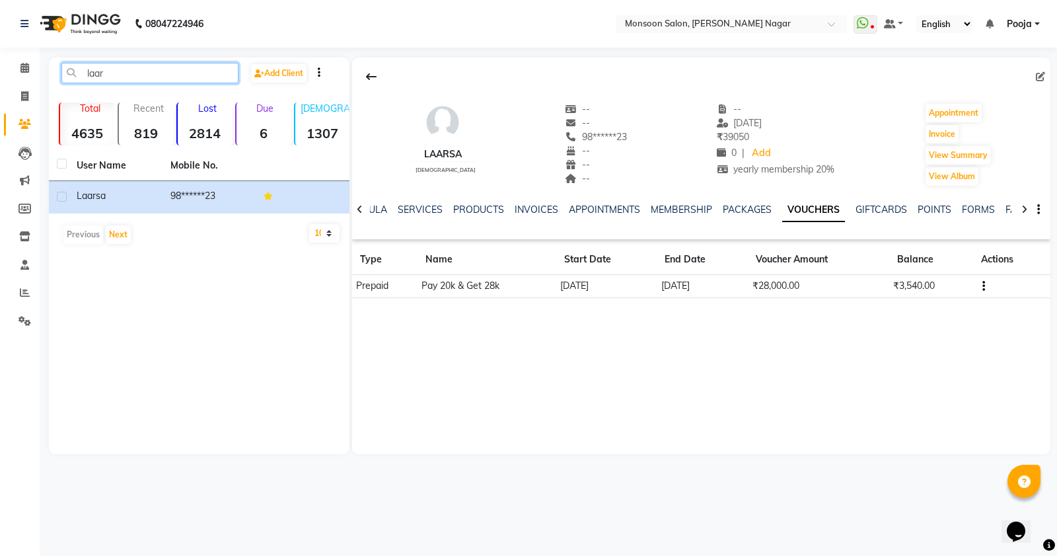
drag, startPoint x: 132, startPoint y: 71, endPoint x: 56, endPoint y: 81, distance: 76.6
click at [56, 81] on div "laar" at bounding box center [150, 73] width 197 height 20
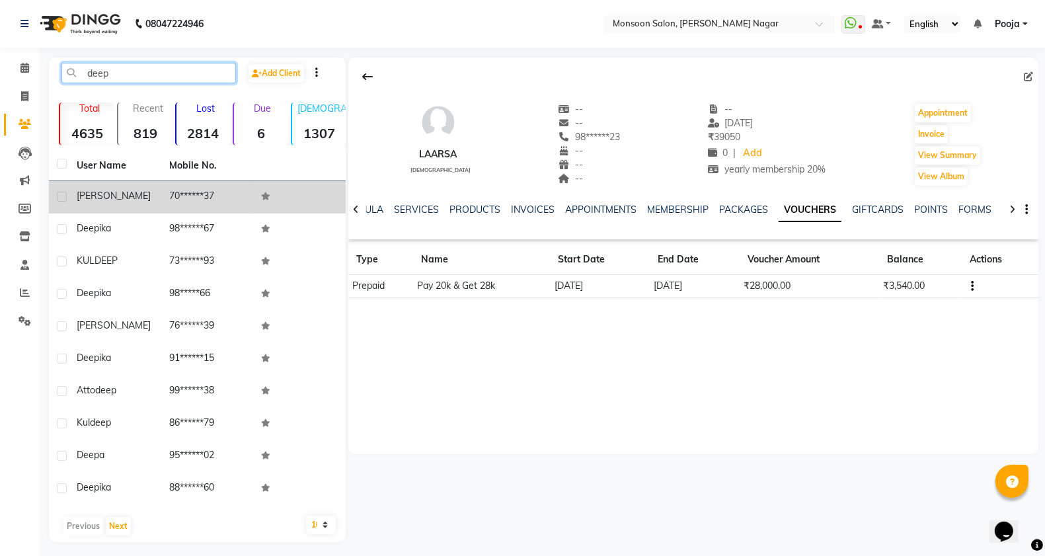
type input "deep"
click at [172, 182] on td "70******37" at bounding box center [207, 197] width 93 height 32
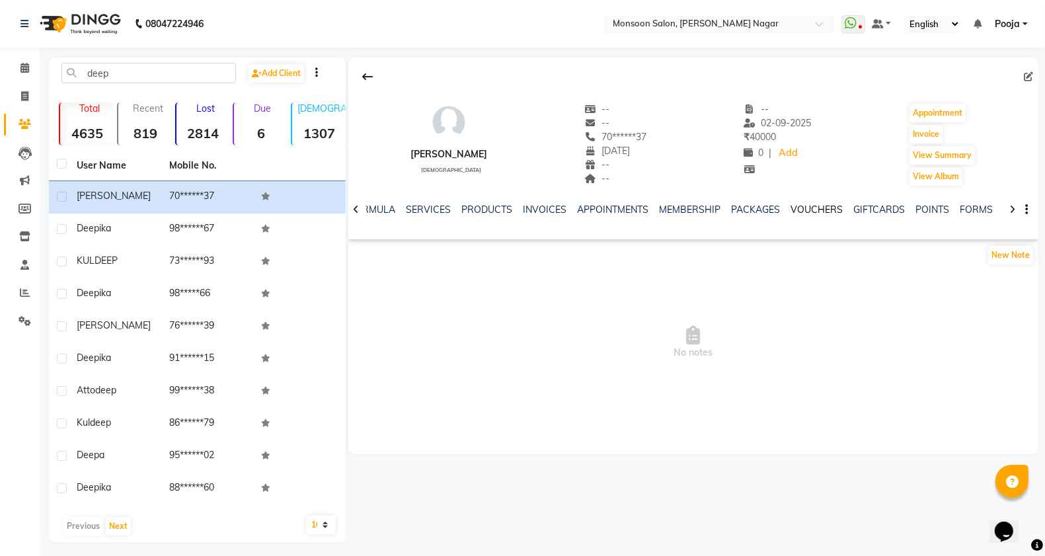
click at [808, 211] on link "VOUCHERS" at bounding box center [816, 210] width 52 height 12
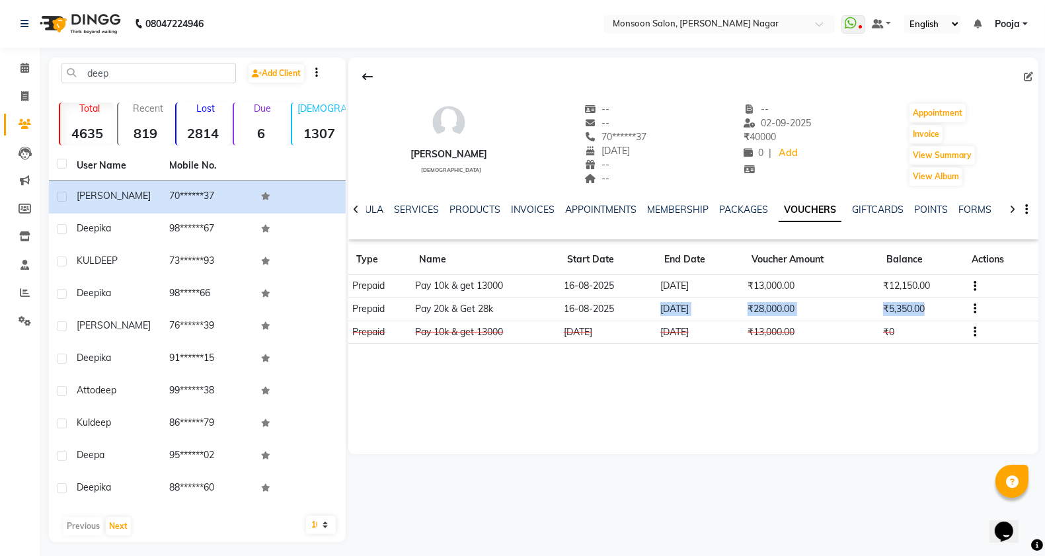
drag, startPoint x: 648, startPoint y: 305, endPoint x: 949, endPoint y: 309, distance: 300.7
click at [949, 309] on tr "Prepaid Pay 20k & Get 28k [DATE] [DATE] ₹28,000.00 ₹5,350.00" at bounding box center [693, 308] width 690 height 23
click at [979, 305] on td at bounding box center [1001, 308] width 74 height 23
click at [973, 309] on icon "button" at bounding box center [974, 309] width 3 height 1
click at [939, 315] on div "Edit" at bounding box center [914, 309] width 83 height 17
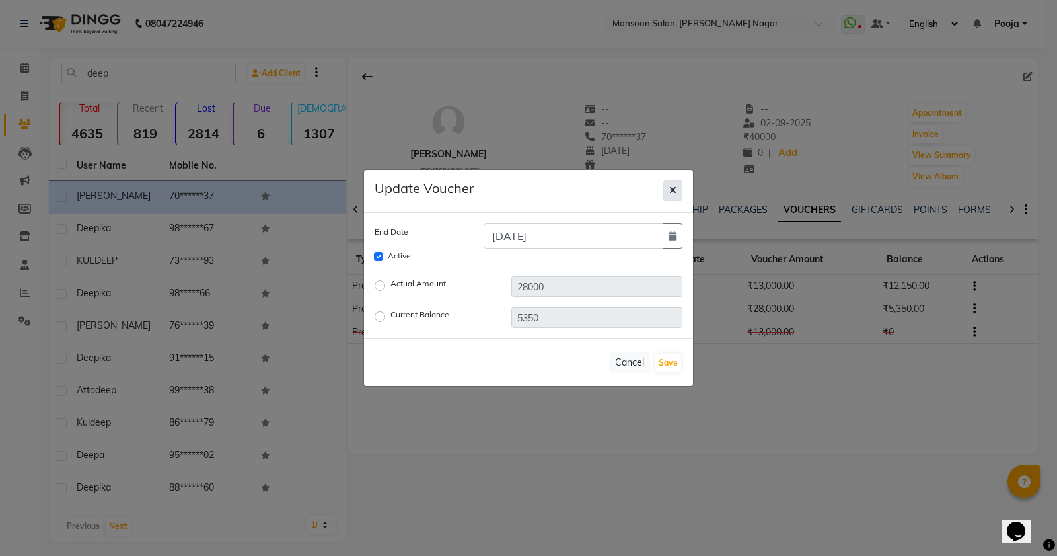
click at [672, 194] on icon "button" at bounding box center [672, 190] width 7 height 9
checkbox input "false"
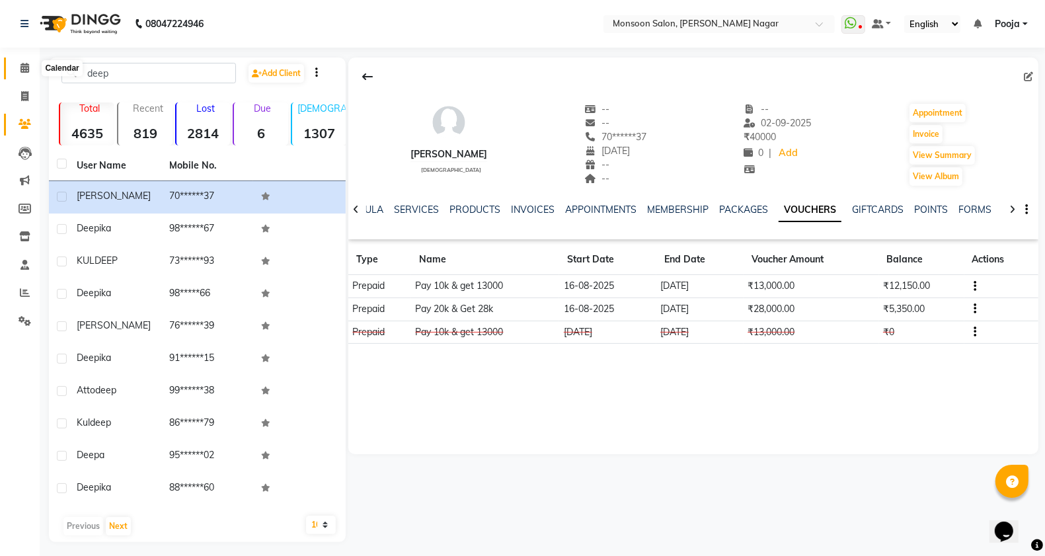
click at [20, 67] on icon at bounding box center [24, 68] width 9 height 10
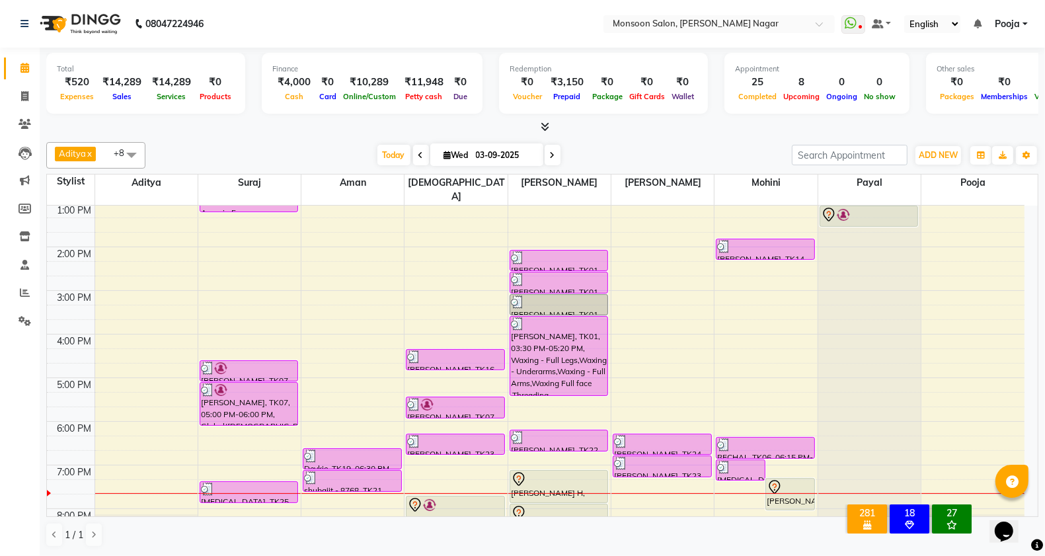
scroll to position [337, 0]
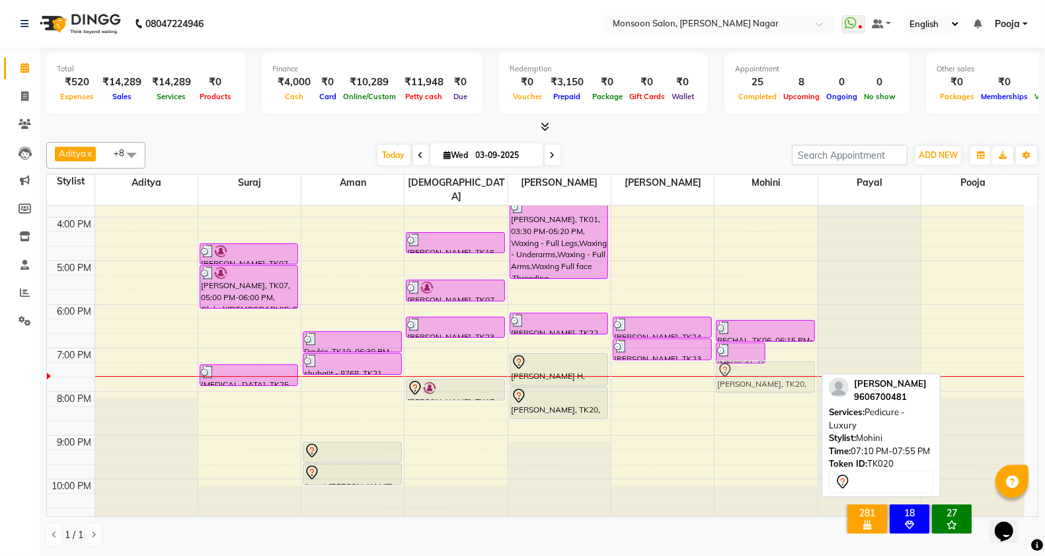
click at [798, 363] on div "[MEDICAL_DATA], TK25, 06:45 PM-07:15 PM, Threading - Upperlip/[GEOGRAPHIC_DATA]…" at bounding box center [765, 195] width 102 height 654
drag, startPoint x: 782, startPoint y: 352, endPoint x: 783, endPoint y: 365, distance: 13.9
click at [783, 365] on div "[MEDICAL_DATA], TK25, 06:45 PM-07:15 PM, Threading - Upperlip/[GEOGRAPHIC_DATA]…" at bounding box center [765, 195] width 102 height 654
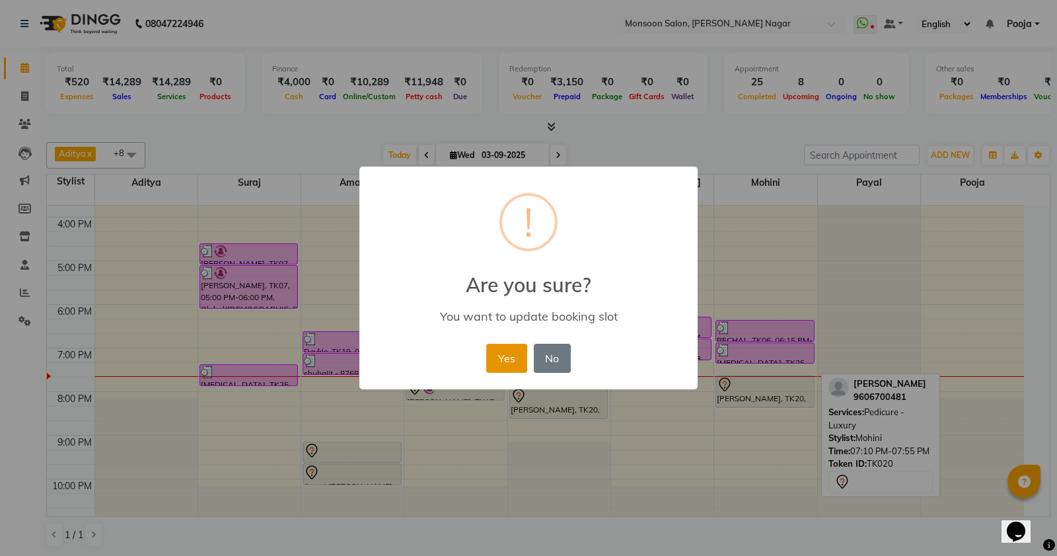
click at [499, 356] on button "Yes" at bounding box center [506, 358] width 40 height 29
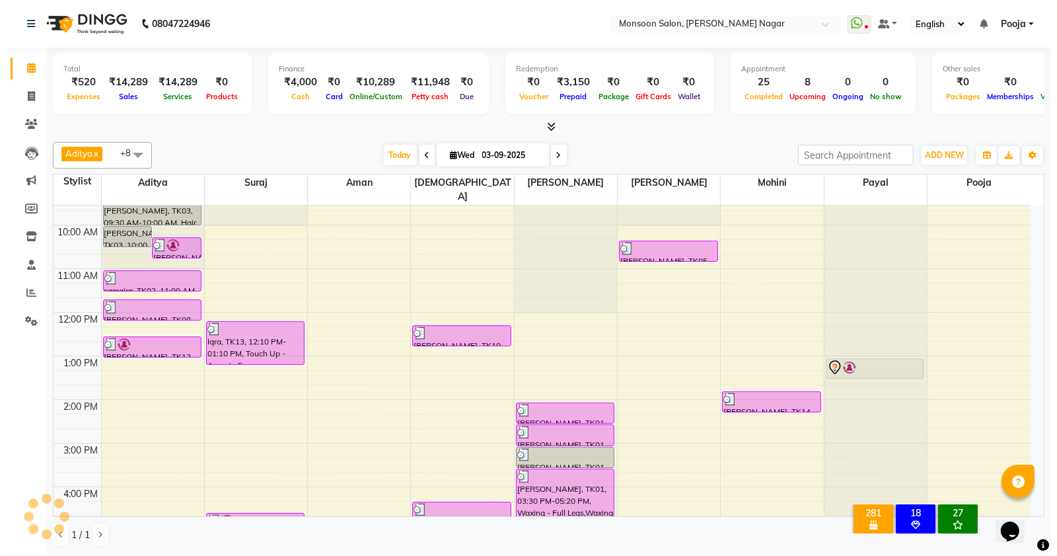
scroll to position [0, 0]
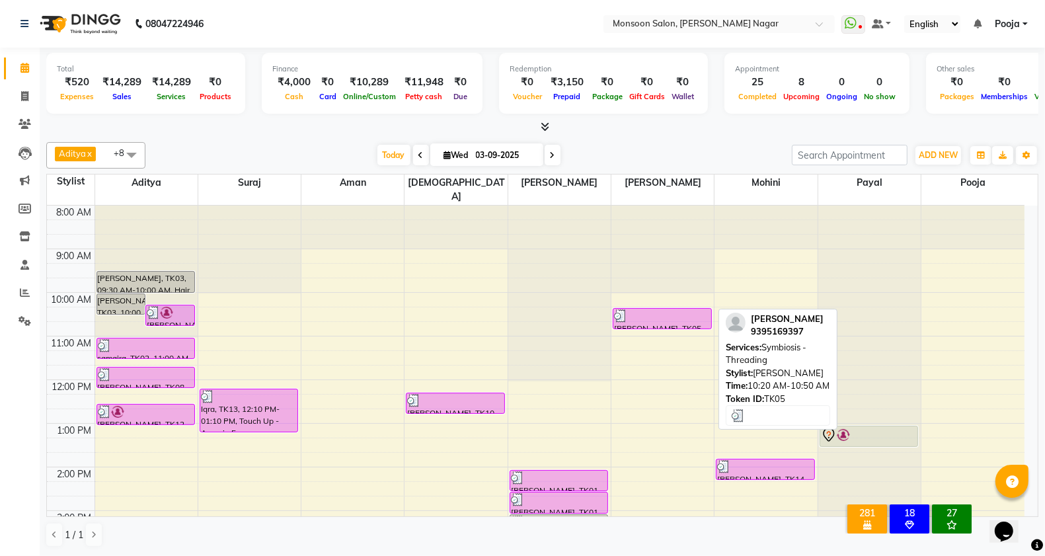
click at [646, 309] on div "[PERSON_NAME], TK05, 10:20 AM-10:50 AM, Symbiosis - Threading" at bounding box center [661, 319] width 97 height 20
click at [679, 309] on div "[PERSON_NAME], TK05, 10:20 AM-10:50 AM, Symbiosis - Threading" at bounding box center [661, 319] width 97 height 20
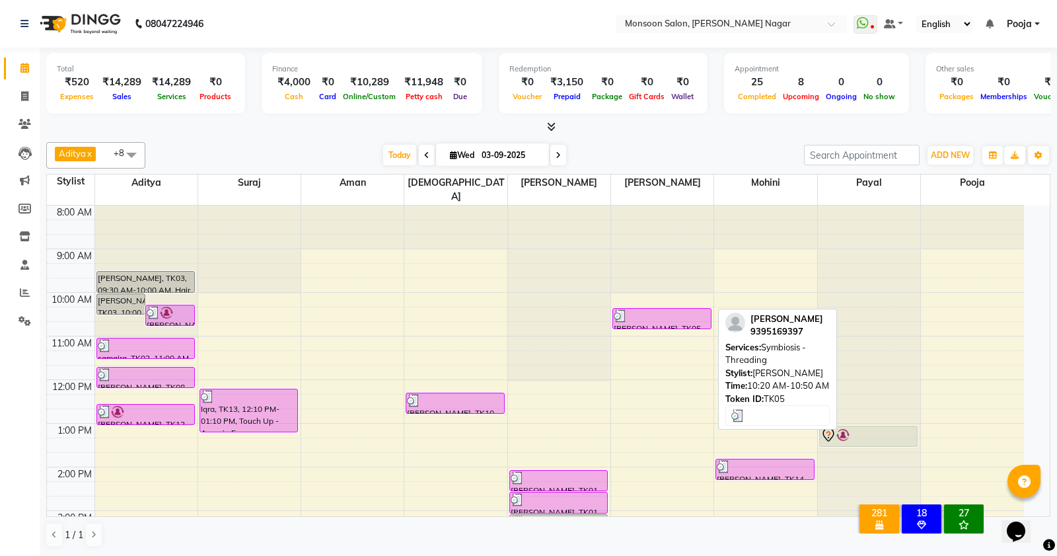
select select "3"
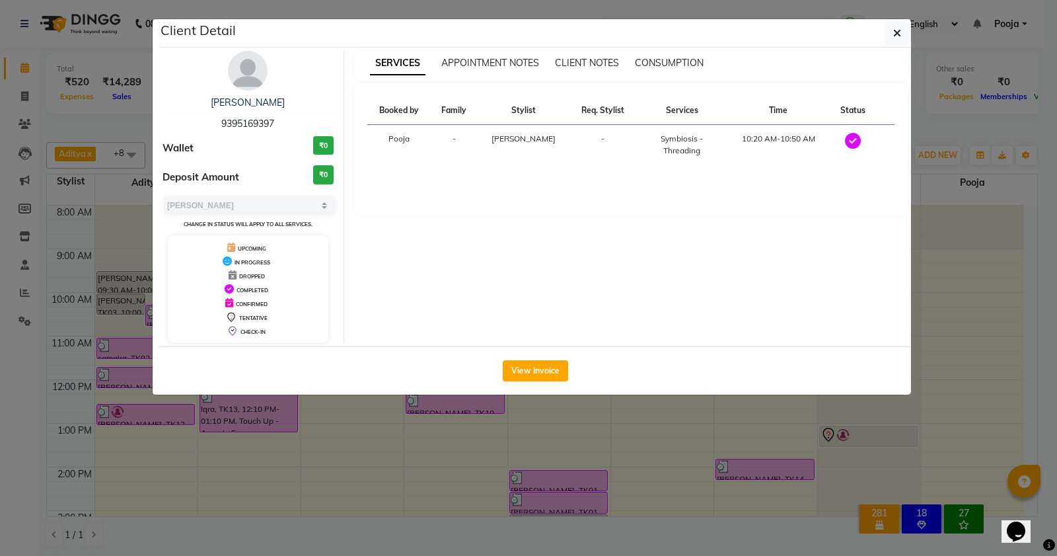
click at [517, 358] on div "View Invoice" at bounding box center [535, 370] width 752 height 48
click at [529, 377] on button "View Invoice" at bounding box center [535, 370] width 65 height 21
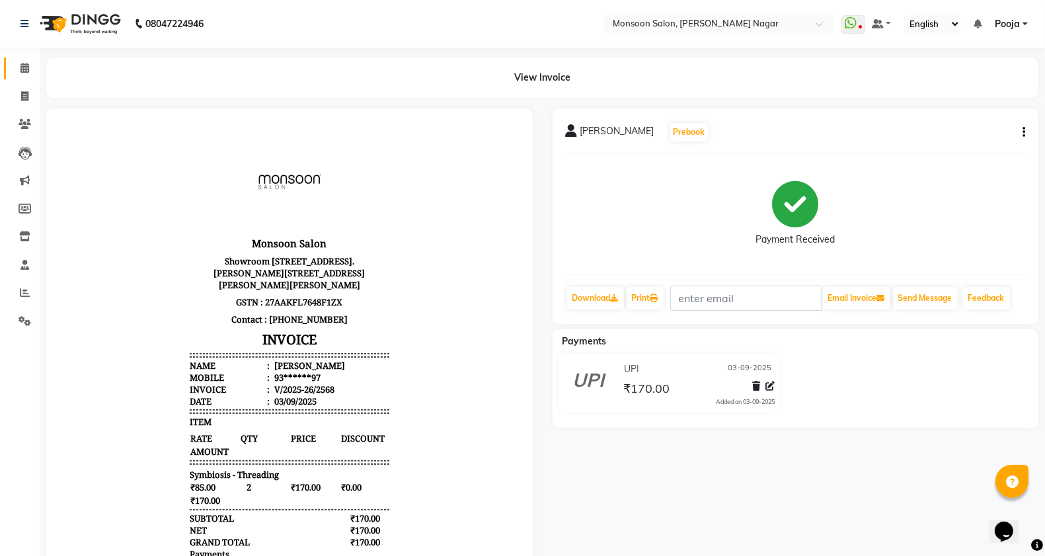
click at [9, 64] on link "Calendar" at bounding box center [20, 68] width 32 height 22
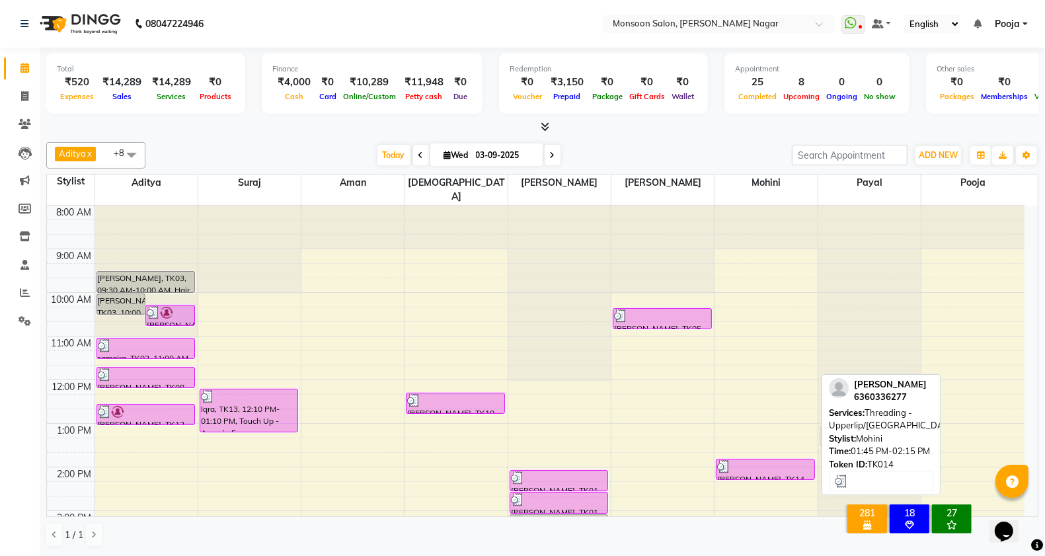
click at [753, 460] on div at bounding box center [765, 466] width 96 height 13
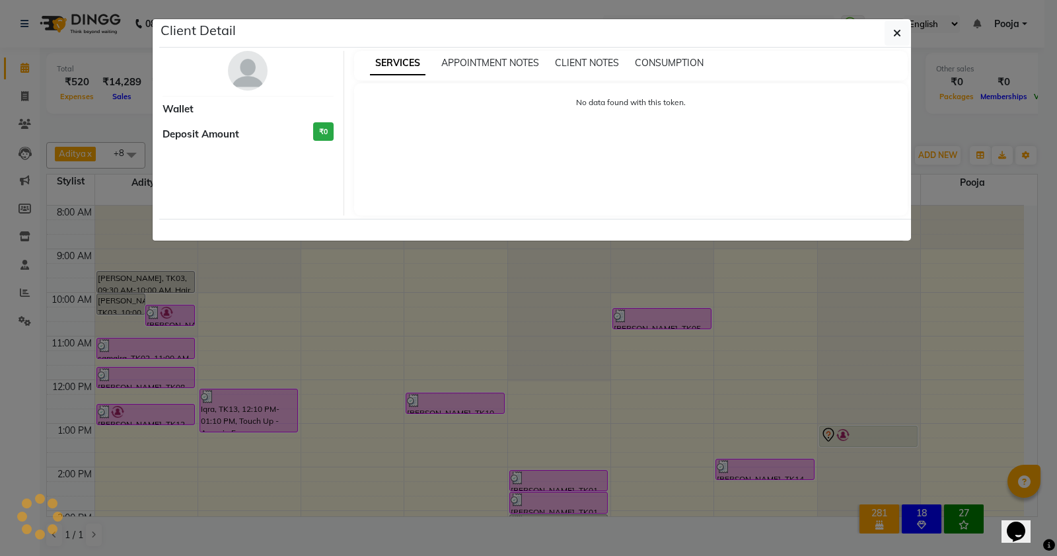
select select "3"
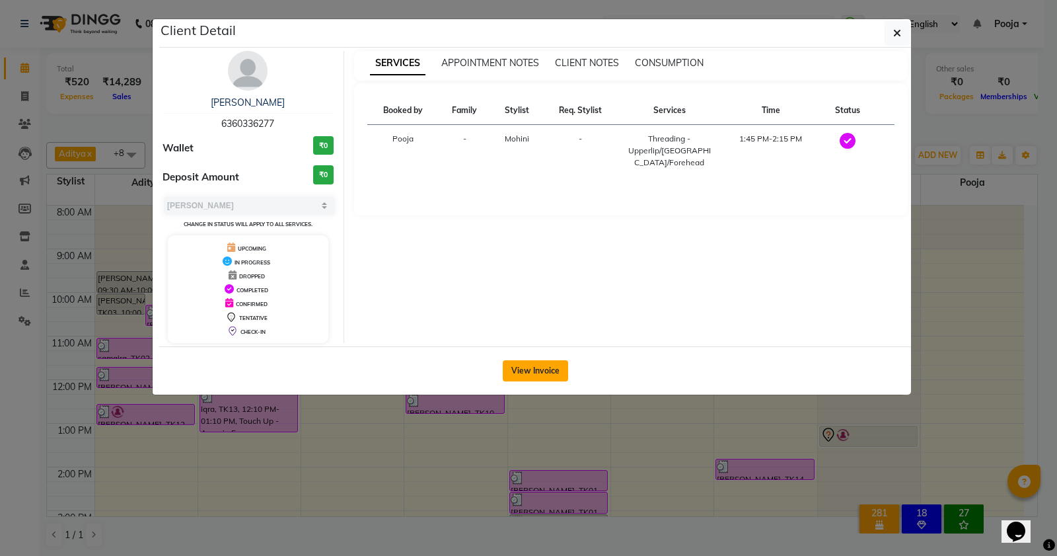
click at [546, 377] on button "View Invoice" at bounding box center [535, 370] width 65 height 21
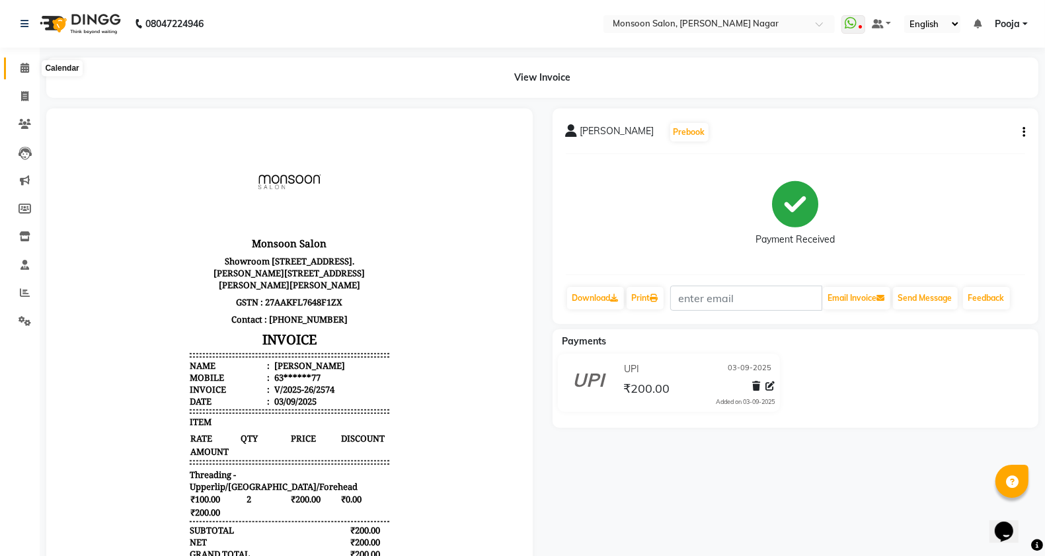
click at [15, 63] on span at bounding box center [24, 68] width 23 height 15
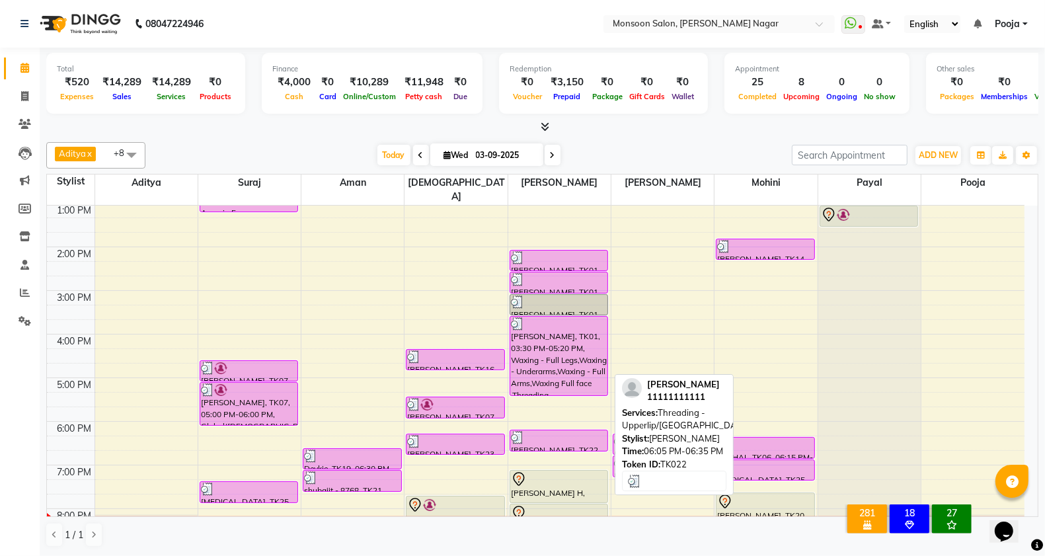
scroll to position [337, 0]
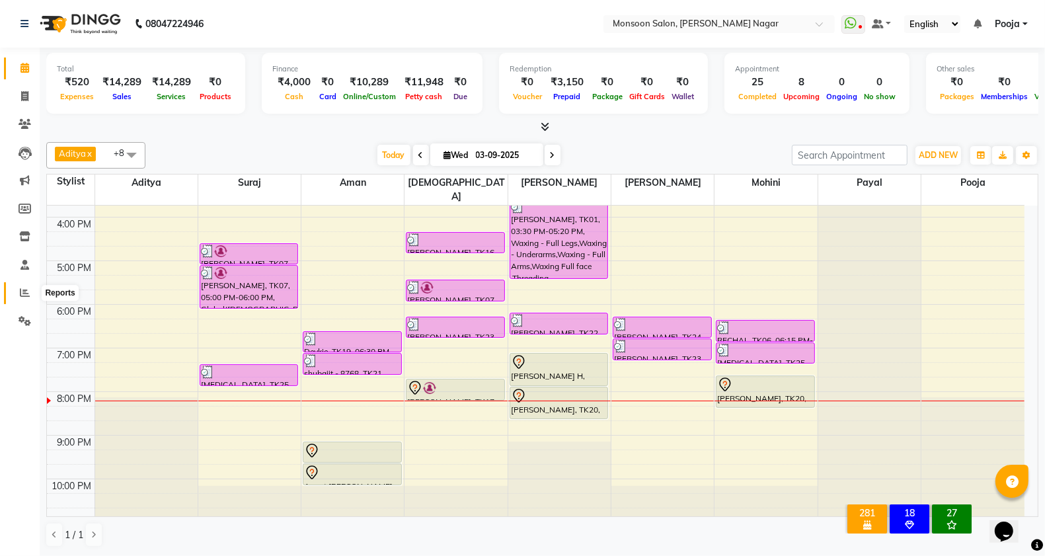
click at [23, 291] on icon at bounding box center [25, 292] width 10 height 10
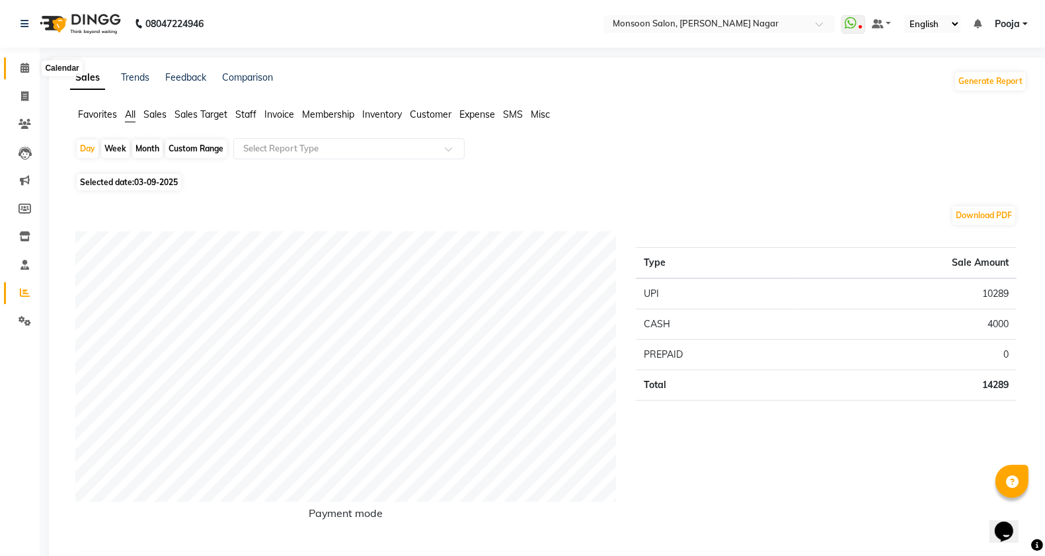
click at [15, 70] on span at bounding box center [24, 68] width 23 height 15
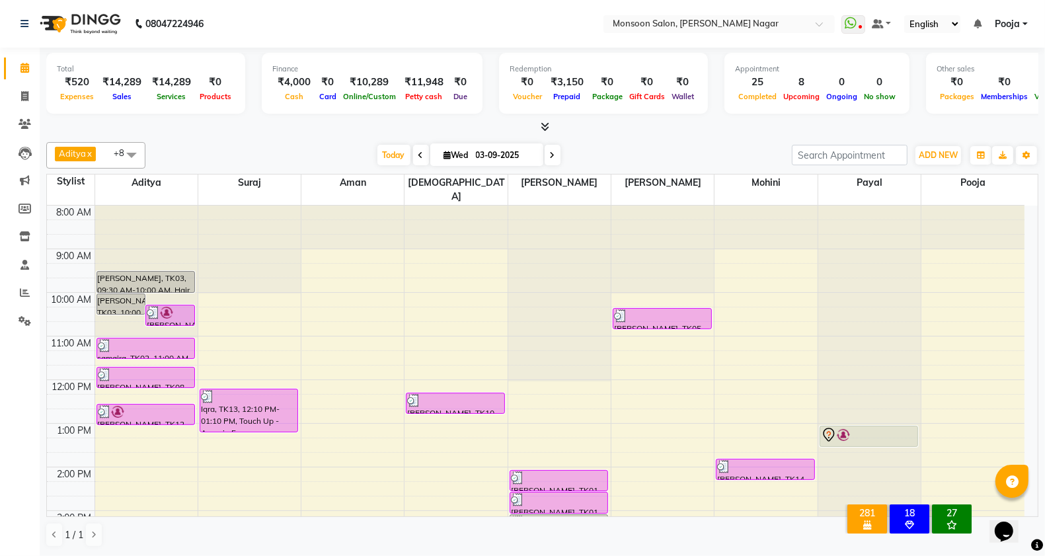
click at [130, 157] on span at bounding box center [131, 154] width 26 height 25
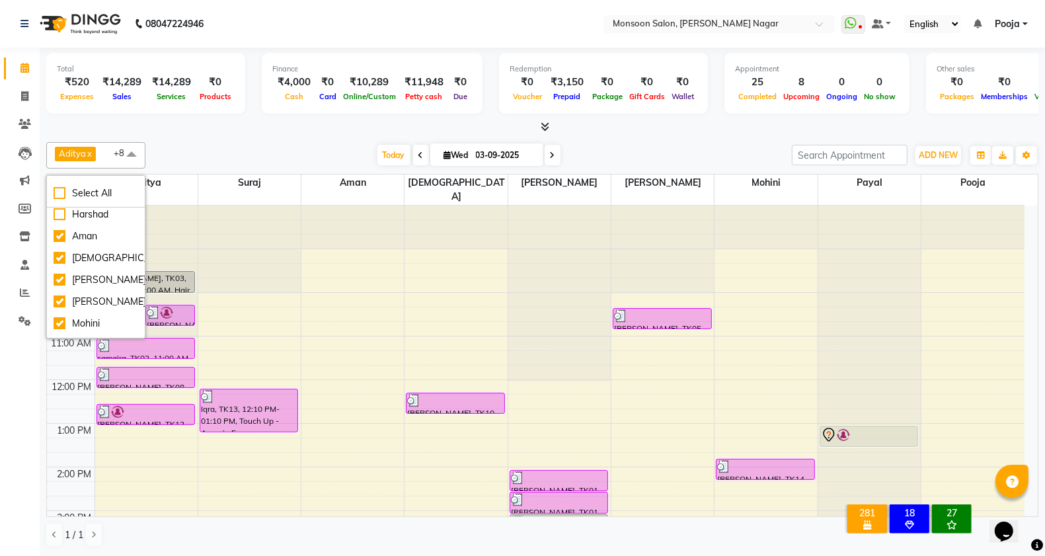
scroll to position [153, 0]
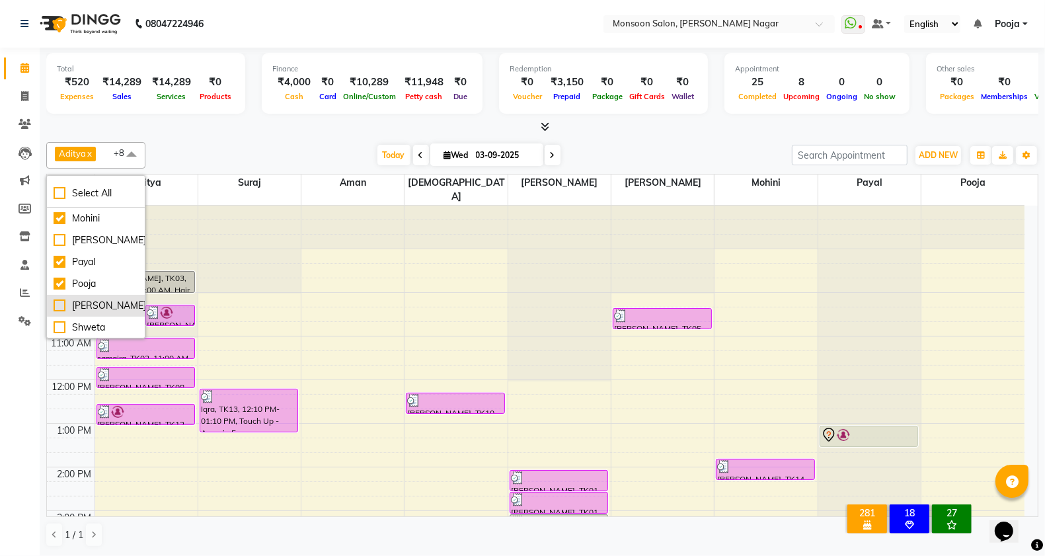
click at [114, 312] on div "[PERSON_NAME]" at bounding box center [96, 306] width 85 height 14
checkbox input "true"
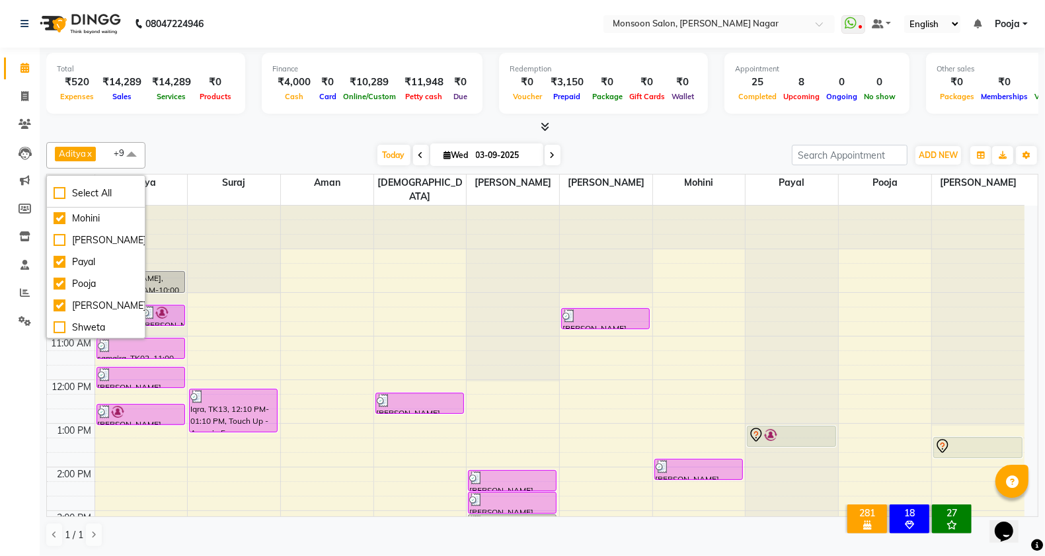
click at [121, 147] on span at bounding box center [131, 154] width 26 height 25
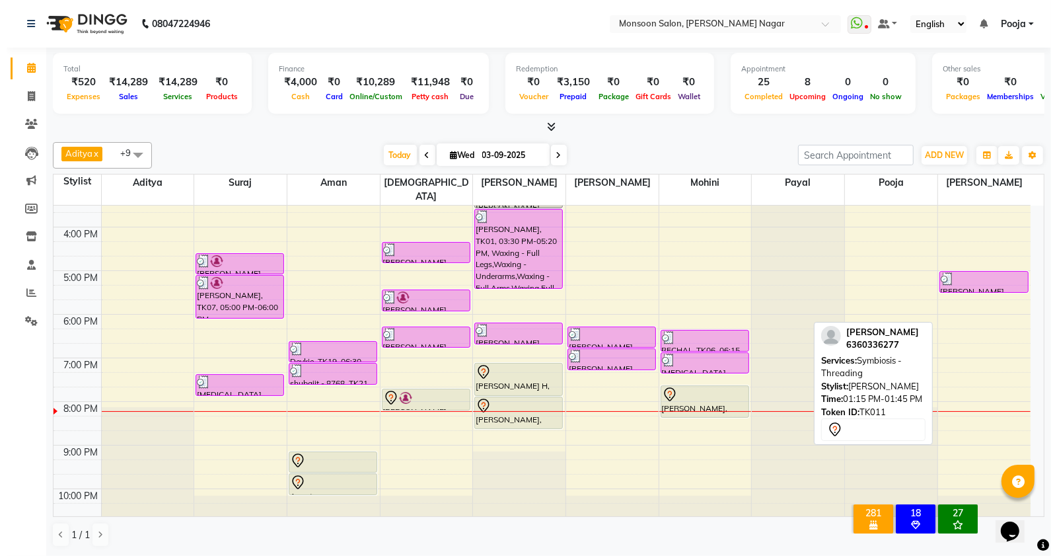
scroll to position [337, 0]
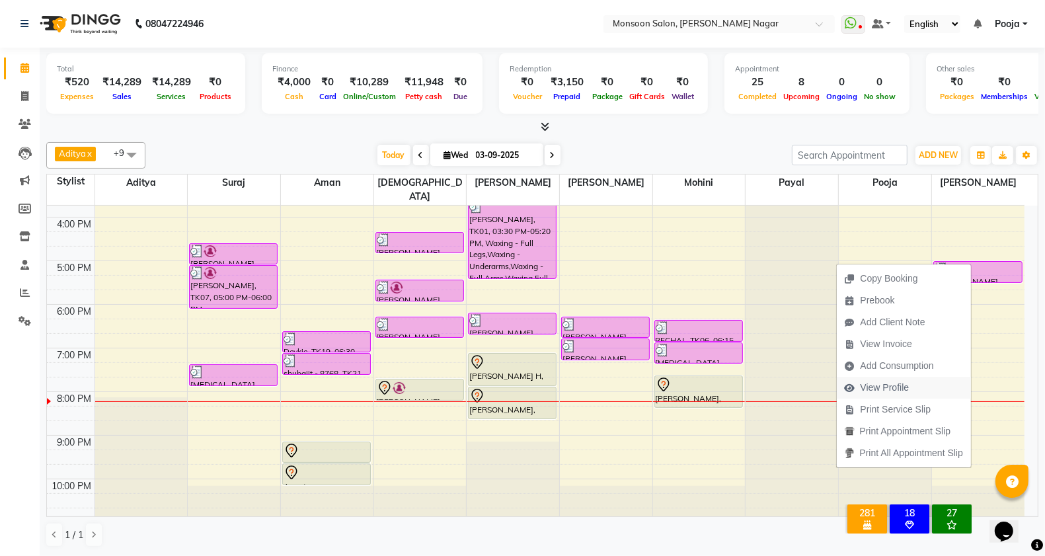
click at [876, 385] on span "View Profile" at bounding box center [884, 388] width 49 height 14
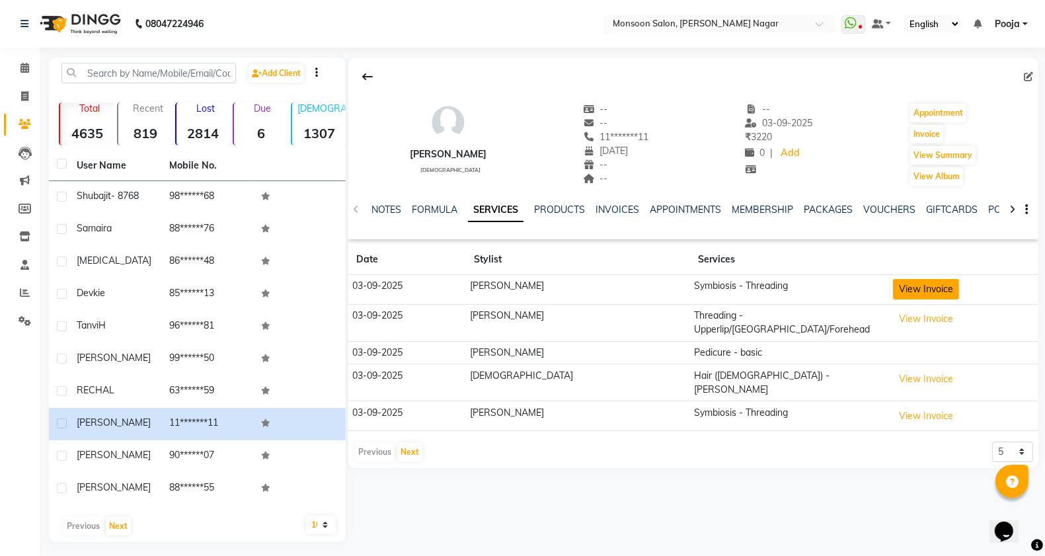
click at [893, 291] on button "View Invoice" at bounding box center [926, 289] width 66 height 20
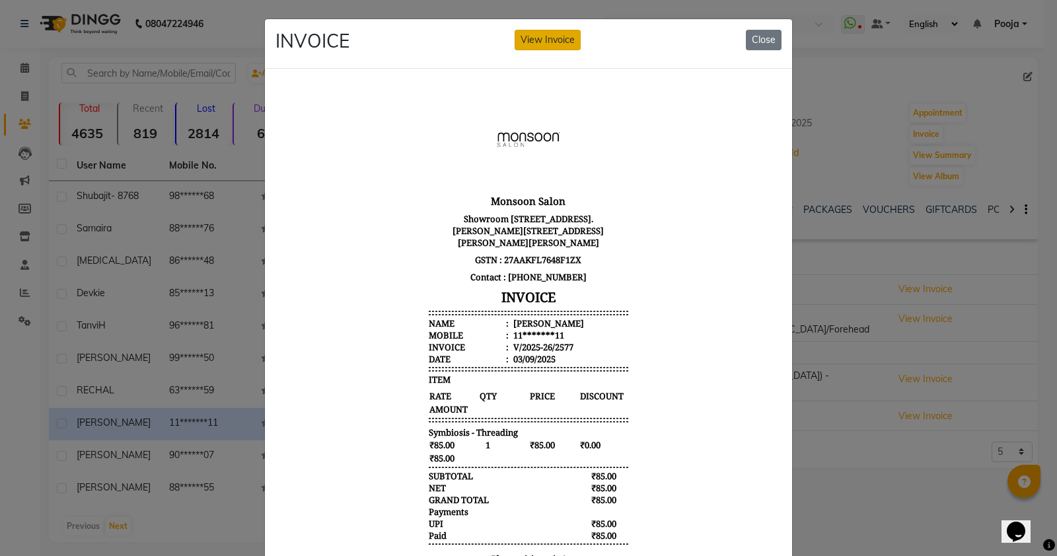
click at [556, 38] on button "View Invoice" at bounding box center [548, 40] width 66 height 20
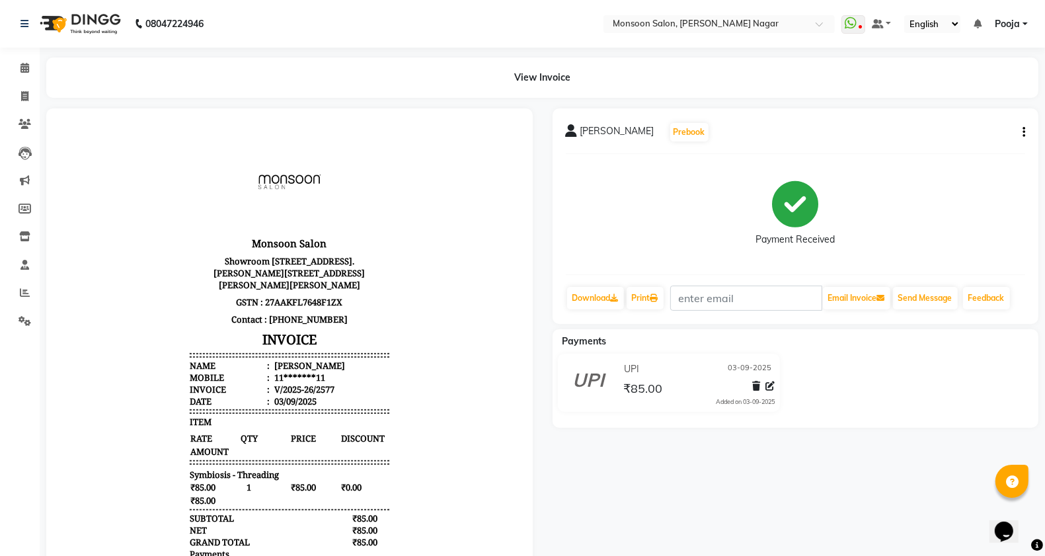
click at [1023, 137] on button "button" at bounding box center [1021, 133] width 8 height 14
click at [950, 101] on div "Cancel Invoice" at bounding box center [958, 99] width 91 height 17
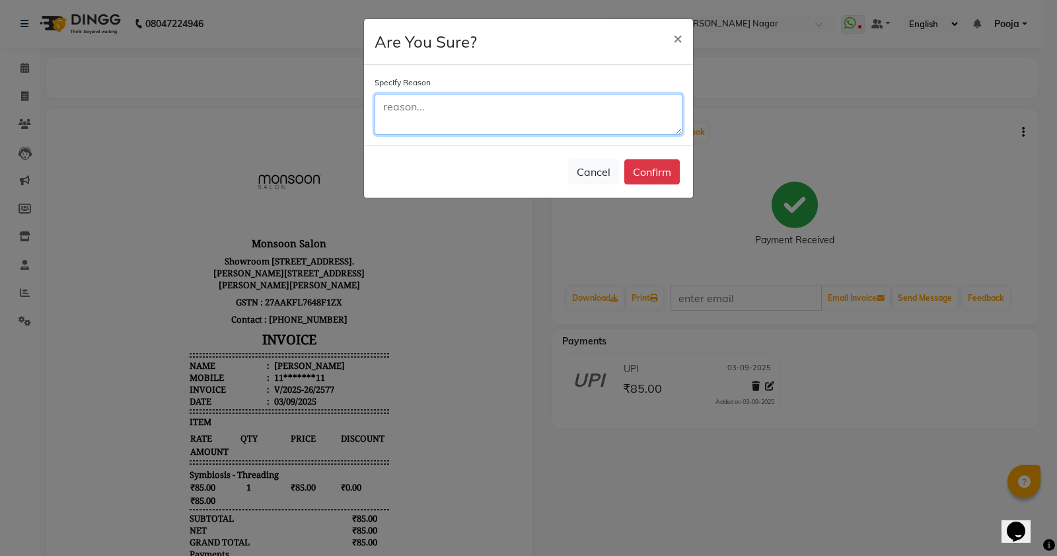
click at [549, 114] on textarea at bounding box center [529, 114] width 308 height 41
type textarea "by mistake"
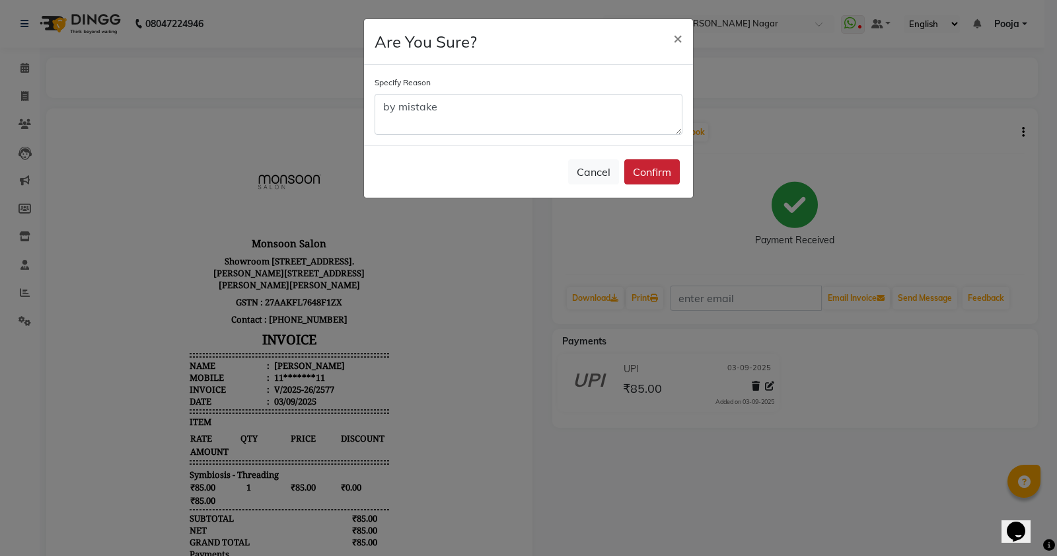
click at [662, 172] on button "Confirm" at bounding box center [652, 171] width 56 height 25
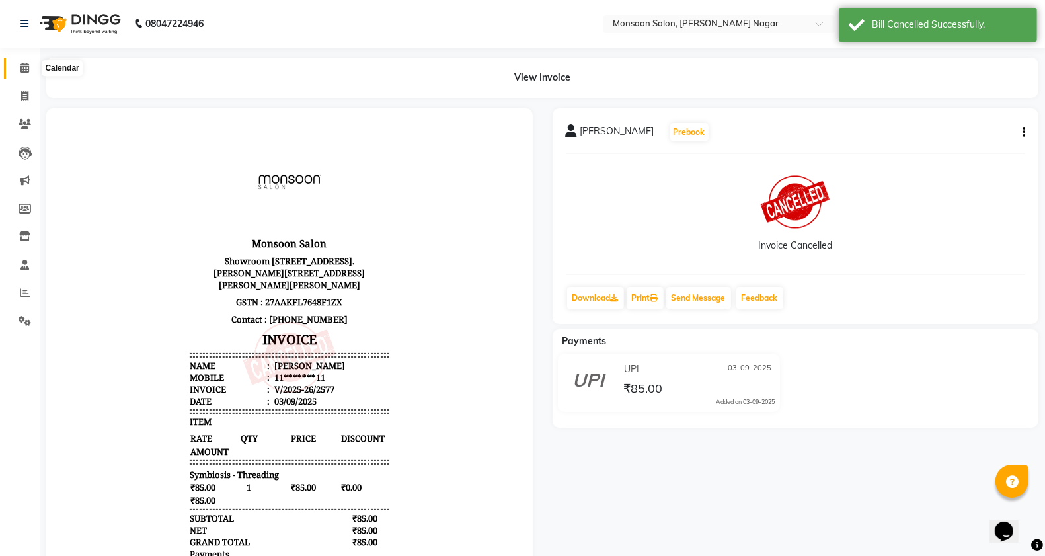
click at [19, 74] on span at bounding box center [24, 68] width 23 height 15
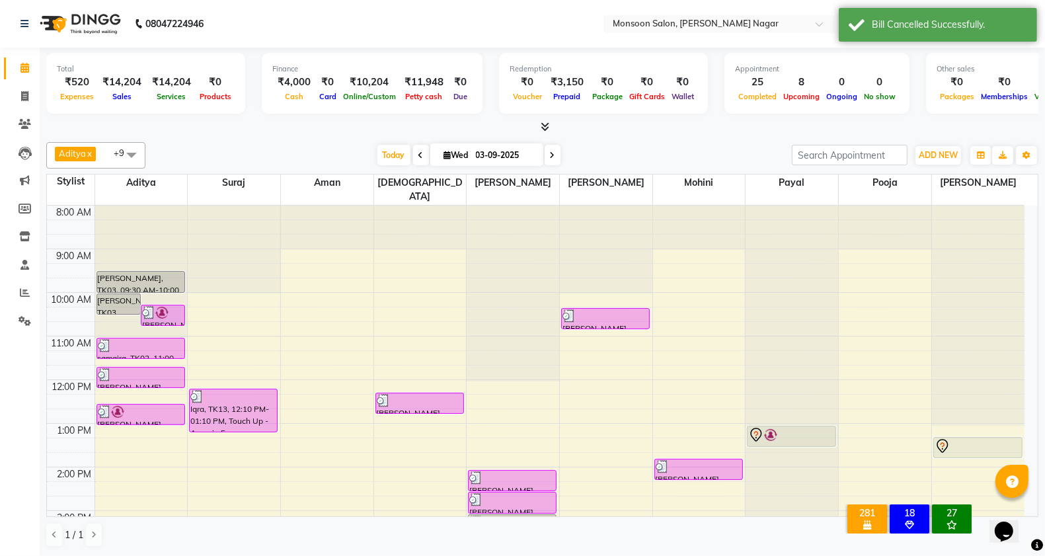
scroll to position [220, 0]
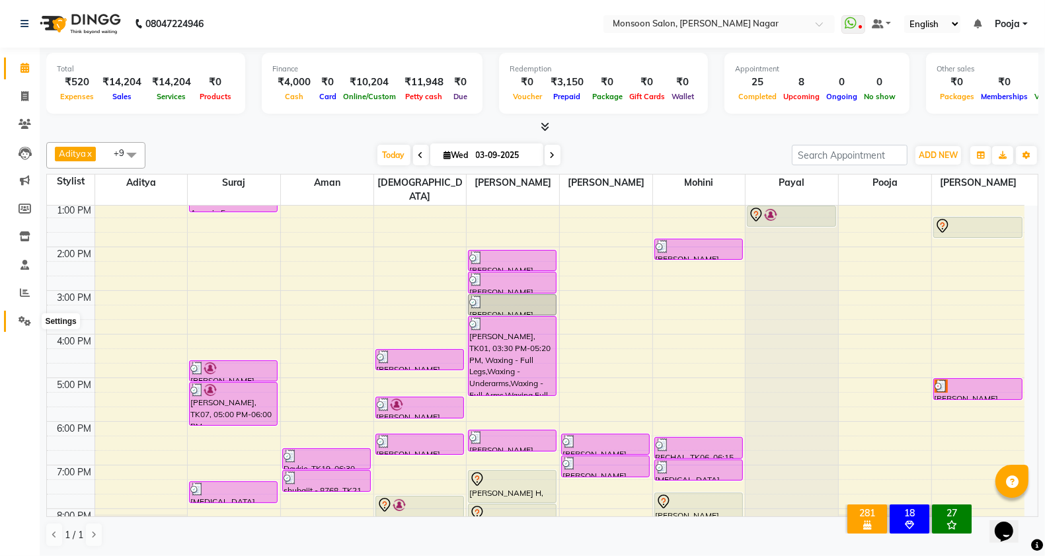
click at [28, 322] on icon at bounding box center [25, 321] width 13 height 10
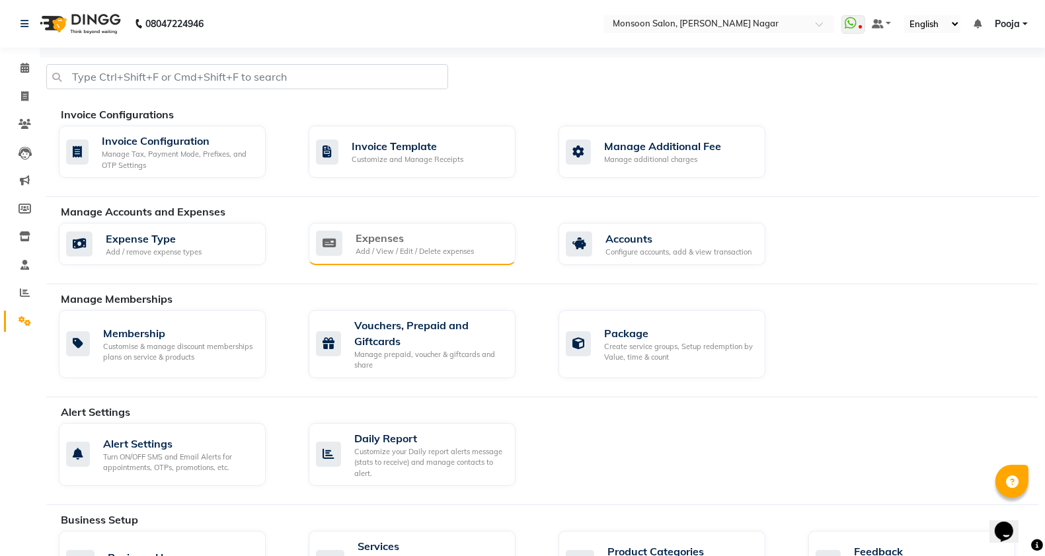
click at [476, 250] on div "Expenses Add / View / Edit / Delete expenses" at bounding box center [410, 243] width 189 height 27
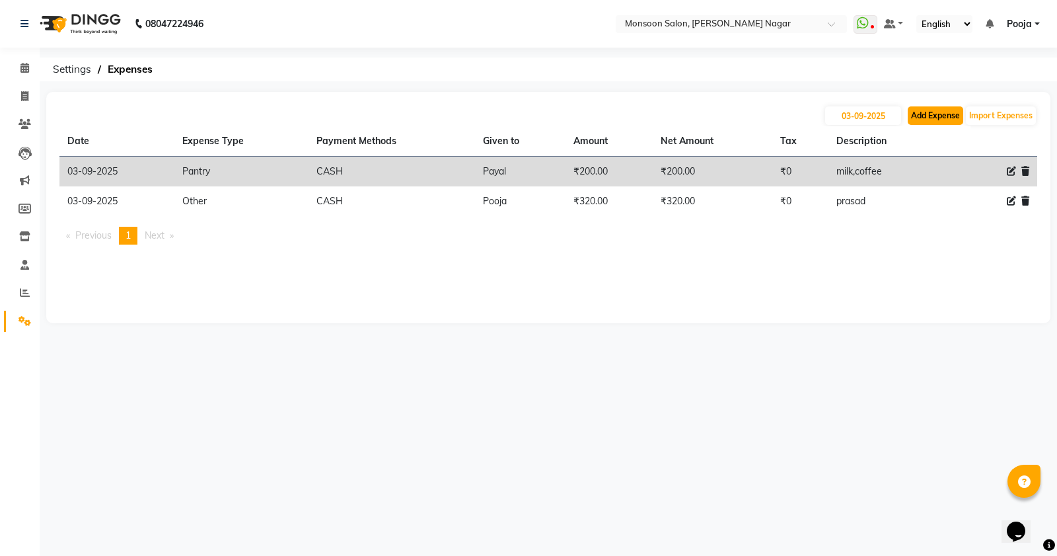
click at [926, 117] on button "Add Expense" at bounding box center [936, 115] width 56 height 19
select select "1"
select select "3767"
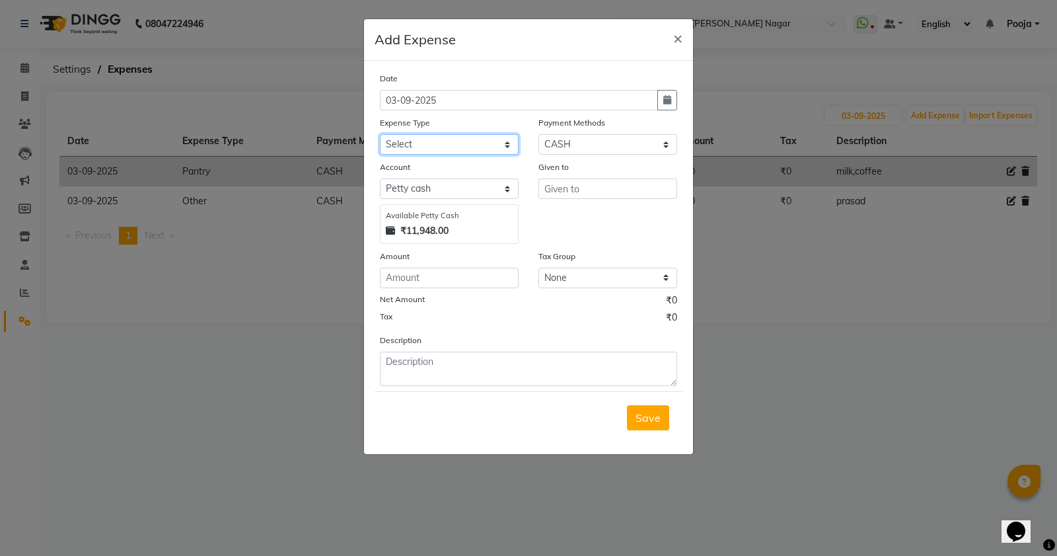
click at [434, 144] on select "Select Advance Salary Cash transfer by credit Cash transfer to bank Client Snac…" at bounding box center [449, 144] width 139 height 20
select select "10042"
click at [380, 134] on select "Select Advance Salary Cash transfer by credit Cash transfer to bank Client Snac…" at bounding box center [449, 144] width 139 height 20
click at [601, 187] on input "text" at bounding box center [608, 188] width 139 height 20
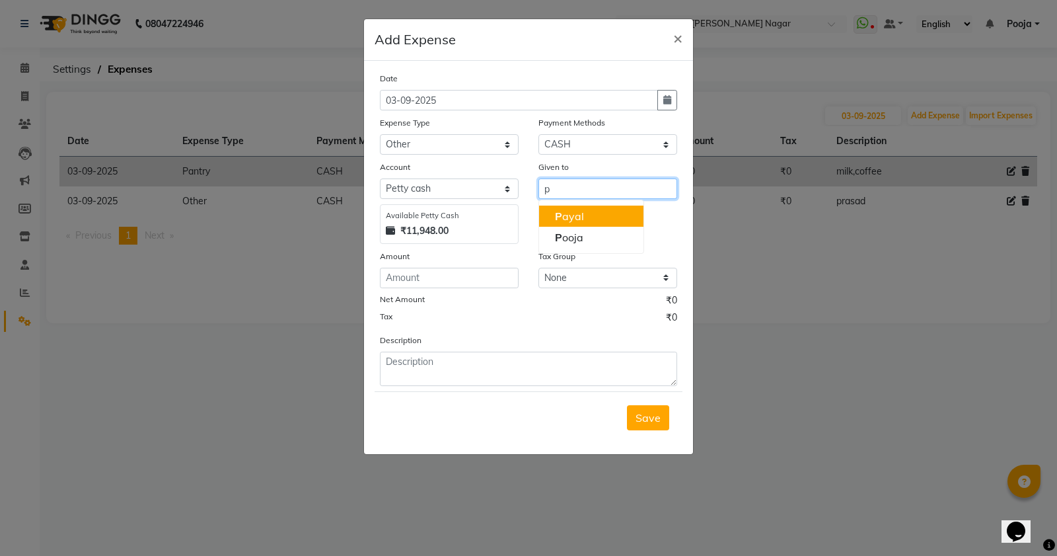
click at [592, 212] on button "P ayal" at bounding box center [591, 216] width 104 height 21
type input "Payal"
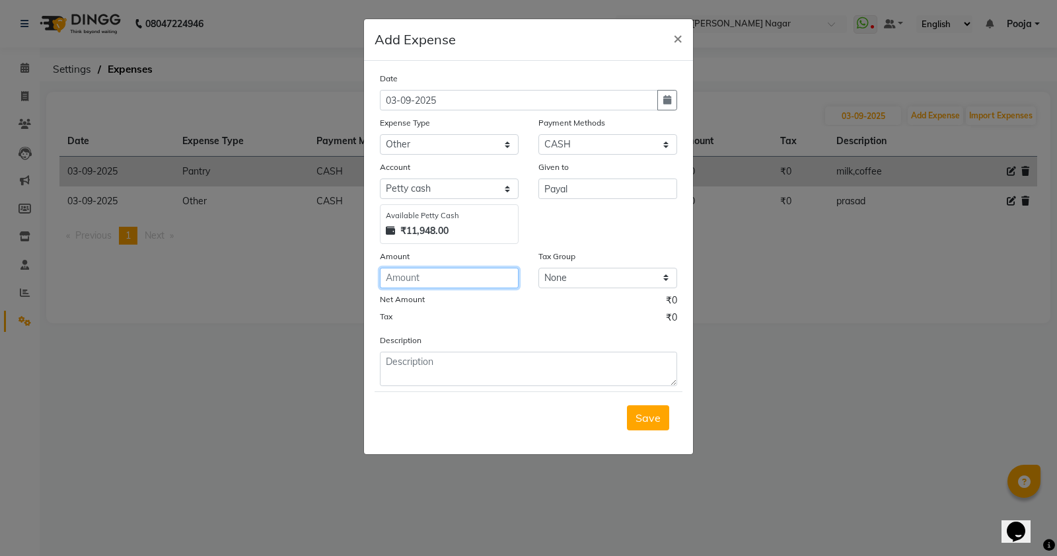
click at [467, 268] on input "number" at bounding box center [449, 278] width 139 height 20
type input "530"
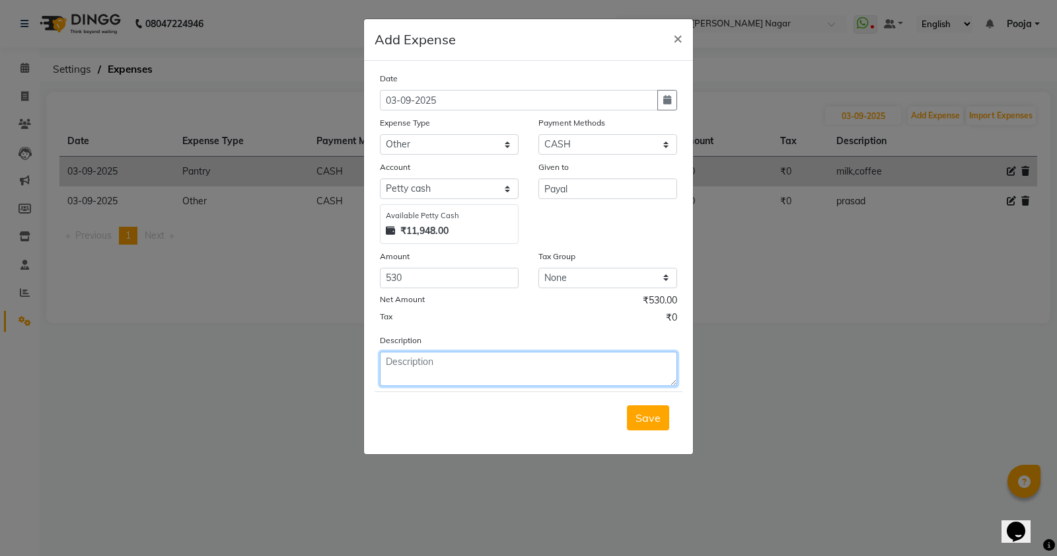
click at [456, 371] on textarea at bounding box center [528, 369] width 297 height 34
type textarea "staff room light bill"
click at [651, 418] on span "Save" at bounding box center [648, 417] width 25 height 13
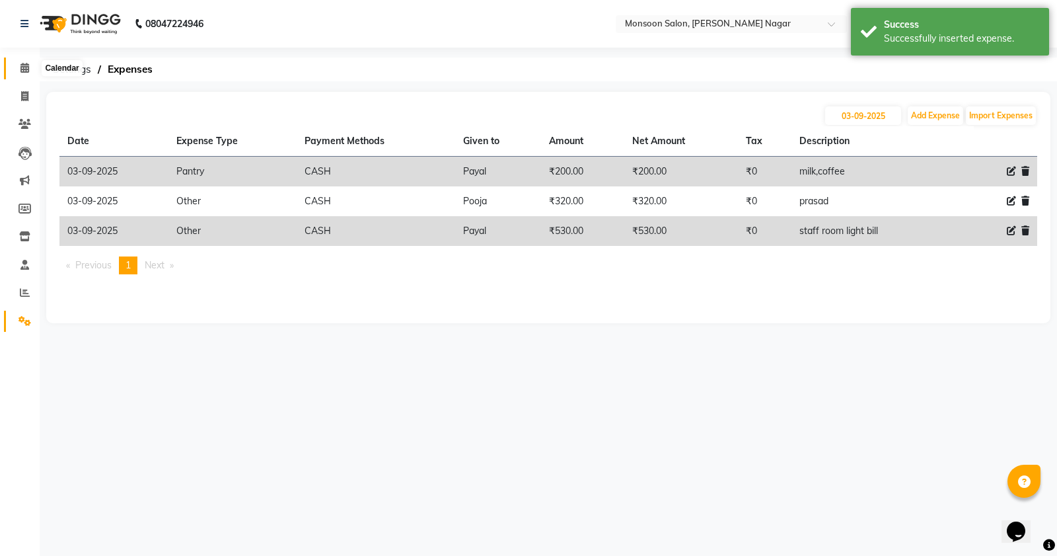
click at [15, 73] on span at bounding box center [24, 68] width 23 height 15
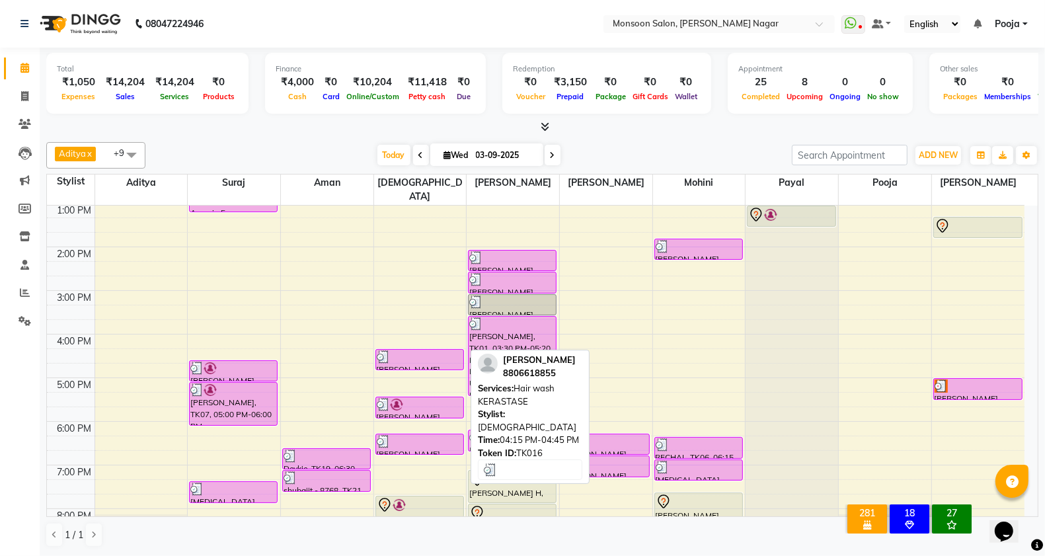
scroll to position [337, 0]
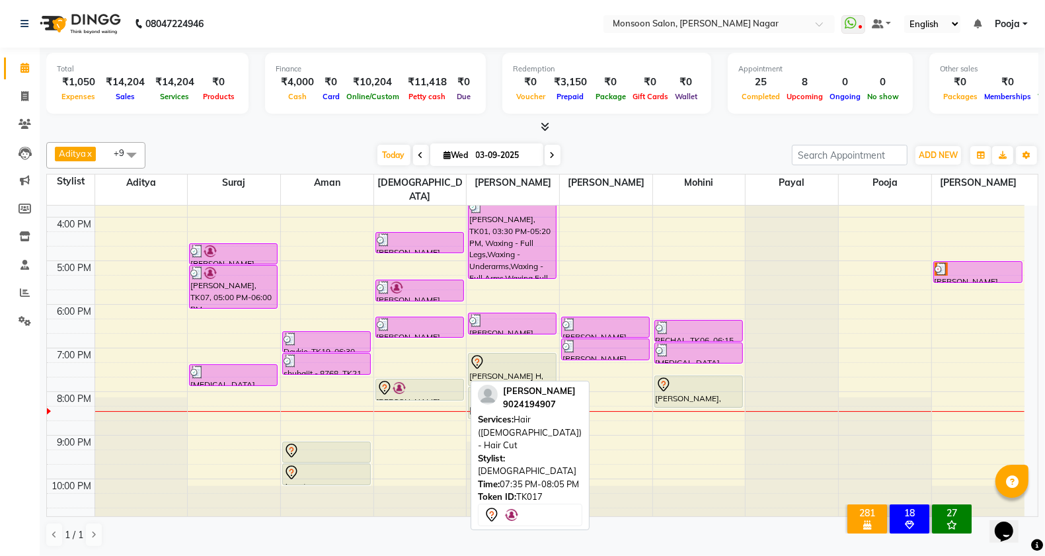
click at [400, 380] on div at bounding box center [420, 388] width 86 height 16
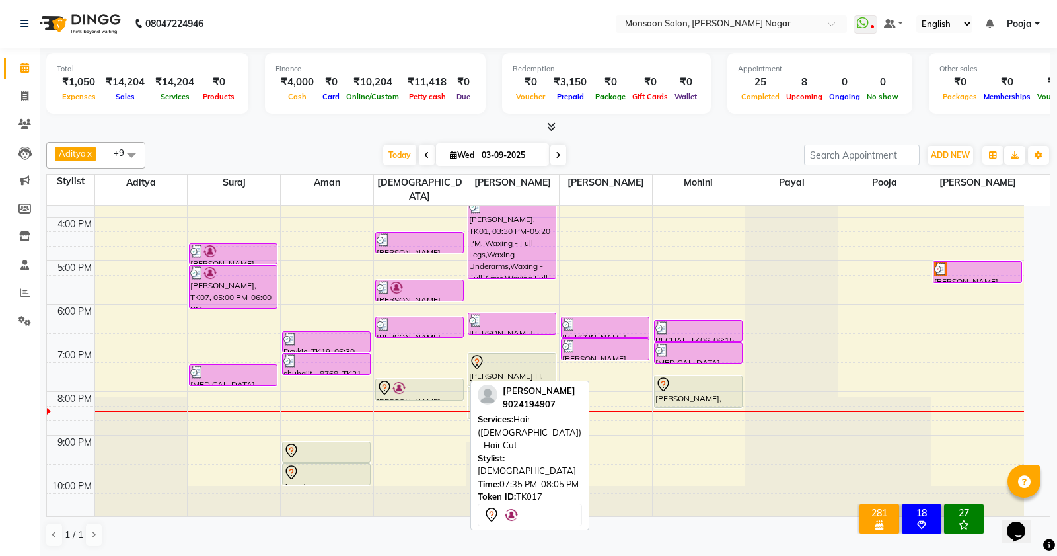
select select "7"
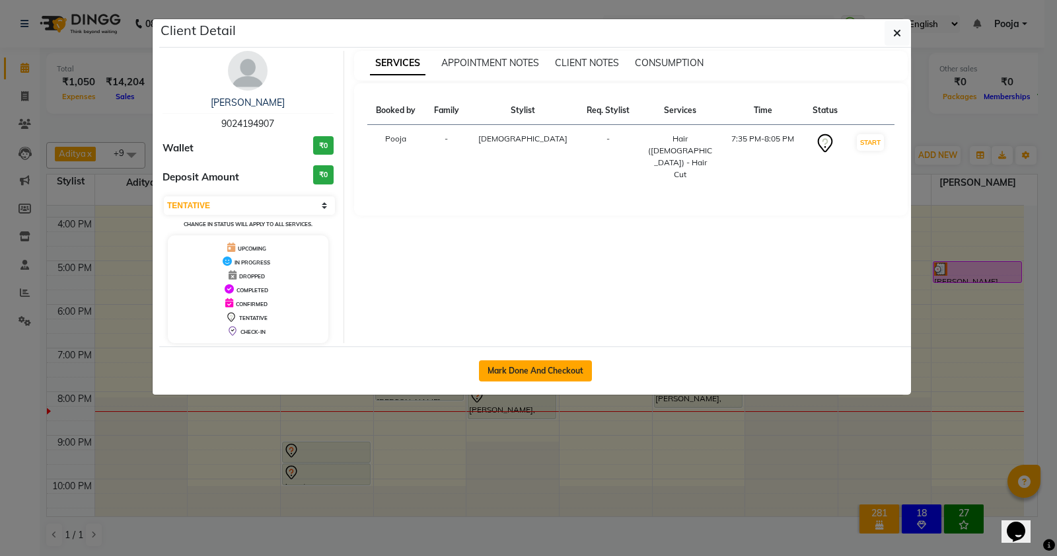
click at [509, 381] on button "Mark Done And Checkout" at bounding box center [535, 370] width 113 height 21
select select "4905"
select select "service"
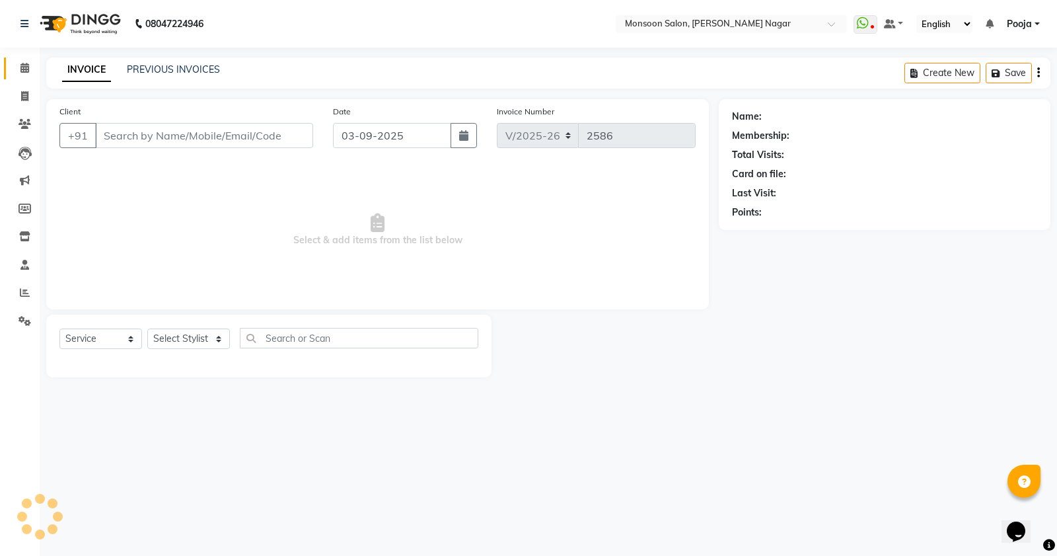
type input "90******07"
select select "89609"
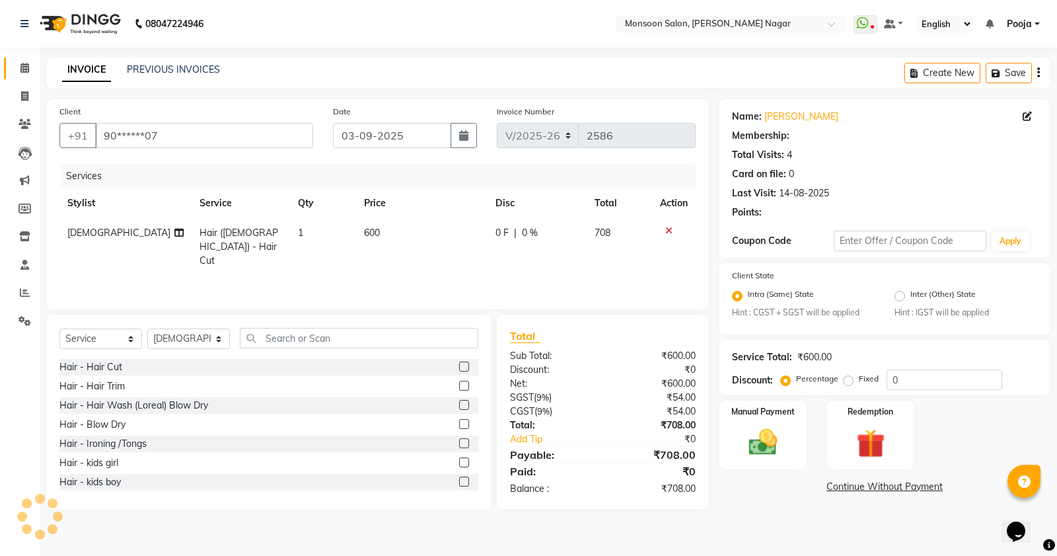
select select "1: Object"
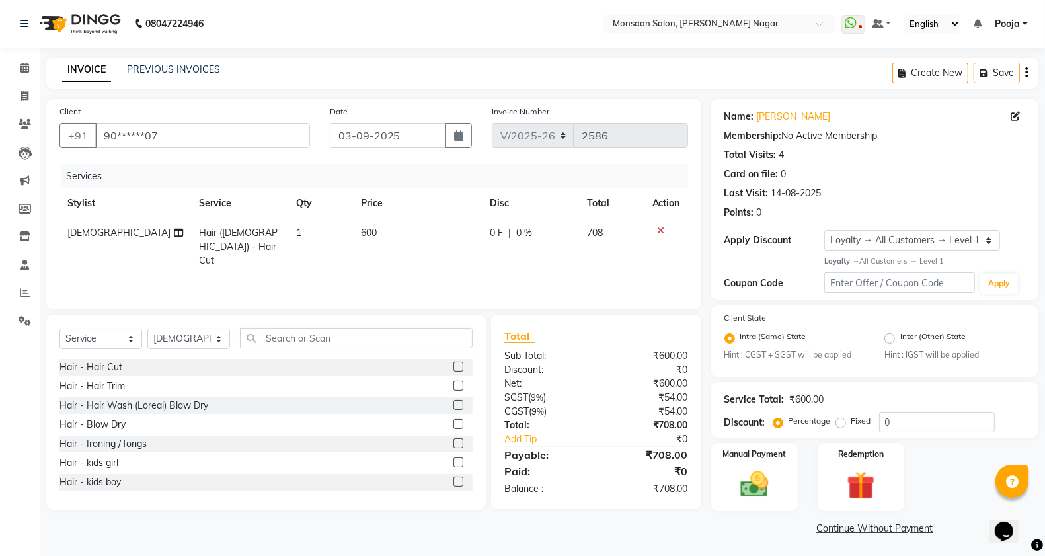
click at [487, 243] on td "0 F | 0 %" at bounding box center [530, 246] width 97 height 57
select select "89609"
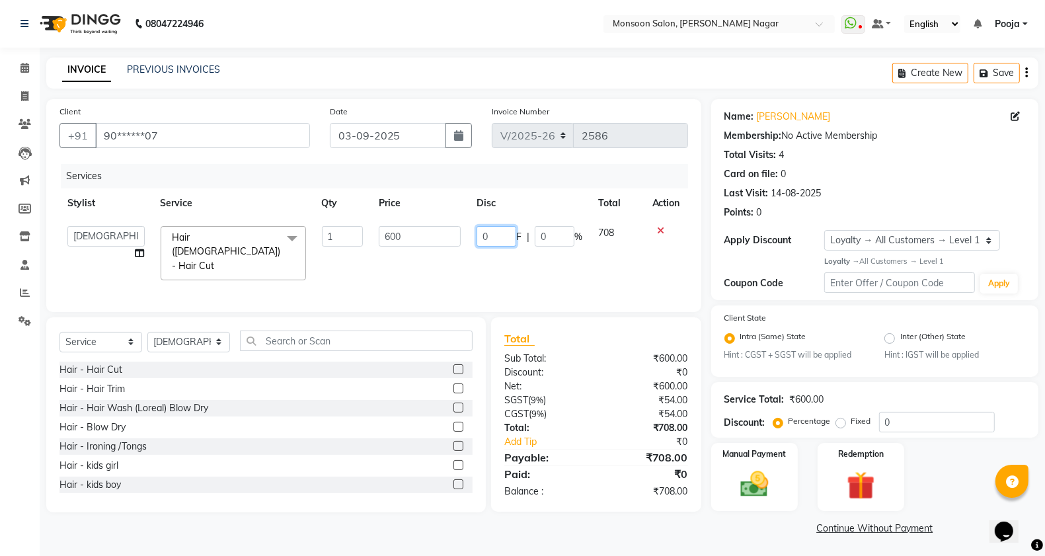
drag, startPoint x: 503, startPoint y: 235, endPoint x: 473, endPoint y: 242, distance: 30.6
click at [473, 242] on td "0 F | 0 %" at bounding box center [530, 253] width 122 height 70
type input "200"
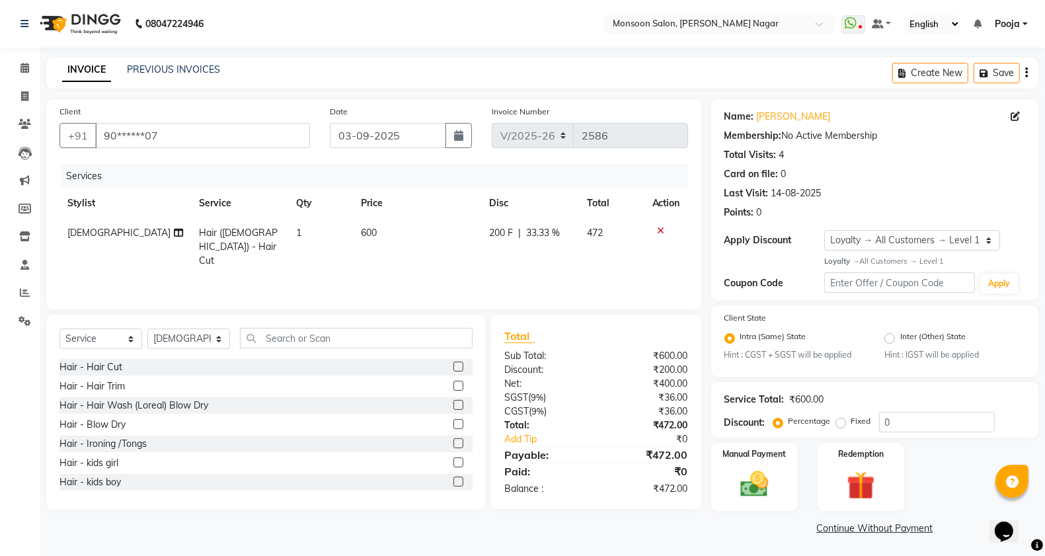
click at [465, 246] on td "600" at bounding box center [417, 246] width 128 height 57
select select "89609"
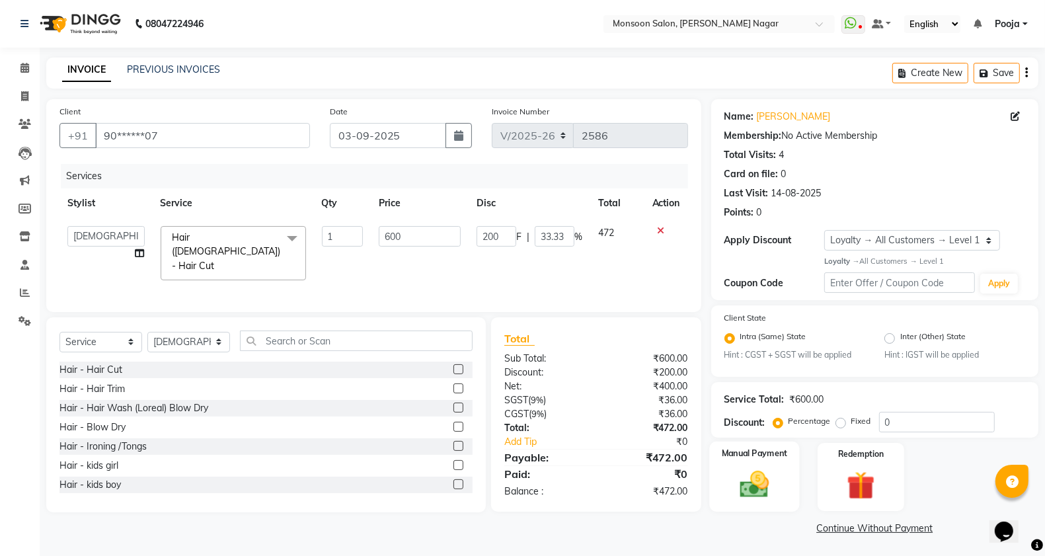
click at [762, 497] on img at bounding box center [754, 484] width 47 height 33
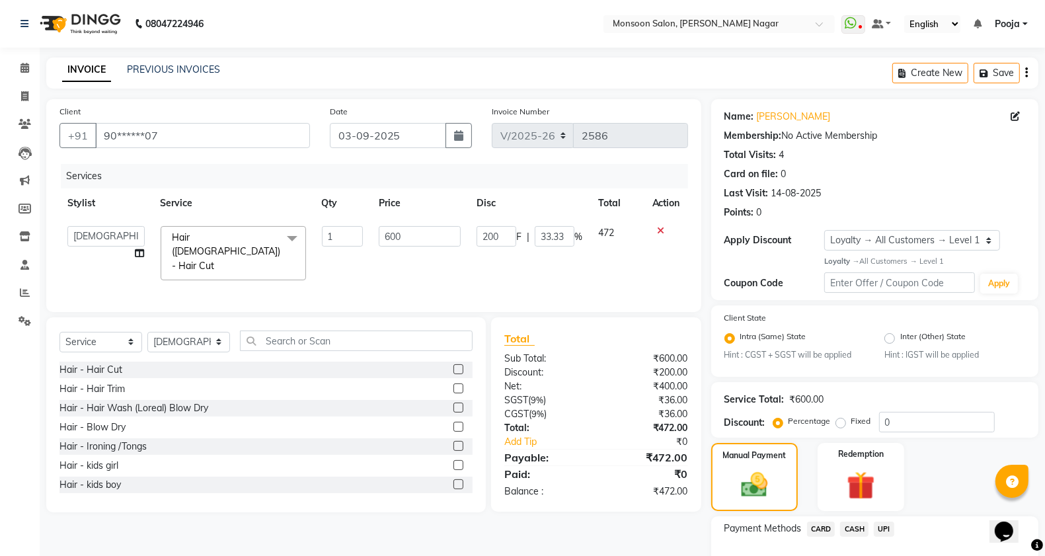
click at [887, 527] on span "UPI" at bounding box center [884, 528] width 20 height 15
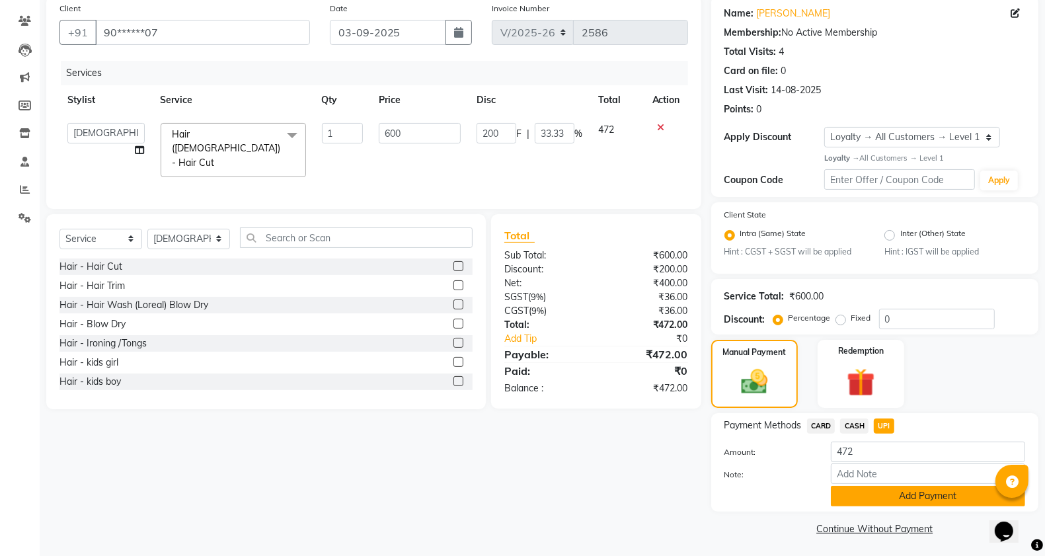
click at [870, 490] on button "Add Payment" at bounding box center [928, 496] width 194 height 20
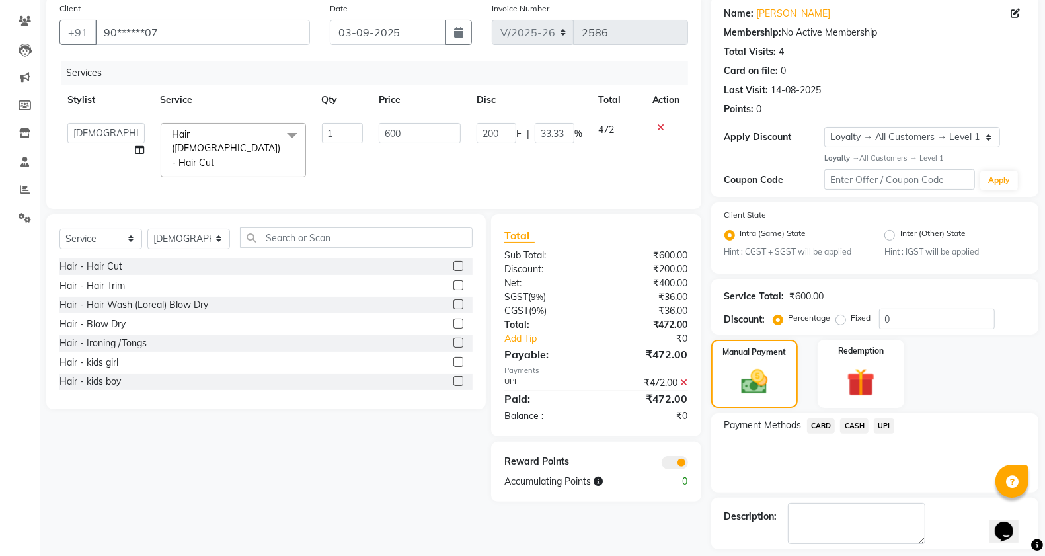
scroll to position [160, 0]
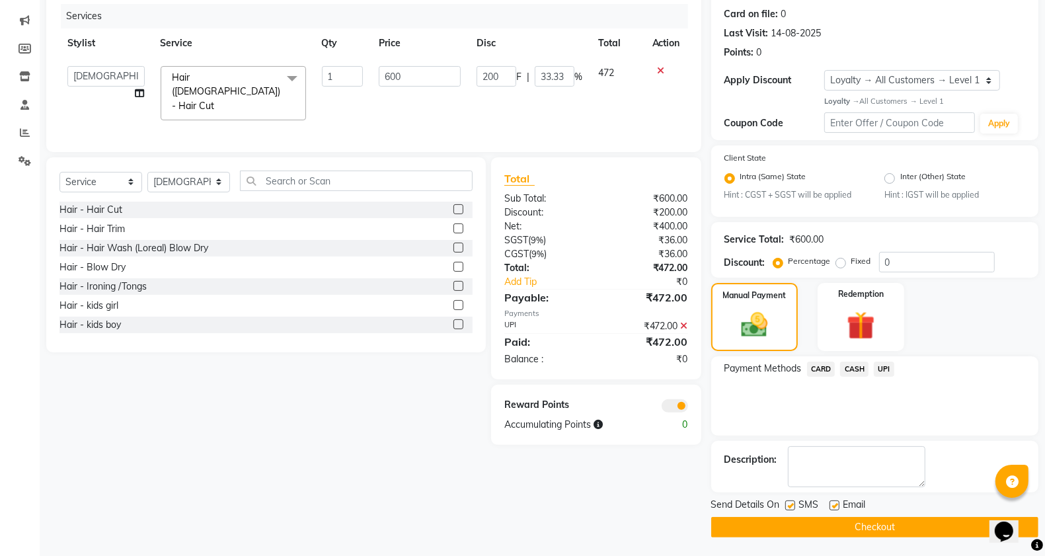
click at [863, 527] on button "Checkout" at bounding box center [874, 527] width 327 height 20
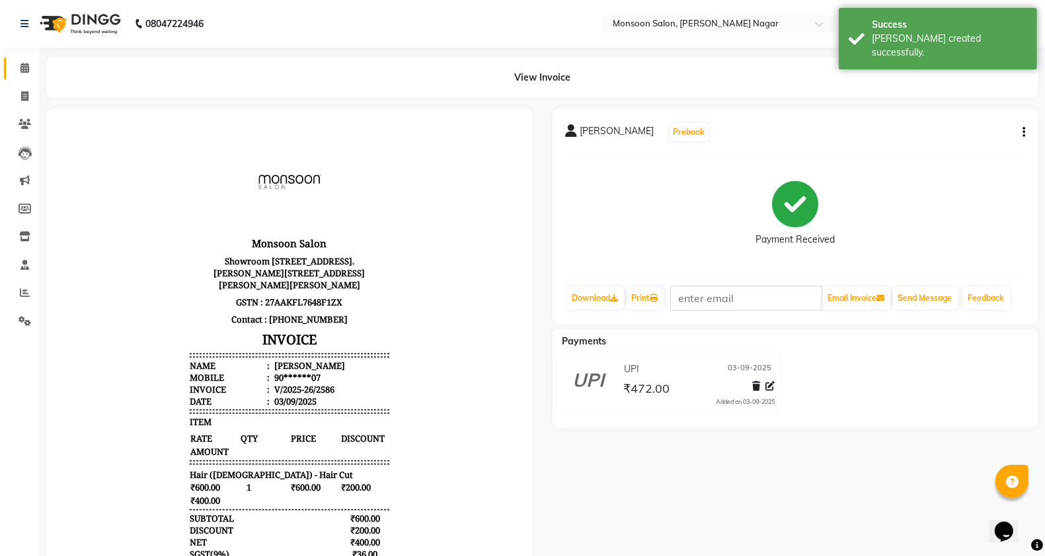
click at [25, 63] on icon at bounding box center [24, 68] width 9 height 10
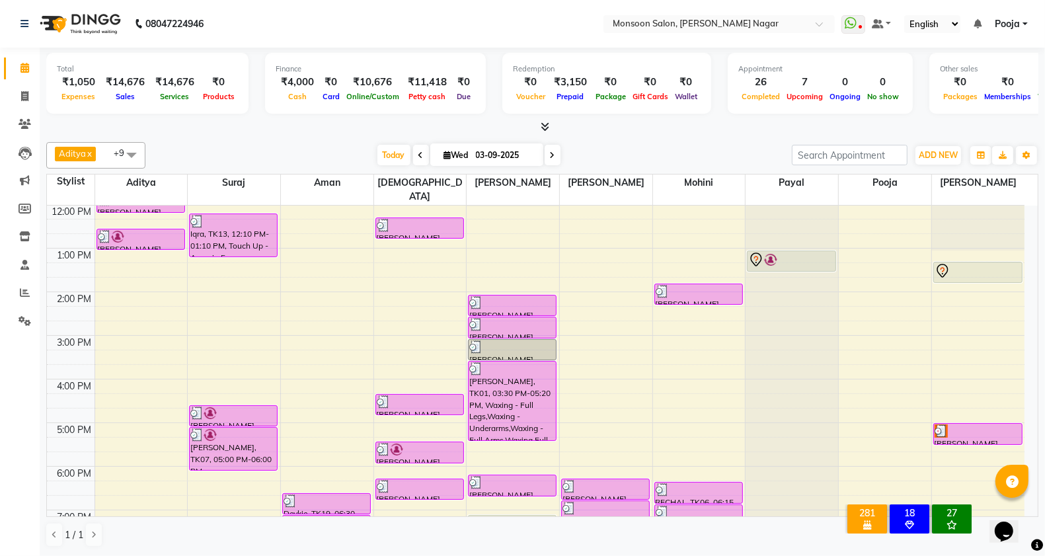
scroll to position [337, 0]
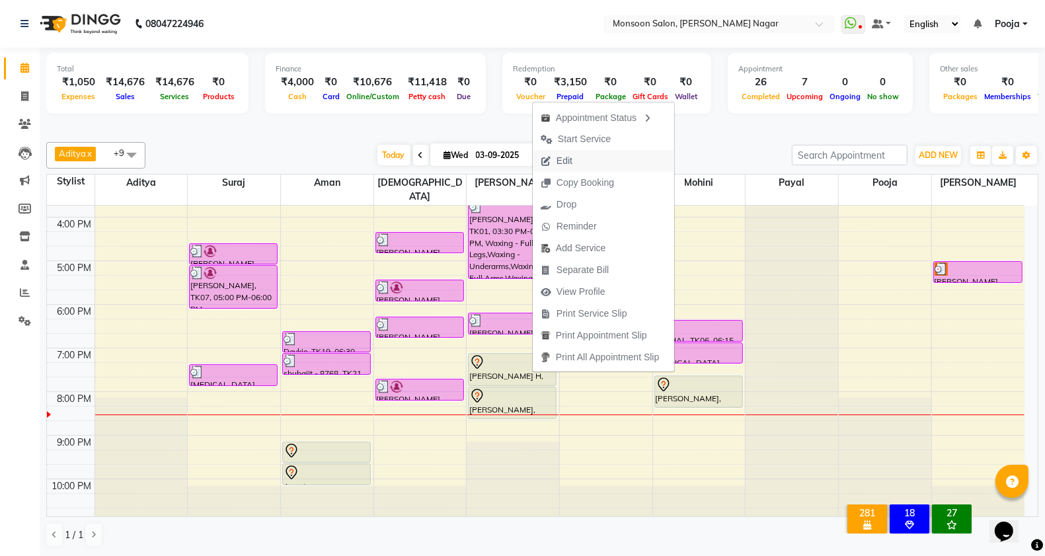
click at [568, 169] on span "Edit" at bounding box center [557, 161] width 48 height 22
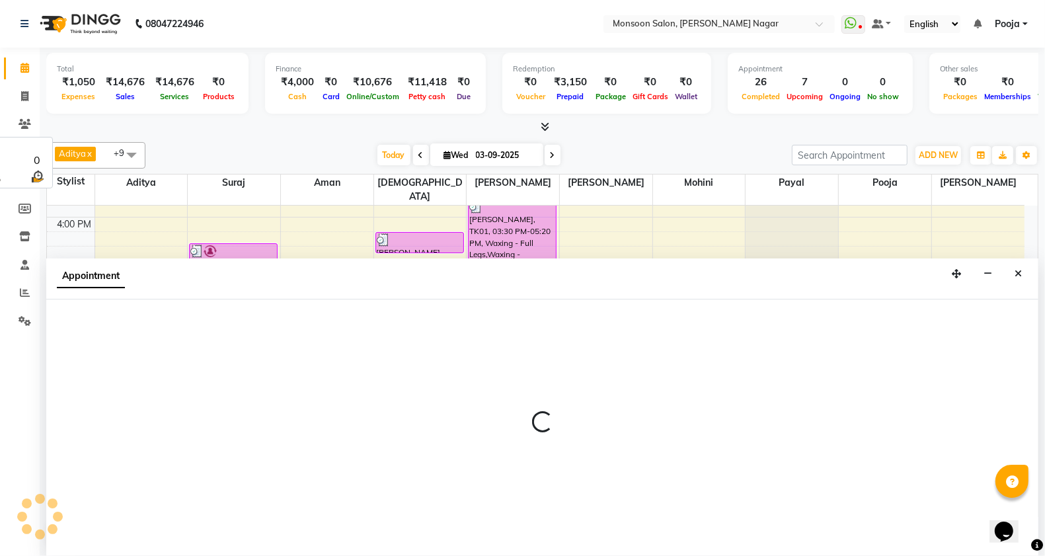
select select "tentative"
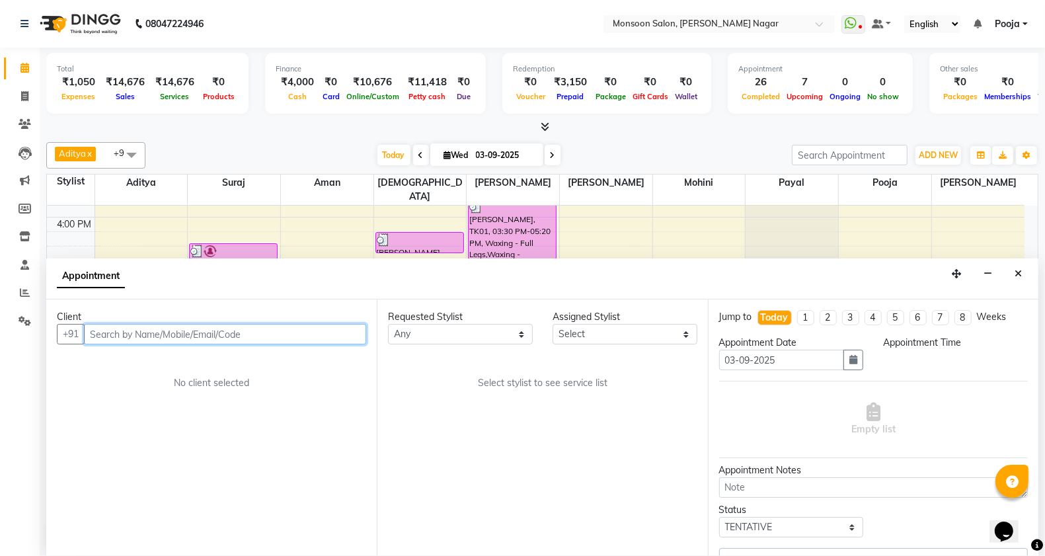
select select "1140"
select select "41156"
select select "2167"
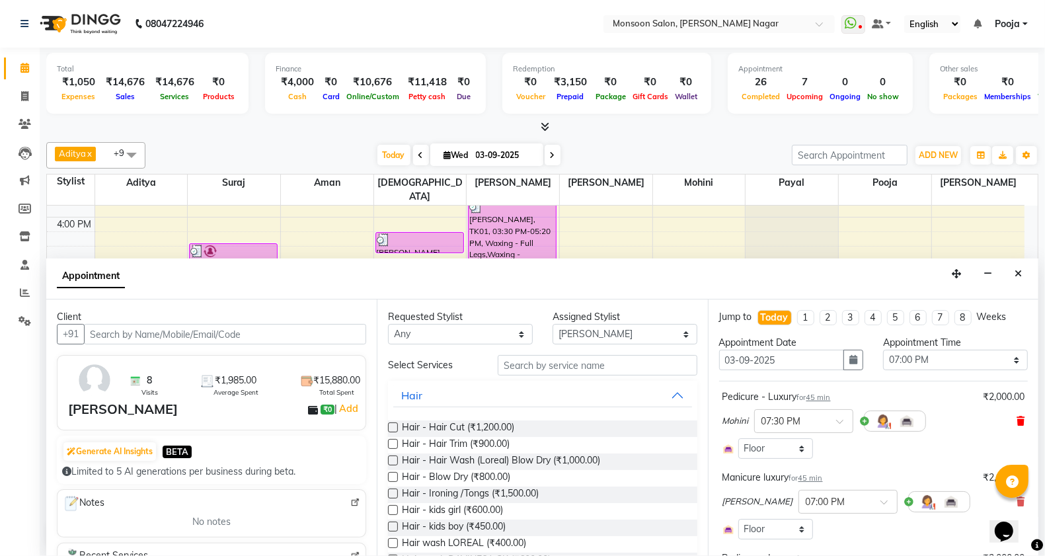
click at [1016, 420] on icon at bounding box center [1020, 420] width 8 height 9
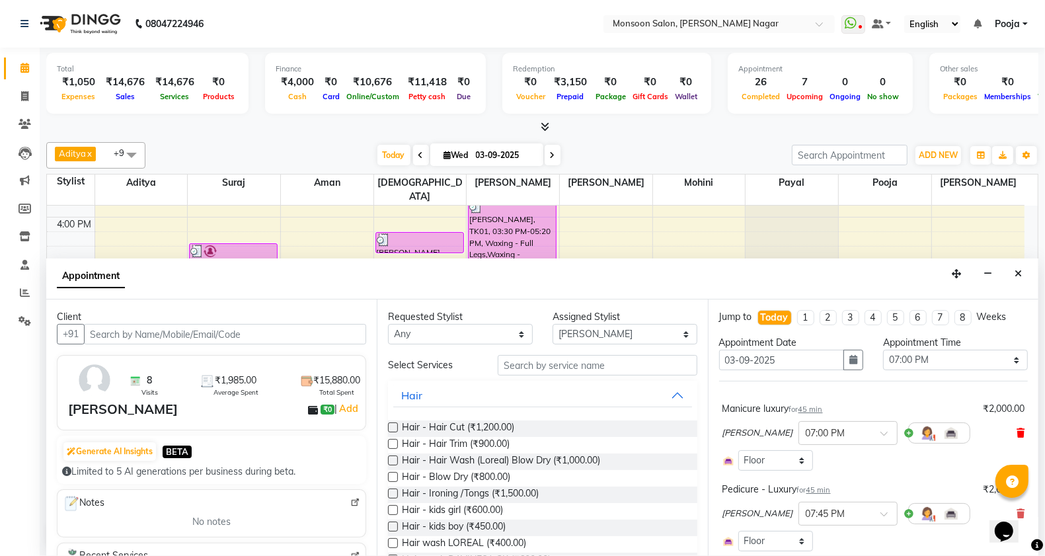
click at [1016, 436] on icon at bounding box center [1020, 432] width 8 height 9
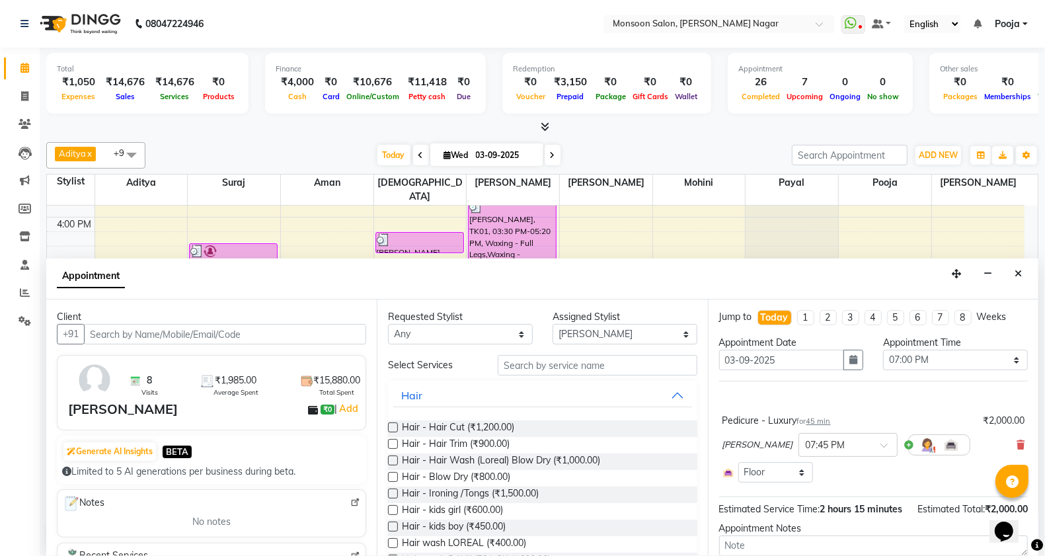
scroll to position [99, 0]
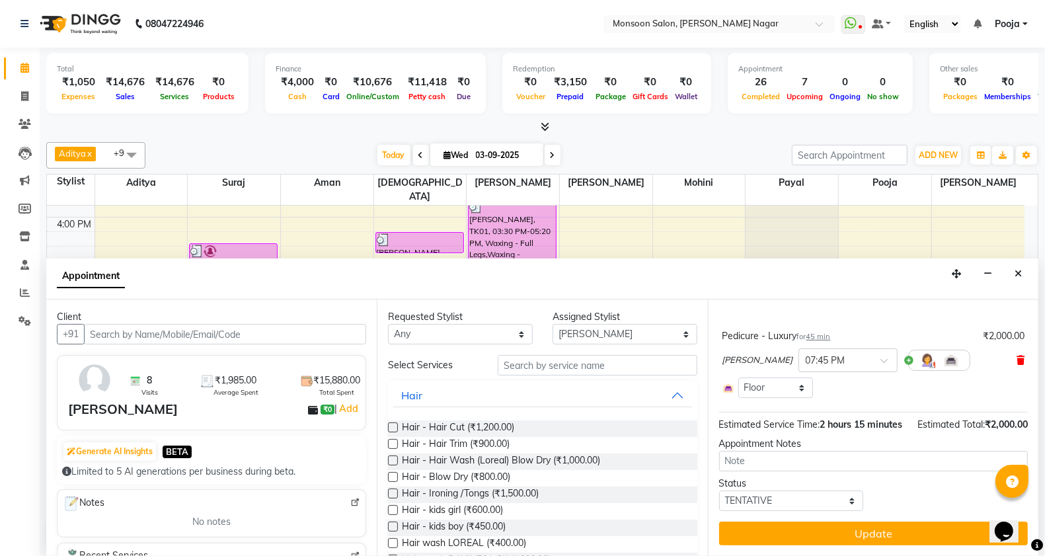
click at [1016, 356] on icon at bounding box center [1020, 360] width 8 height 9
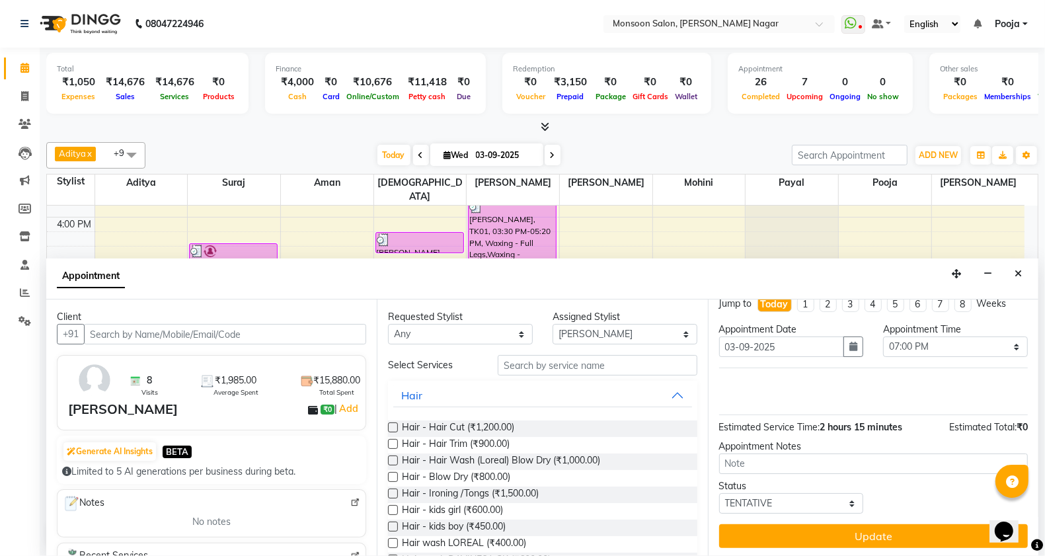
scroll to position [0, 0]
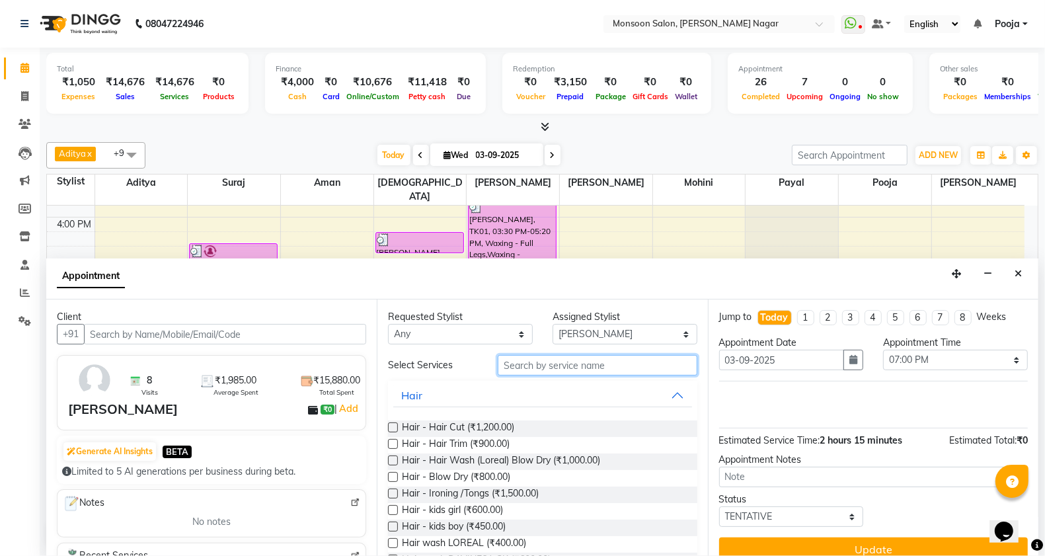
click at [535, 362] on input "text" at bounding box center [598, 365] width 200 height 20
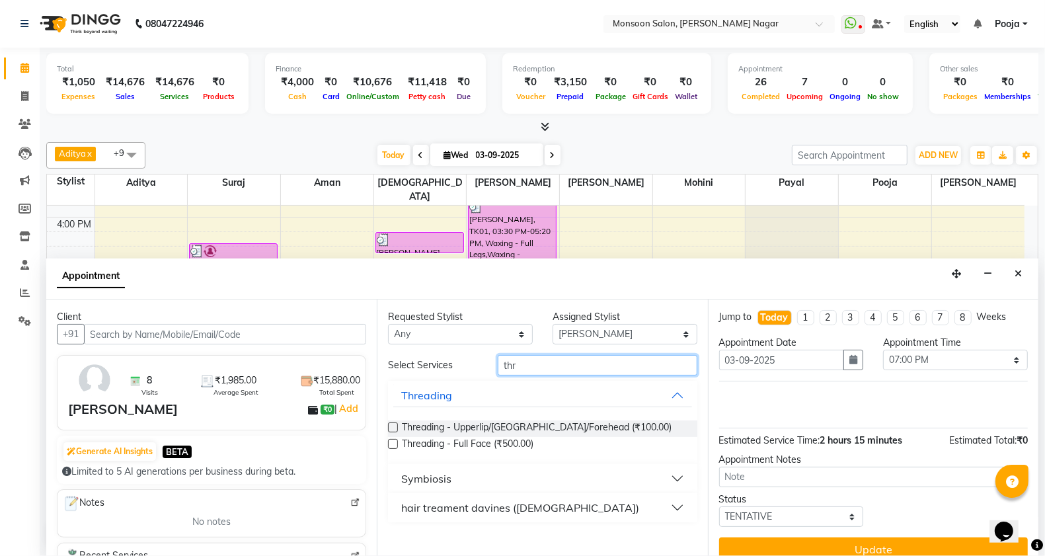
type input "thr"
click at [568, 346] on div "Requested Stylist Any [PERSON_NAME] [PERSON_NAME] [PERSON_NAME] [PERSON_NAME] […" at bounding box center [542, 427] width 330 height 256
click at [582, 319] on div "Assigned Stylist" at bounding box center [624, 317] width 145 height 14
click at [582, 334] on select "Select [PERSON_NAME] [PERSON_NAME] [PERSON_NAME] [PERSON_NAME] [PERSON_NAME] Po…" at bounding box center [624, 334] width 145 height 20
select select "85326"
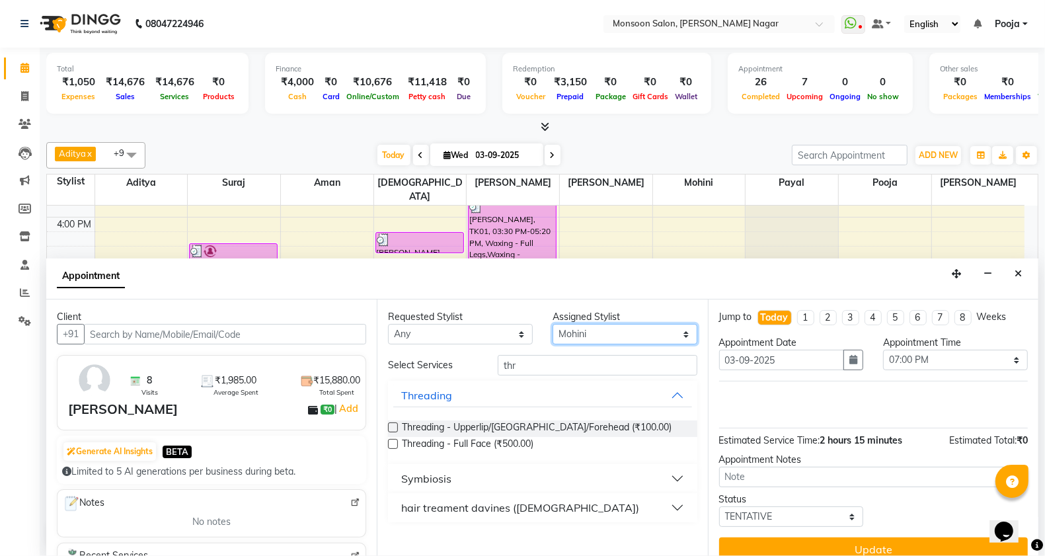
click at [552, 324] on select "Select [PERSON_NAME] [PERSON_NAME] [PERSON_NAME] [PERSON_NAME] [PERSON_NAME] Po…" at bounding box center [624, 334] width 145 height 20
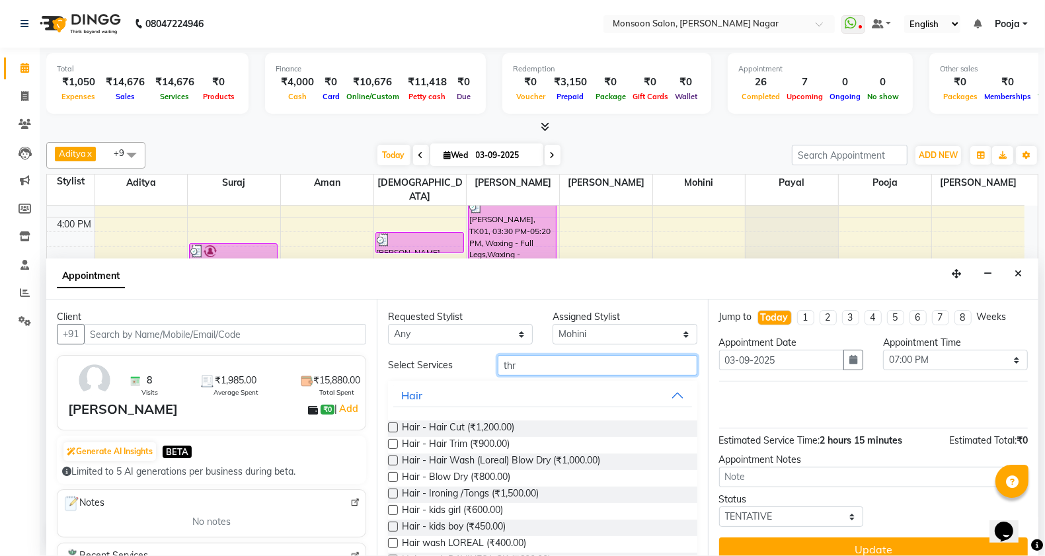
click at [524, 370] on input "thr" at bounding box center [598, 365] width 200 height 20
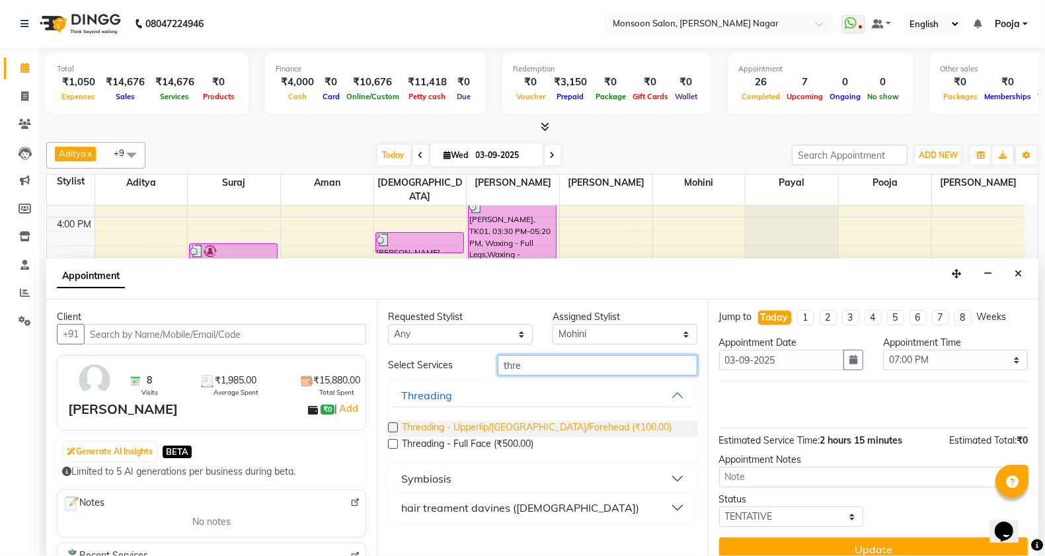
type input "thre"
click at [536, 424] on span "Threading - Upperlip/[GEOGRAPHIC_DATA]/Forehead (₹100.00)" at bounding box center [537, 428] width 270 height 17
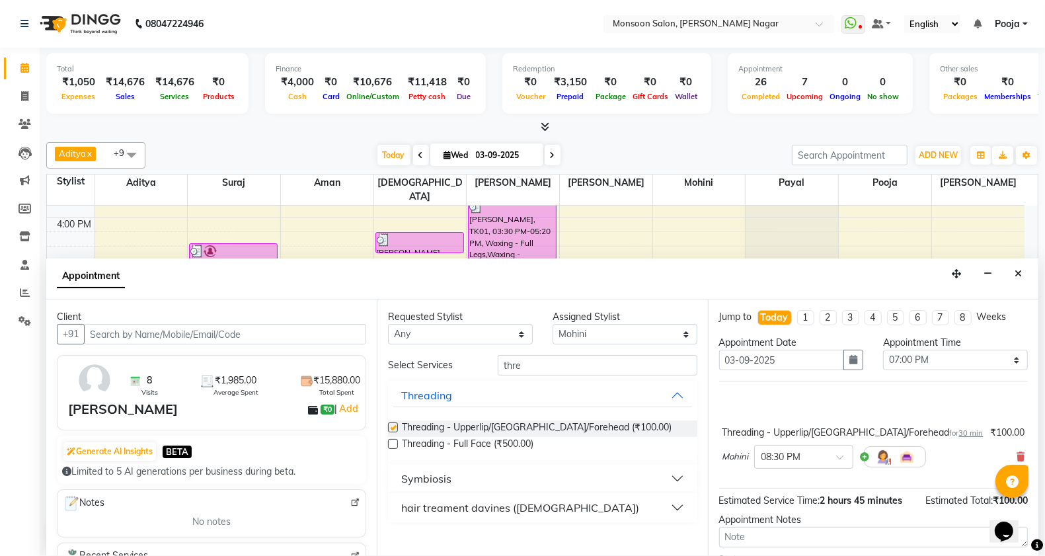
checkbox input "false"
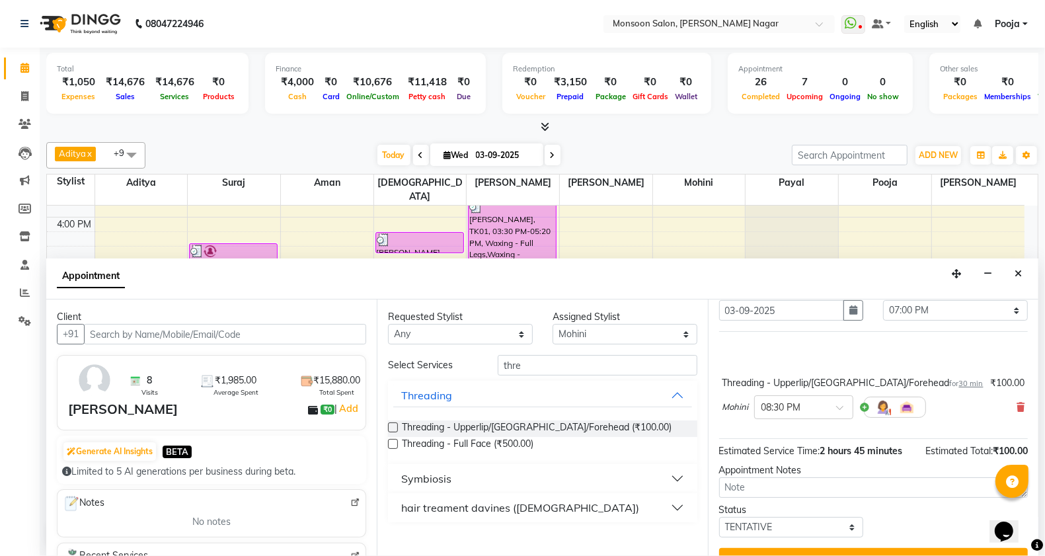
scroll to position [77, 0]
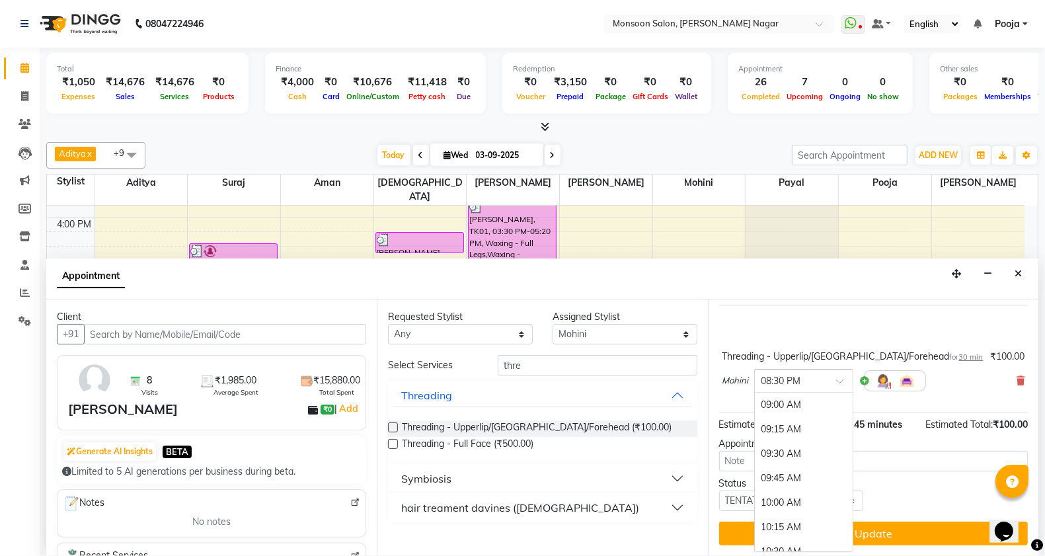
click at [790, 385] on input "text" at bounding box center [790, 380] width 58 height 14
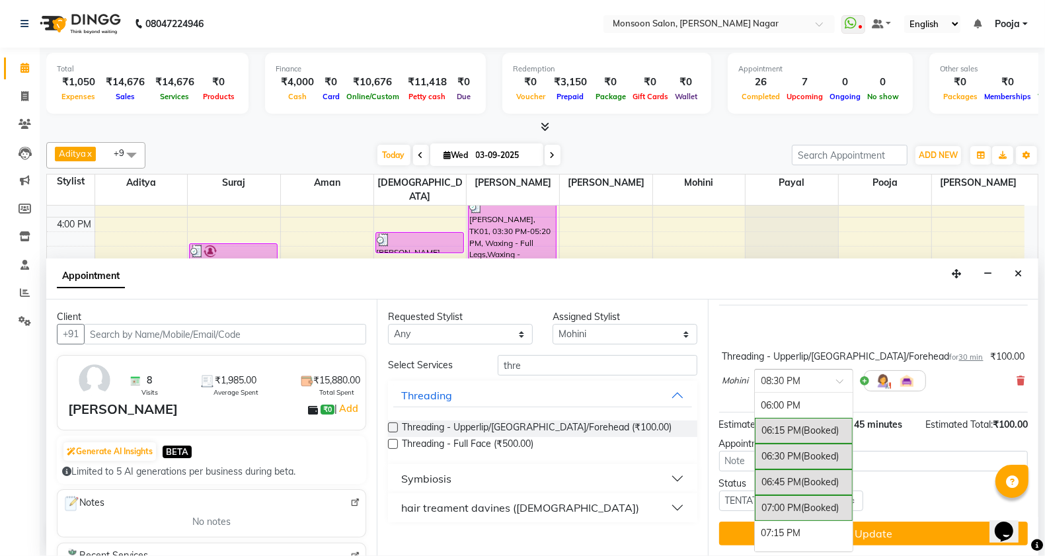
scroll to position [913, 0]
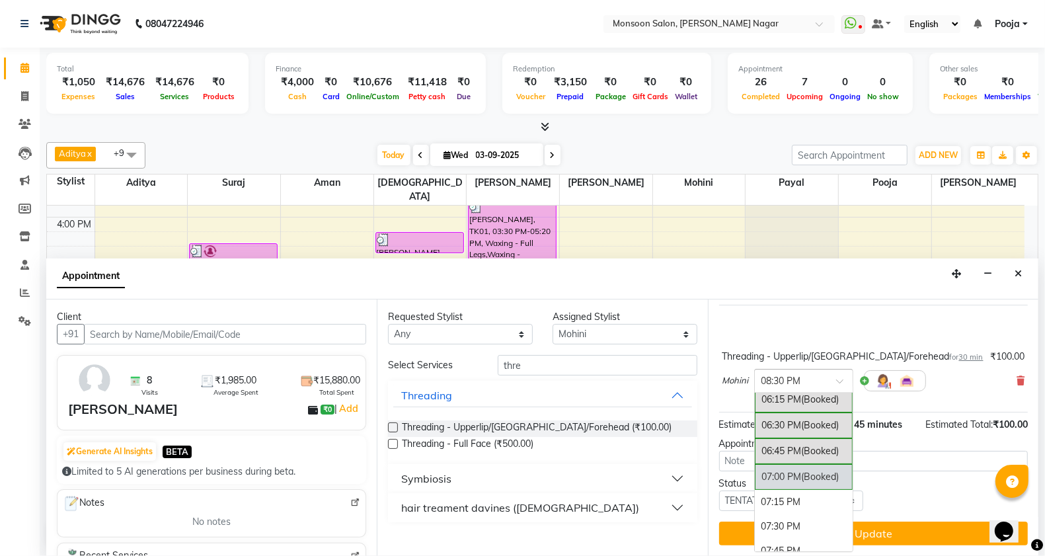
click at [791, 484] on div "07:00 PM (Booked)" at bounding box center [804, 477] width 98 height 26
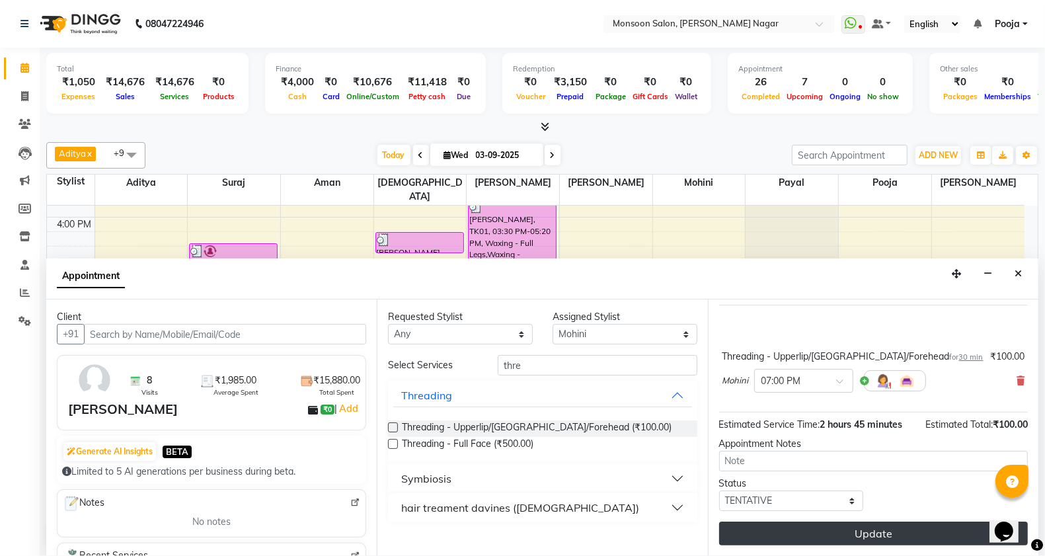
click at [877, 523] on button "Update" at bounding box center [873, 533] width 309 height 24
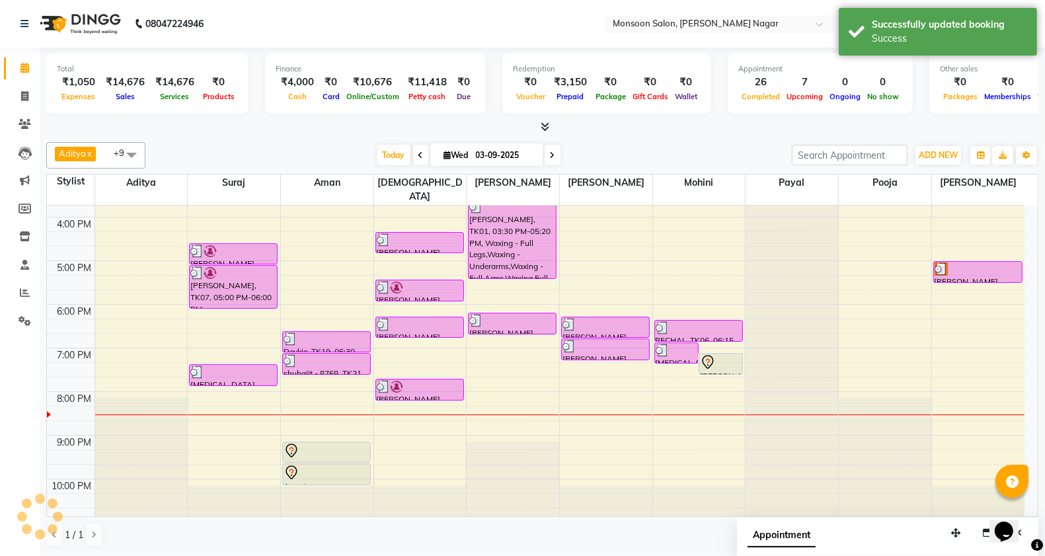
scroll to position [0, 0]
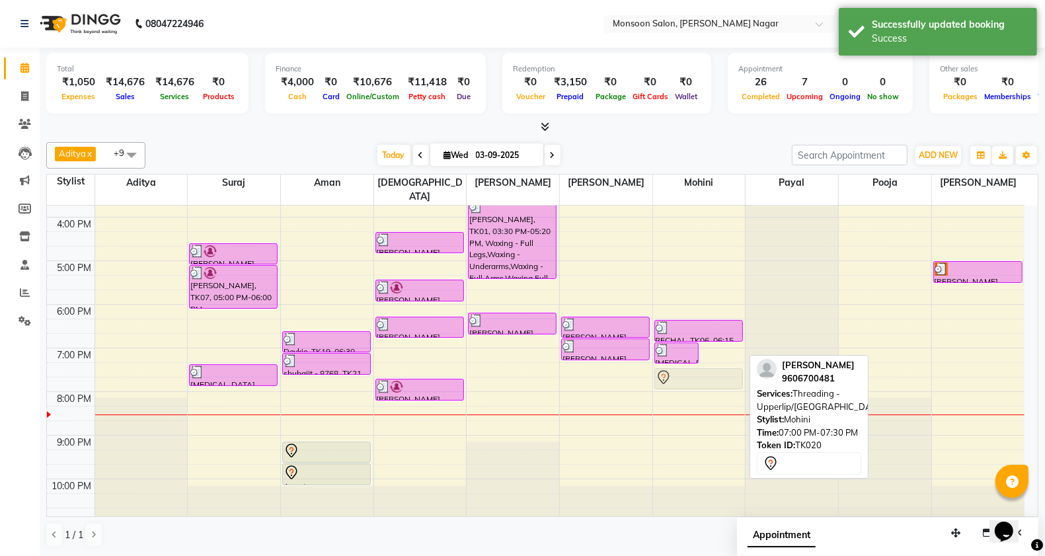
drag, startPoint x: 724, startPoint y: 342, endPoint x: 724, endPoint y: 352, distance: 9.9
click at [724, 352] on div "8:00 AM 9:00 AM 10:00 AM 11:00 AM 12:00 PM 1:00 PM 2:00 PM 3:00 PM 4:00 PM 5:00…" at bounding box center [535, 195] width 977 height 654
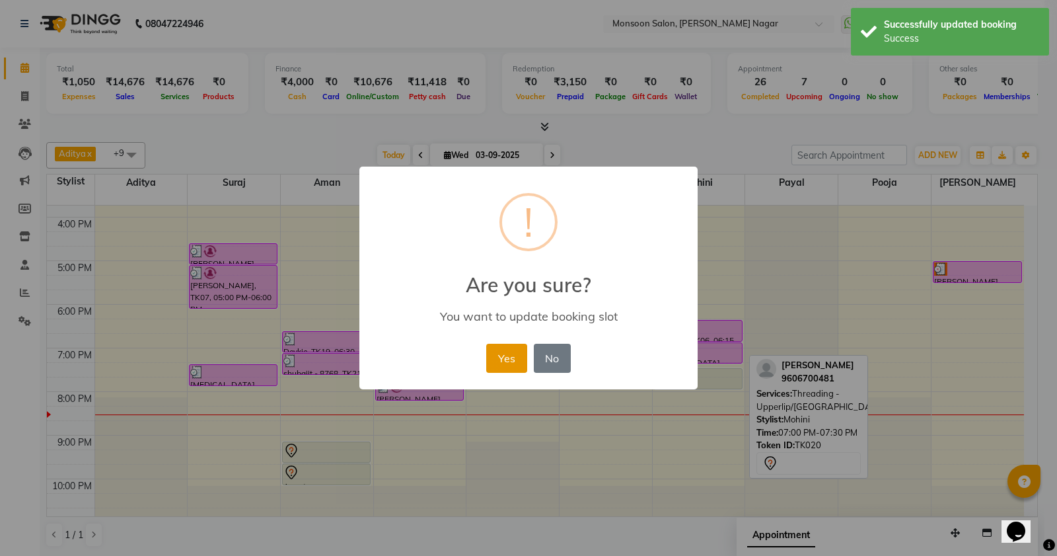
click at [510, 352] on button "Yes" at bounding box center [506, 358] width 40 height 29
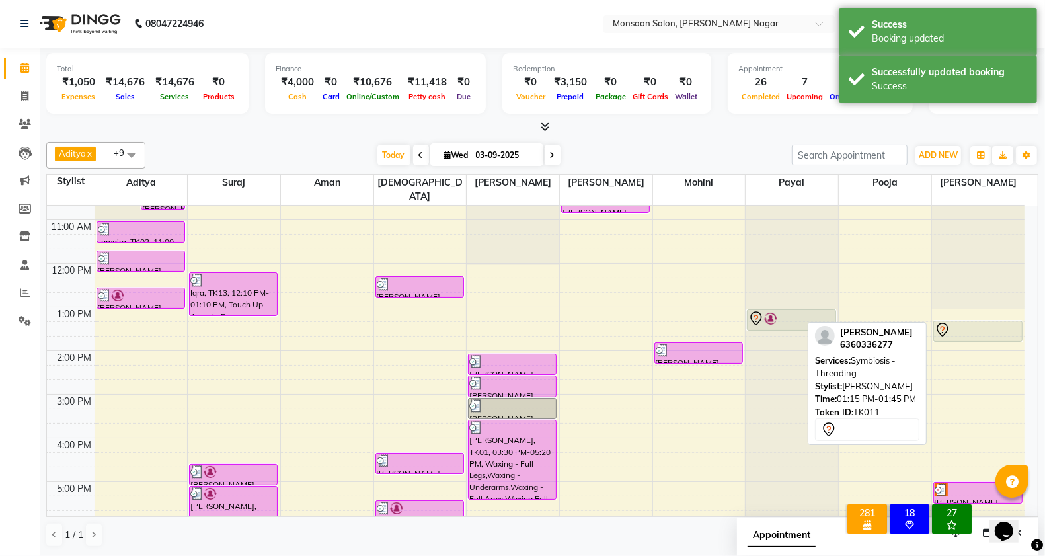
scroll to position [337, 0]
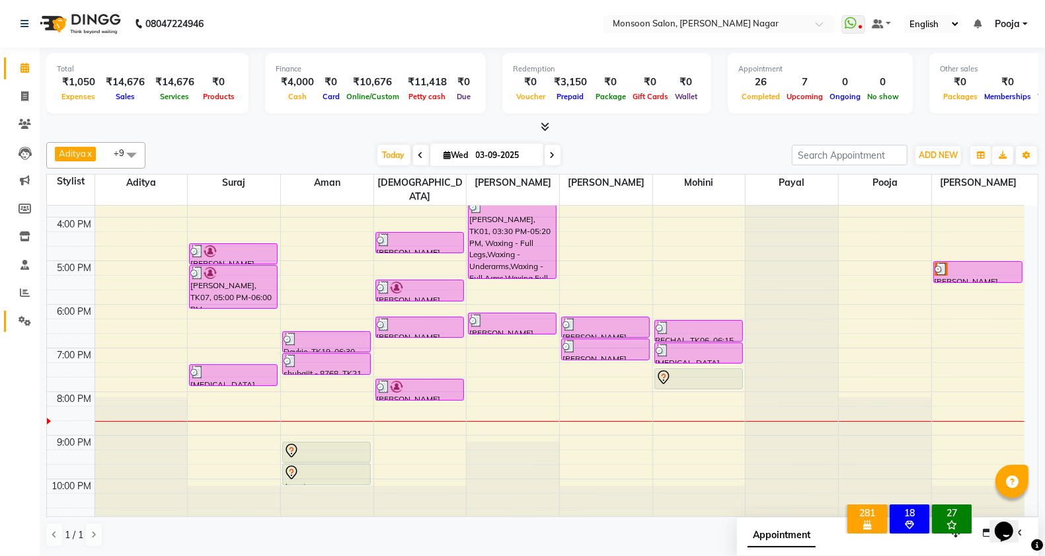
click at [18, 311] on link "Settings" at bounding box center [20, 322] width 32 height 22
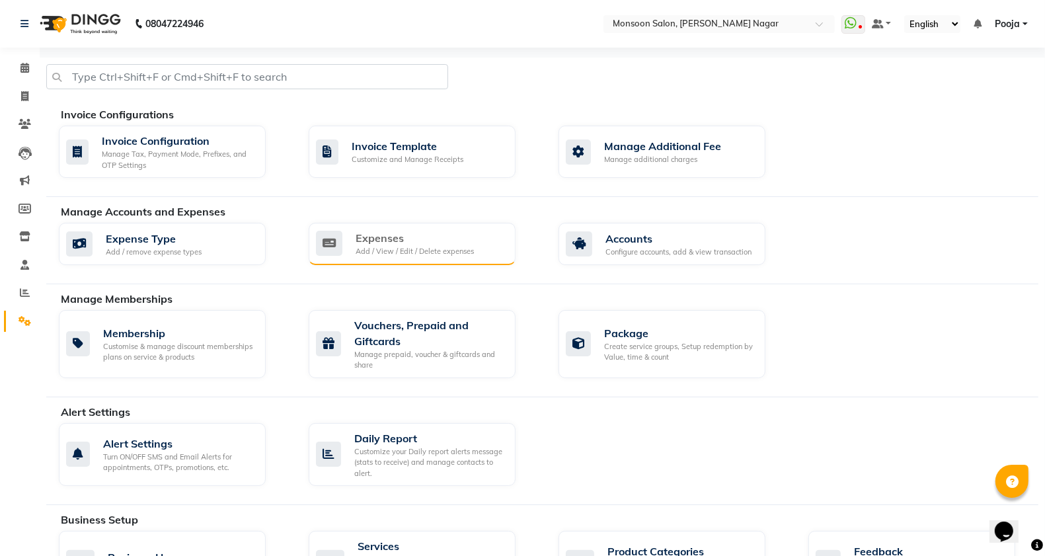
click at [339, 228] on div "Expenses Add / View / Edit / Delete expenses" at bounding box center [412, 244] width 207 height 42
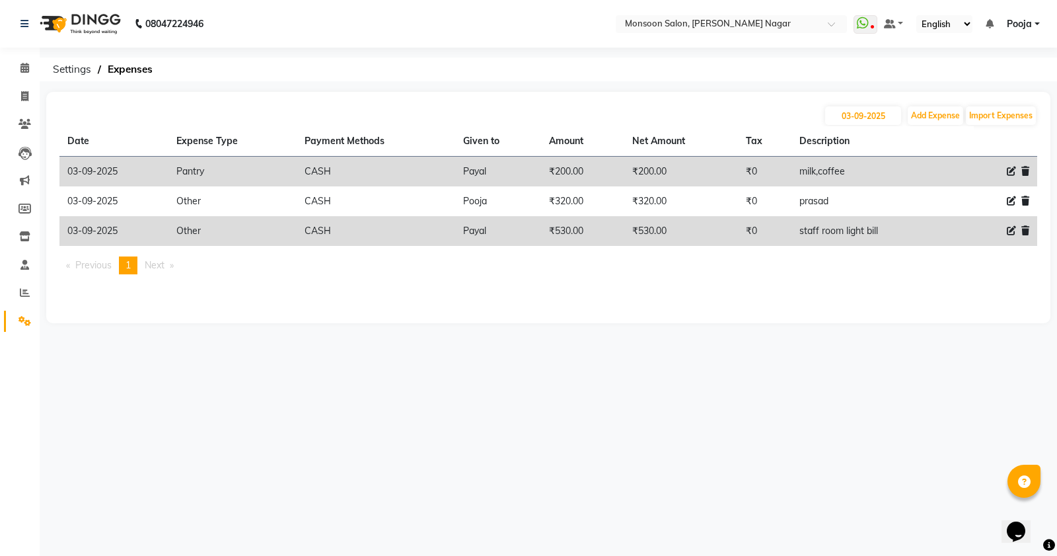
click at [1028, 232] on icon at bounding box center [1026, 230] width 8 height 9
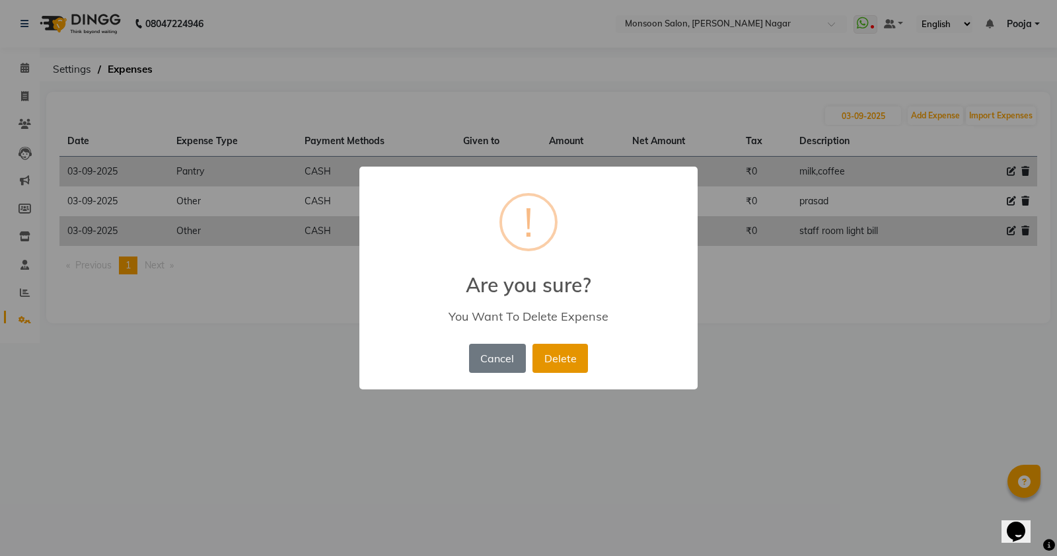
click at [562, 346] on button "Delete" at bounding box center [561, 358] width 56 height 29
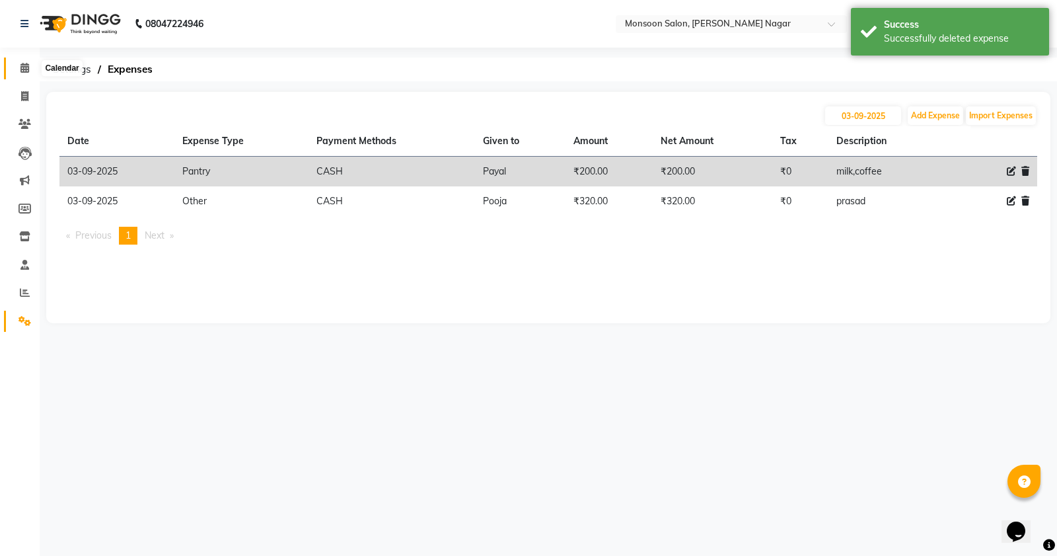
click at [20, 71] on icon at bounding box center [24, 68] width 9 height 10
